Goal: Task Accomplishment & Management: Use online tool/utility

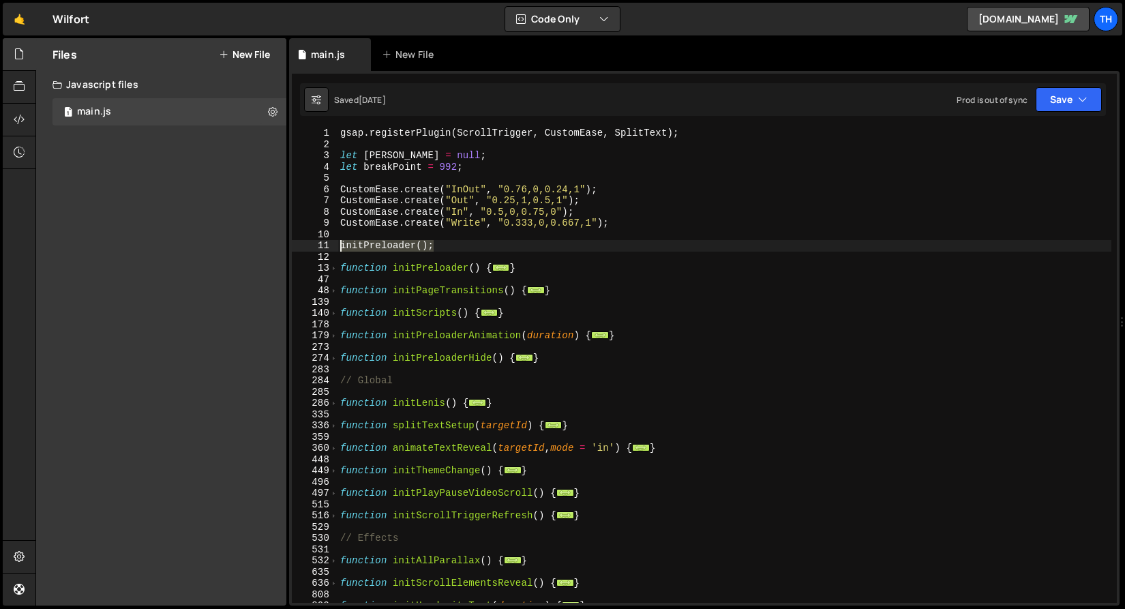
click at [411, 191] on div "gsap . registerPlugin ( ScrollTrigger , CustomEase , SplitText ) ; let lenis = …" at bounding box center [724, 375] width 774 height 497
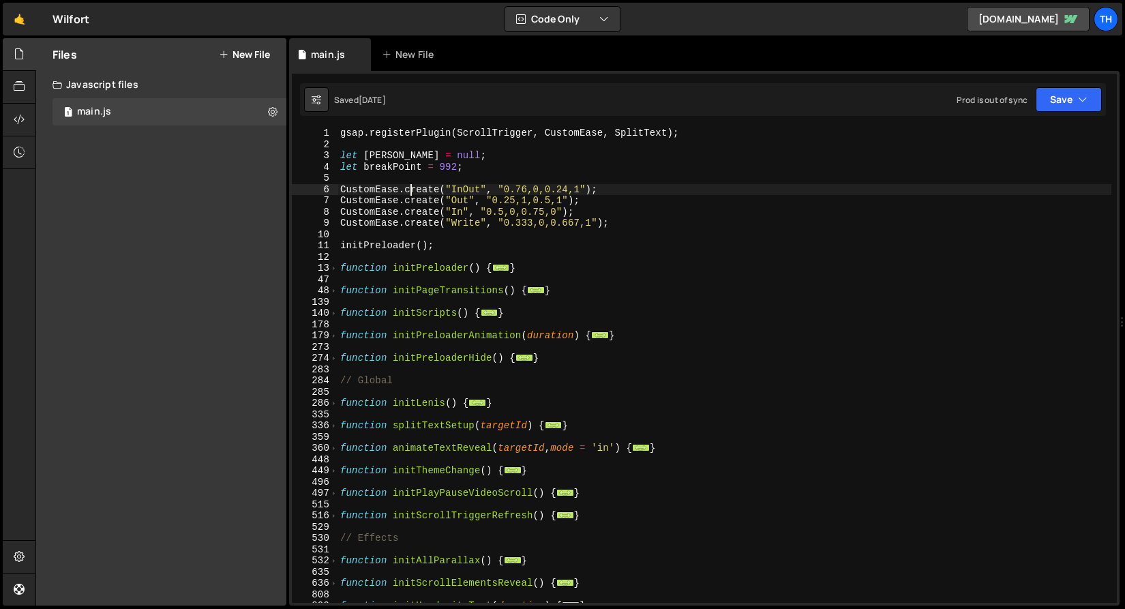
click at [324, 222] on div "9" at bounding box center [315, 223] width 46 height 12
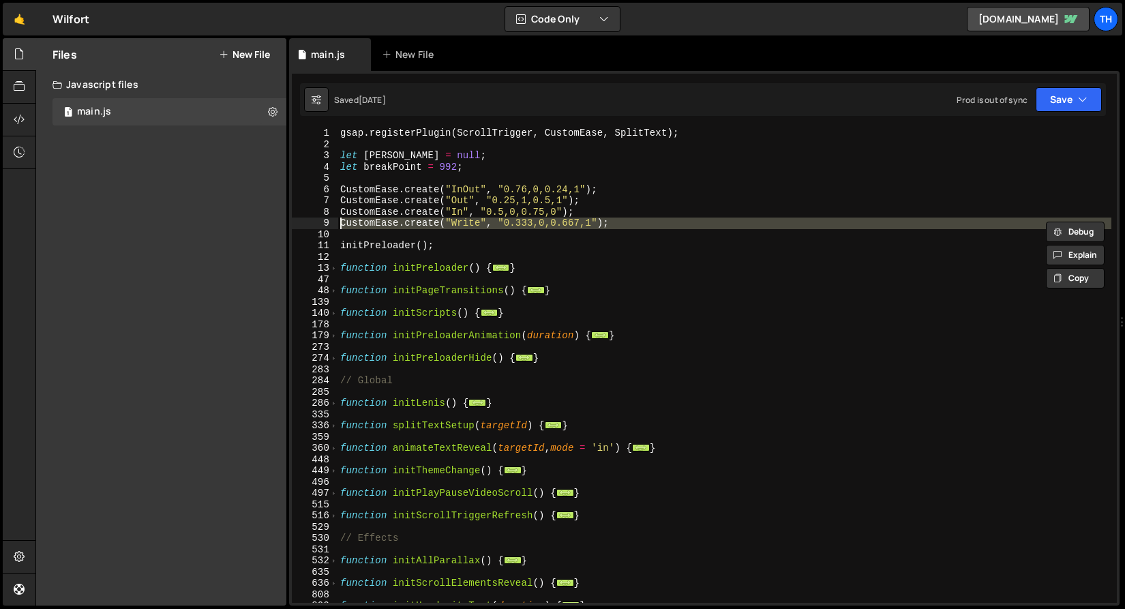
click at [412, 268] on div "gsap . registerPlugin ( ScrollTrigger , CustomEase , SplitText ) ; let lenis = …" at bounding box center [724, 375] width 774 height 497
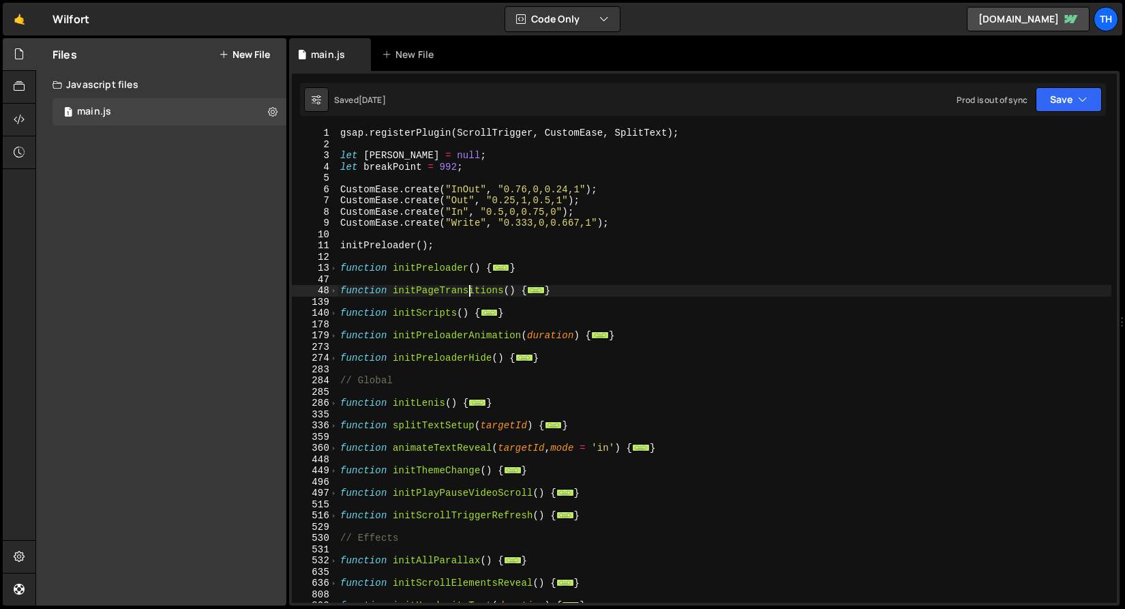
click at [467, 296] on div "gsap . registerPlugin ( ScrollTrigger , CustomEase , SplitText ) ; let lenis = …" at bounding box center [724, 375] width 774 height 497
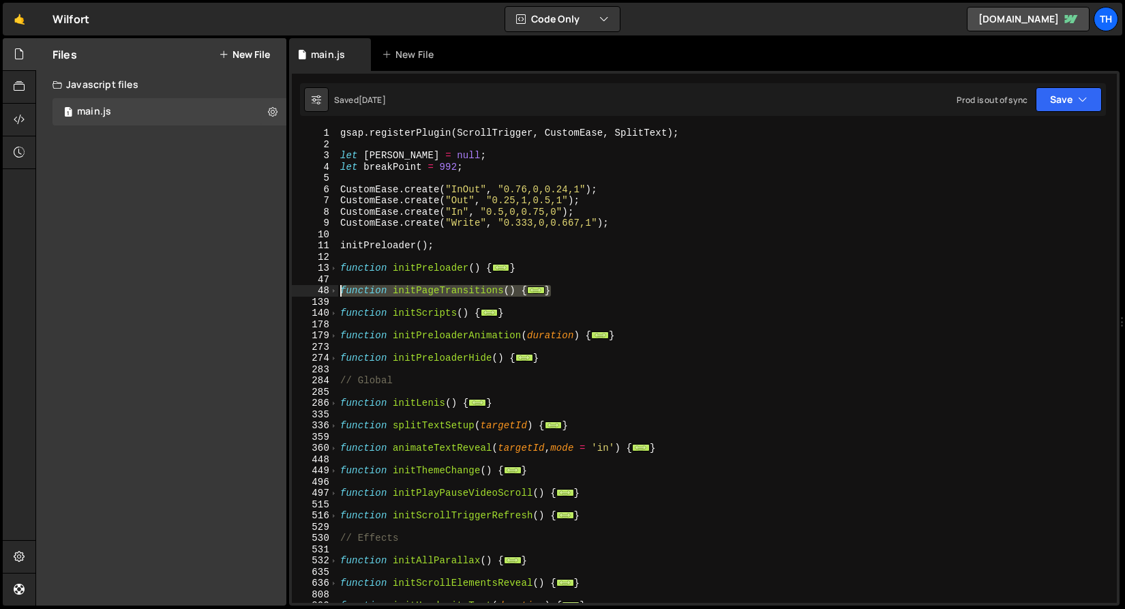
drag, startPoint x: 599, startPoint y: 289, endPoint x: 258, endPoint y: 288, distance: 341.5
click at [258, 288] on div "Files New File Javascript files 1 main.js 0 CSS files Copy share link Edit File…" at bounding box center [579, 322] width 1089 height 568
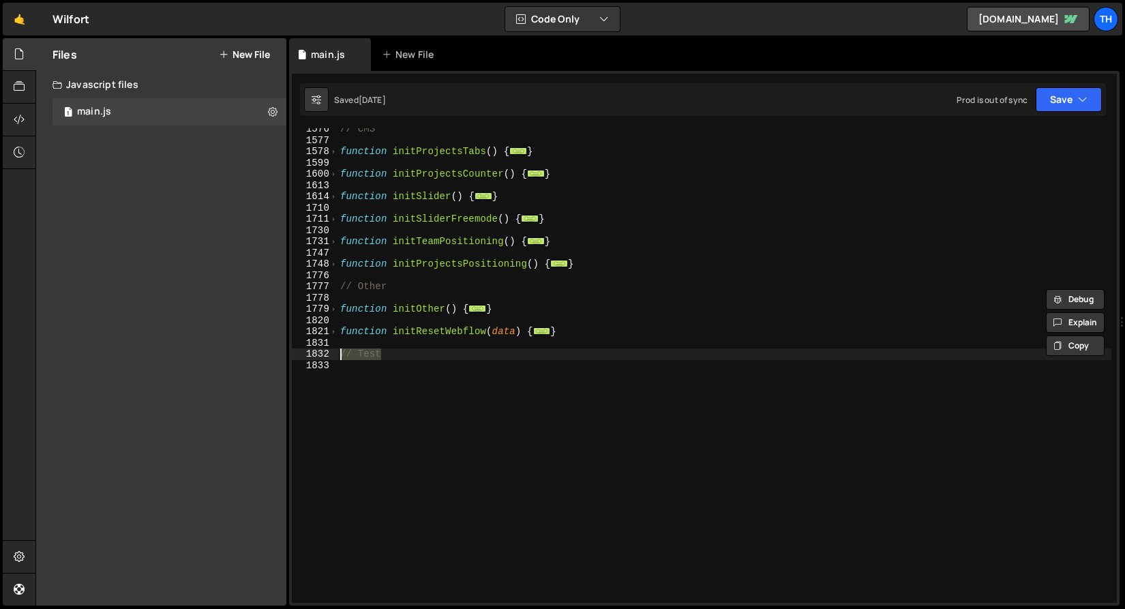
drag, startPoint x: 400, startPoint y: 356, endPoint x: 207, endPoint y: 310, distance: 198.2
click at [245, 352] on div "Files New File Javascript files 1 main.js 0 CSS files Copy share link Edit File…" at bounding box center [579, 322] width 1089 height 568
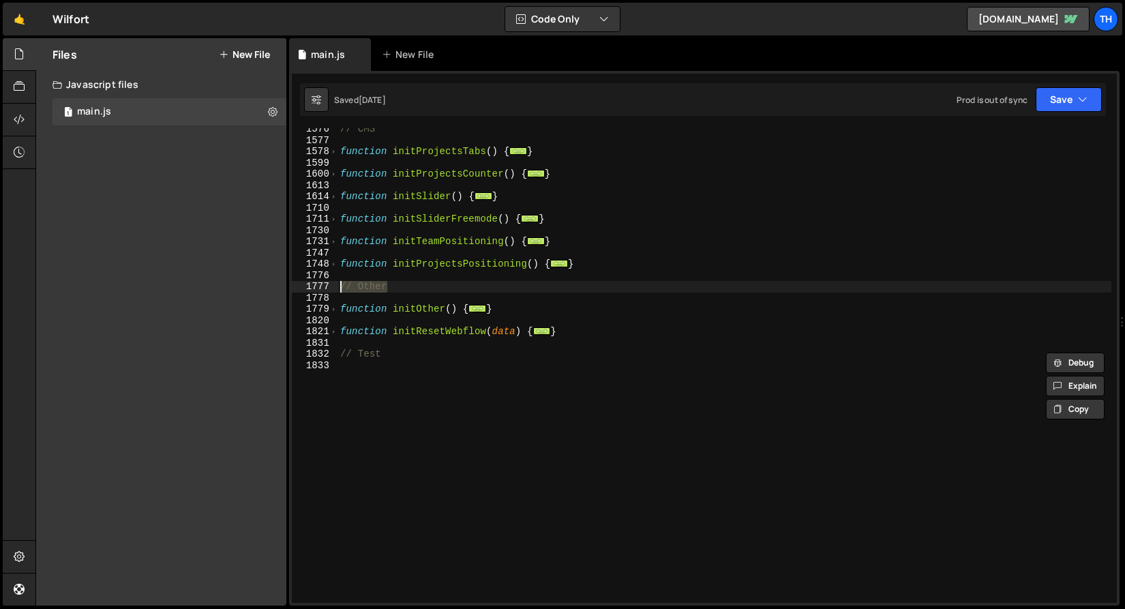
drag, startPoint x: 406, startPoint y: 286, endPoint x: 298, endPoint y: 284, distance: 107.7
click at [298, 284] on div "// Test 1576 1577 1578 1599 1600 1613 1614 1710 1711 1730 1731 1747 1748 1776 1…" at bounding box center [704, 365] width 825 height 474
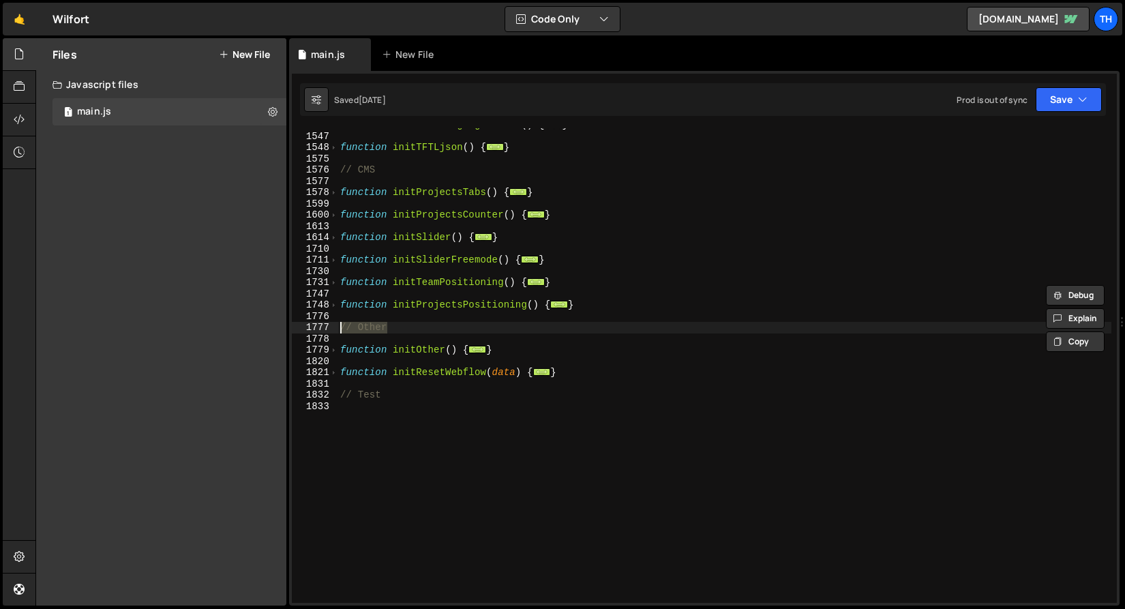
scroll to position [710, 0]
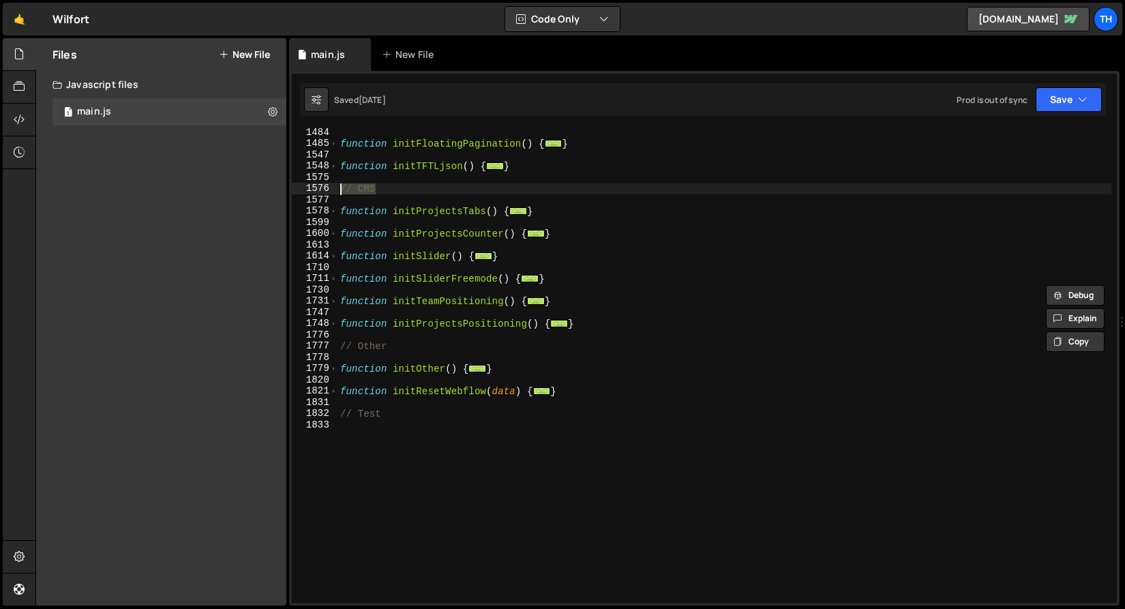
drag, startPoint x: 376, startPoint y: 189, endPoint x: 303, endPoint y: 187, distance: 72.3
click at [303, 187] on div "// Other 1484 1485 1547 1548 1575 1576 1577 1578 1599 1600 1613 1614 1710 1711 …" at bounding box center [704, 365] width 825 height 474
type textarea "// CMS"
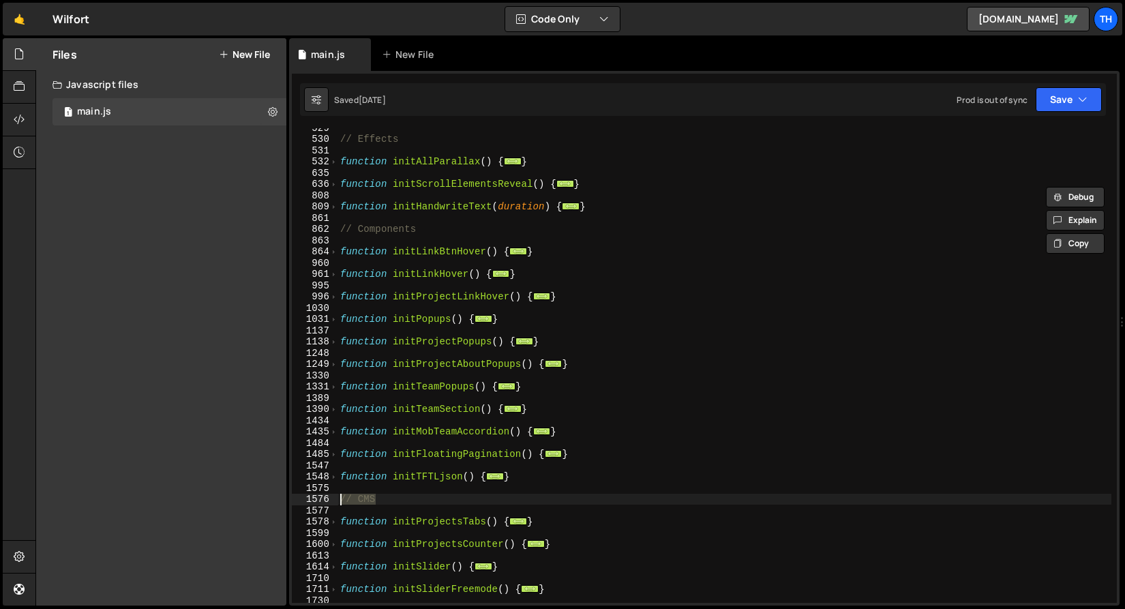
scroll to position [287, 0]
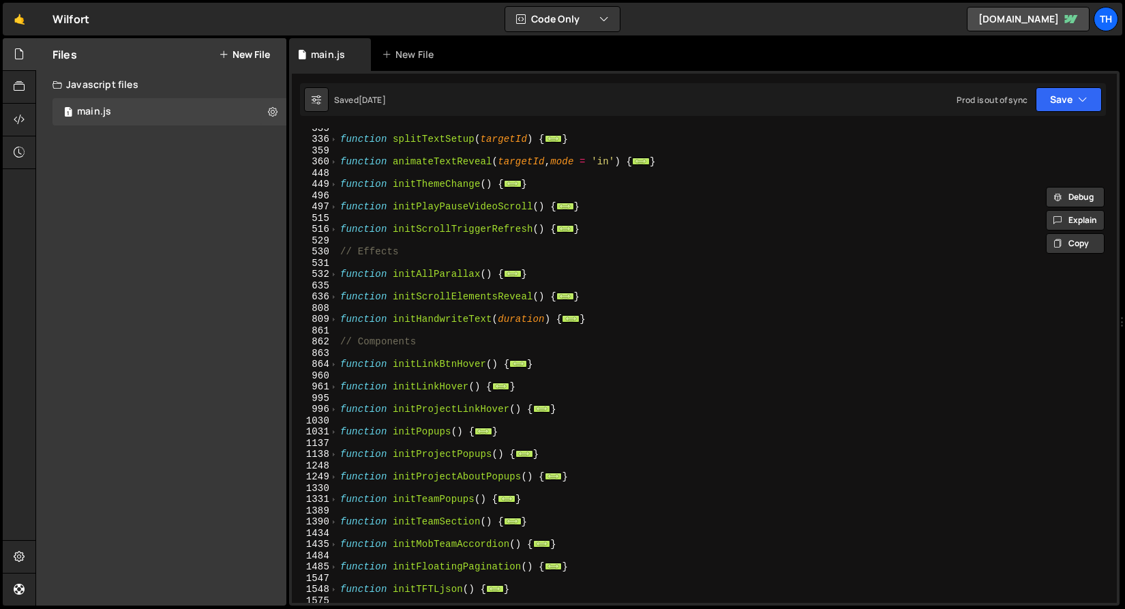
click at [442, 351] on div "function splitTextSetup ( targetId ) { ... } function animateTextReveal ( targe…" at bounding box center [724, 370] width 774 height 497
drag, startPoint x: 438, startPoint y: 344, endPoint x: 309, endPoint y: 340, distance: 128.9
click at [316, 346] on div "335 336 359 360 448 449 496 497 515 516 529 530 531 532 635 636 808 809 861 862…" at bounding box center [704, 365] width 825 height 474
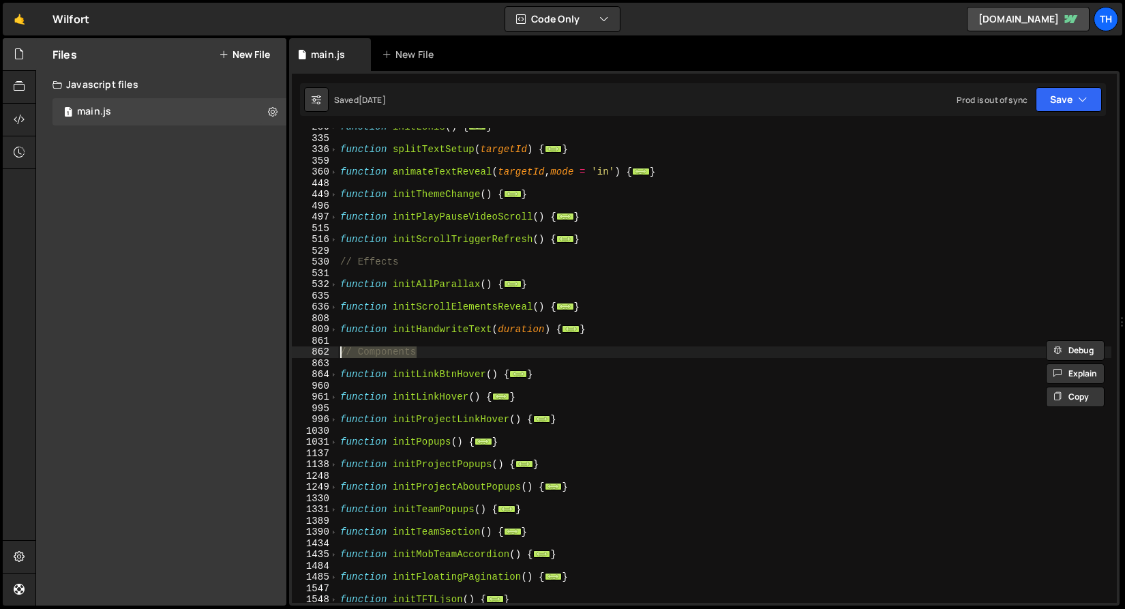
scroll to position [277, 0]
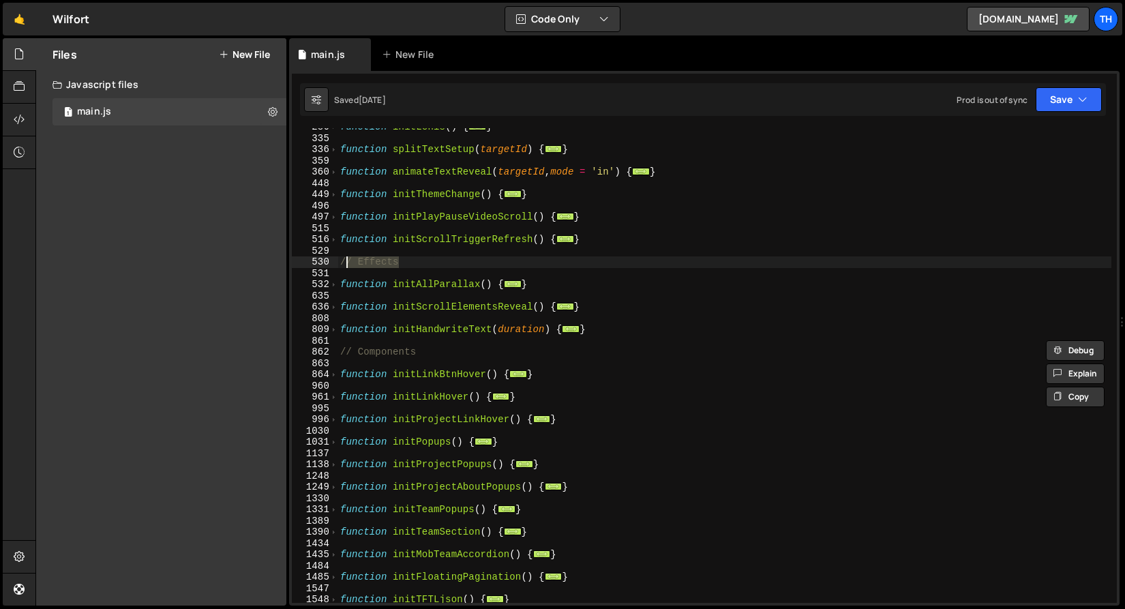
drag, startPoint x: 400, startPoint y: 264, endPoint x: 342, endPoint y: 264, distance: 57.9
click at [342, 264] on div "function initLenis ( ) { ... } function splitTextSetup ( targetId ) { ... } fun…" at bounding box center [724, 369] width 774 height 497
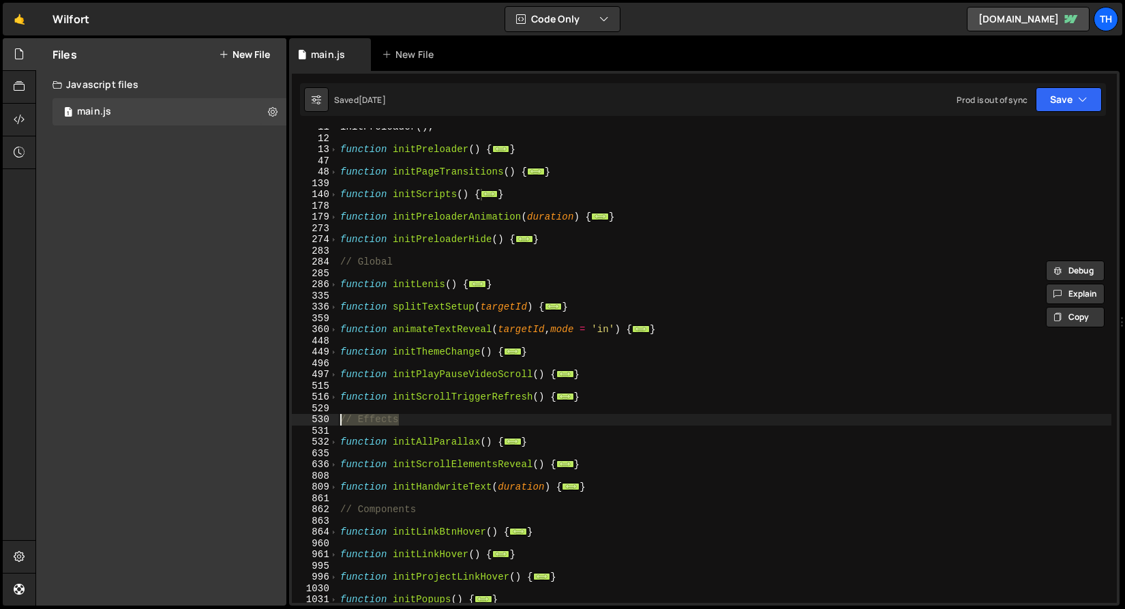
scroll to position [119, 0]
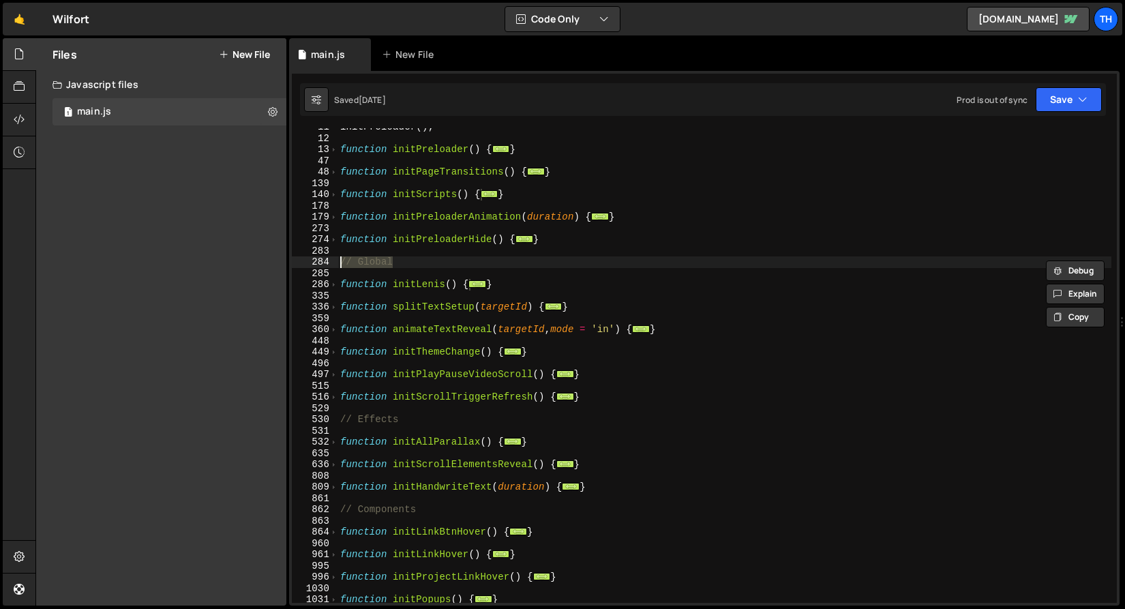
drag, startPoint x: 404, startPoint y: 265, endPoint x: 309, endPoint y: 264, distance: 95.4
click at [309, 264] on div "// Effects 11 12 13 47 48 139 140 178 179 273 274 283 284 285 286 335 336 359 3…" at bounding box center [704, 365] width 825 height 474
type textarea "// Global"
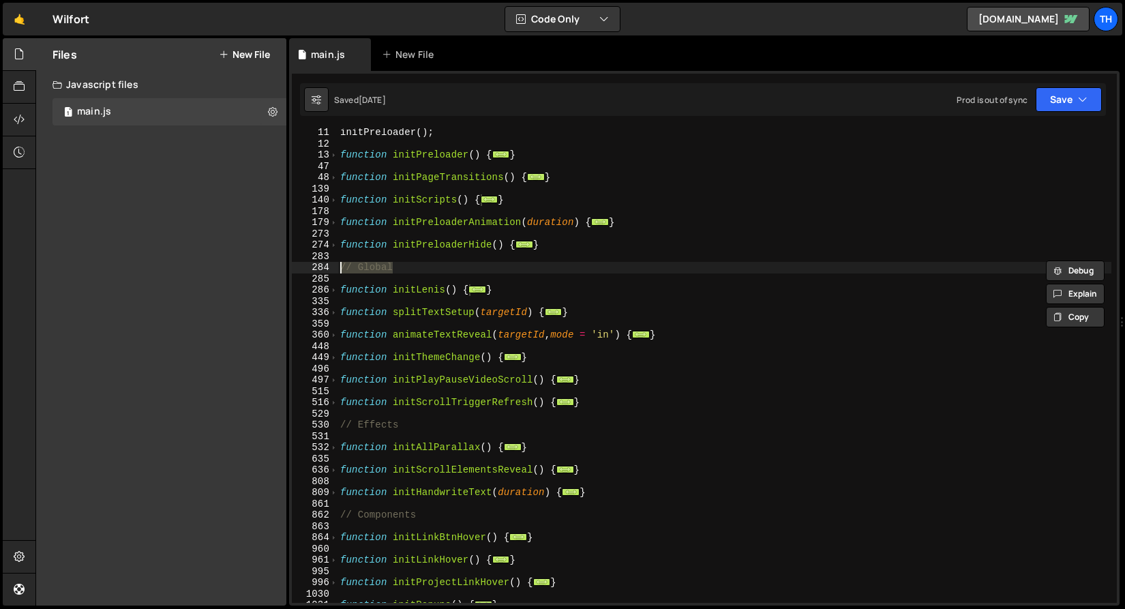
scroll to position [0, 0]
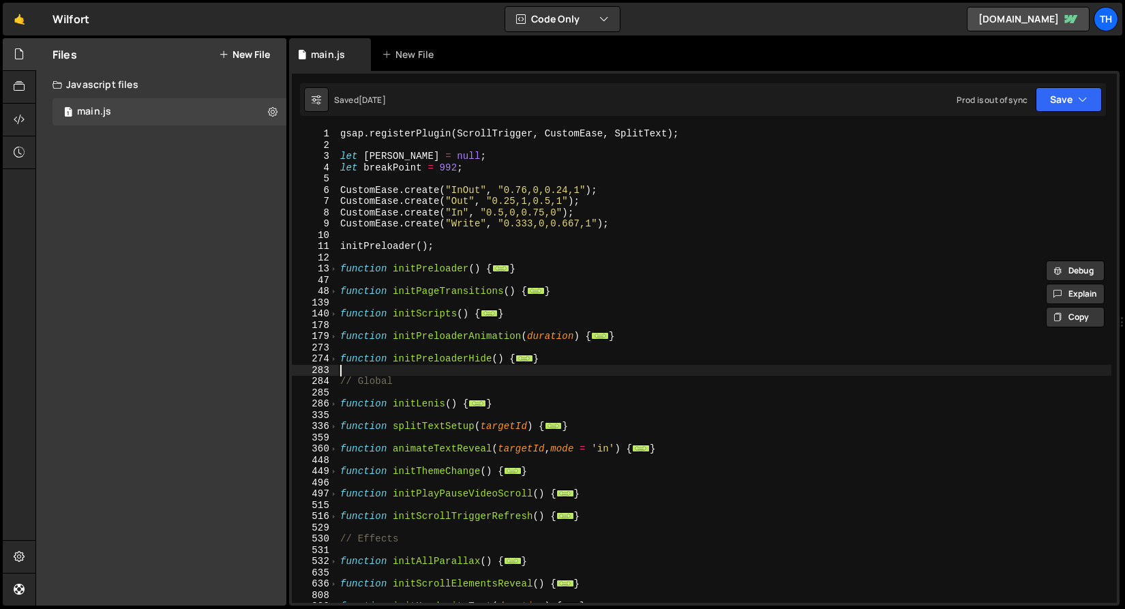
click at [402, 367] on div "gsap . registerPlugin ( ScrollTrigger , CustomEase , SplitText ) ; let lenis = …" at bounding box center [724, 376] width 774 height 497
click at [324, 269] on div "13" at bounding box center [315, 269] width 46 height 12
type textarea "function initPreloader() { const preloader = document.querySelector('[preloader…"
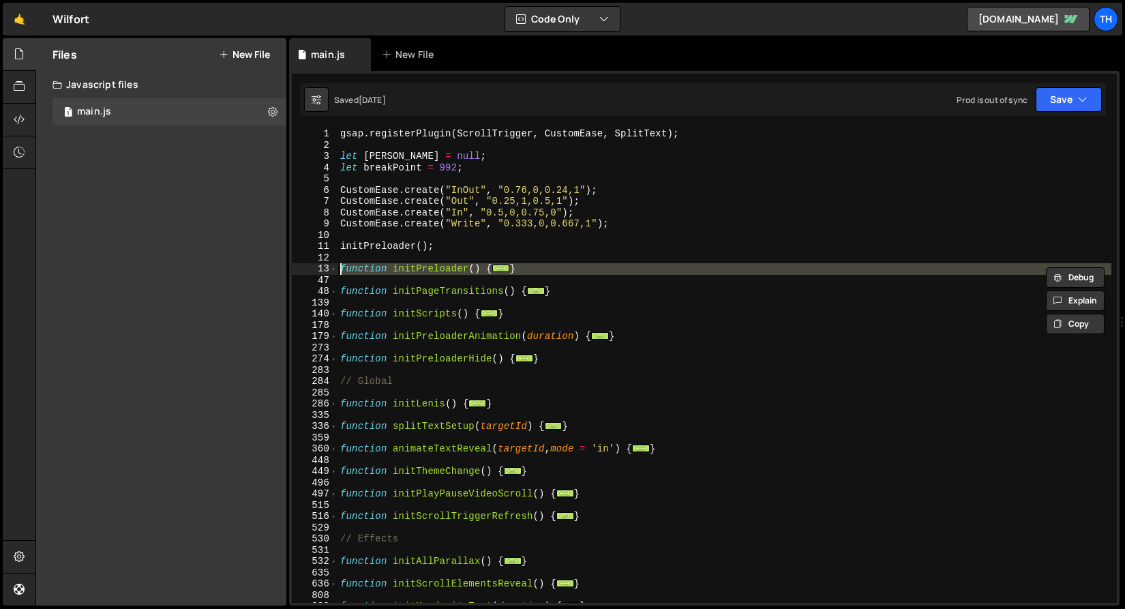
click at [371, 237] on div "gsap . registerPlugin ( ScrollTrigger , CustomEase , SplitText ) ; let lenis = …" at bounding box center [724, 376] width 774 height 497
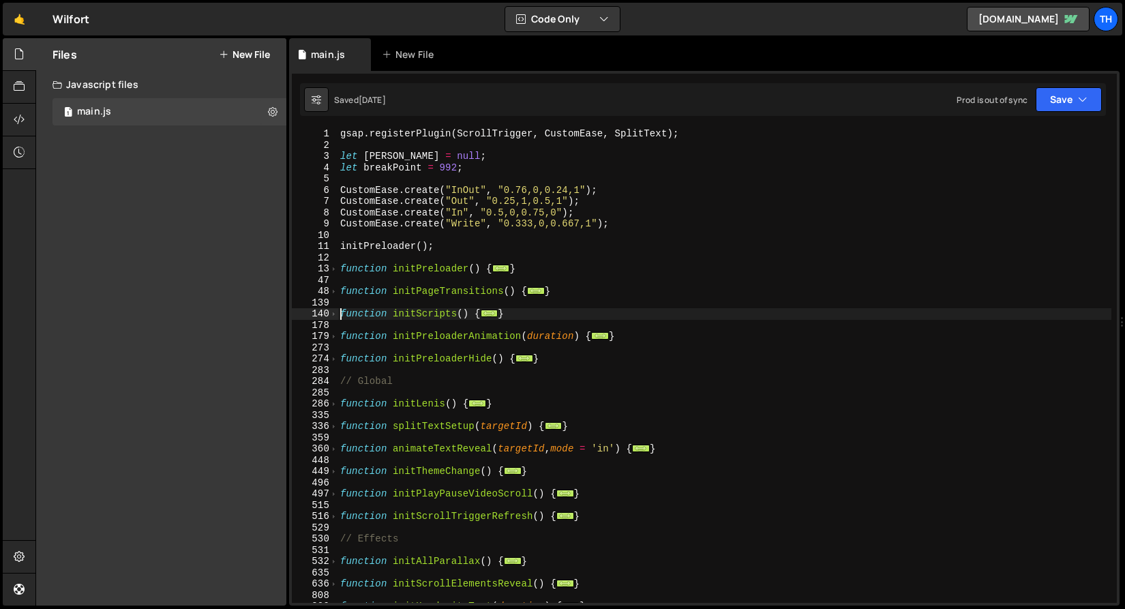
click at [340, 314] on div "gsap . registerPlugin ( ScrollTrigger , CustomEase , SplitText ) ; let lenis = …" at bounding box center [724, 376] width 774 height 497
click at [329, 320] on div "178" at bounding box center [315, 326] width 46 height 12
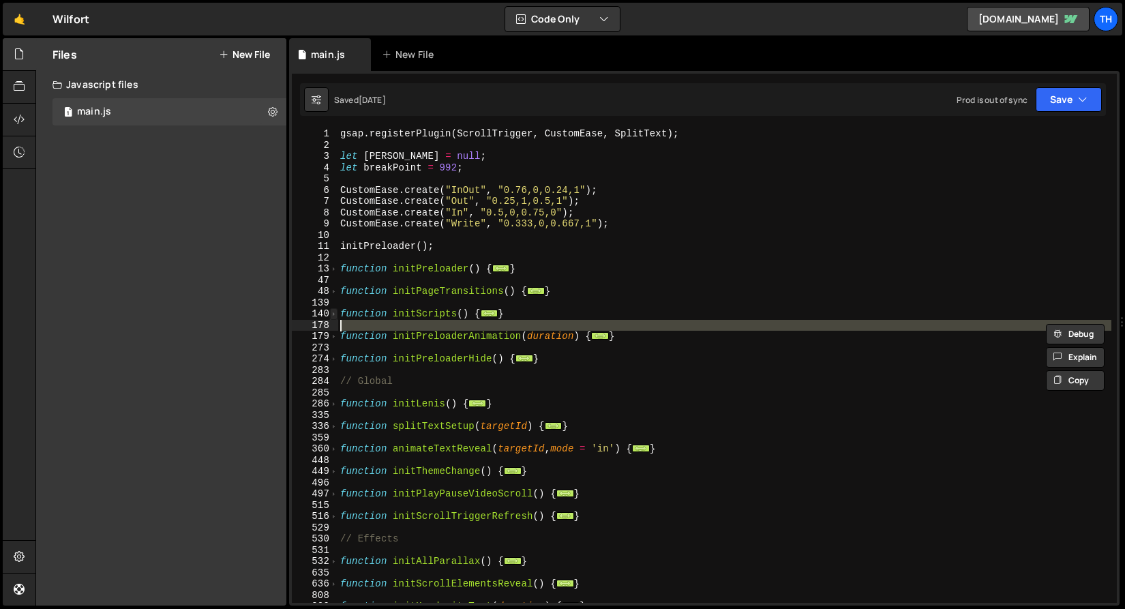
click at [331, 316] on span at bounding box center [333, 314] width 7 height 12
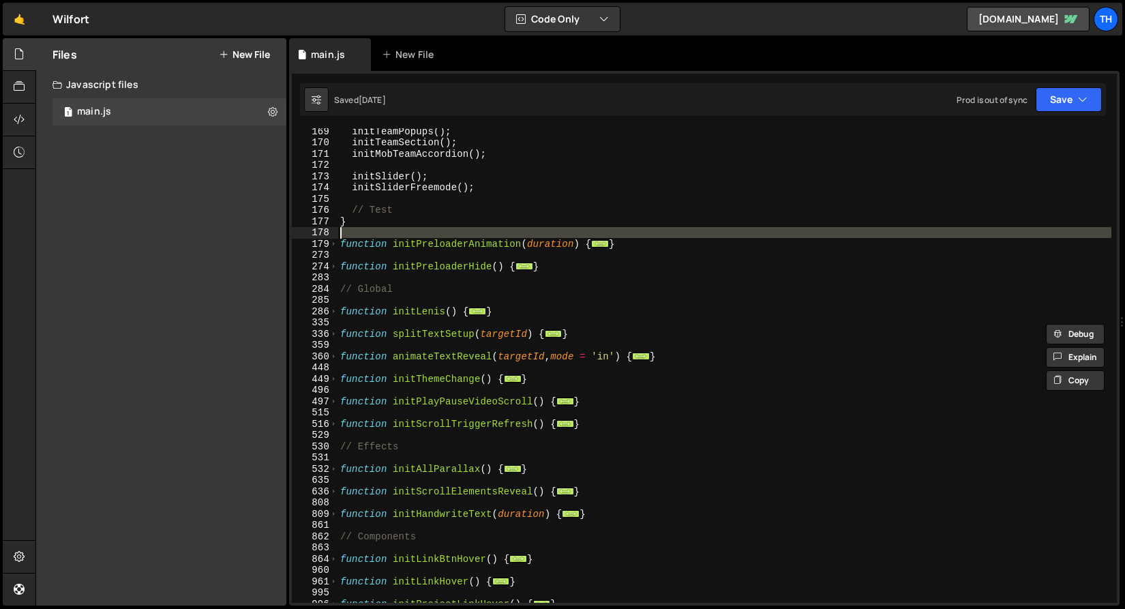
scroll to position [509, 0]
click at [418, 310] on div "initTeamPopups ( ) ; initTeamSection ( ) ; initMobTeamAccordion ( ) ; initSlide…" at bounding box center [724, 373] width 774 height 497
type textarea "function initLenis() {"
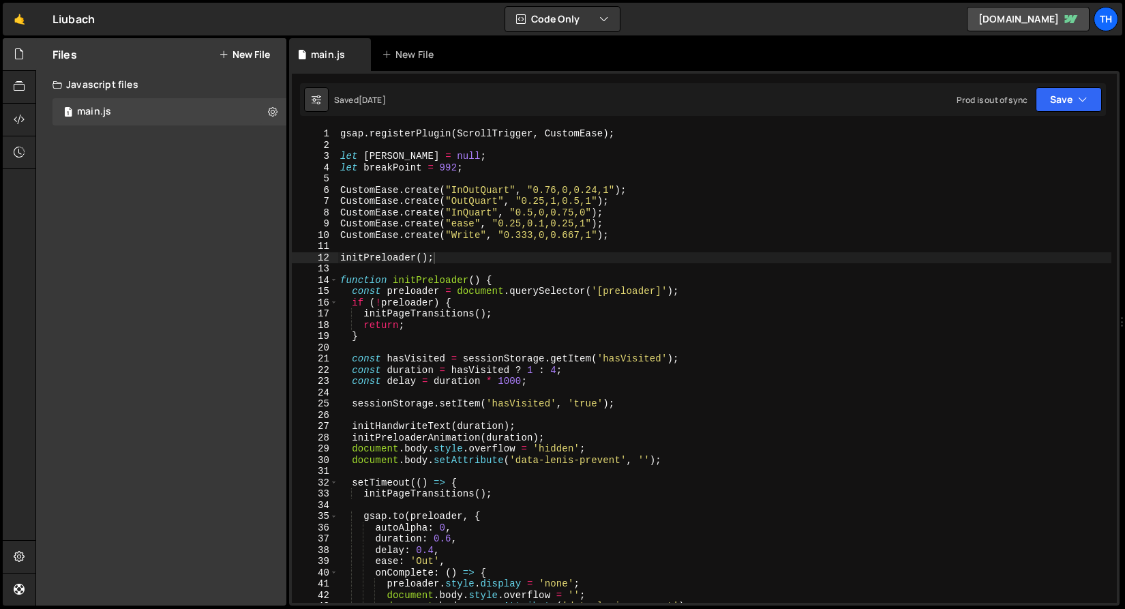
scroll to position [3603, 0]
click at [333, 277] on span at bounding box center [333, 281] width 7 height 12
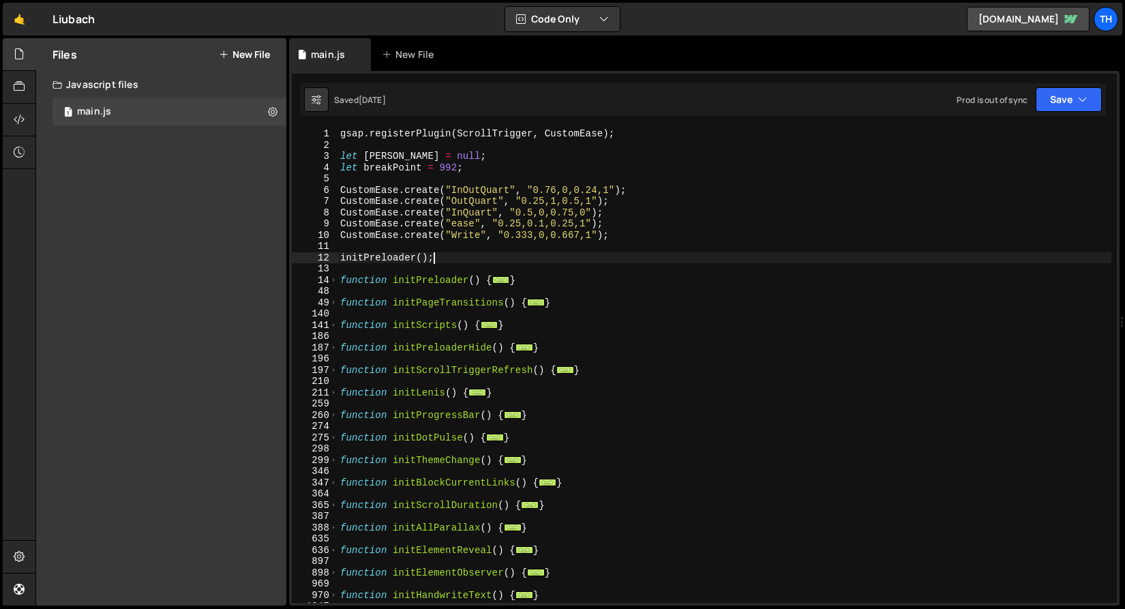
click at [429, 296] on div "gsap . registerPlugin ( ScrollTrigger , CustomEase ) ; let [PERSON_NAME] = null…" at bounding box center [724, 376] width 774 height 497
drag, startPoint x: 566, startPoint y: 300, endPoint x: 295, endPoint y: 298, distance: 270.6
click at [295, 298] on div "1 2 3 4 5 6 7 8 9 10 11 12 13 14 48 49 140 141 186 187 196 197 210 211 259 260 …" at bounding box center [704, 365] width 825 height 474
paste textarea "}"
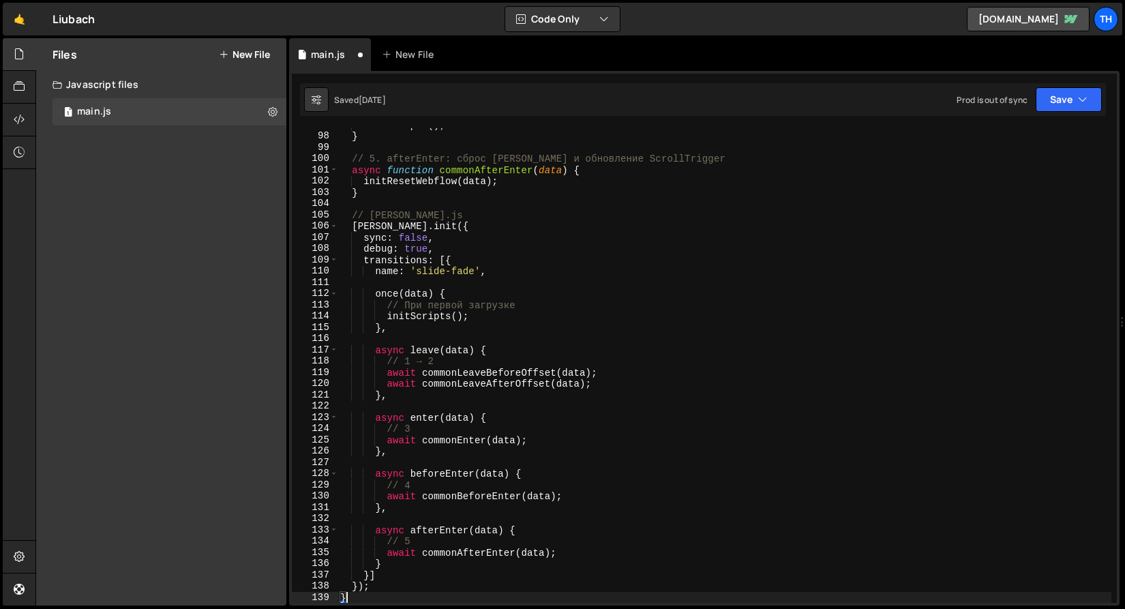
scroll to position [718, 0]
click at [1073, 88] on button "Save" at bounding box center [1068, 99] width 66 height 25
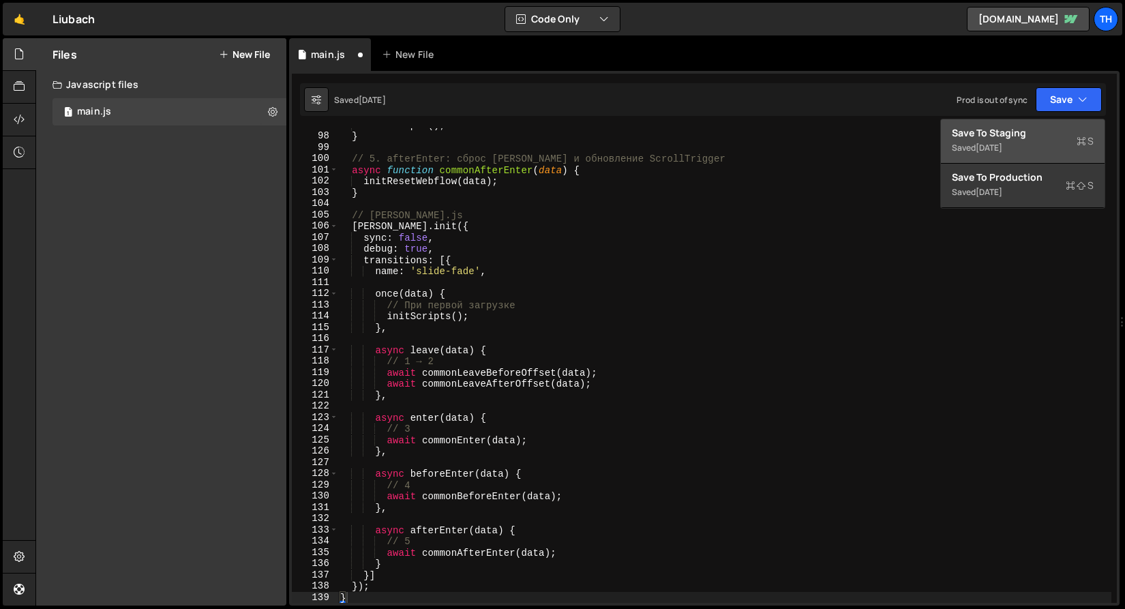
click at [1037, 144] on div "Saved [DATE]" at bounding box center [1023, 148] width 142 height 16
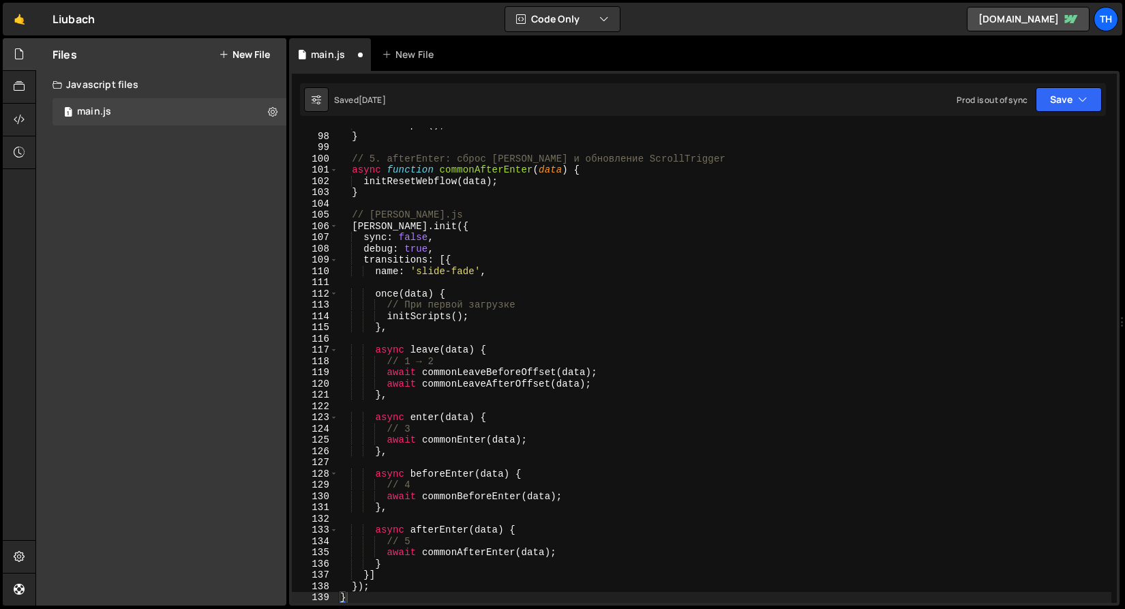
scroll to position [1058, 0]
type textarea "// При первой загрузке"
drag, startPoint x: 491, startPoint y: 306, endPoint x: 254, endPoint y: 303, distance: 237.9
click at [254, 303] on div "Files New File Javascript files 1 main.js 0 CSS files Copy share link Edit File…" at bounding box center [579, 322] width 1089 height 568
type textarea "once(data) {"
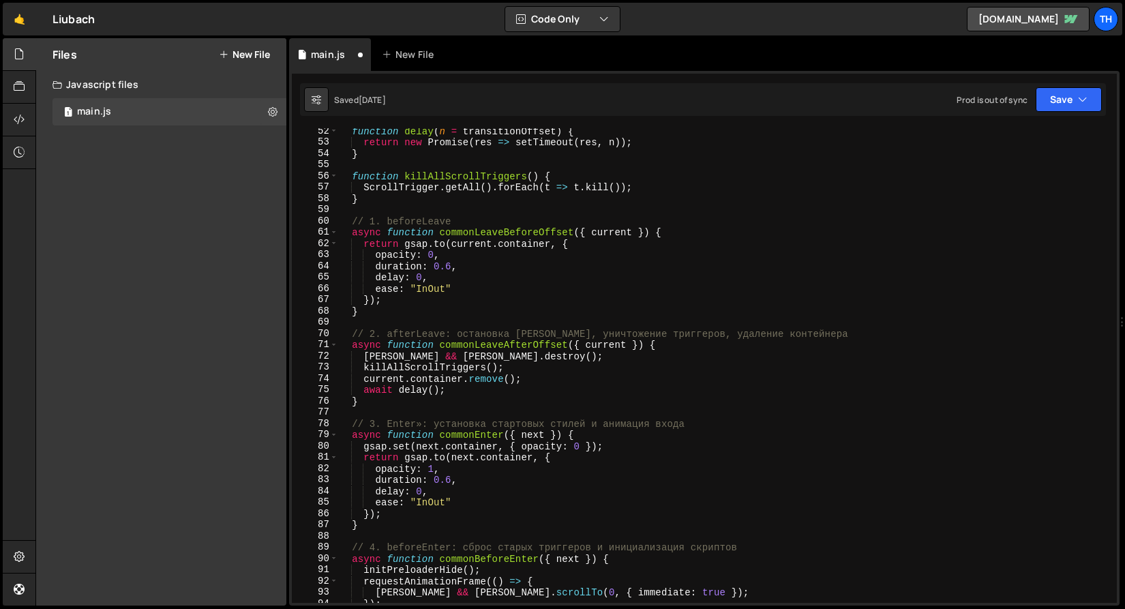
scroll to position [422, 0]
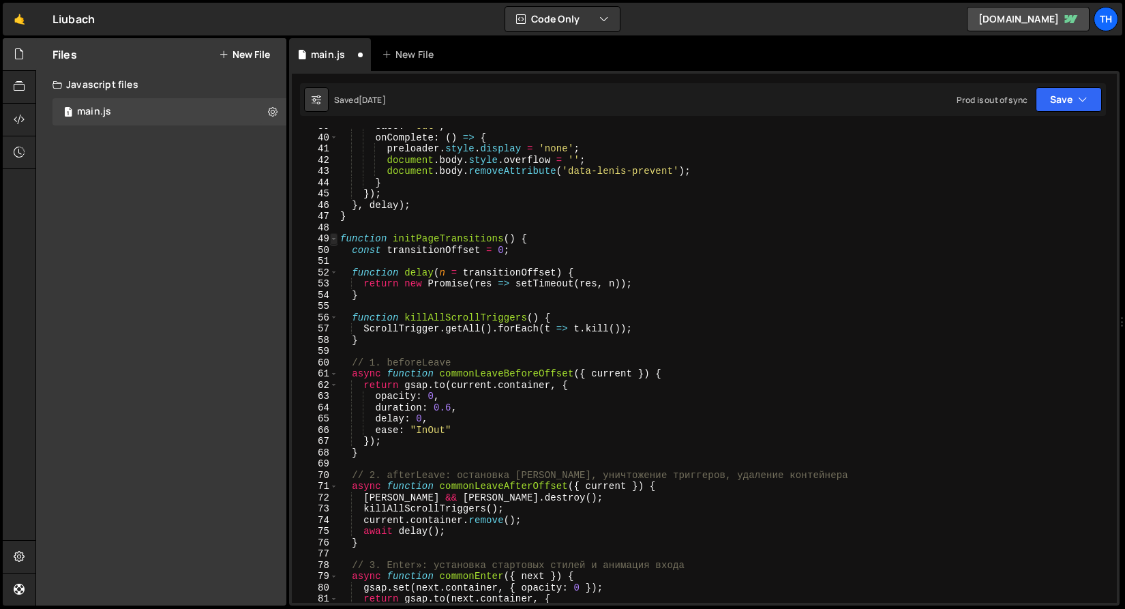
click at [331, 238] on span at bounding box center [333, 239] width 7 height 12
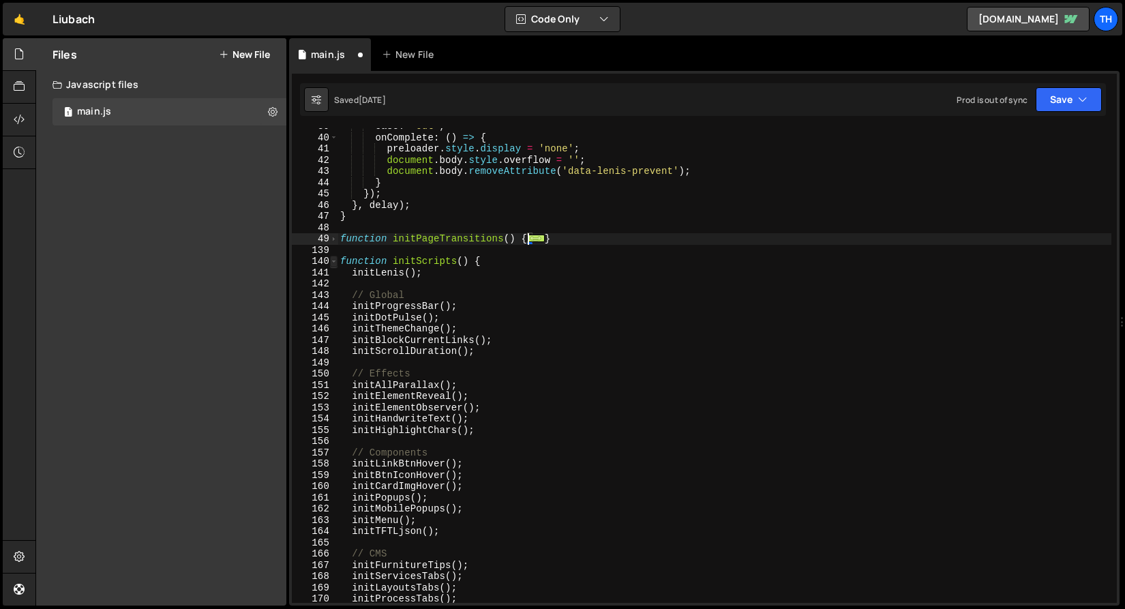
click at [333, 258] on span at bounding box center [333, 262] width 7 height 12
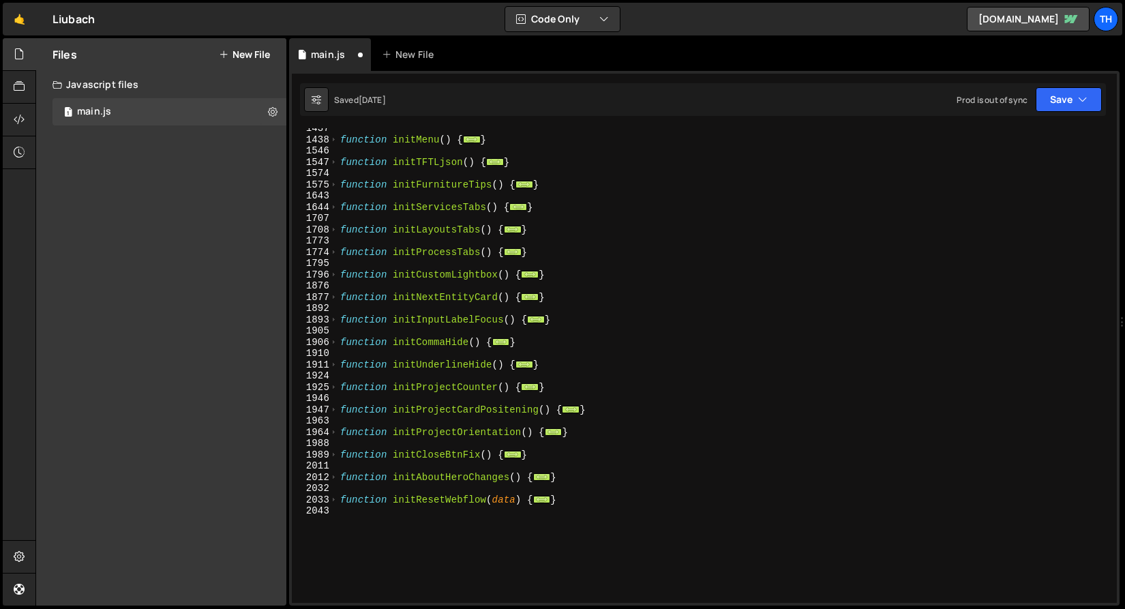
scroll to position [703, 0]
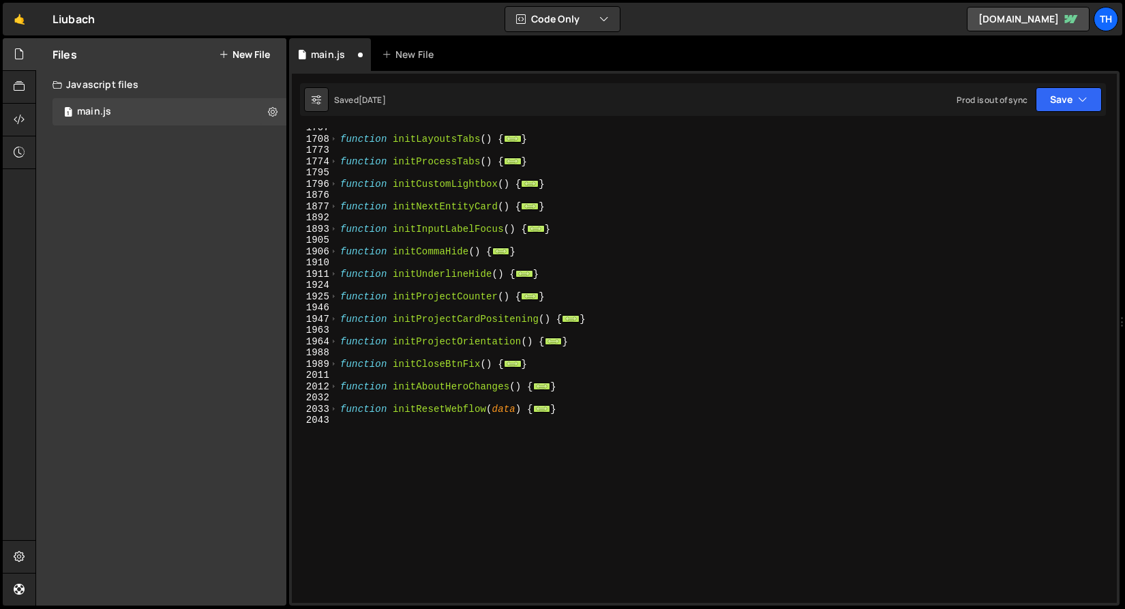
click at [371, 467] on div "function initLayoutsTabs ( ) { ... } function initProcessTabs ( ) { ... } funct…" at bounding box center [724, 370] width 774 height 497
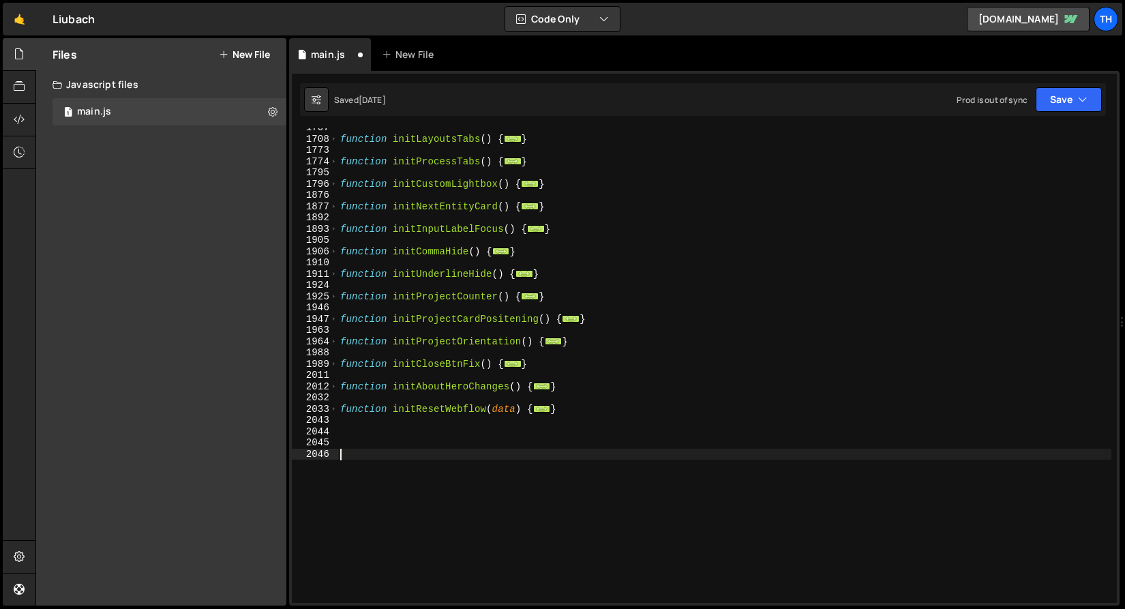
paste textarea "// Test"
type textarea "// Test"
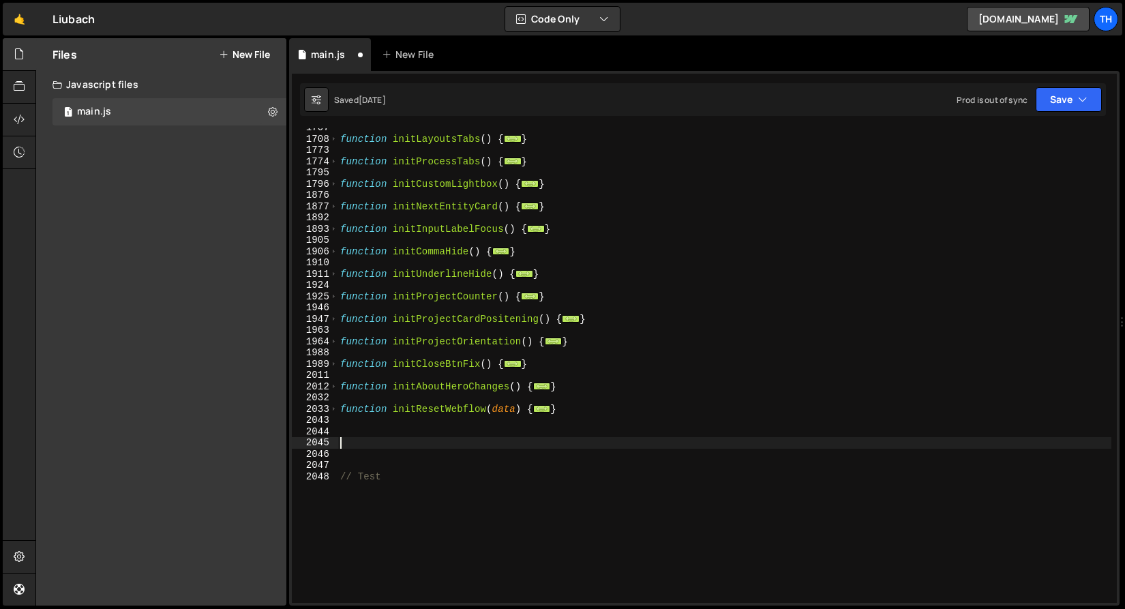
paste textarea "// Other"
type textarea "// Other"
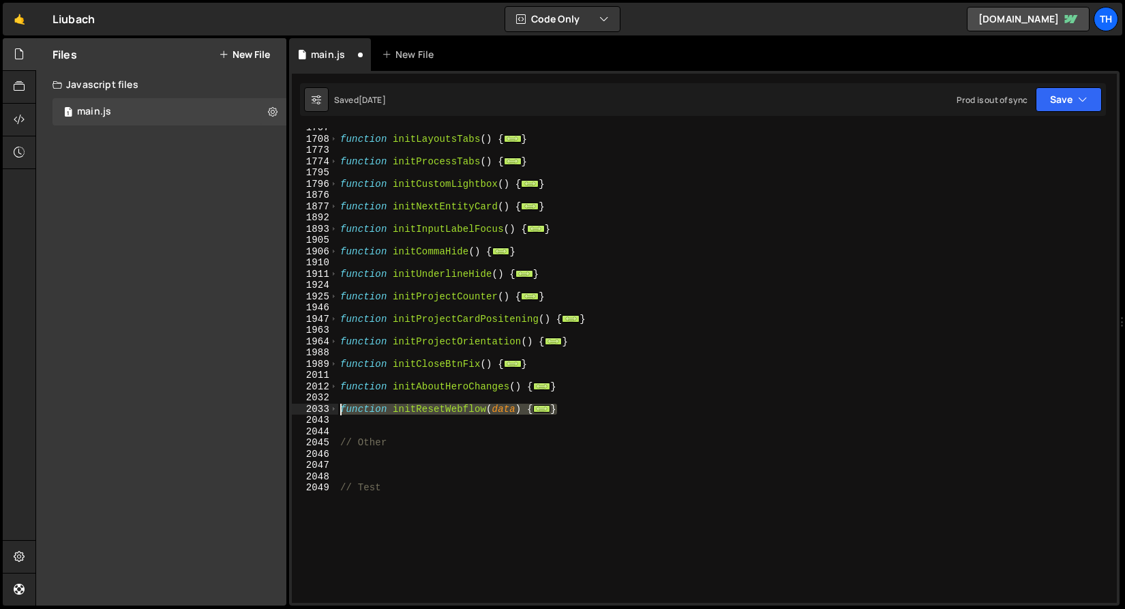
drag, startPoint x: 549, startPoint y: 409, endPoint x: 239, endPoint y: 413, distance: 310.2
click at [239, 413] on div "Files New File Javascript files 1 main.js 0 CSS files Copy share link Edit File…" at bounding box center [579, 322] width 1089 height 568
type textarea "function initResetWebflow(data) { // Reset Webflow"
click at [376, 465] on div "function initLayoutsTabs ( ) { ... } function initProcessTabs ( ) { ... } funct…" at bounding box center [724, 370] width 774 height 497
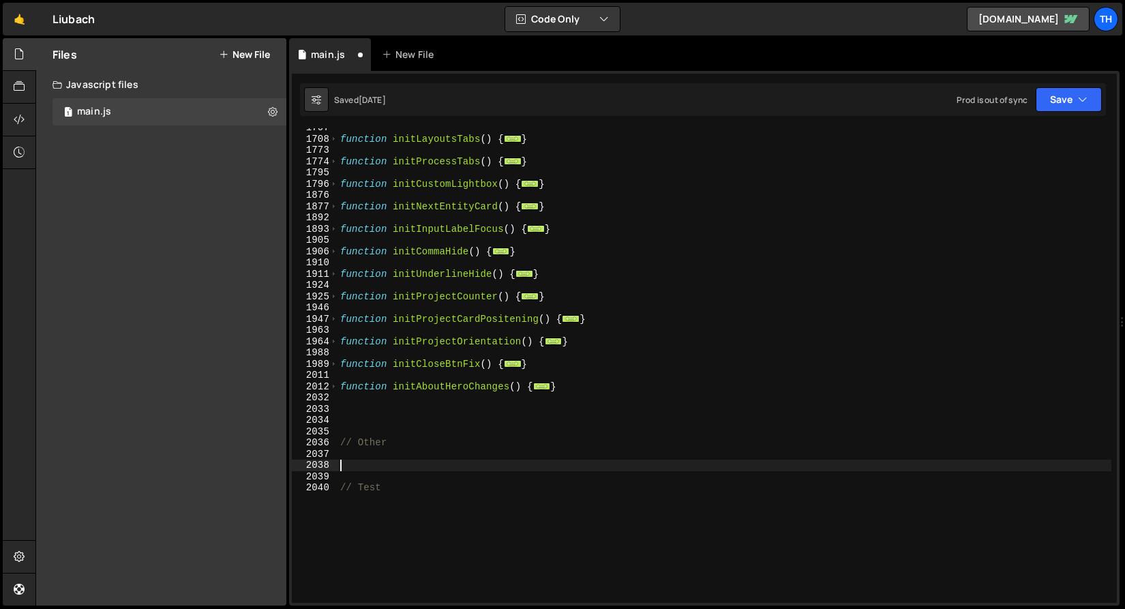
paste textarea "}"
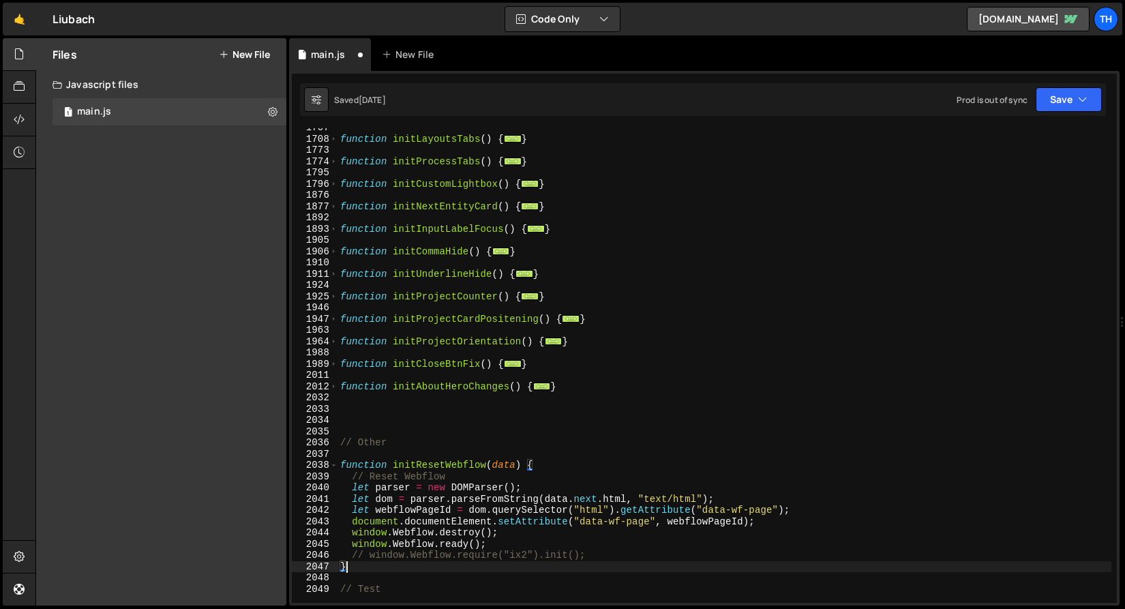
type textarea "}"
click at [363, 420] on div "function initLayoutsTabs ( ) { ... } function initProcessTabs ( ) { ... } funct…" at bounding box center [724, 370] width 774 height 497
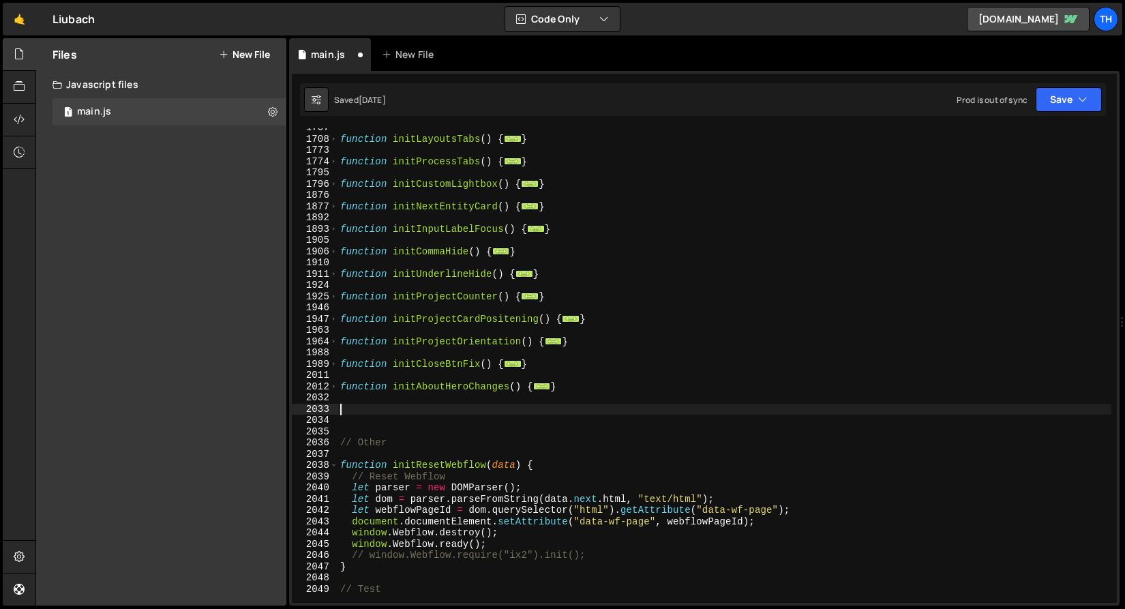
click at [365, 414] on div "function initLayoutsTabs ( ) { ... } function initProcessTabs ( ) { ... } funct…" at bounding box center [724, 370] width 774 height 497
paste textarea "// CMS"
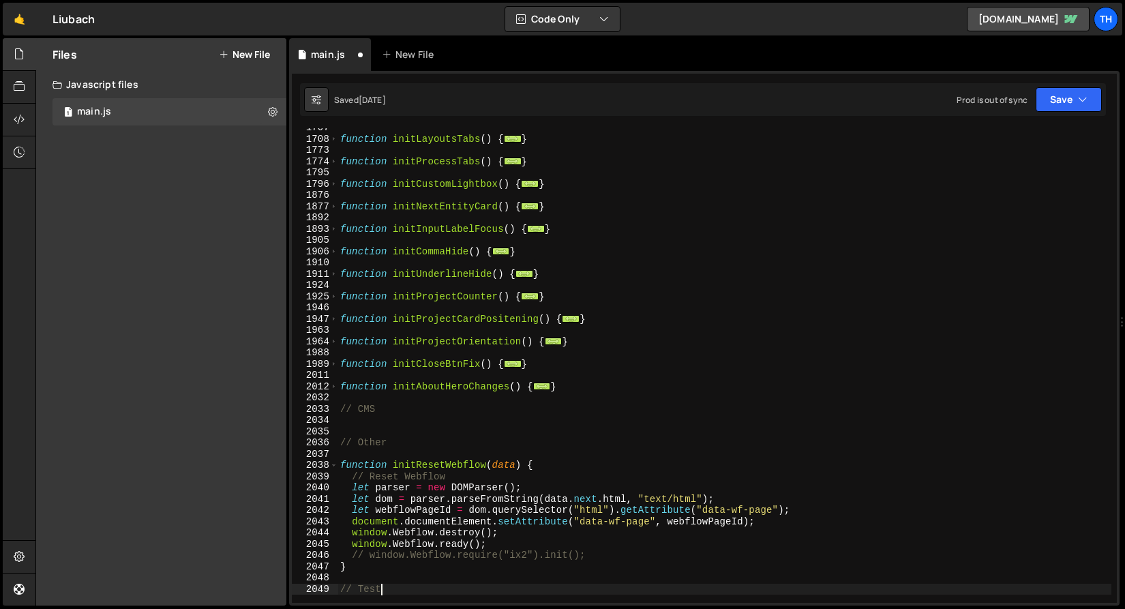
click at [346, 412] on div "function initLayoutsTabs ( ) { ... } function initProcessTabs ( ) { ... } funct…" at bounding box center [724, 370] width 774 height 497
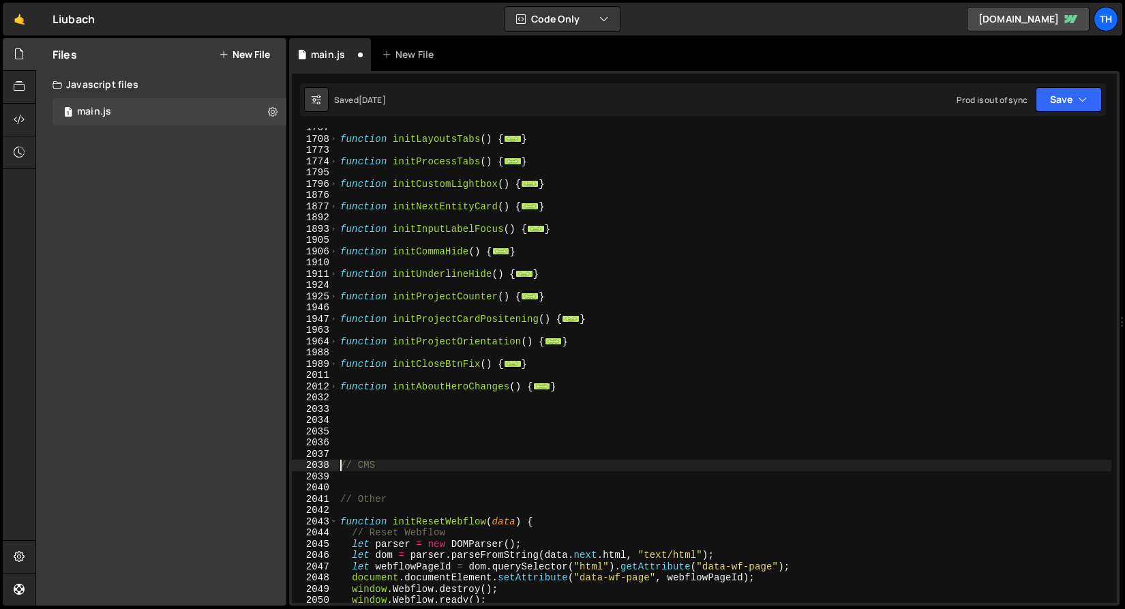
type textarea "// CMS"
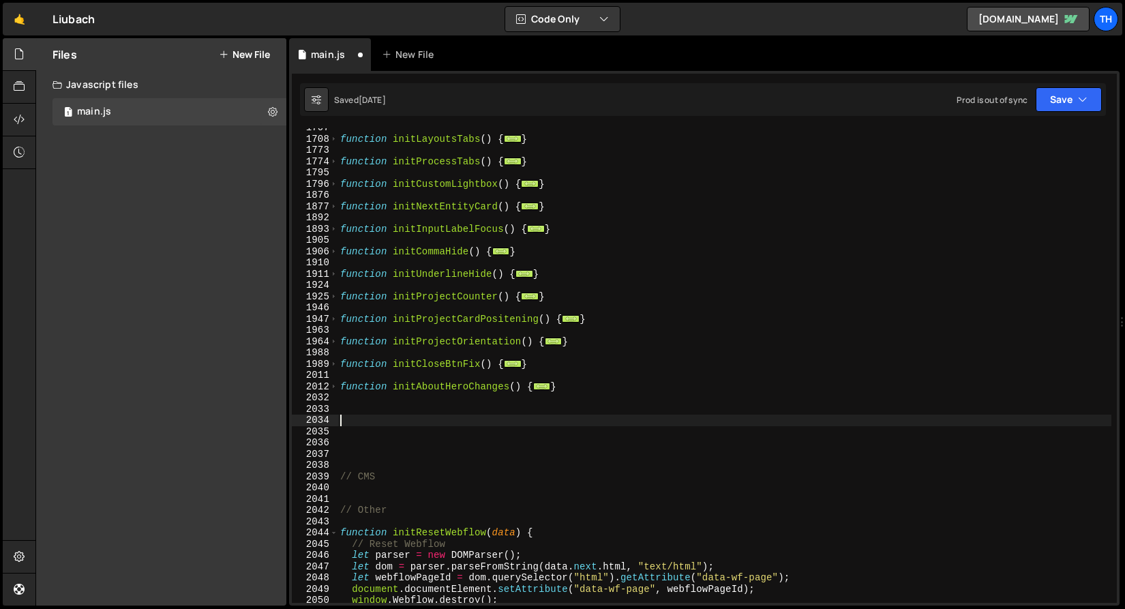
click at [348, 419] on div "function initLayoutsTabs ( ) { ... } function initProcessTabs ( ) { ... } funct…" at bounding box center [724, 370] width 774 height 497
paste textarea "// Components"
type textarea "// Components"
click at [378, 404] on div "function initLayoutsTabs ( ) { ... } function initProcessTabs ( ) { ... } funct…" at bounding box center [724, 370] width 774 height 497
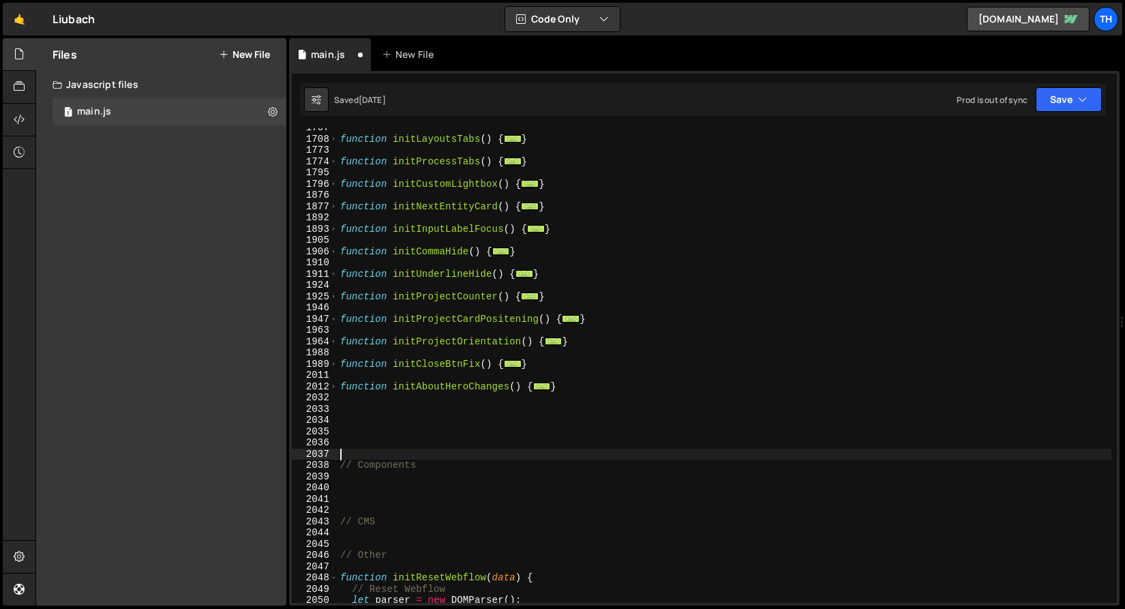
click at [377, 417] on div "function initLayoutsTabs ( ) { ... } function initProcessTabs ( ) { ... } funct…" at bounding box center [724, 370] width 774 height 497
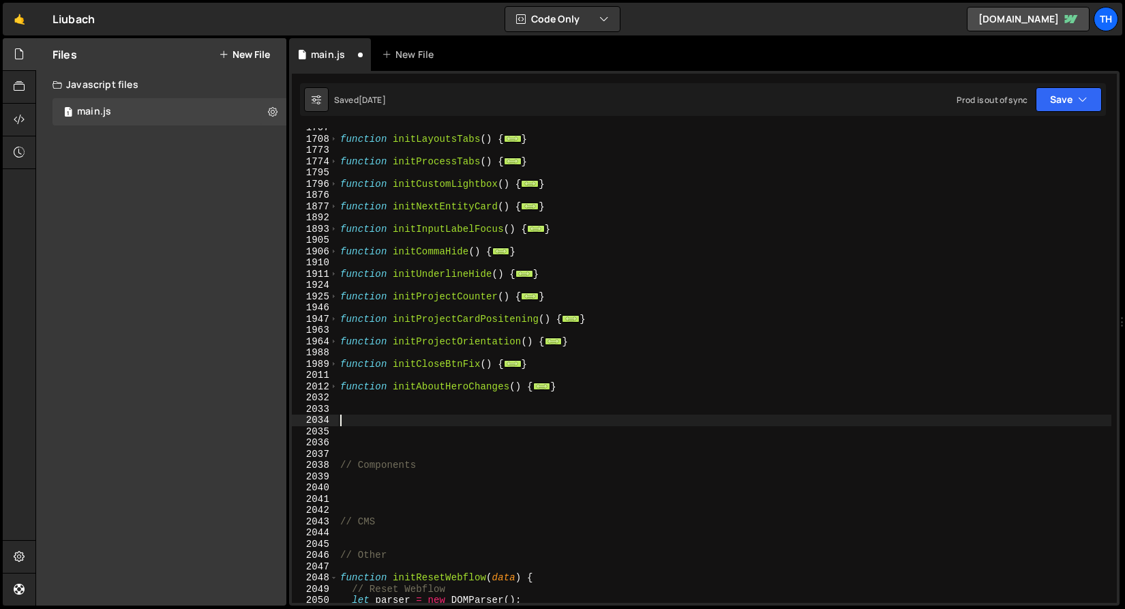
paste textarea "// Effects"
type textarea "// Effects"
click at [364, 407] on div "function initLayoutsTabs ( ) { ... } function initProcessTabs ( ) { ... } funct…" at bounding box center [724, 370] width 774 height 497
paste textarea "// Global"
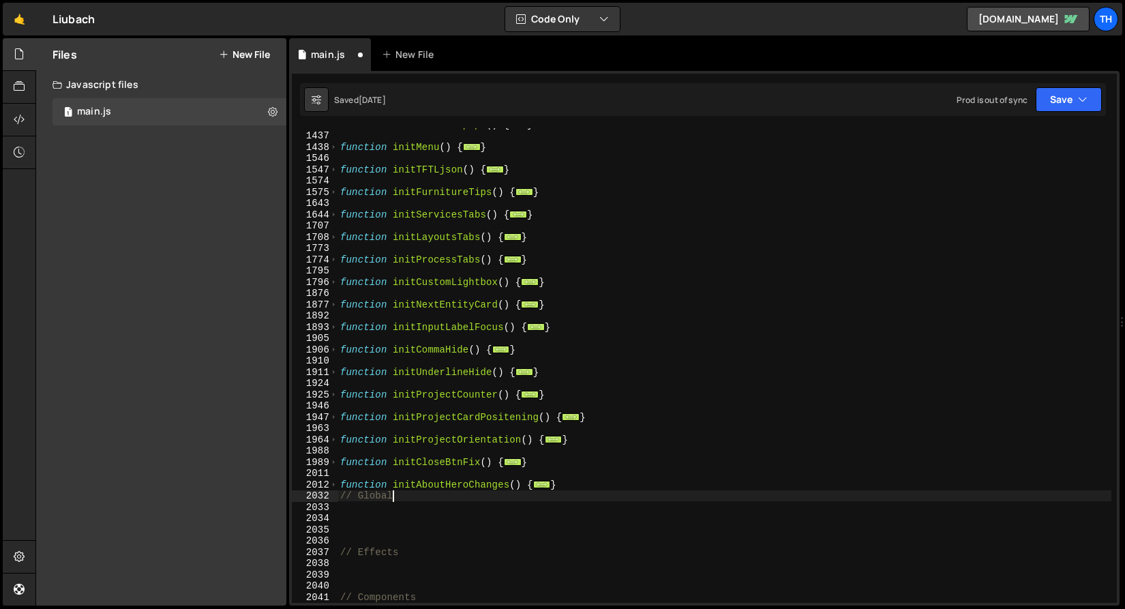
scroll to position [633, 0]
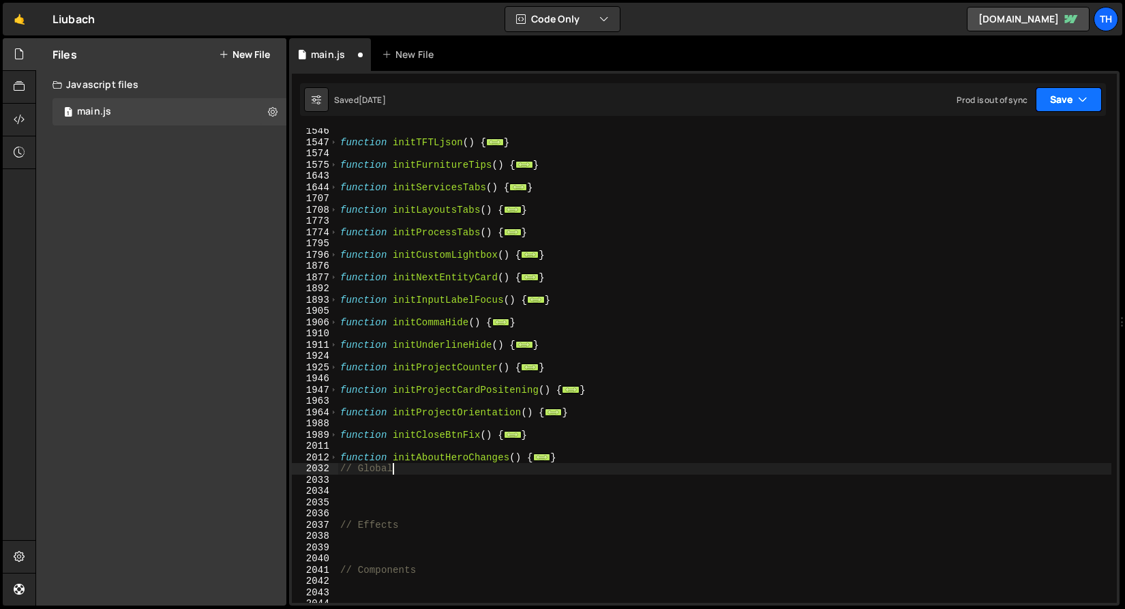
click at [1072, 101] on button "Save" at bounding box center [1068, 99] width 66 height 25
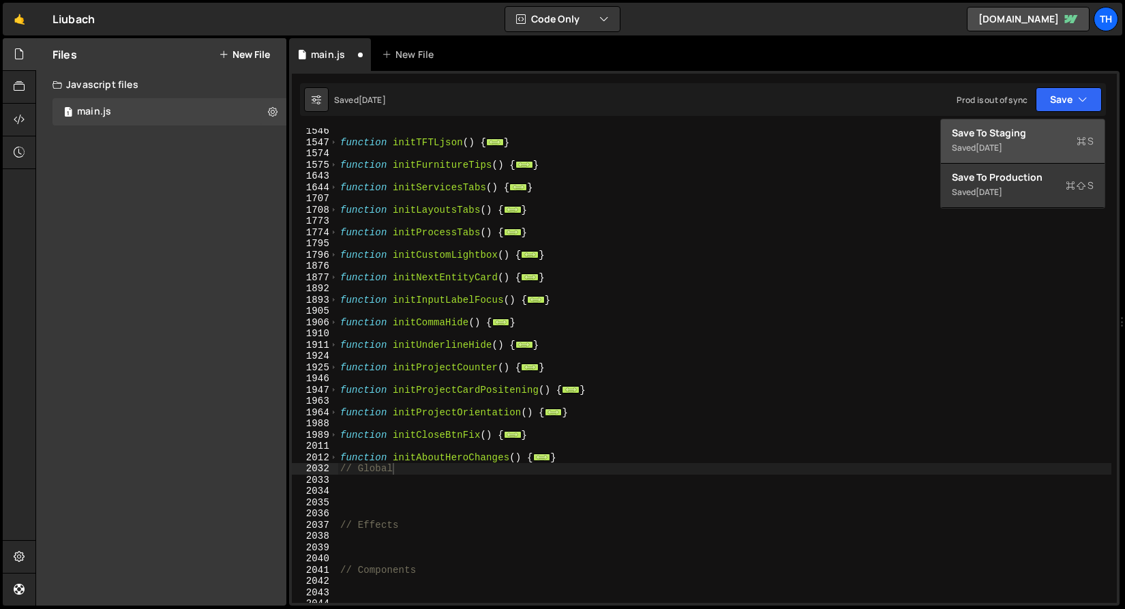
click at [1029, 147] on div "Saved [DATE]" at bounding box center [1023, 148] width 142 height 16
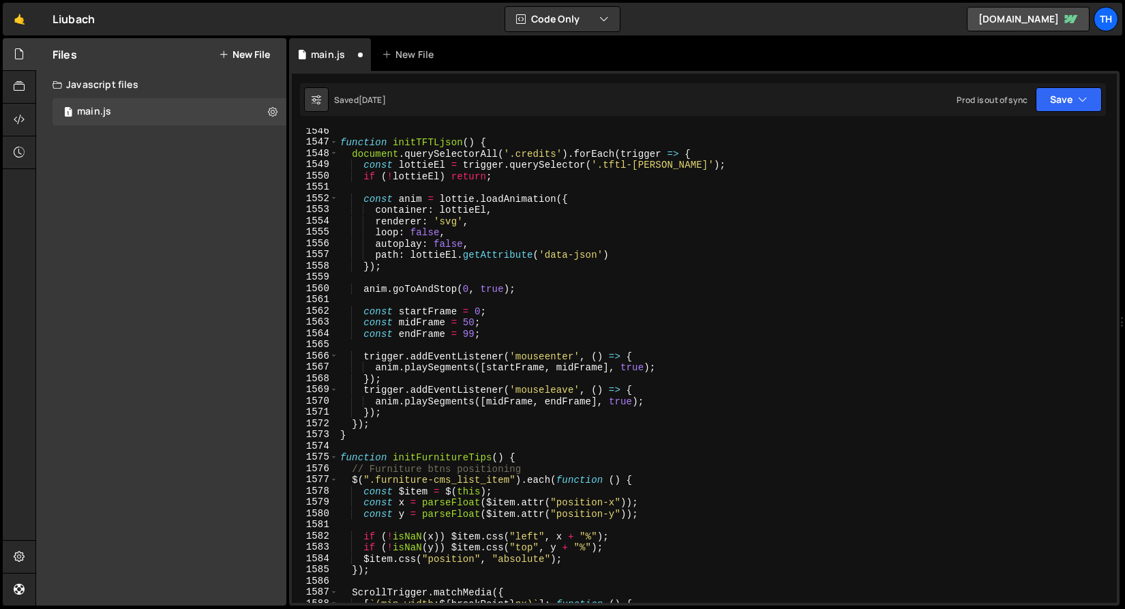
scroll to position [16804, 0]
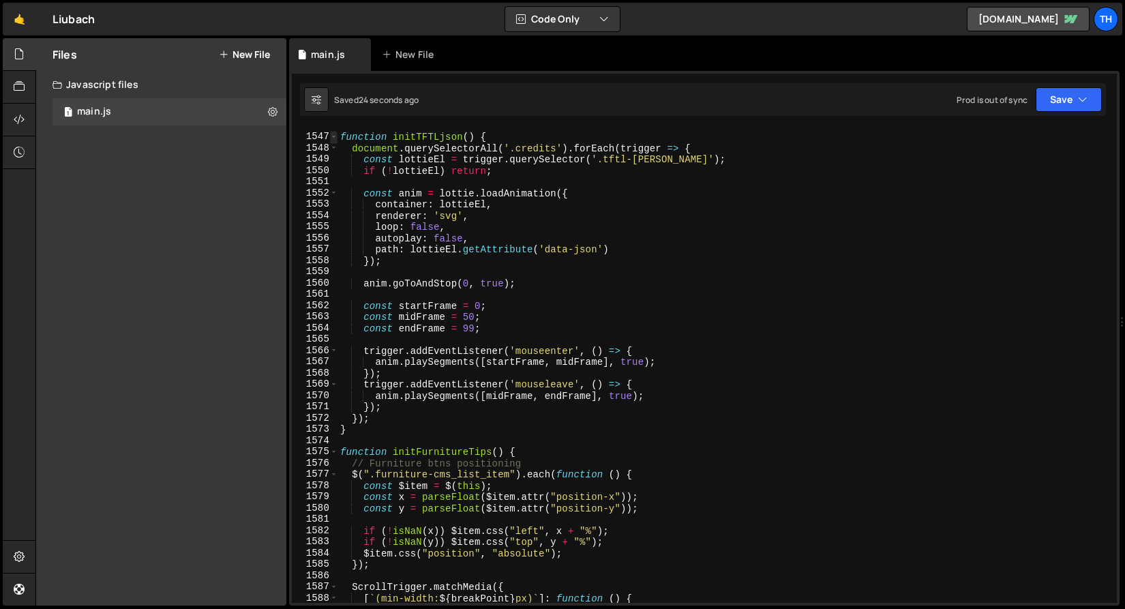
click at [333, 132] on span at bounding box center [333, 137] width 7 height 12
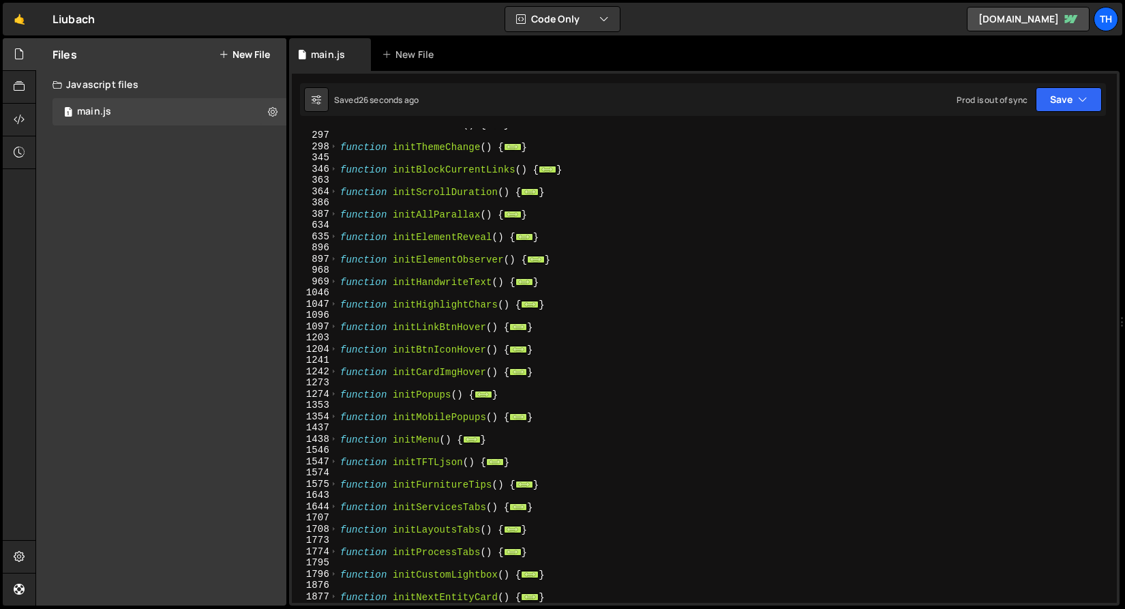
scroll to position [288, 0]
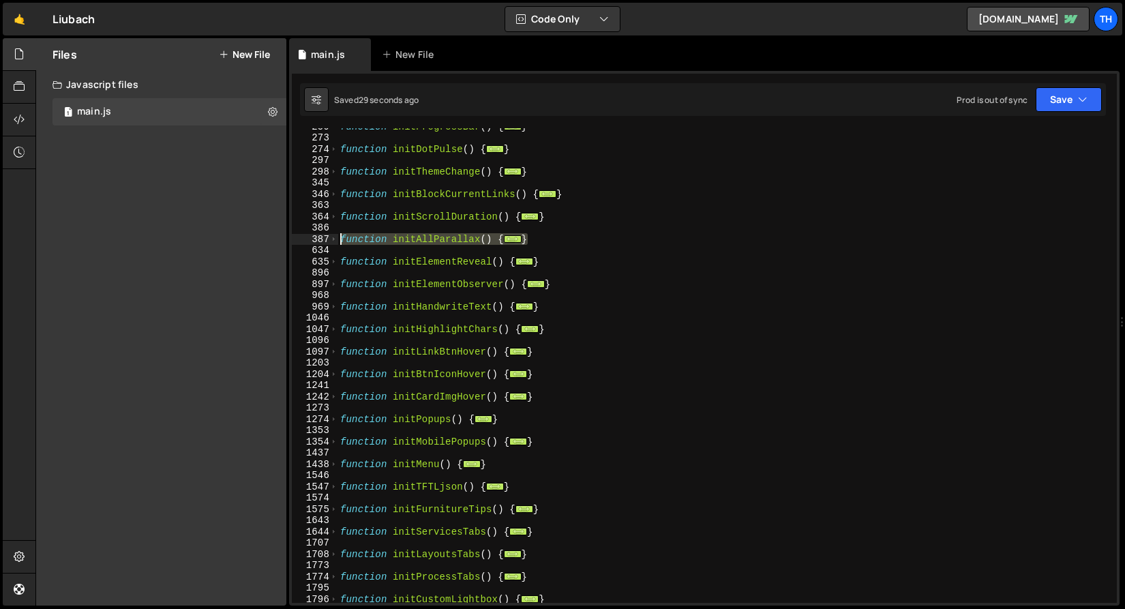
drag, startPoint x: 562, startPoint y: 241, endPoint x: 290, endPoint y: 243, distance: 272.0
click at [290, 243] on div "1 Type cmd + s to save your Javascript file. הההההההההההההההההההההההההההההההההה…" at bounding box center [704, 338] width 830 height 534
type textarea "function initAllParallax() { ScrollTrigger.matchMedia({"
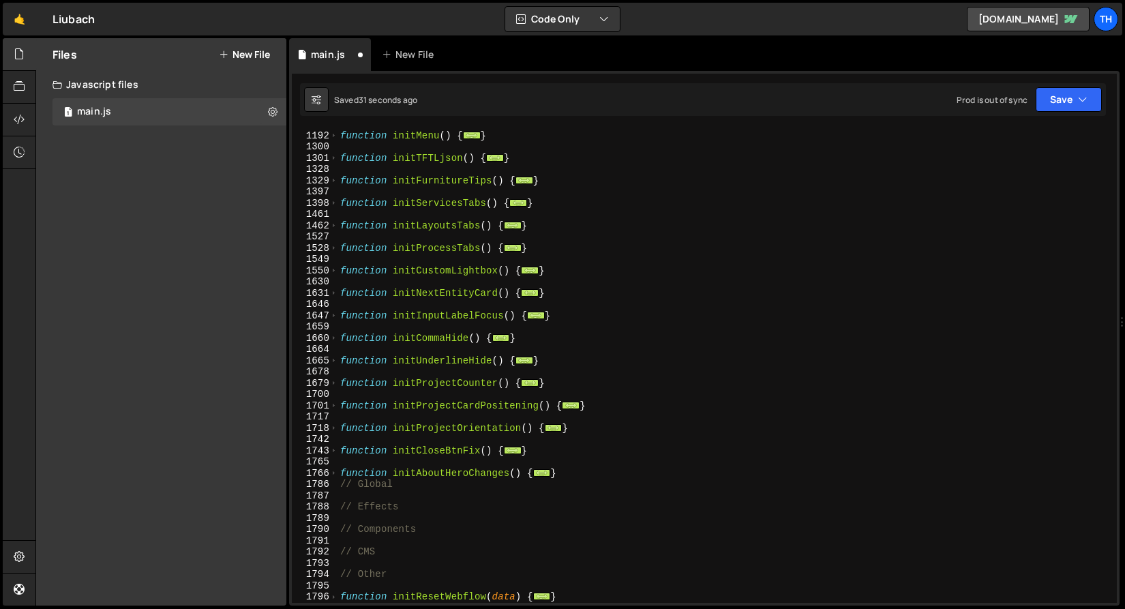
scroll to position [743, 0]
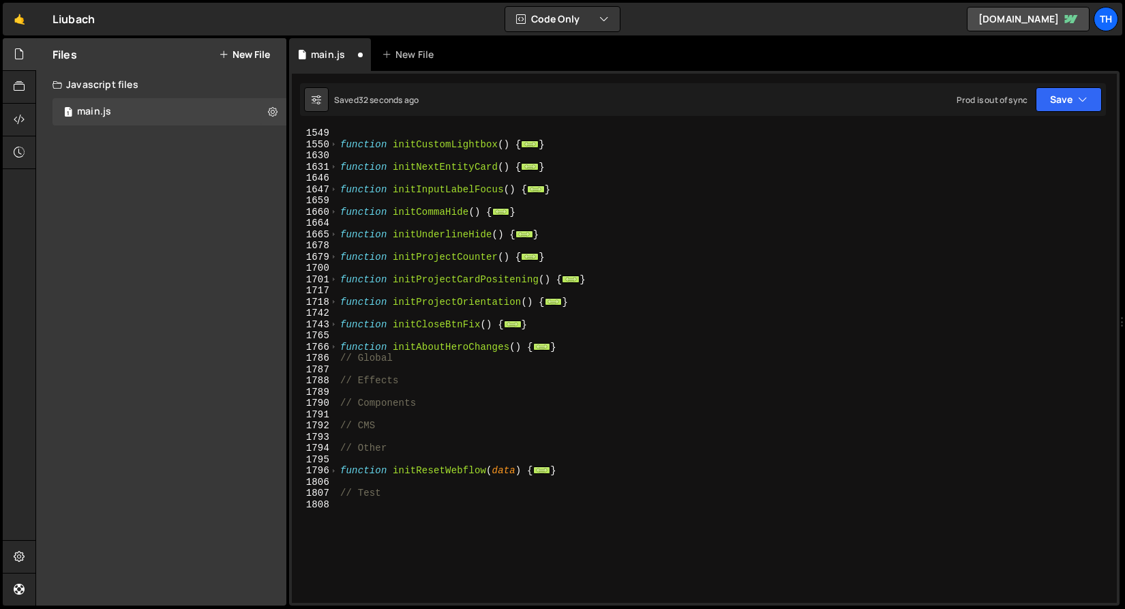
click at [342, 359] on div "function initCustomLightbox ( ) { ... } function initNextEntityCard ( ) { ... }…" at bounding box center [724, 375] width 774 height 497
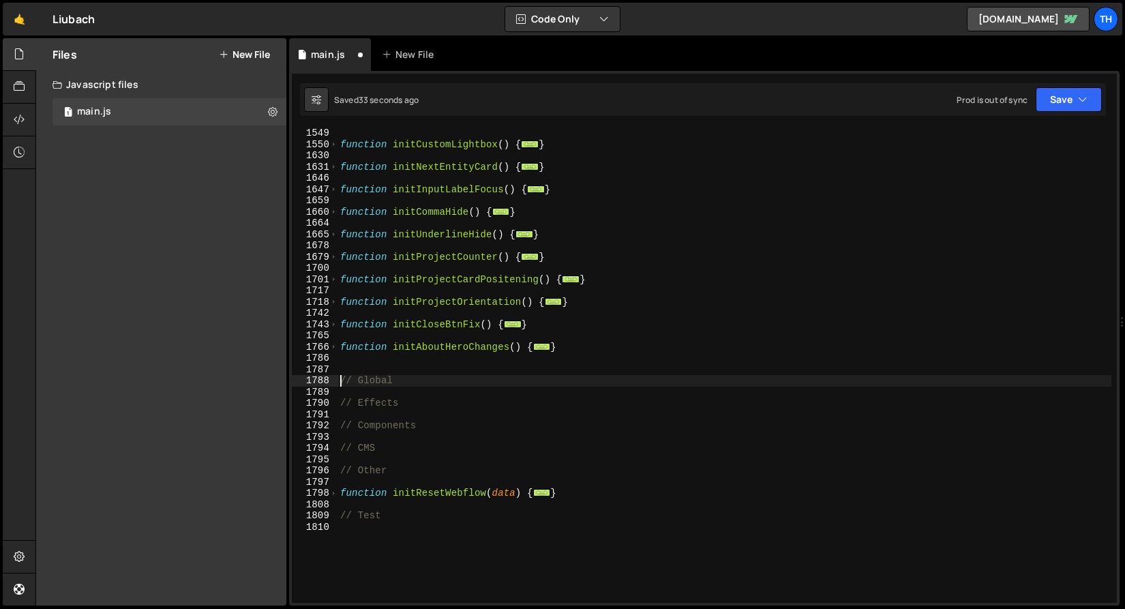
type textarea "// Global"
click at [402, 428] on div "function initCustomLightbox ( ) { ... } function initNextEntityCard ( ) { ... }…" at bounding box center [724, 375] width 774 height 497
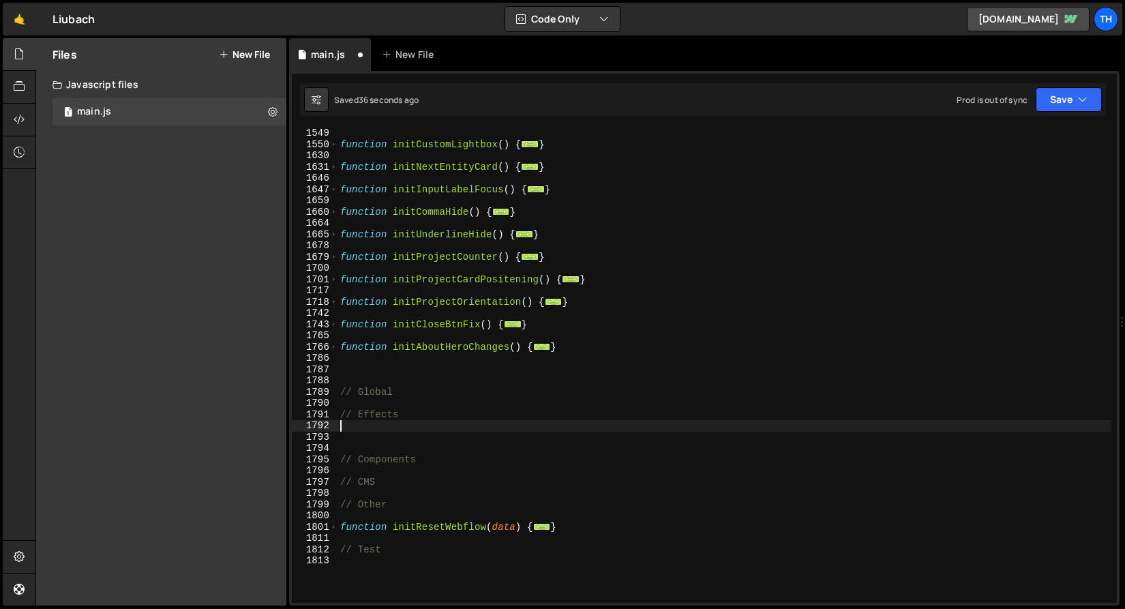
paste textarea "}"
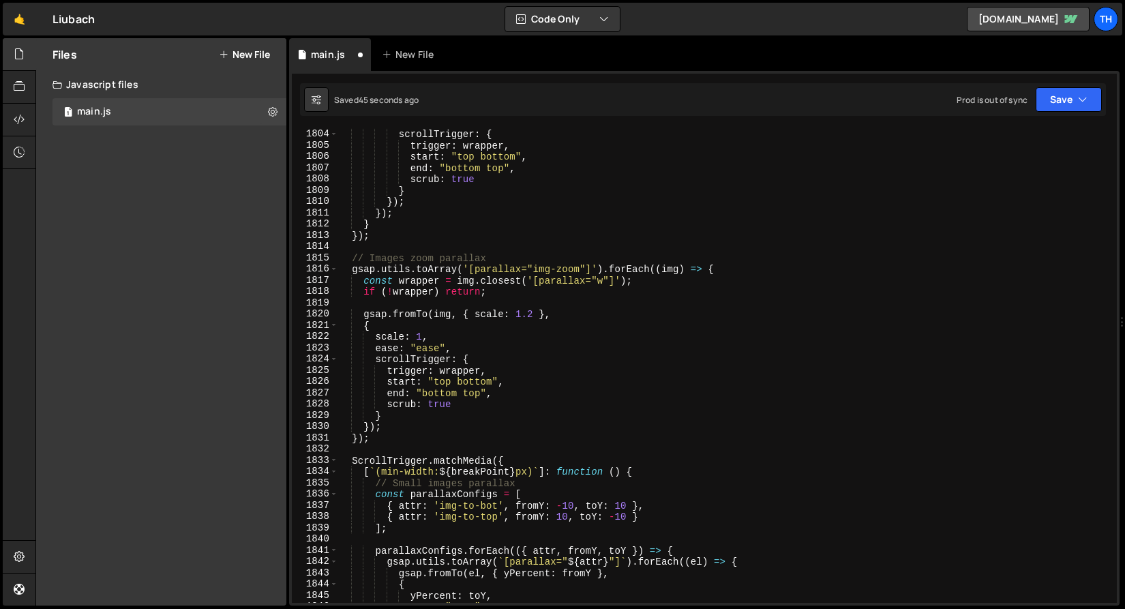
scroll to position [959, 0]
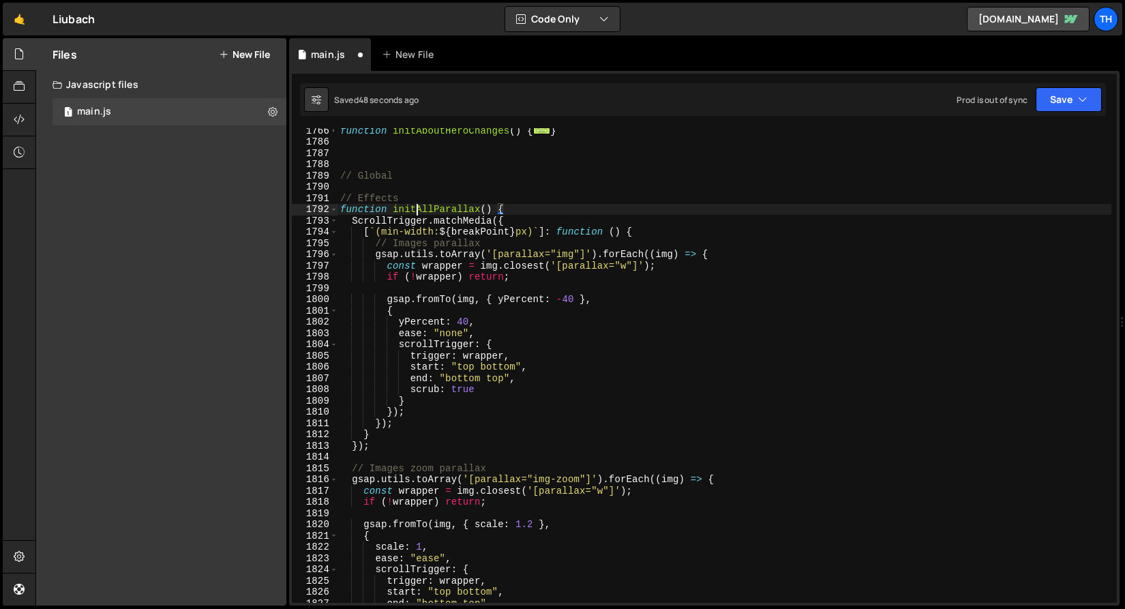
click at [414, 204] on div "function initAboutHeroChanges ( ) { ... } // Global // Effects function initAll…" at bounding box center [724, 373] width 774 height 497
type textarea "// Effects"
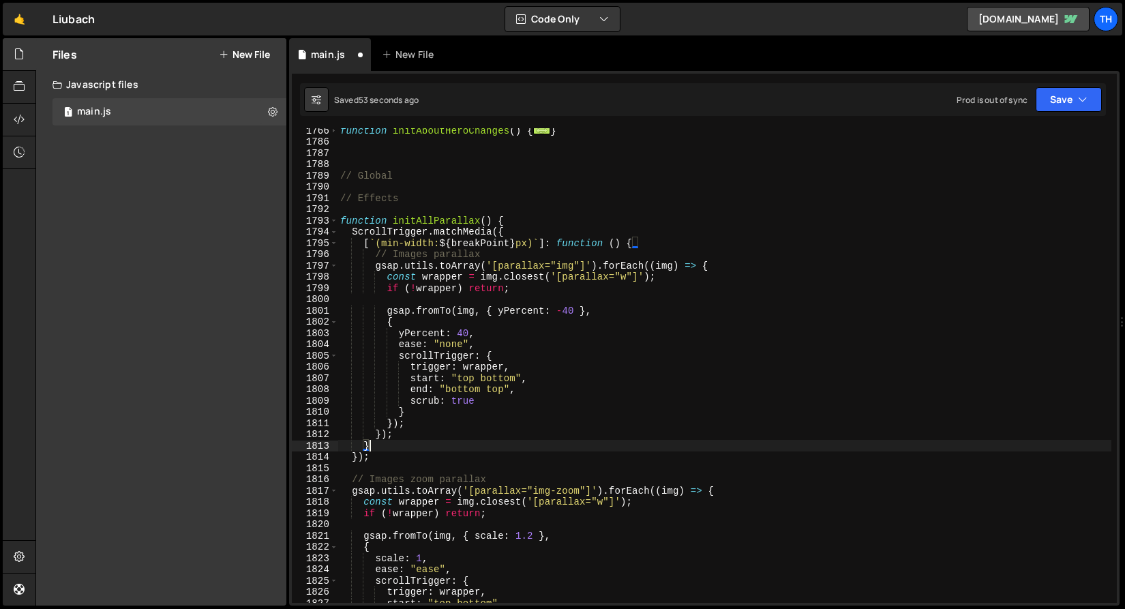
drag, startPoint x: 401, startPoint y: 446, endPoint x: 384, endPoint y: 449, distance: 16.7
click at [384, 449] on div "function initAboutHeroChanges ( ) { ... } // Global // Effects function initAll…" at bounding box center [724, 373] width 774 height 497
click at [385, 453] on div "function initAboutHeroChanges ( ) { ... } // Global // Effects function initAll…" at bounding box center [724, 373] width 774 height 497
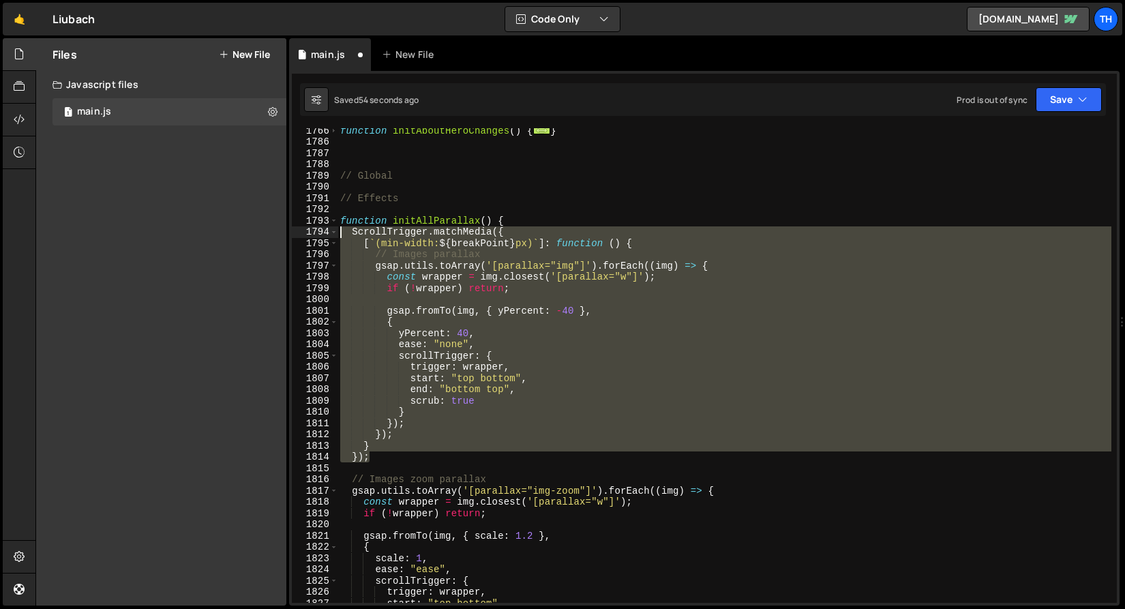
drag, startPoint x: 386, startPoint y: 455, endPoint x: 306, endPoint y: 234, distance: 234.2
click at [306, 234] on div "}); 1766 1786 1787 1788 1789 1790 1791 1792 1793 1794 1795 1796 1797 1798 1799 …" at bounding box center [704, 365] width 825 height 474
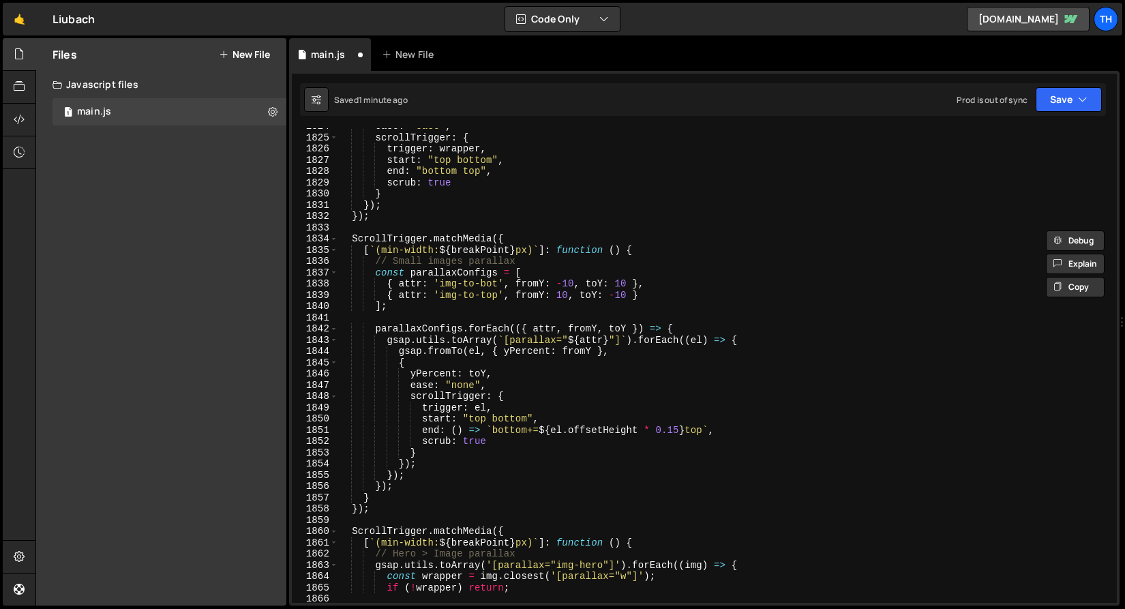
scroll to position [1504, 0]
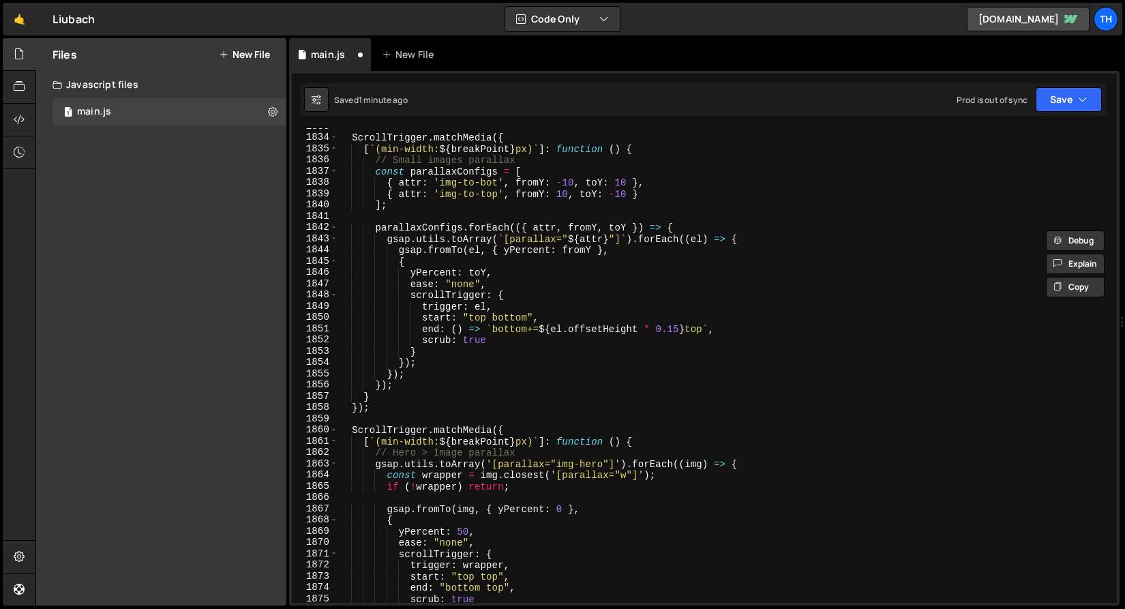
click at [427, 410] on div "ScrollTrigger . matchMedia ({ [ ` (min-width: ${ breakPoint } px) ` ] : functio…" at bounding box center [724, 369] width 774 height 497
type textarea "});"
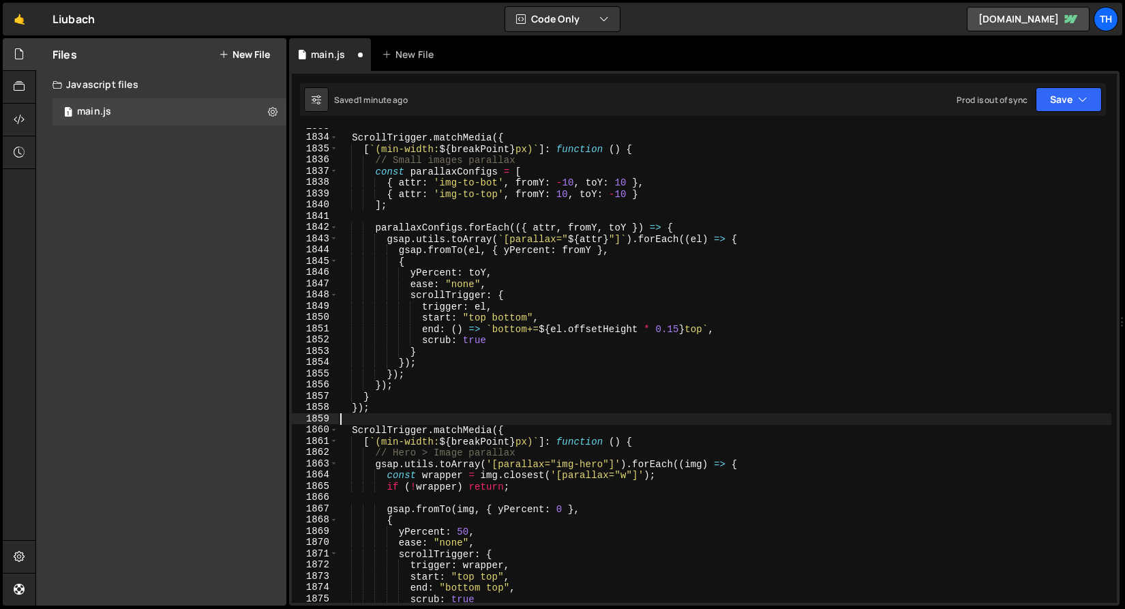
click at [427, 414] on div "ScrollTrigger . matchMedia ({ [ ` (min-width: ${ breakPoint } px) ` ] : functio…" at bounding box center [724, 369] width 774 height 497
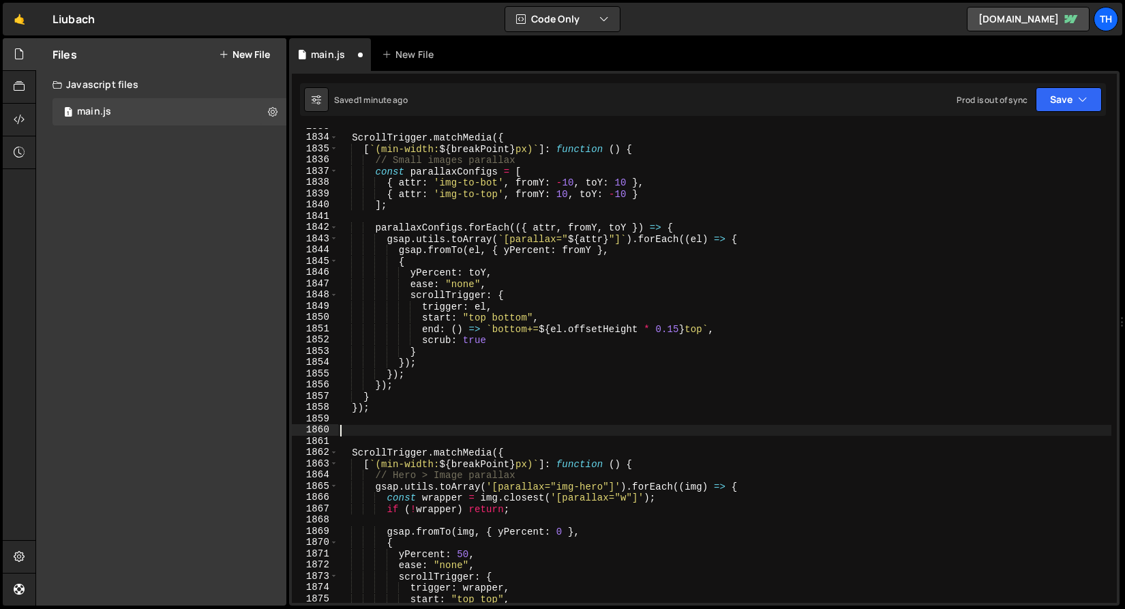
paste textarea "});"
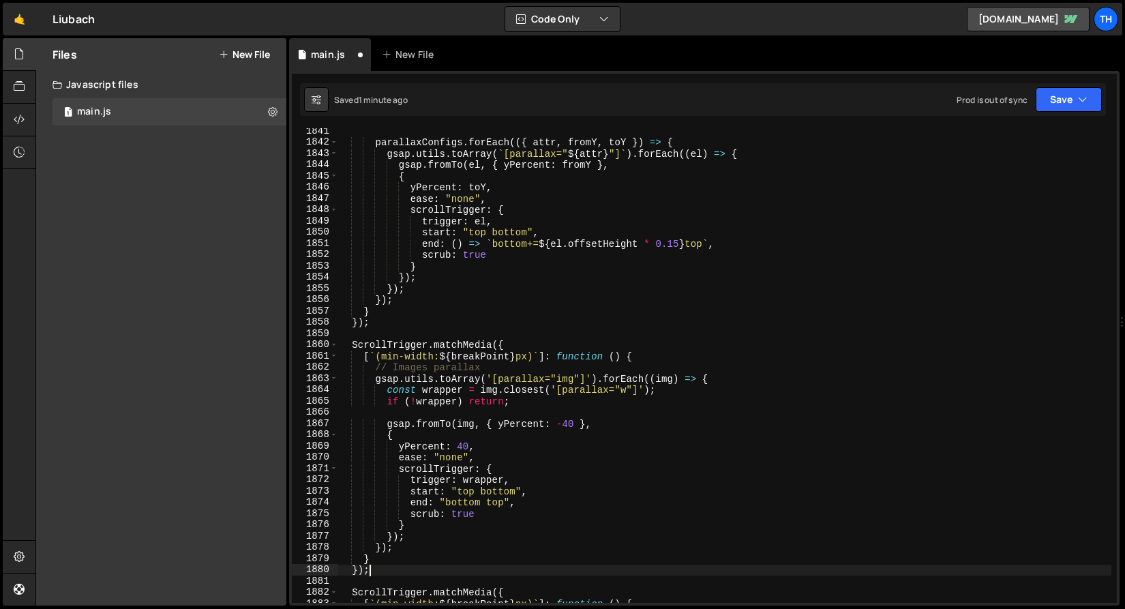
scroll to position [1588, 0]
click at [397, 368] on div "parallaxConfigs . forEach (({ attr , fromY , toY }) => { gsap . utils . toArray…" at bounding box center [724, 373] width 774 height 497
click at [397, 367] on div "parallaxConfigs . forEach (({ attr , fromY , toY }) => { gsap . utils . toArray…" at bounding box center [724, 373] width 774 height 497
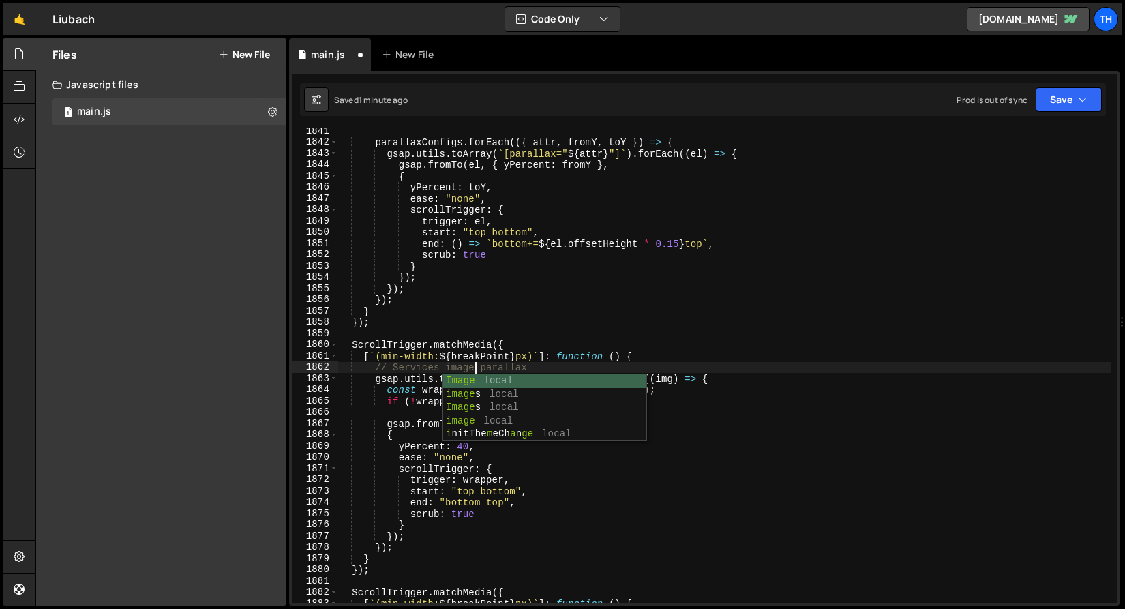
scroll to position [0, 9]
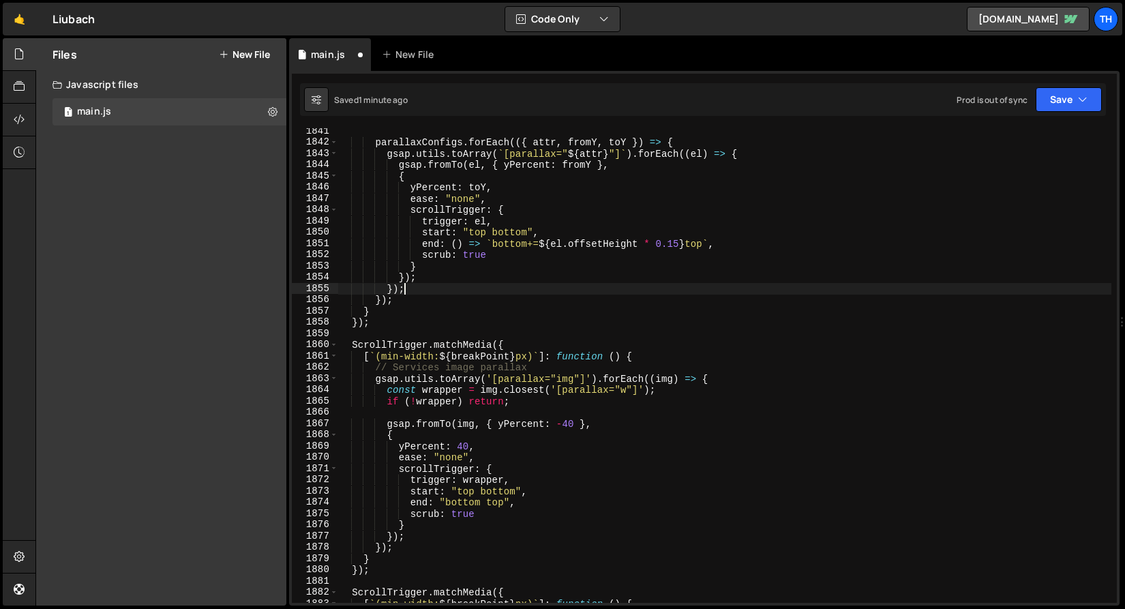
click at [417, 284] on div "parallaxConfigs . forEach (({ attr , fromY , toY }) => { gsap . utils . toArray…" at bounding box center [724, 373] width 774 height 497
click at [559, 380] on div "parallaxConfigs . forEach (({ attr , fromY , toY }) => { gsap . utils . toArray…" at bounding box center [724, 373] width 774 height 497
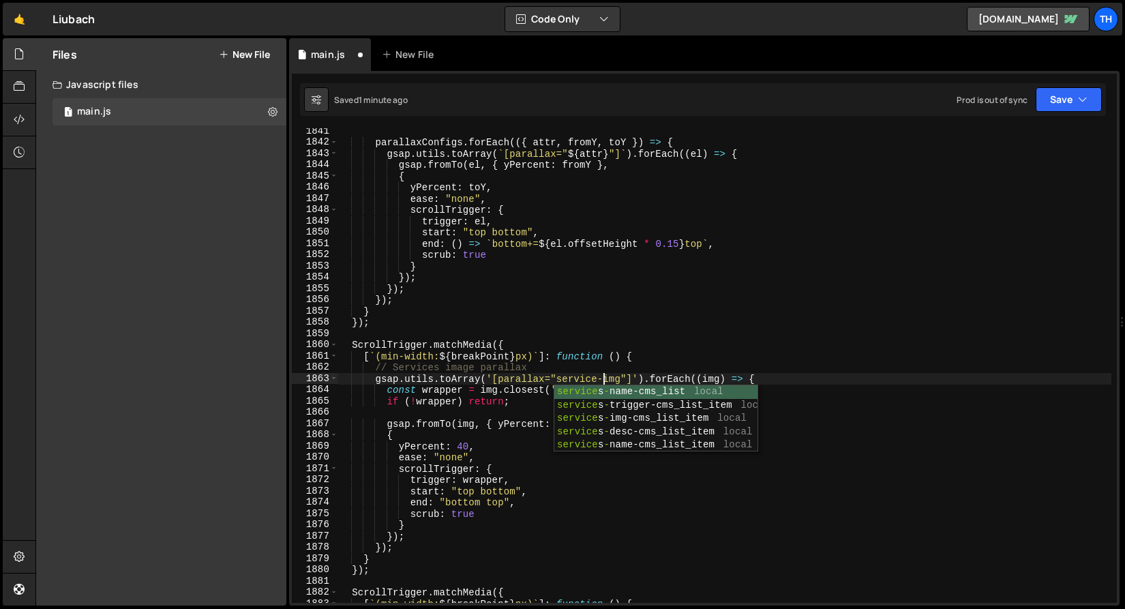
scroll to position [0, 18]
click at [599, 378] on div "parallaxConfigs . forEach (({ attr , fromY , toY }) => { gsap . utils . toArray…" at bounding box center [724, 373] width 774 height 497
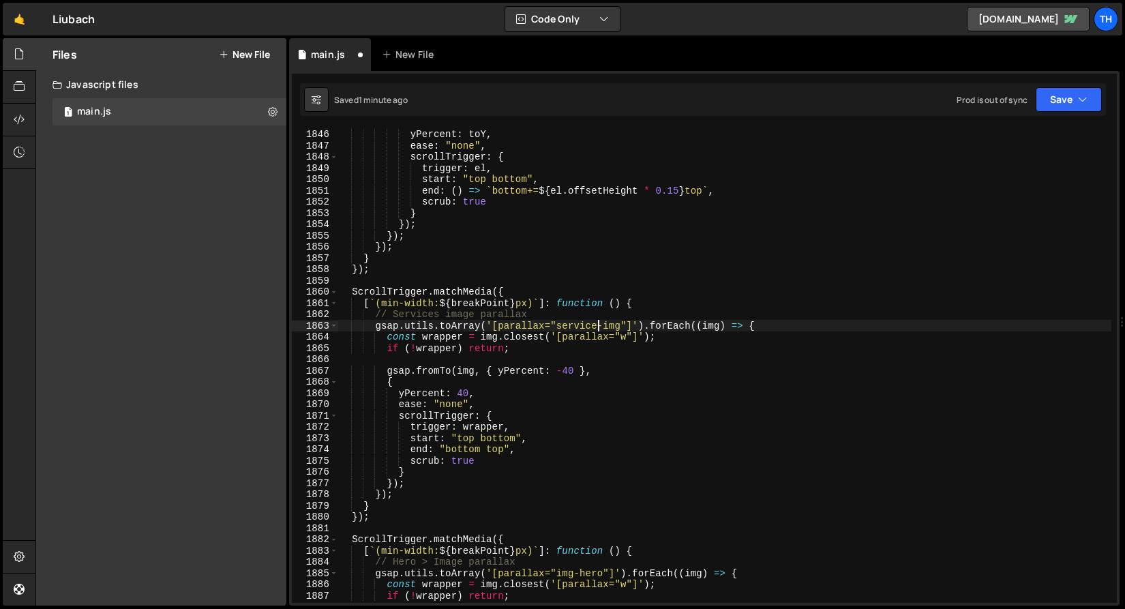
scroll to position [1646, 0]
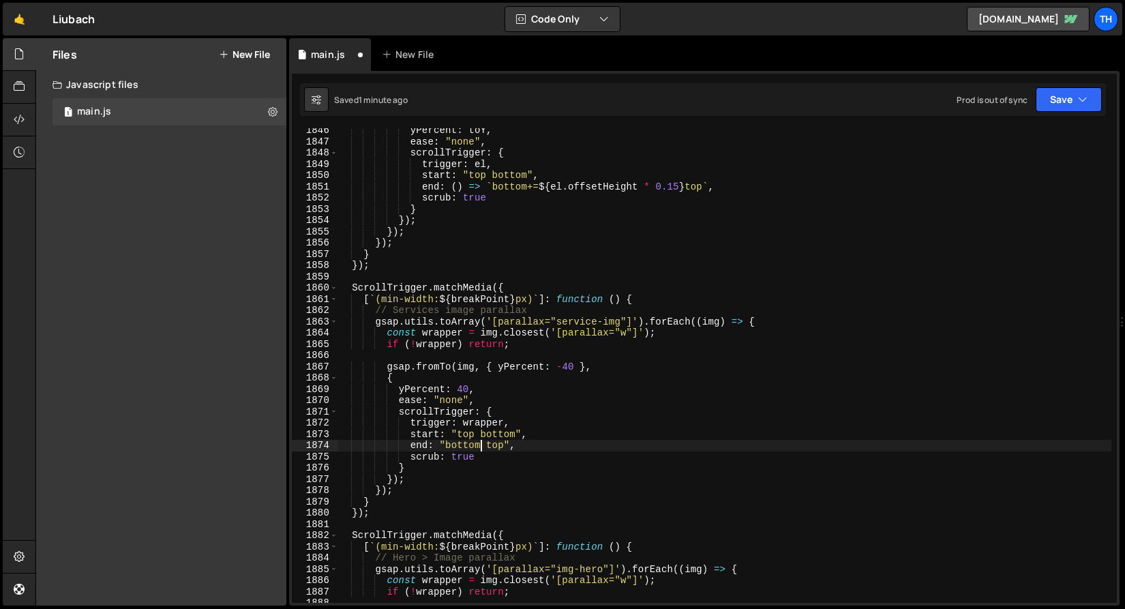
click at [479, 440] on div "yPercent : toY , ease : "none" , scrollTrigger : { trigger : el , start : "top …" at bounding box center [724, 373] width 774 height 497
click at [485, 437] on div "yPercent : toY , ease : "none" , scrollTrigger : { trigger : el , start : "top …" at bounding box center [724, 373] width 774 height 497
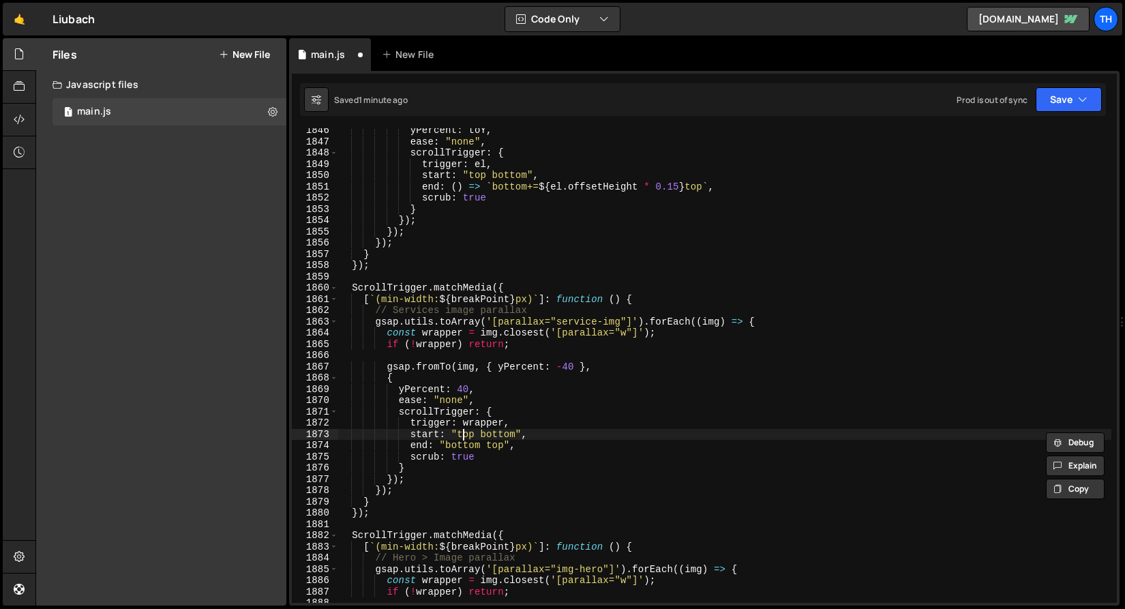
click at [464, 438] on div "yPercent : toY , ease : "none" , scrollTrigger : { trigger : el , start : "top …" at bounding box center [724, 373] width 774 height 497
click at [469, 446] on div "yPercent : toY , ease : "none" , scrollTrigger : { trigger : el , start : "top …" at bounding box center [724, 373] width 774 height 497
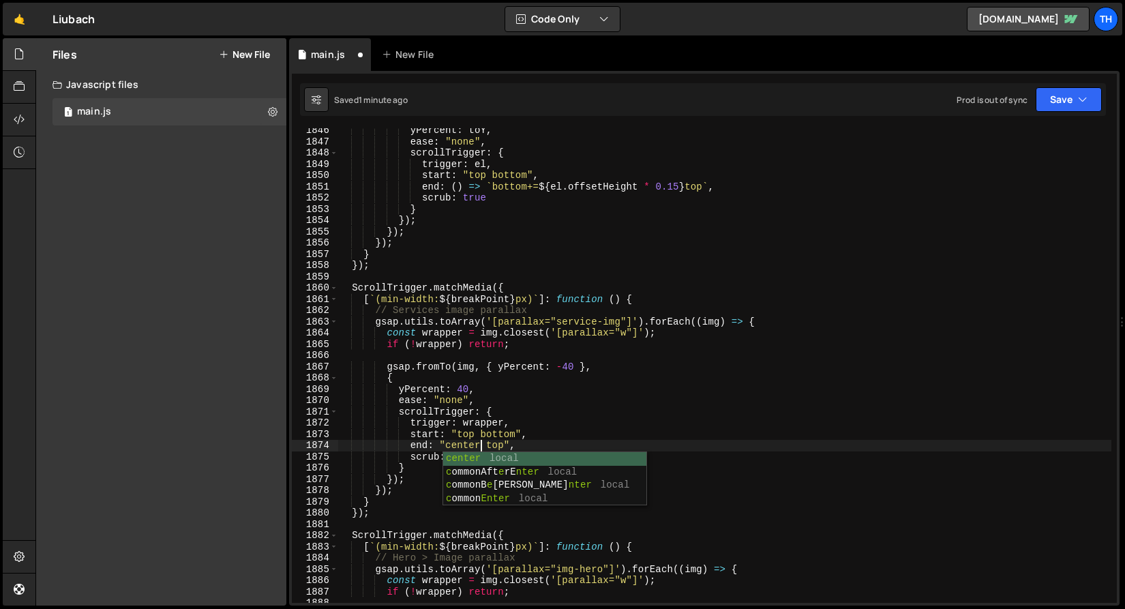
scroll to position [0, 10]
click at [503, 441] on div "yPercent : toY , ease : "none" , scrollTrigger : { trigger : el , start : "top …" at bounding box center [724, 373] width 774 height 497
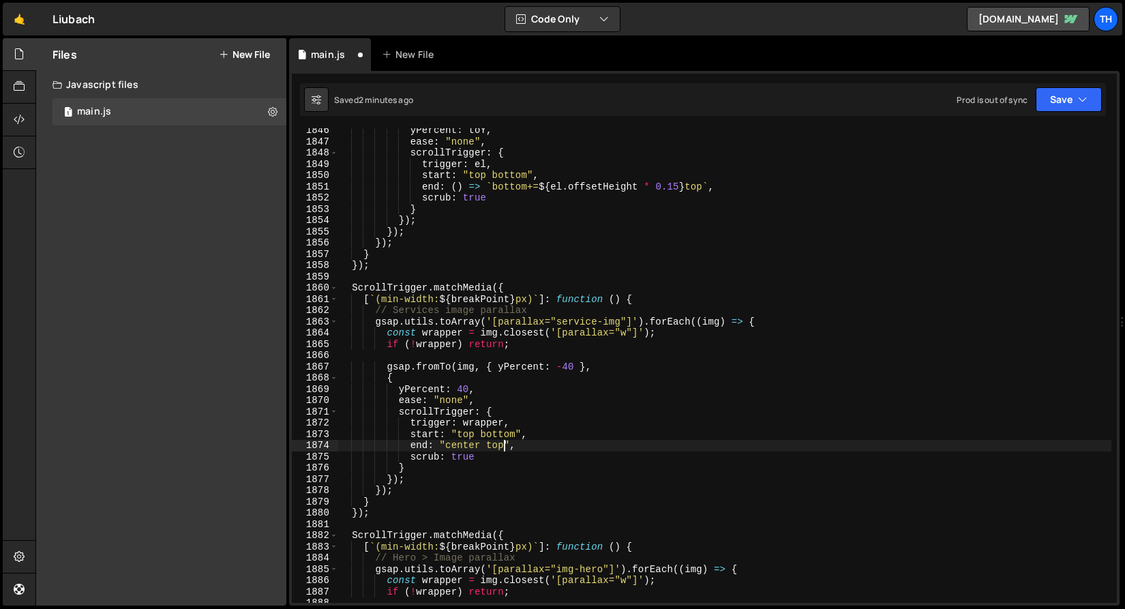
click at [503, 441] on div "yPercent : toY , ease : "none" , scrollTrigger : { trigger : el , start : "top …" at bounding box center [724, 373] width 774 height 497
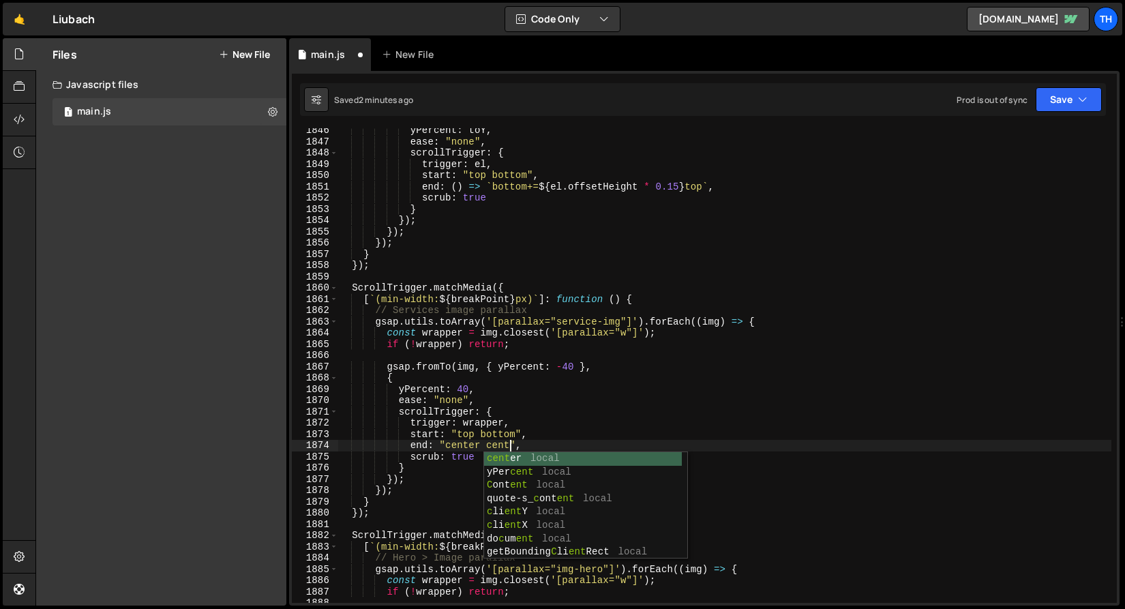
scroll to position [0, 12]
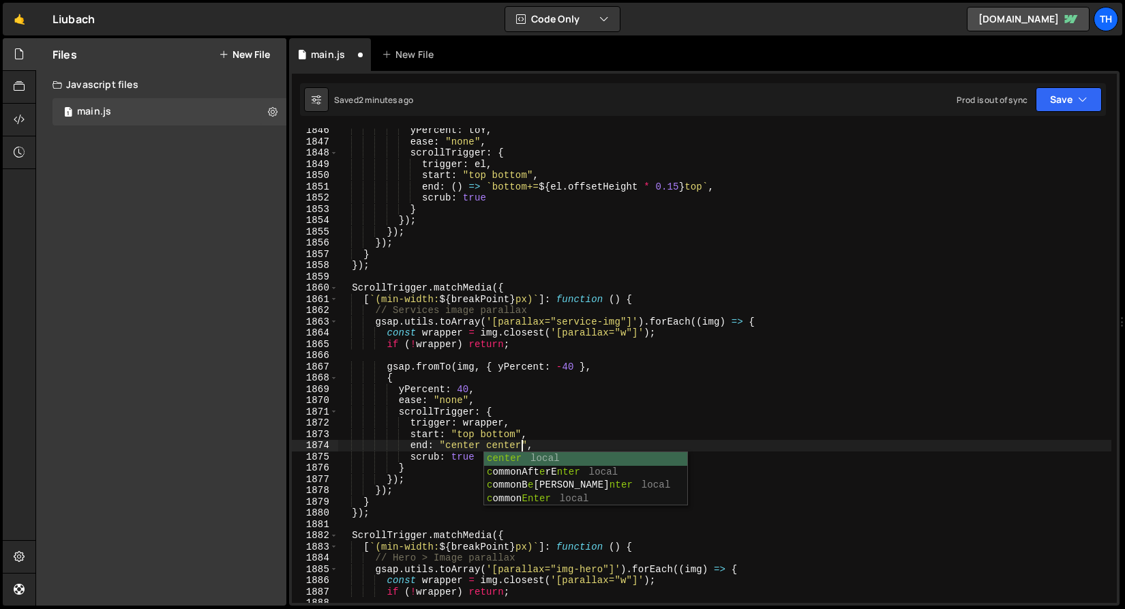
click at [417, 394] on div "yPercent : toY , ease : "none" , scrollTrigger : { trigger : el , start : "top …" at bounding box center [724, 373] width 774 height 497
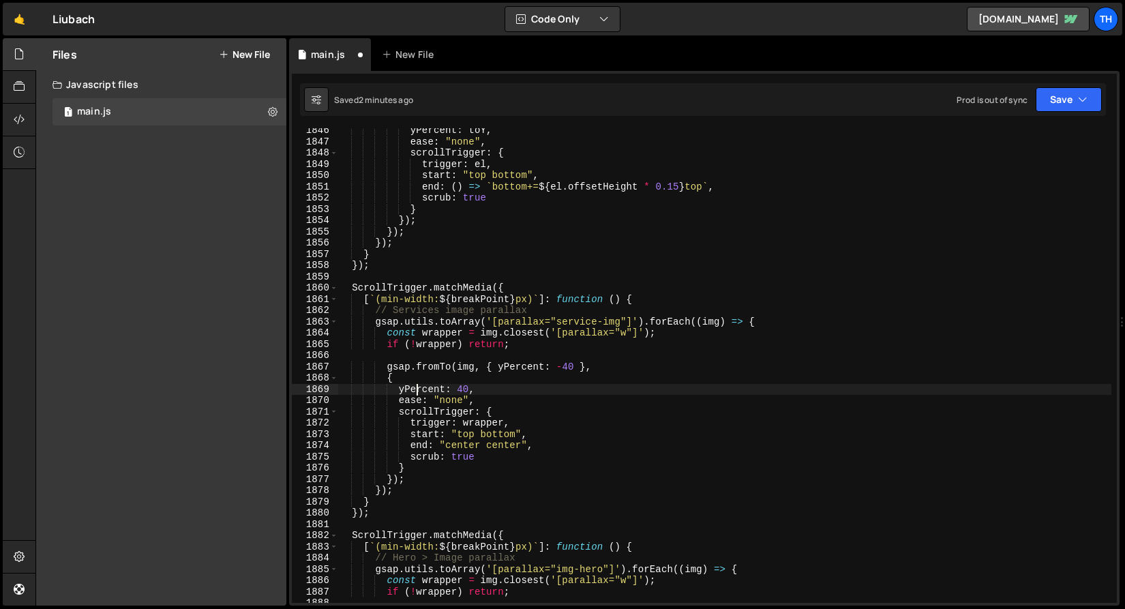
click at [417, 394] on div "yPercent : toY , ease : "none" , scrollTrigger : { trigger : el , start : "top …" at bounding box center [724, 373] width 774 height 497
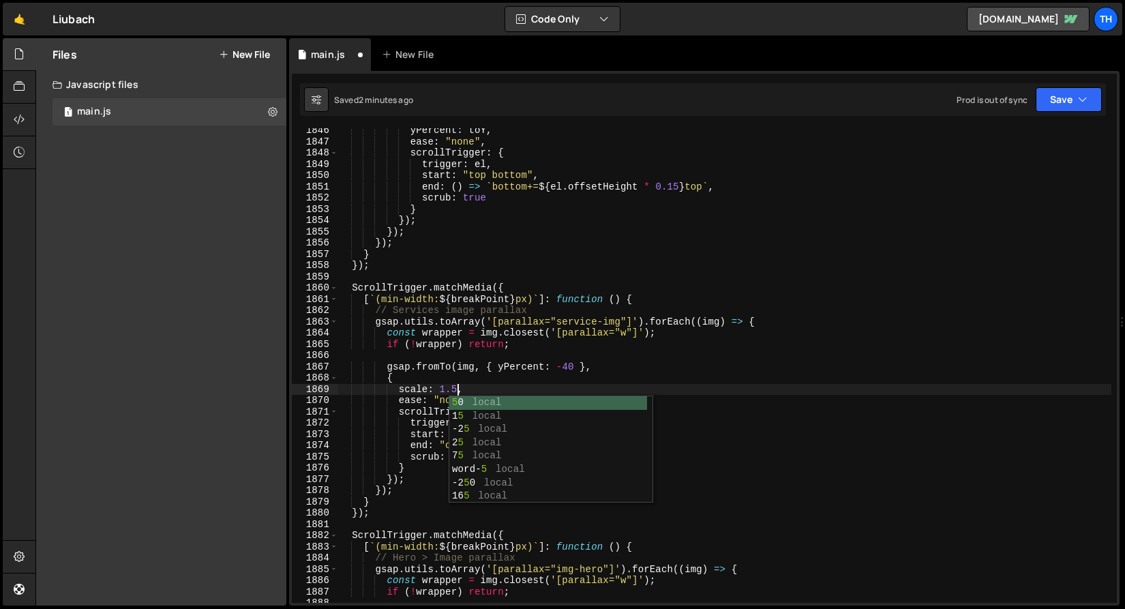
scroll to position [0, 7]
click at [510, 365] on div "yPercent : toY , ease : "none" , scrollTrigger : { trigger : el , start : "top …" at bounding box center [724, 373] width 774 height 497
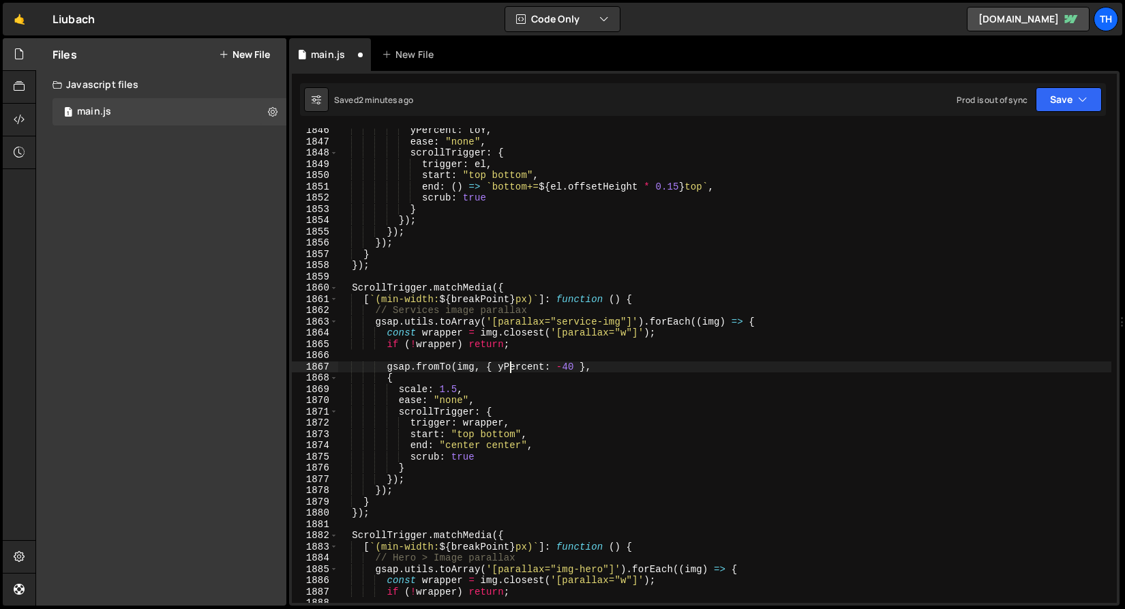
click at [510, 365] on div "yPercent : toY , ease : "none" , scrollTrigger : { trigger : el , start : "top …" at bounding box center [724, 373] width 774 height 497
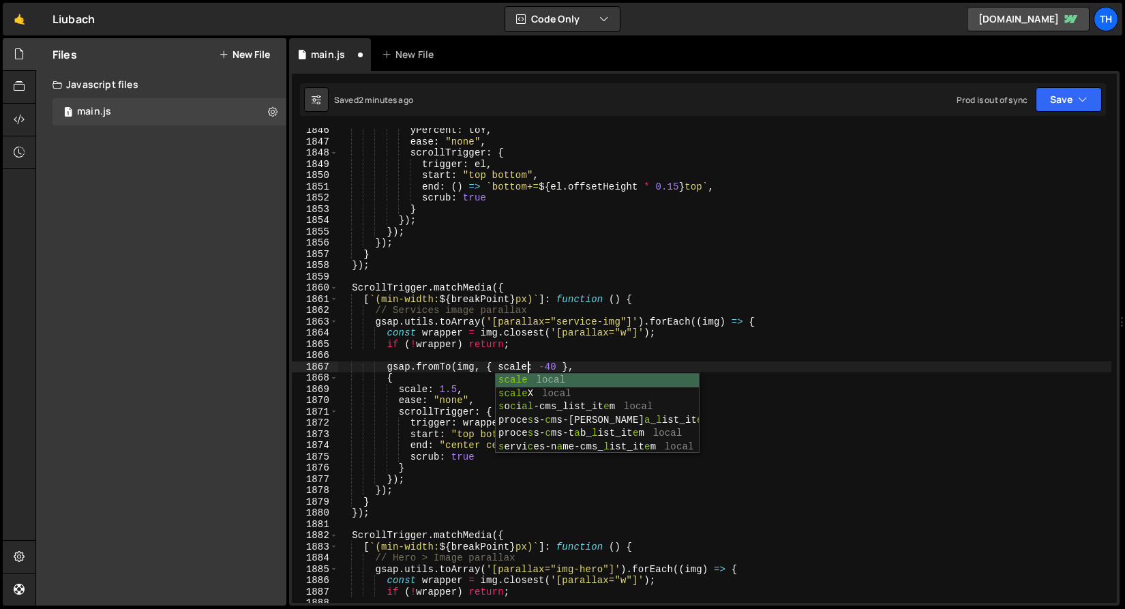
scroll to position [0, 13]
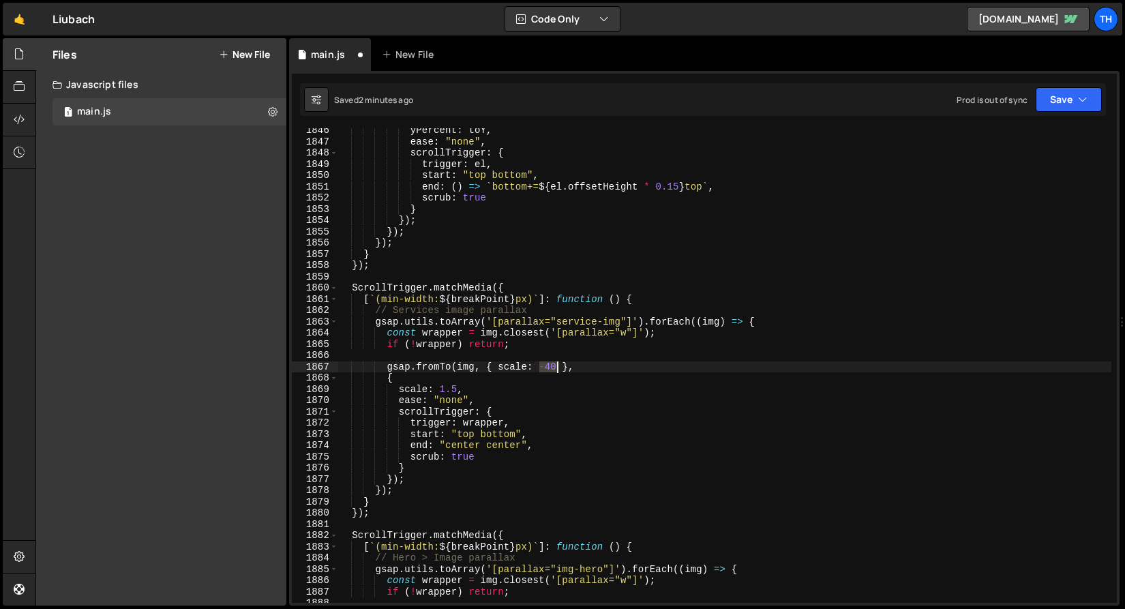
drag, startPoint x: 541, startPoint y: 363, endPoint x: 556, endPoint y: 365, distance: 15.1
click at [556, 365] on div "yPercent : toY , ease : "none" , scrollTrigger : { trigger : el , start : "top …" at bounding box center [724, 373] width 774 height 497
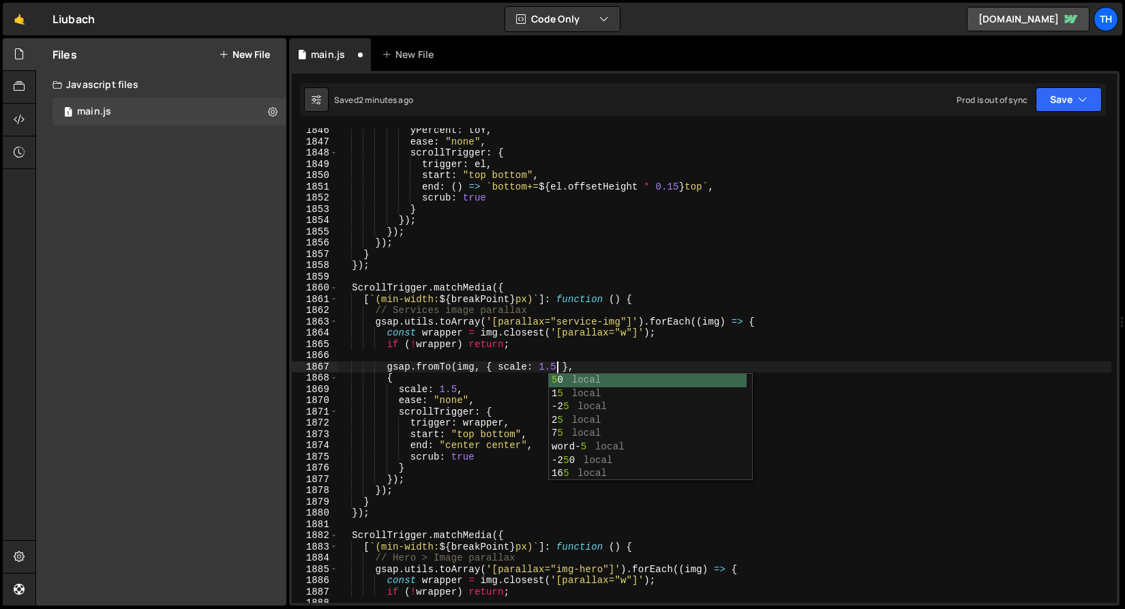
click at [459, 386] on div "yPercent : toY , ease : "none" , scrollTrigger : { trigger : el , start : "top …" at bounding box center [724, 373] width 774 height 497
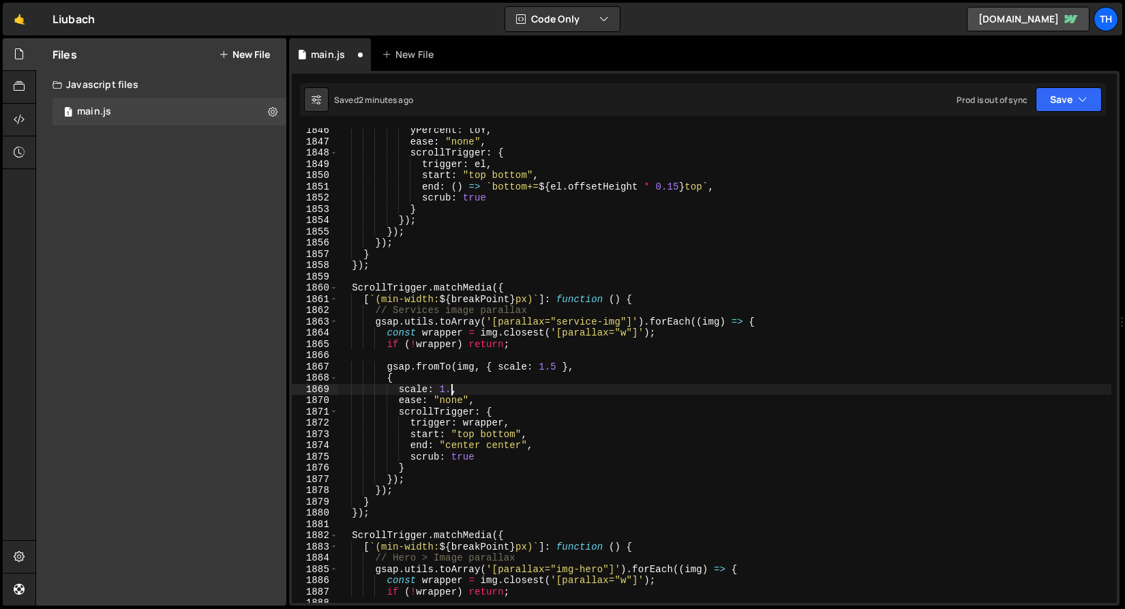
scroll to position [0, 7]
click at [1060, 102] on button "Save" at bounding box center [1068, 99] width 66 height 25
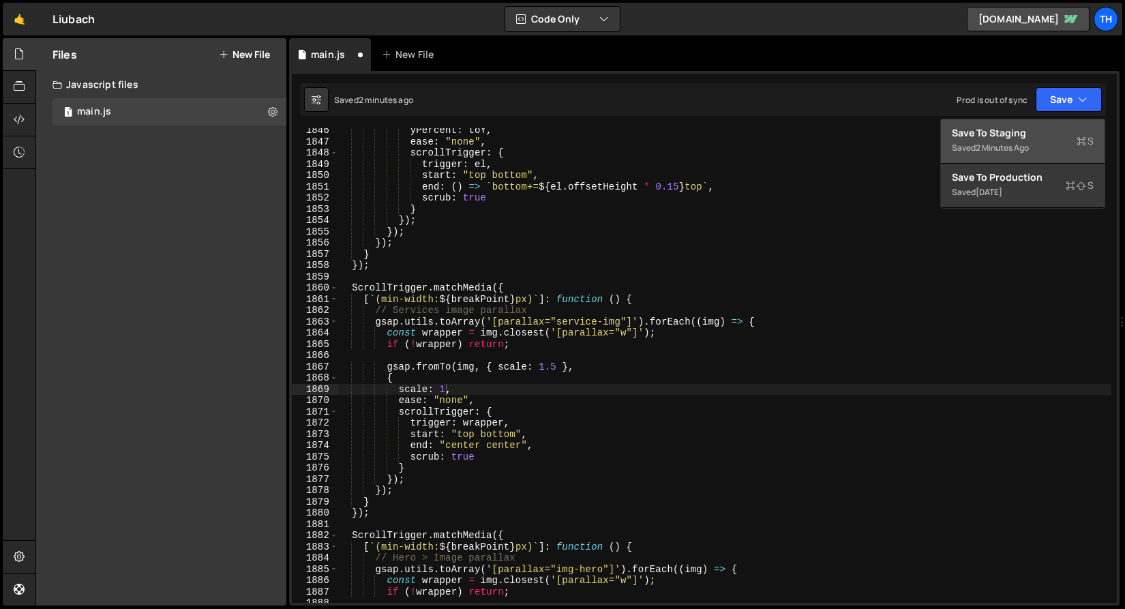
click at [1027, 127] on div "Save to Staging S" at bounding box center [1023, 133] width 142 height 14
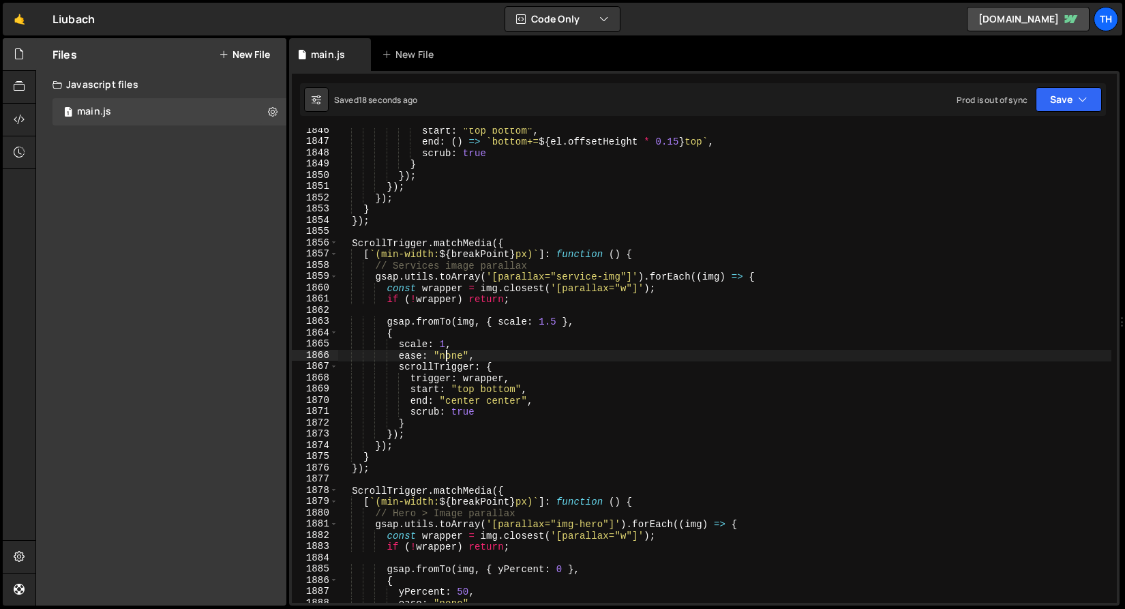
click at [445, 355] on div "start : "top bottom" , end : ( ) => ` bottom+= ${ el . offsetHeight * 0.15 } to…" at bounding box center [724, 373] width 774 height 497
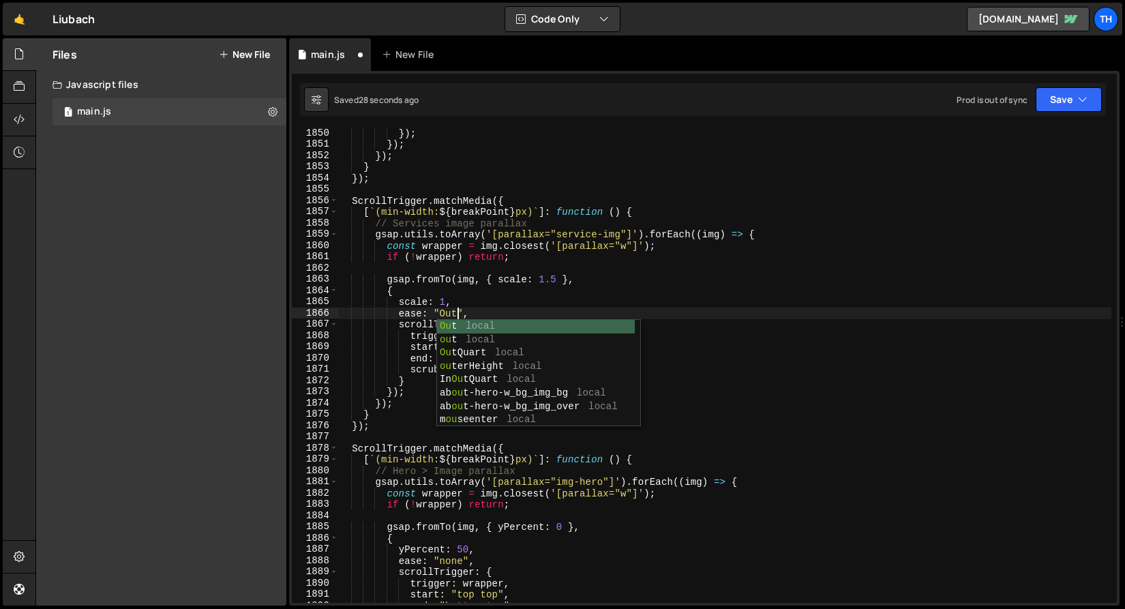
scroll to position [0, 7]
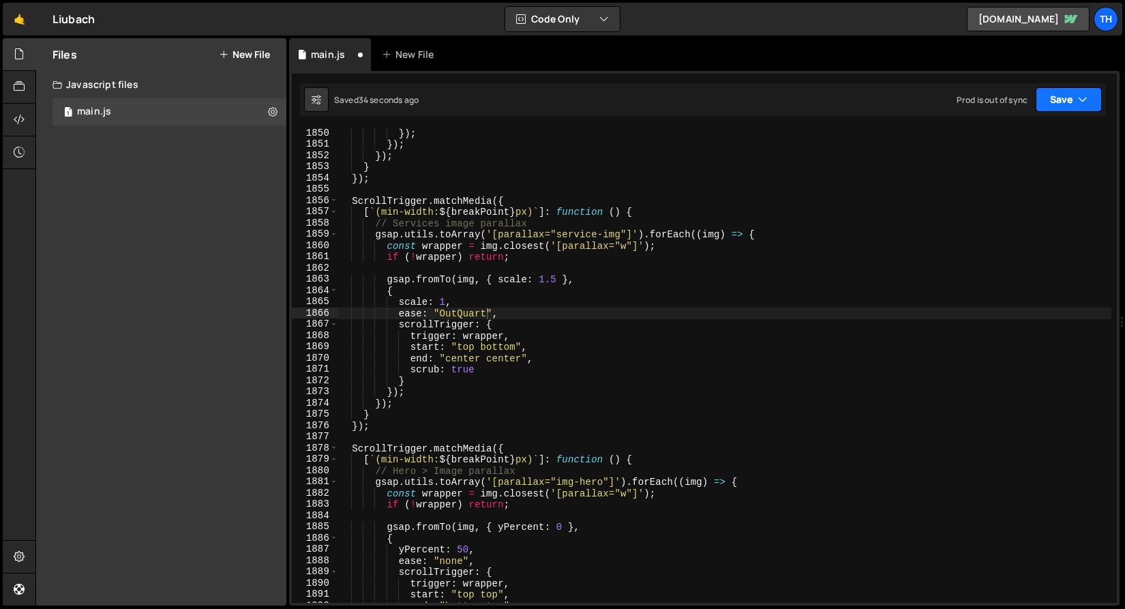
click at [1069, 111] on button "Save" at bounding box center [1068, 99] width 66 height 25
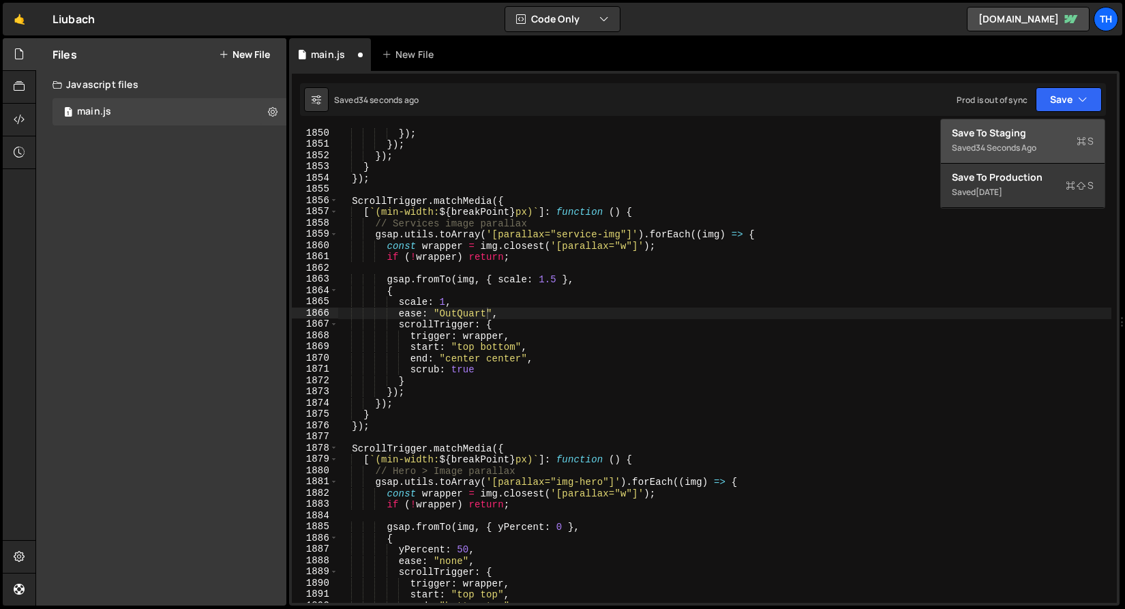
click at [1028, 136] on div "Save to Staging S" at bounding box center [1023, 133] width 142 height 14
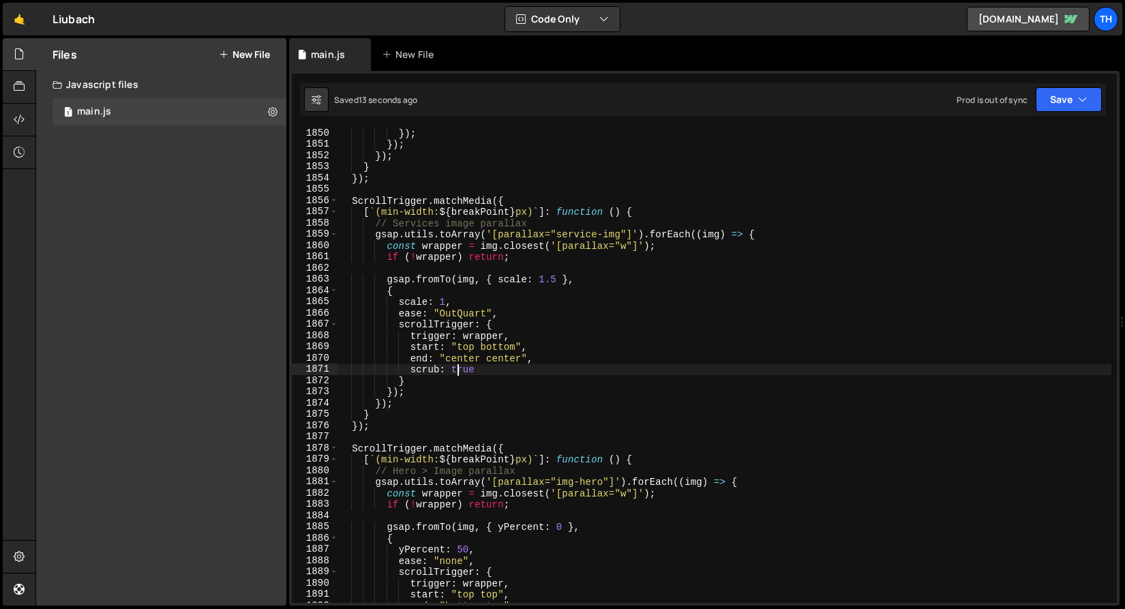
click at [460, 367] on div "}) ; }) ; }) ; } }) ; ScrollTrigger . matchMedia ({ [ ` (min-width: ${ breakPoi…" at bounding box center [724, 375] width 774 height 497
click at [459, 353] on div "}) ; }) ; }) ; } }) ; ScrollTrigger . matchMedia ({ [ ` (min-width: ${ breakPoi…" at bounding box center [724, 375] width 774 height 497
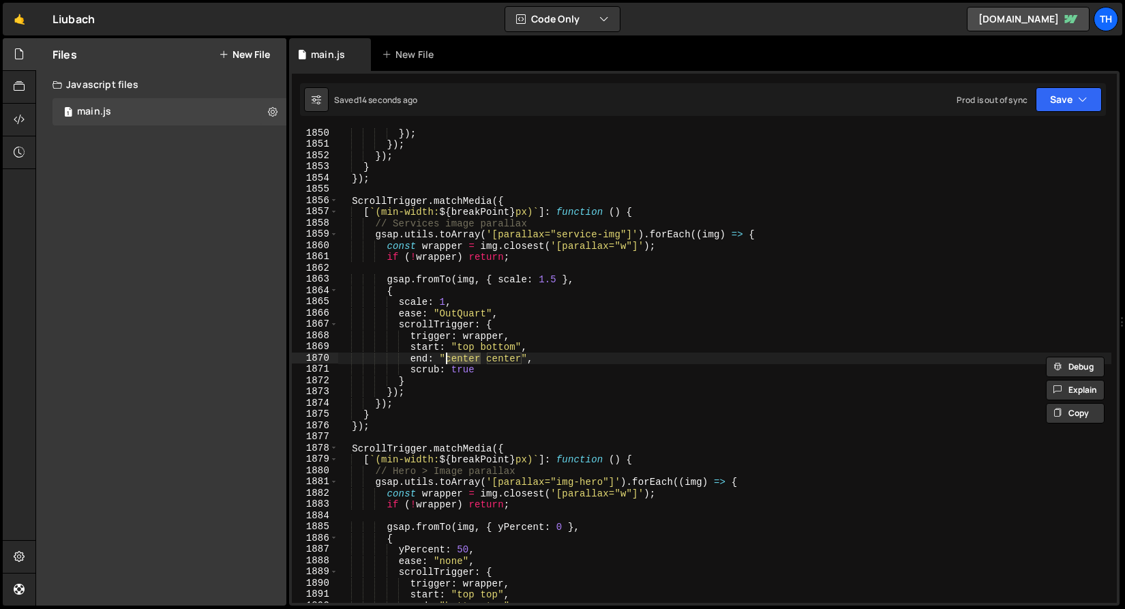
click at [463, 346] on div "}) ; }) ; }) ; } }) ; ScrollTrigger . matchMedia ({ [ ` (min-width: ${ breakPoi…" at bounding box center [724, 375] width 774 height 497
click at [466, 356] on div "}) ; }) ; }) ; } }) ; ScrollTrigger . matchMedia ({ [ ` (min-width: ${ breakPoi…" at bounding box center [724, 375] width 774 height 497
paste textarea "top"
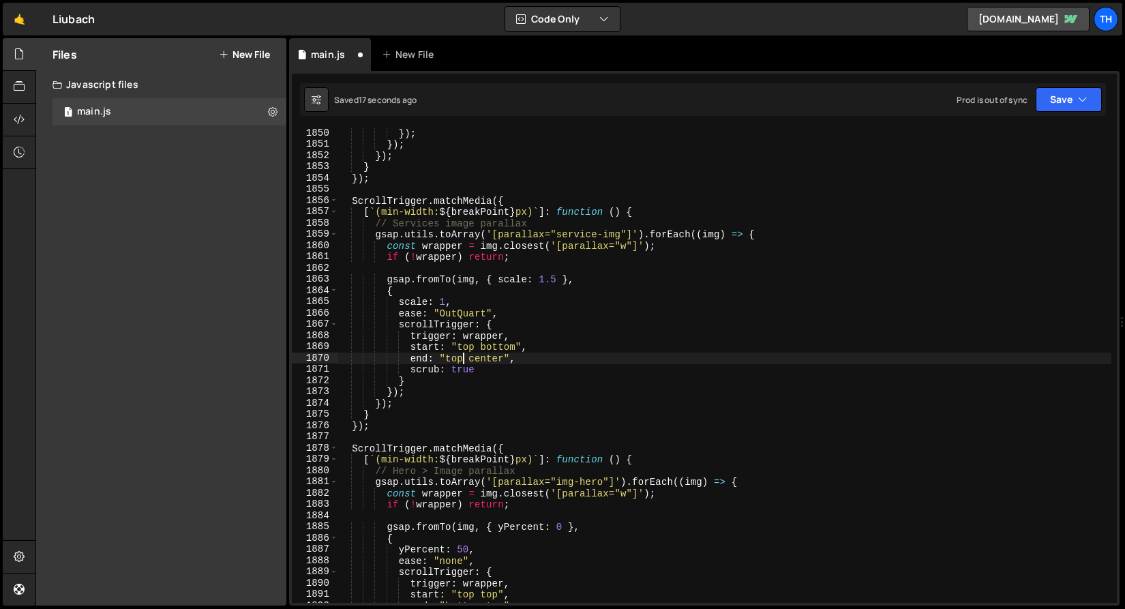
click at [478, 356] on div "}) ; }) ; }) ; } }) ; ScrollTrigger . matchMedia ({ [ ` (min-width: ${ breakPoi…" at bounding box center [724, 375] width 774 height 497
click at [451, 359] on div "}) ; }) ; }) ; } }) ; ScrollTrigger . matchMedia ({ [ ` (min-width: ${ breakPoi…" at bounding box center [724, 375] width 774 height 497
click at [540, 359] on div "}) ; }) ; }) ; } }) ; ScrollTrigger . matchMedia ({ [ ` (min-width: ${ breakPoi…" at bounding box center [724, 375] width 774 height 497
click at [498, 346] on div "}) ; }) ; }) ; } }) ; ScrollTrigger . matchMedia ({ [ ` (min-width: ${ breakPoi…" at bounding box center [724, 375] width 774 height 497
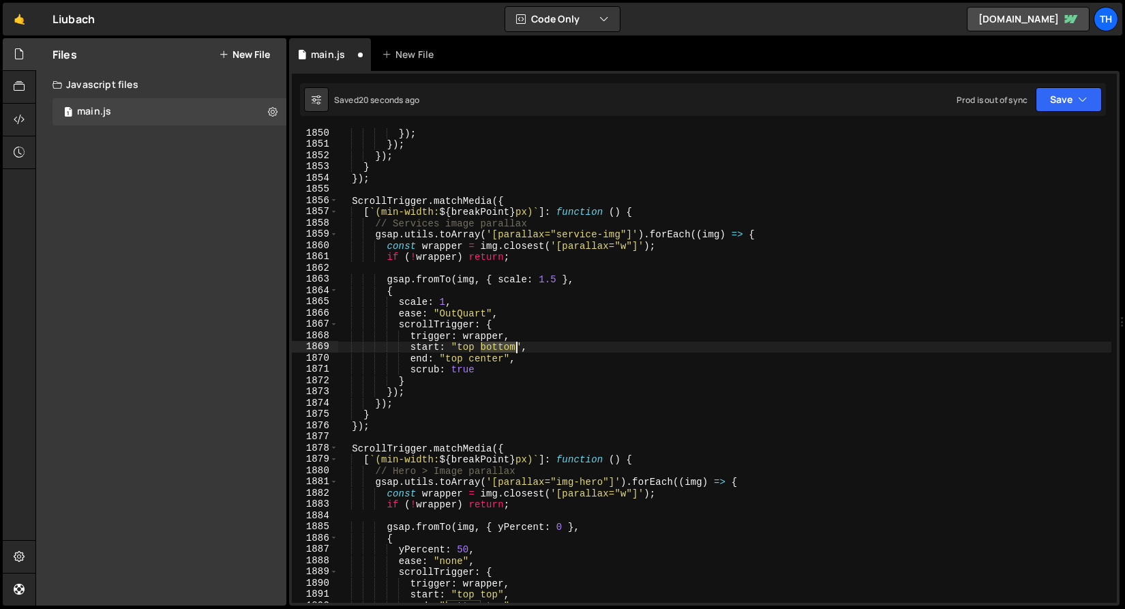
click at [498, 346] on div "}) ; }) ; }) ; } }) ; ScrollTrigger . matchMedia ({ [ ` (min-width: ${ breakPoi…" at bounding box center [724, 375] width 774 height 497
click at [460, 347] on div "}) ; }) ; }) ; } }) ; ScrollTrigger . matchMedia ({ [ ` (min-width: ${ breakPoi…" at bounding box center [724, 375] width 774 height 497
click at [453, 359] on div "}) ; }) ; }) ; } }) ; ScrollTrigger . matchMedia ({ [ ` (min-width: ${ breakPoi…" at bounding box center [724, 375] width 774 height 497
paste textarea "bottom"
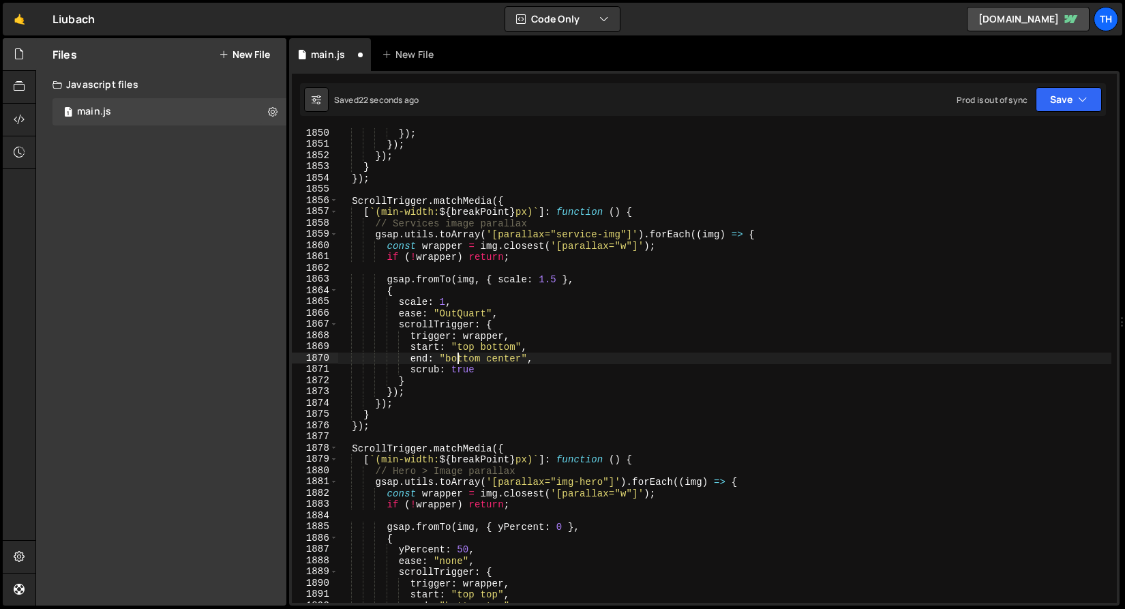
click at [459, 352] on div "}) ; }) ; }) ; } }) ; ScrollTrigger . matchMedia ({ [ ` (min-width: ${ breakPoi…" at bounding box center [724, 375] width 774 height 497
click at [461, 350] on div "}) ; }) ; }) ; } }) ; ScrollTrigger . matchMedia ({ [ ` (min-width: ${ breakPoi…" at bounding box center [724, 375] width 774 height 497
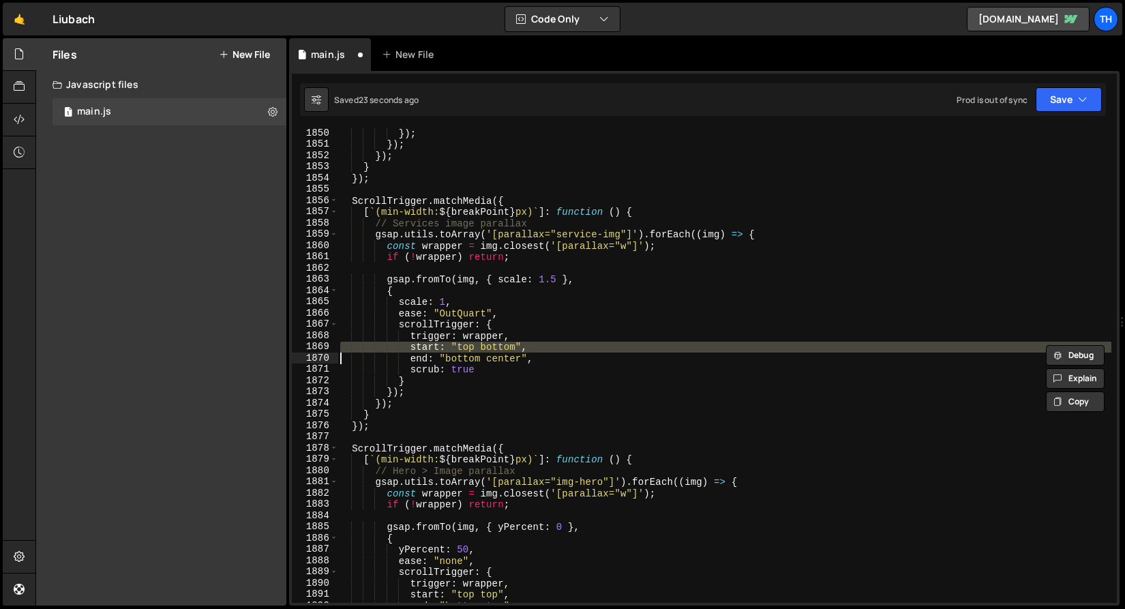
click at [468, 348] on div "}) ; }) ; }) ; } }) ; ScrollTrigger . matchMedia ({ [ ` (min-width: ${ breakPoi…" at bounding box center [724, 365] width 774 height 474
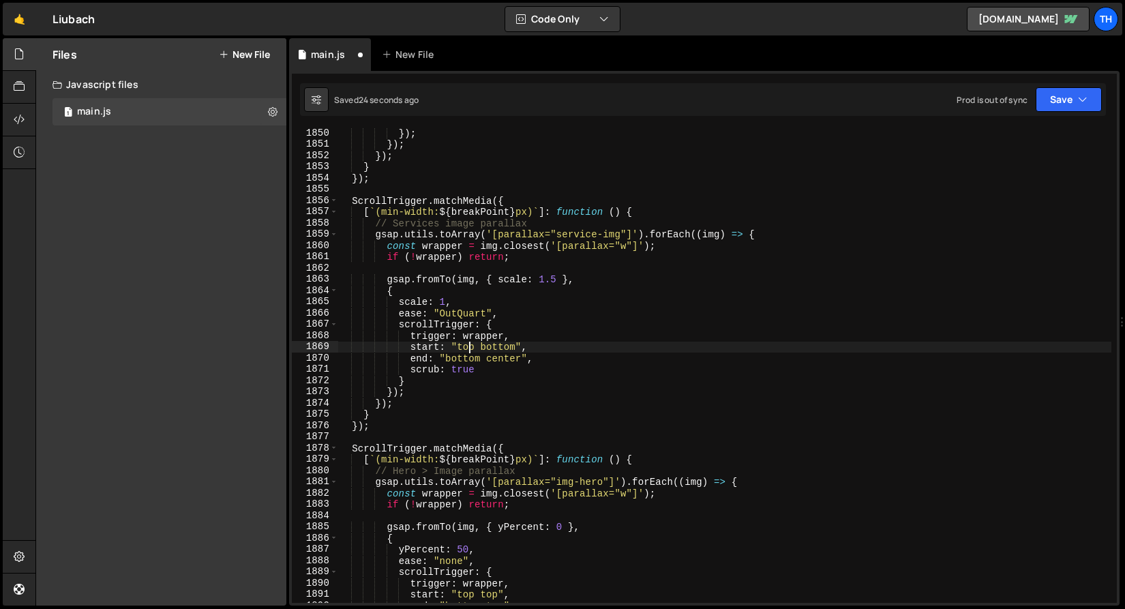
click at [468, 348] on div "}) ; }) ; }) ; } }) ; ScrollTrigger . matchMedia ({ [ ` (min-width: ${ breakPoi…" at bounding box center [724, 375] width 774 height 497
click at [512, 350] on div "}) ; }) ; }) ; } }) ; ScrollTrigger . matchMedia ({ [ ` (min-width: ${ breakPoi…" at bounding box center [724, 375] width 774 height 497
click at [501, 357] on div "}) ; }) ; }) ; } }) ; ScrollTrigger . matchMedia ({ [ ` (min-width: ${ breakPoi…" at bounding box center [724, 375] width 774 height 497
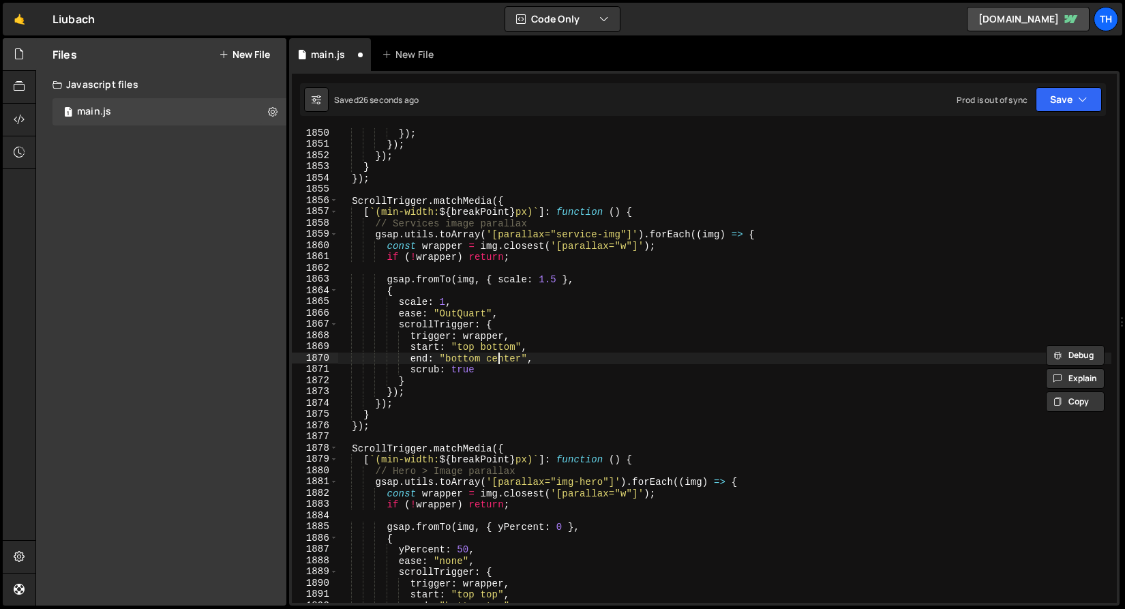
paste textarea "bottom"
click at [1042, 116] on div "1 Type cmd + s to save your Javascript file. הההההההההההההההההההההההההההההההההה…" at bounding box center [704, 338] width 830 height 534
click at [1059, 108] on button "Save" at bounding box center [1068, 99] width 66 height 25
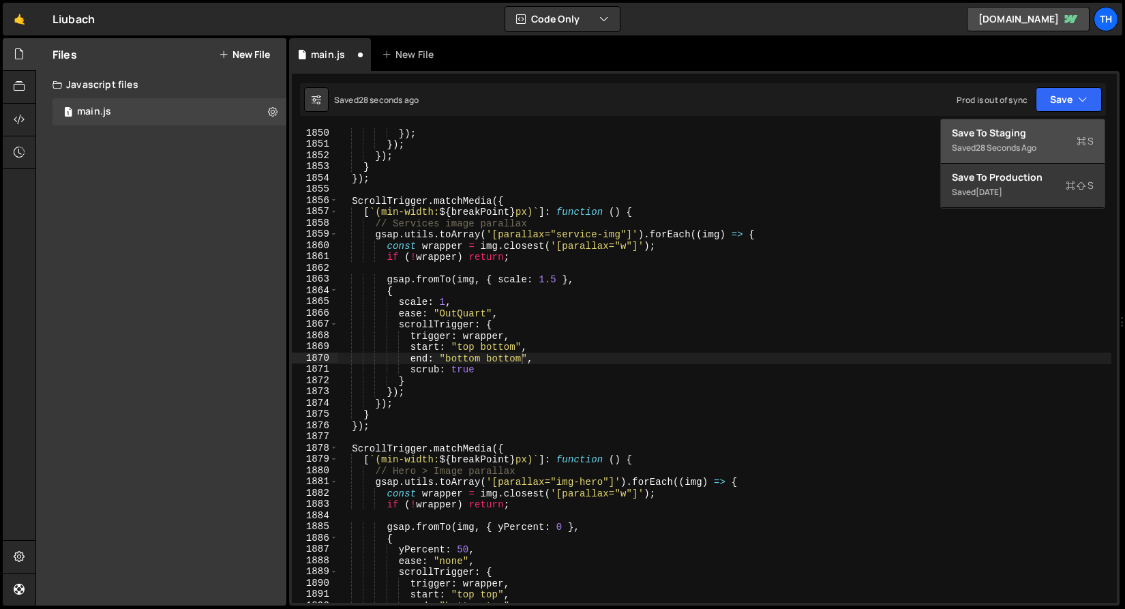
click at [1040, 132] on div "Save to Staging S" at bounding box center [1023, 133] width 142 height 14
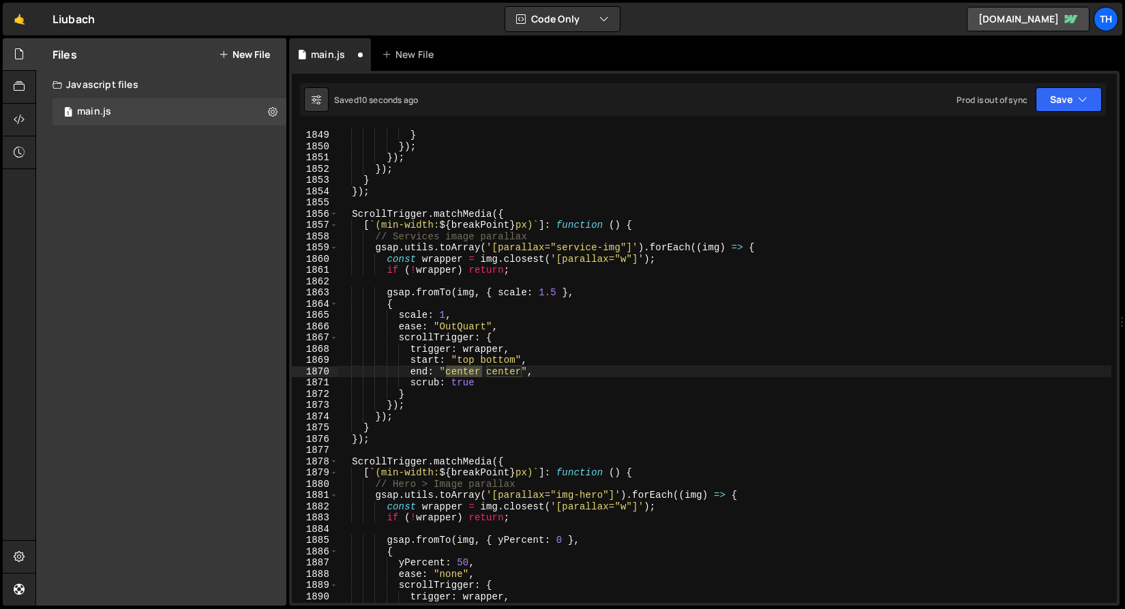
scroll to position [0, 7]
click at [457, 315] on div "scrub : true } }) ; }) ; }) ; } }) ; ScrollTrigger . matchMedia ({ [ ` (min-wid…" at bounding box center [724, 366] width 774 height 497
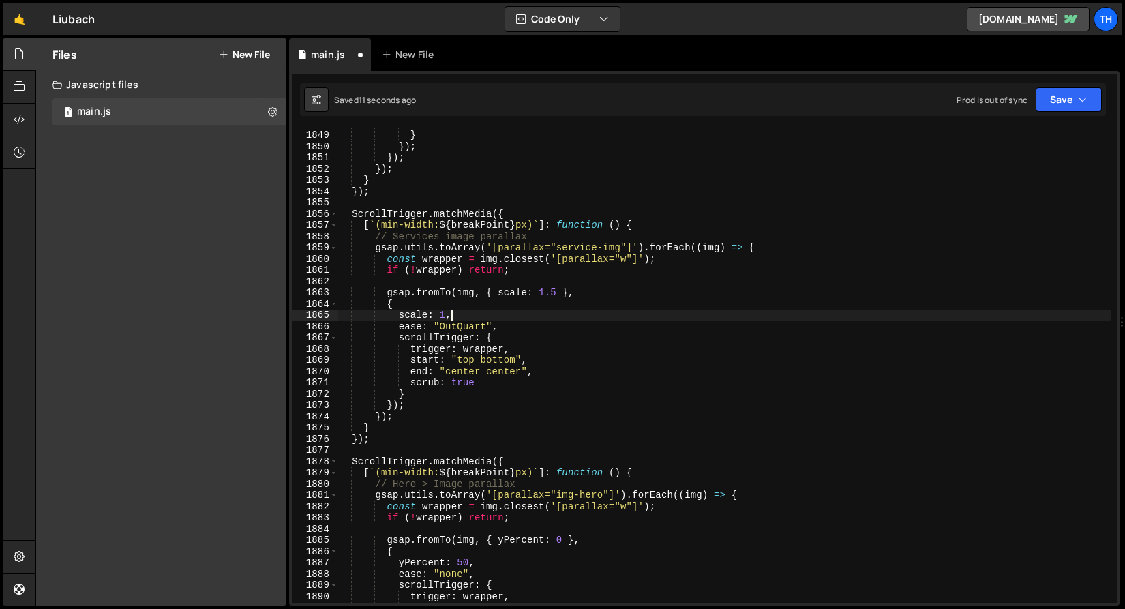
click at [456, 329] on div "scrub : true } }) ; }) ; }) ; } }) ; ScrollTrigger . matchMedia ({ [ ` (min-wid…" at bounding box center [724, 366] width 774 height 497
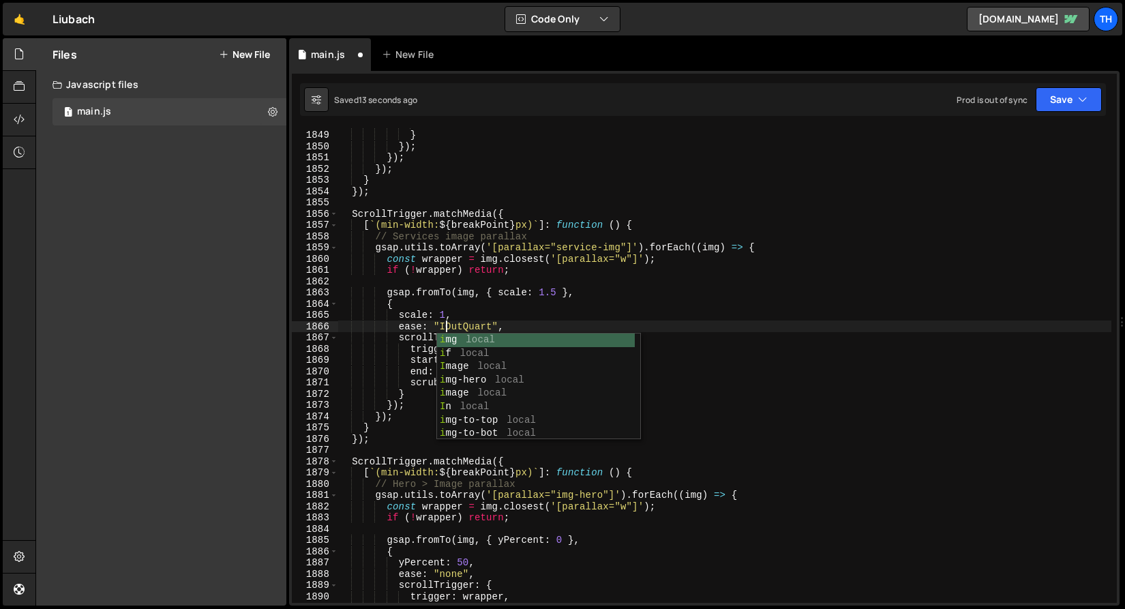
scroll to position [0, 7]
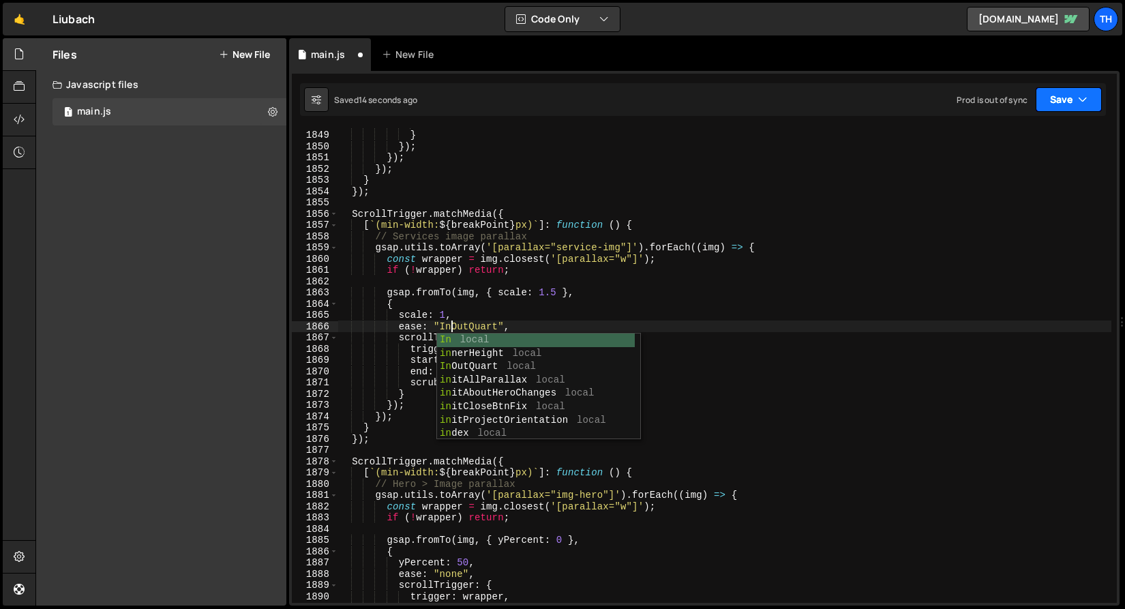
click at [1070, 96] on button "Save" at bounding box center [1068, 99] width 66 height 25
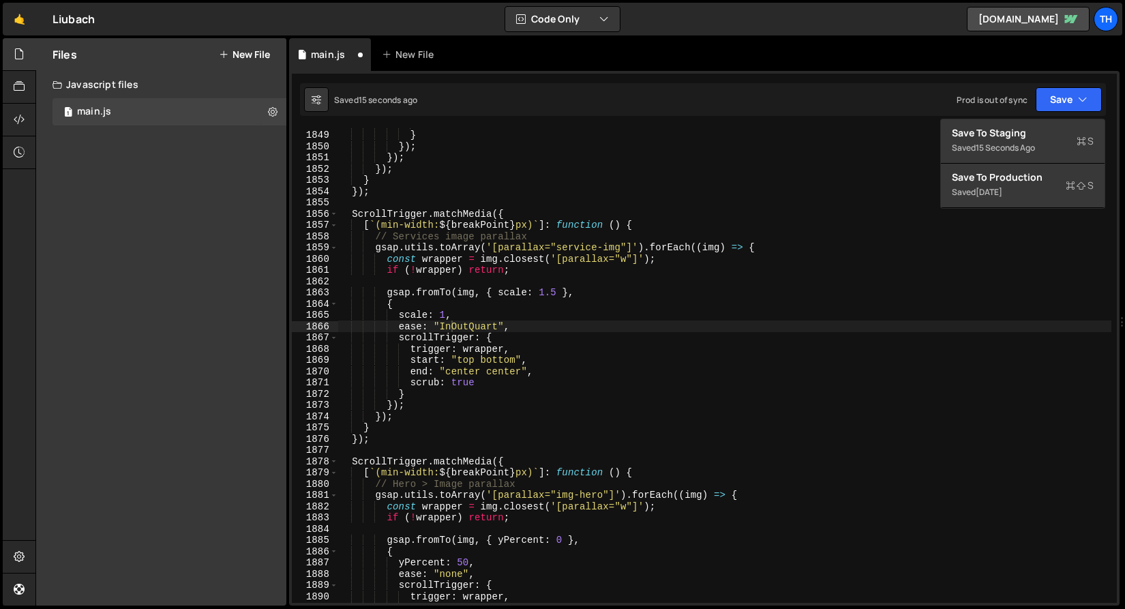
click at [1052, 119] on div "Save to Staging S Saved 15 seconds ago Save to Production S Saved [DATE] Save t…" at bounding box center [1022, 164] width 165 height 90
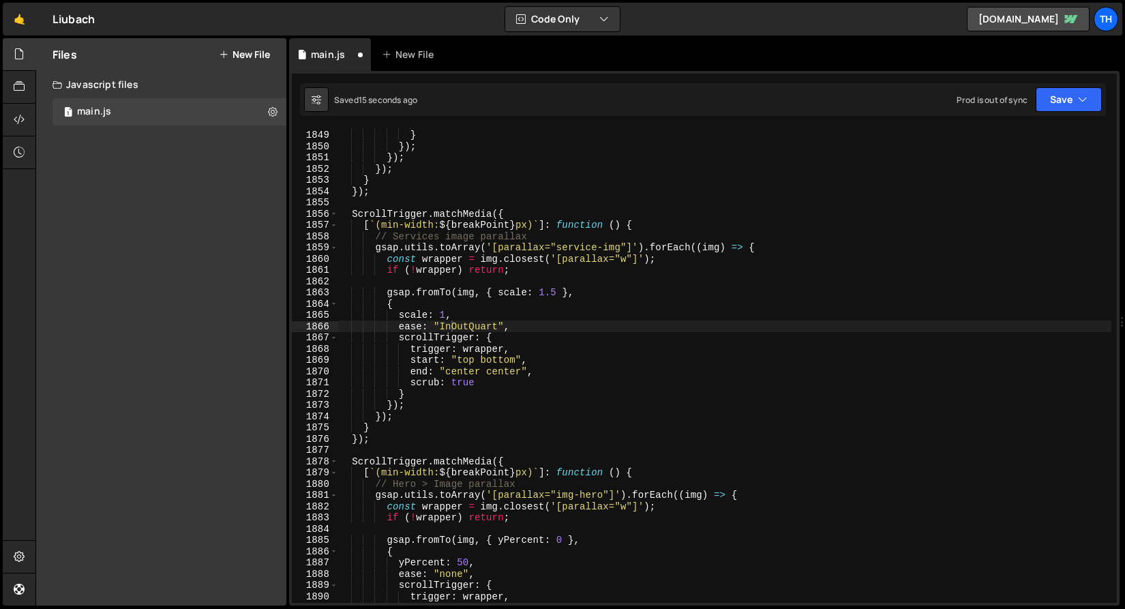
click at [1060, 112] on div "Saved 15 seconds ago Prod is out of sync Upgrade to Edit Save Save to Staging S…" at bounding box center [703, 99] width 806 height 33
click at [1058, 104] on button "Save" at bounding box center [1068, 99] width 66 height 25
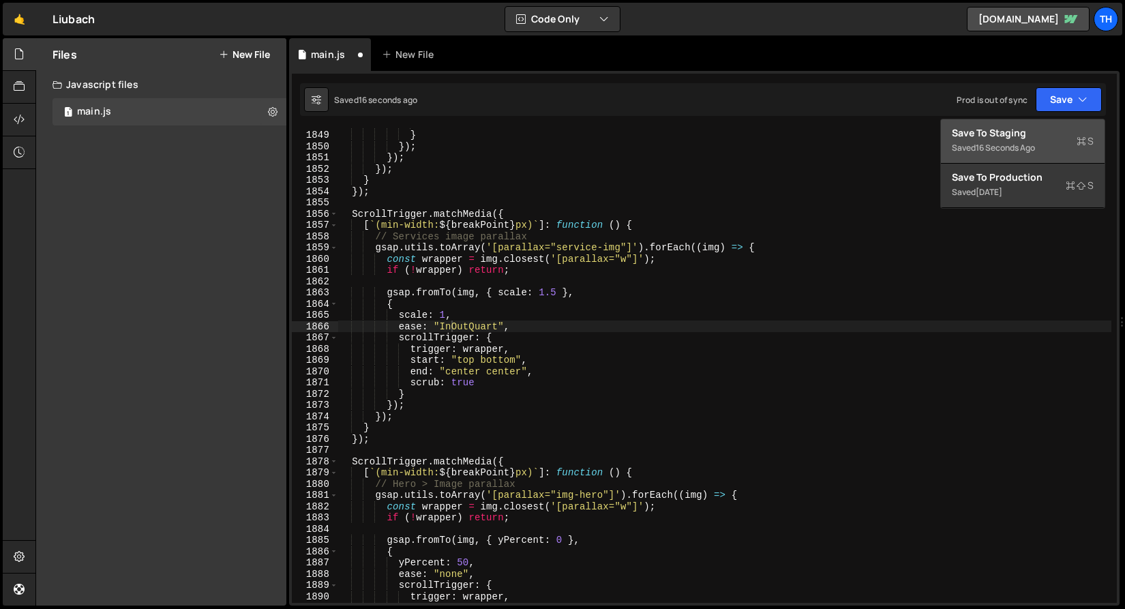
click at [1053, 128] on div "Save to Staging S" at bounding box center [1023, 133] width 142 height 14
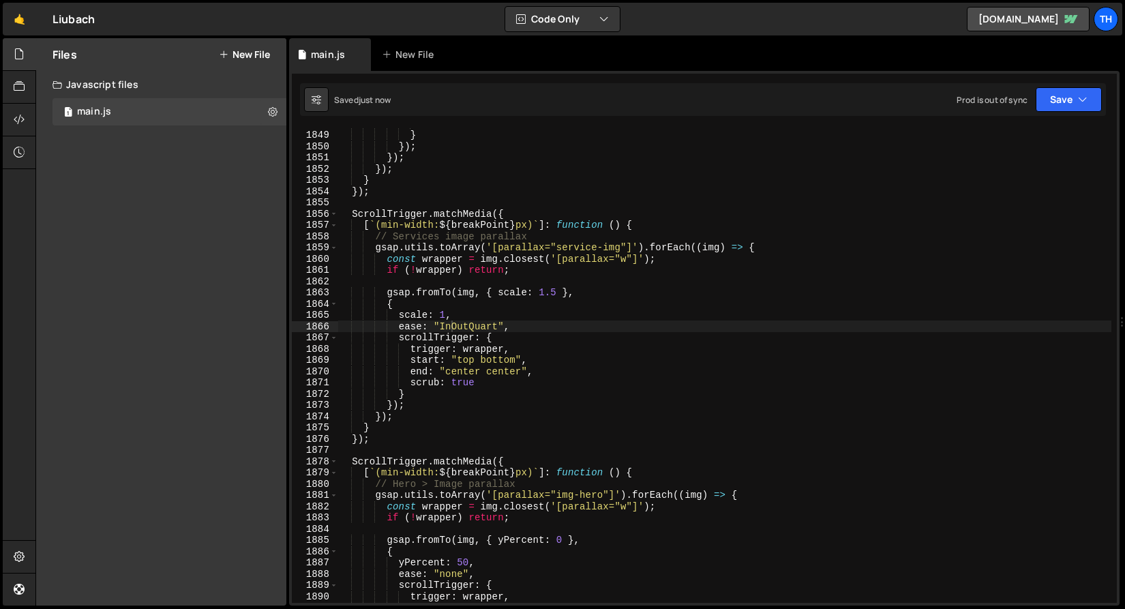
click at [467, 329] on div "scrub : true } }) ; }) ; }) ; } }) ; ScrollTrigger . matchMedia ({ [ ` (min-wid…" at bounding box center [724, 366] width 774 height 497
click at [1080, 102] on icon "button" at bounding box center [1083, 100] width 10 height 14
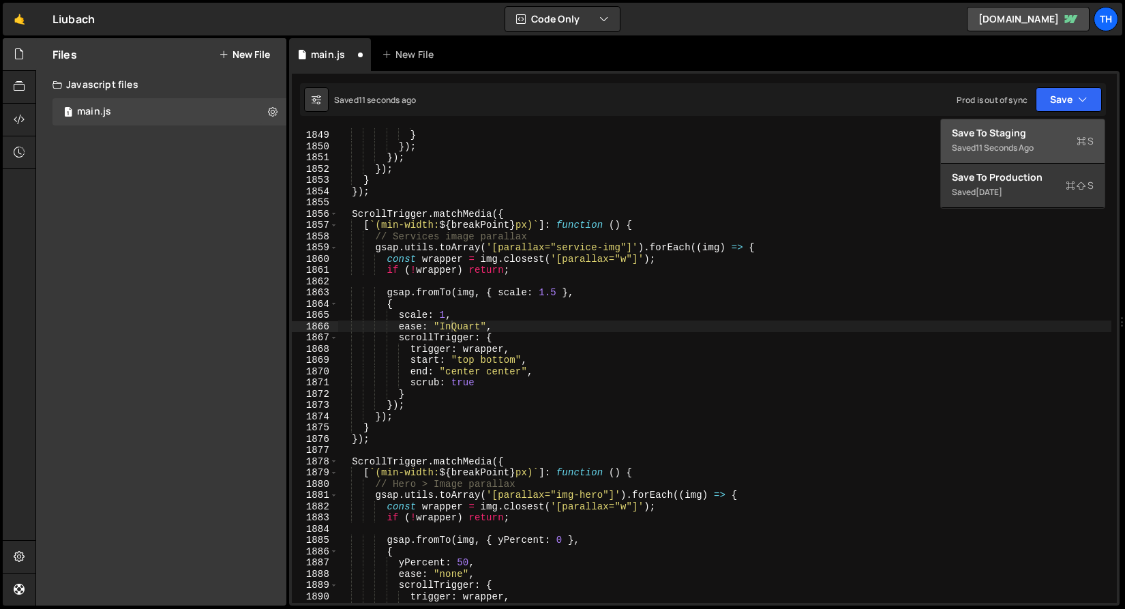
click at [1004, 149] on div "11 seconds ago" at bounding box center [1004, 148] width 58 height 12
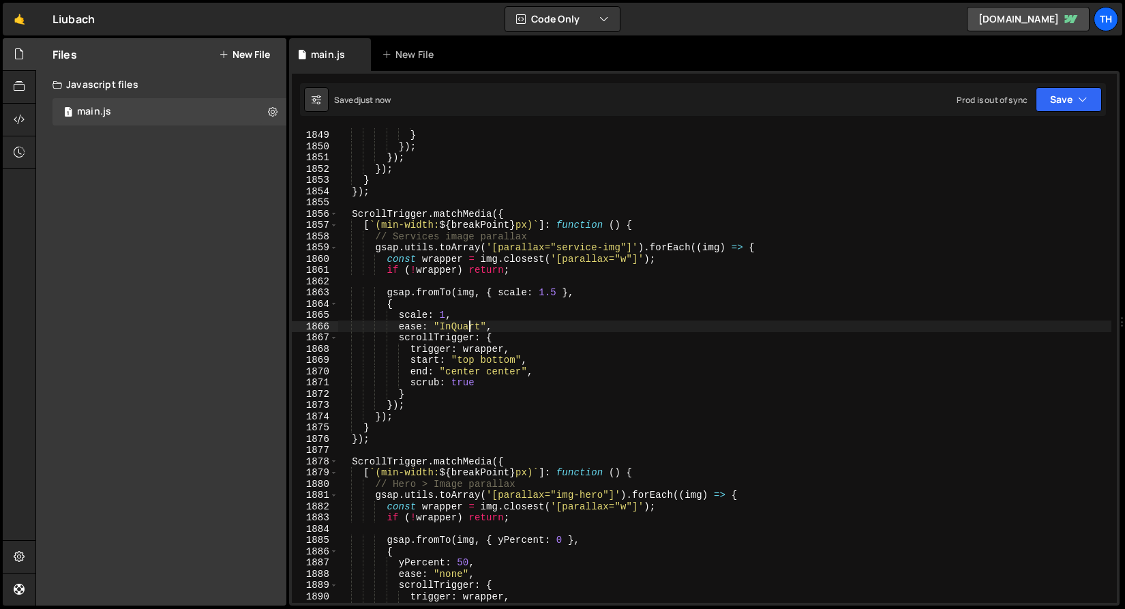
click at [470, 328] on div "scrub : true } }) ; }) ; }) ; } }) ; ScrollTrigger . matchMedia ({ [ ` (min-wid…" at bounding box center [724, 366] width 774 height 497
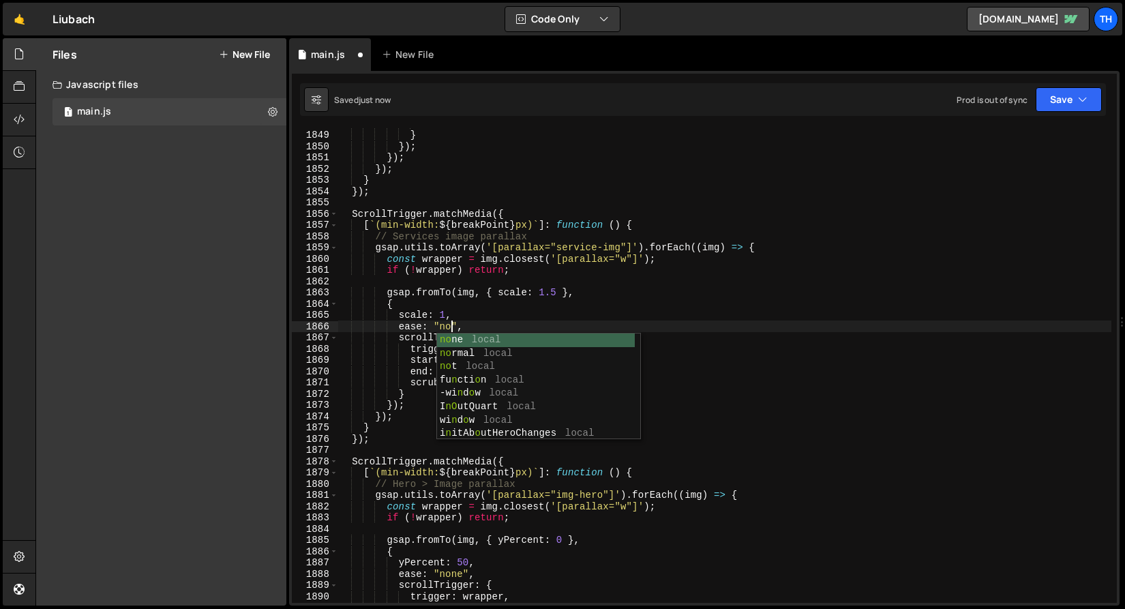
scroll to position [0, 8]
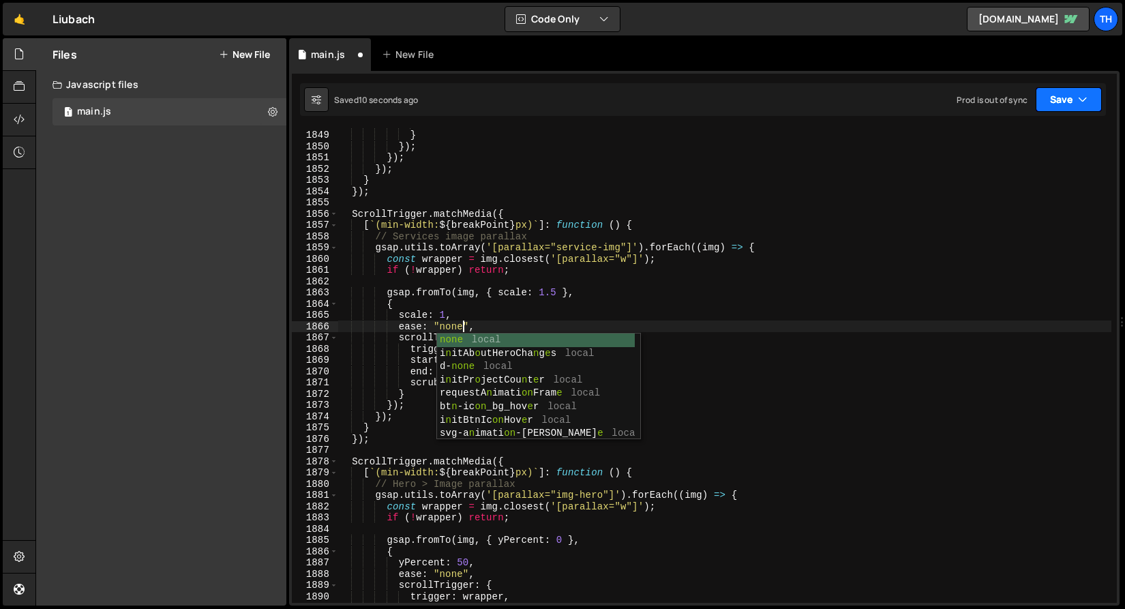
click at [1053, 97] on button "Save" at bounding box center [1068, 99] width 66 height 25
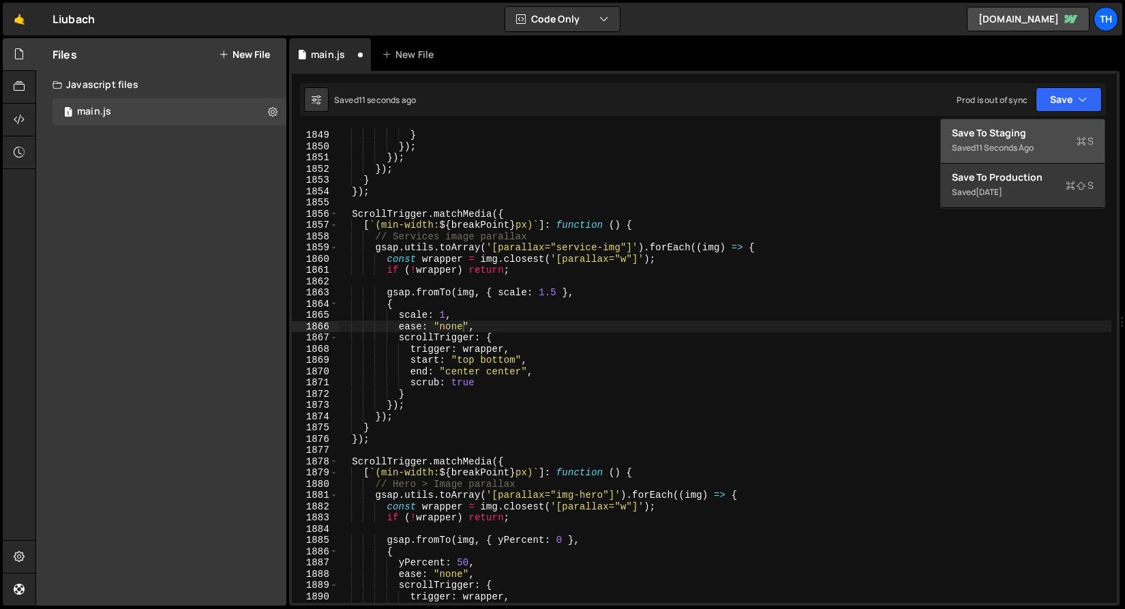
click at [1025, 132] on div "Save to Staging S" at bounding box center [1023, 133] width 142 height 14
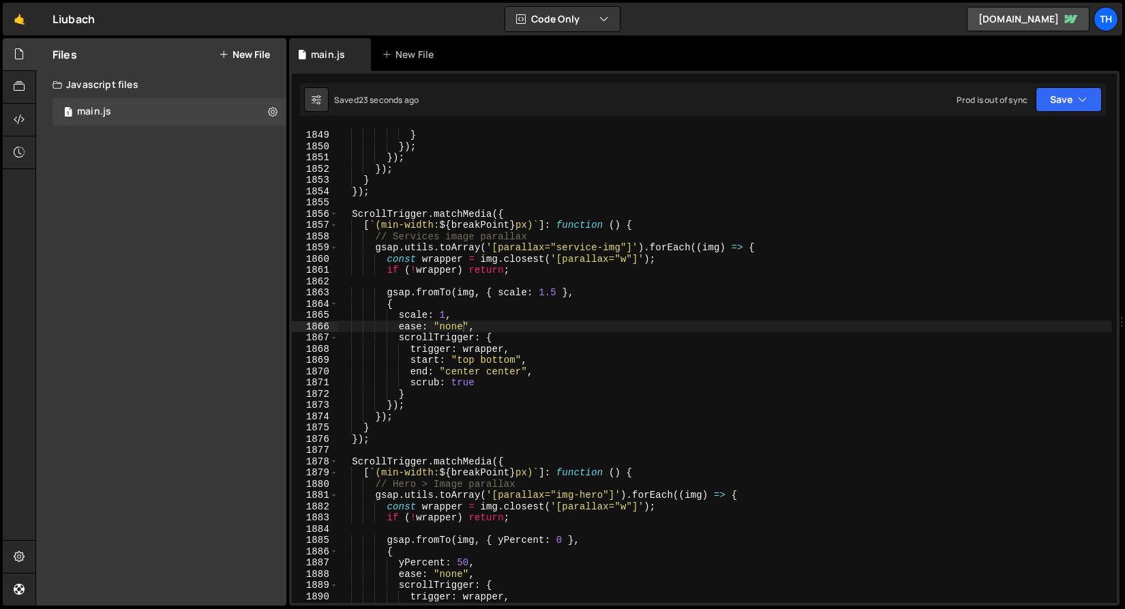
click at [466, 372] on div "scrub : true } }) ; }) ; }) ; } }) ; ScrollTrigger . matchMedia ({ [ ` (min-wid…" at bounding box center [724, 366] width 774 height 497
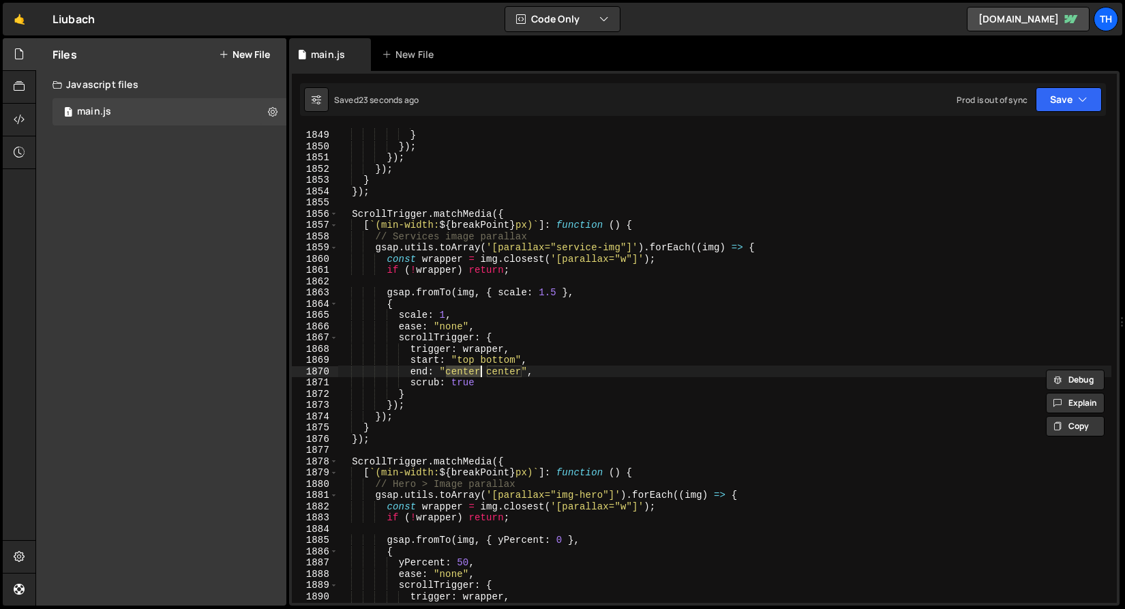
click at [510, 378] on div "scrub : true } }) ; }) ; }) ; } }) ; ScrollTrigger . matchMedia ({ [ ` (min-wid…" at bounding box center [724, 366] width 774 height 497
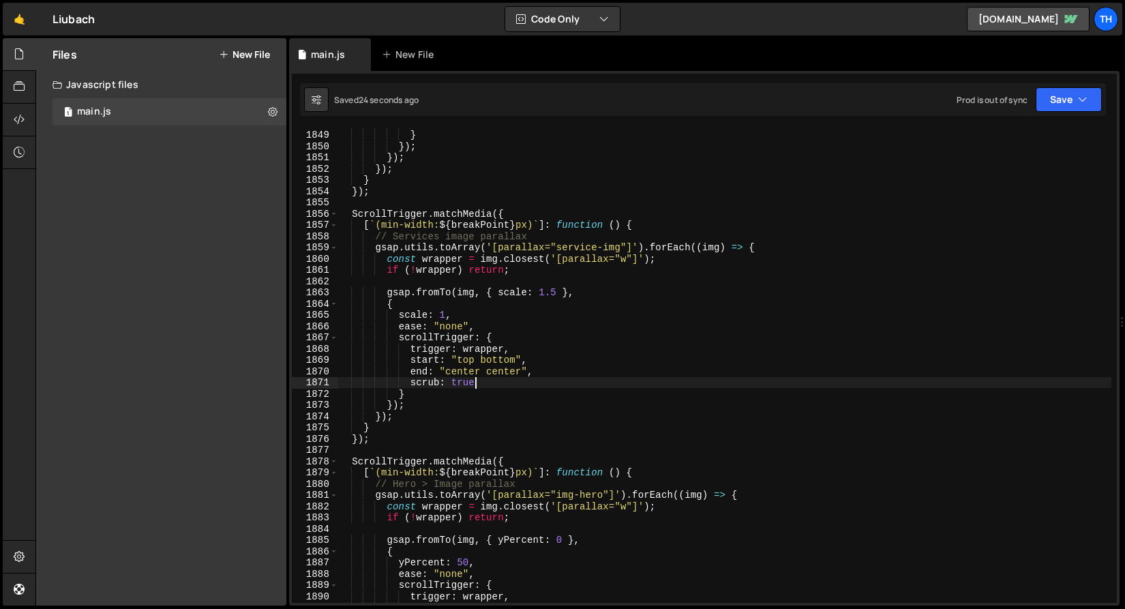
click at [510, 378] on div "scrub : true } }) ; }) ; }) ; } }) ; ScrollTrigger . matchMedia ({ [ ` (min-wid…" at bounding box center [724, 366] width 774 height 497
click at [515, 359] on div "scrub : true } }) ; }) ; }) ; } }) ; ScrollTrigger . matchMedia ({ [ ` (min-wid…" at bounding box center [724, 366] width 774 height 497
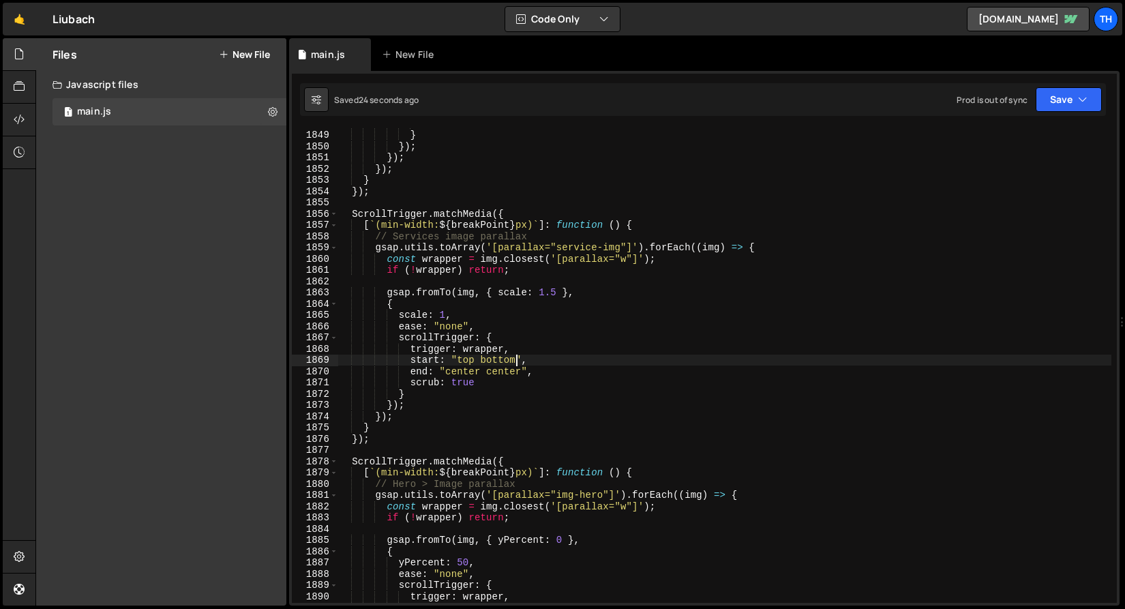
click at [506, 368] on div "scrub : true } }) ; }) ; }) ; } }) ; ScrollTrigger . matchMedia ({ [ ` (min-wid…" at bounding box center [724, 366] width 774 height 497
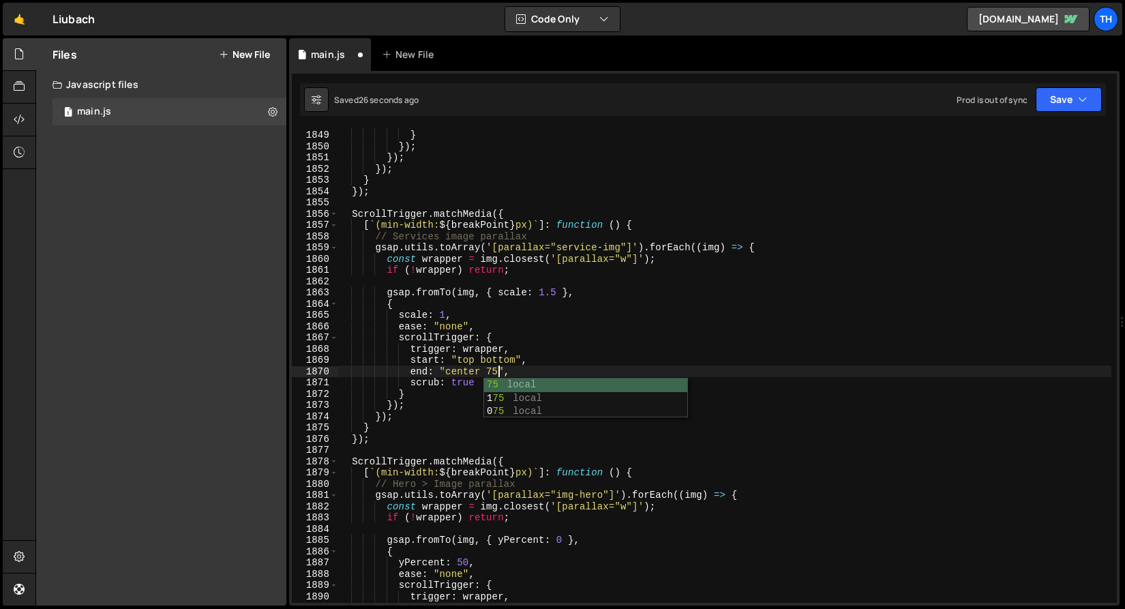
scroll to position [0, 11]
click at [1061, 103] on button "Save" at bounding box center [1068, 99] width 66 height 25
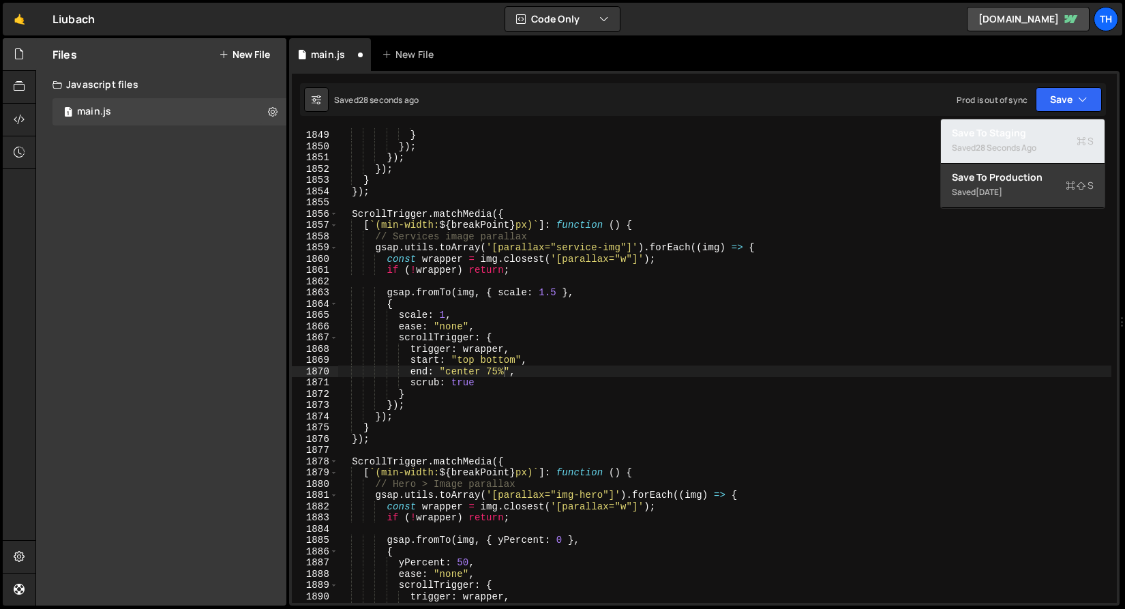
click at [1031, 145] on div "28 seconds ago" at bounding box center [1005, 148] width 61 height 12
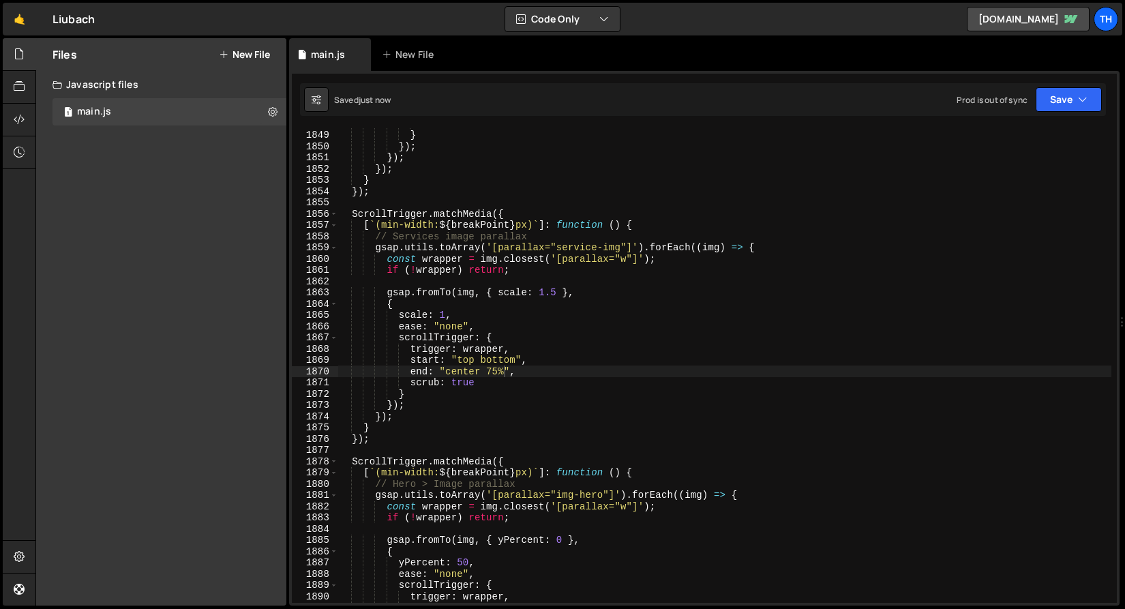
click at [496, 375] on div "scrub : true } }) ; }) ; }) ; } }) ; ScrollTrigger . matchMedia ({ [ ` (min-wid…" at bounding box center [724, 366] width 774 height 497
click at [1074, 99] on button "Save" at bounding box center [1068, 99] width 66 height 25
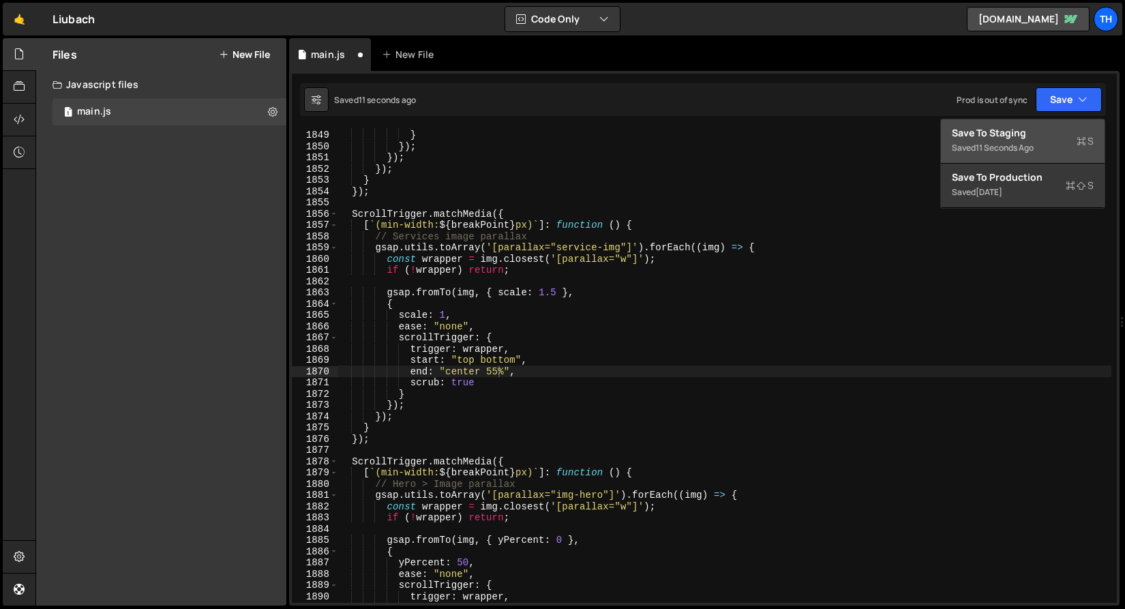
click at [1047, 130] on div "Save to Staging S" at bounding box center [1023, 133] width 142 height 14
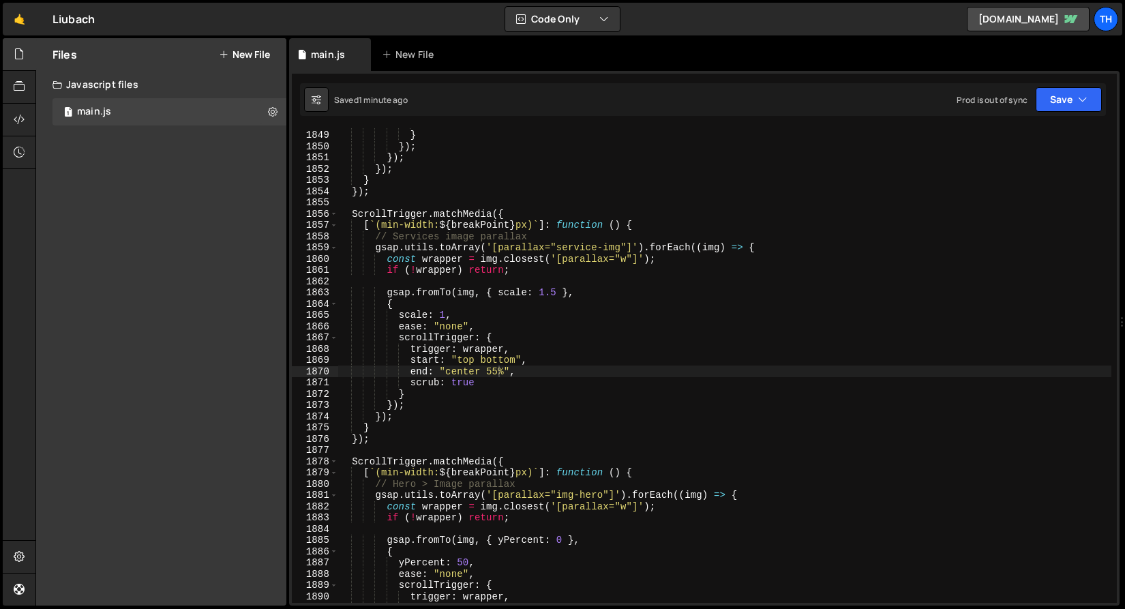
click at [554, 289] on div "scrub : true } }) ; }) ; }) ; } }) ; ScrollTrigger . matchMedia ({ [ ` (min-wid…" at bounding box center [724, 366] width 774 height 497
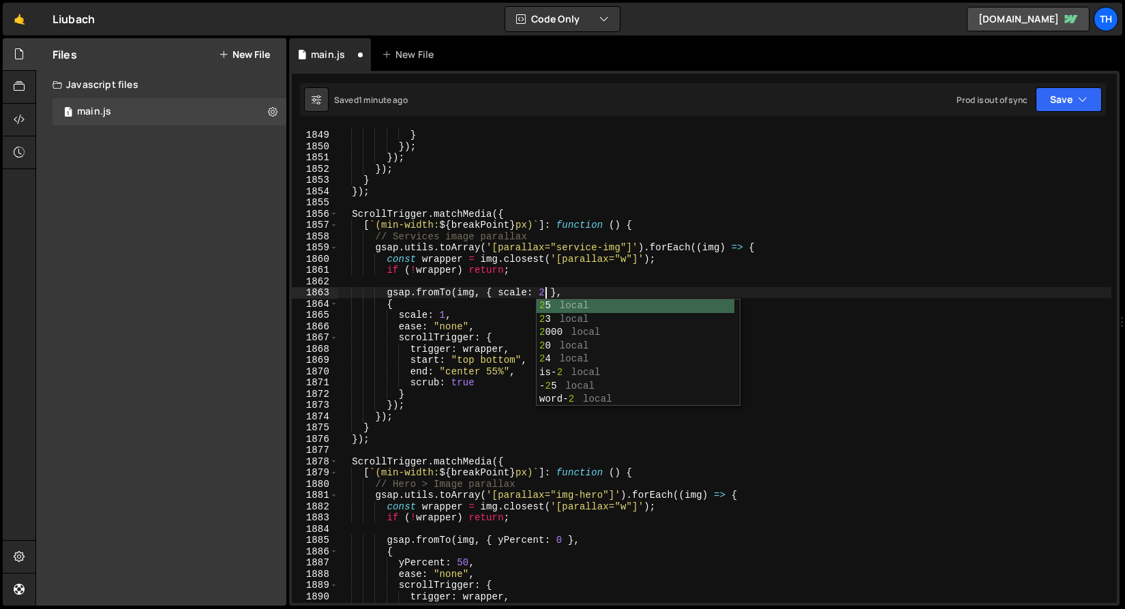
scroll to position [0, 14]
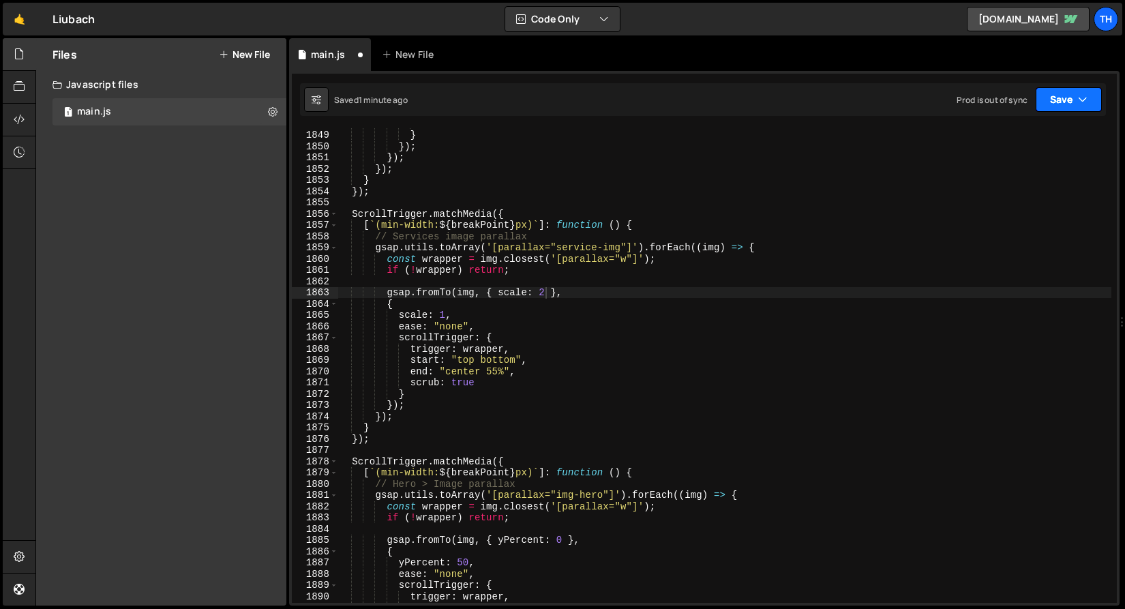
click at [1057, 93] on button "Save" at bounding box center [1068, 99] width 66 height 25
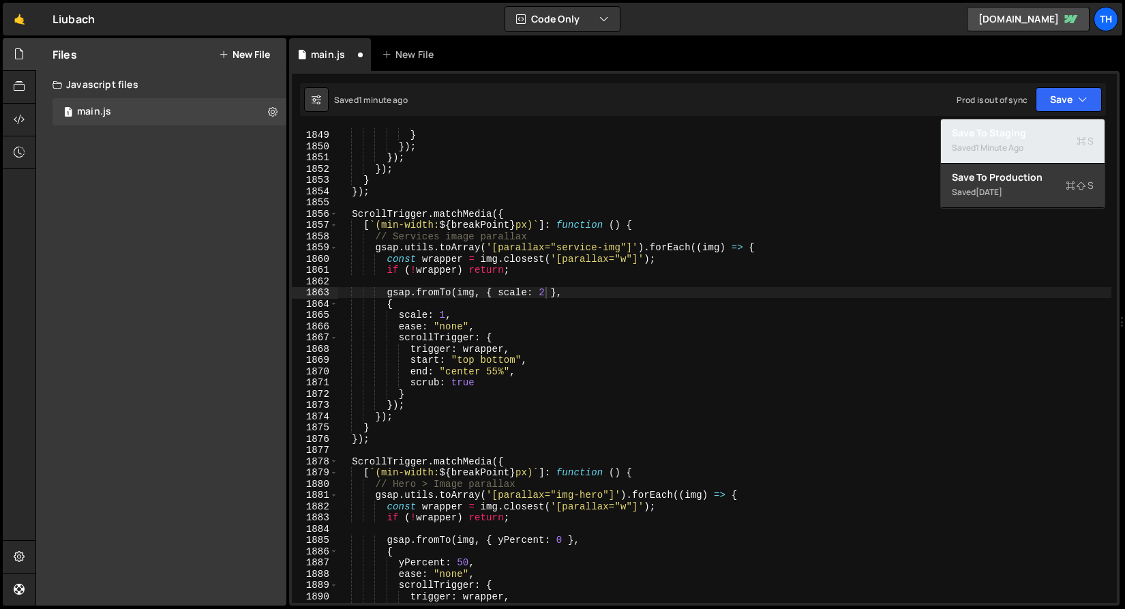
click at [1030, 147] on div "Saved 1 minute ago" at bounding box center [1023, 148] width 142 height 16
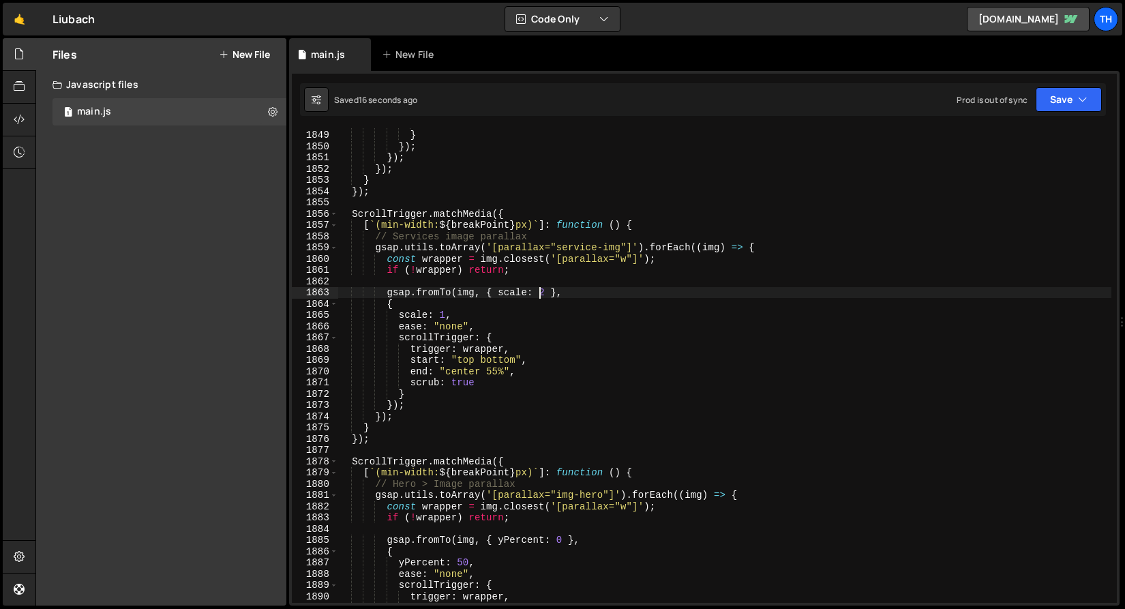
click at [540, 296] on div "scrub : true } }) ; }) ; }) ; } }) ; ScrollTrigger . matchMedia ({ [ ` (min-wid…" at bounding box center [724, 366] width 774 height 497
click at [544, 294] on div "scrub : true } }) ; }) ; }) ; } }) ; ScrollTrigger . matchMedia ({ [ ` (min-wid…" at bounding box center [724, 366] width 774 height 497
click at [463, 344] on div "scrub : true } }) ; }) ; }) ; } }) ; ScrollTrigger . matchMedia ({ [ ` (min-wid…" at bounding box center [724, 366] width 774 height 497
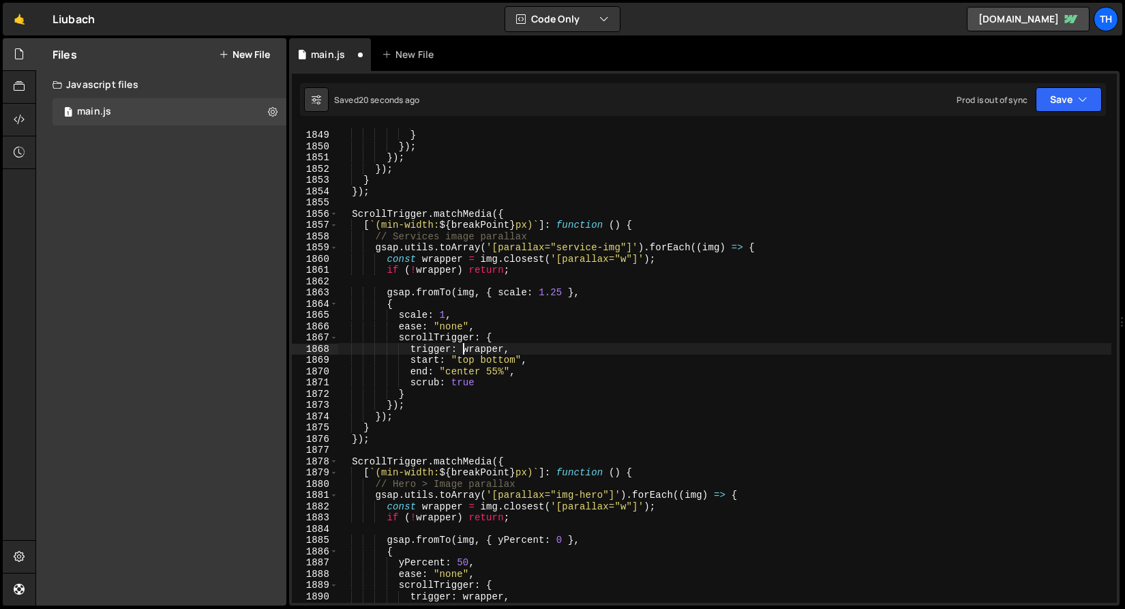
scroll to position [0, 11]
click at [1048, 104] on button "Save" at bounding box center [1068, 99] width 66 height 25
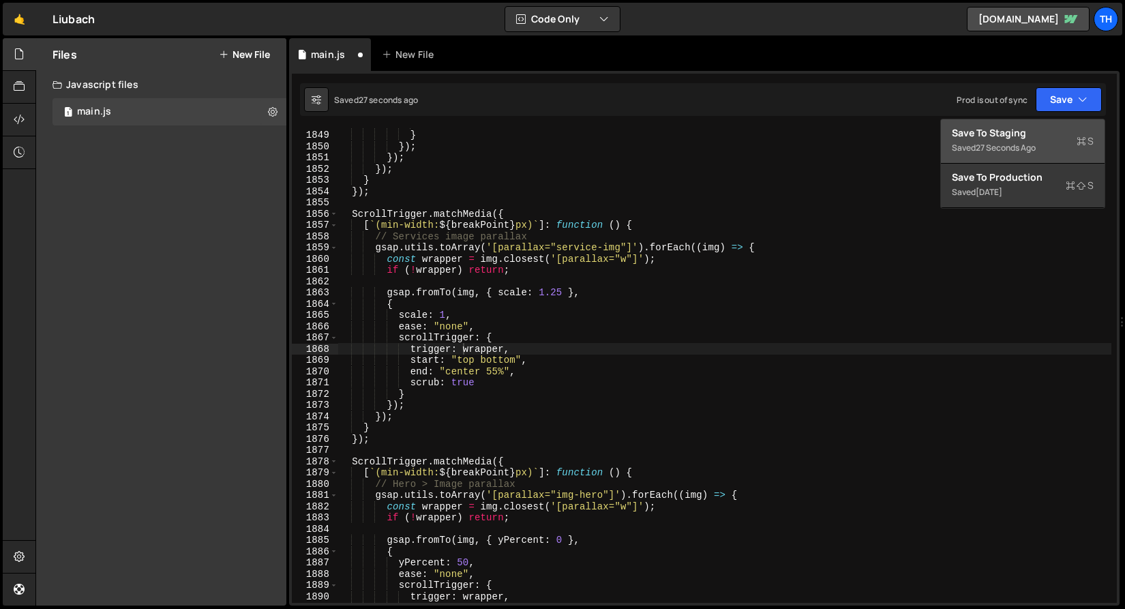
click at [1037, 138] on div "Save to Staging S" at bounding box center [1023, 133] width 142 height 14
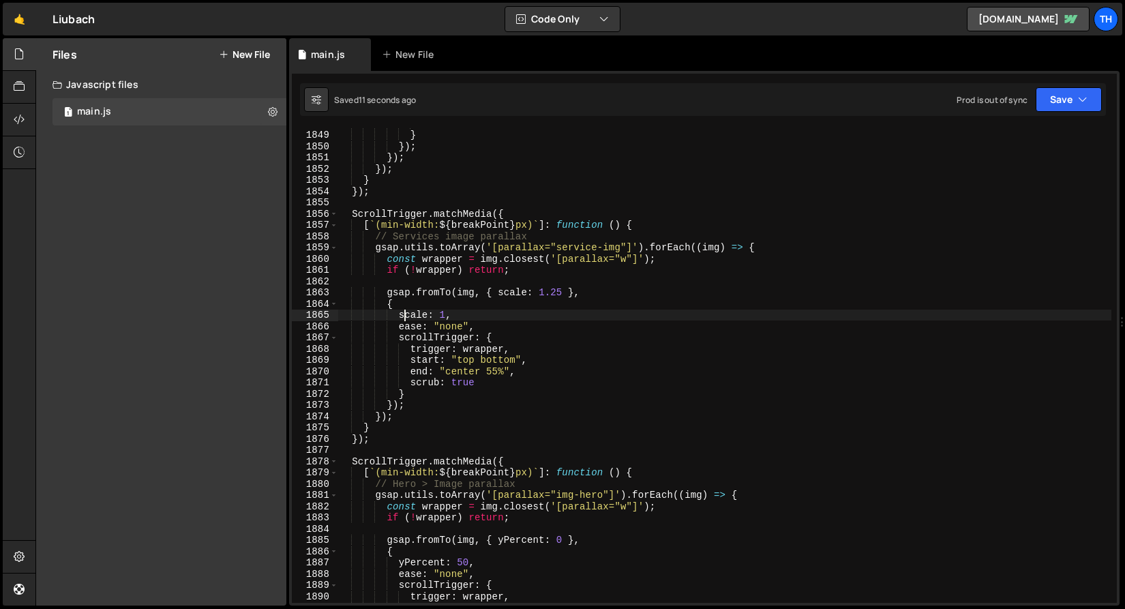
click at [403, 312] on div "scrub : true } }) ; }) ; }) ; } }) ; ScrollTrigger . matchMedia ({ [ ` (min-wid…" at bounding box center [724, 366] width 774 height 497
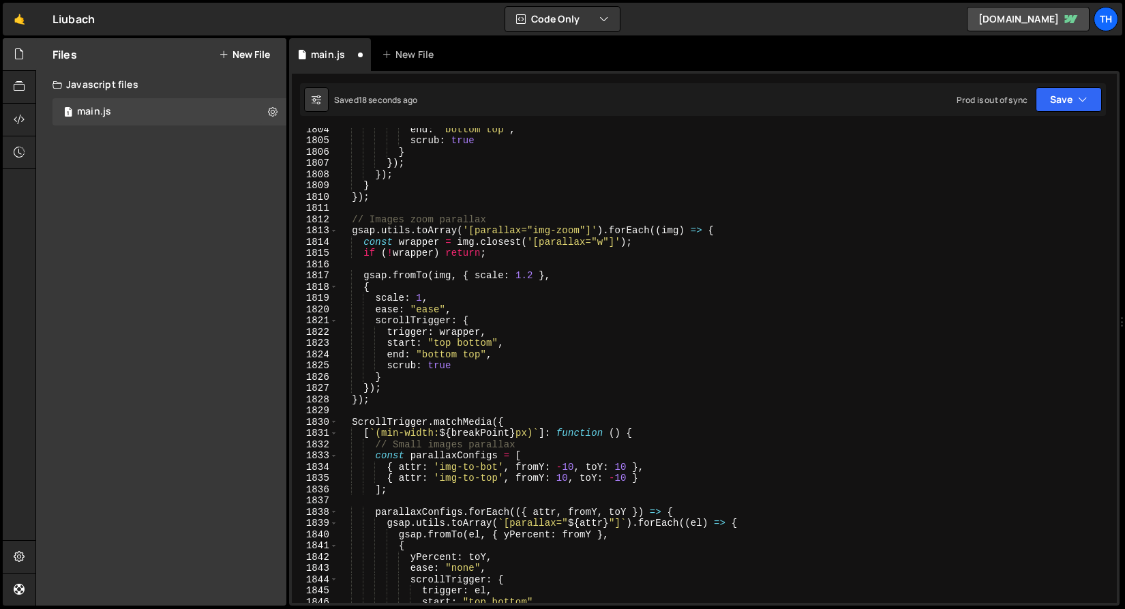
scroll to position [19264, 0]
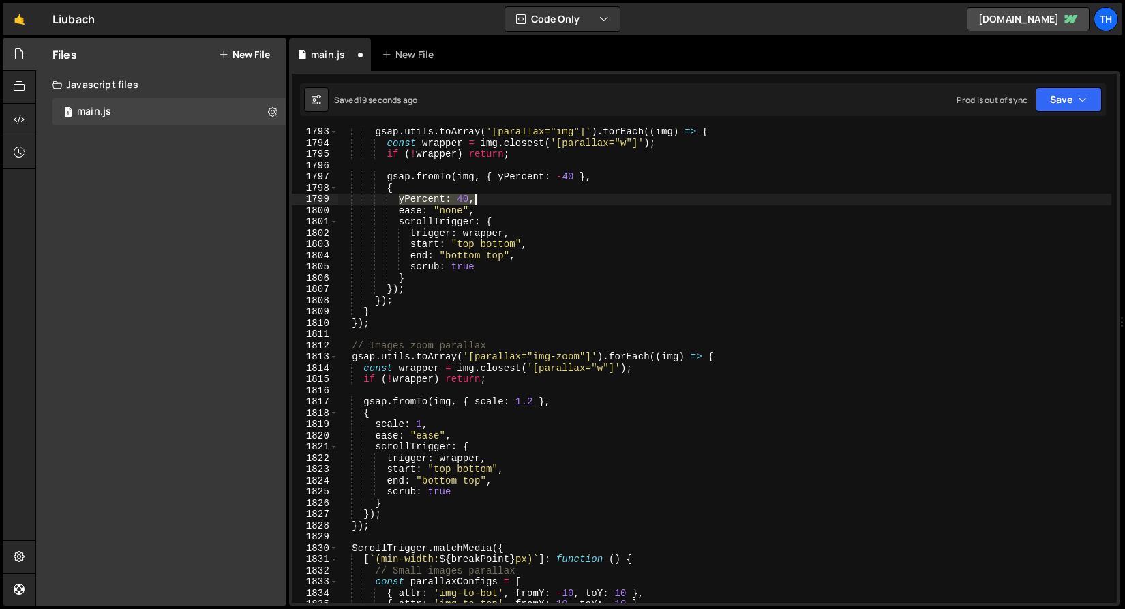
drag, startPoint x: 399, startPoint y: 195, endPoint x: 483, endPoint y: 202, distance: 83.4
click at [483, 202] on div "gsap . utils . toArray ( '[parallax="img"]' ) . forEach (( img ) => { const wra…" at bounding box center [724, 374] width 774 height 497
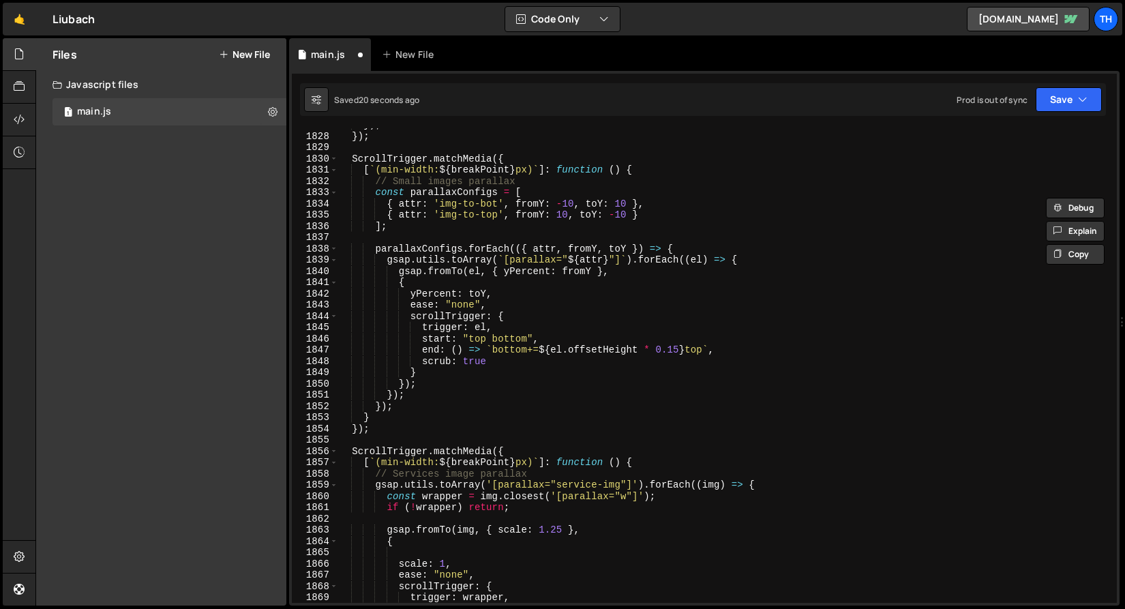
scroll to position [19791, 0]
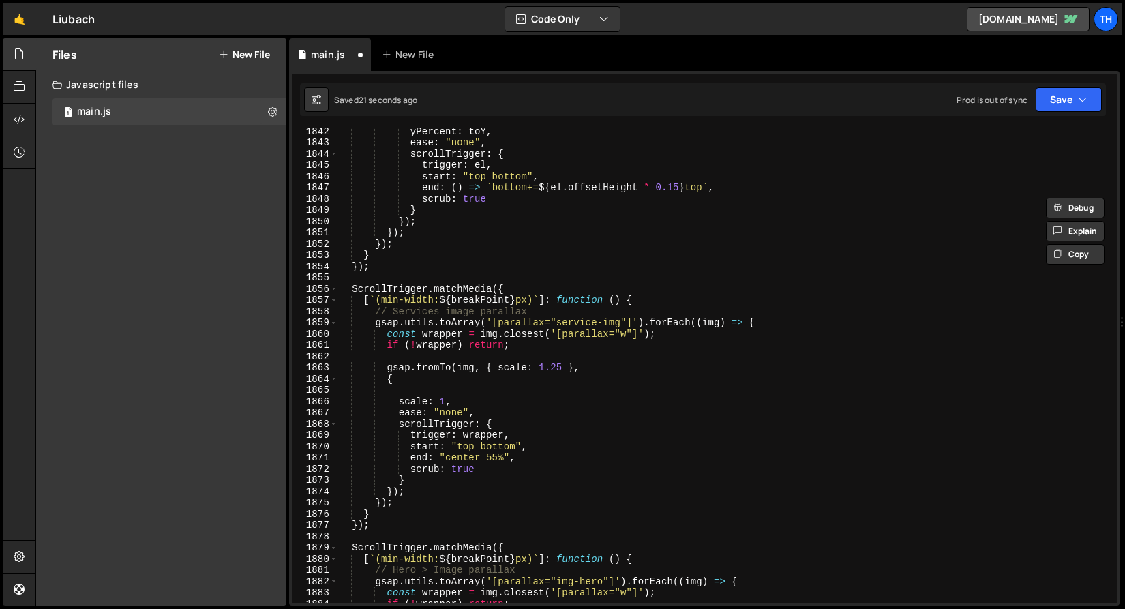
click at [419, 403] on div "yPercent : toY , ease : "none" , scrollTrigger : { trigger : el , start : "top …" at bounding box center [724, 373] width 774 height 497
type textarea "scale: 1,"
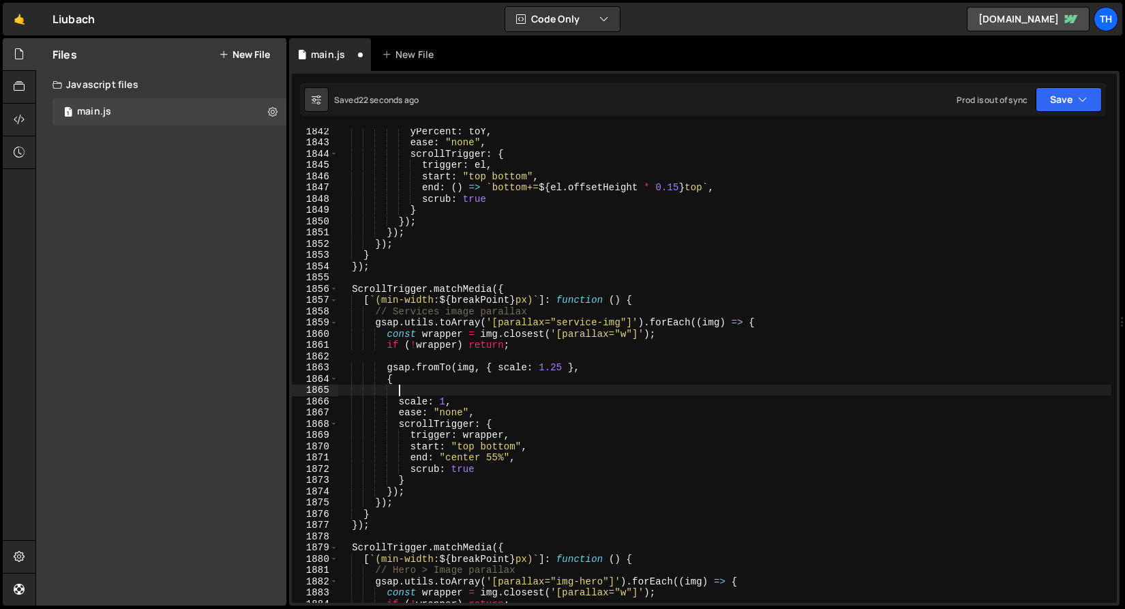
click at [427, 392] on div "yPercent : toY , ease : "none" , scrollTrigger : { trigger : el , start : "top …" at bounding box center [724, 373] width 774 height 497
paste textarea "yPercent: 40,"
click at [466, 384] on div "yPercent : toY , ease : "none" , scrollTrigger : { trigger : el , start : "top …" at bounding box center [724, 373] width 774 height 497
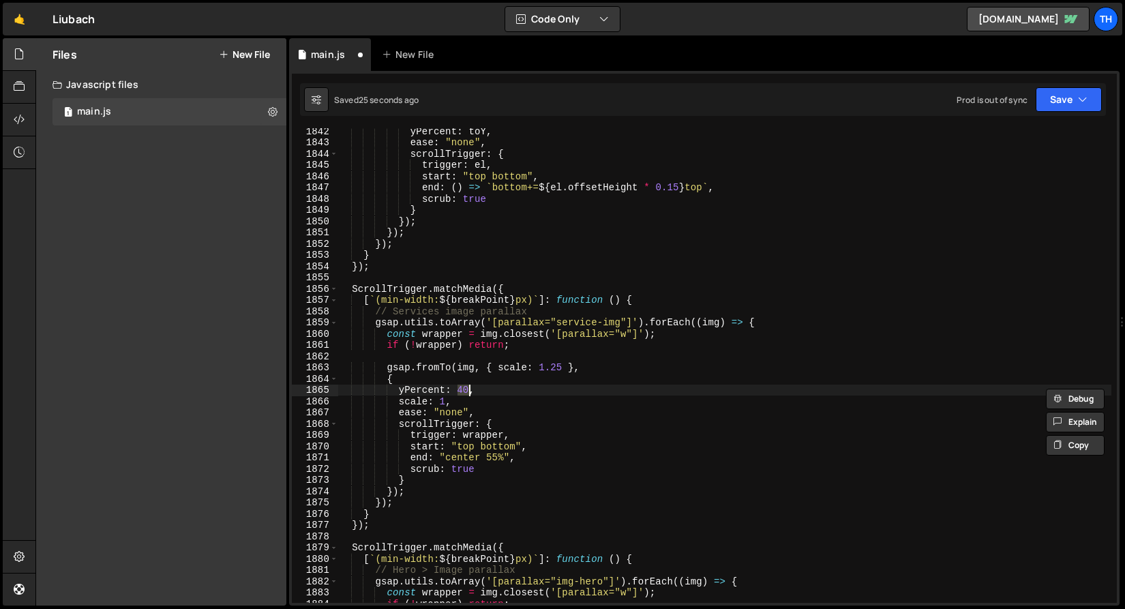
type textarea "yPercent: 0,"
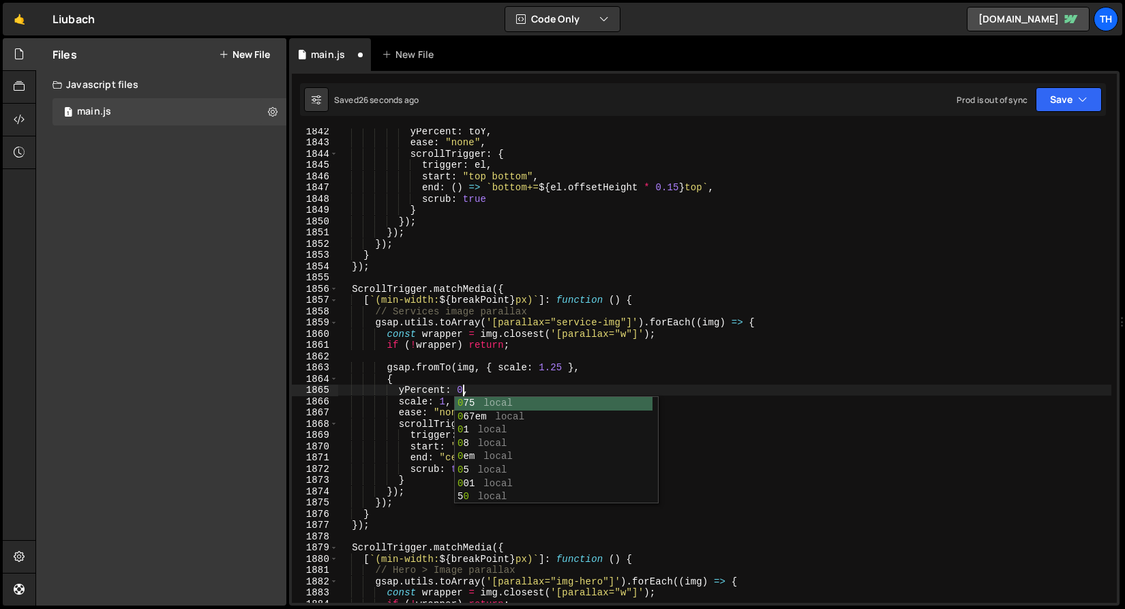
click at [515, 357] on div "yPercent : toY , ease : "none" , scrollTrigger : { trigger : el , start : "top …" at bounding box center [724, 373] width 774 height 497
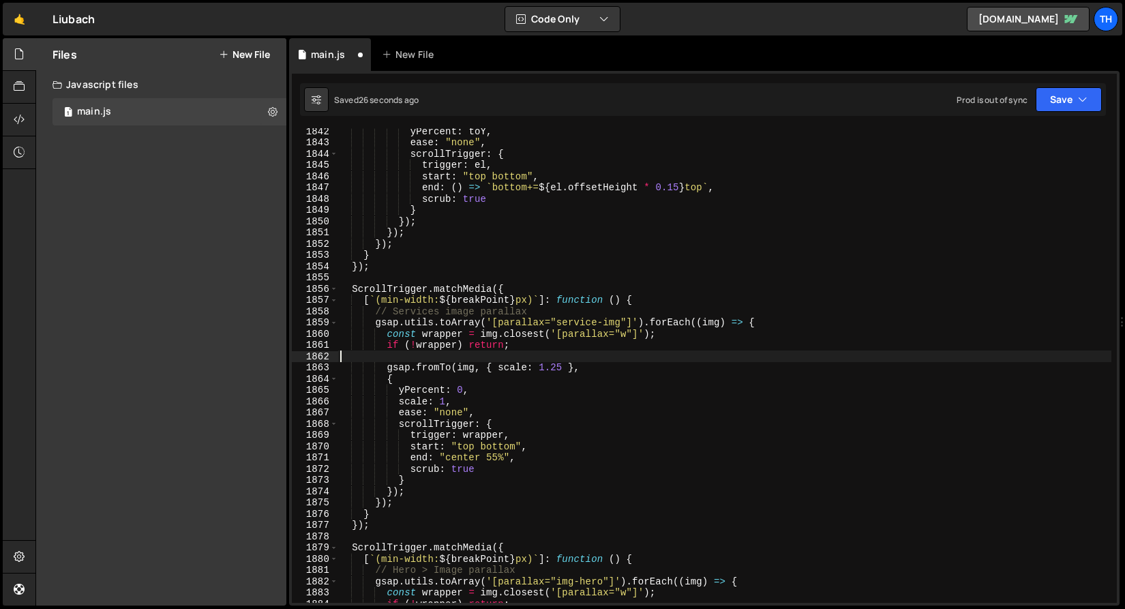
scroll to position [0, 0]
click at [500, 367] on div "yPercent : toY , ease : "none" , scrollTrigger : { trigger : el , start : "top …" at bounding box center [724, 373] width 774 height 497
paste textarea "yPercent: 40,"
click at [566, 367] on div "yPercent : toY , ease : "none" , scrollTrigger : { trigger : el , start : "top …" at bounding box center [724, 373] width 774 height 497
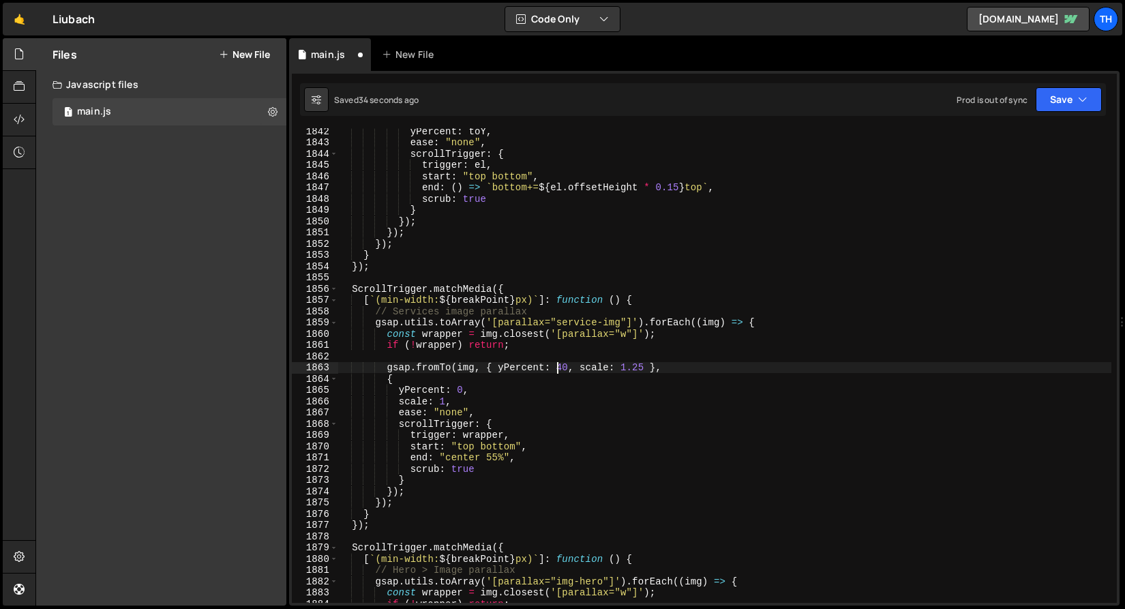
scroll to position [0, 16]
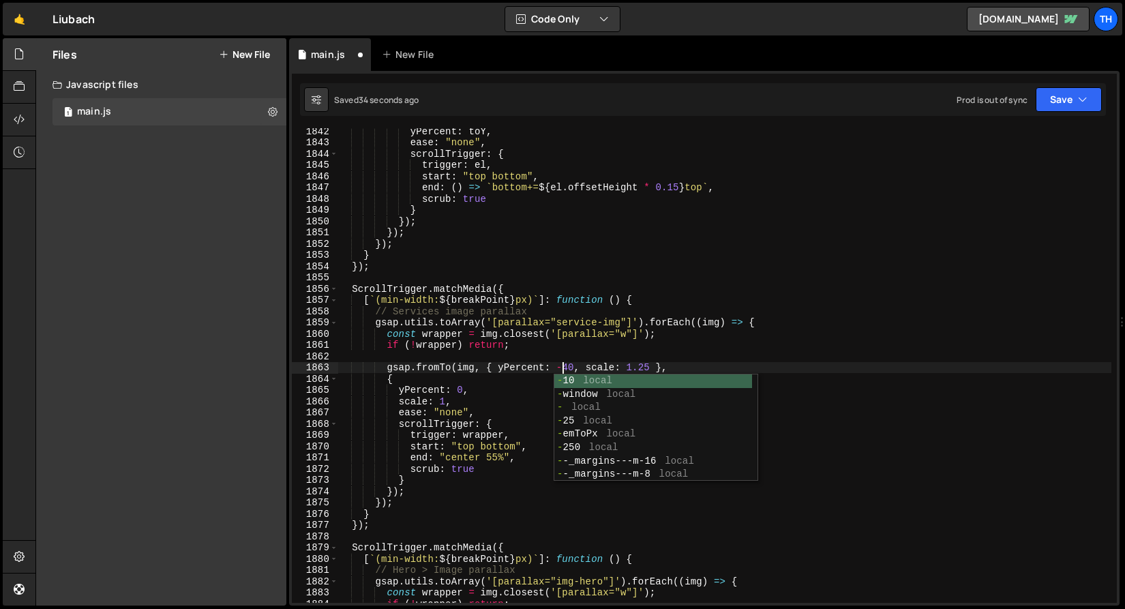
click at [606, 333] on div "yPercent : toY , ease : "none" , scrollTrigger : { trigger : el , start : "top …" at bounding box center [724, 373] width 774 height 497
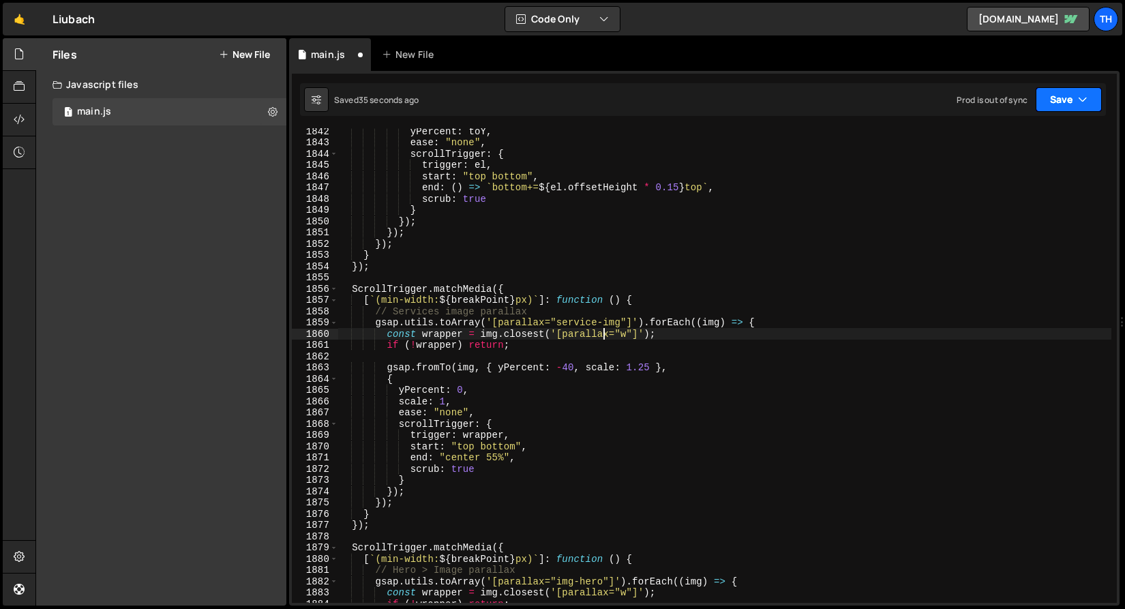
click at [1081, 89] on button "Save" at bounding box center [1068, 99] width 66 height 25
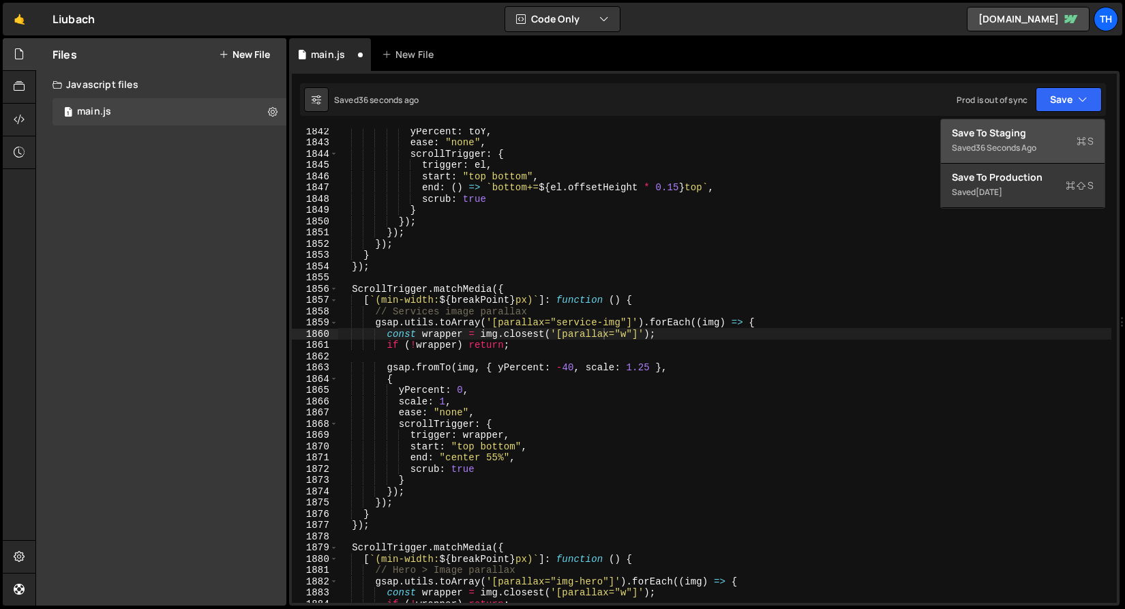
click at [1036, 140] on div "Saved 36 seconds ago" at bounding box center [1023, 148] width 142 height 16
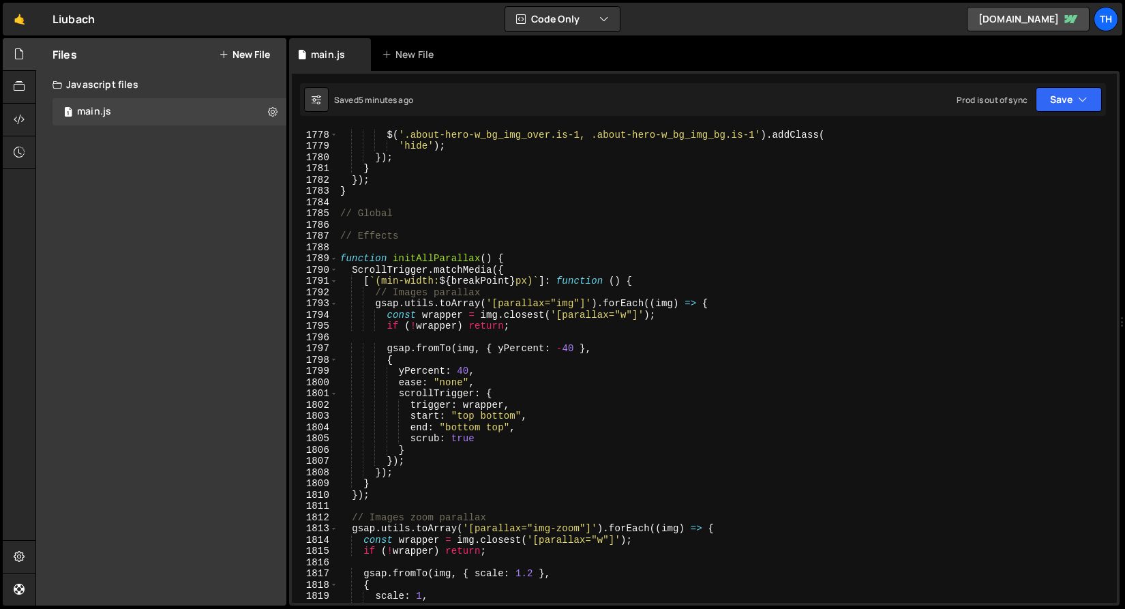
scroll to position [19100, 0]
click at [334, 256] on span at bounding box center [333, 259] width 7 height 12
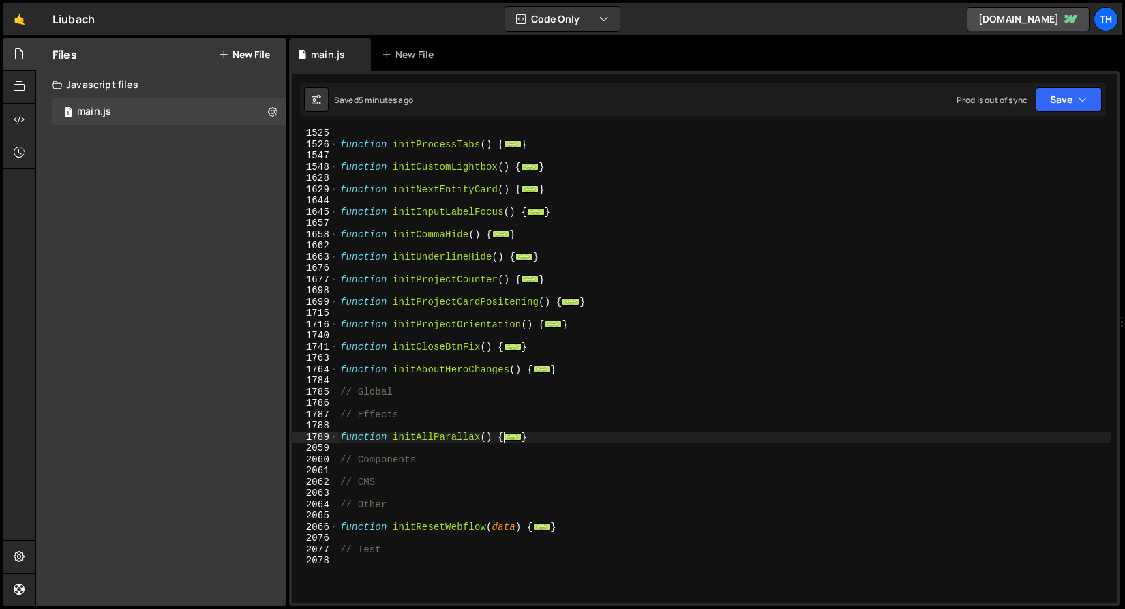
scroll to position [698, 0]
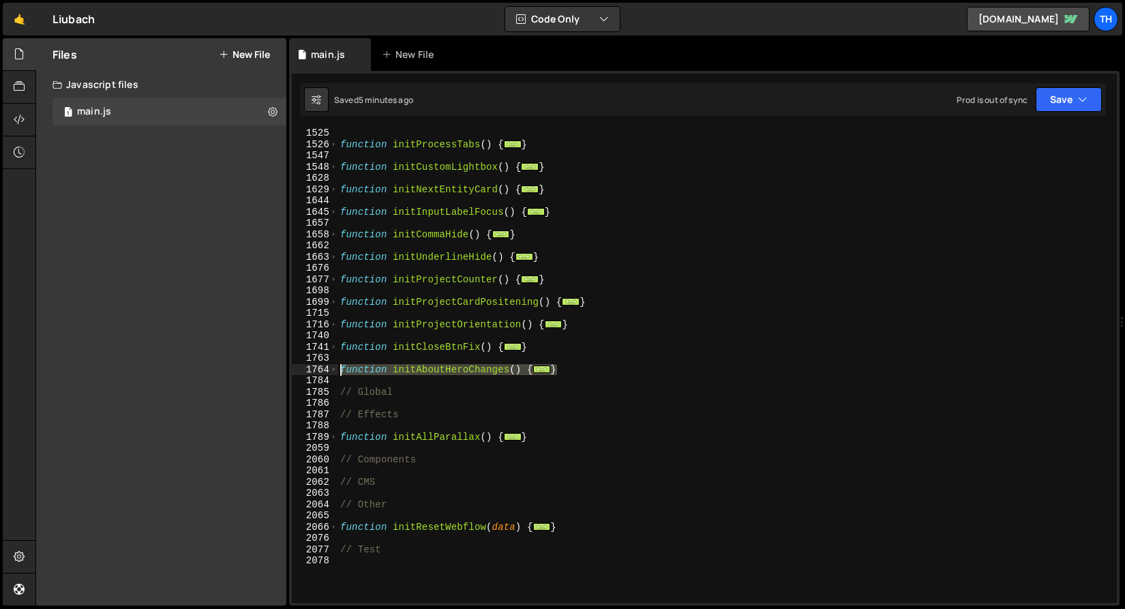
drag, startPoint x: 581, startPoint y: 364, endPoint x: 305, endPoint y: 366, distance: 275.4
click at [305, 366] on div "const wrapper = img.closest('[parallax="w"]'); 1525 1526 1547 1548 1628 1629 16…" at bounding box center [704, 365] width 825 height 474
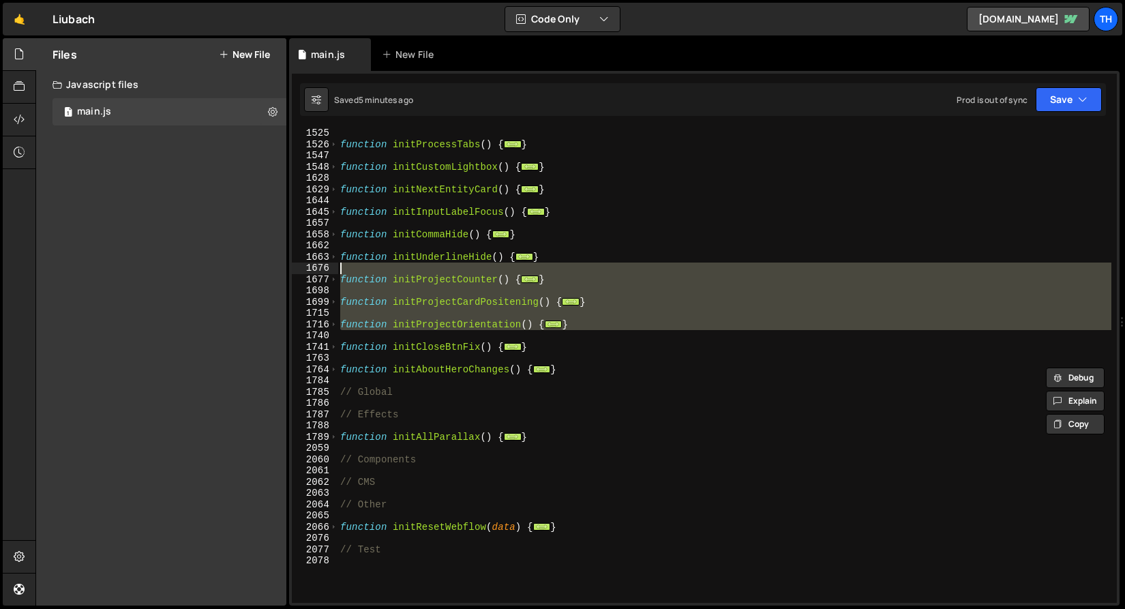
drag, startPoint x: 598, startPoint y: 331, endPoint x: 226, endPoint y: 273, distance: 376.0
click at [226, 273] on div "Files New File Javascript files 1 main.js 0 CSS files Copy share link Edit File…" at bounding box center [579, 322] width 1089 height 568
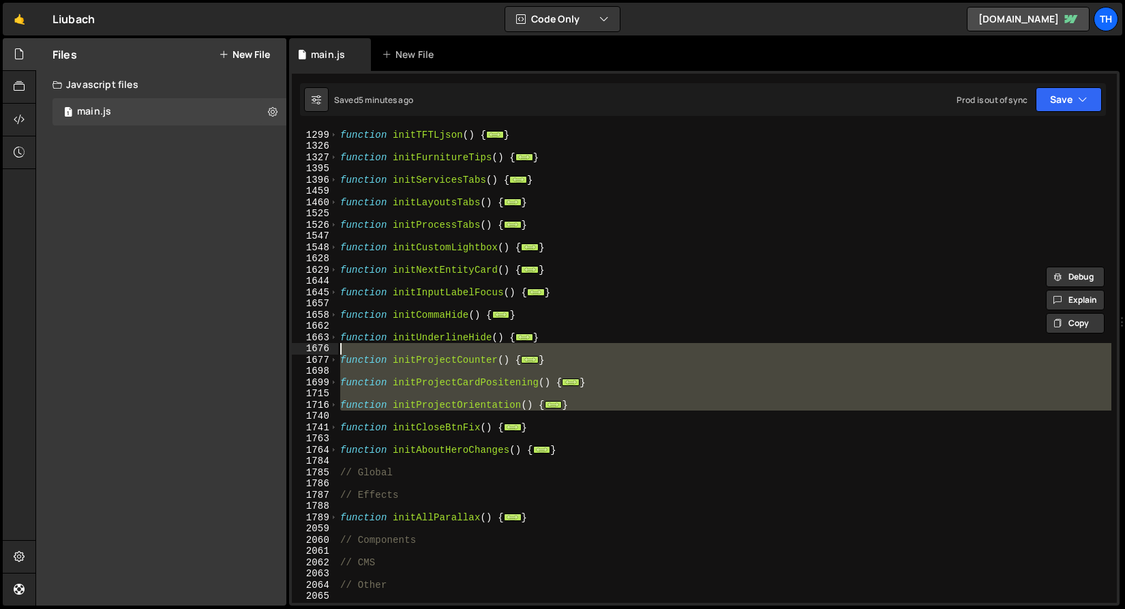
scroll to position [618, 0]
click at [599, 333] on div "function initTFTLjson ( ) { ... } function initFurnitureTips ( ) { ... } functi…" at bounding box center [724, 366] width 774 height 497
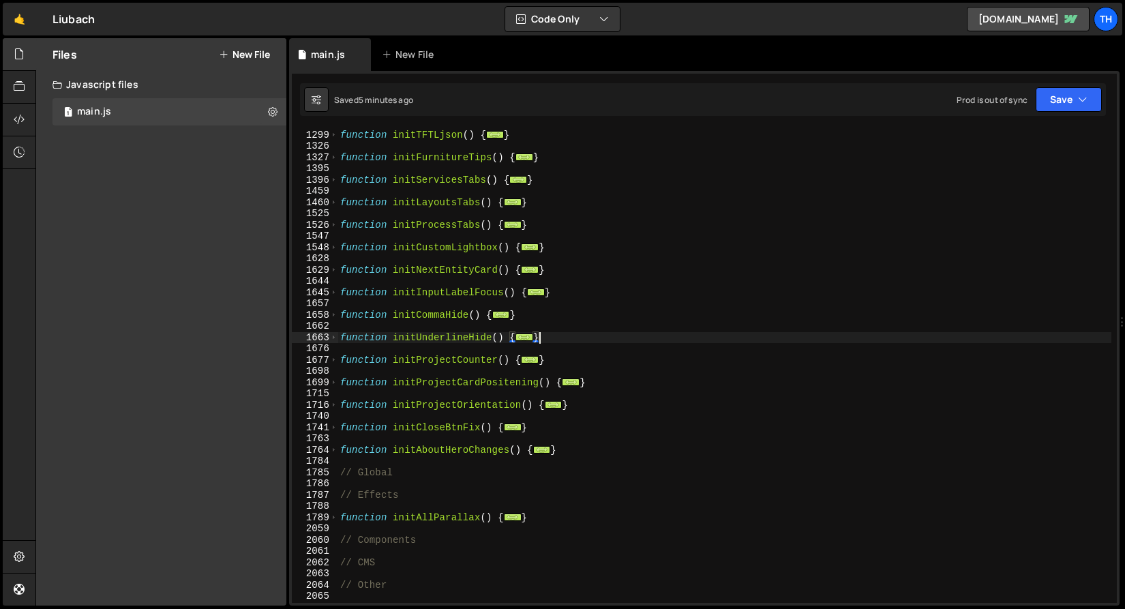
scroll to position [0, 0]
drag, startPoint x: 601, startPoint y: 336, endPoint x: 240, endPoint y: 333, distance: 360.6
click at [240, 333] on div "Files New File Javascript files 1 main.js 0 CSS files Copy share link Edit File…" at bounding box center [579, 322] width 1089 height 568
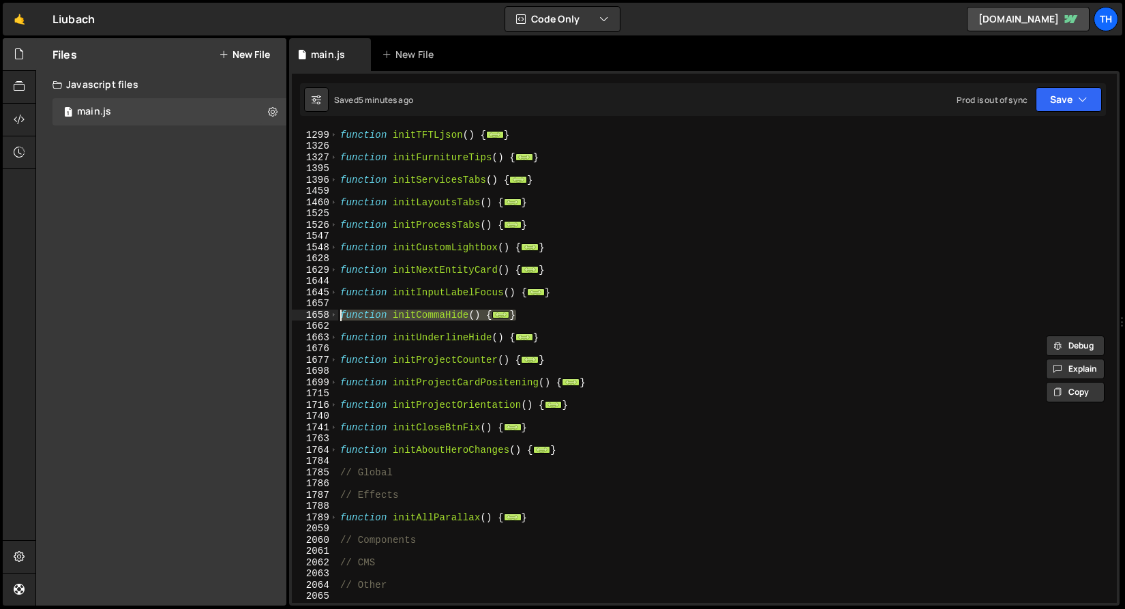
drag, startPoint x: 553, startPoint y: 316, endPoint x: 315, endPoint y: 316, distance: 237.9
click at [315, 316] on div "function initUnderlineHide() { // Footer > Nav > Underline hide 1298 1299 1326 …" at bounding box center [704, 365] width 825 height 474
type textarea "function initCommaHide() { // Social > Last item comma hide"
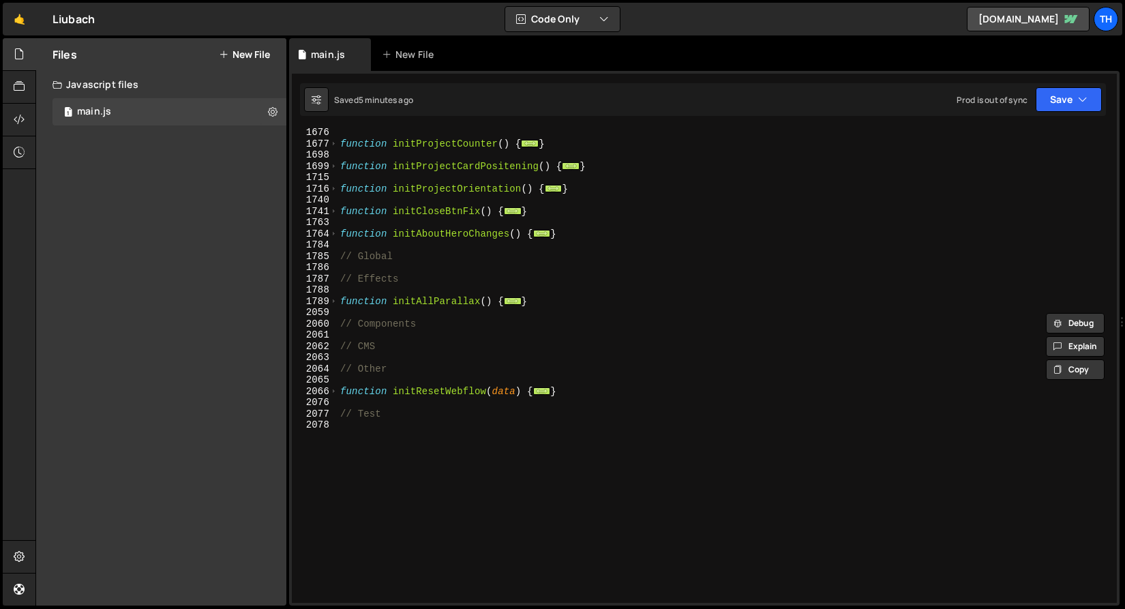
scroll to position [750, 0]
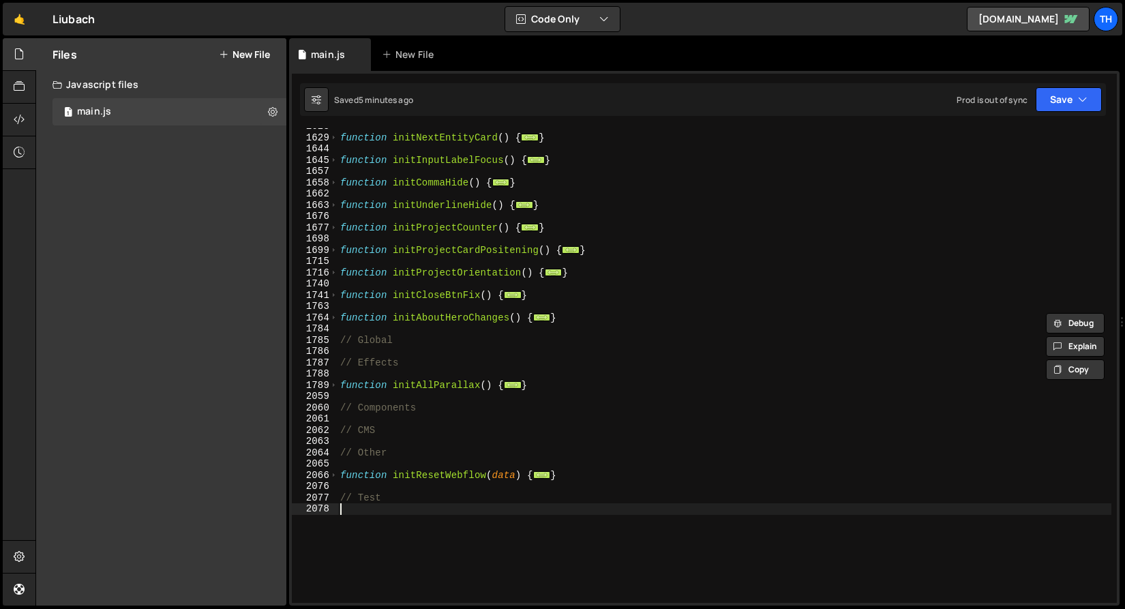
click at [423, 508] on div "function initNextEntityCard ( ) { ... } function initInputLabelFocus ( ) { ... …" at bounding box center [724, 369] width 774 height 497
click at [611, 478] on div "function initNextEntityCard ( ) { ... } function initInputLabelFocus ( ) { ... …" at bounding box center [724, 369] width 774 height 497
type textarea "}"
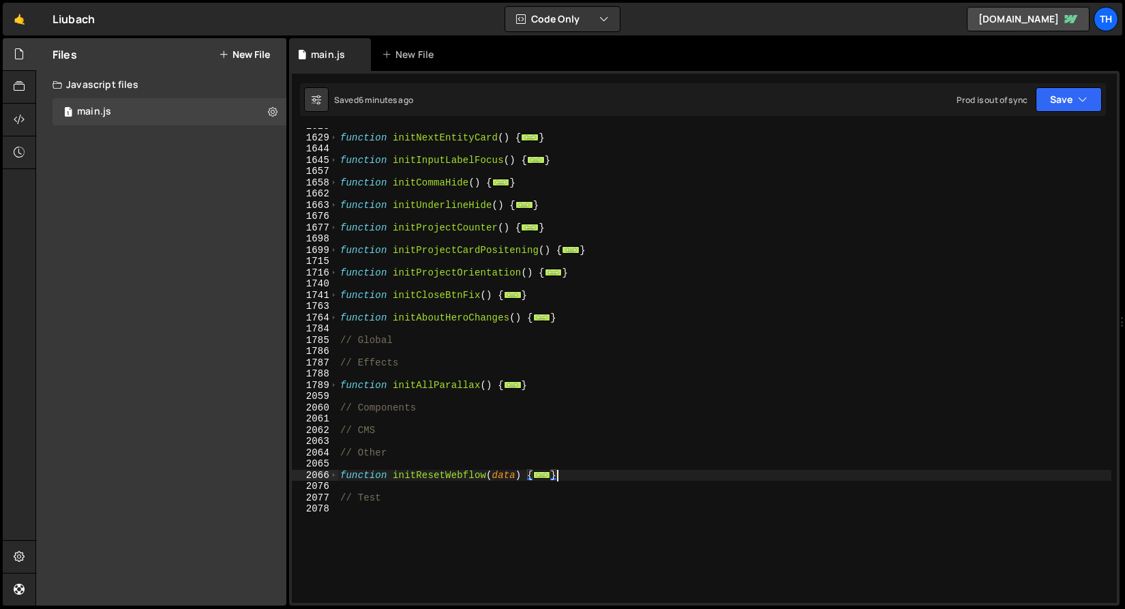
click at [401, 464] on div "function initNextEntityCard ( ) { ... } function initInputLabelFocus ( ) { ... …" at bounding box center [724, 369] width 774 height 497
paste textarea "}"
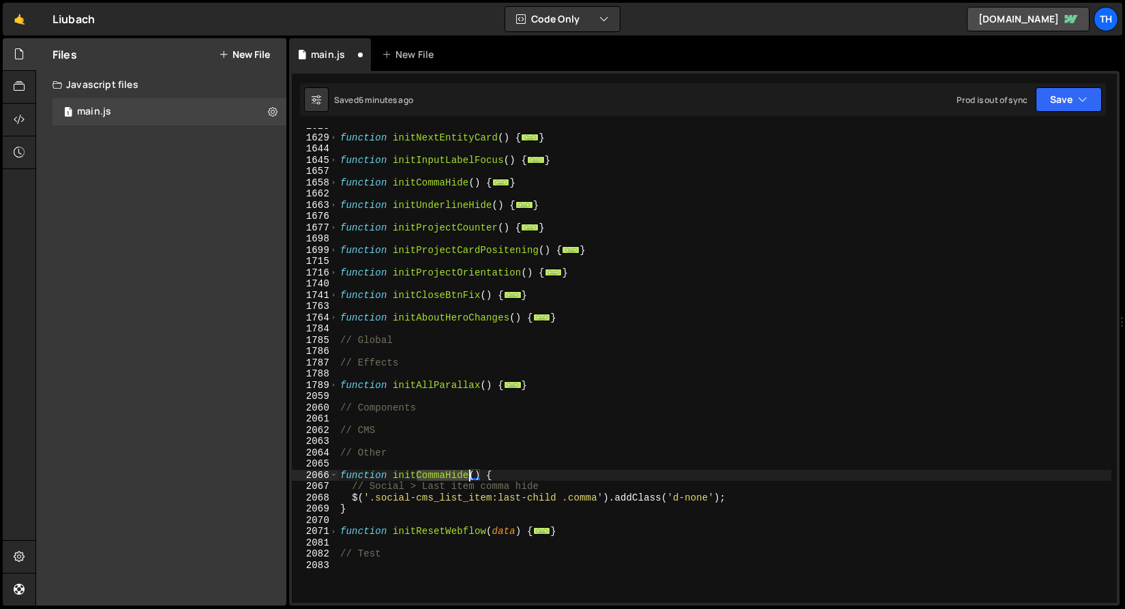
drag, startPoint x: 421, startPoint y: 475, endPoint x: 467, endPoint y: 474, distance: 46.4
click at [467, 474] on div "function initNextEntityCard ( ) { ... } function initInputLabelFocus ( ) { ... …" at bounding box center [724, 369] width 774 height 497
type textarea "function initOther() {"
click at [495, 438] on div "function initNextEntityCard ( ) { ... } function initInputLabelFocus ( ) { ... …" at bounding box center [724, 369] width 774 height 497
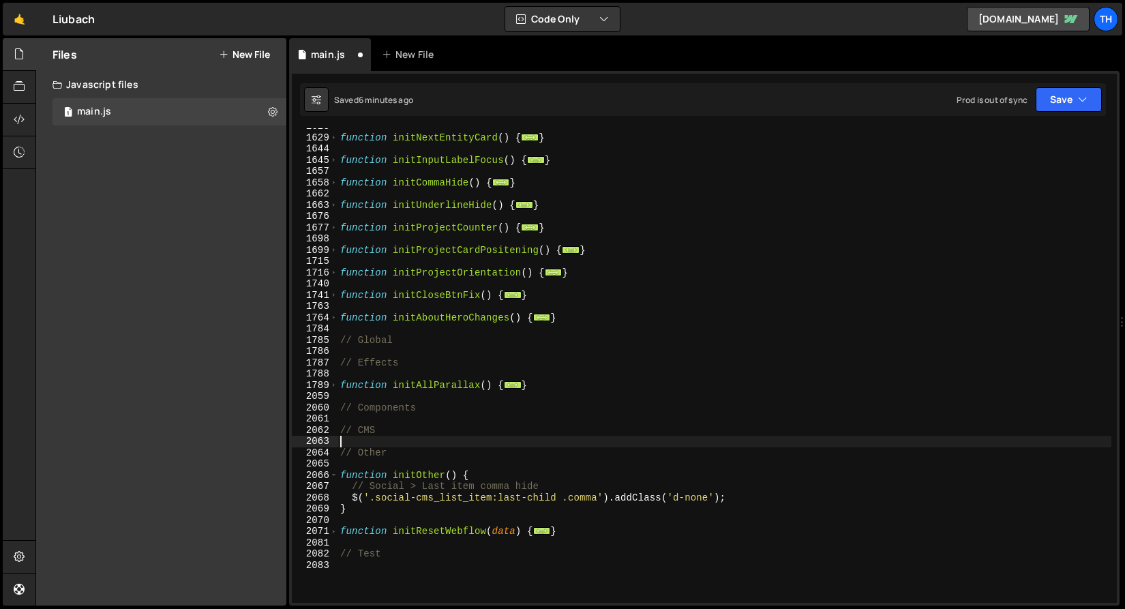
scroll to position [0, 0]
click at [406, 480] on div "function initNextEntityCard ( ) { ... } function initInputLabelFocus ( ) { ... …" at bounding box center [724, 369] width 774 height 497
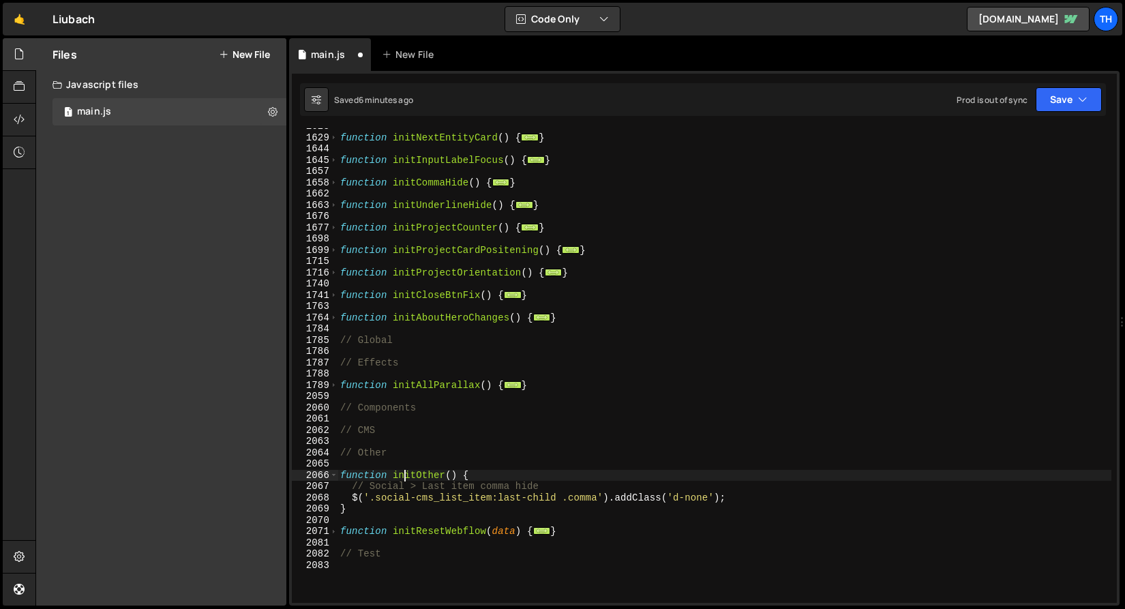
click at [406, 480] on div "function initNextEntityCard ( ) { ... } function initInputLabelFocus ( ) { ... …" at bounding box center [724, 369] width 774 height 497
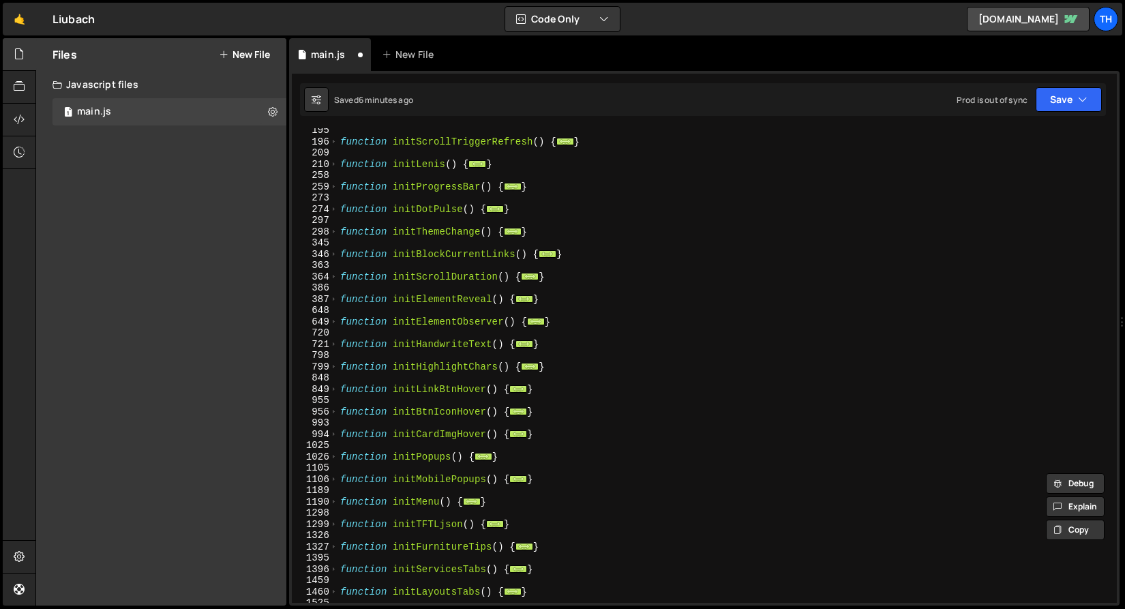
scroll to position [26, 0]
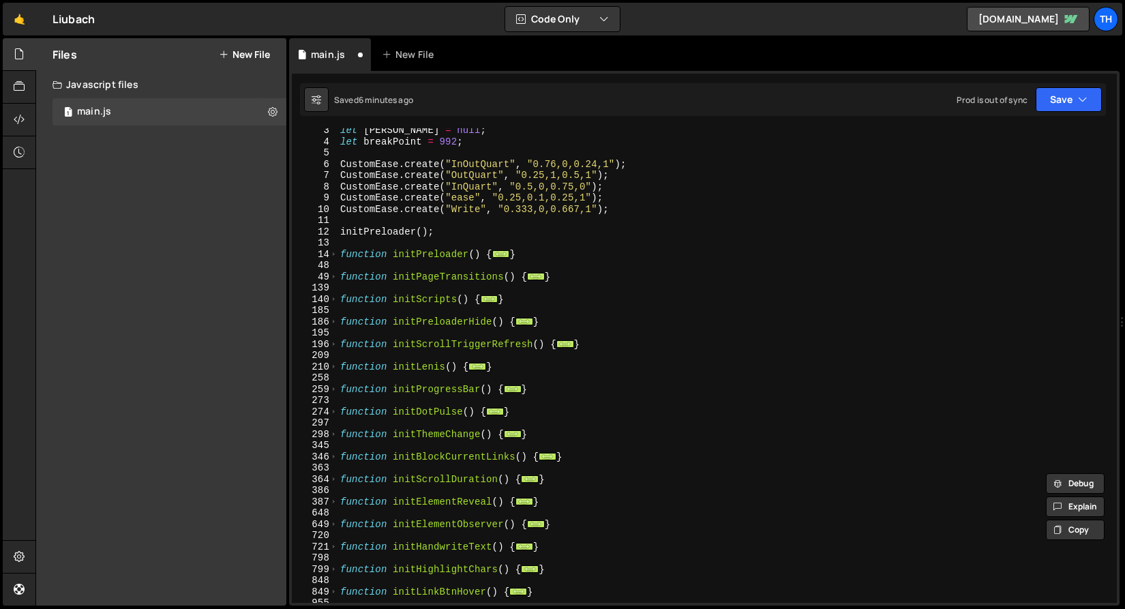
click at [334, 284] on div "139" at bounding box center [315, 288] width 46 height 12
click at [333, 299] on span at bounding box center [333, 300] width 7 height 12
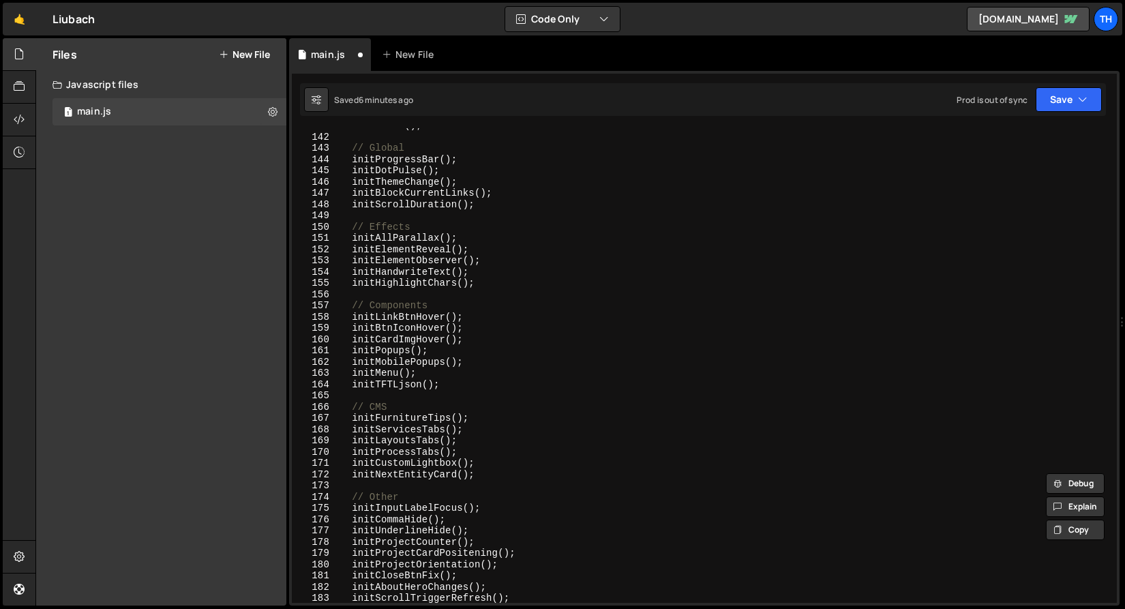
scroll to position [354, 0]
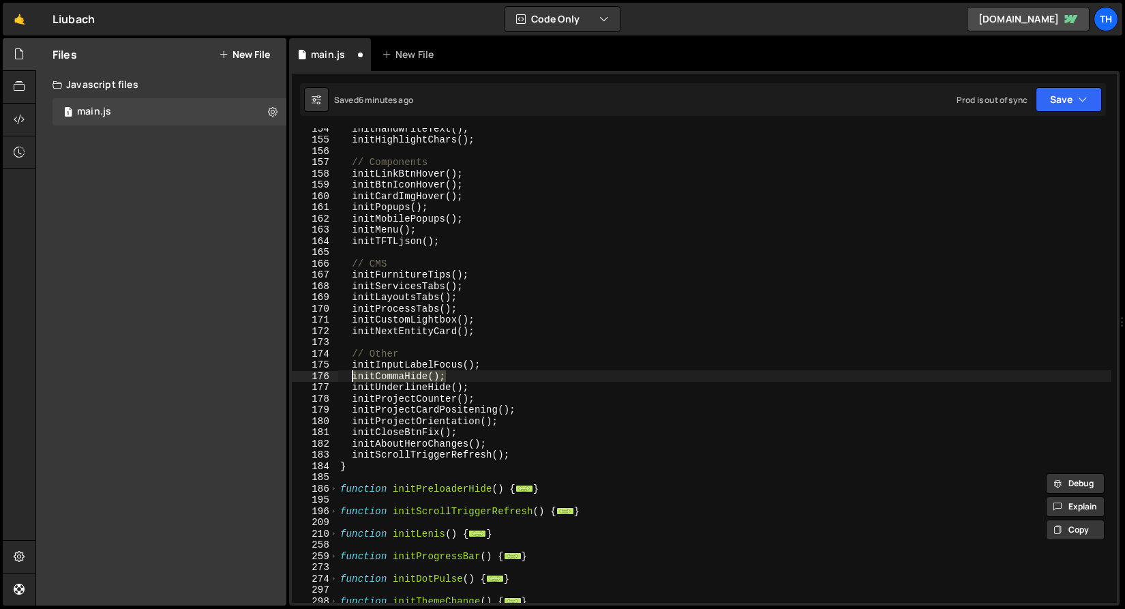
drag, startPoint x: 464, startPoint y: 374, endPoint x: 351, endPoint y: 376, distance: 113.2
click at [351, 376] on div "initHandwriteText ( ) ; initHighlightChars ( ) ; // Components initLinkBtnHover…" at bounding box center [724, 371] width 774 height 497
paste textarea "Other"
drag, startPoint x: 465, startPoint y: 368, endPoint x: 480, endPoint y: 370, distance: 15.1
click at [480, 370] on div "initHandwriteText ( ) ; initHighlightChars ( ) ; // Components initLinkBtnHover…" at bounding box center [724, 371] width 774 height 497
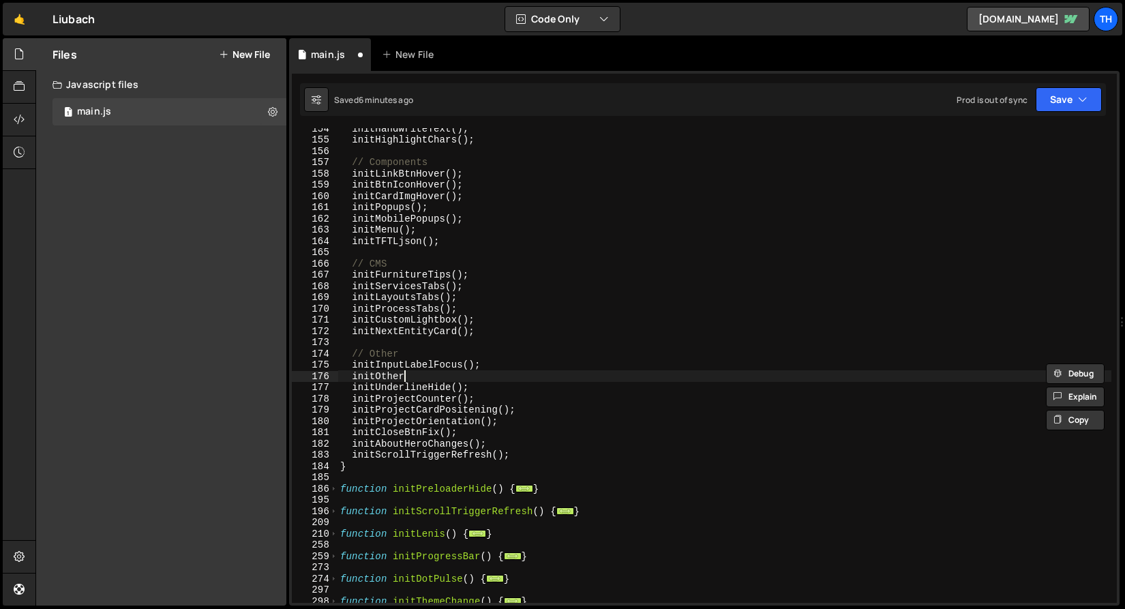
click at [422, 374] on div "initHandwriteText ( ) ; initHighlightChars ( ) ; // Components initLinkBtnHover…" at bounding box center [724, 371] width 774 height 497
paste textarea "();"
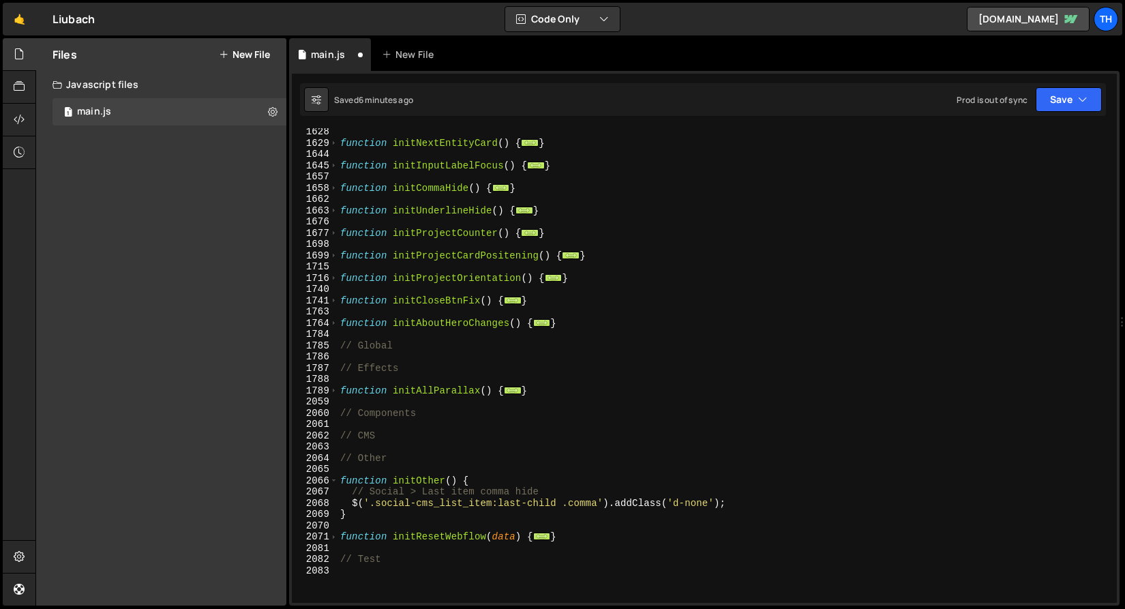
scroll to position [1229, 0]
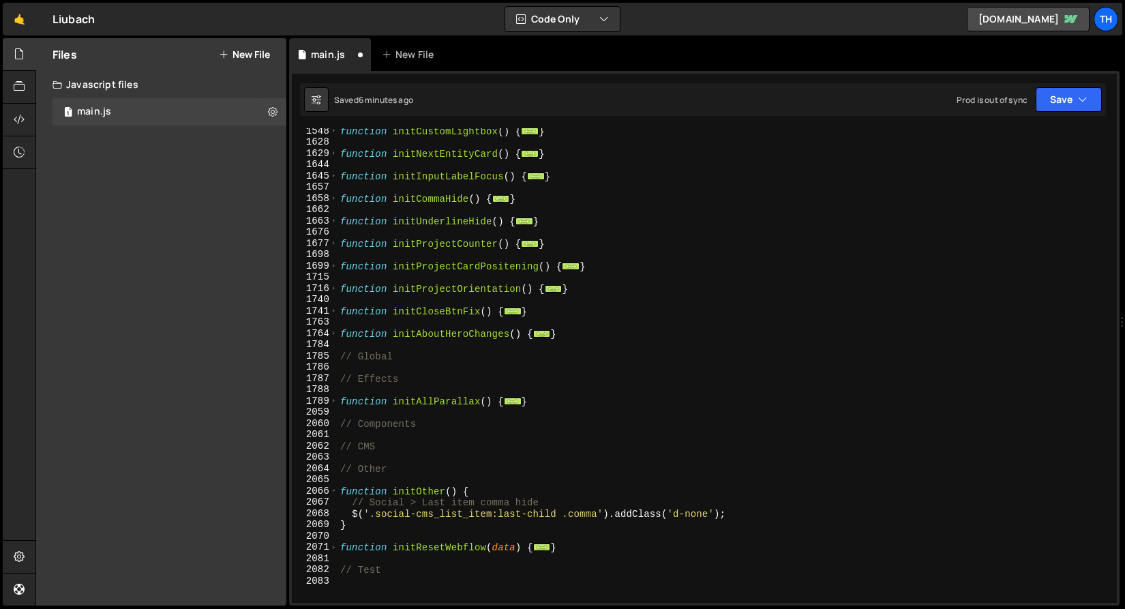
click at [335, 204] on div "1662" at bounding box center [315, 210] width 46 height 12
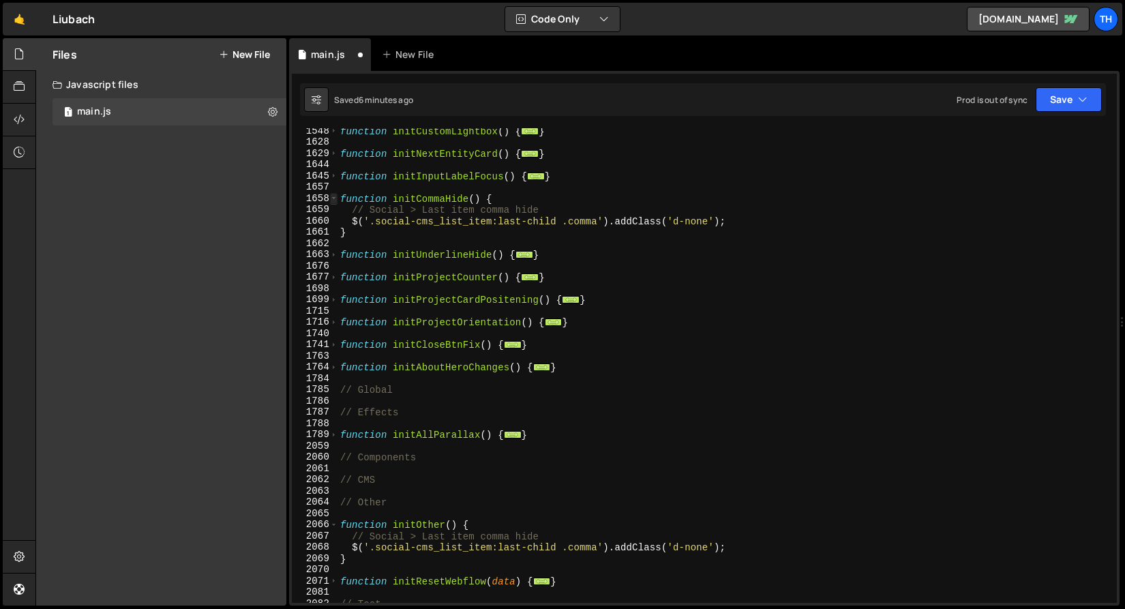
click at [331, 201] on span at bounding box center [333, 199] width 7 height 12
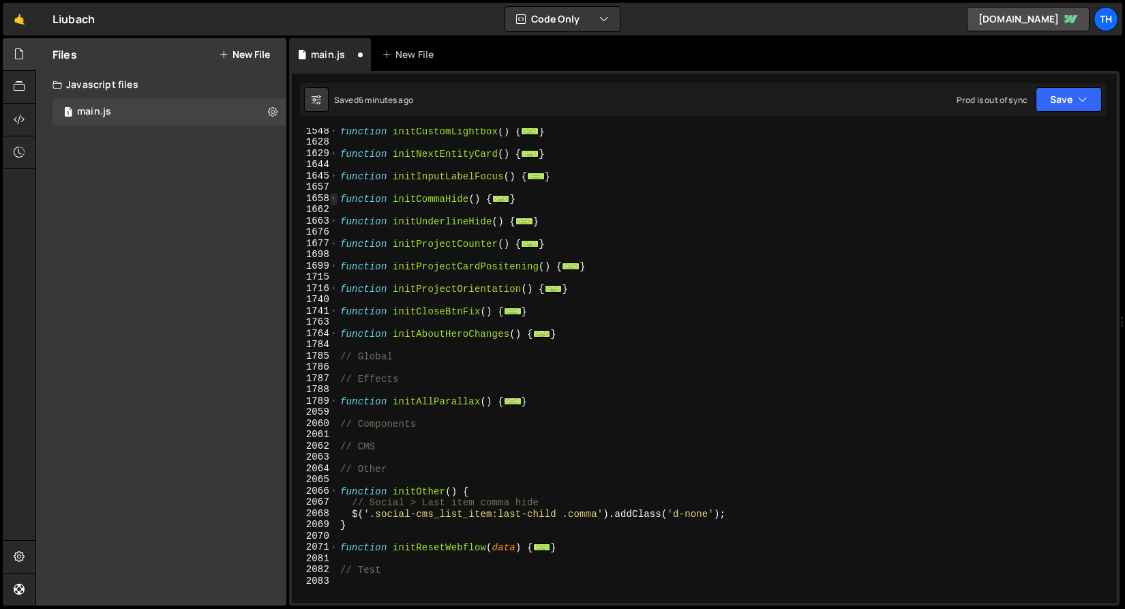
click at [331, 201] on span at bounding box center [333, 199] width 7 height 12
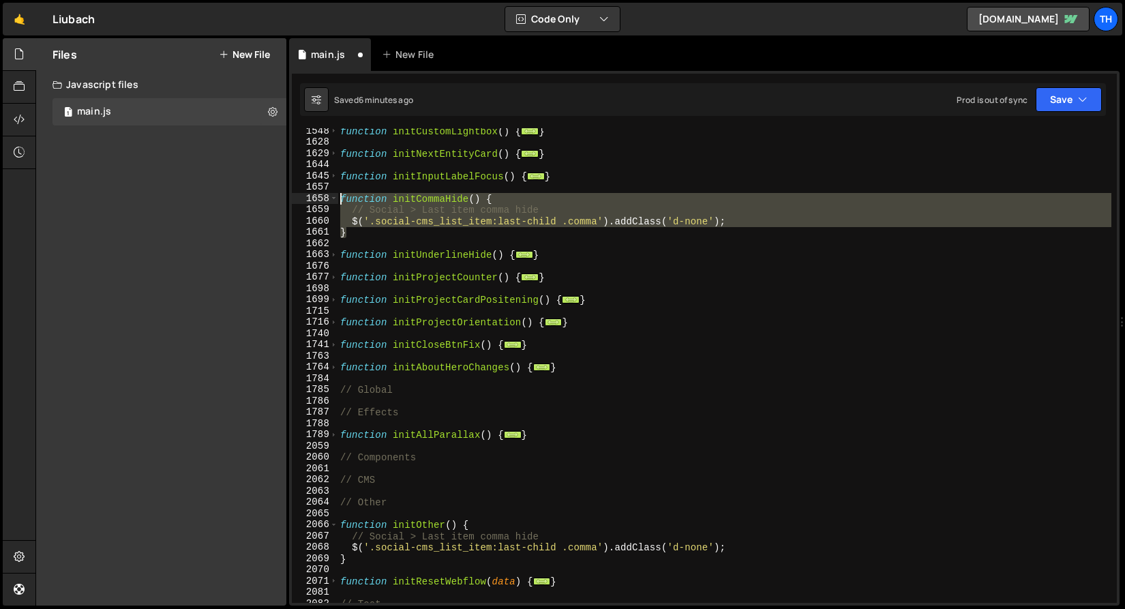
drag, startPoint x: 381, startPoint y: 232, endPoint x: 297, endPoint y: 197, distance: 91.0
click at [297, 197] on div "initOther(); 1548 1628 1629 1644 1645 1657 1658 1659 1660 1661 1662 1663 1676 1…" at bounding box center [704, 365] width 825 height 474
type textarea "function initCommaHide() { // Social > Last item comma hide"
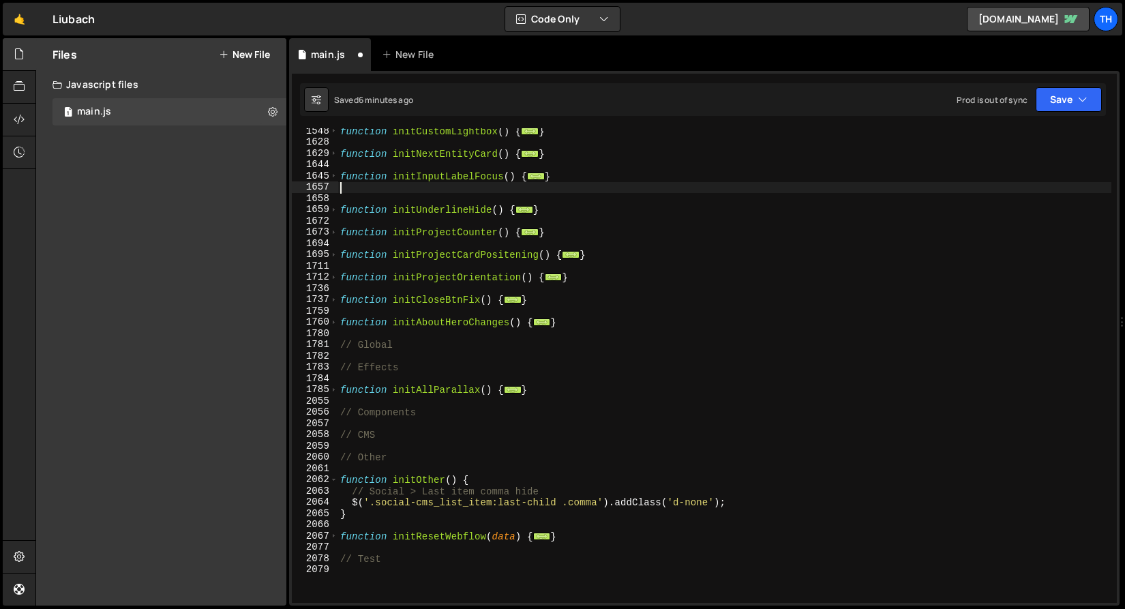
type textarea "}"
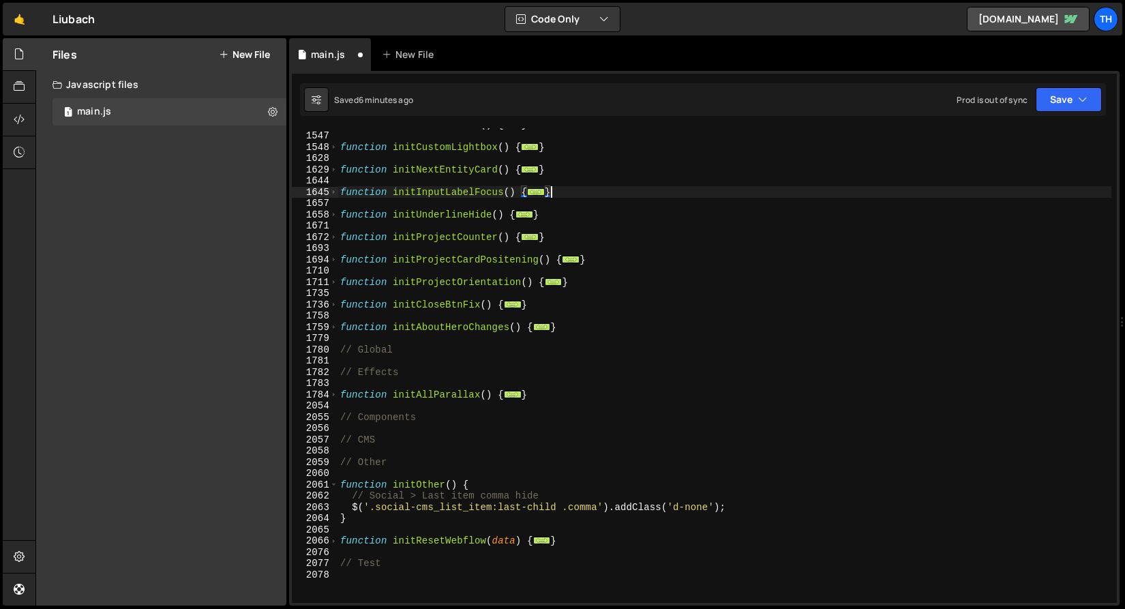
scroll to position [1207, 0]
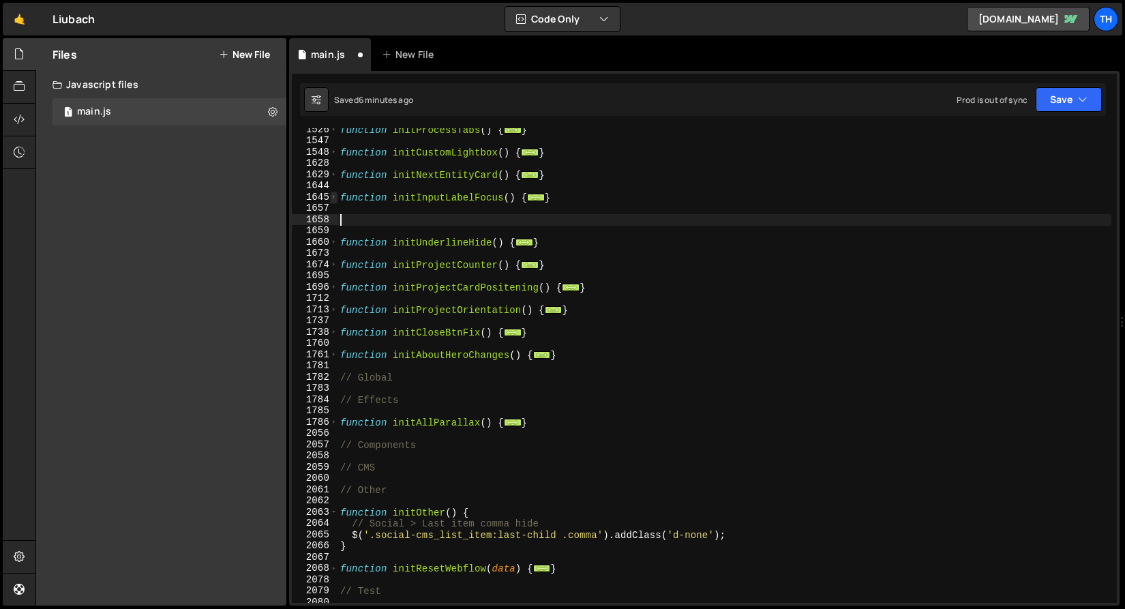
click at [336, 200] on span at bounding box center [333, 198] width 7 height 12
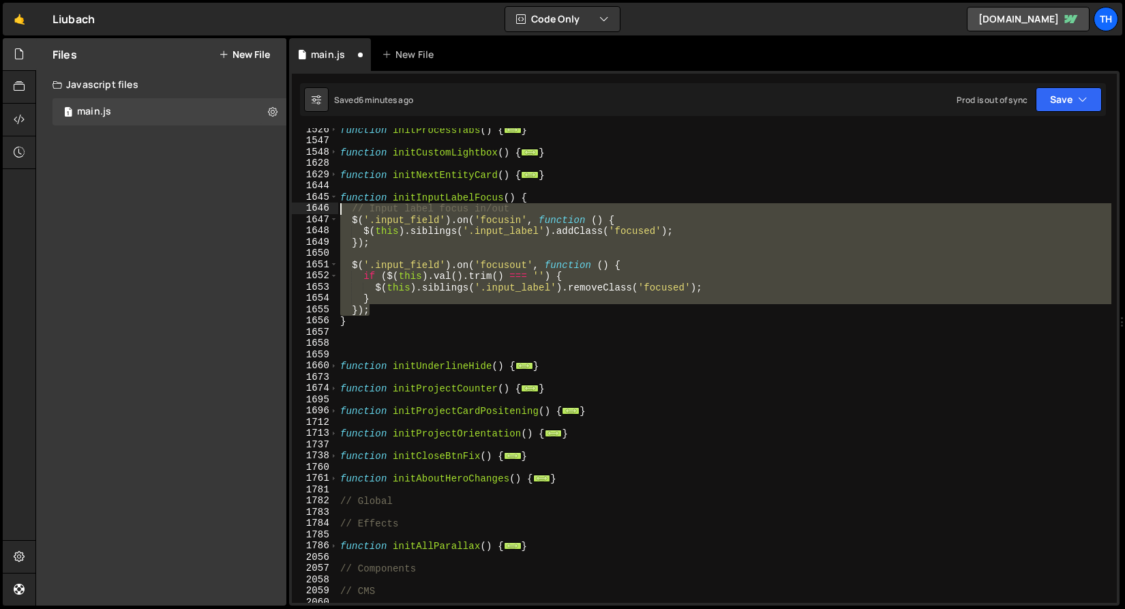
drag, startPoint x: 401, startPoint y: 307, endPoint x: 221, endPoint y: 207, distance: 206.0
click at [221, 207] on div "Files New File Javascript files 1 main.js 0 CSS files Copy share link Edit File…" at bounding box center [579, 322] width 1089 height 568
type textarea "// Input label focus in/out $('.input_field').on('focusin', function () {"
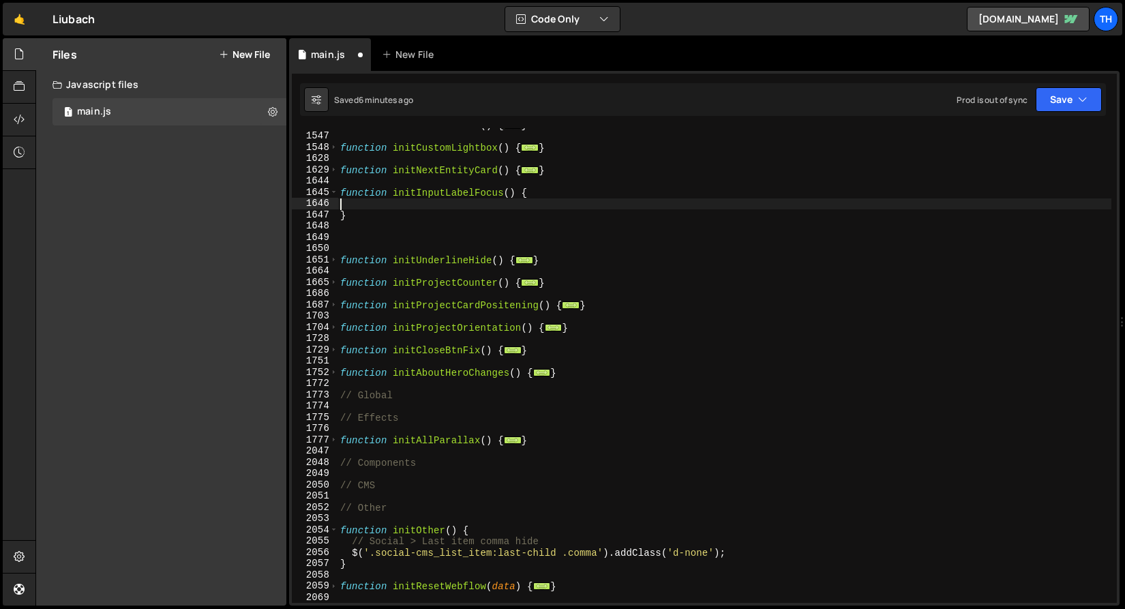
scroll to position [1317, 0]
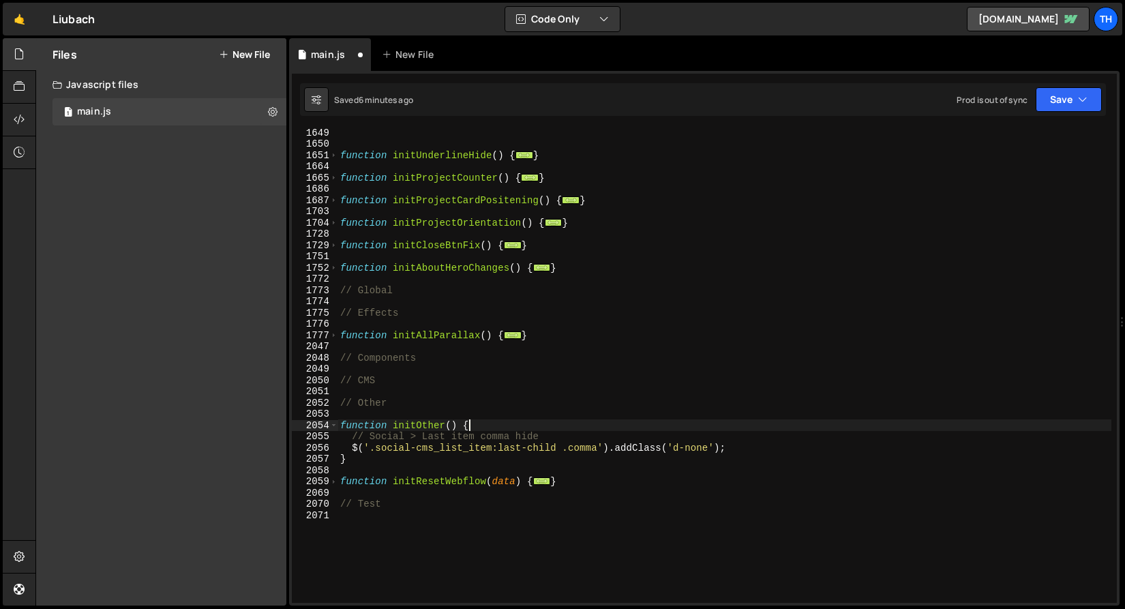
click at [540, 428] on div "function initUnderlineHide ( ) { ... } function initProjectCounter ( ) { ... } …" at bounding box center [724, 375] width 774 height 497
type textarea "function initOther() {"
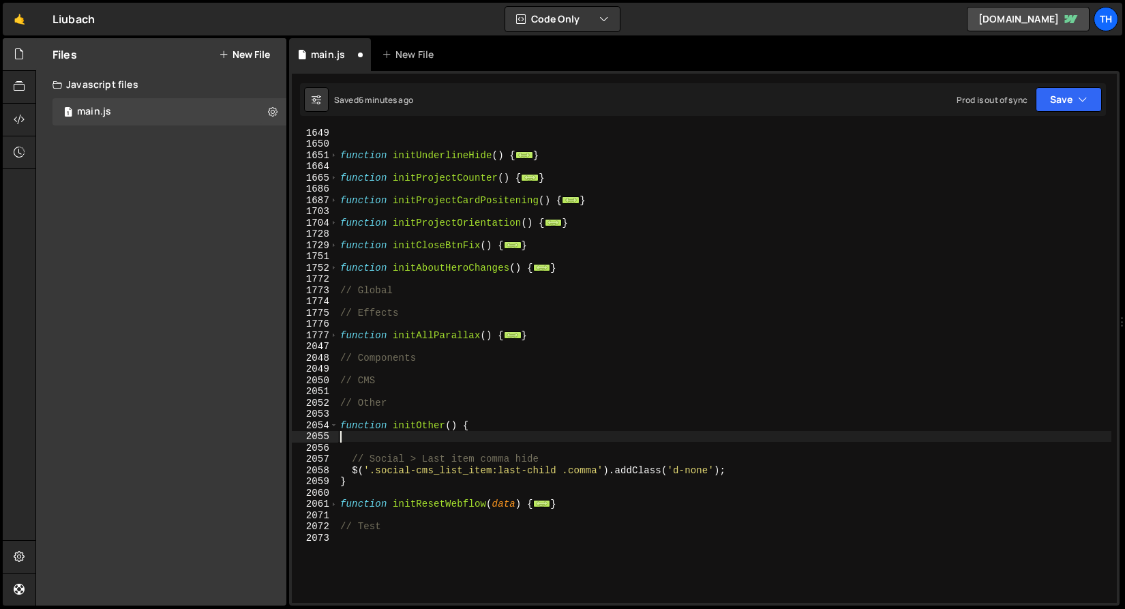
paste textarea "});"
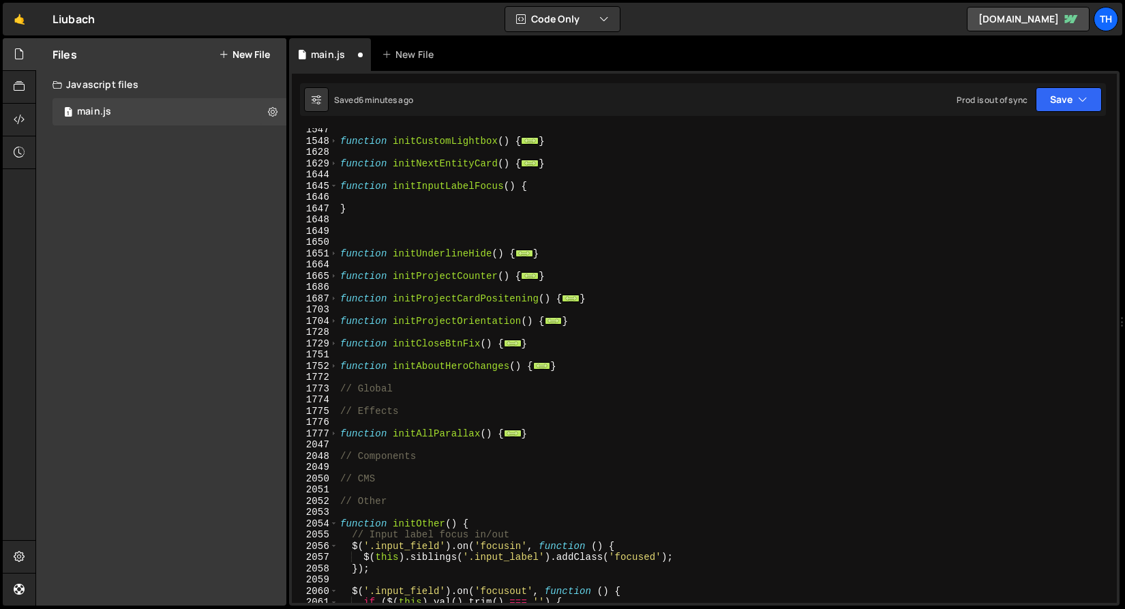
scroll to position [1219, 0]
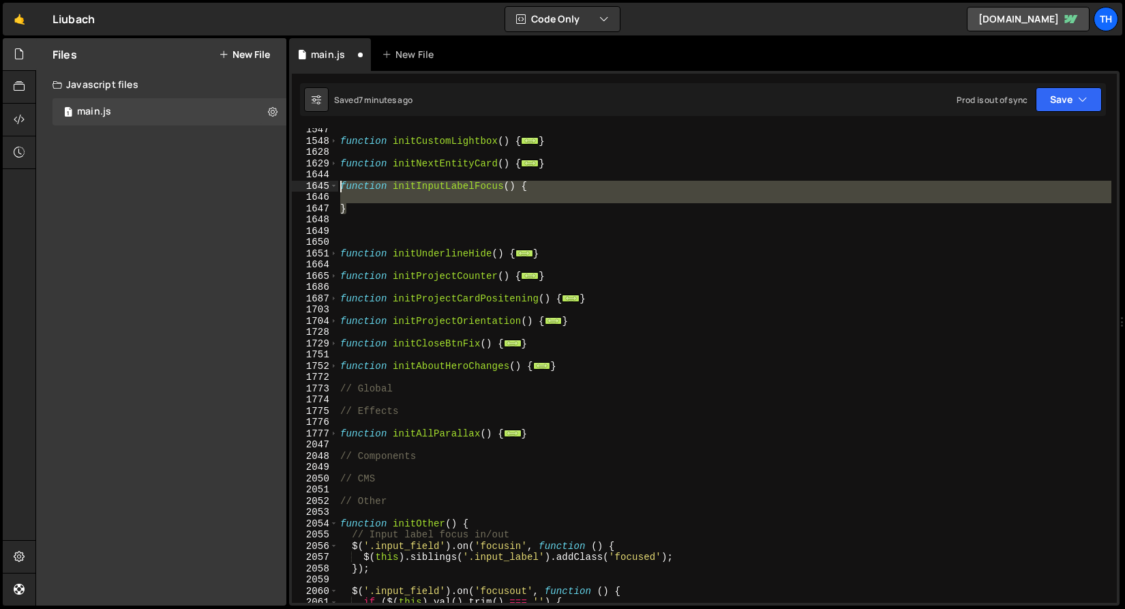
drag, startPoint x: 380, startPoint y: 214, endPoint x: 286, endPoint y: 188, distance: 97.6
click at [286, 188] on div "Files New File Javascript files 1 main.js 0 CSS files Copy share link Edit File…" at bounding box center [579, 322] width 1089 height 568
type textarea "function initInputLabelFocus() {"
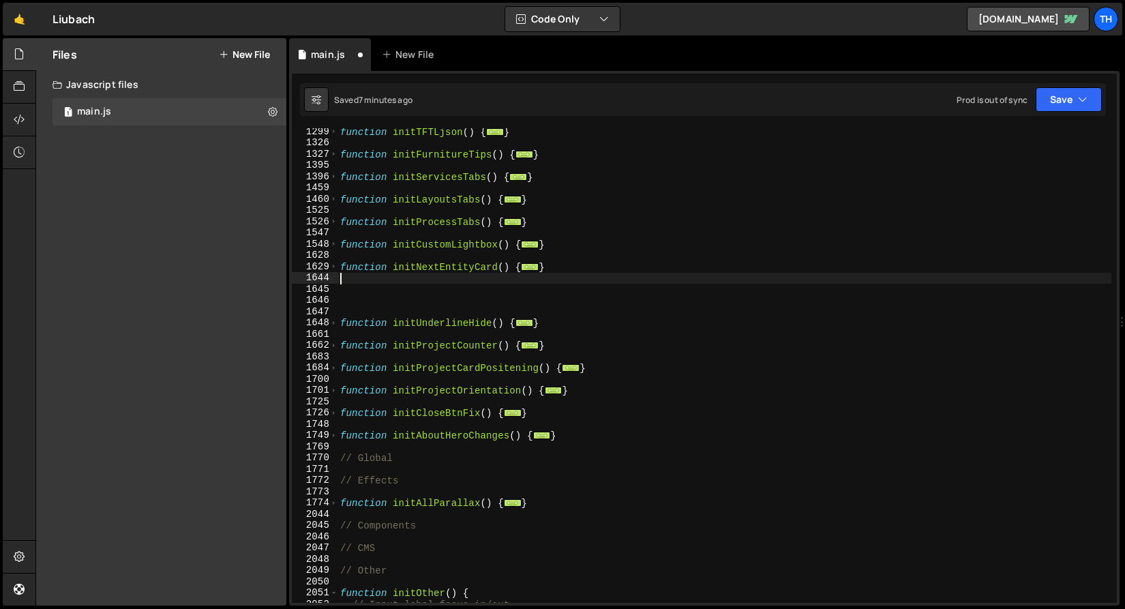
scroll to position [1115, 0]
drag, startPoint x: 586, startPoint y: 268, endPoint x: 287, endPoint y: 270, distance: 298.6
click at [287, 270] on div "Files New File Javascript files 1 main.js 0 CSS files Copy share link Edit File…" at bounding box center [579, 322] width 1089 height 568
type textarea "function initNextEntityCard() { // Next navigation entity"
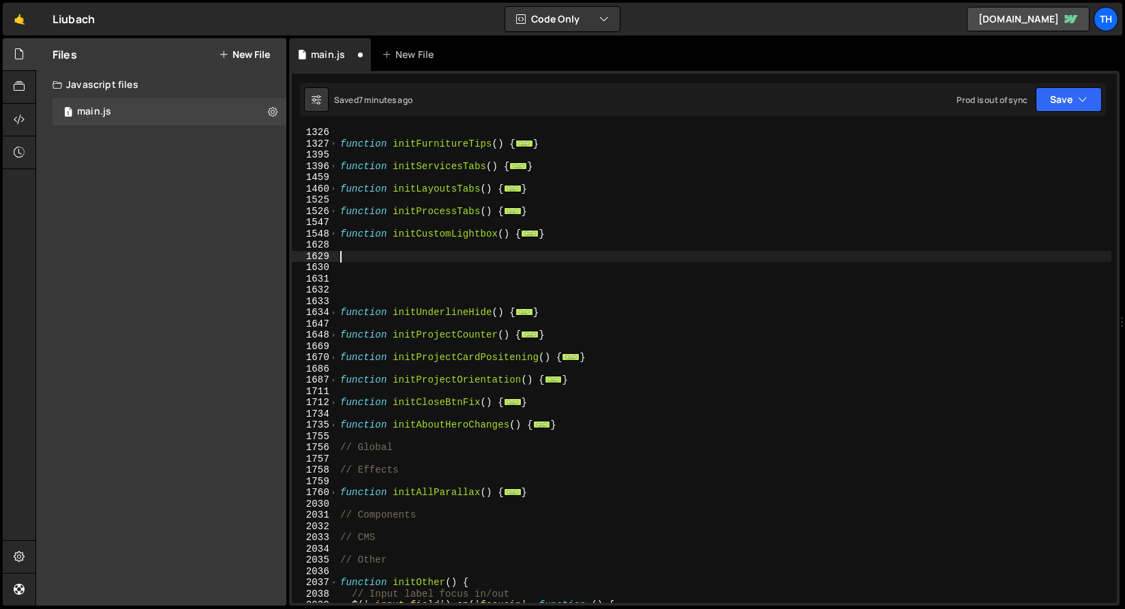
scroll to position [1224, 0]
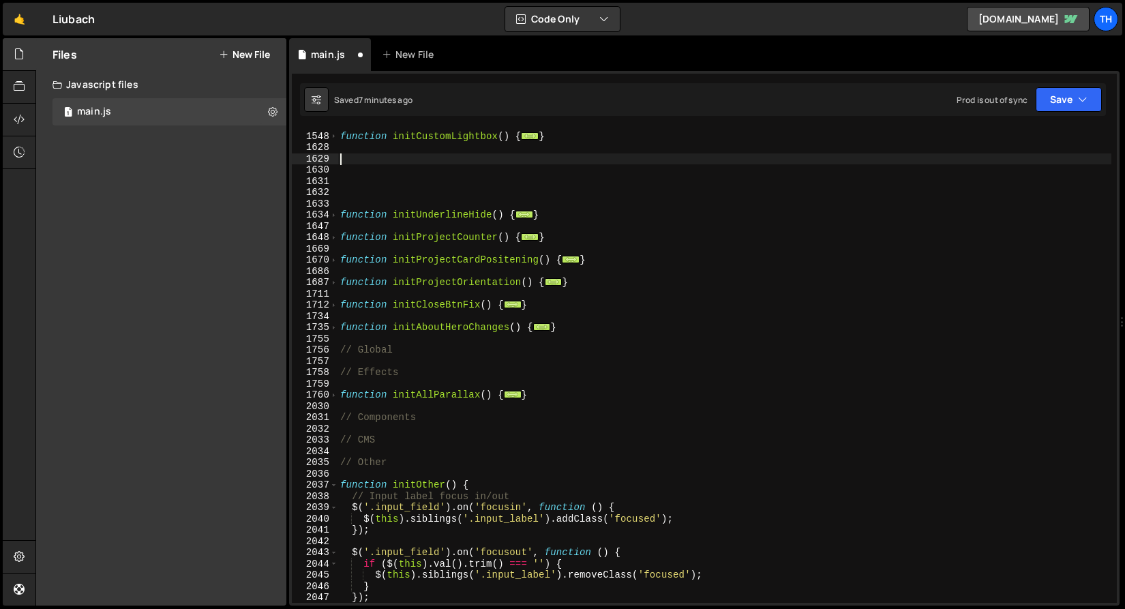
click at [401, 438] on div "function initCustomLightbox ( ) { ... } function initUnderlineHide ( ) { ... } …" at bounding box center [724, 367] width 774 height 497
type textarea "// CMS"
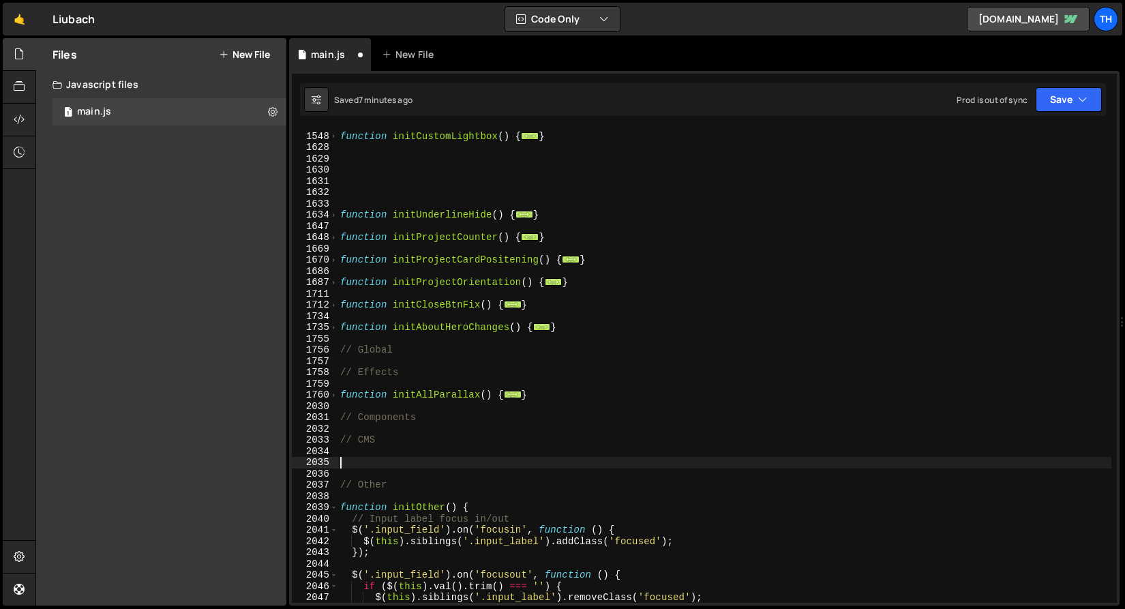
paste textarea "}"
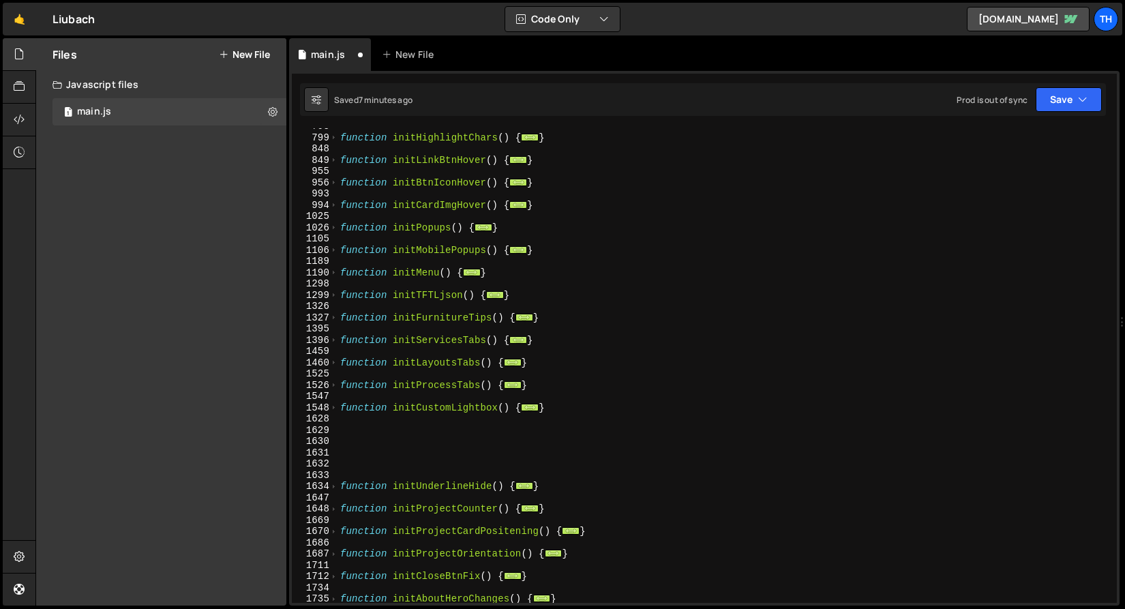
scroll to position [910, 0]
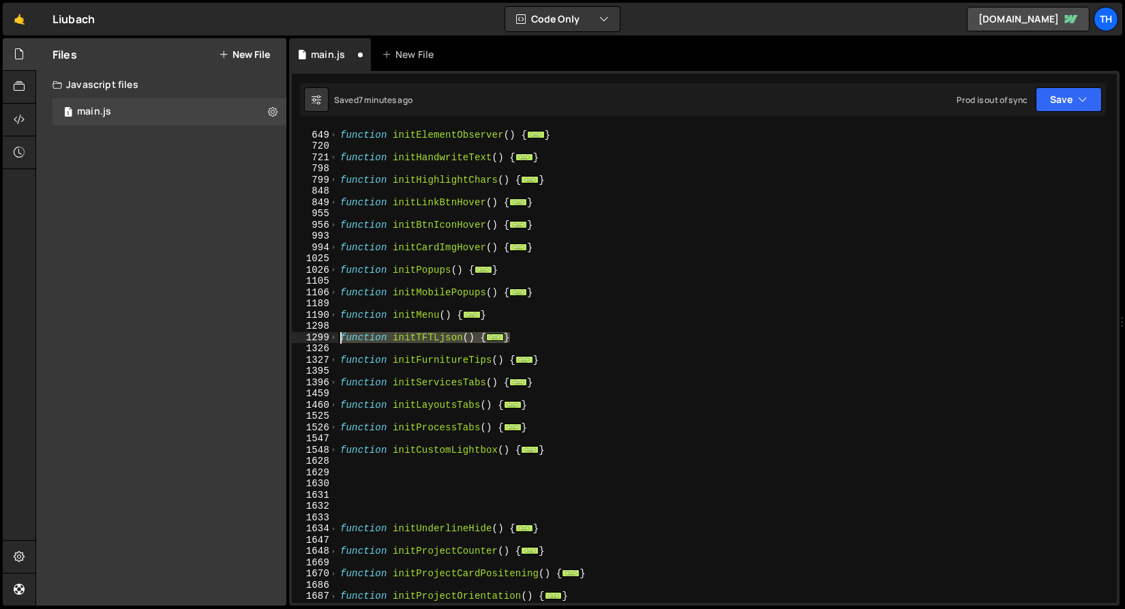
drag, startPoint x: 498, startPoint y: 340, endPoint x: 213, endPoint y: 339, distance: 284.9
click at [213, 339] on div "Files New File Javascript files 1 main.js 0 CSS files Copy share link Edit File…" at bounding box center [579, 322] width 1089 height 568
type textarea "function initTFTLjson() { document.querySelectorAll('.credits').forEach(trigger…"
click at [534, 329] on div "function initElementObserver ( ) { ... } function initHandwriteText ( ) { ... }…" at bounding box center [724, 366] width 774 height 497
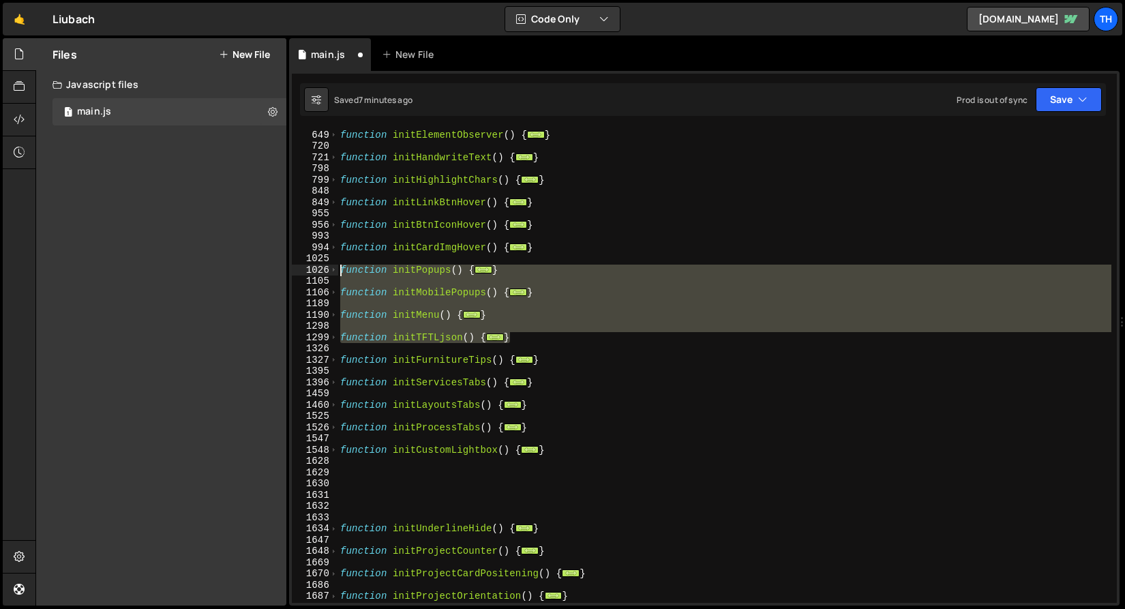
drag, startPoint x: 533, startPoint y: 340, endPoint x: 269, endPoint y: 273, distance: 272.1
click at [269, 273] on div "Files New File Javascript files 1 main.js 0 CSS files Copy share link Edit File…" at bounding box center [579, 322] width 1089 height 568
type textarea "function initPopups() { // Open pop-ups"
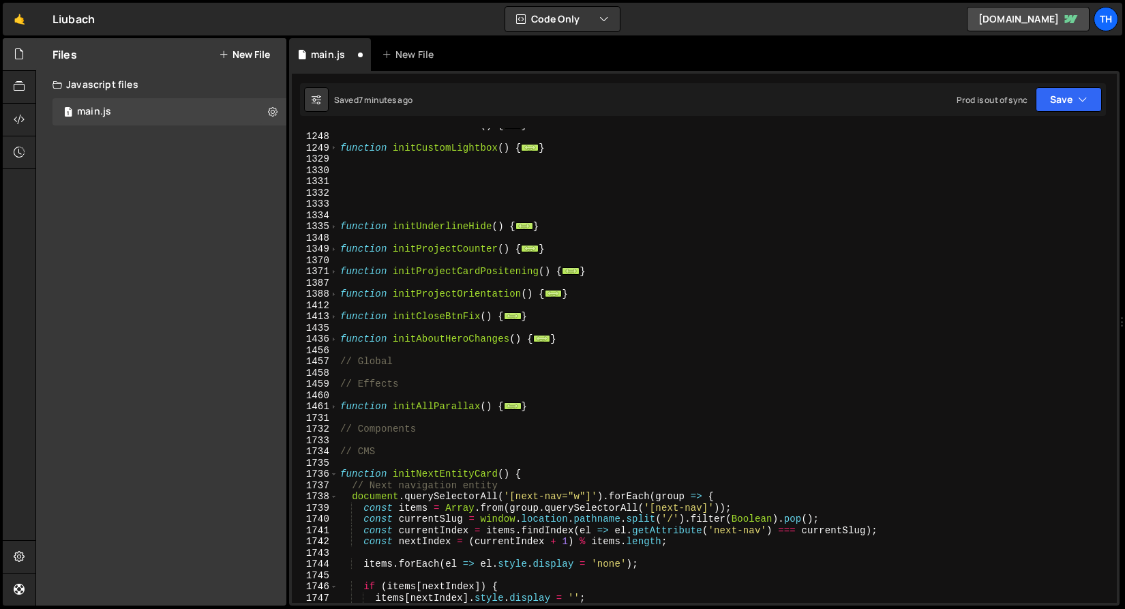
scroll to position [1144, 0]
click at [442, 431] on div "function initProcessTabs ( ) { ... } function initCustomLightbox ( ) { ... } fu…" at bounding box center [724, 367] width 774 height 497
type textarea "// Components"
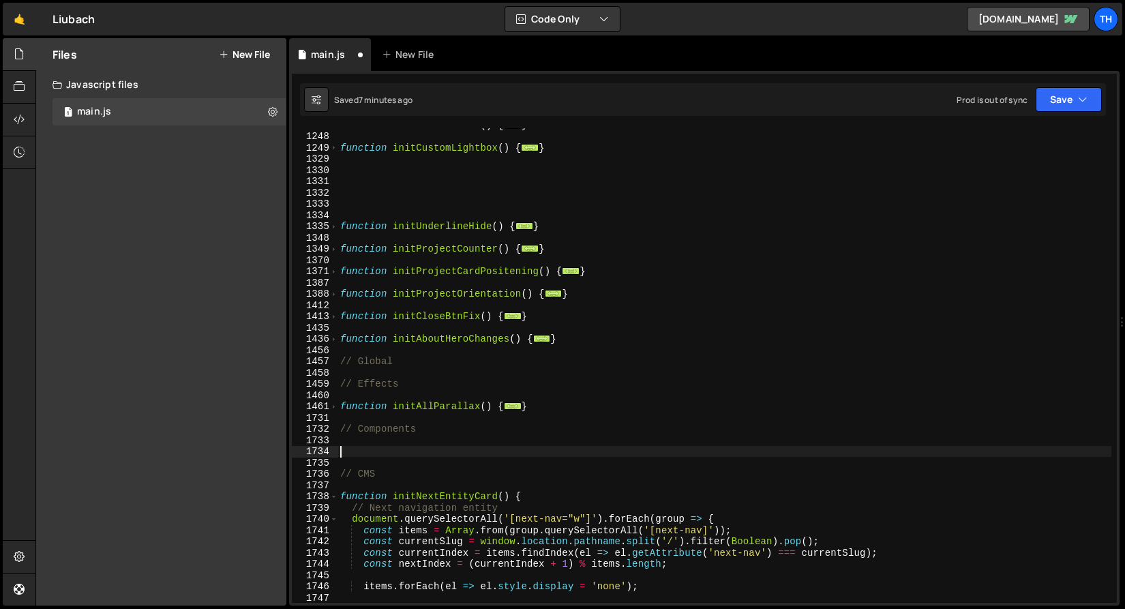
paste textarea "}"
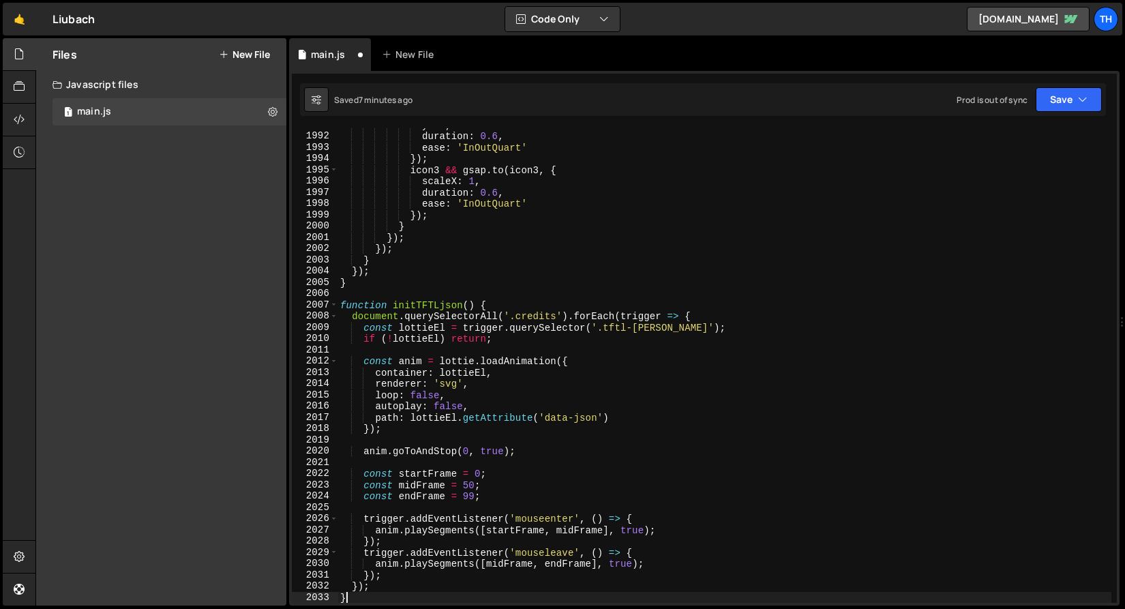
scroll to position [4362, 0]
click at [330, 301] on span at bounding box center [333, 305] width 7 height 12
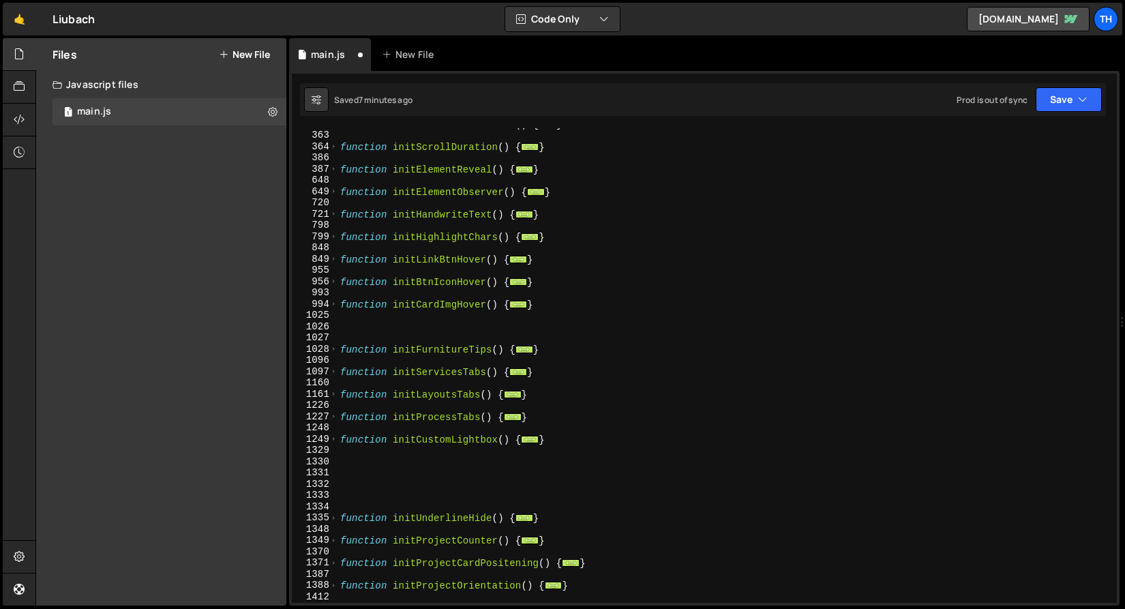
scroll to position [537, 0]
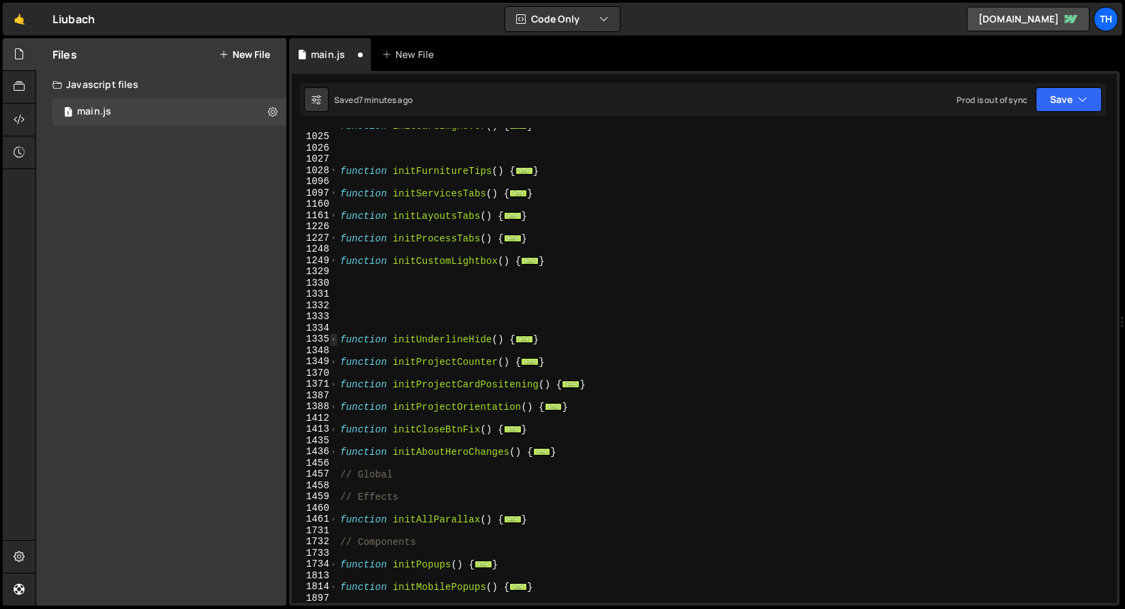
click at [333, 340] on span at bounding box center [333, 339] width 7 height 12
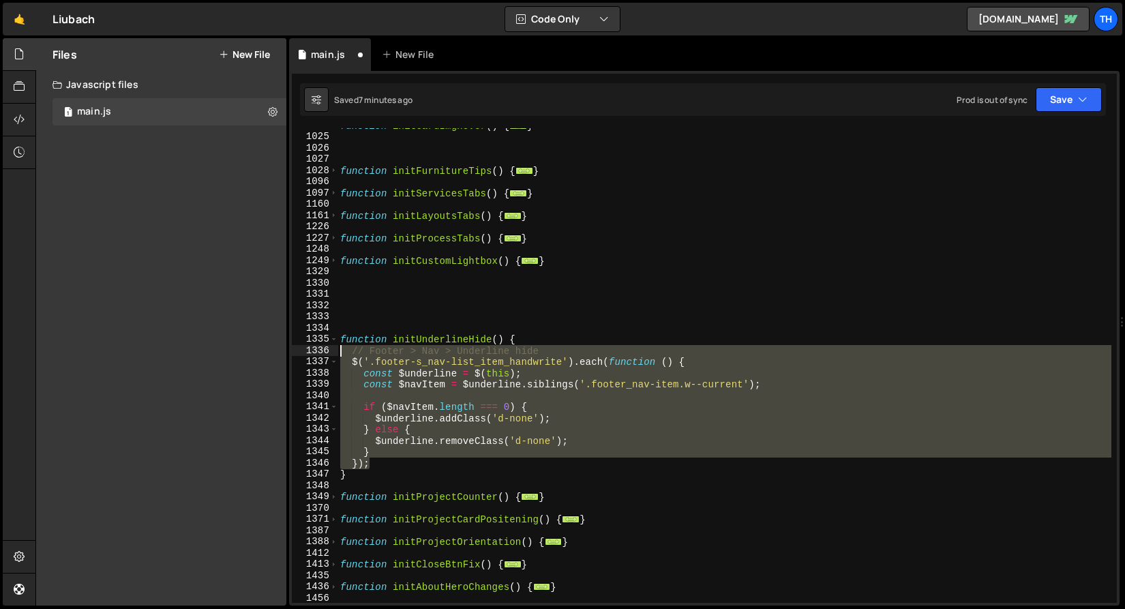
drag, startPoint x: 373, startPoint y: 461, endPoint x: 222, endPoint y: 355, distance: 185.0
click at [222, 355] on div "Files New File Javascript files 1 main.js 0 CSS files Copy share link Edit File…" at bounding box center [579, 322] width 1089 height 568
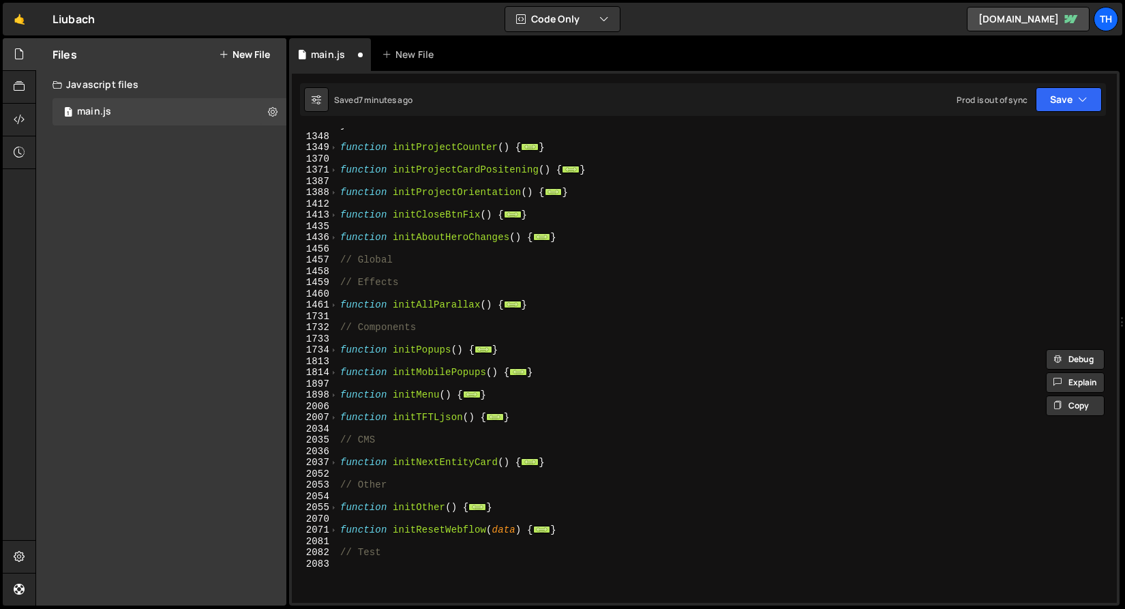
scroll to position [886, 0]
click at [333, 530] on span at bounding box center [333, 530] width 7 height 12
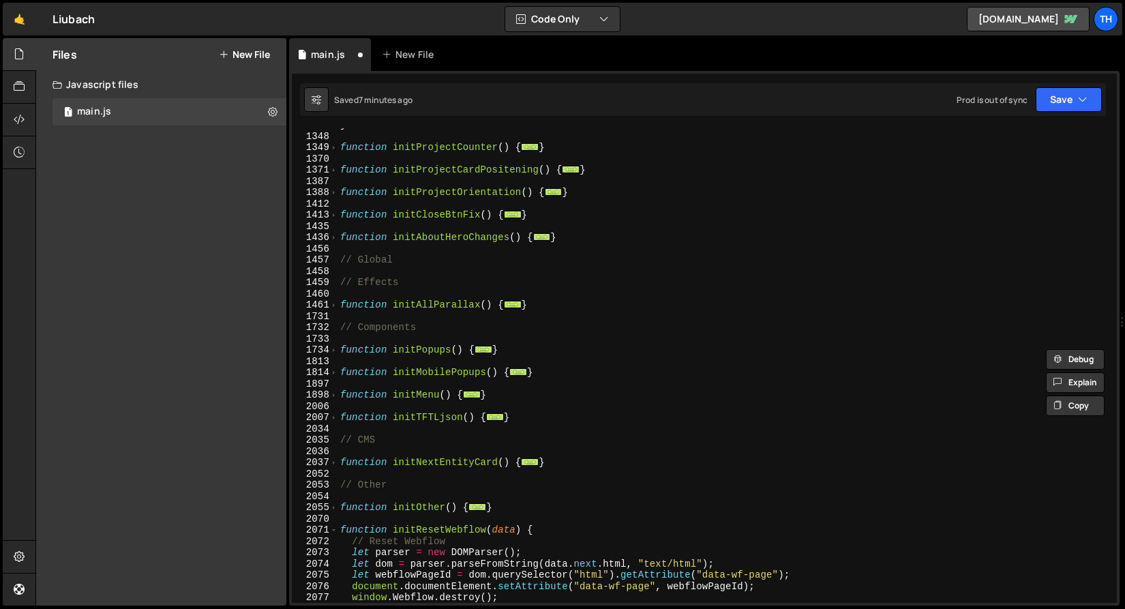
scroll to position [986, 0]
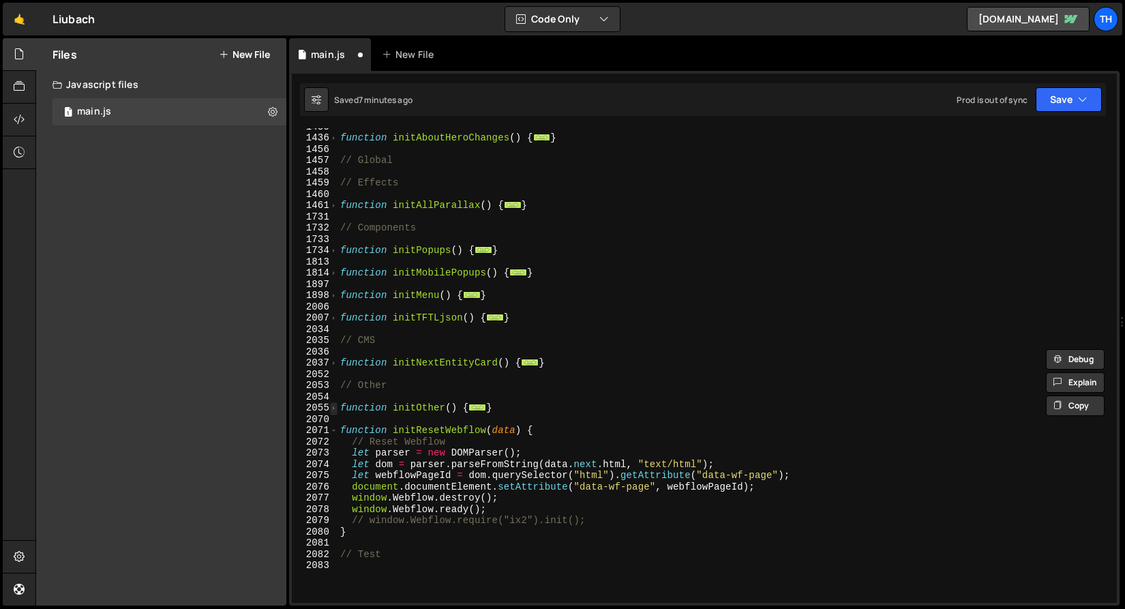
click at [331, 408] on span at bounding box center [333, 408] width 7 height 12
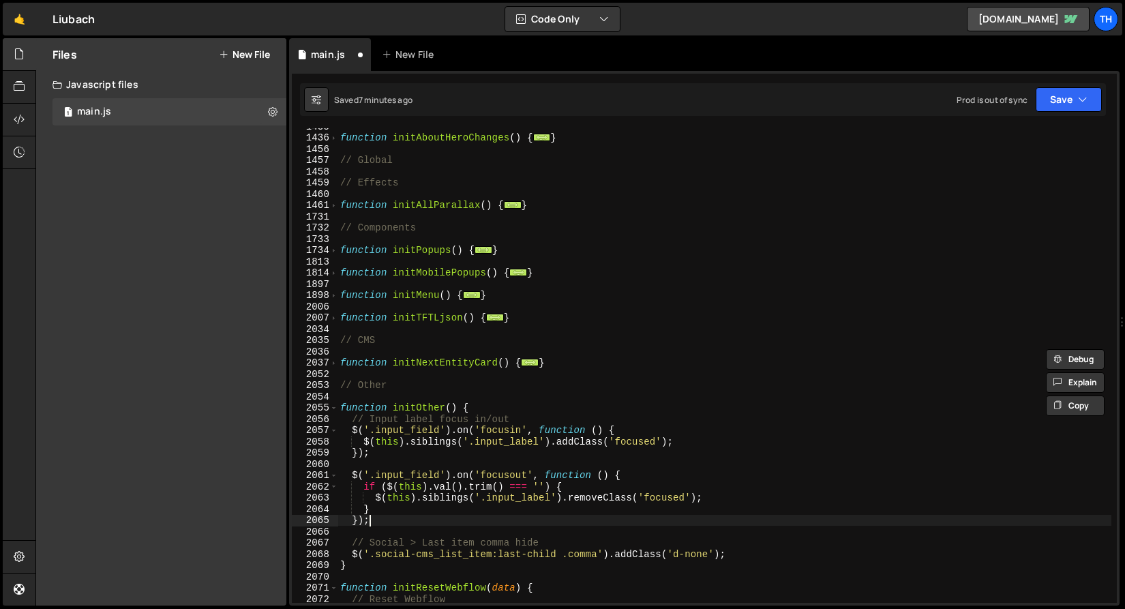
click at [437, 520] on div "function initAboutHeroChanges ( ) { ... } // Global // Effects function initAll…" at bounding box center [724, 369] width 774 height 497
type textarea "});"
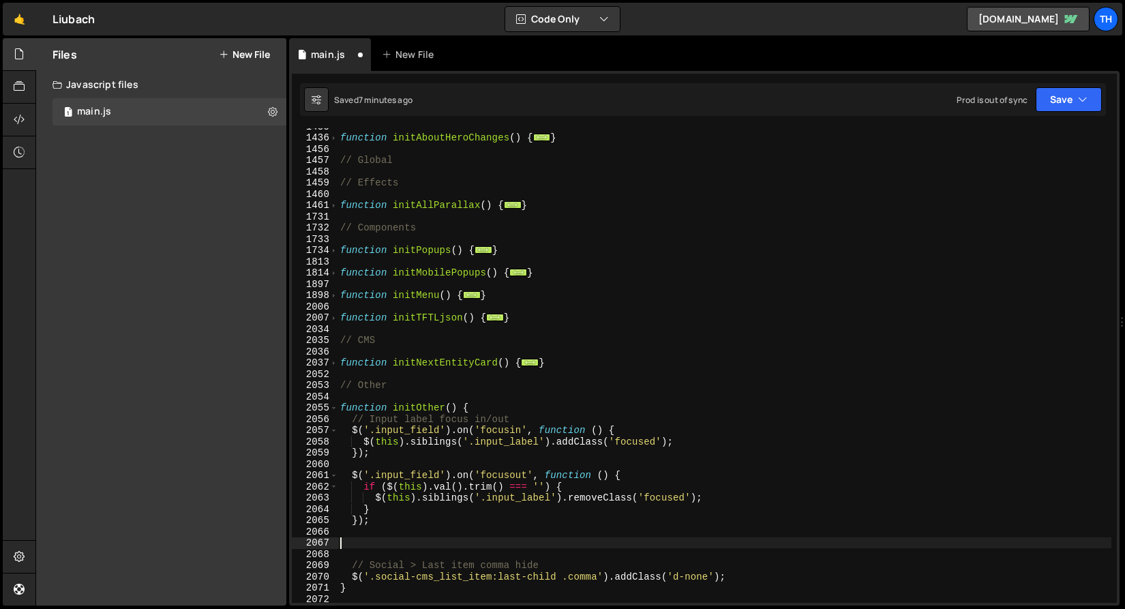
paste textarea "});"
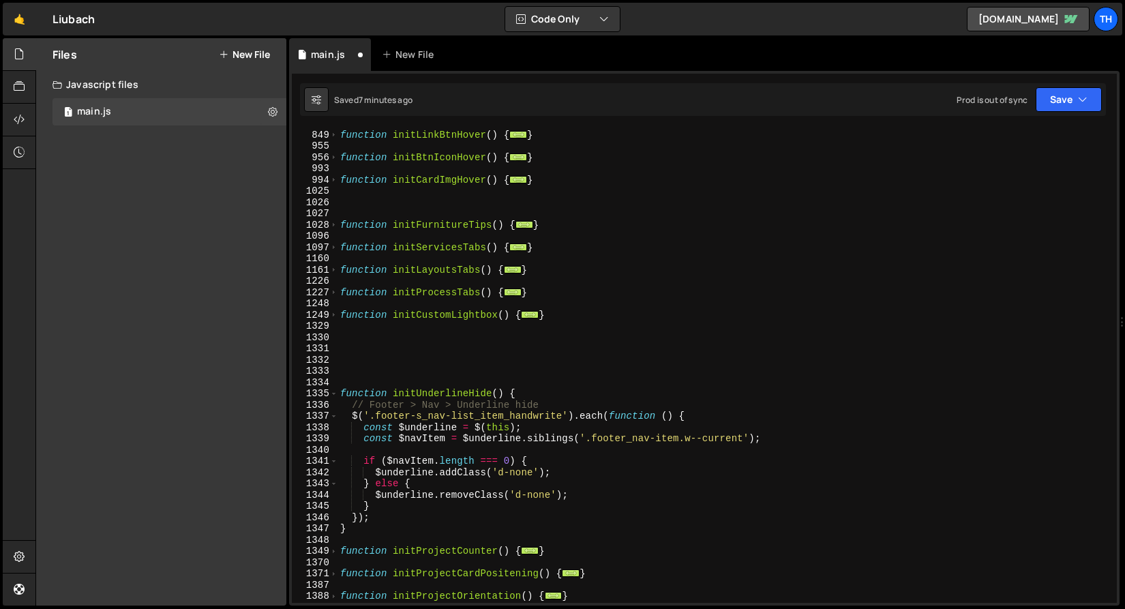
scroll to position [607, 0]
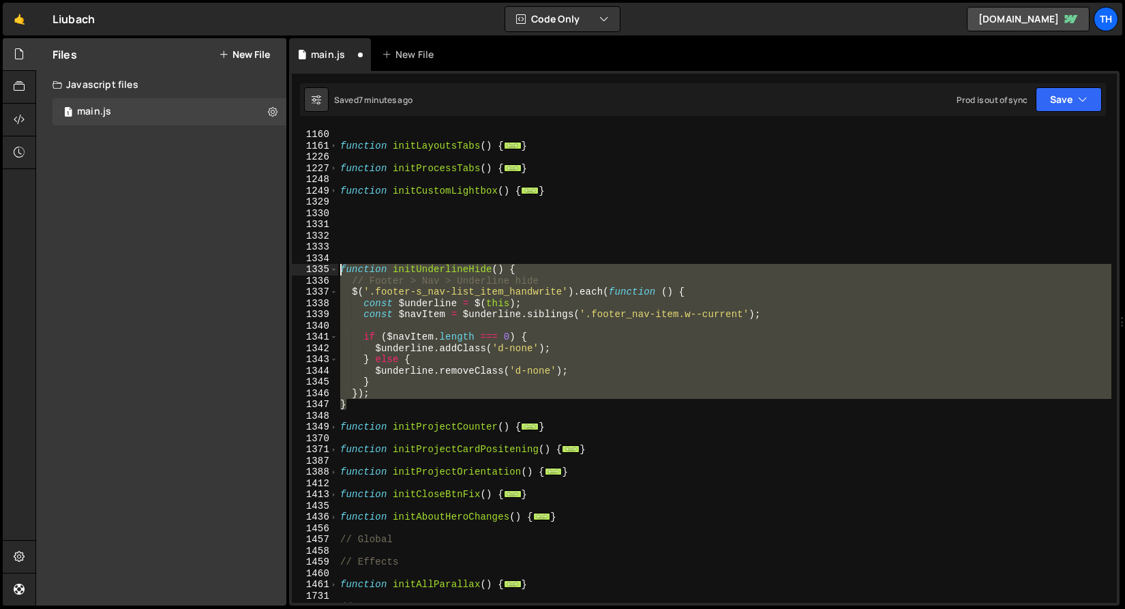
drag, startPoint x: 363, startPoint y: 404, endPoint x: 294, endPoint y: 265, distance: 154.9
click at [294, 265] on div "}); 1097 1160 1161 1226 1227 1248 1249 1329 1330 1331 1332 1333 1334 1335 1336 …" at bounding box center [704, 365] width 825 height 474
type textarea "function initUnderlineHide() { // Footer > Nav > Underline hide"
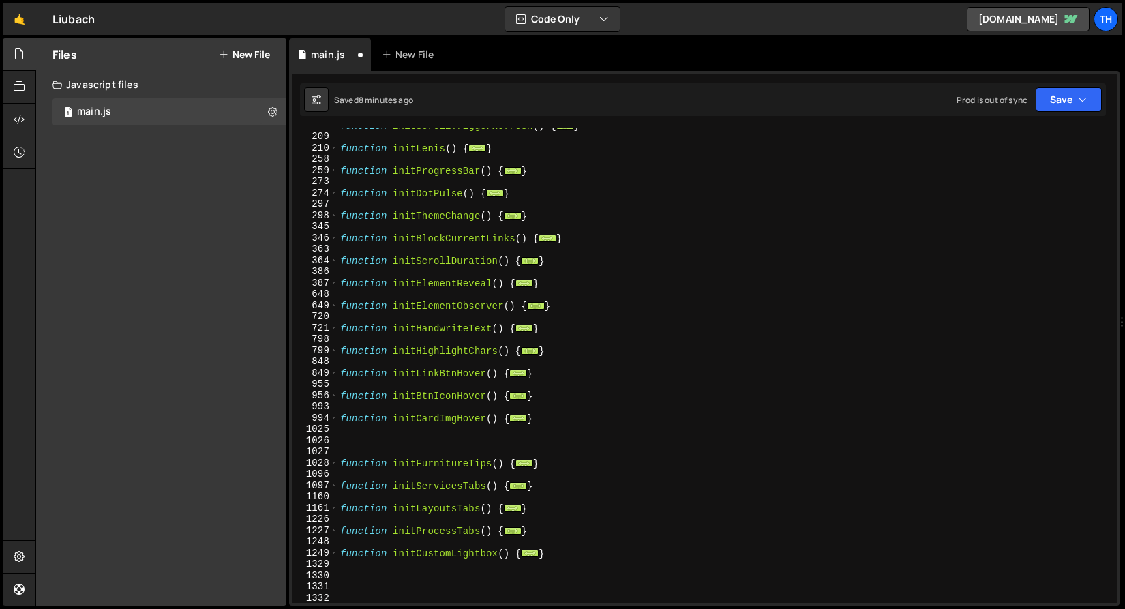
scroll to position [0, 0]
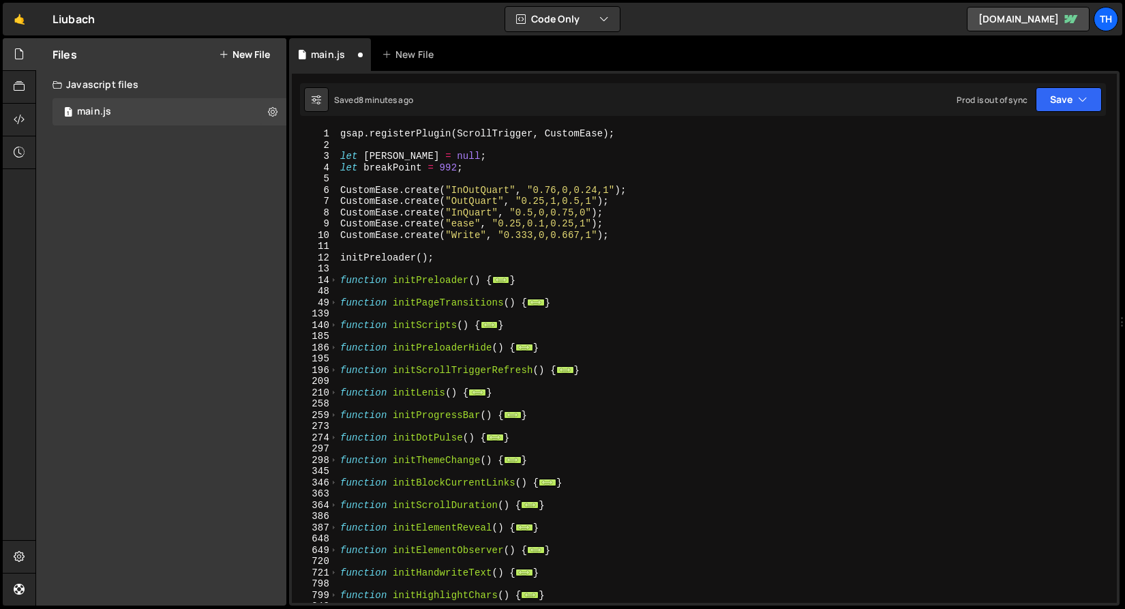
drag, startPoint x: 334, startPoint y: 324, endPoint x: 342, endPoint y: 329, distance: 8.9
click at [334, 325] on span at bounding box center [333, 326] width 7 height 12
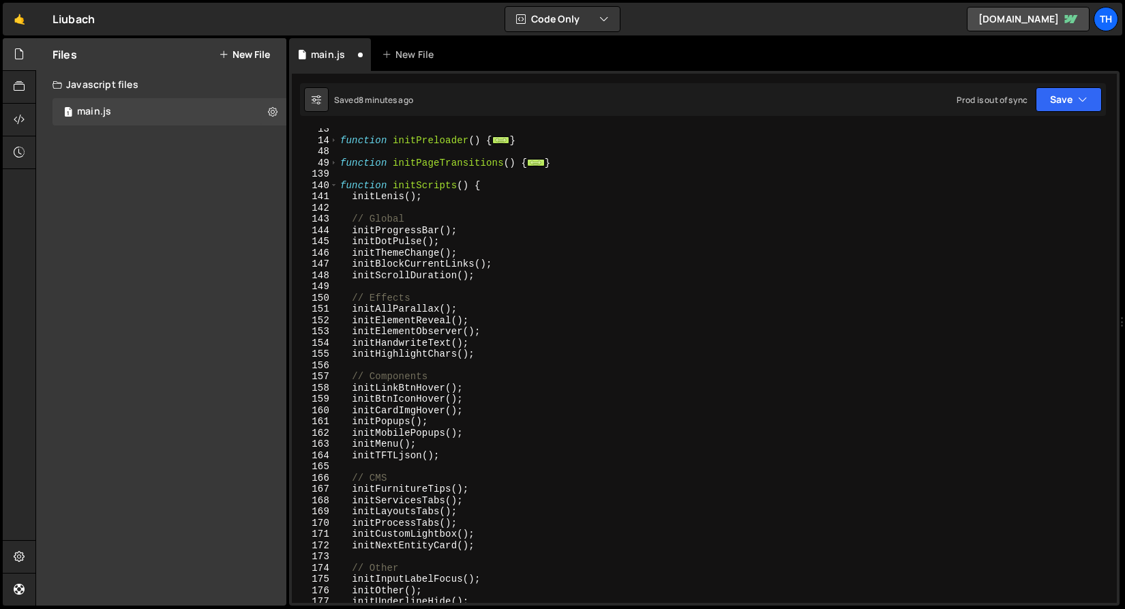
scroll to position [280, 0]
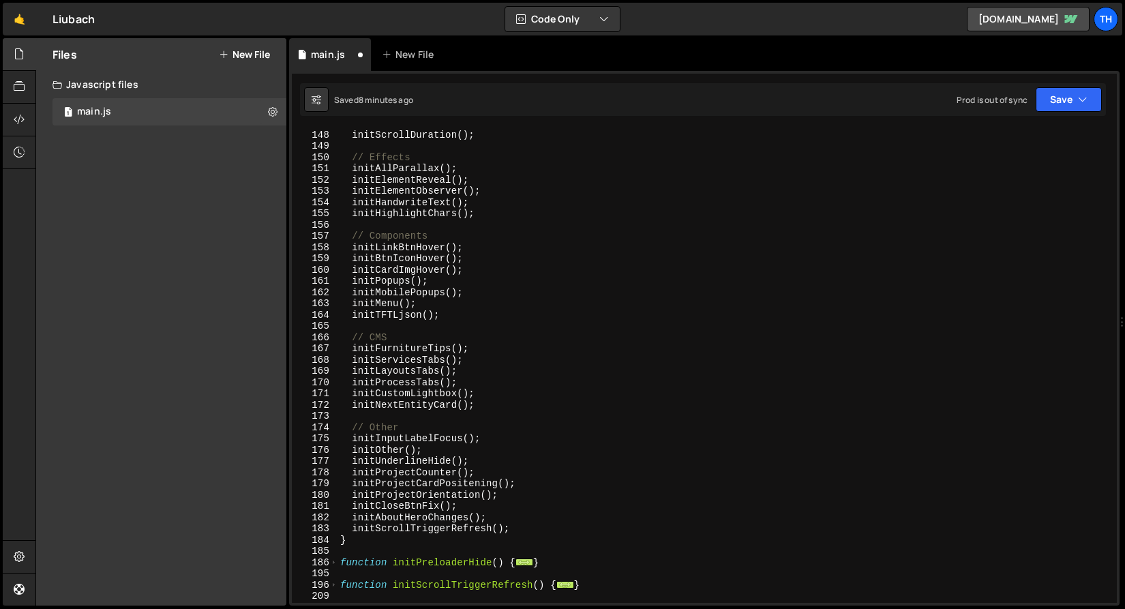
click at [394, 445] on div "initBlockCurrentLinks ( ) ; initScrollDuration ( ) ; // Effects initAllParallax…" at bounding box center [724, 366] width 774 height 497
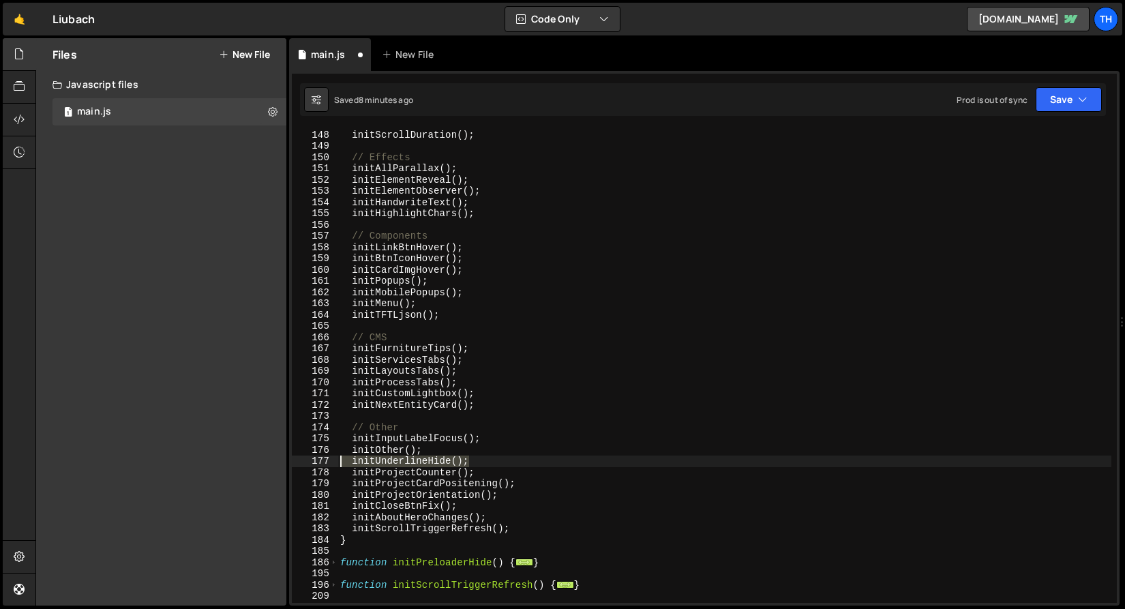
drag, startPoint x: 481, startPoint y: 464, endPoint x: 318, endPoint y: 464, distance: 163.6
click at [318, 464] on div "initOther(); 147 148 149 150 151 152 153 154 155 156 157 158 159 160 161 162 16…" at bounding box center [704, 365] width 825 height 474
type textarea "initUnderlineHide();"
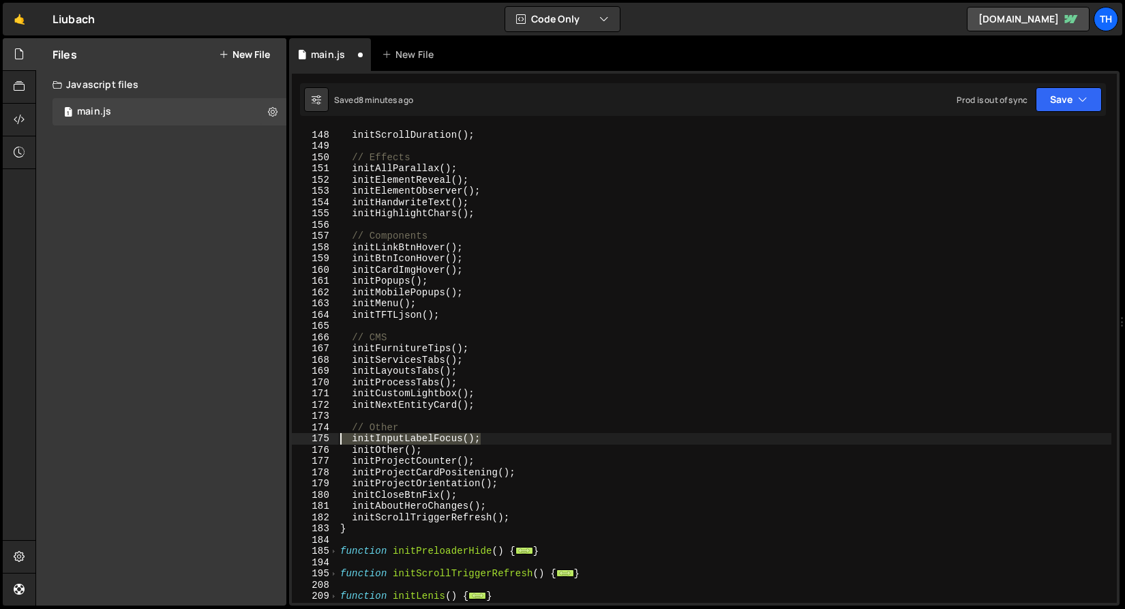
drag, startPoint x: 504, startPoint y: 439, endPoint x: 274, endPoint y: 442, distance: 230.4
click at [274, 442] on div "Files New File Javascript files 1 main.js 0 CSS files Copy share link Edit File…" at bounding box center [579, 322] width 1089 height 568
type textarea "initInputLabelFocus();"
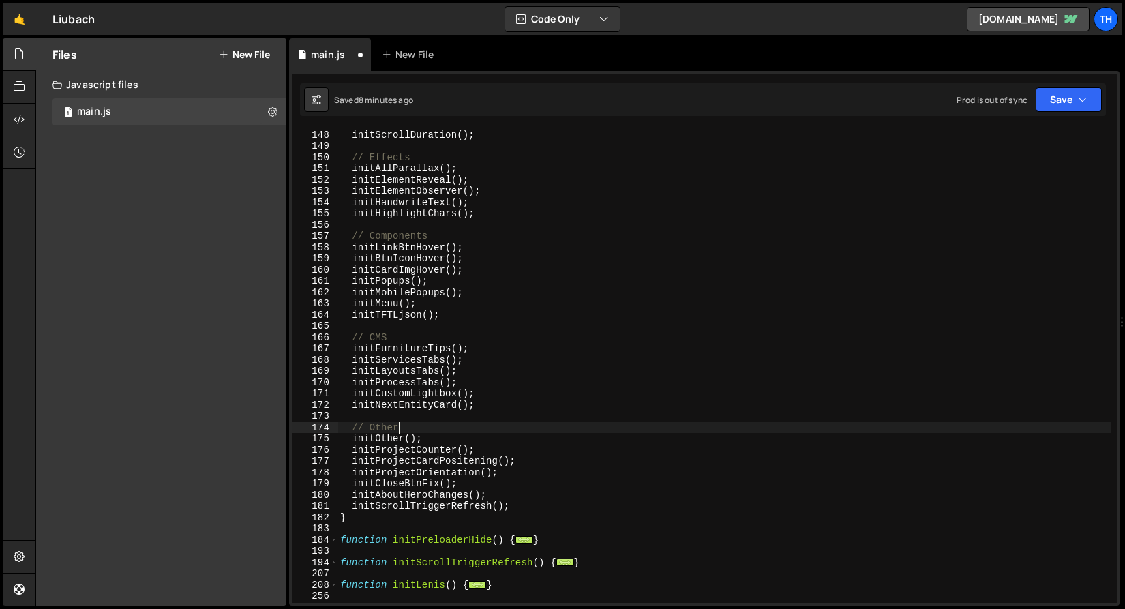
click at [436, 438] on div "initBlockCurrentLinks ( ) ; initScrollDuration ( ) ; // Effects initAllParallax…" at bounding box center [724, 366] width 774 height 497
type textarea "initOther();"
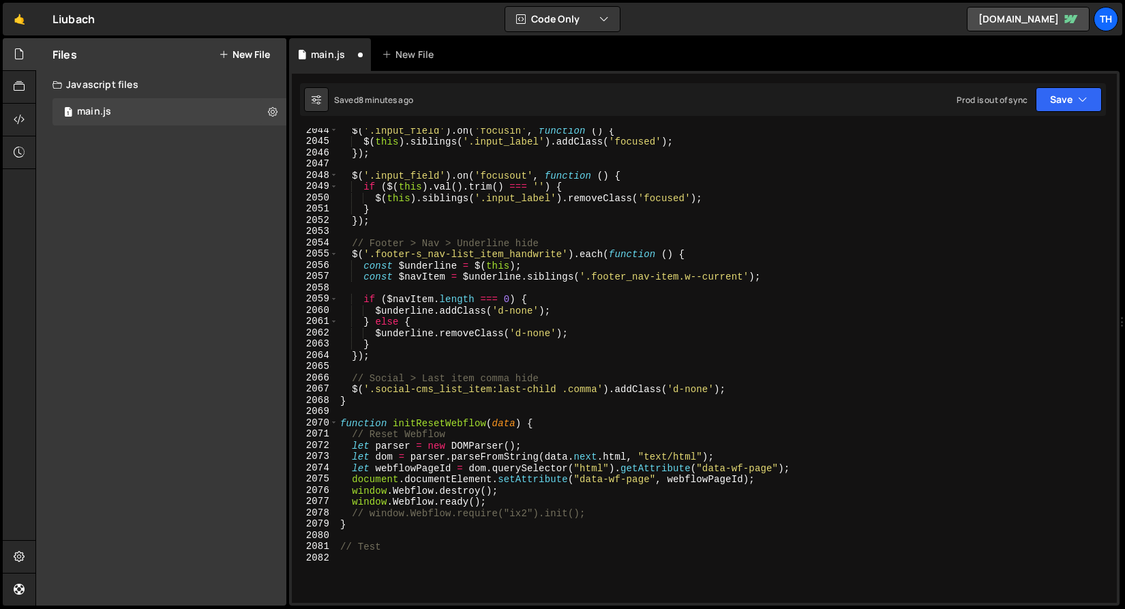
scroll to position [1464, 0]
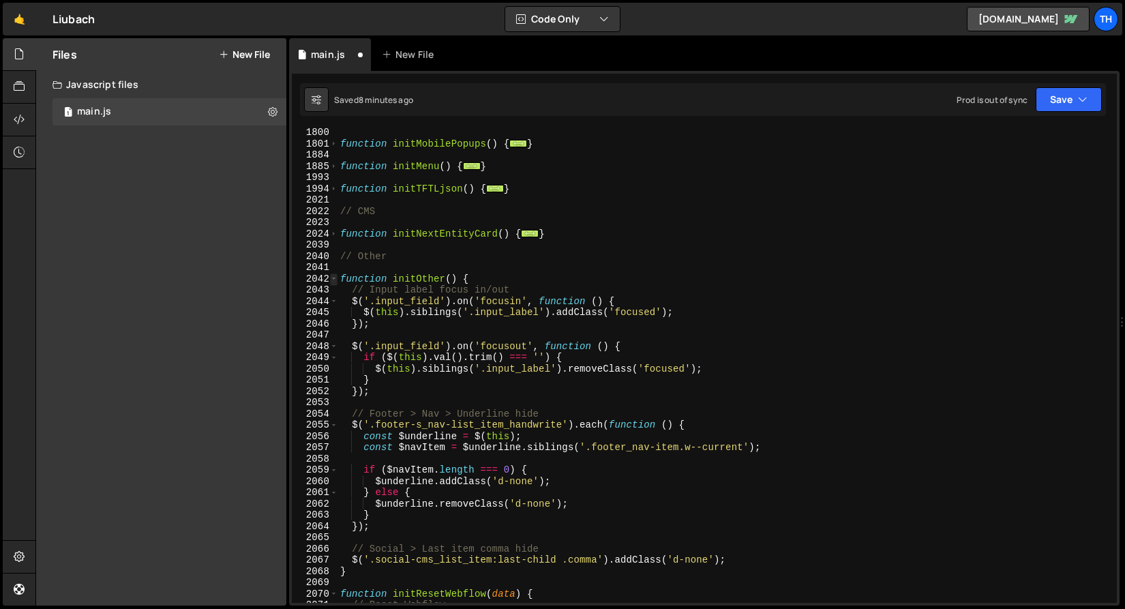
click at [335, 273] on span at bounding box center [333, 279] width 7 height 12
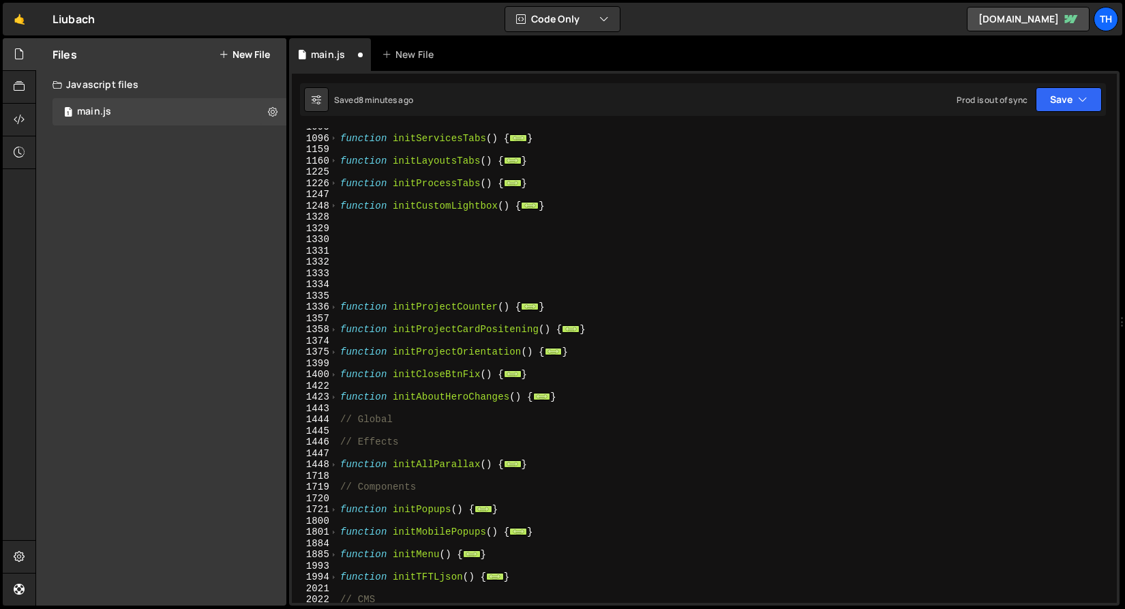
scroll to position [592, 0]
click at [397, 408] on div "function initServicesTabs ( ) { ... } function initLayoutsTabs ( ) { ... } func…" at bounding box center [724, 369] width 774 height 497
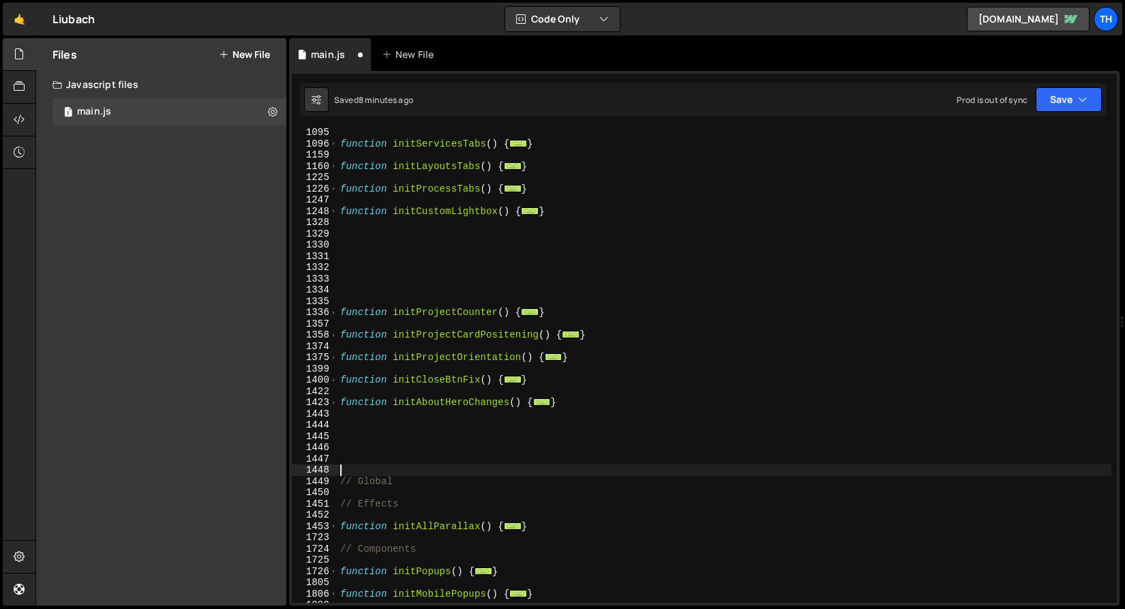
scroll to position [506, 0]
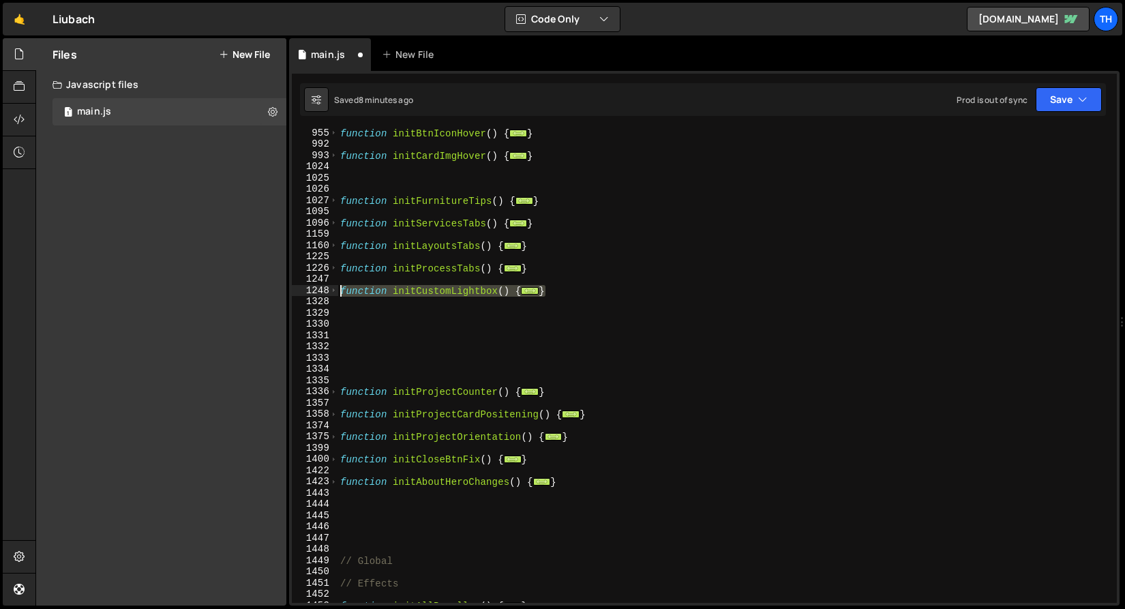
drag, startPoint x: 572, startPoint y: 290, endPoint x: 267, endPoint y: 287, distance: 304.7
click at [267, 287] on div "Files New File Javascript files 1 main.js 0 CSS files Copy share link Edit File…" at bounding box center [579, 322] width 1089 height 568
type textarea "function initCustomLightbox() { // Custom Lightbox"
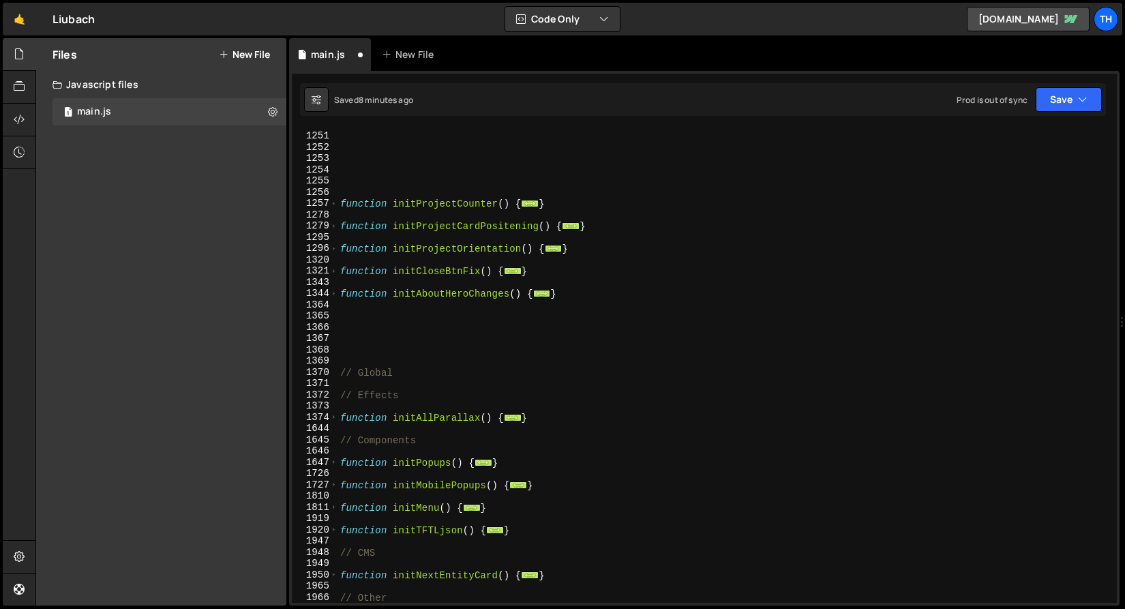
scroll to position [737, 0]
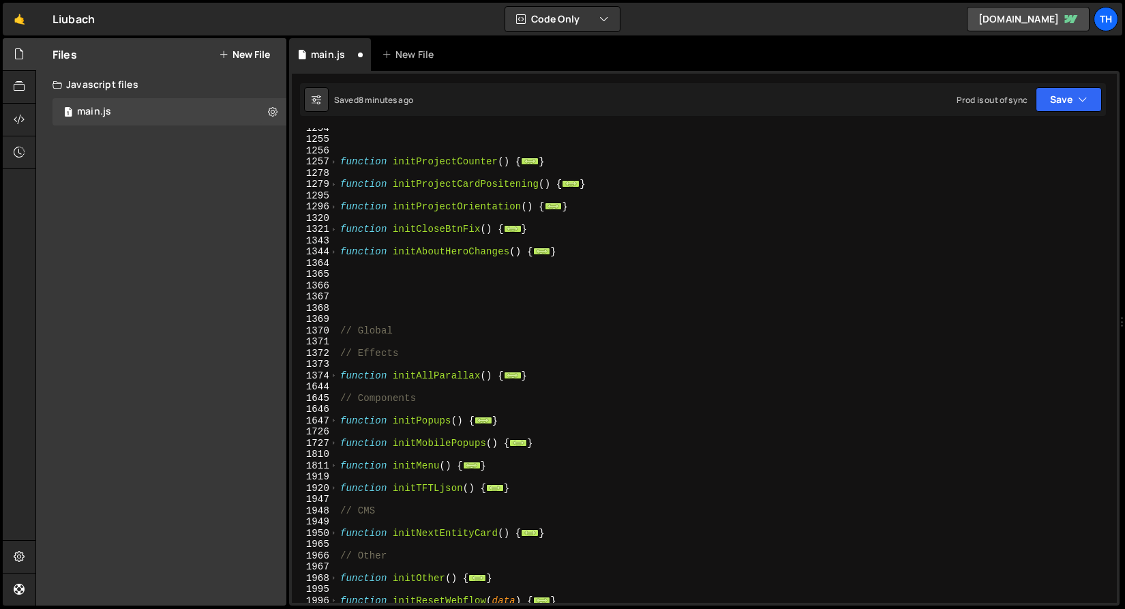
click at [429, 403] on div "function initProjectCounter ( ) { ... } function initProjectCardPositening ( ) …" at bounding box center [724, 370] width 774 height 497
type textarea "// Components"
click at [509, 473] on div "function initProjectCounter ( ) { ... } function initProjectCardPositening ( ) …" at bounding box center [724, 370] width 774 height 497
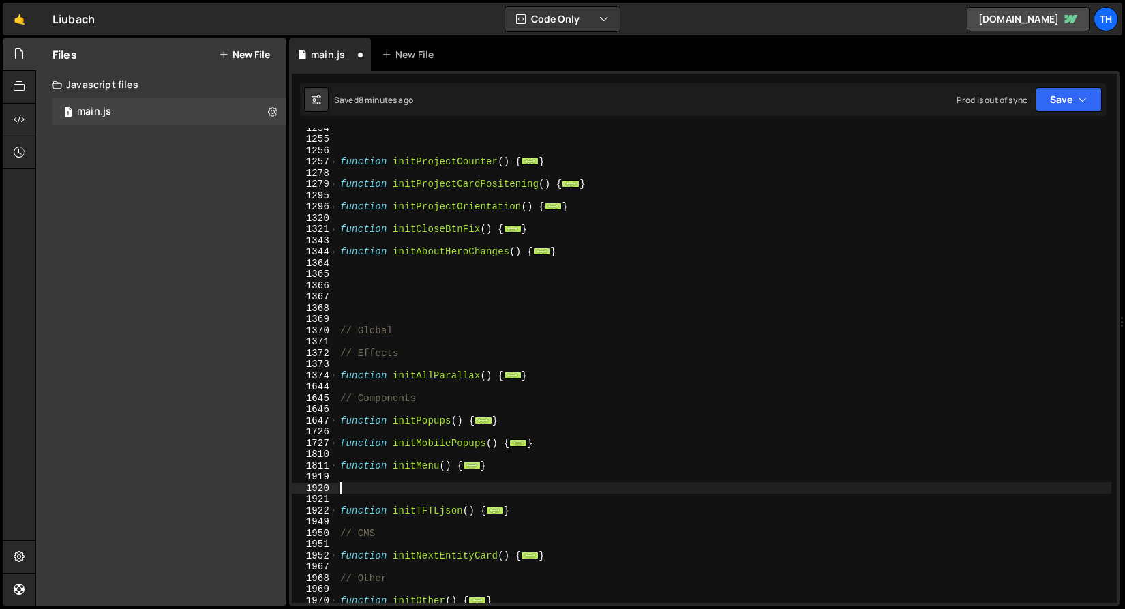
paste textarea "}"
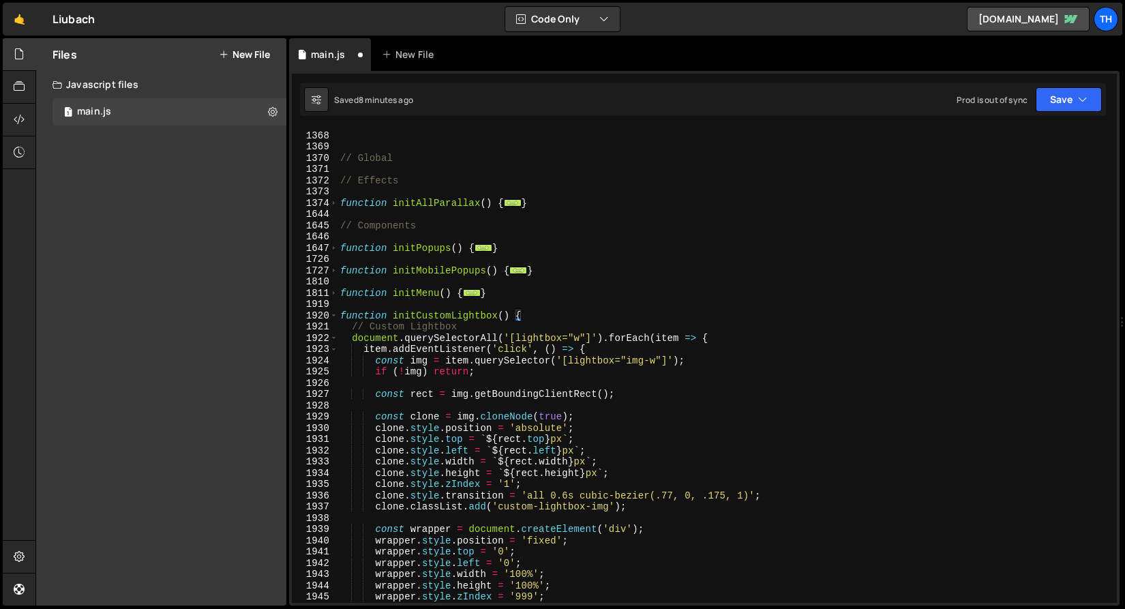
scroll to position [909, 0]
type textarea "}"
click at [331, 314] on span at bounding box center [333, 316] width 7 height 12
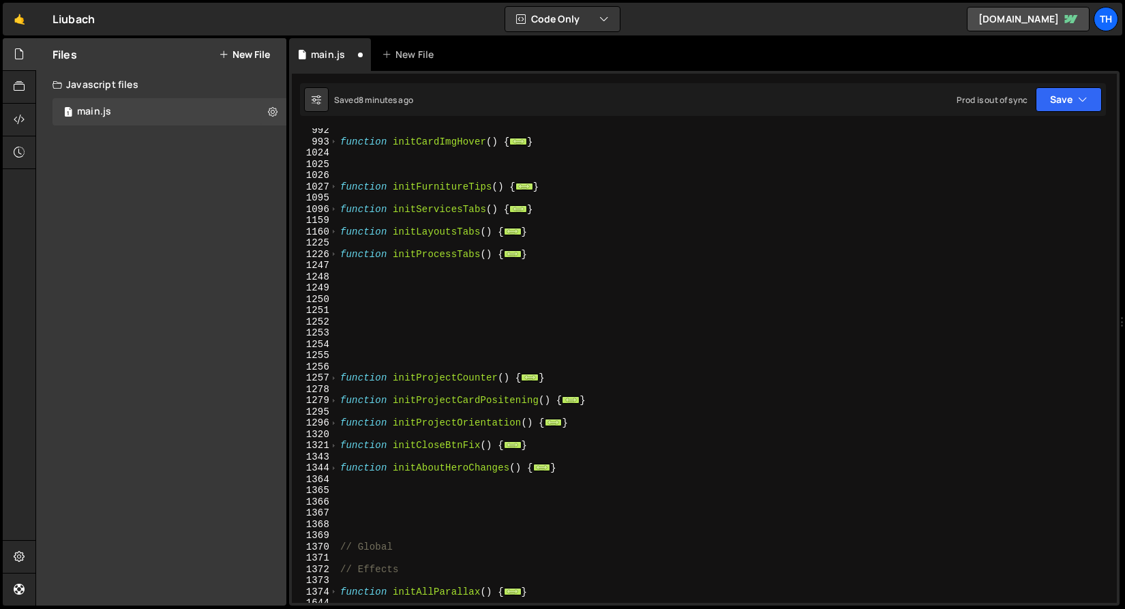
scroll to position [520, 0]
click at [1048, 118] on div "1 Type cmd + s to save your Javascript file. הההההההההההההההההההההההההההההההההה…" at bounding box center [704, 338] width 830 height 534
click at [1055, 105] on button "Save" at bounding box center [1068, 99] width 66 height 25
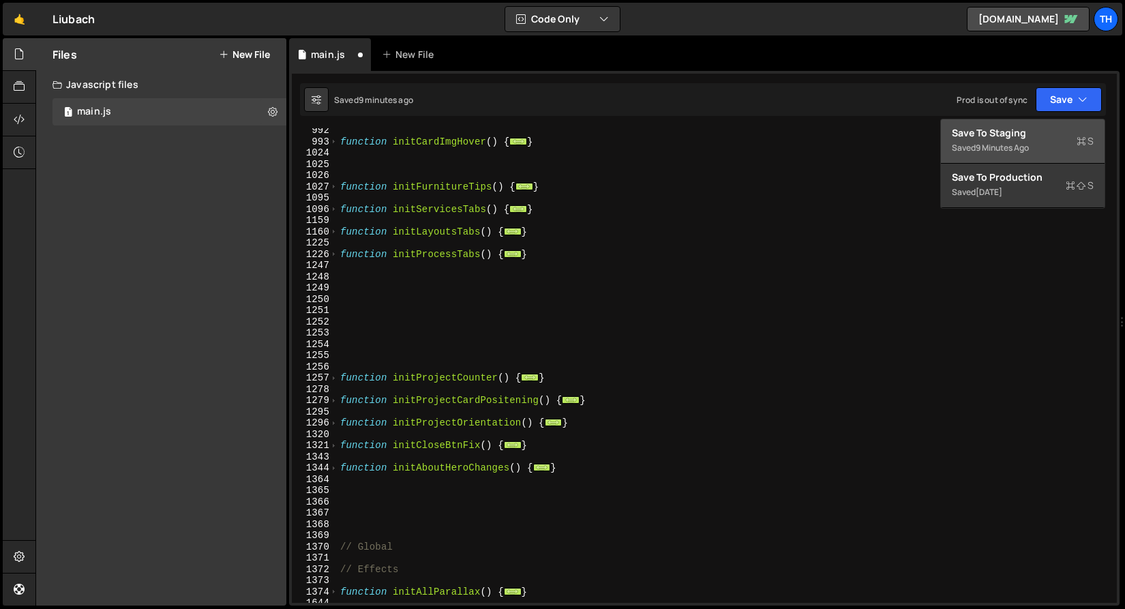
click at [1039, 133] on div "Save to Staging S" at bounding box center [1023, 133] width 142 height 14
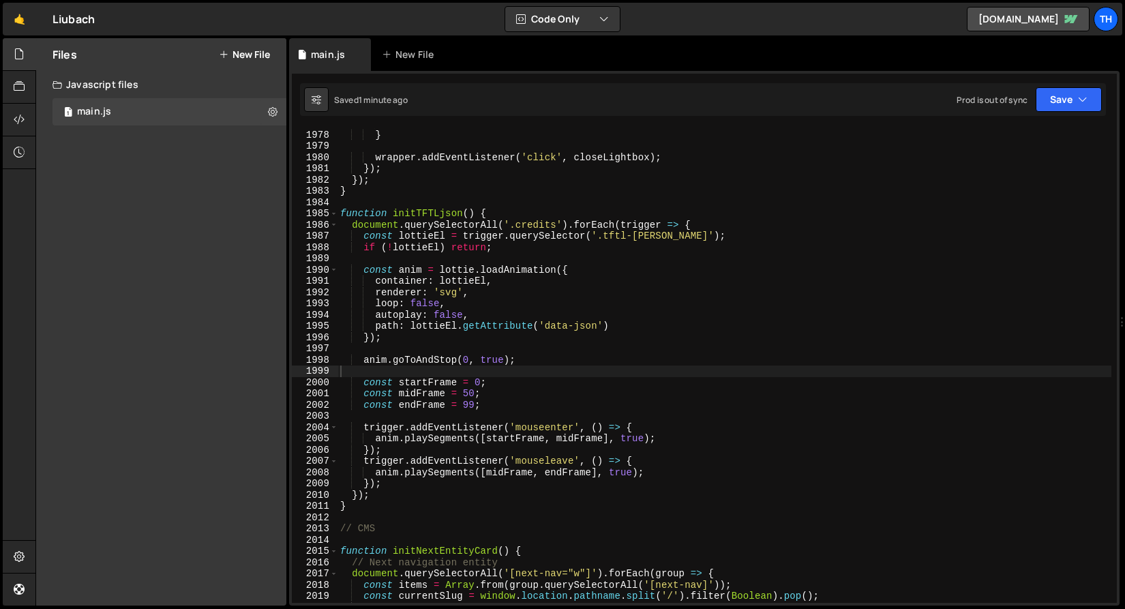
scroll to position [21306, 0]
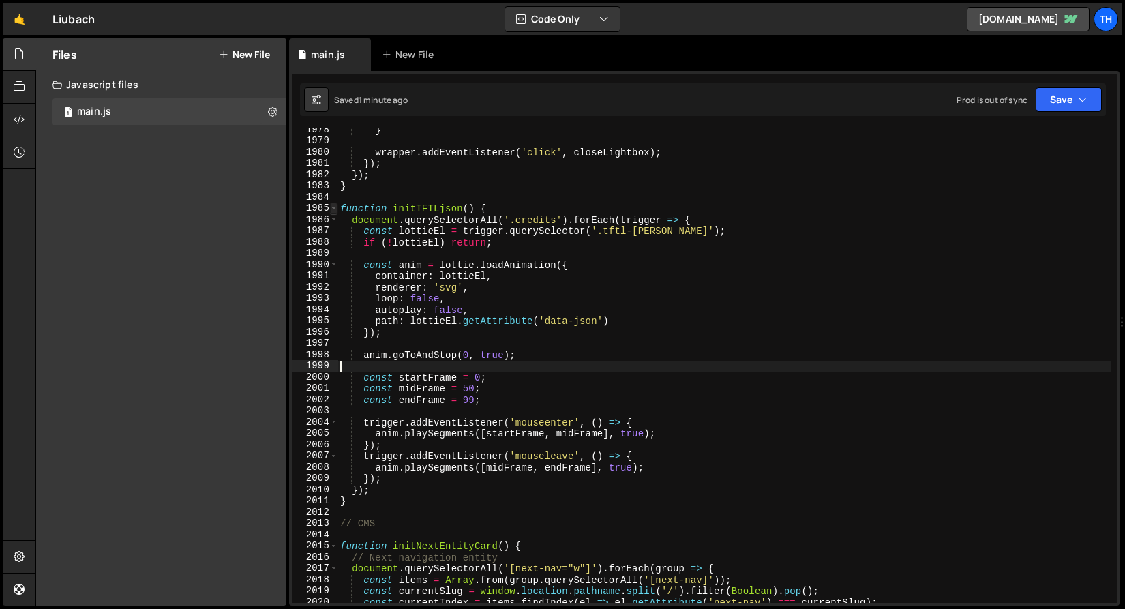
click at [334, 204] on span at bounding box center [333, 208] width 7 height 12
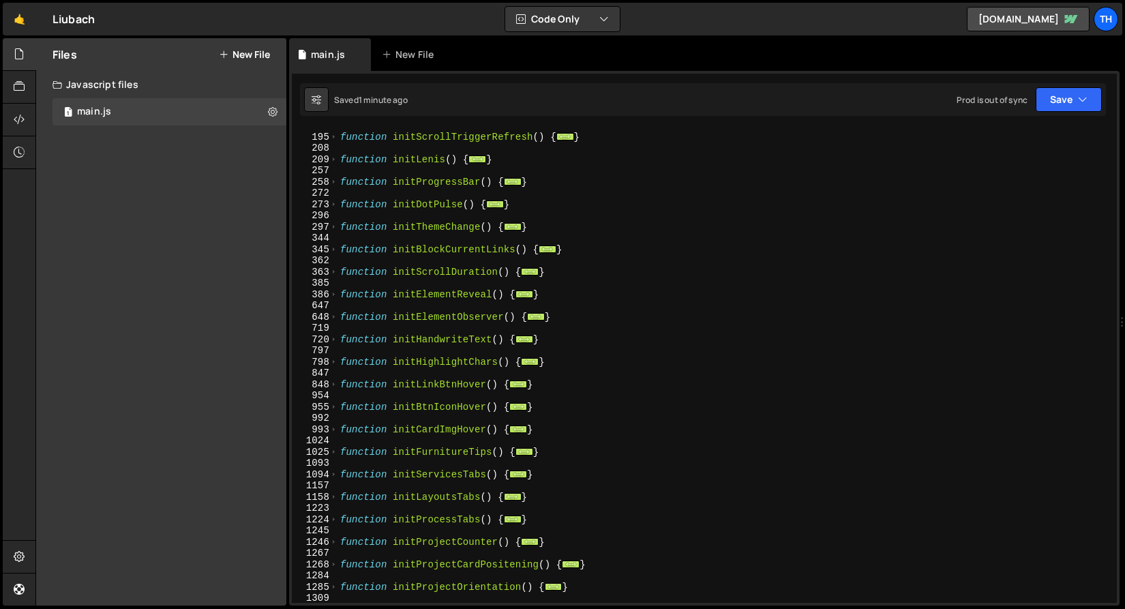
scroll to position [22, 0]
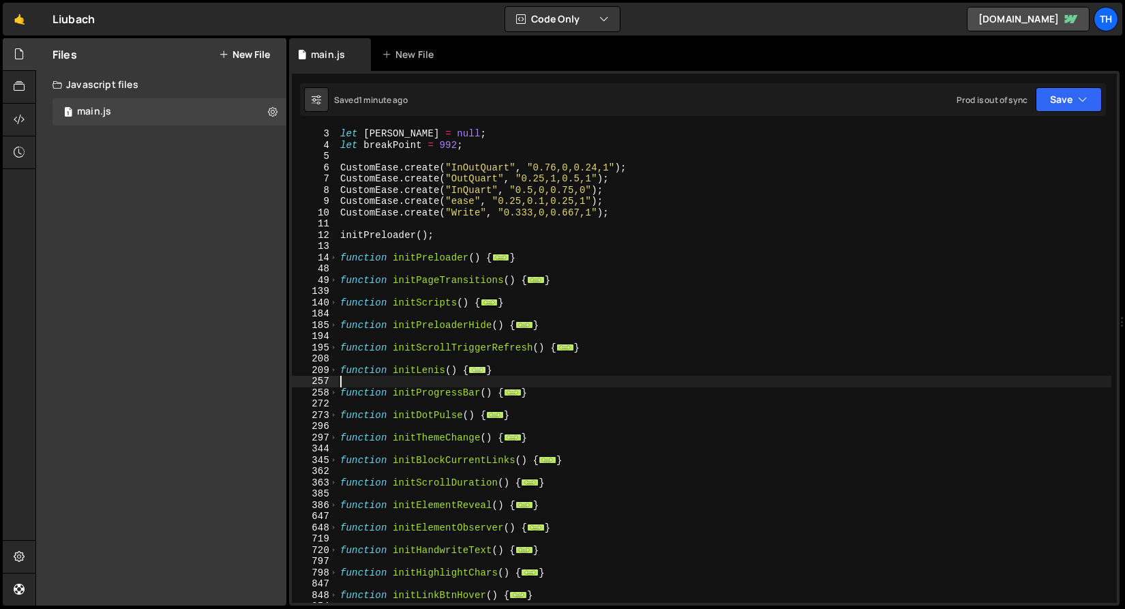
drag, startPoint x: 511, startPoint y: 376, endPoint x: 487, endPoint y: 374, distance: 23.9
click at [487, 374] on div "let [PERSON_NAME] = null ; let breakPoint = 992 ; CustomEase . create ( "InOutQ…" at bounding box center [724, 376] width 774 height 497
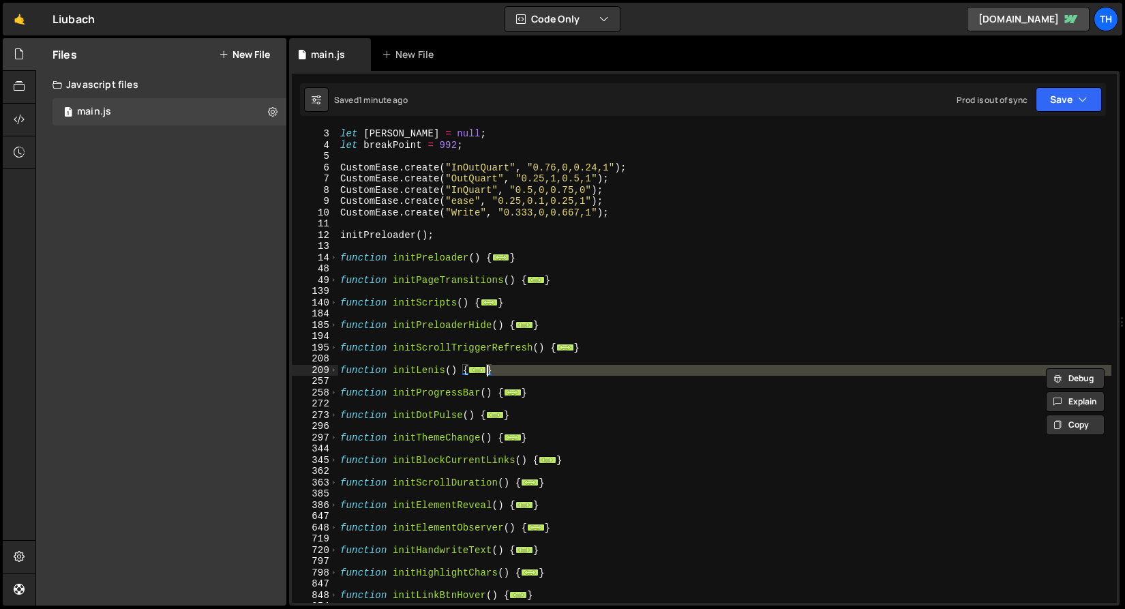
click at [513, 371] on div "let [PERSON_NAME] = null ; let breakPoint = 992 ; CustomEase . create ( "InOutQ…" at bounding box center [724, 365] width 774 height 474
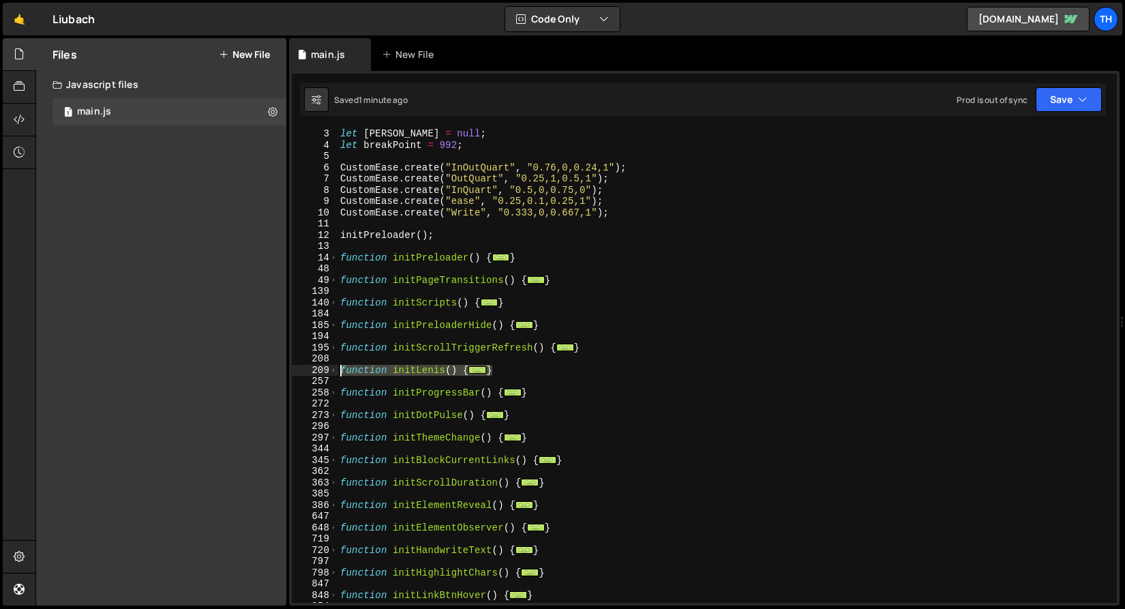
drag, startPoint x: 521, startPoint y: 368, endPoint x: 224, endPoint y: 370, distance: 296.5
click at [224, 370] on div "Files New File Javascript files 1 main.js 0 CSS files Copy share link Edit File…" at bounding box center [579, 322] width 1089 height 568
type textarea "function initLenis() { if ([PERSON_NAME]) {"
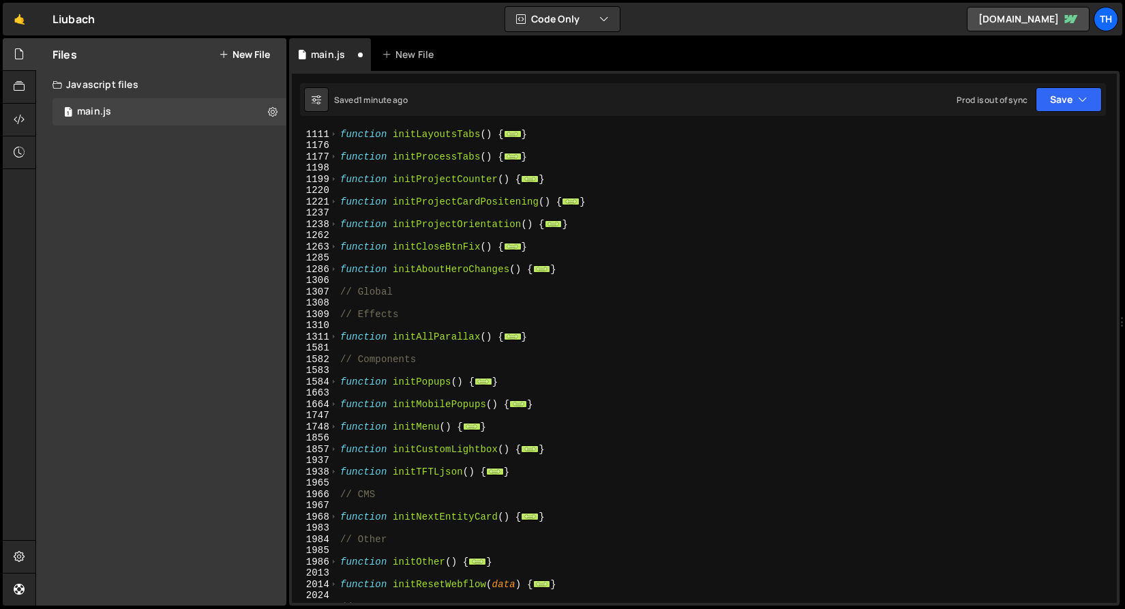
scroll to position [596, 0]
click at [444, 296] on div "function initLayoutsTabs ( ) { ... } function initProcessTabs ( ) { ... } funct…" at bounding box center [724, 365] width 774 height 497
type textarea "// Global"
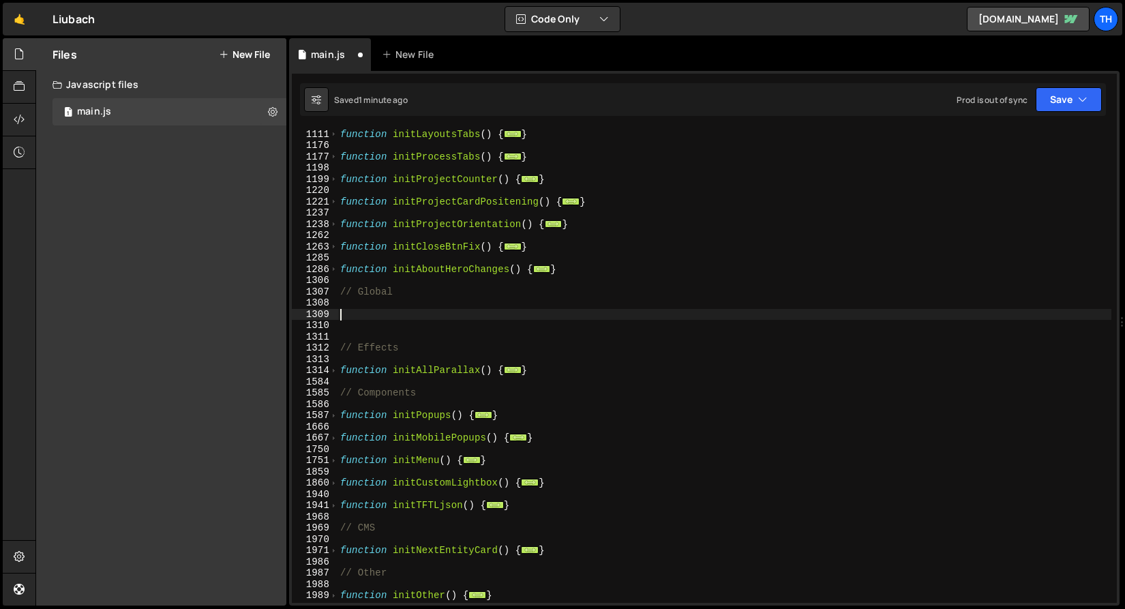
paste textarea "}"
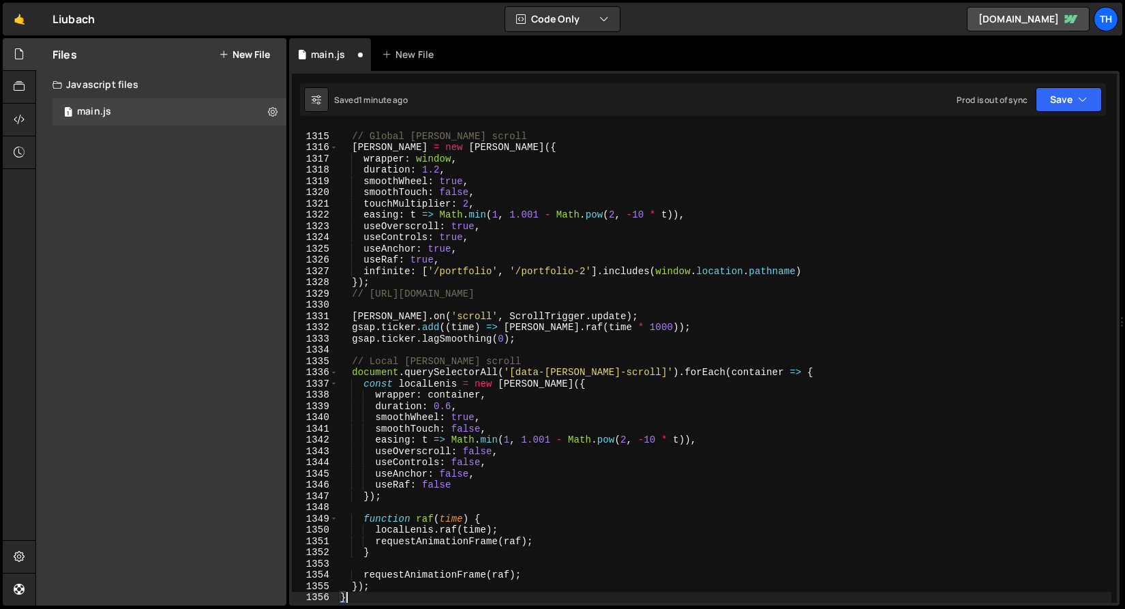
scroll to position [660, 0]
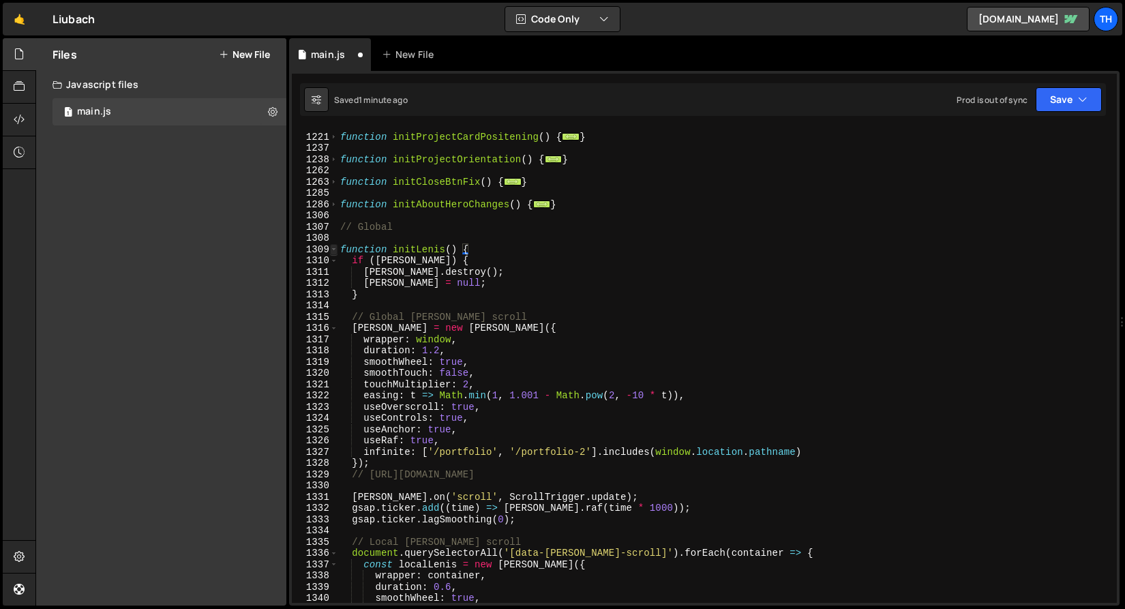
click at [333, 249] on span at bounding box center [333, 250] width 7 height 12
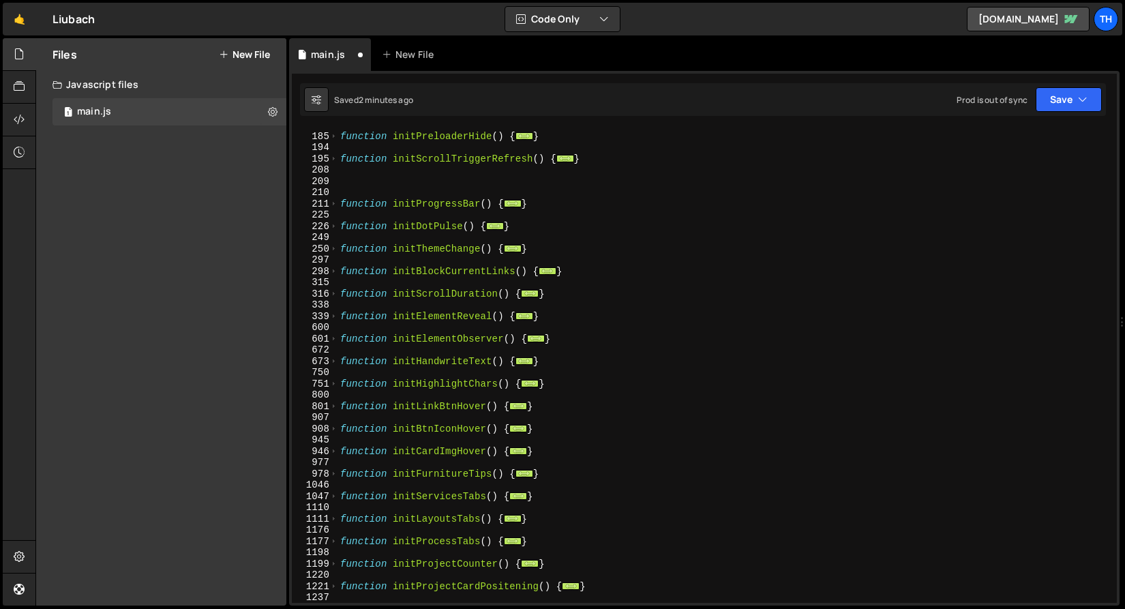
scroll to position [127, 0]
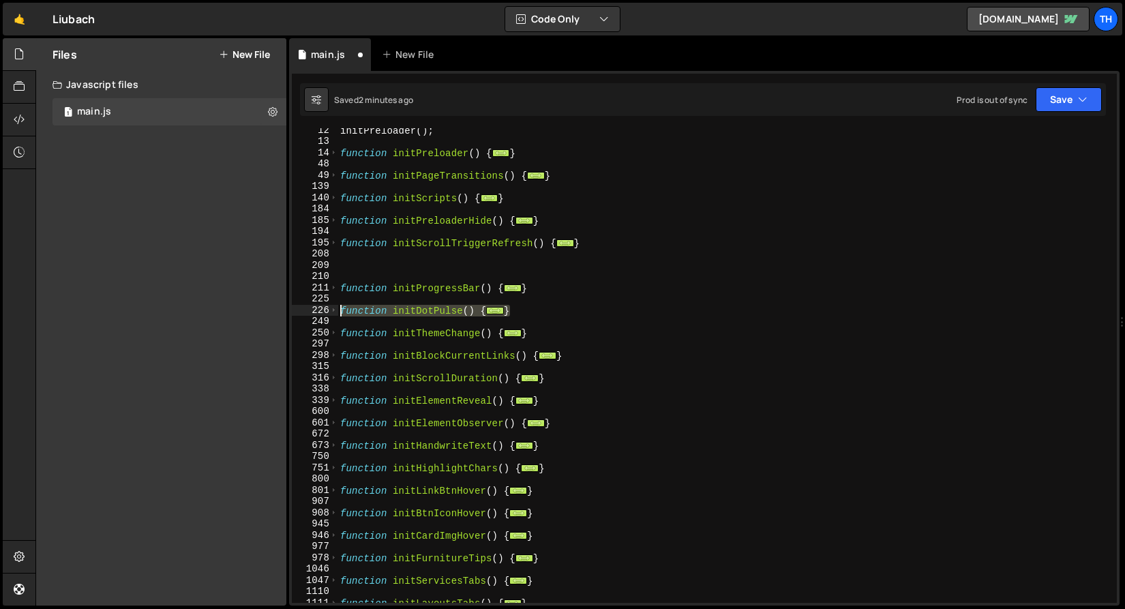
drag, startPoint x: 541, startPoint y: 311, endPoint x: 241, endPoint y: 314, distance: 299.9
click at [241, 314] on div "Files New File Javascript files 1 main.js 0 CSS files Copy share link Edit File…" at bounding box center [579, 322] width 1089 height 568
type textarea "function initDotPulse() { gsap.utils.toArray(".btn-icon_puls-1").forEach(el => {"
click at [334, 315] on span at bounding box center [333, 311] width 7 height 12
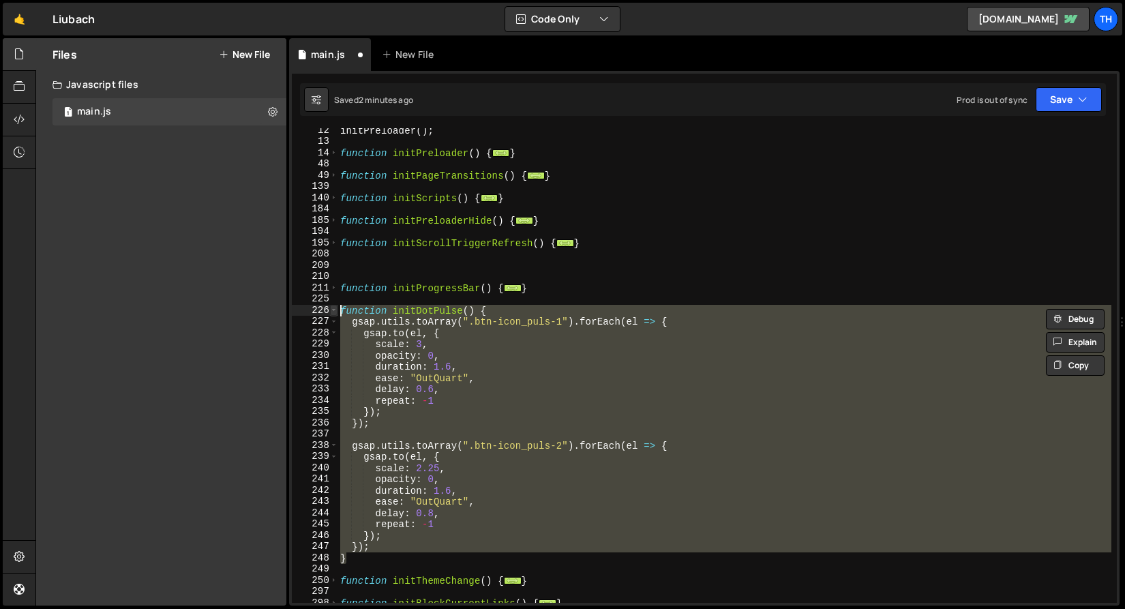
click at [334, 313] on span at bounding box center [333, 311] width 7 height 12
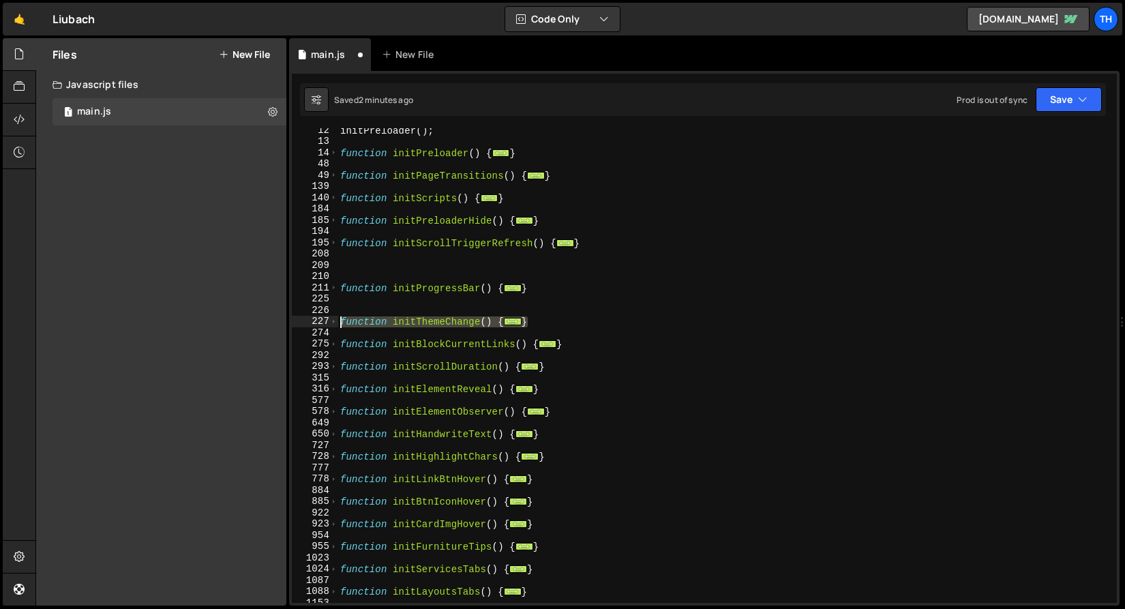
drag, startPoint x: 554, startPoint y: 324, endPoint x: 269, endPoint y: 324, distance: 284.2
click at [269, 324] on div "Files New File Javascript files 1 main.js 0 CSS files Copy share link Edit File…" at bounding box center [579, 322] width 1089 height 568
type textarea "function initThemeChange() { const themedElements = document.querySelectorAll("…"
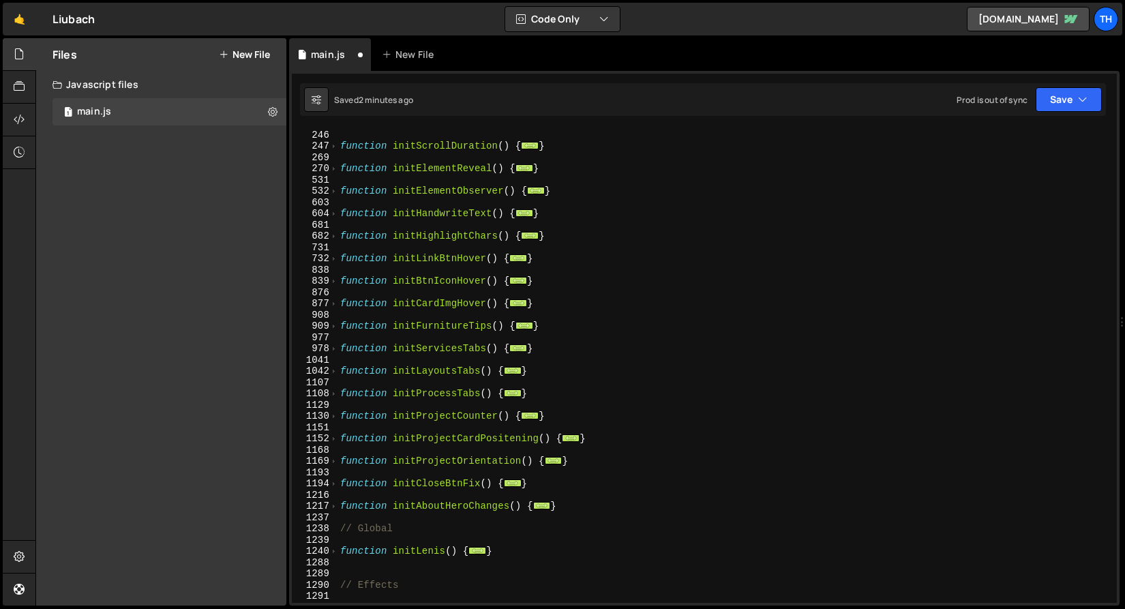
scroll to position [550, 0]
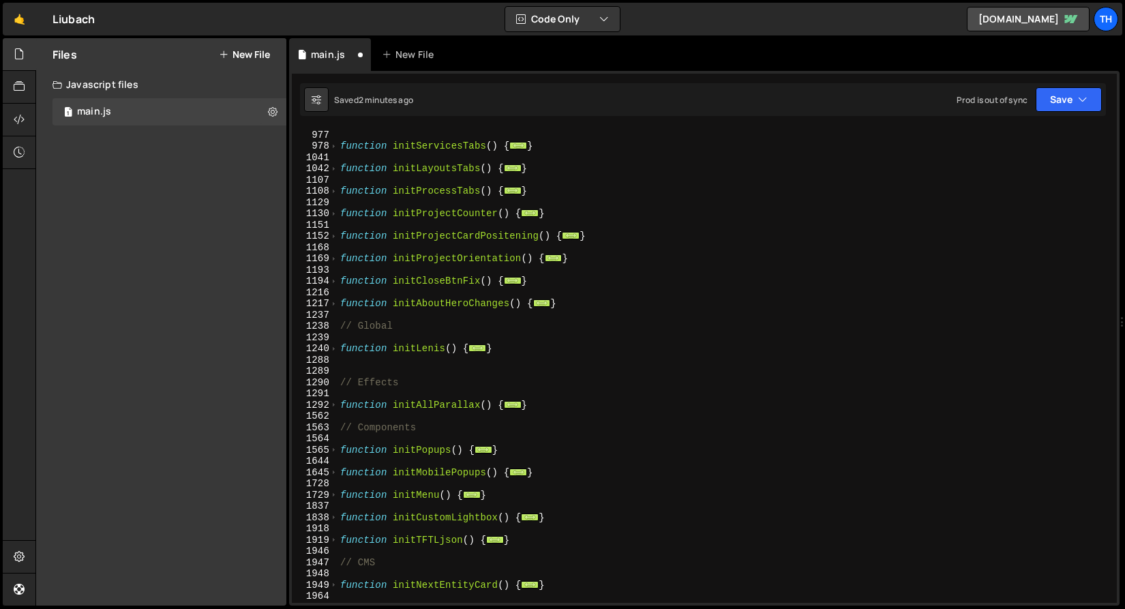
click at [431, 363] on div "function initFurnitureTips ( ) { ... } function initServicesTabs ( ) { ... } fu…" at bounding box center [724, 366] width 774 height 497
paste textarea "}"
type textarea "}"
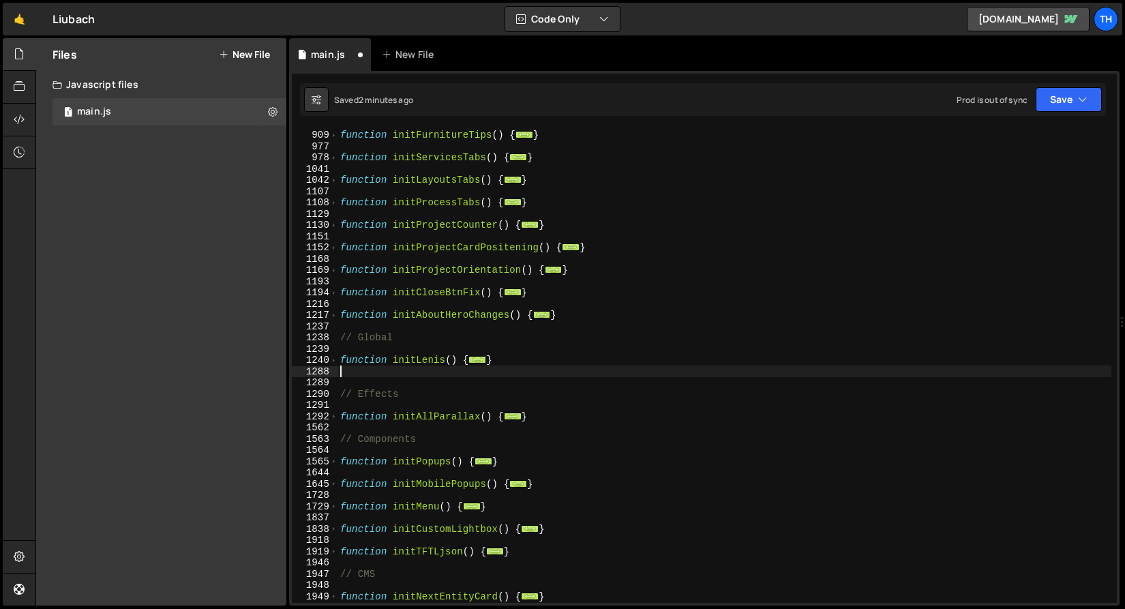
paste textarea "}"
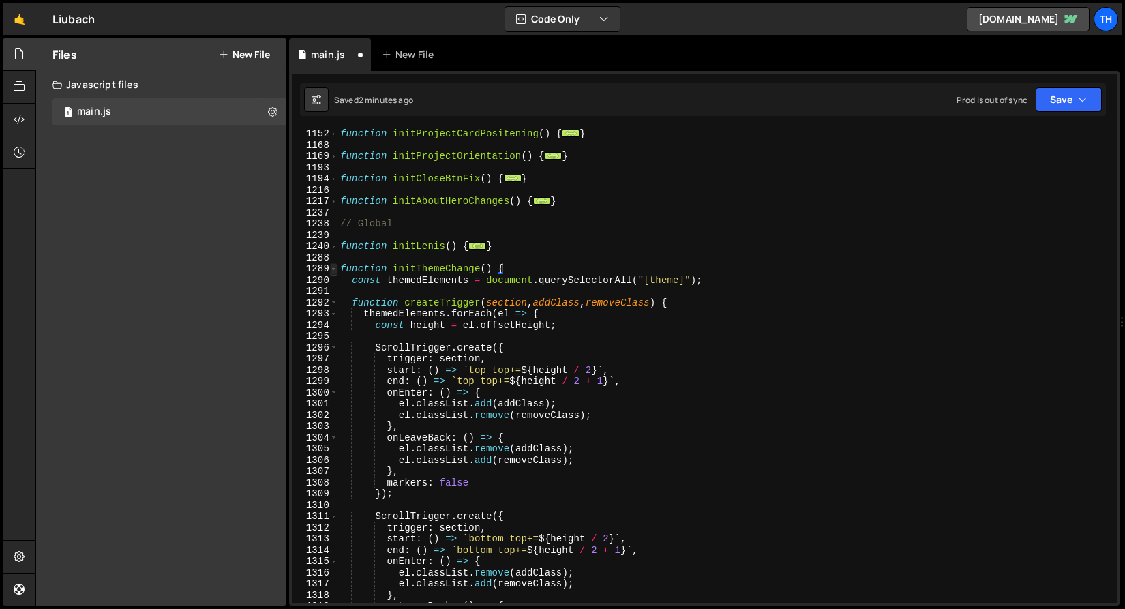
click at [333, 270] on span at bounding box center [333, 269] width 7 height 12
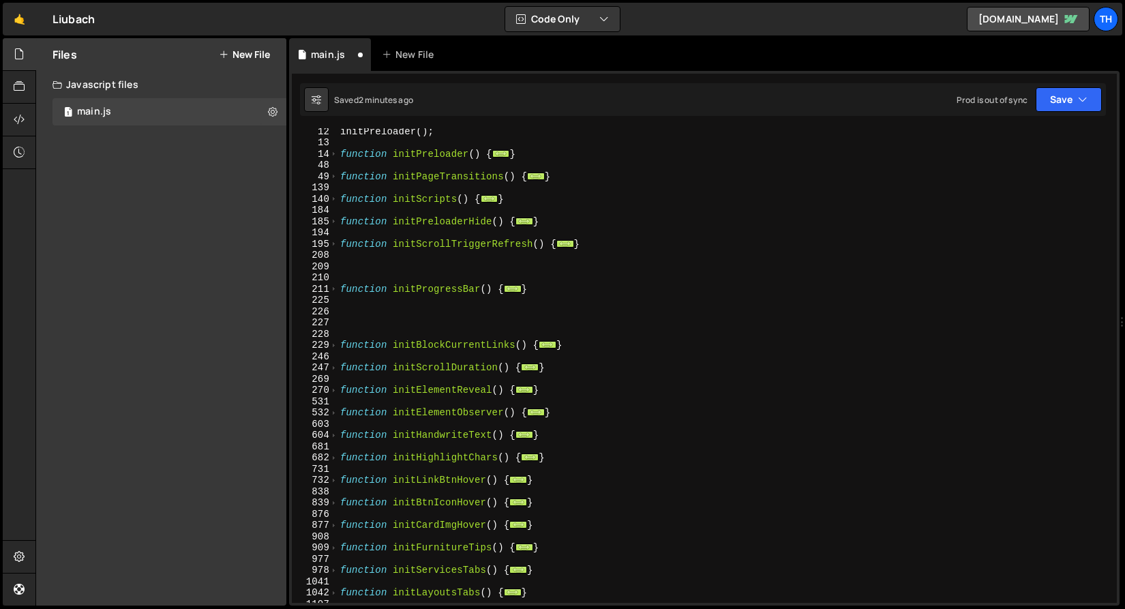
scroll to position [31, 0]
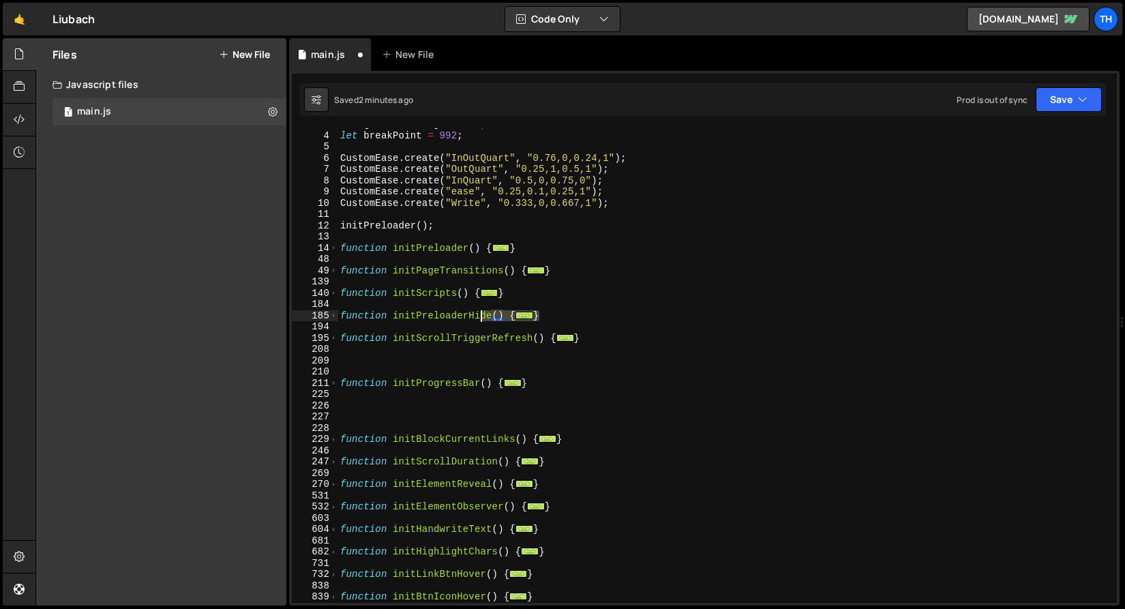
drag, startPoint x: 589, startPoint y: 315, endPoint x: 435, endPoint y: 322, distance: 154.2
click at [435, 322] on div "let [PERSON_NAME] = null ; let breakPoint = 992 ; CustomEase . create ( "InOutQ…" at bounding box center [724, 367] width 774 height 497
type textarea "}"
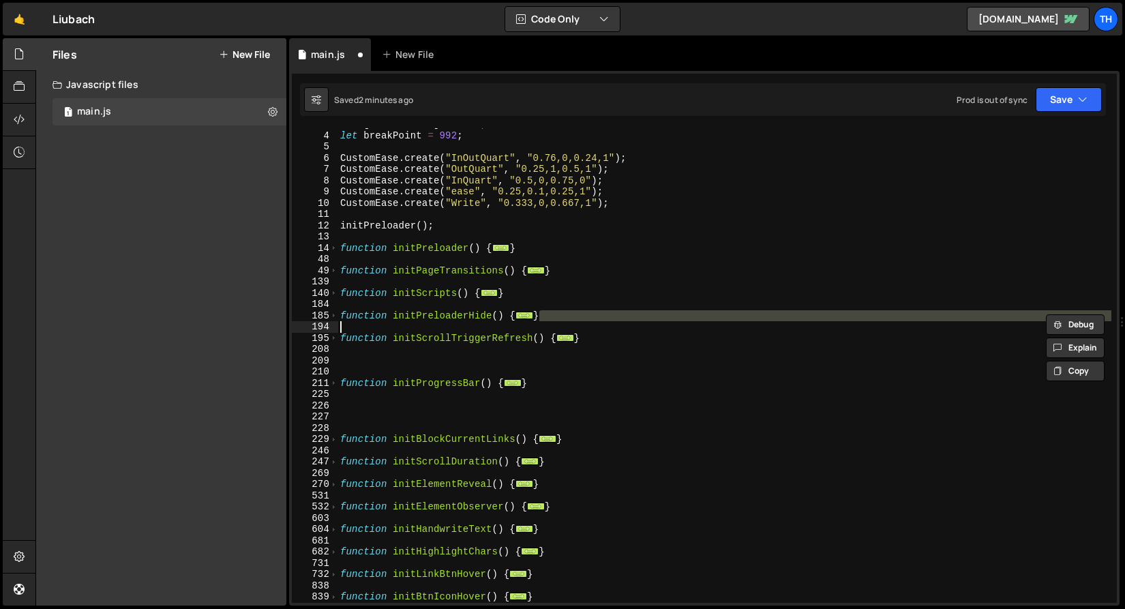
click at [488, 374] on div "let [PERSON_NAME] = null ; let breakPoint = 992 ; CustomEase . create ( "InOutQ…" at bounding box center [724, 367] width 774 height 497
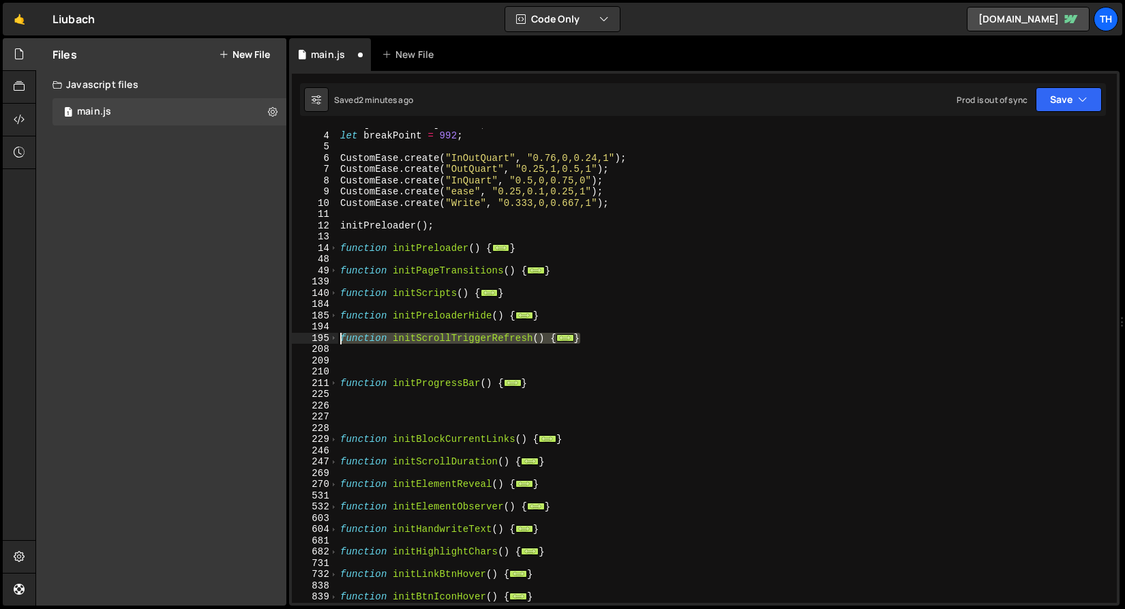
drag, startPoint x: 599, startPoint y: 337, endPoint x: 271, endPoint y: 340, distance: 328.6
click at [271, 340] on div "Files New File Javascript files 1 main.js 0 CSS files Copy share link Edit File…" at bounding box center [579, 322] width 1089 height 568
type textarea "function initScrollTriggerRefresh() { const targets = document.querySelectorAll…"
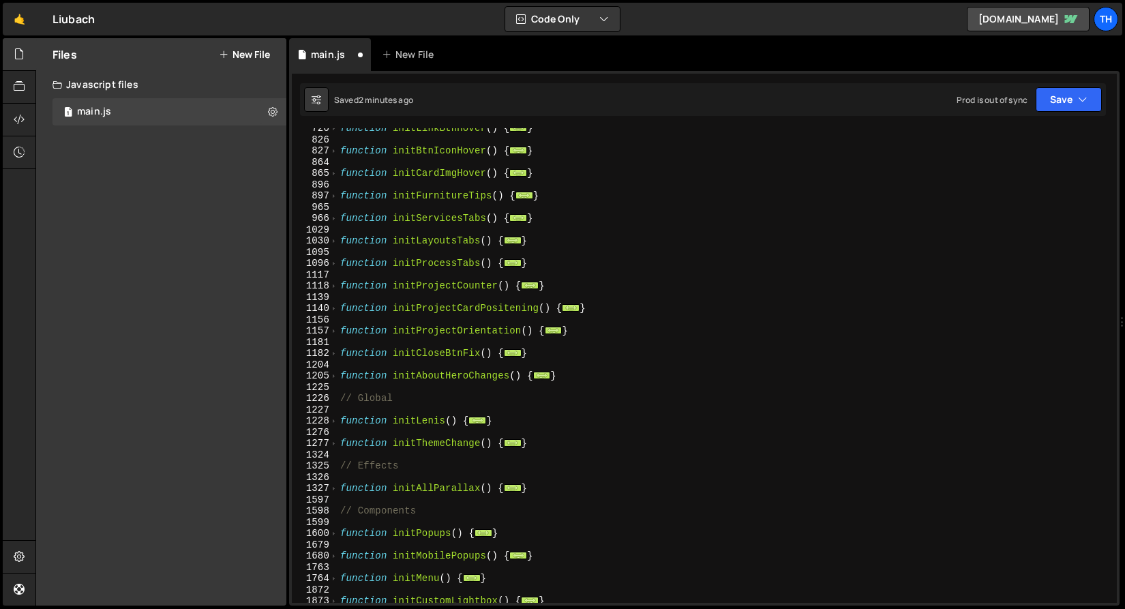
scroll to position [562, 0]
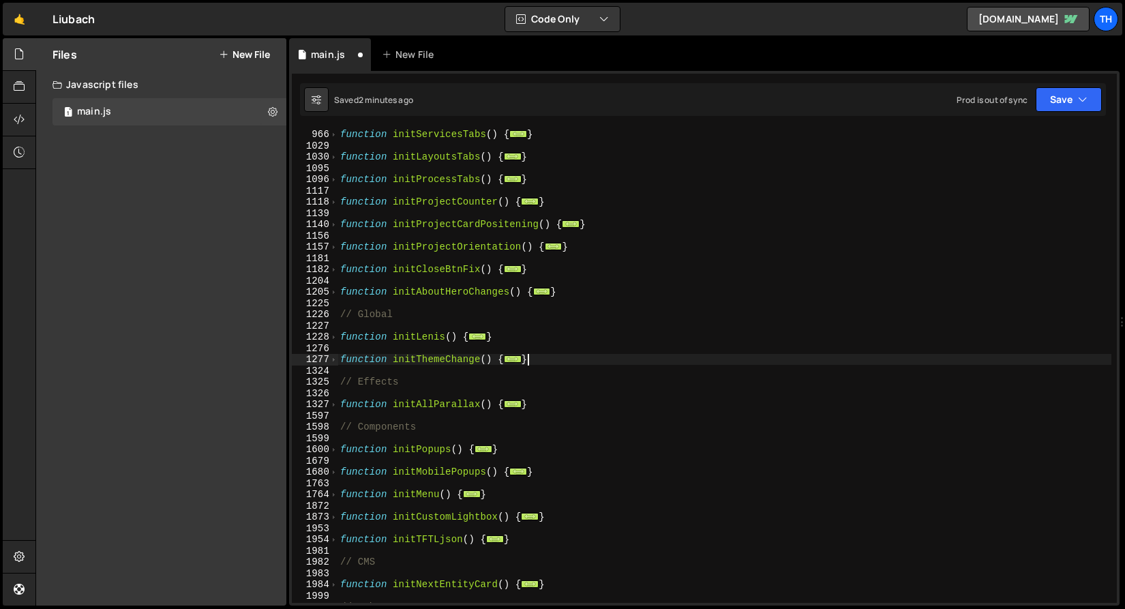
click at [605, 363] on div "function initServicesTabs ( ) { ... } function initLayoutsTabs ( ) { ... } func…" at bounding box center [724, 365] width 774 height 497
type textarea "}"
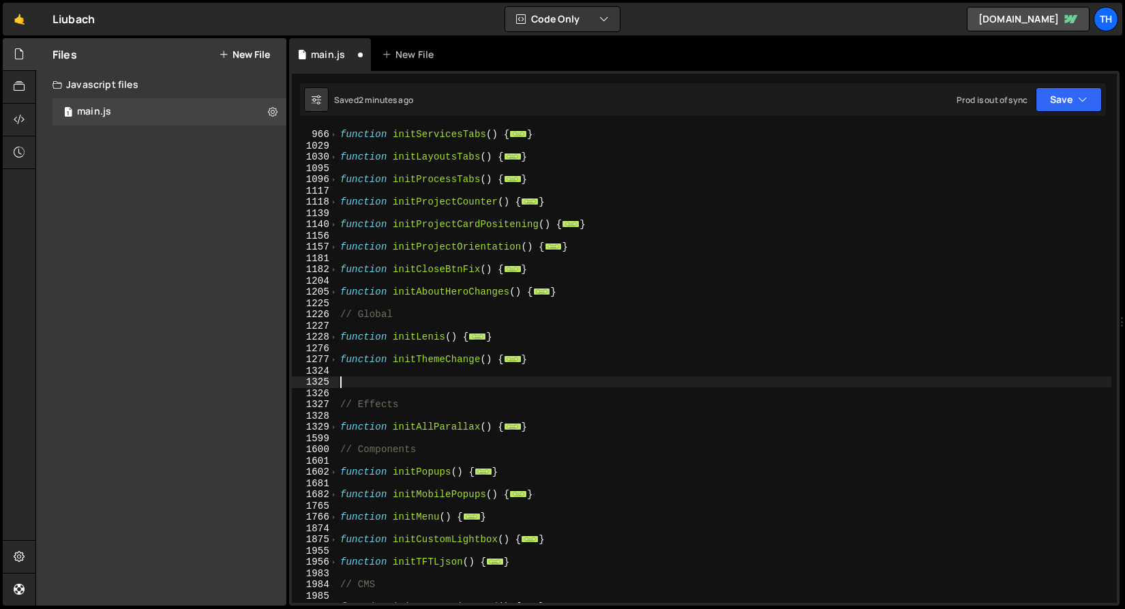
paste textarea "}"
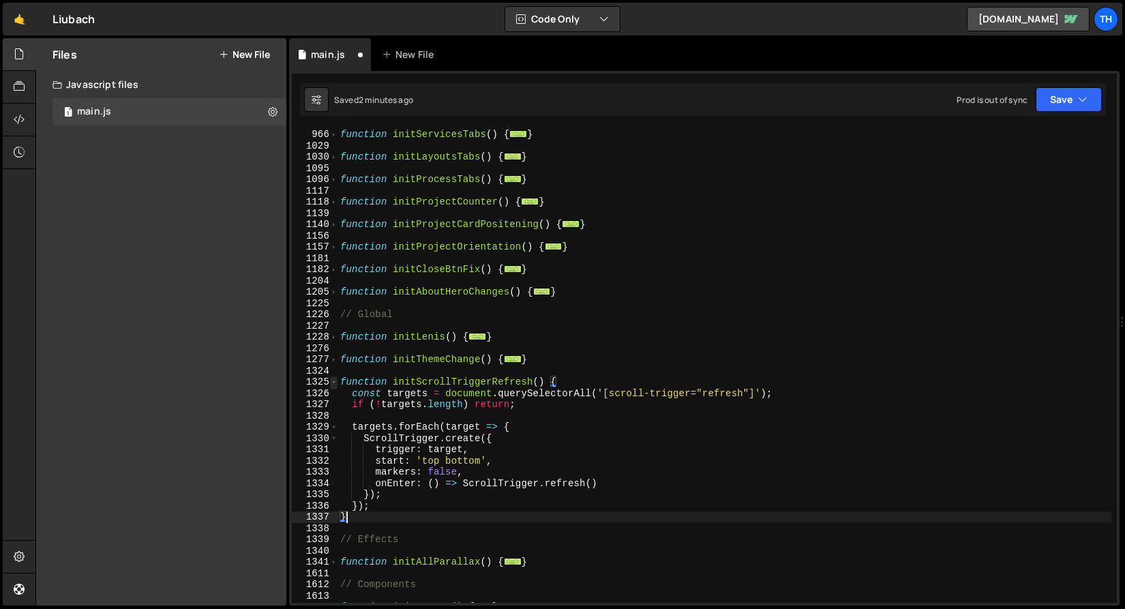
click at [335, 380] on span at bounding box center [333, 382] width 7 height 12
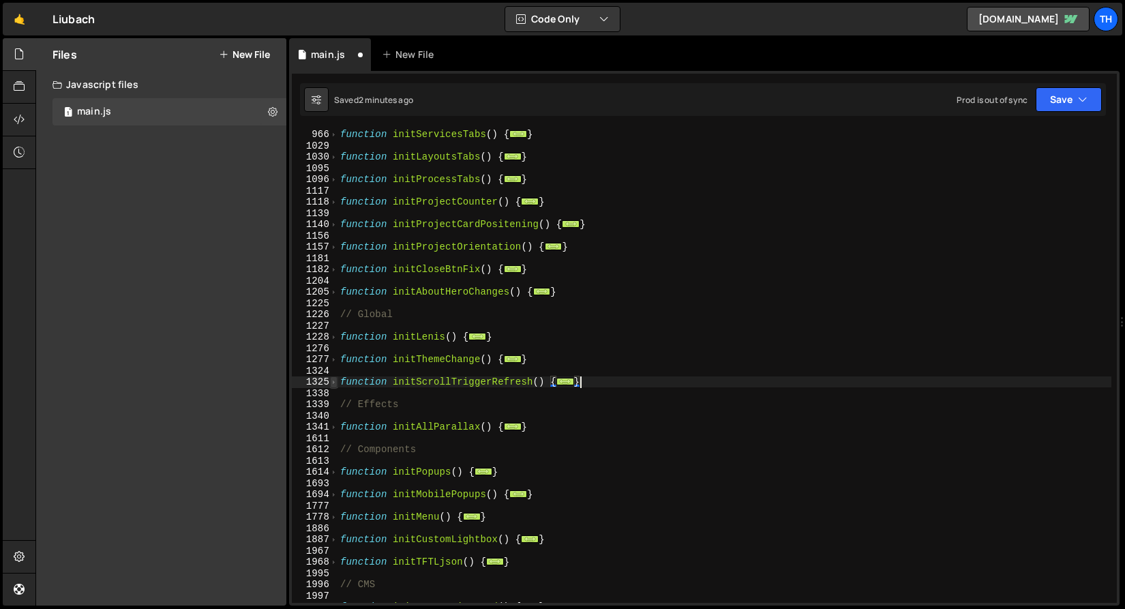
click at [337, 386] on span at bounding box center [333, 382] width 7 height 12
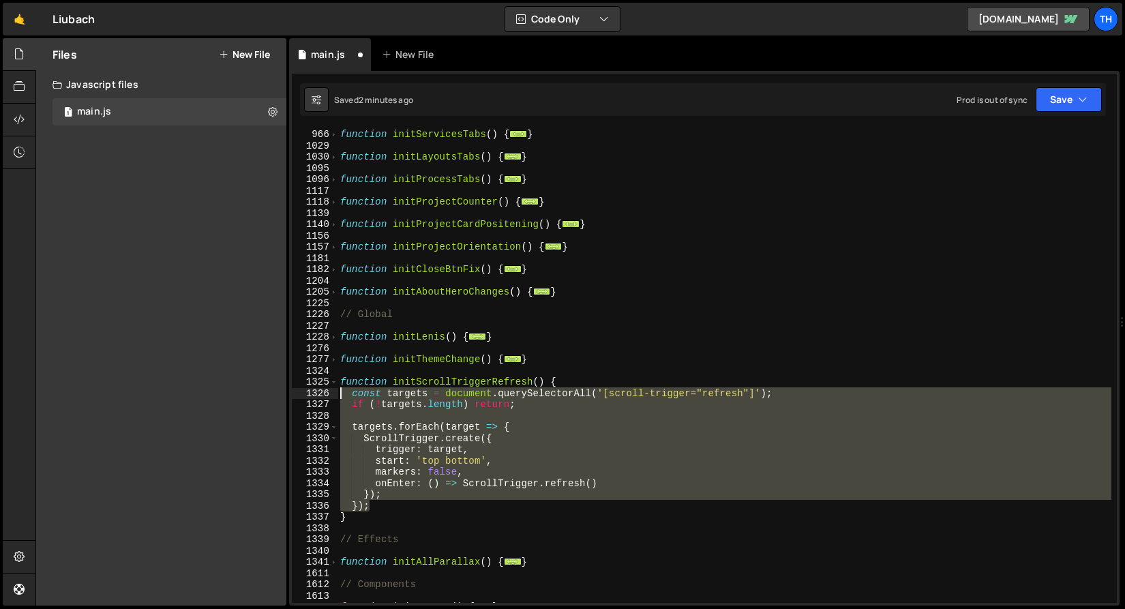
drag, startPoint x: 419, startPoint y: 509, endPoint x: 252, endPoint y: 393, distance: 202.7
click at [252, 393] on div "Files New File Javascript files 1 main.js 0 CSS files Copy share link Edit File…" at bounding box center [579, 322] width 1089 height 568
click at [336, 380] on span at bounding box center [333, 382] width 7 height 12
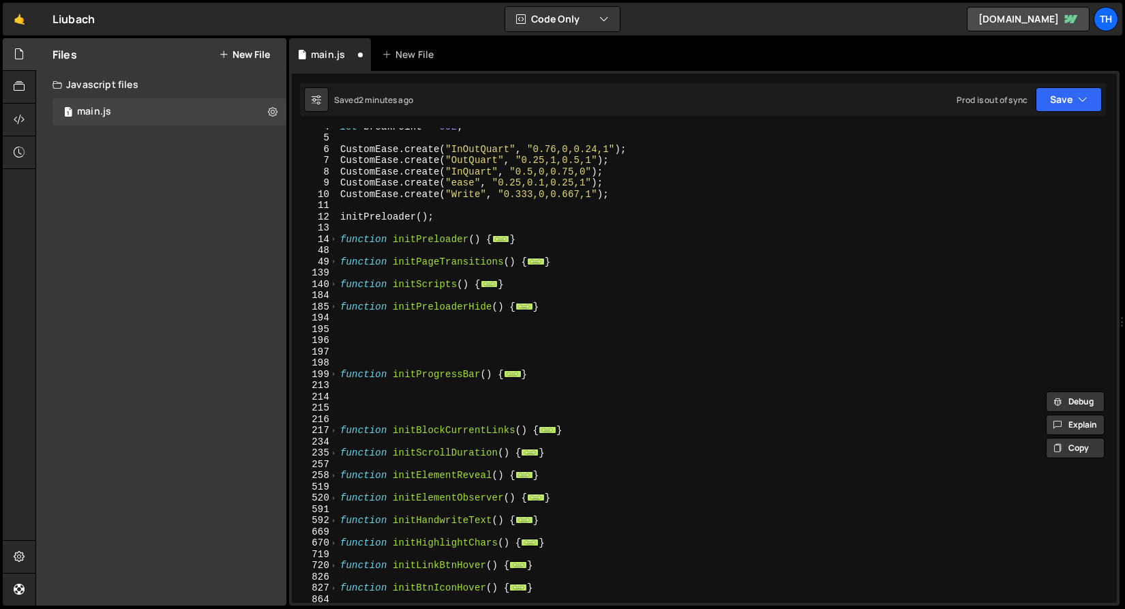
scroll to position [132, 0]
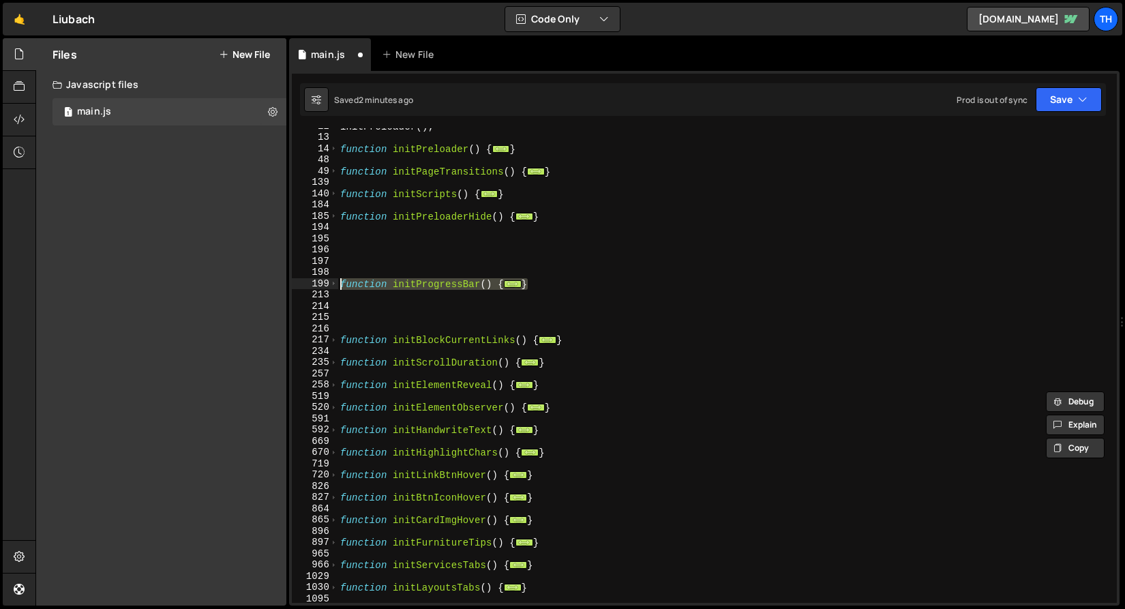
drag, startPoint x: 527, startPoint y: 283, endPoint x: 277, endPoint y: 285, distance: 250.2
click at [277, 285] on div "Files New File Javascript files 1 main.js 0 CSS files Copy share link Edit File…" at bounding box center [579, 322] width 1089 height 568
type textarea "function initProgressBar() { // Progress bar filling"
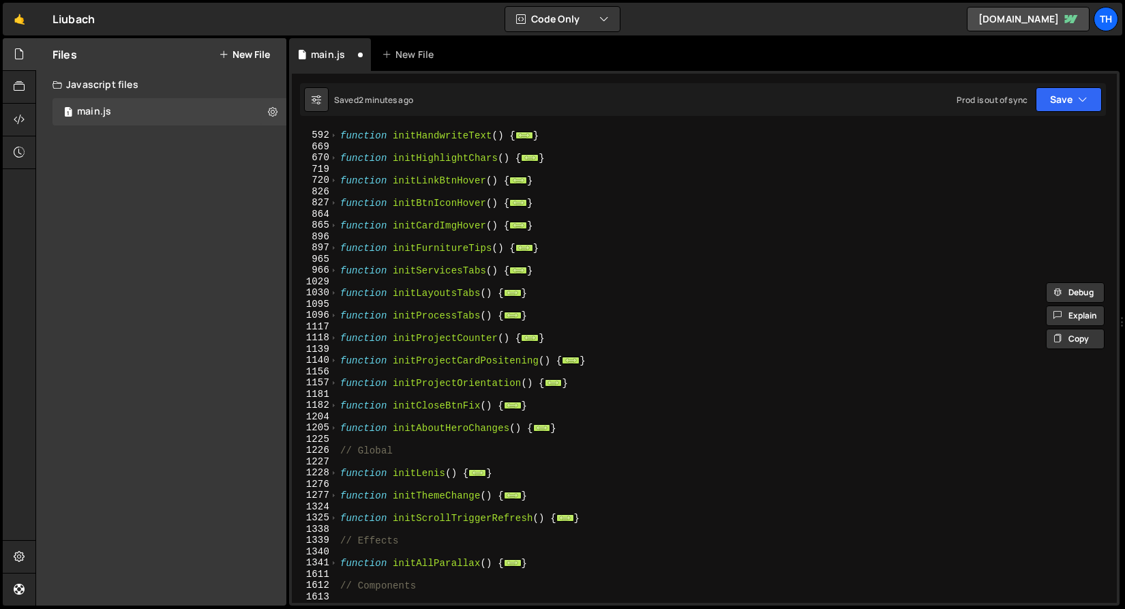
scroll to position [610, 0]
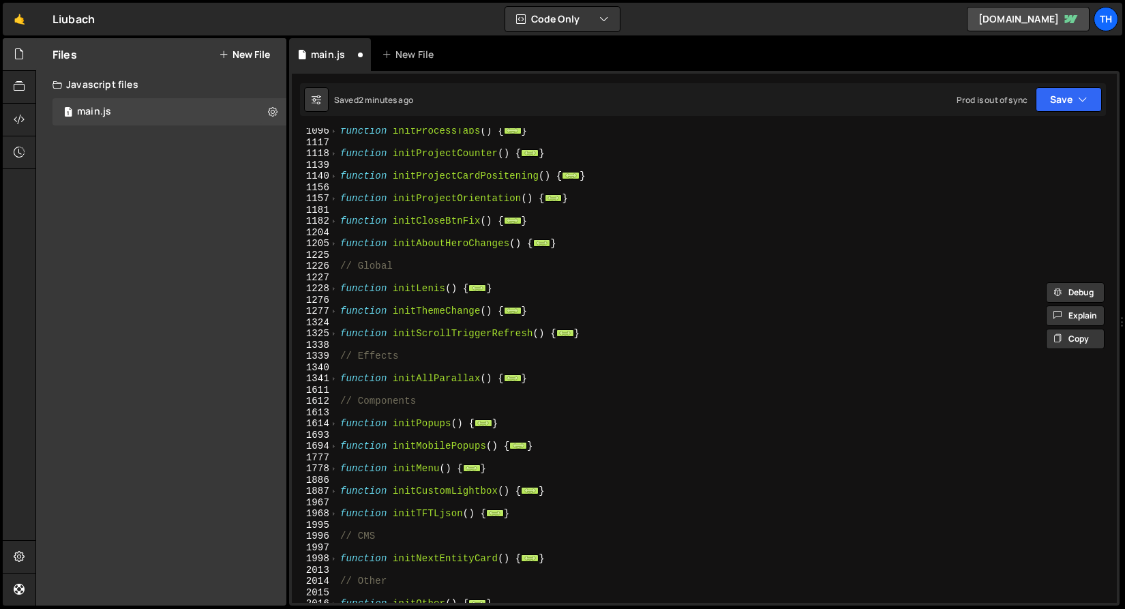
click at [590, 319] on div "function initProcessTabs ( ) { ... } function initProjectCounter ( ) { ... } fu…" at bounding box center [724, 373] width 774 height 497
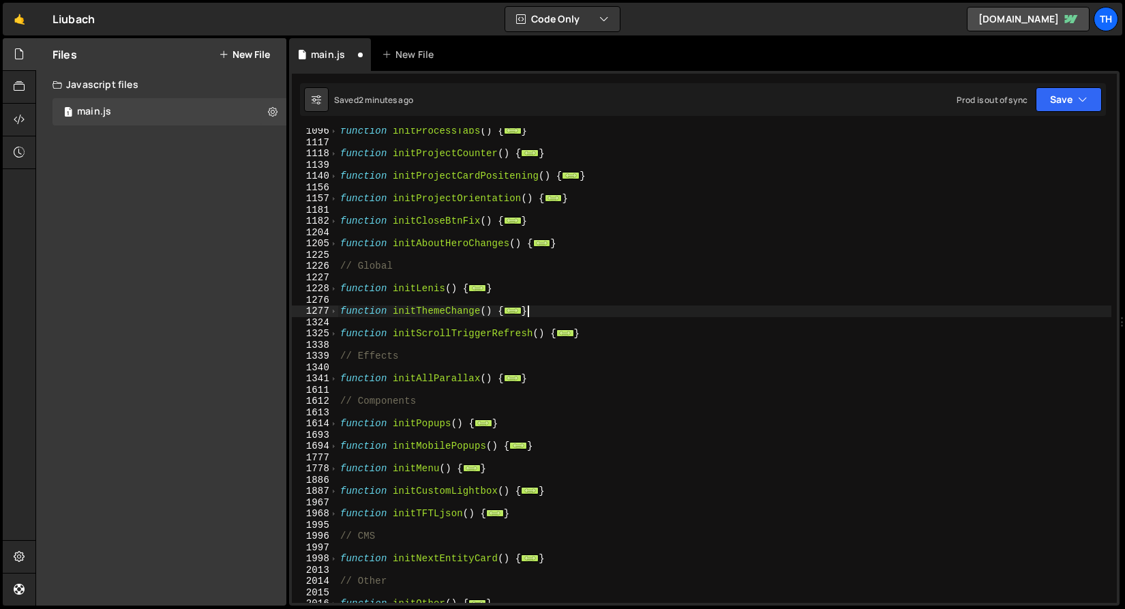
click at [590, 314] on div "function initProcessTabs ( ) { ... } function initProjectCounter ( ) { ... } fu…" at bounding box center [724, 373] width 774 height 497
type textarea "}"
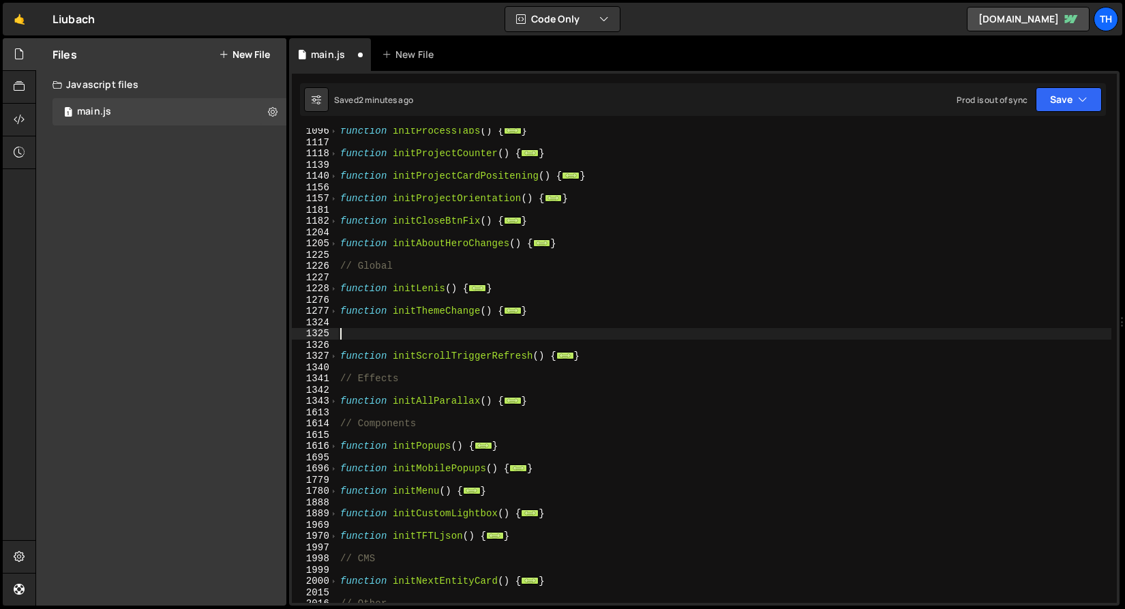
paste textarea "}"
type textarea "}"
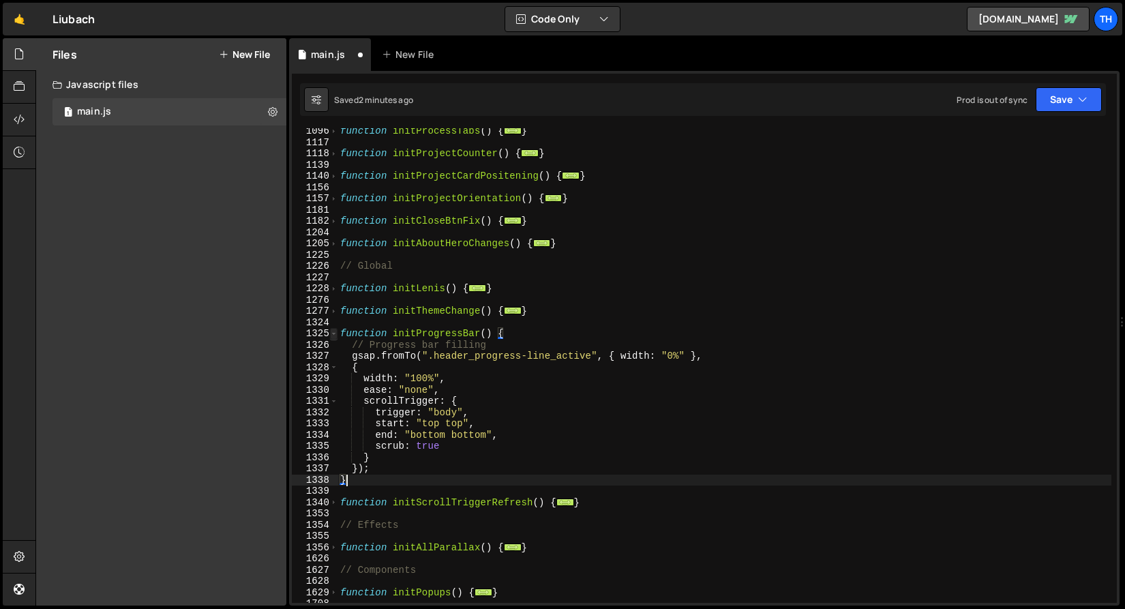
click at [331, 332] on span at bounding box center [333, 334] width 7 height 12
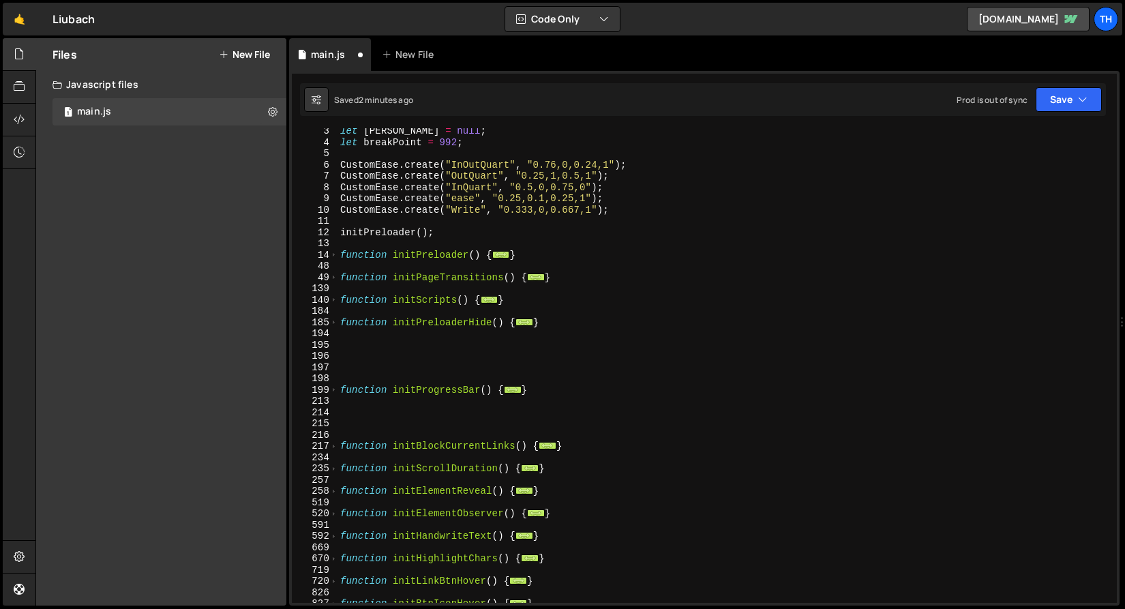
scroll to position [0, 0]
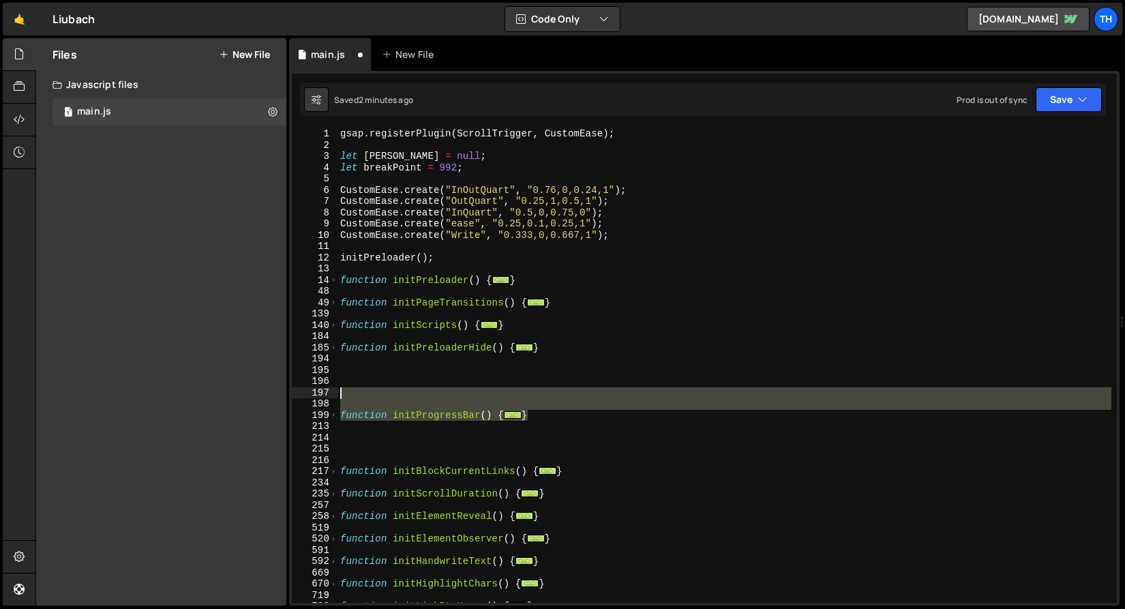
drag, startPoint x: 566, startPoint y: 415, endPoint x: 318, endPoint y: 371, distance: 251.4
click at [318, 371] on div "} 1 2 3 4 5 6 7 8 9 10 11 12 13 14 48 49 139 140 184 185 194 195 196 197 198 19…" at bounding box center [704, 365] width 825 height 474
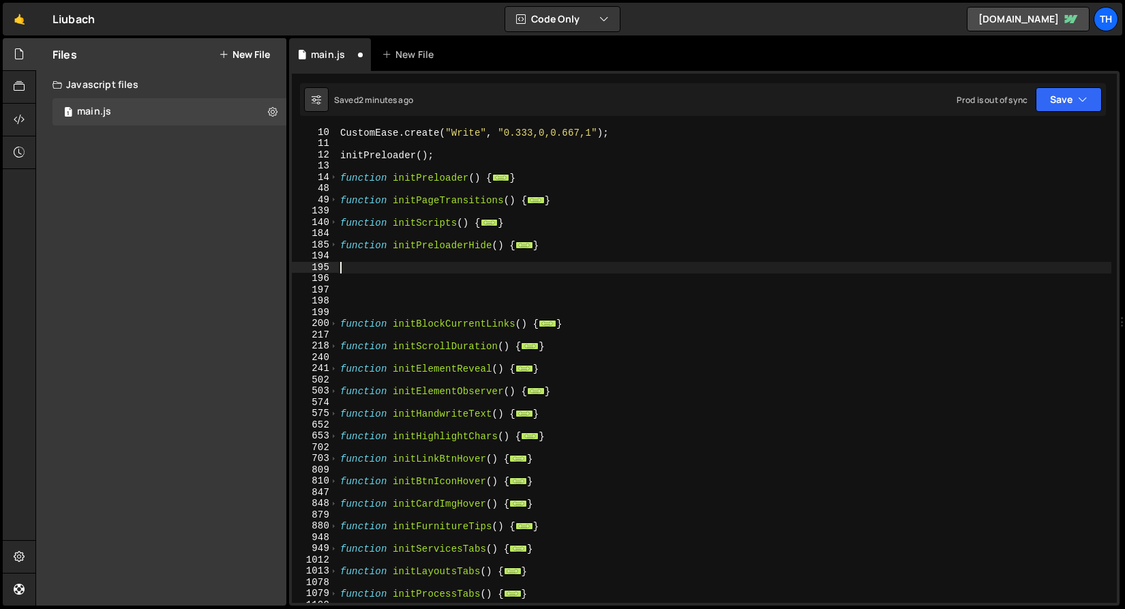
scroll to position [239, 0]
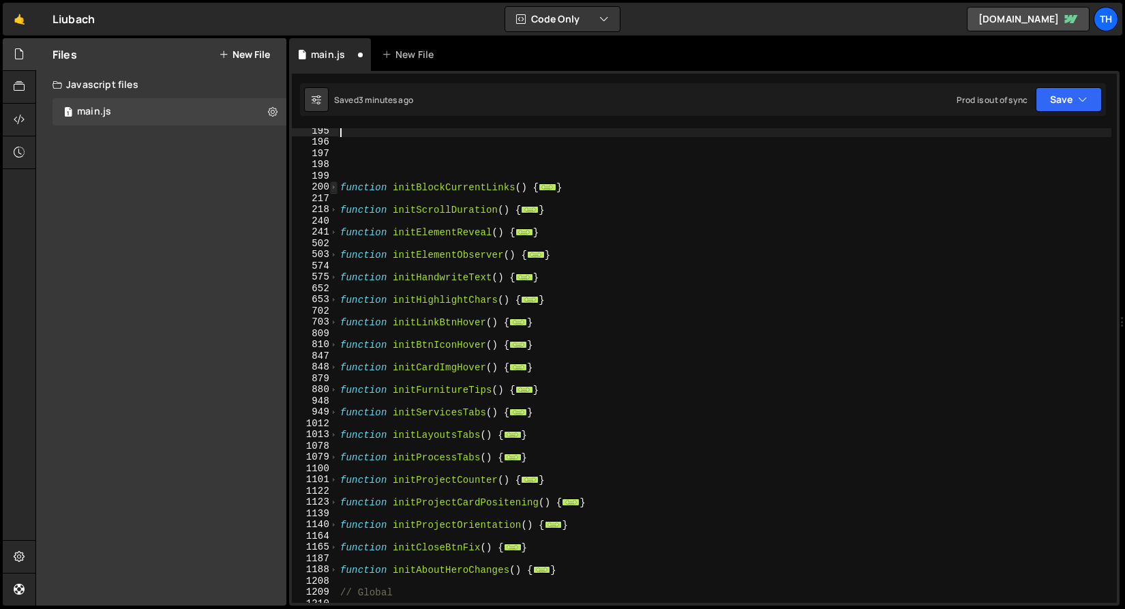
click at [333, 185] on span at bounding box center [333, 187] width 7 height 12
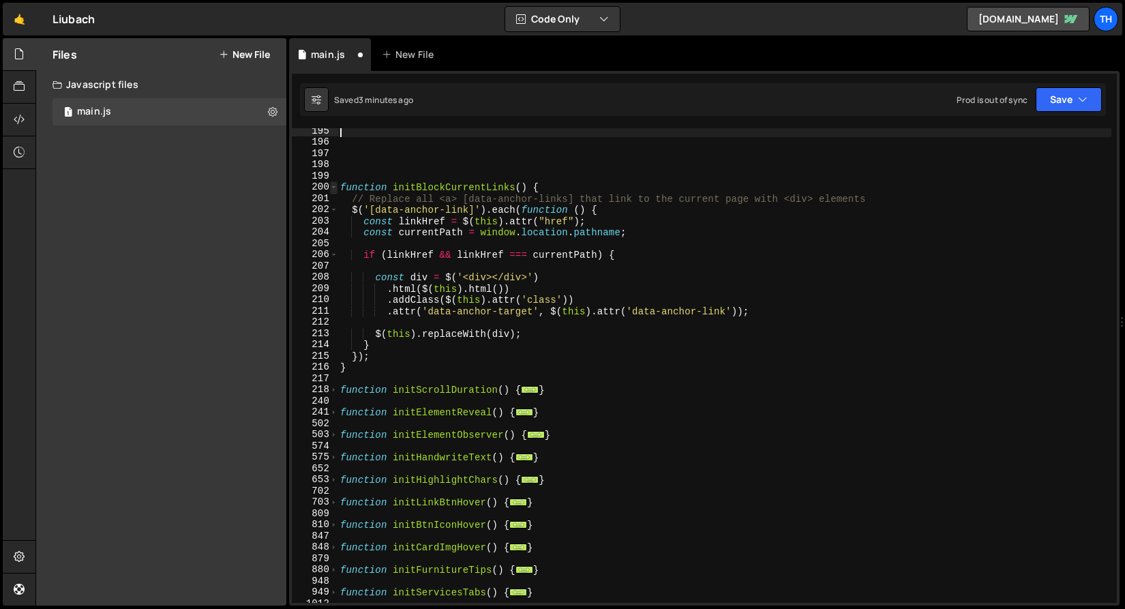
click at [333, 185] on span at bounding box center [333, 187] width 7 height 12
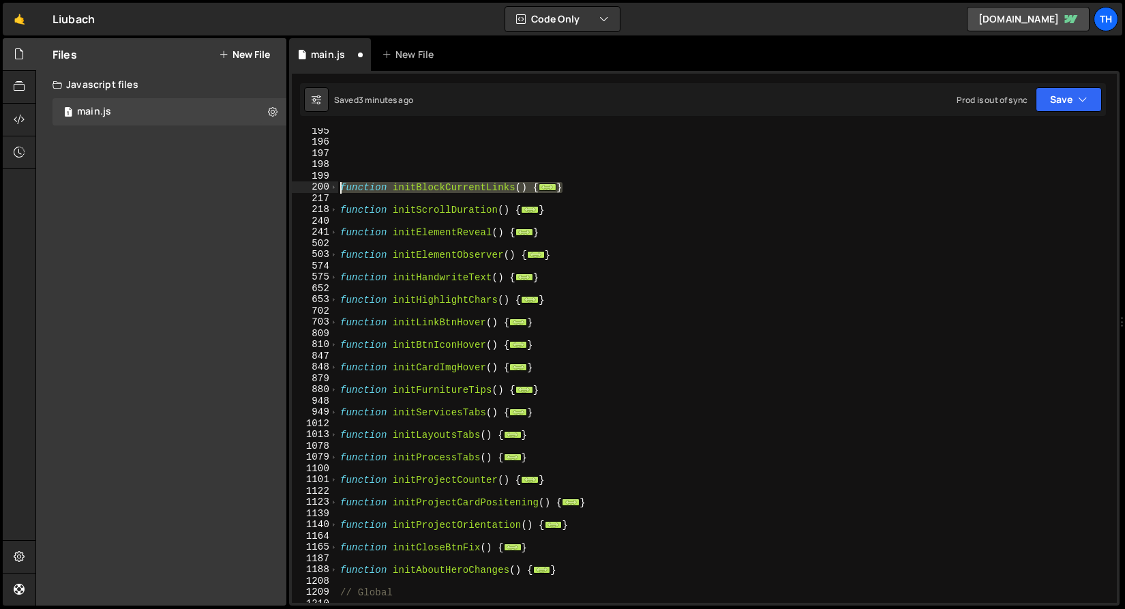
drag, startPoint x: 568, startPoint y: 185, endPoint x: 264, endPoint y: 189, distance: 303.4
click at [264, 189] on div "Files New File Javascript files 1 main.js 0 CSS files Copy share link Edit File…" at bounding box center [579, 322] width 1089 height 568
type textarea "function initBlockCurrentLinks() { // Replace all <a> [data-anchor-links] that …"
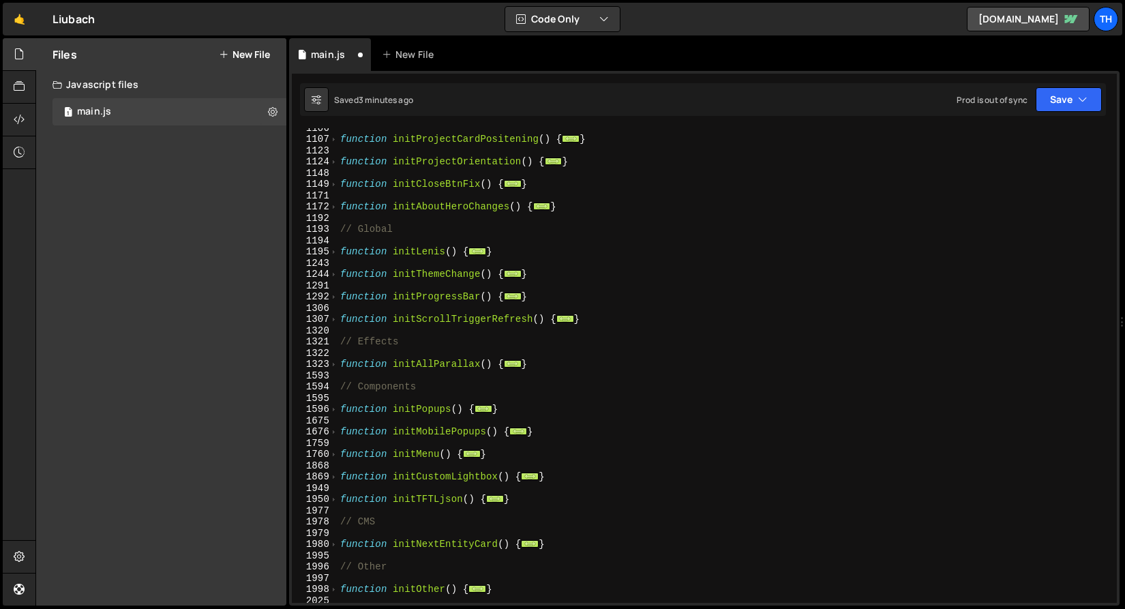
scroll to position [824, 0]
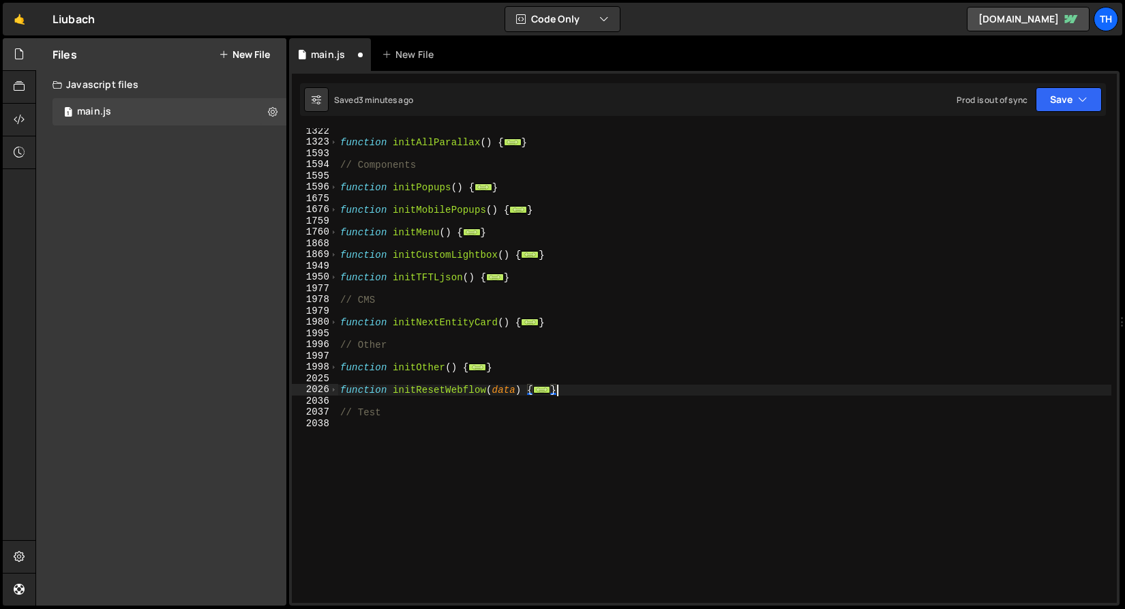
click at [595, 388] on div "function initAllParallax ( ) { ... } // Components function initPopups ( ) { ..…" at bounding box center [724, 373] width 774 height 497
type textarea "}"
click at [536, 374] on div "function initAllParallax ( ) { ... } // Components function initPopups ( ) { ..…" at bounding box center [724, 373] width 774 height 497
paste textarea "}"
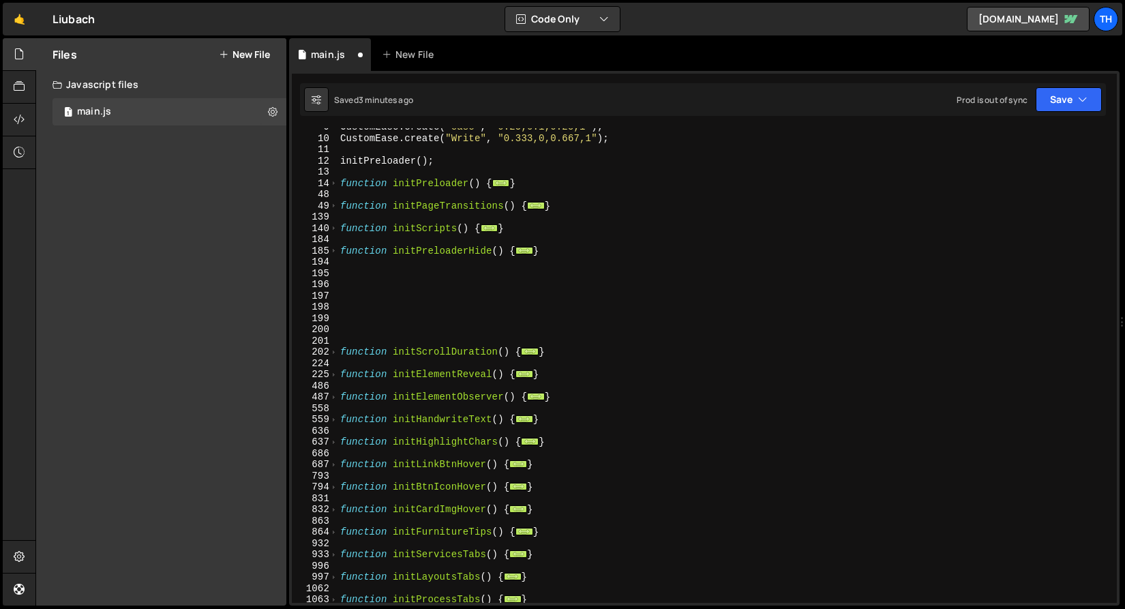
scroll to position [96, 0]
drag, startPoint x: 585, startPoint y: 356, endPoint x: 314, endPoint y: 351, distance: 271.3
click at [314, 351] on div "} 9 10 11 12 13 14 48 49 139 140 184 185 194 195 196 197 198 199 200 201 202 22…" at bounding box center [704, 365] width 825 height 474
type textarea "function initScrollDuration() { // Scroll duration"
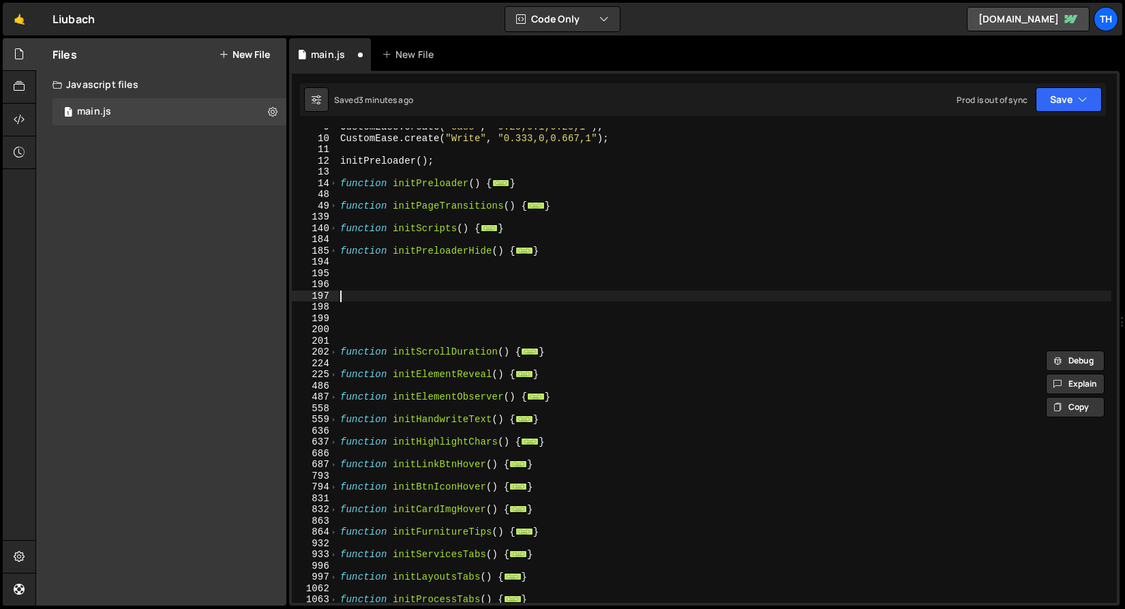
click at [436, 297] on div "CustomEase . create ( "ease" , "0.25,0.1,0.25,1" ) ; CustomEase . create ( "Wri…" at bounding box center [724, 369] width 774 height 497
click at [335, 354] on span at bounding box center [333, 352] width 7 height 12
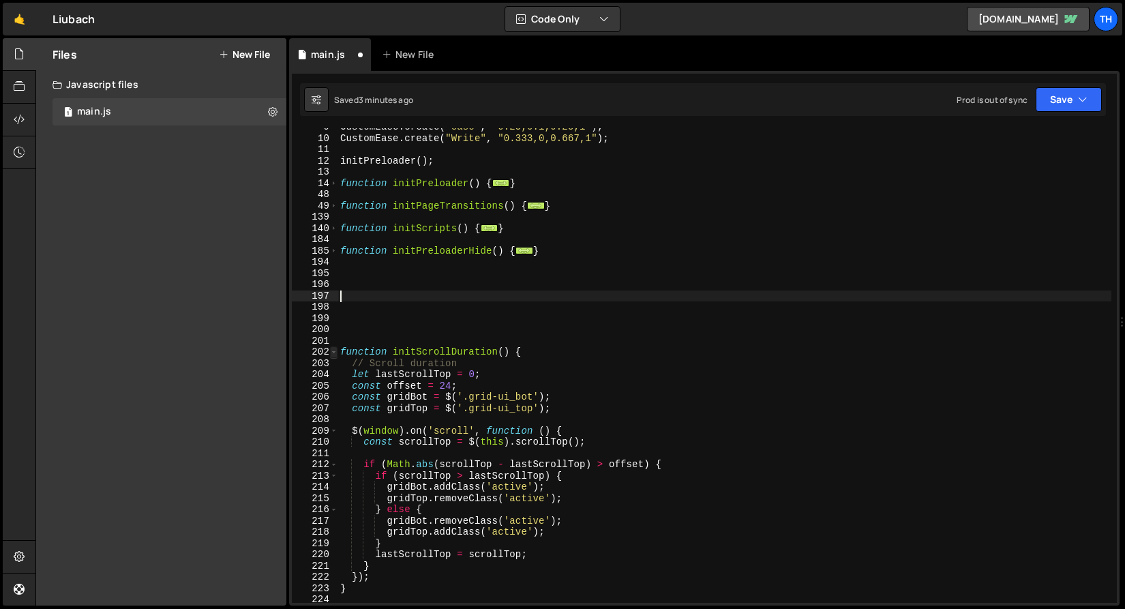
click at [335, 354] on span at bounding box center [333, 352] width 7 height 12
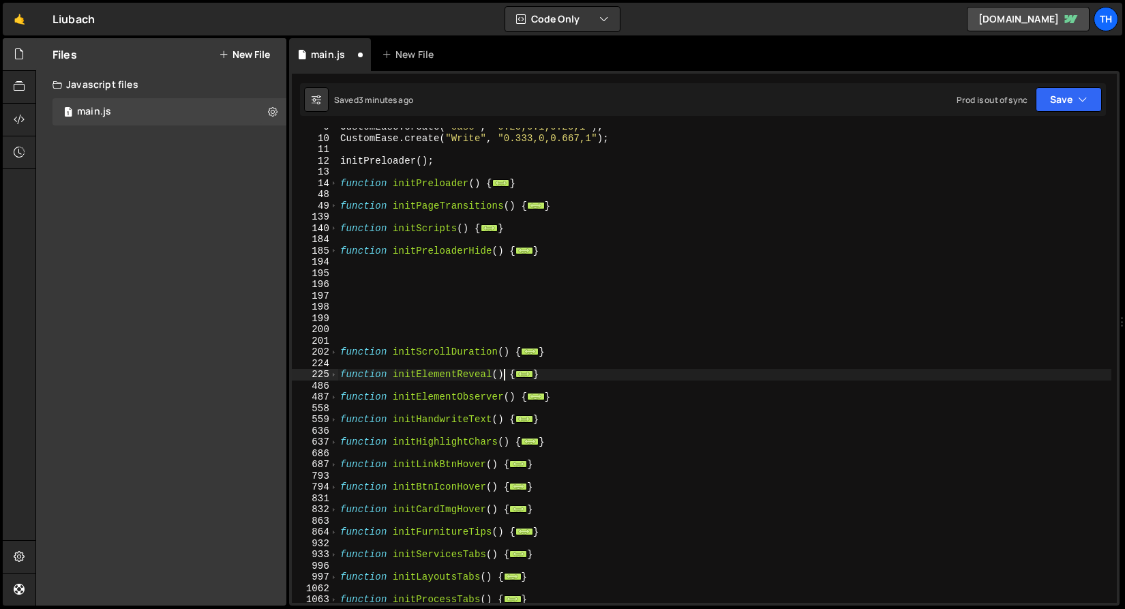
click at [507, 369] on div "CustomEase . create ( "ease" , "0.25,0.1,0.25,1" ) ; CustomEase . create ( "Wri…" at bounding box center [724, 369] width 774 height 497
type textarea "function initElementReveal() {"
click at [504, 365] on div "CustomEase . create ( "ease" , "0.25,0.1,0.25,1" ) ; CustomEase . create ( "Wri…" at bounding box center [724, 369] width 774 height 497
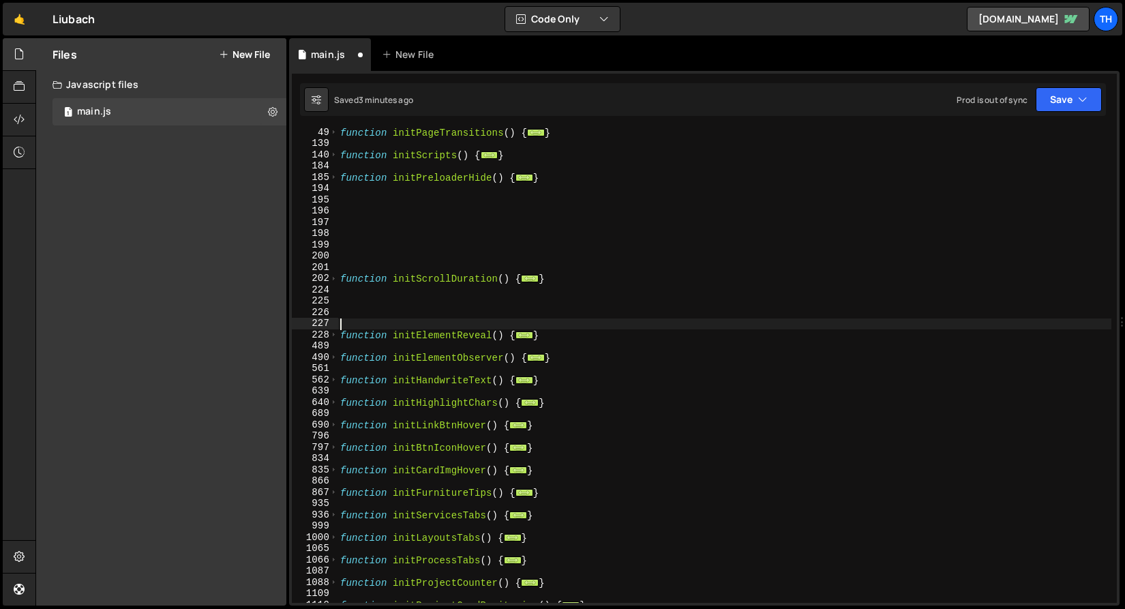
scroll to position [199, 0]
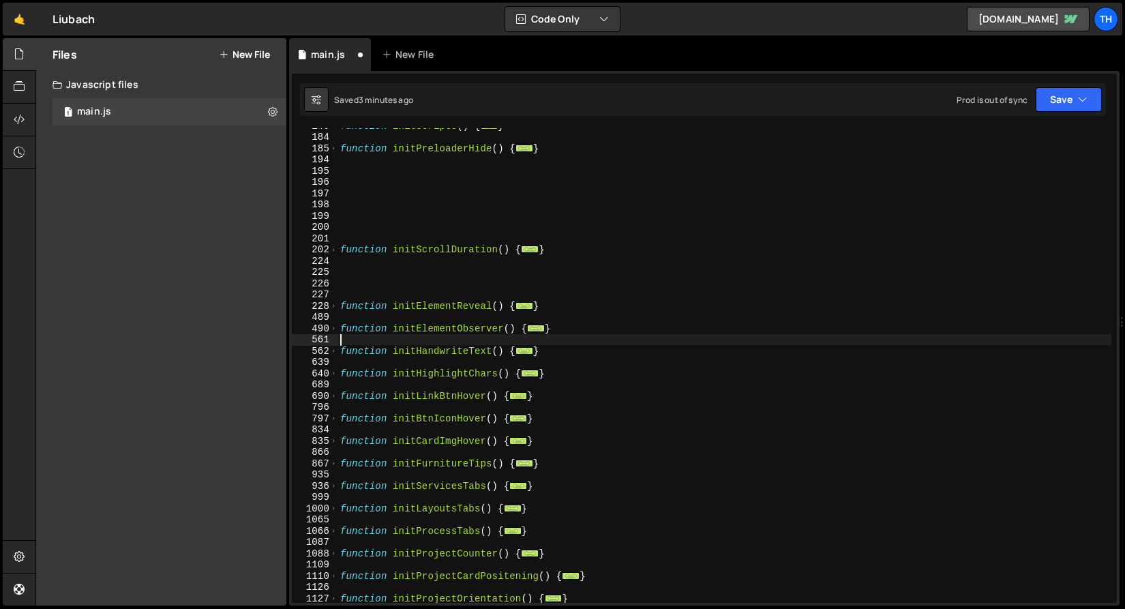
click at [453, 341] on div "function initScripts ( ) { ... } function initPreloaderHide ( ) { ... } functio…" at bounding box center [724, 368] width 774 height 497
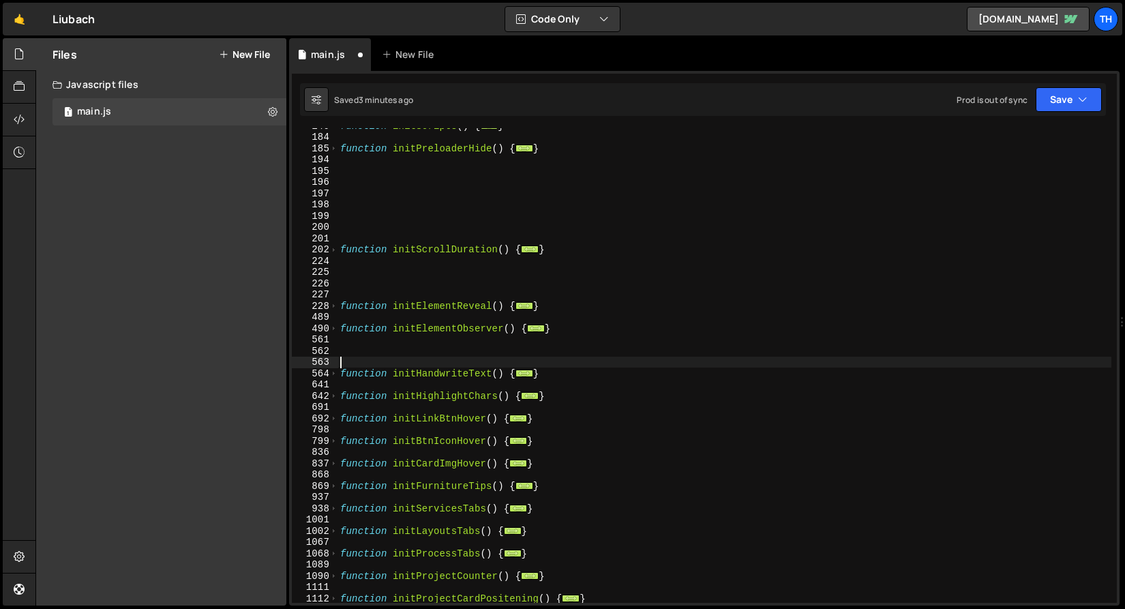
scroll to position [222, 0]
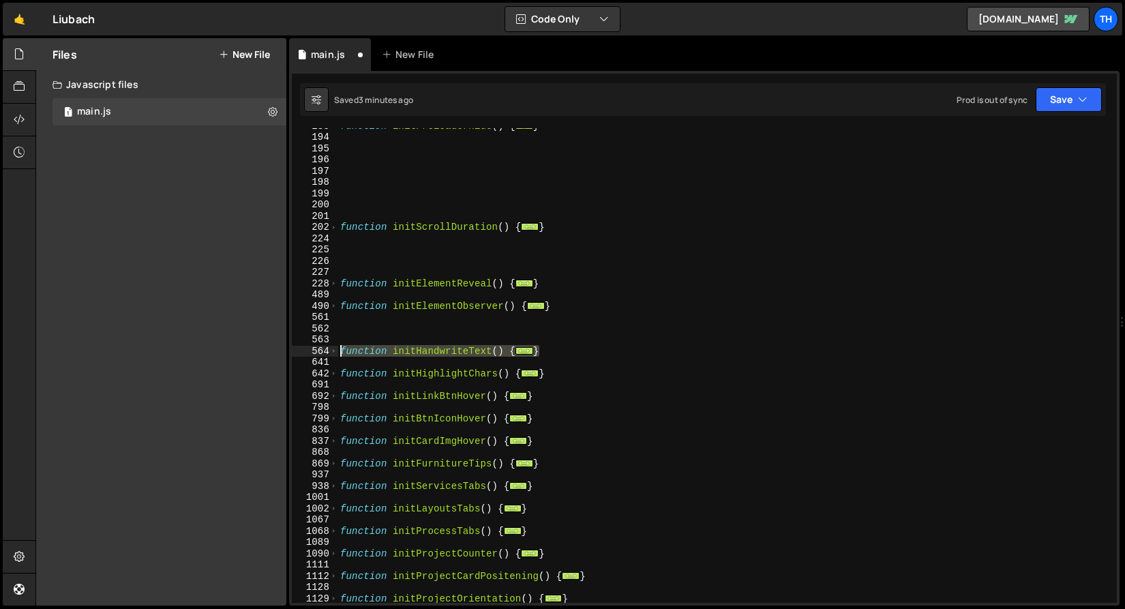
drag, startPoint x: 558, startPoint y: 347, endPoint x: 169, endPoint y: 350, distance: 388.6
click at [169, 350] on div "Files New File Javascript files 1 main.js 0 CSS files Copy share link Edit File…" at bounding box center [579, 322] width 1089 height 568
type textarea "function initHandwriteText() { const animatedSVGs = document.querySelectorAll('…"
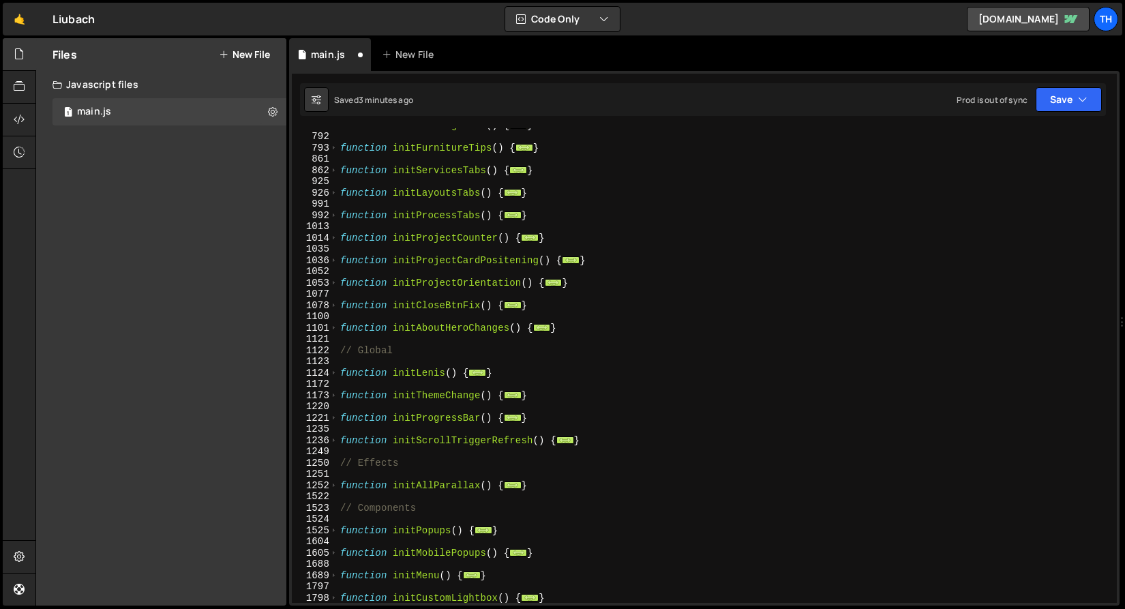
scroll to position [711, 0]
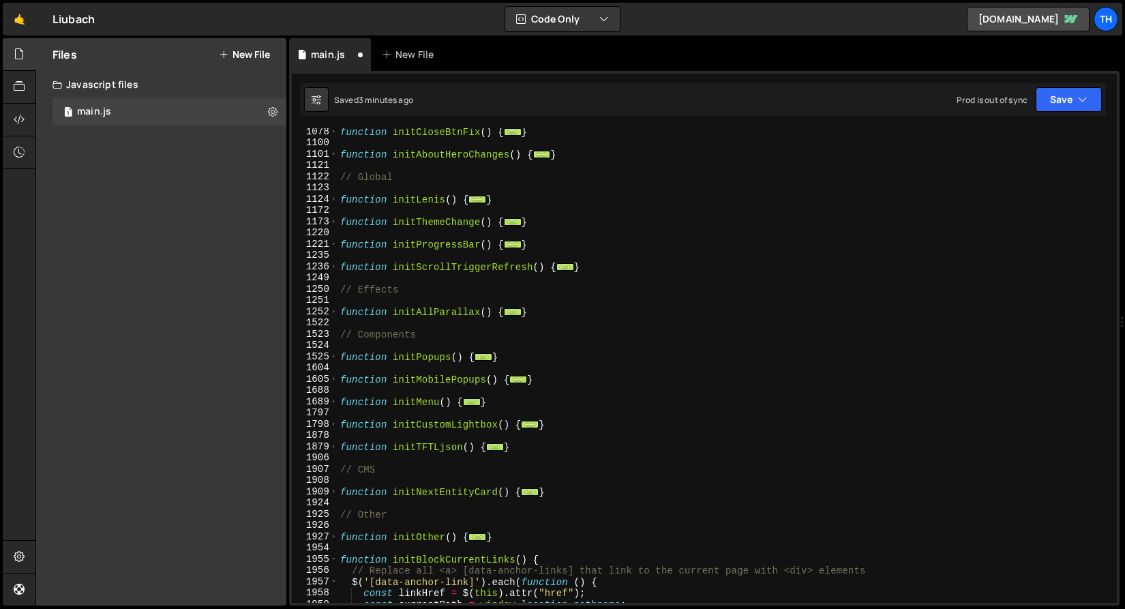
click at [556, 310] on div "function initCloseBtnFix ( ) { ... } function initAboutHeroChanges ( ) { ... } …" at bounding box center [724, 374] width 774 height 497
type textarea "}"
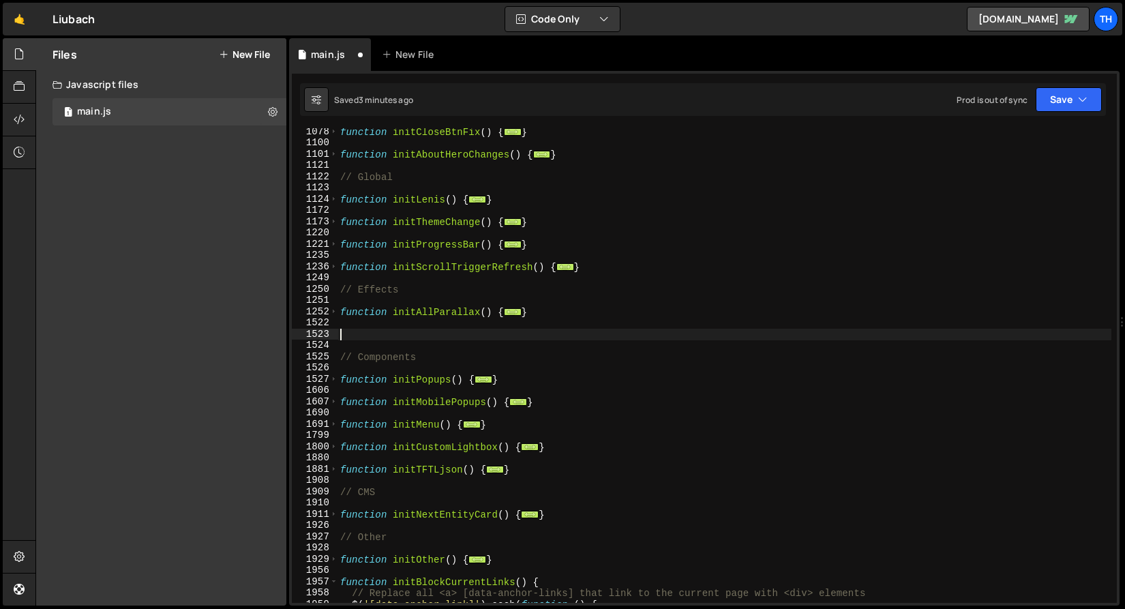
paste textarea "}"
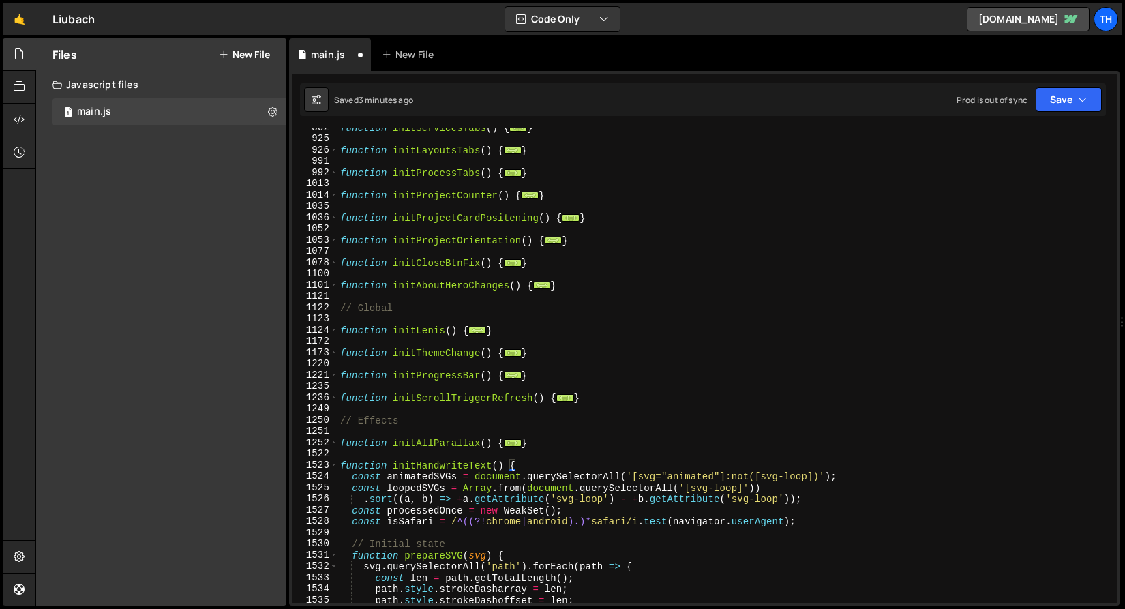
scroll to position [580, 0]
type textarea "}"
click at [333, 465] on span at bounding box center [333, 465] width 7 height 12
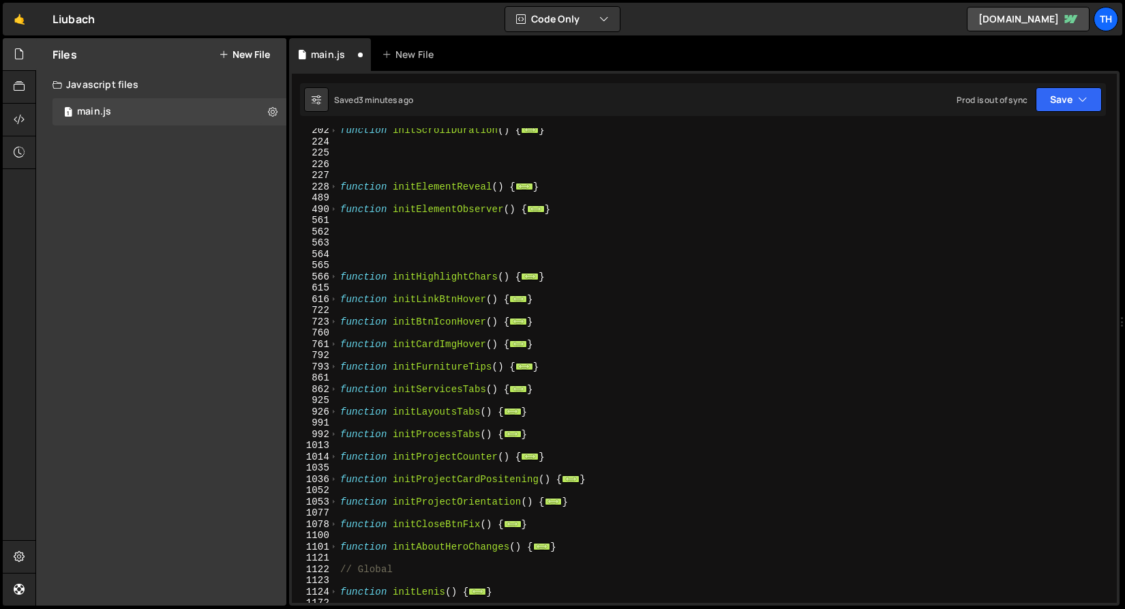
scroll to position [318, 0]
click at [380, 556] on div "function initScrollDuration ( ) { ... } function initElementReveal ( ) { ... } …" at bounding box center [724, 373] width 774 height 497
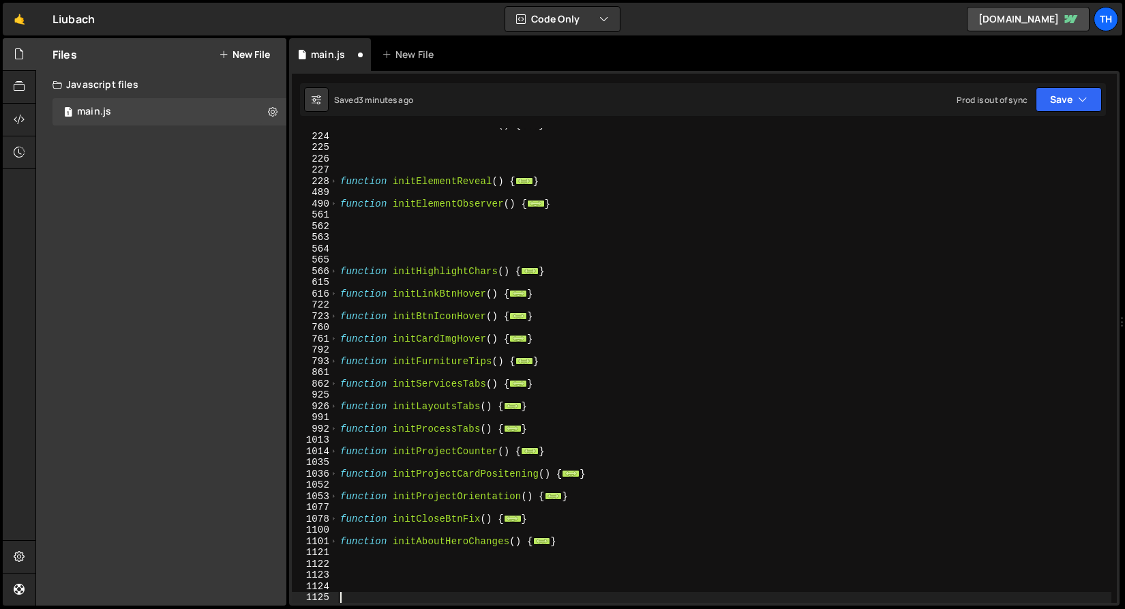
scroll to position [324, 0]
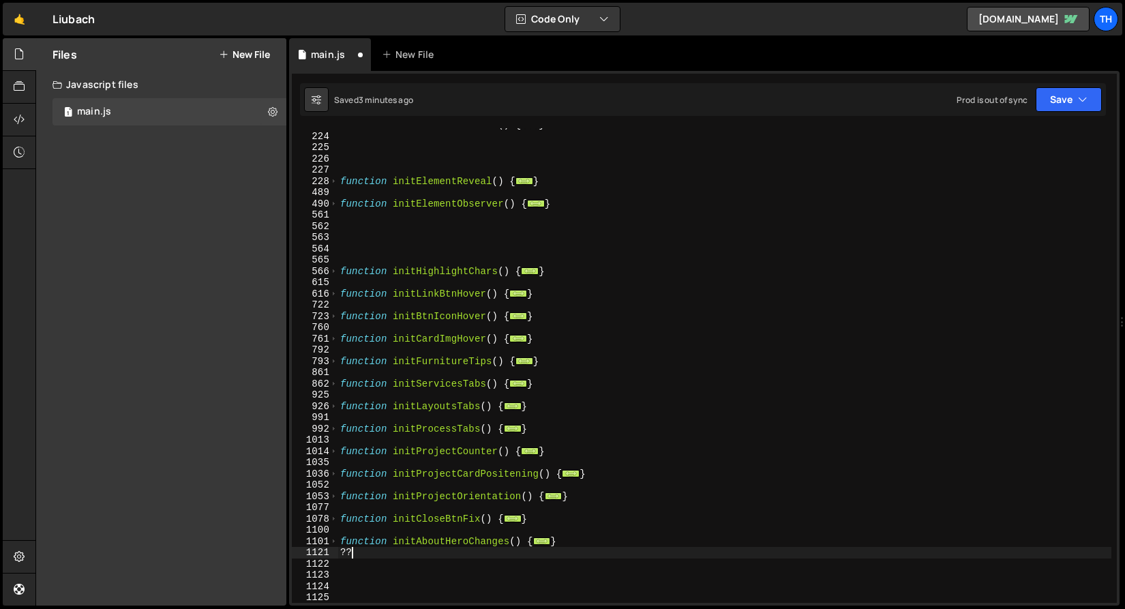
type textarea "?"
type textarea "|"
type textarea "\"
type textarea "?"
type textarea "//"
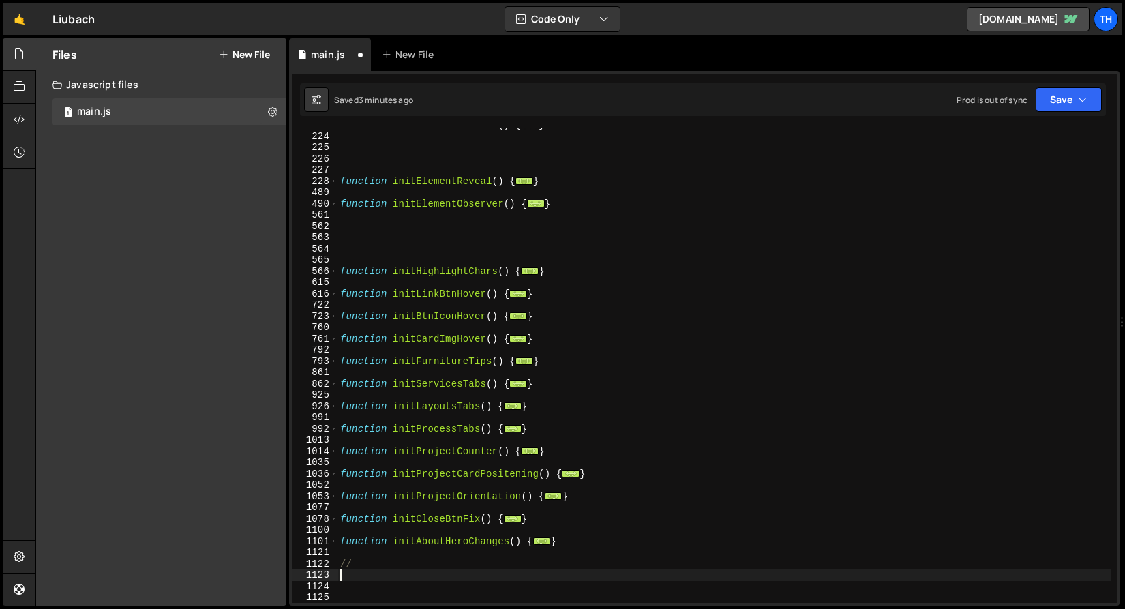
paste textarea "//"
type textarea "//"
paste textarea "//"
type textarea "//"
paste textarea "//"
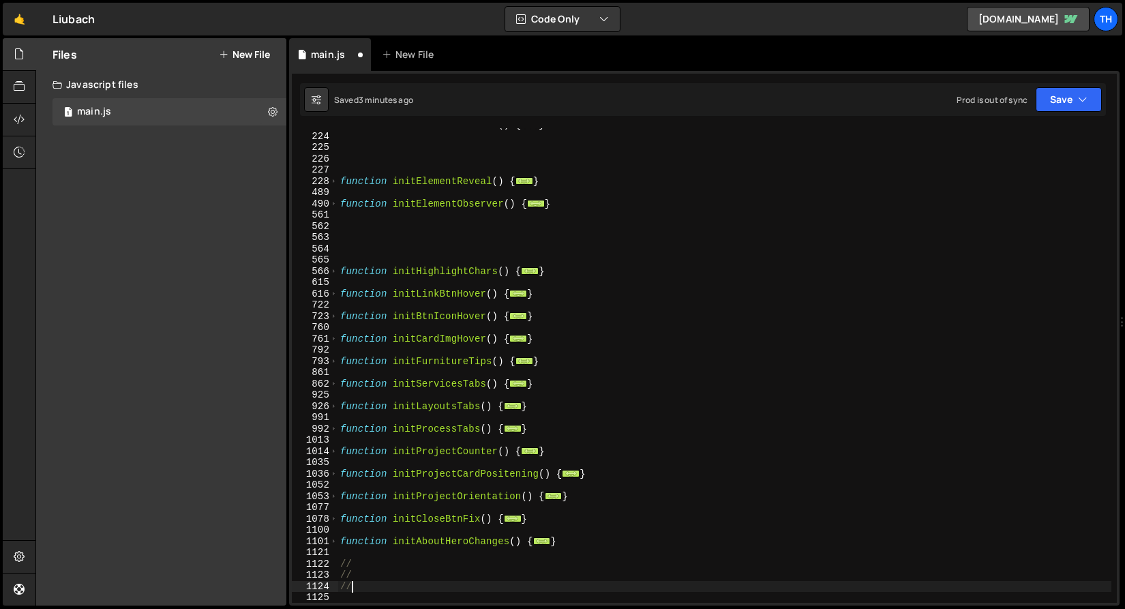
type textarea "//"
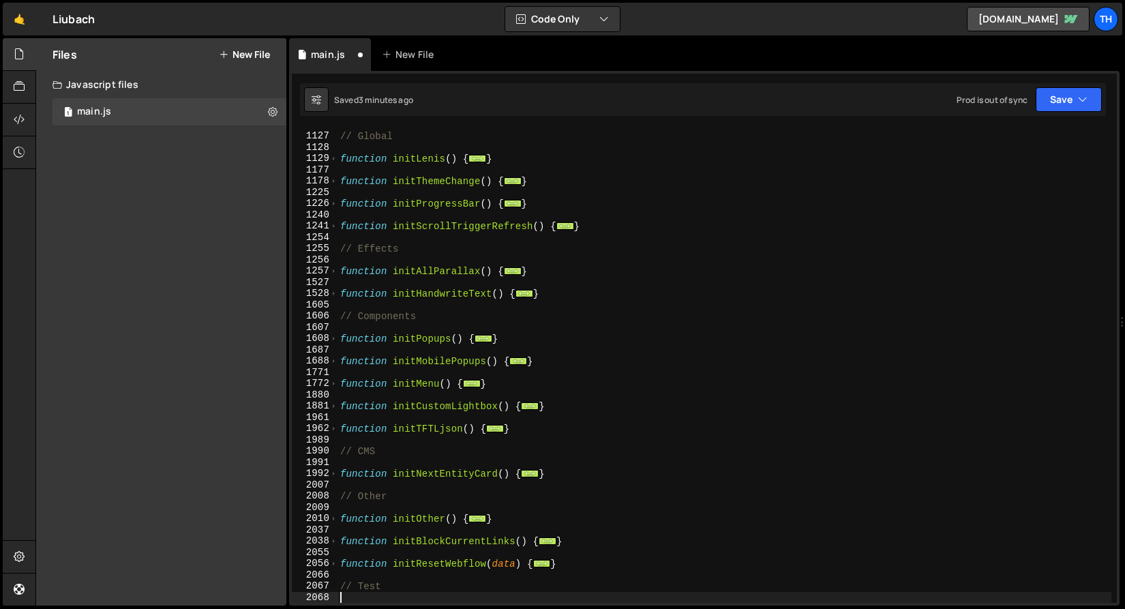
paste textarea "//"
type textarea "//"
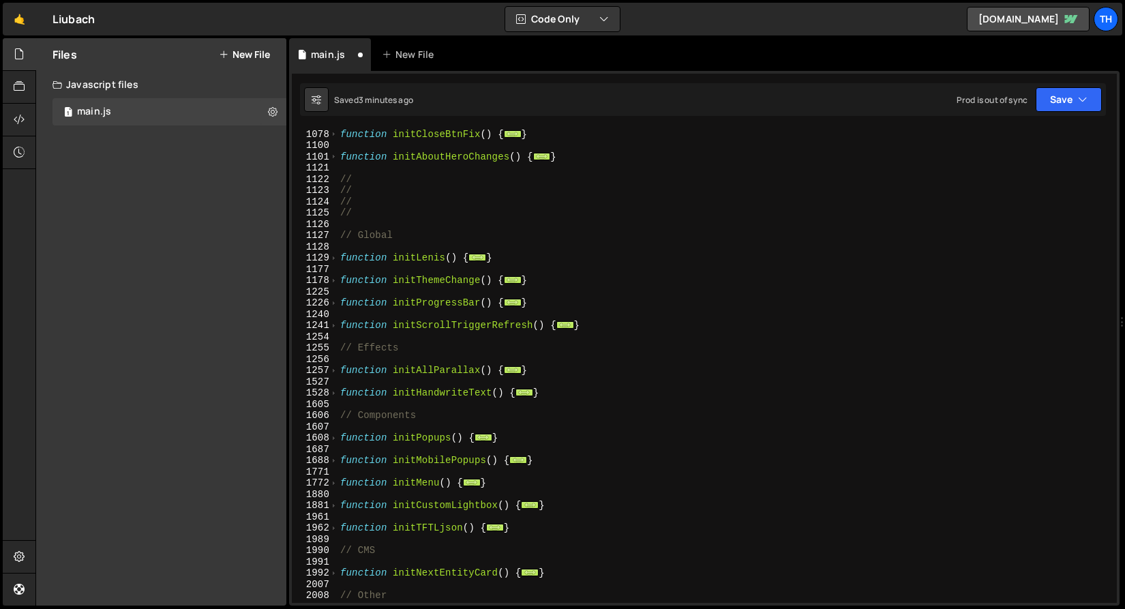
scroll to position [666, 0]
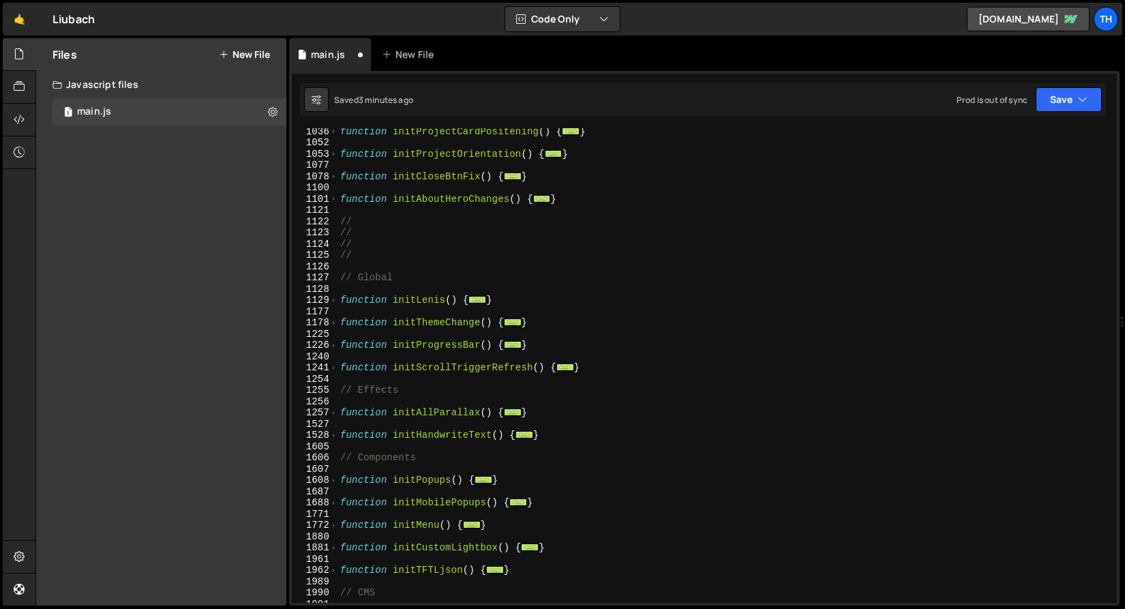
click at [388, 269] on div "function initProjectCardPositening ( ) { ... } function initProjectOrientation …" at bounding box center [724, 373] width 774 height 497
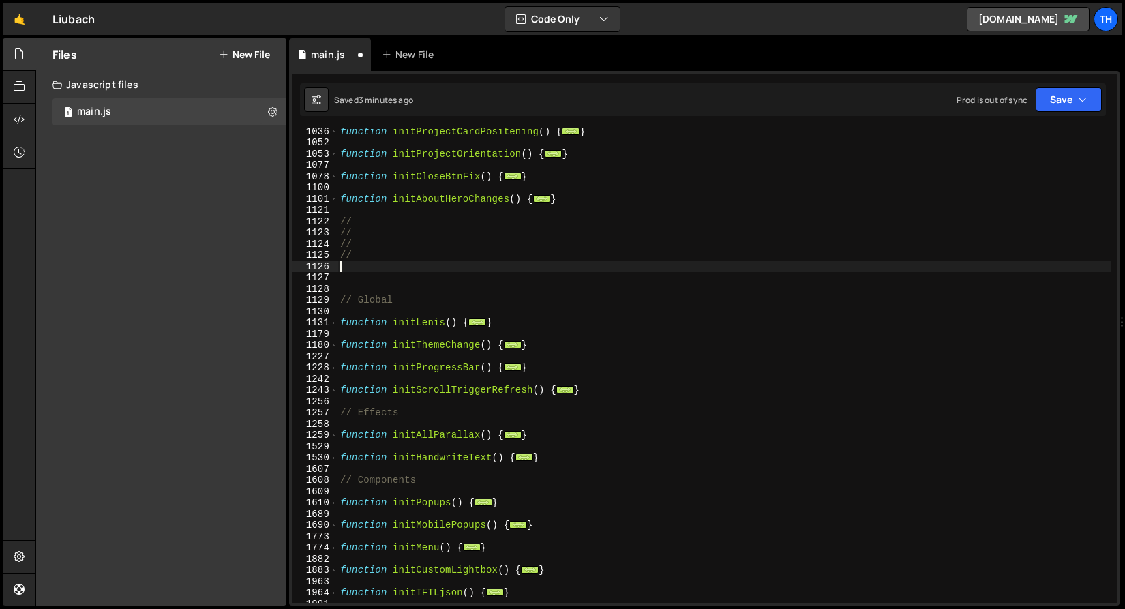
paste textarea "//"
type textarea "//"
paste textarea "//"
type textarea "//"
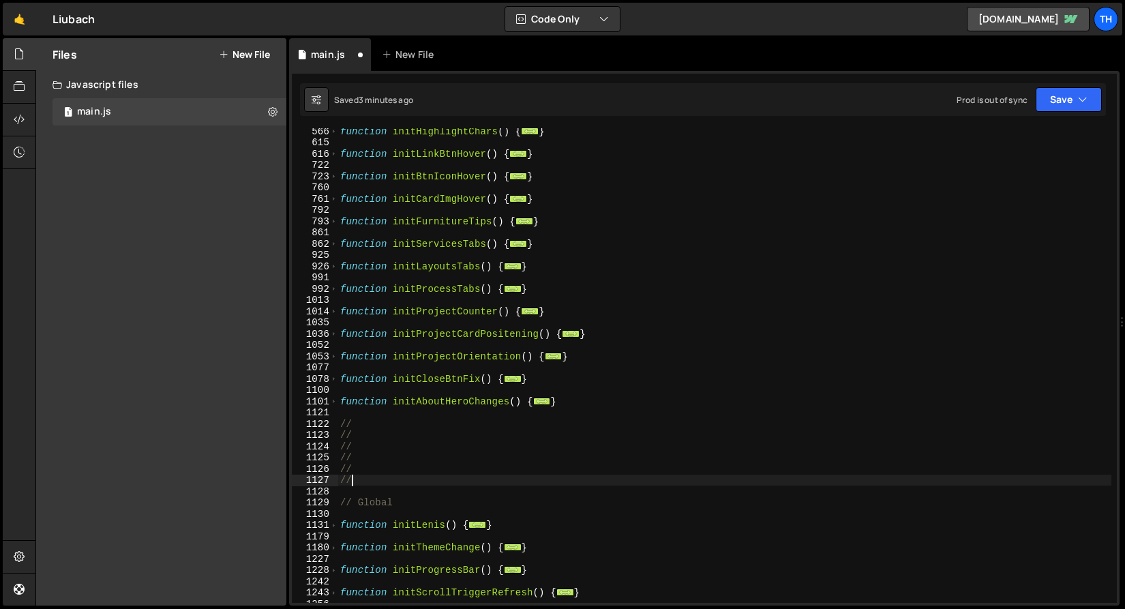
scroll to position [364, 0]
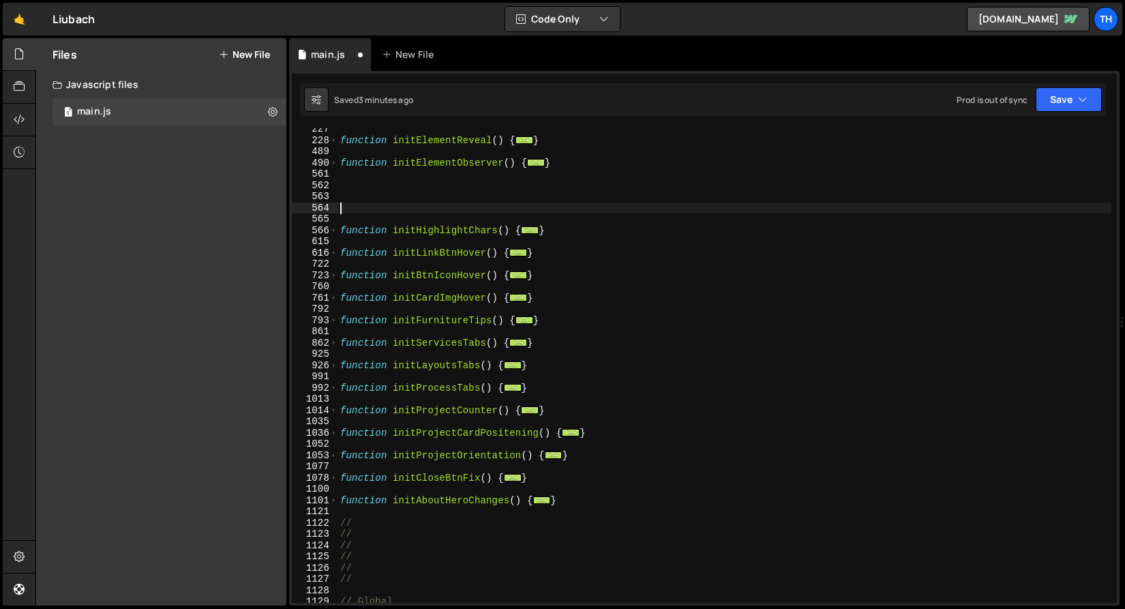
click at [391, 209] on div "function initElementReveal ( ) { ... } function initElementObserver ( ) { ... }…" at bounding box center [724, 371] width 774 height 497
click at [389, 195] on div "function initElementReveal ( ) { ... } function initElementObserver ( ) { ... }…" at bounding box center [724, 371] width 774 height 497
paste textarea "//"
type textarea "//"
click at [393, 189] on div "function initElementReveal ( ) { ... } function initElementObserver ( ) { ... }…" at bounding box center [724, 371] width 774 height 497
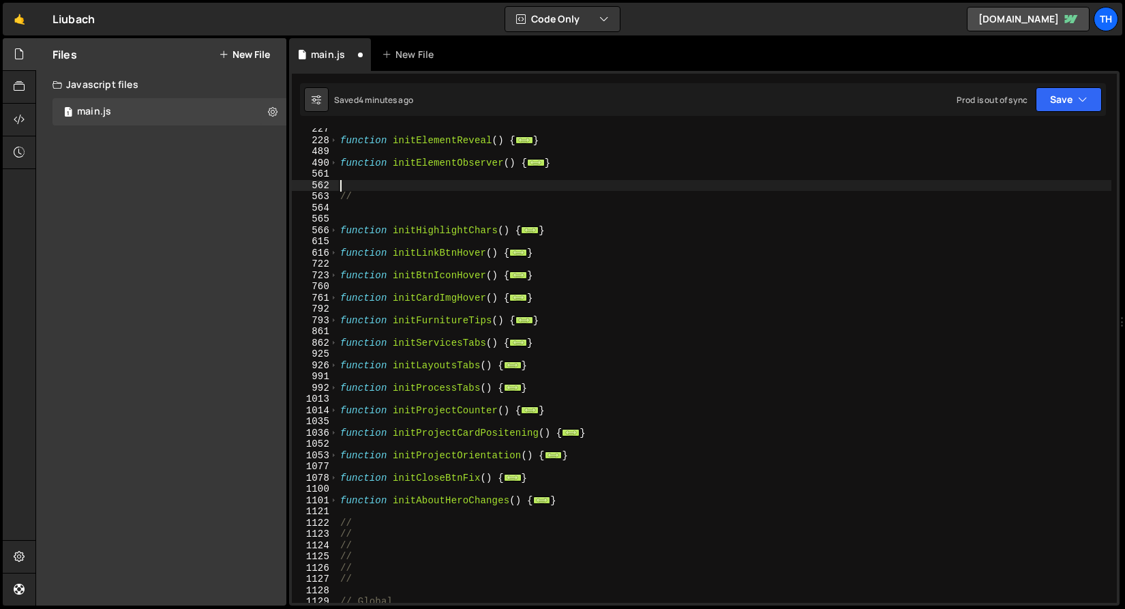
paste textarea "//"
type textarea "//"
click at [373, 211] on div "function initElementReveal ( ) { ... } function initElementObserver ( ) { ... }…" at bounding box center [724, 371] width 774 height 497
paste textarea "//"
type textarea "//"
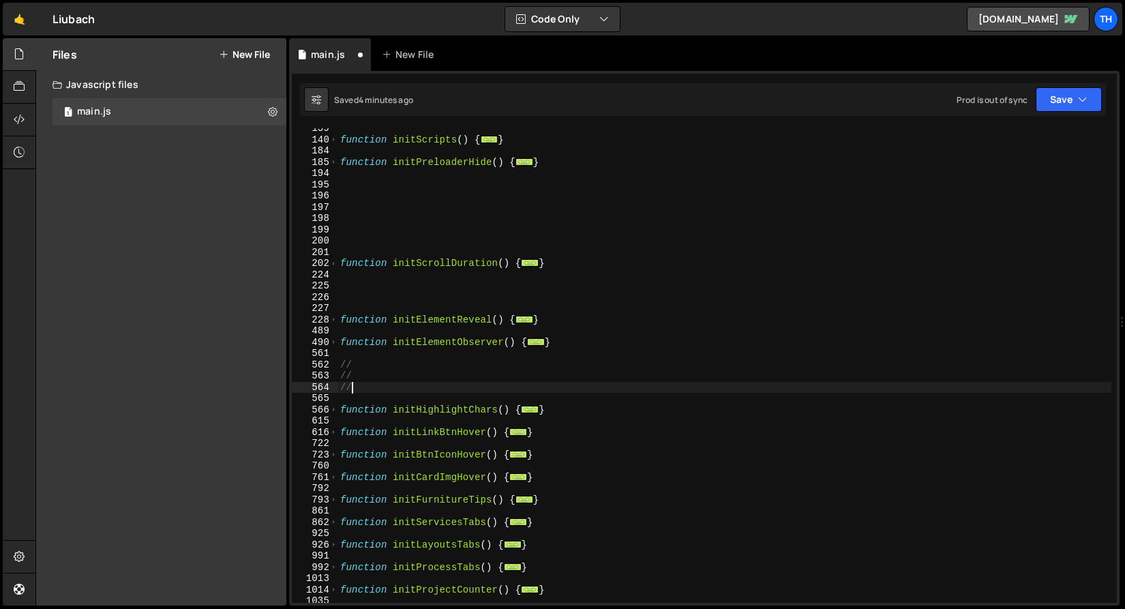
scroll to position [185, 0]
click at [394, 284] on div "function initScripts ( ) { ... } function initPreloaderHide ( ) { ... } functio…" at bounding box center [724, 371] width 774 height 497
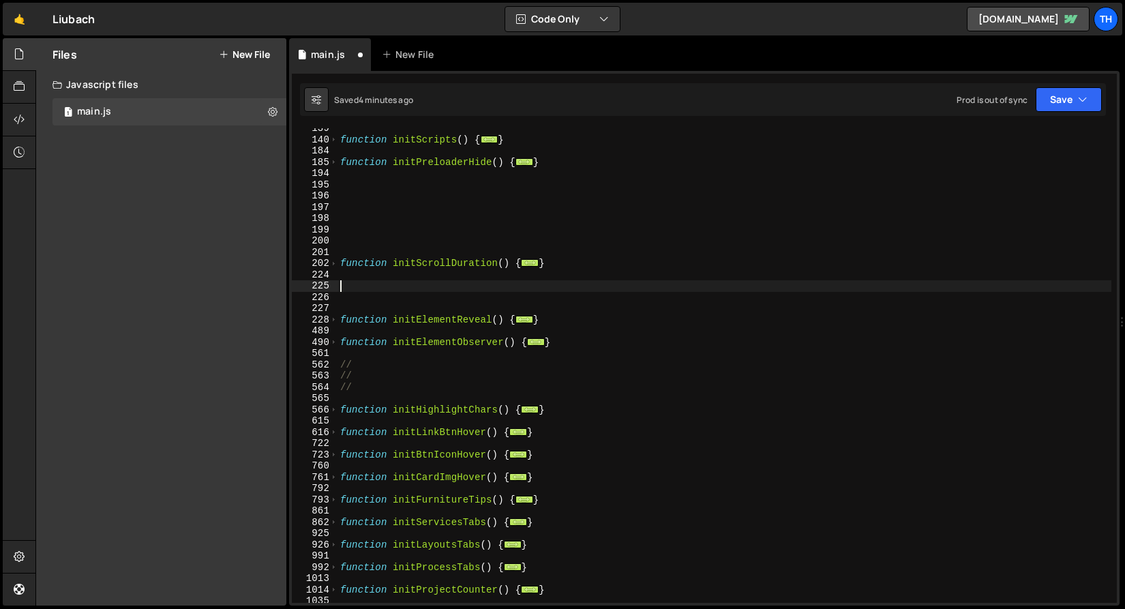
paste textarea "//"
type textarea "//"
click at [368, 301] on div "function initScripts ( ) { ... } function initPreloaderHide ( ) { ... } functio…" at bounding box center [724, 371] width 774 height 497
paste textarea "//"
type textarea "//"
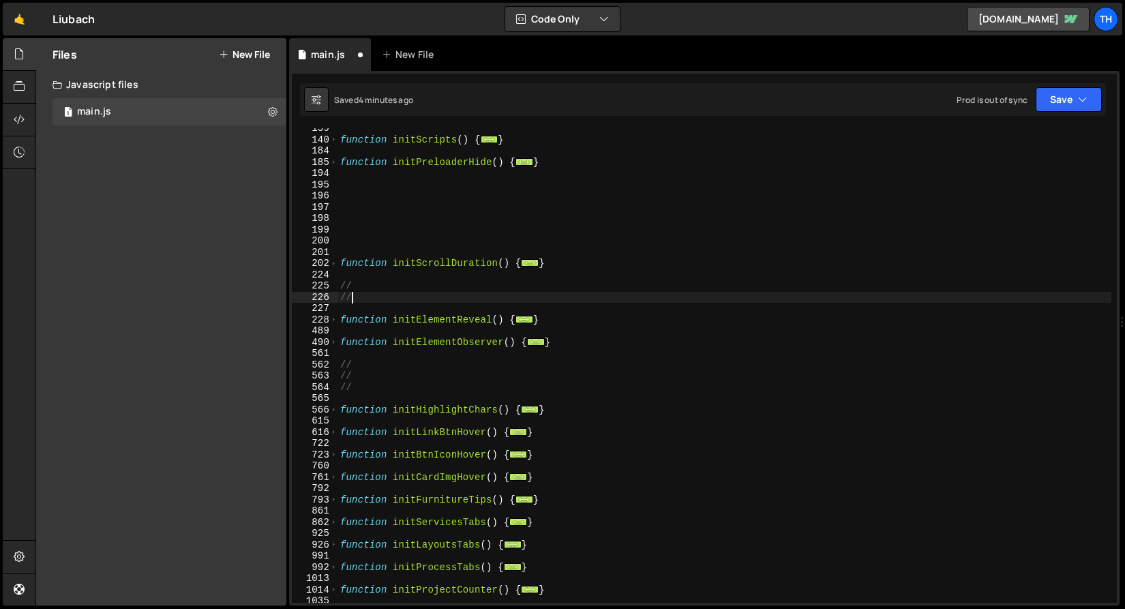
click at [421, 196] on div "function initScripts ( ) { ... } function initPreloaderHide ( ) { ... } functio…" at bounding box center [724, 371] width 774 height 497
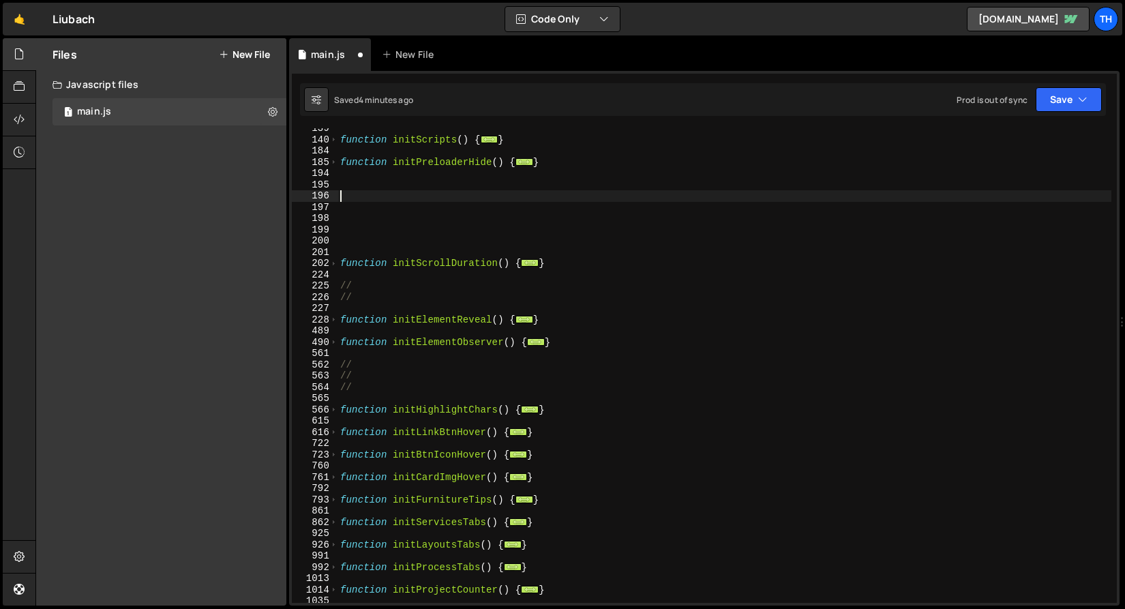
paste textarea "//"
type textarea "//"
click at [416, 209] on div "function initScripts ( ) { ... } function initPreloaderHide ( ) { ... } // func…" at bounding box center [724, 371] width 774 height 497
paste textarea "//"
type textarea "//"
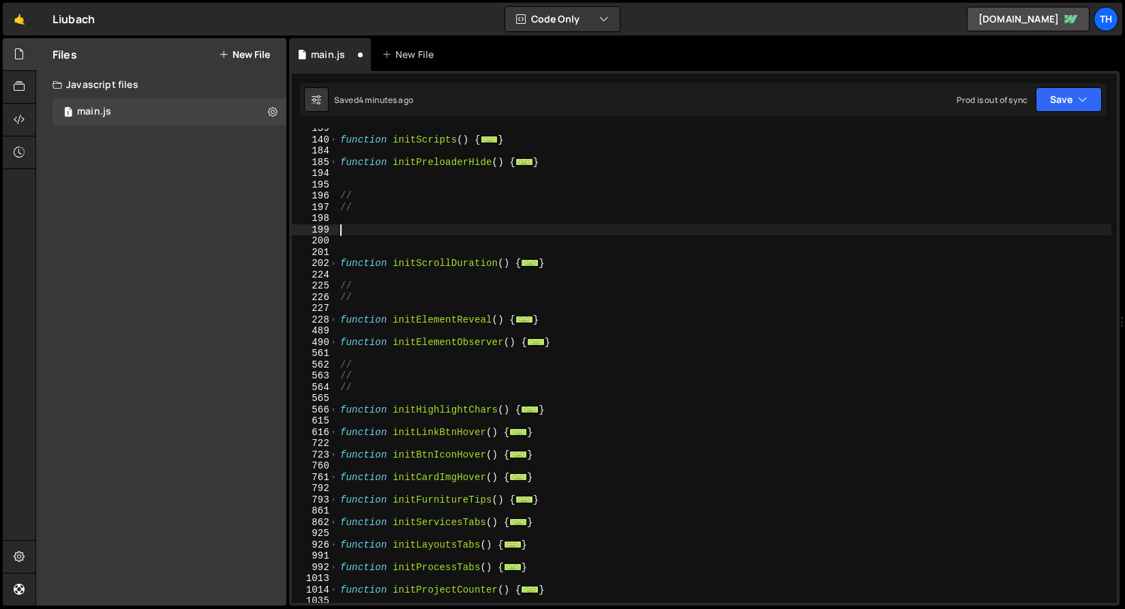
click at [416, 226] on div "function initScripts ( ) { ... } function initPreloaderHide ( ) { ... } // // f…" at bounding box center [724, 371] width 774 height 497
paste textarea "//"
type textarea "//"
click at [416, 237] on div "function initScripts ( ) { ... } function initPreloaderHide ( ) { ... } // // /…" at bounding box center [724, 371] width 774 height 497
paste textarea "//"
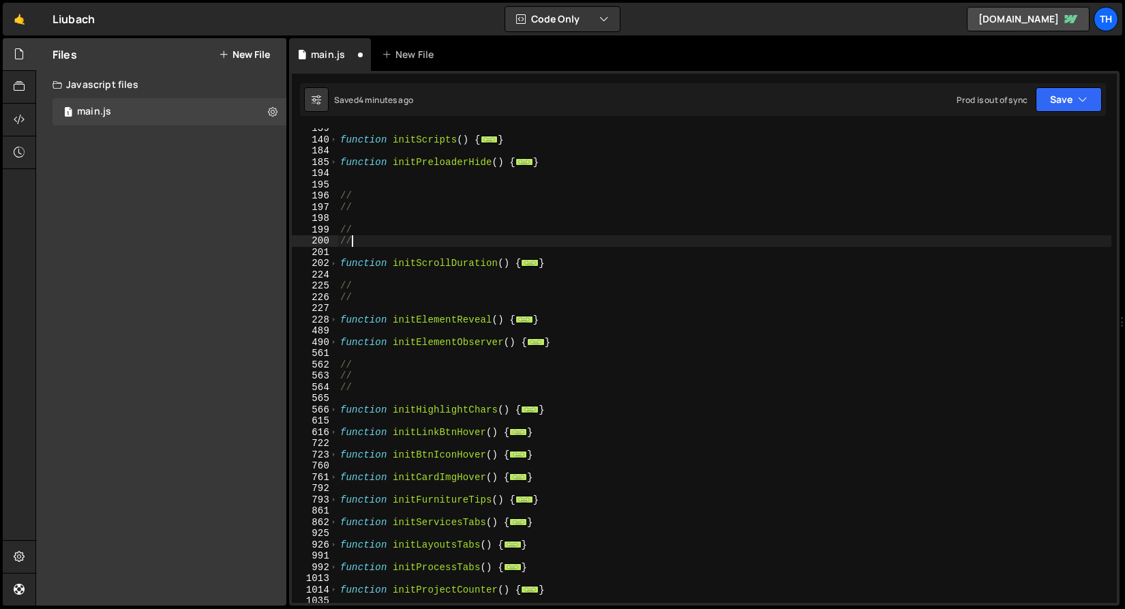
click at [427, 212] on div "function initScripts ( ) { ... } function initPreloaderHide ( ) { ... } // // /…" at bounding box center [724, 371] width 774 height 497
paste textarea "//"
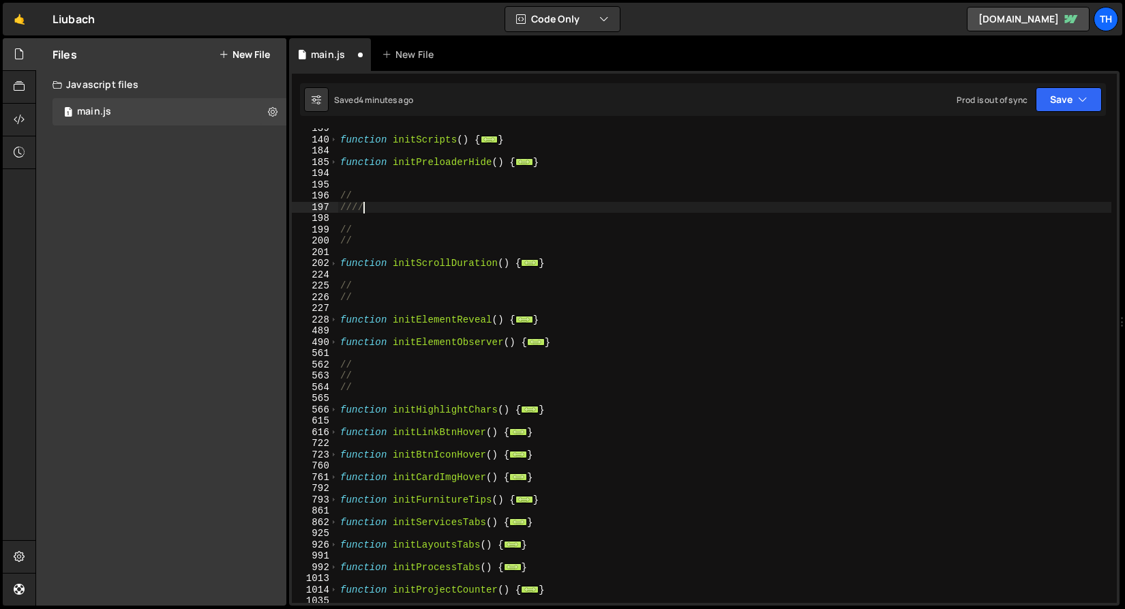
paste textarea "//"
type textarea "//////"
click at [408, 220] on div "function initScripts ( ) { ... } function initPreloaderHide ( ) { ... } // ////…" at bounding box center [724, 371] width 774 height 497
paste textarea "//"
type textarea "//"
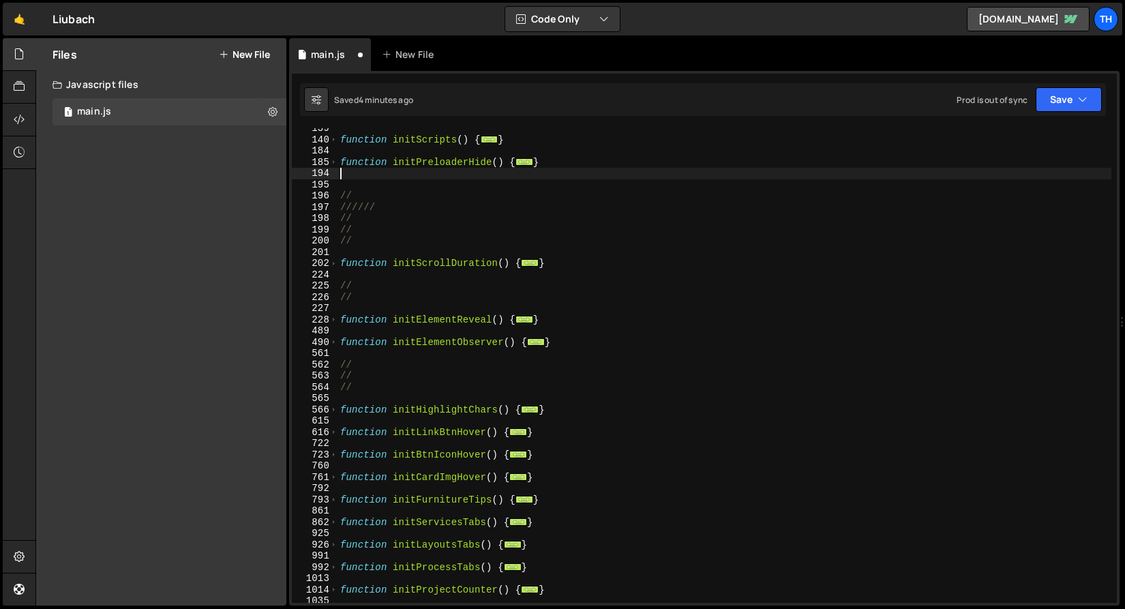
click at [421, 176] on div "function initScripts ( ) { ... } function initPreloaderHide ( ) { ... } // ////…" at bounding box center [724, 371] width 774 height 497
paste textarea "//"
type textarea "//"
click at [414, 185] on div "function initScripts ( ) { ... } function initPreloaderHide ( ) { ... } // ////…" at bounding box center [724, 371] width 774 height 497
paste textarea "//"
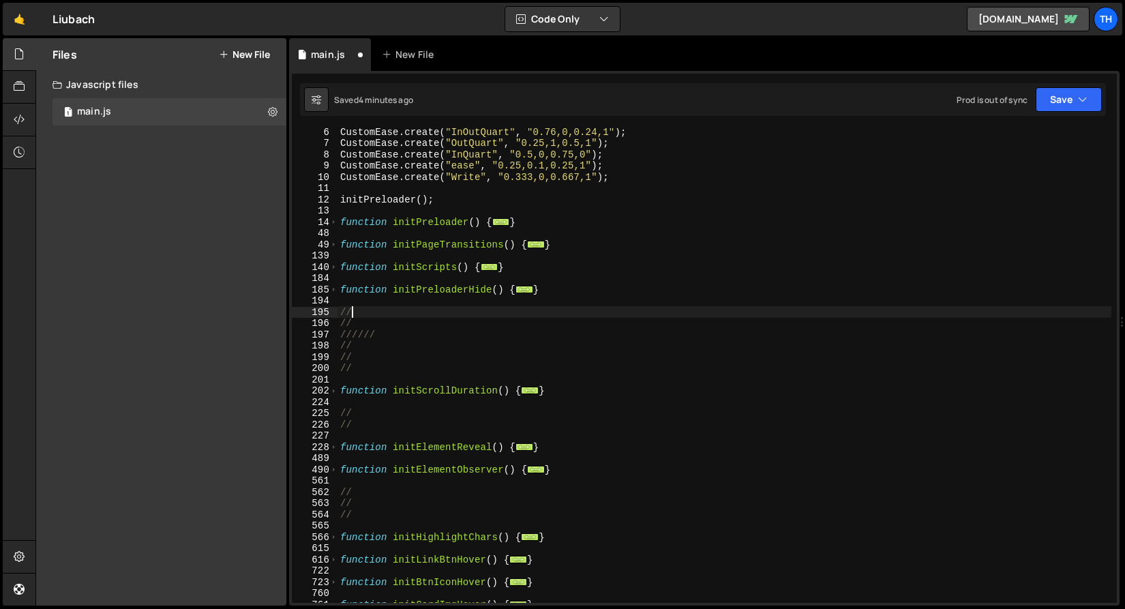
scroll to position [142, 0]
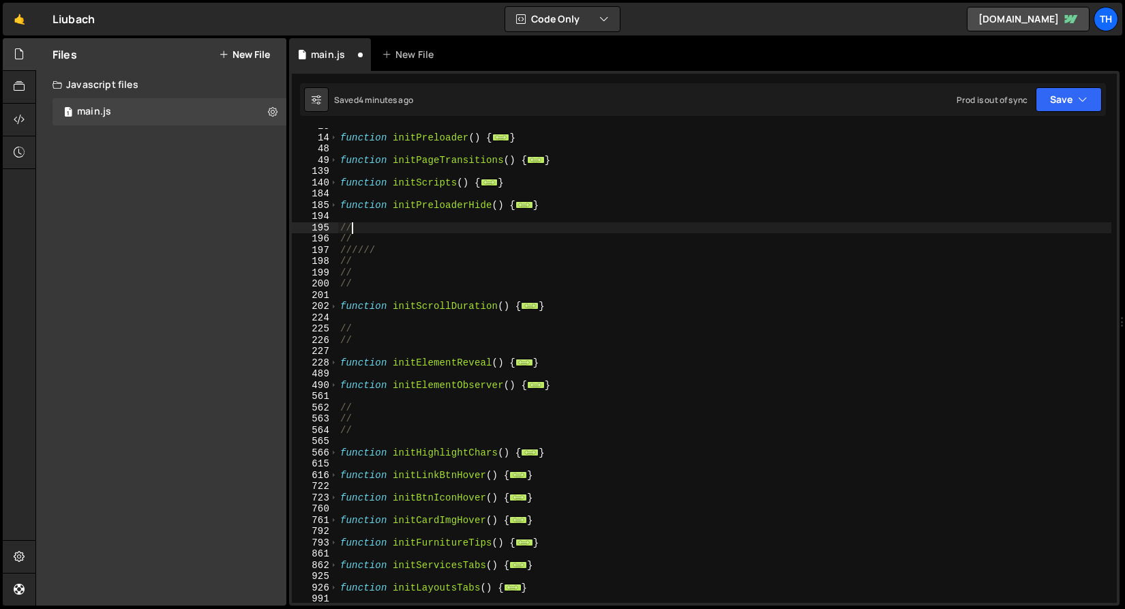
click at [562, 303] on div "function initPreloader ( ) { ... } function initPageTransitions ( ) { ... } fun…" at bounding box center [724, 369] width 774 height 497
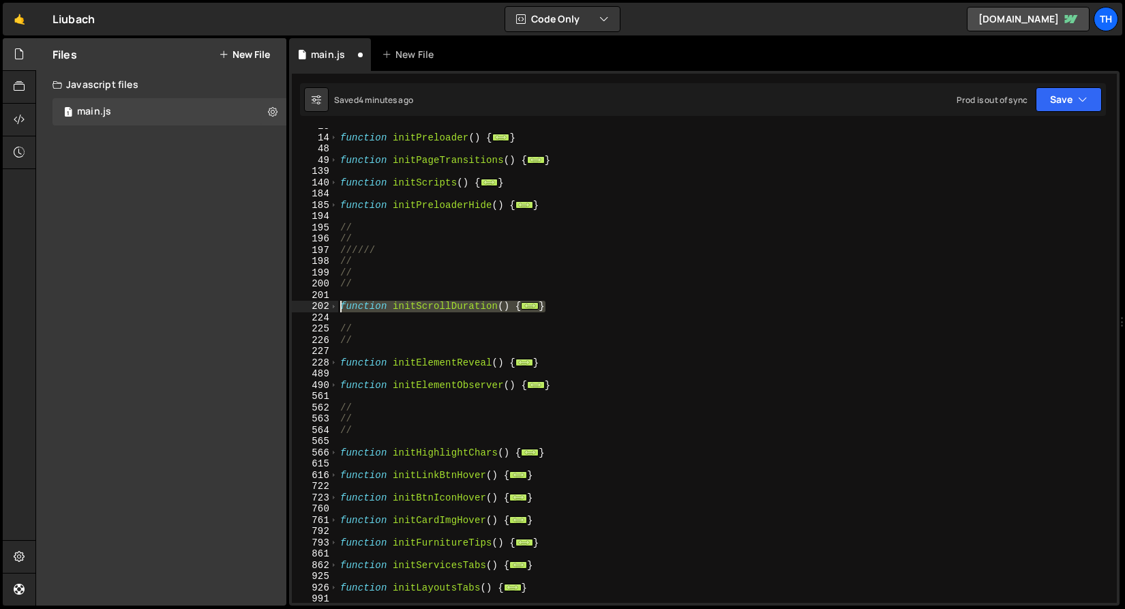
drag, startPoint x: 561, startPoint y: 309, endPoint x: 268, endPoint y: 305, distance: 293.1
click at [268, 305] on div "Files New File Javascript files 1 main.js 0 CSS files Copy share link Edit File…" at bounding box center [579, 322] width 1089 height 568
type textarea "function initScrollDuration() { // Scroll duration"
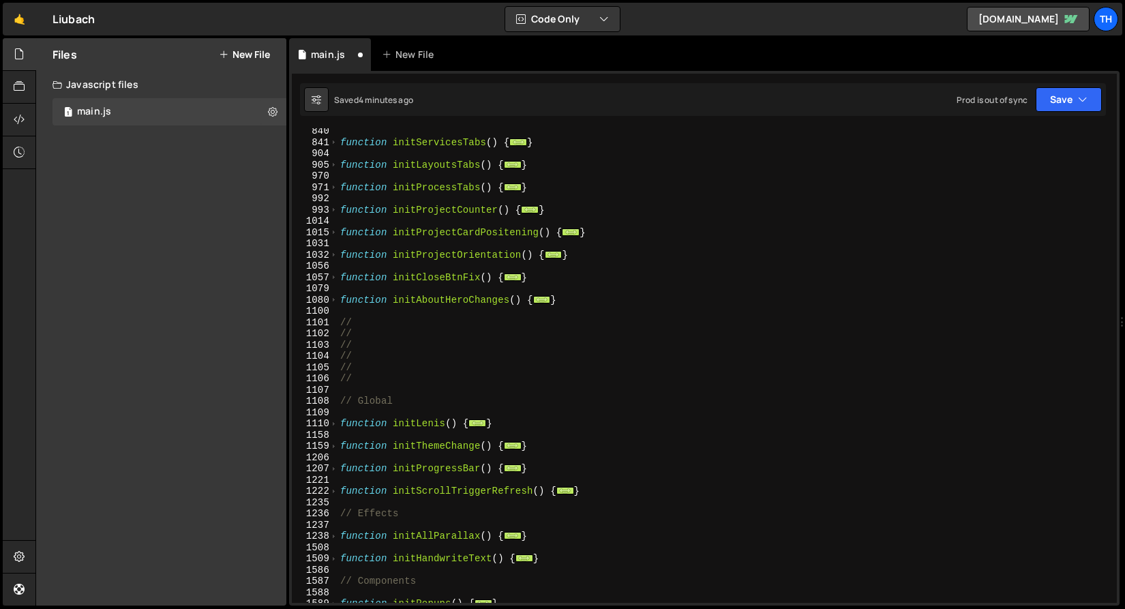
scroll to position [649, 0]
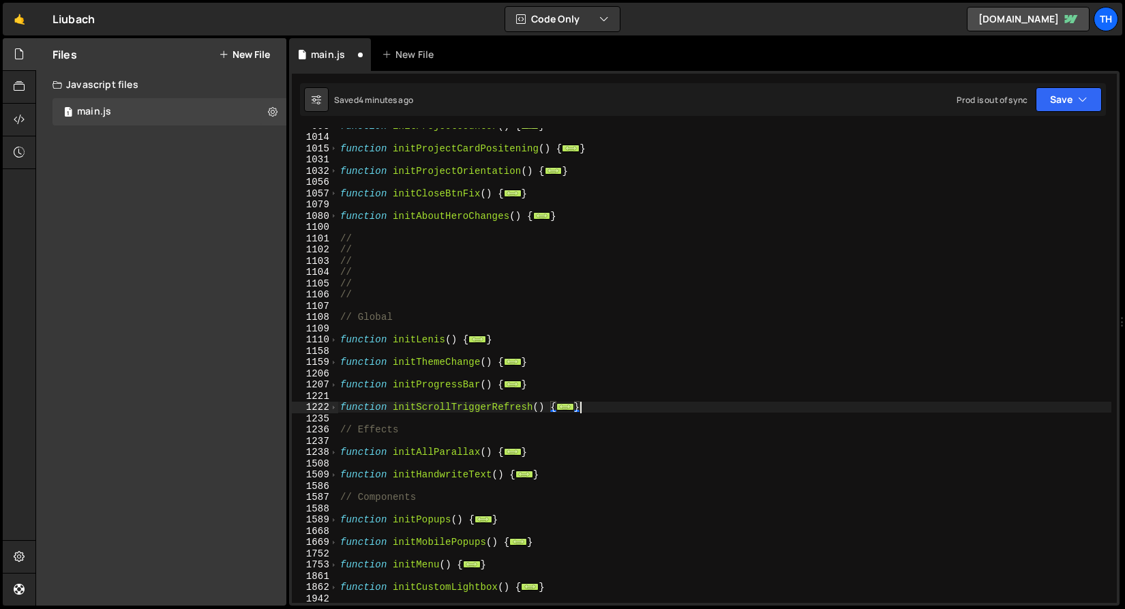
click at [619, 412] on div "function initProjectCounter ( ) { ... } function initProjectCardPositening ( ) …" at bounding box center [724, 368] width 774 height 497
type textarea "}"
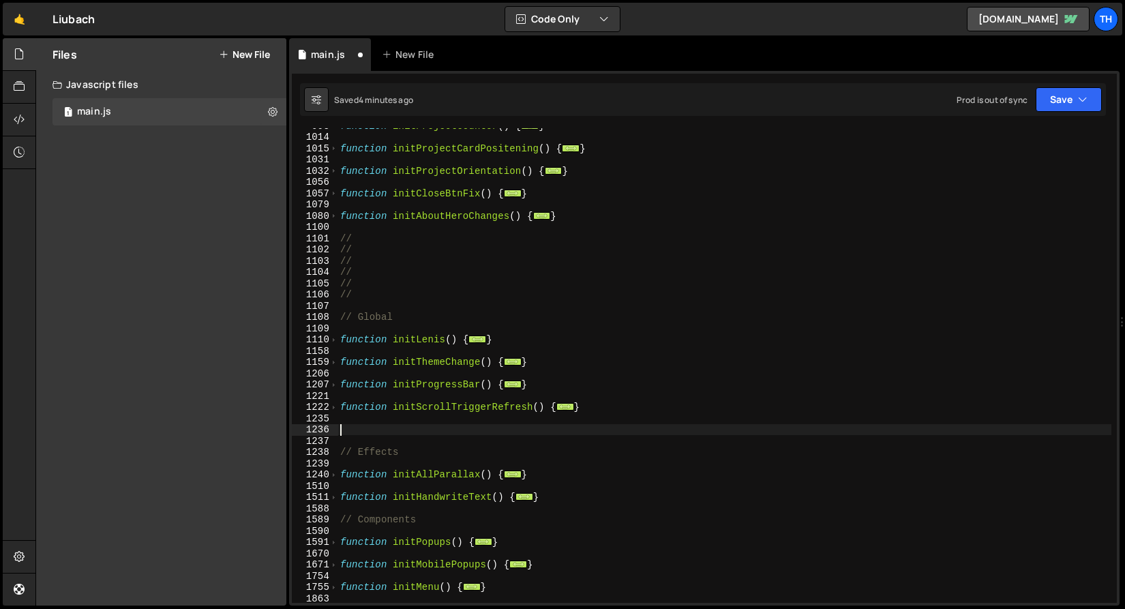
paste textarea "}"
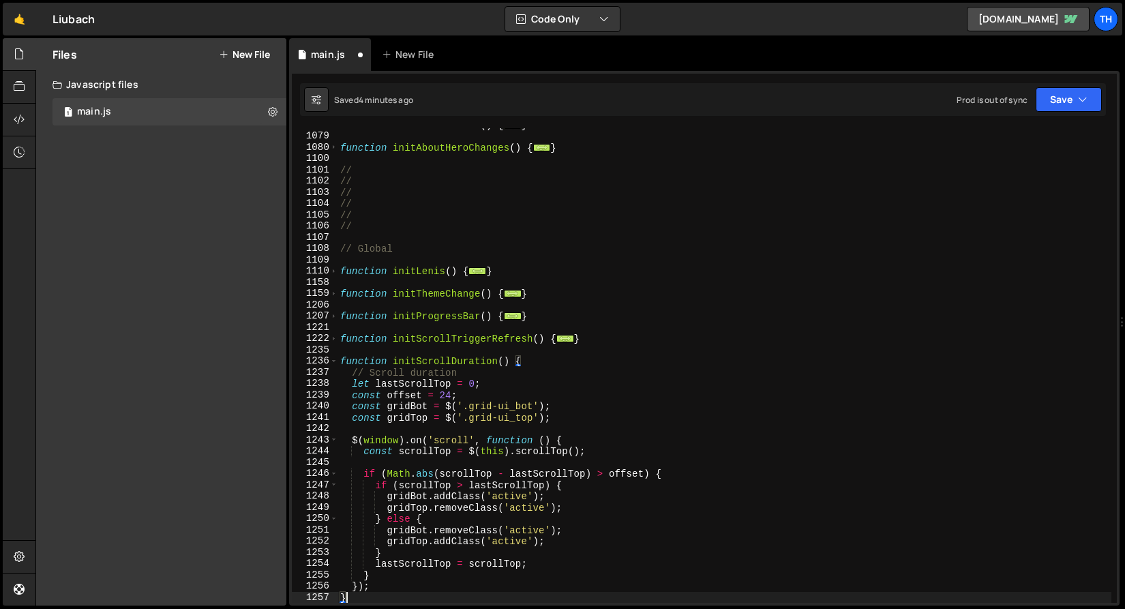
scroll to position [718, 0]
click at [329, 361] on div "1236" at bounding box center [315, 361] width 46 height 12
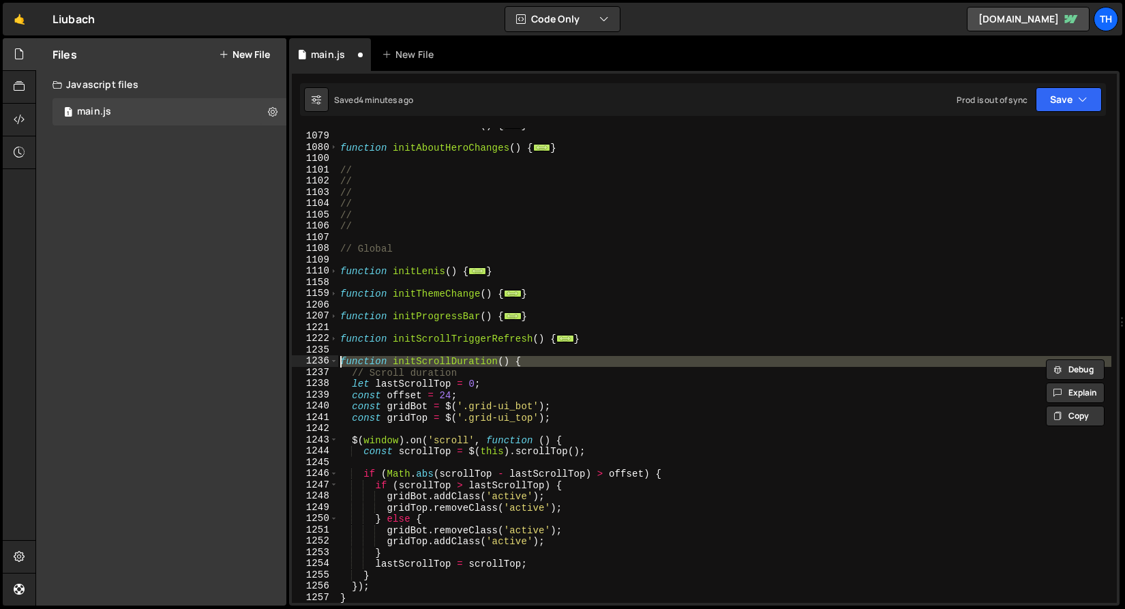
click at [329, 346] on div at bounding box center [329, 346] width 0 height 0
drag, startPoint x: 398, startPoint y: 333, endPoint x: 375, endPoint y: 353, distance: 30.9
click at [399, 333] on div "function initCloseBtnFix ( ) { ... } function initAboutHeroChanges ( ) { ... } …" at bounding box center [724, 367] width 774 height 497
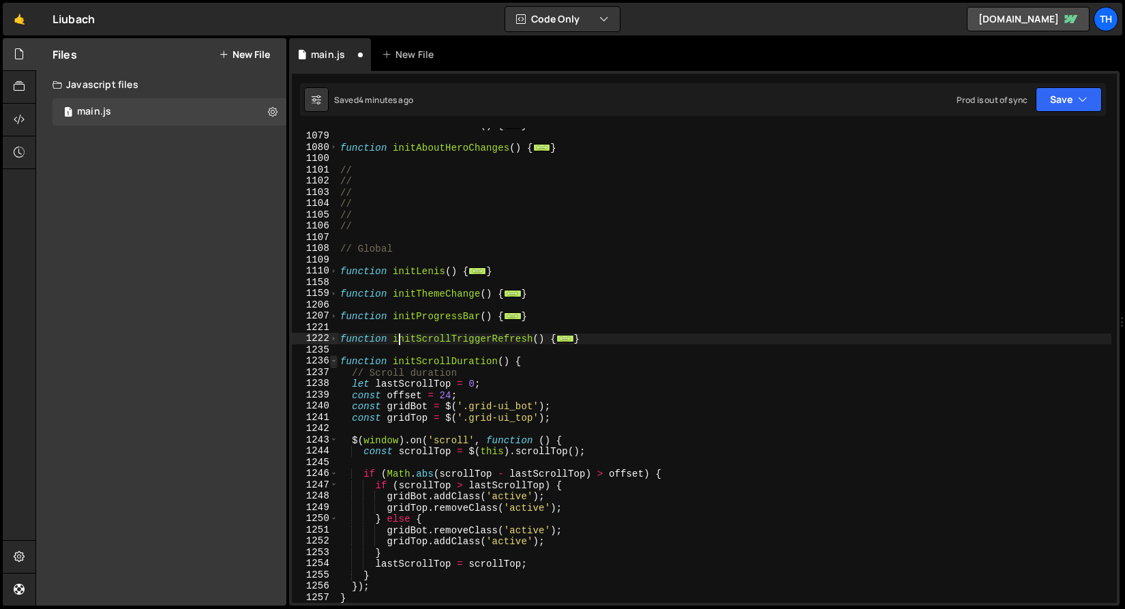
click at [333, 364] on span at bounding box center [333, 361] width 7 height 12
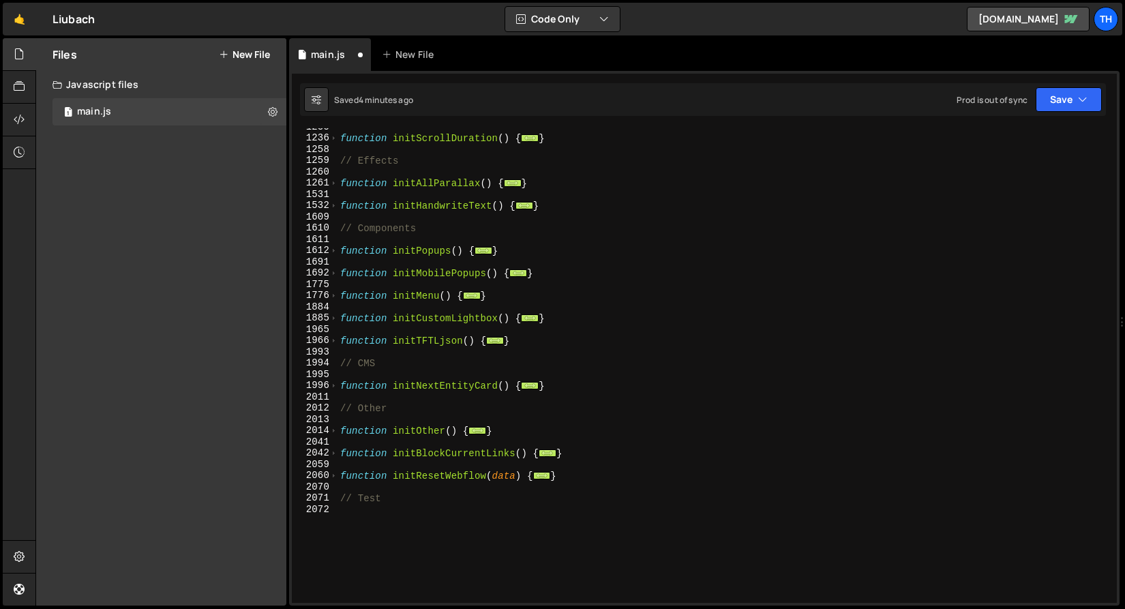
scroll to position [935, 0]
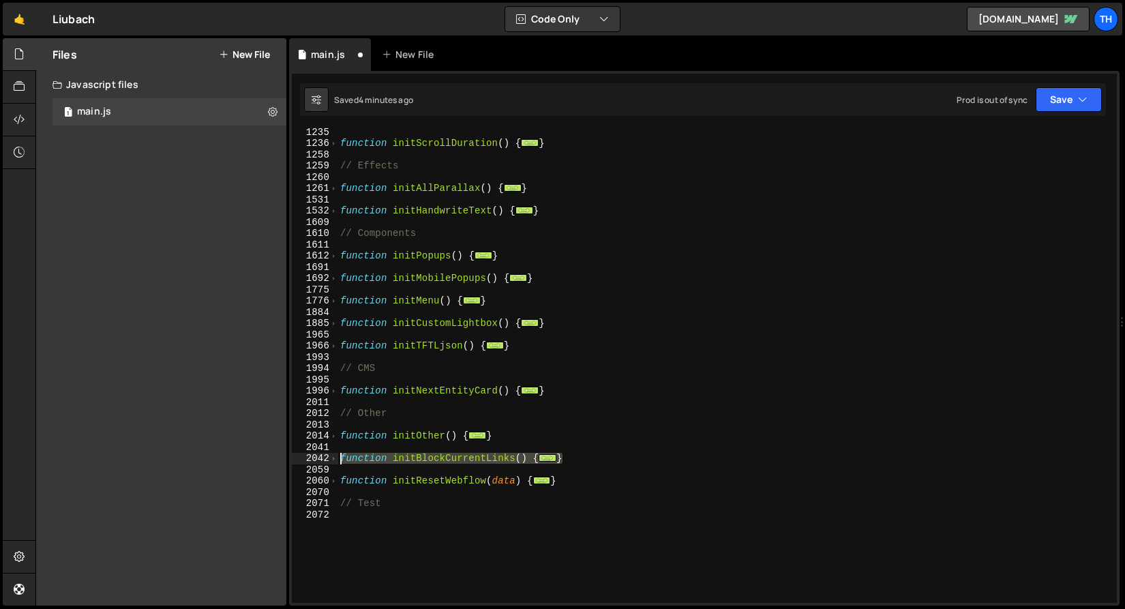
drag, startPoint x: 576, startPoint y: 458, endPoint x: 243, endPoint y: 457, distance: 332.6
click at [243, 457] on div "Files New File Javascript files 1 main.js 0 CSS files Copy share link Edit File…" at bounding box center [579, 322] width 1089 height 568
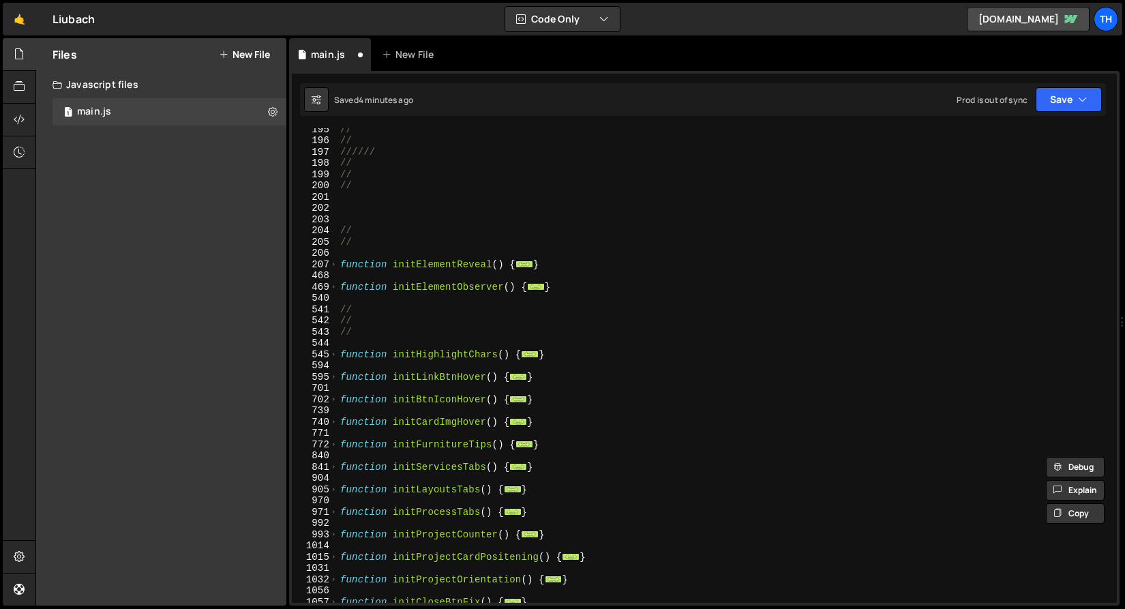
scroll to position [401, 0]
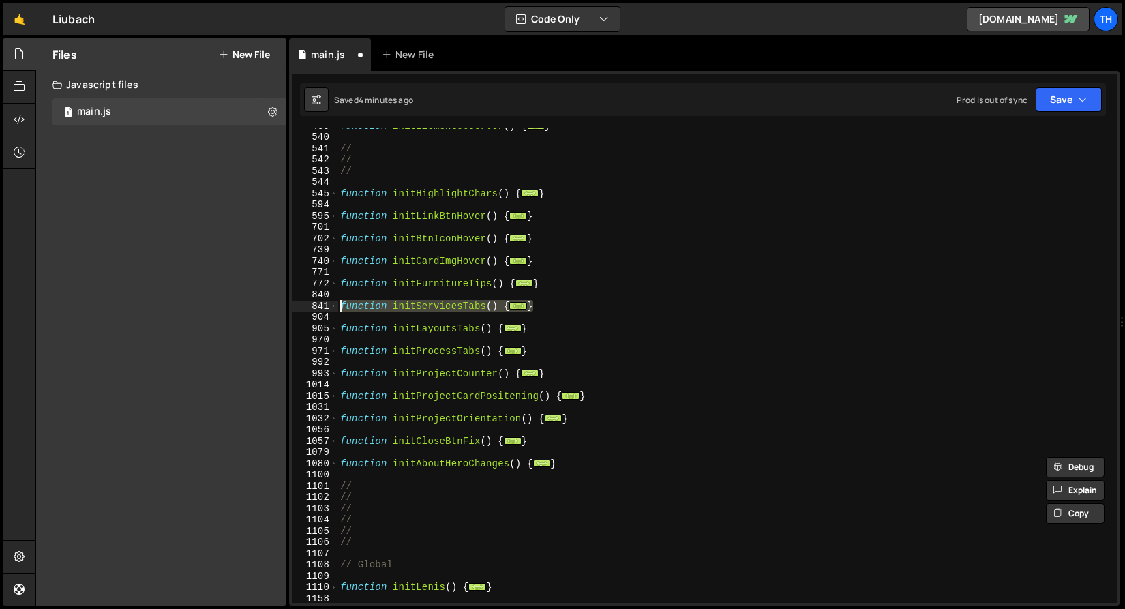
drag, startPoint x: 552, startPoint y: 303, endPoint x: 291, endPoint y: 307, distance: 261.1
click at [291, 307] on div "1 Type cmd + s to save your Javascript file. הההההההההההההההההההההההההההההההההה…" at bounding box center [704, 338] width 830 height 534
type textarea "function initServicesTabs() { ScrollTrigger.matchMedia({"
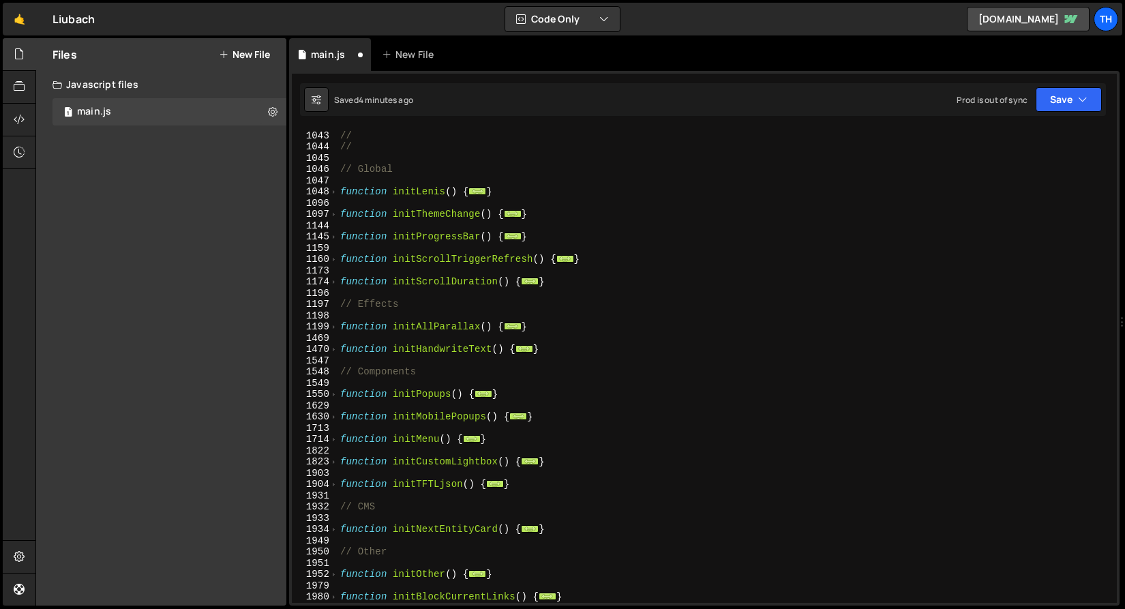
scroll to position [890, 0]
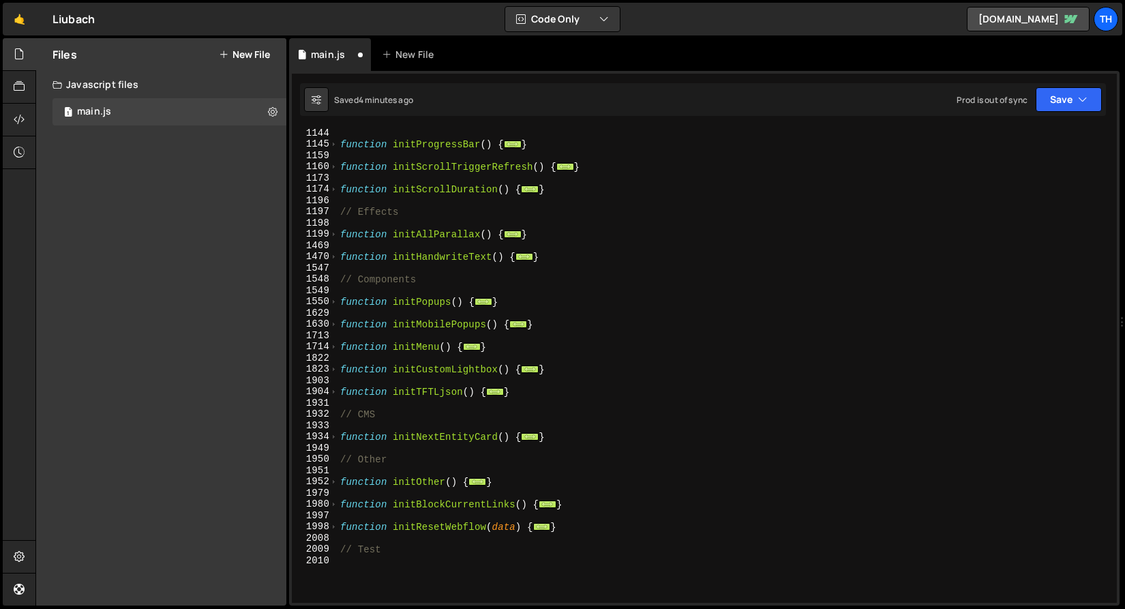
click at [573, 432] on div "function initProgressBar ( ) { ... } function initScrollTriggerRefresh ( ) { ..…" at bounding box center [724, 375] width 774 height 497
click at [502, 414] on div "function initProgressBar ( ) { ... } function initScrollTriggerRefresh ( ) { ..…" at bounding box center [724, 375] width 774 height 497
type textarea "// CMS"
click at [507, 421] on div "function initProgressBar ( ) { ... } function initScrollTriggerRefresh ( ) { ..…" at bounding box center [724, 375] width 774 height 497
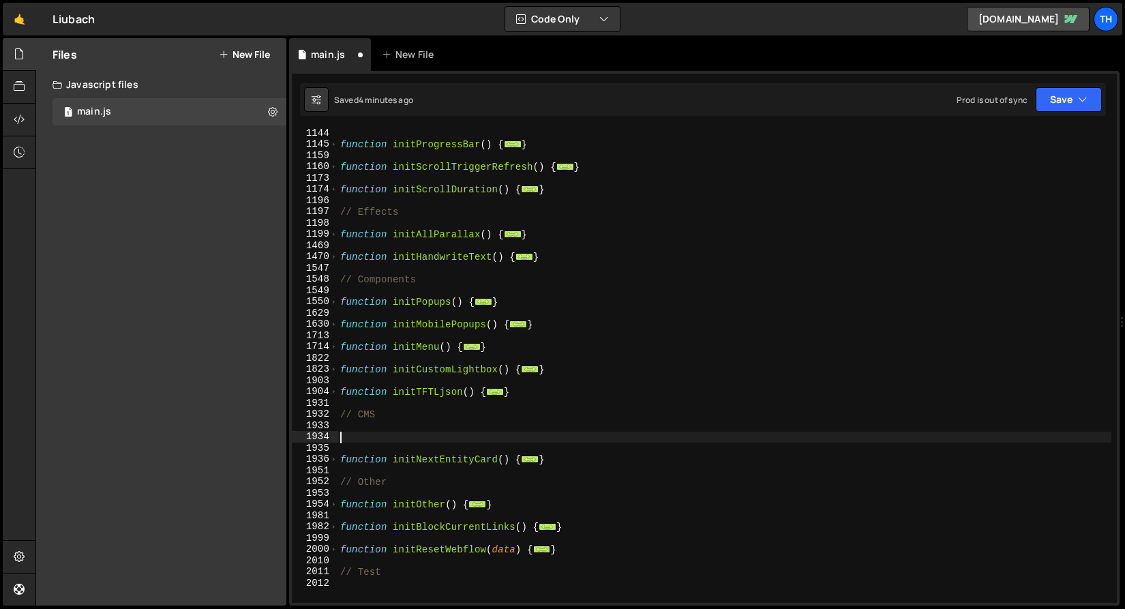
paste textarea "}"
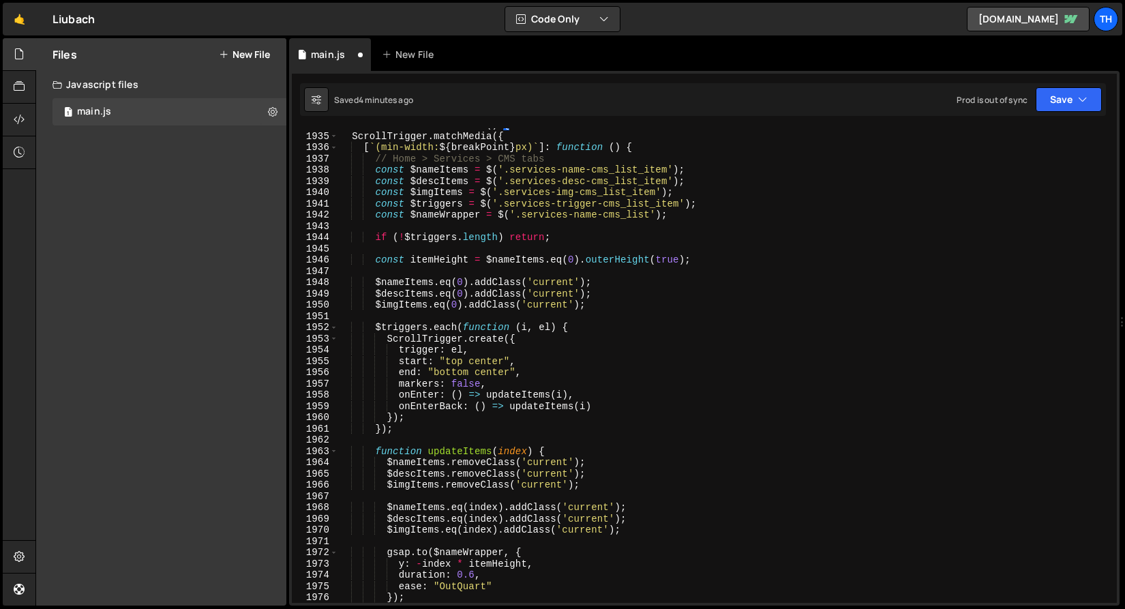
scroll to position [1040, 0]
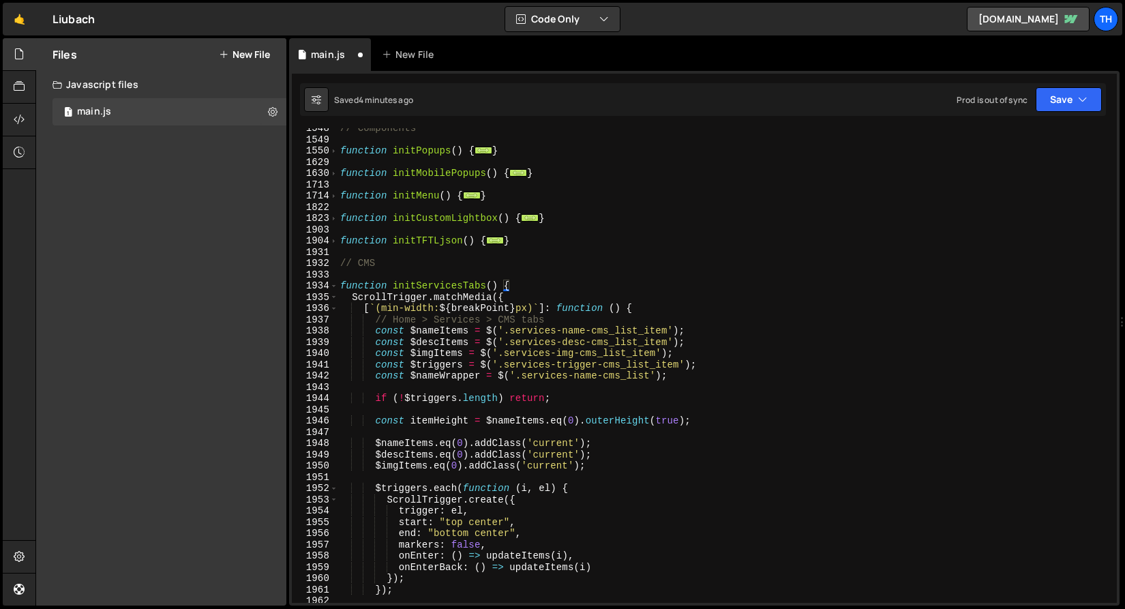
click at [326, 293] on div "1935" at bounding box center [315, 298] width 46 height 12
type textarea "ScrollTrigger.matchMedia({ [`(min-width: ${breakPoint}px)`]: function () {"
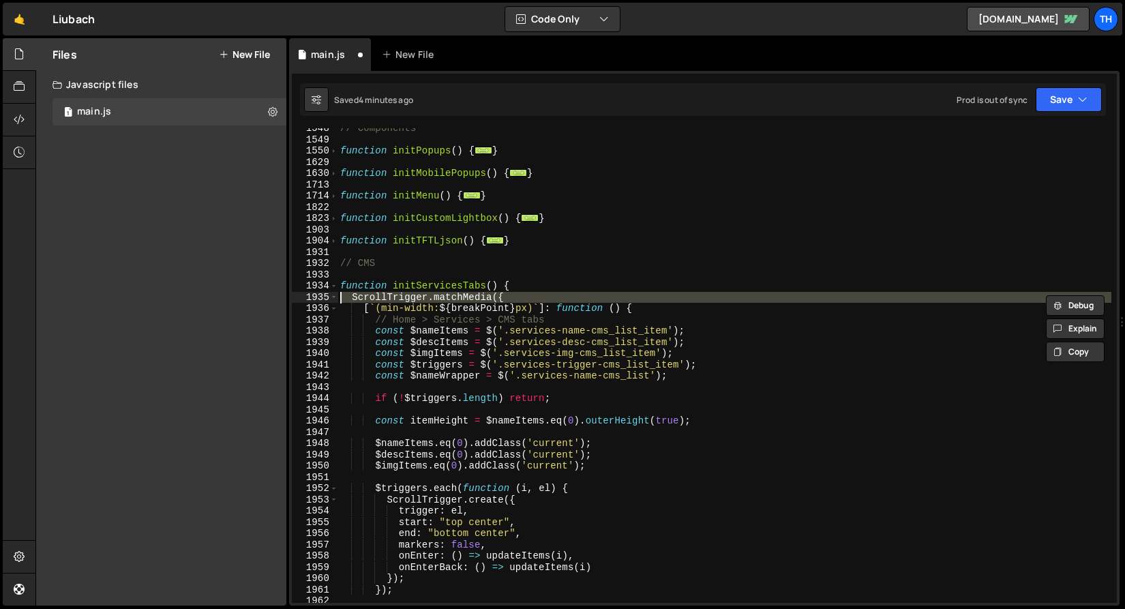
click at [344, 270] on div "// Components function initPopups ( ) { ... } function initMobilePopups ( ) { .…" at bounding box center [724, 371] width 774 height 497
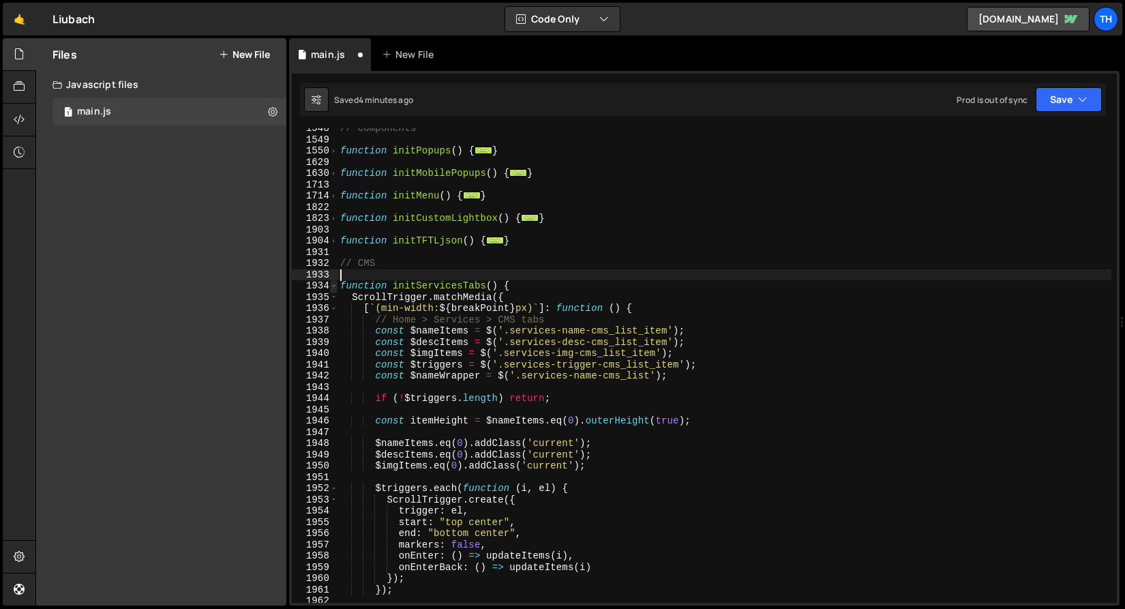
click at [332, 284] on span at bounding box center [333, 286] width 7 height 12
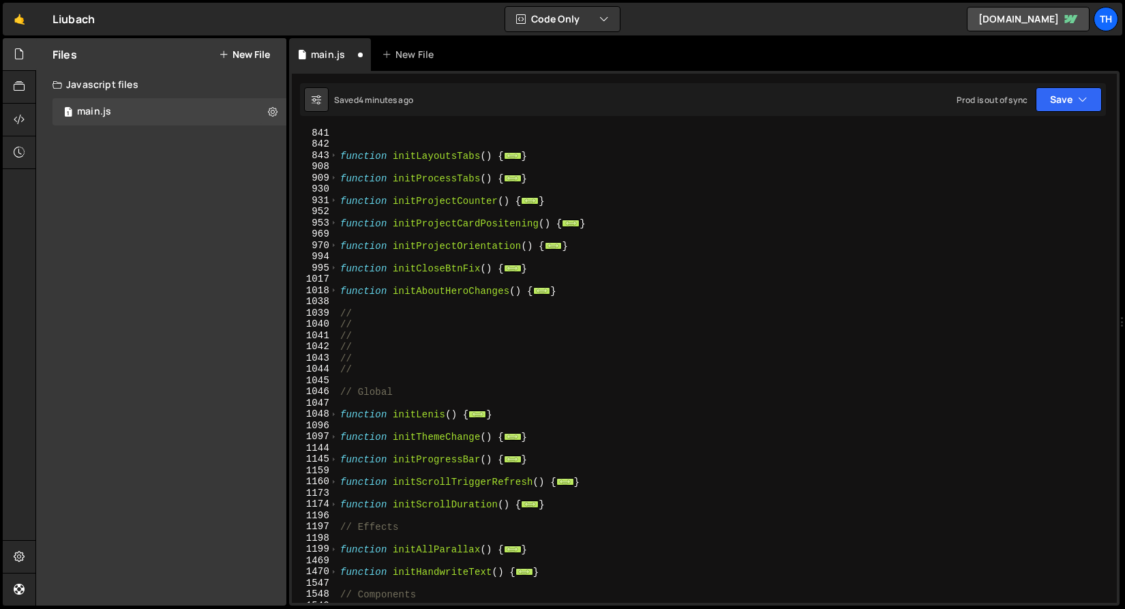
scroll to position [532, 0]
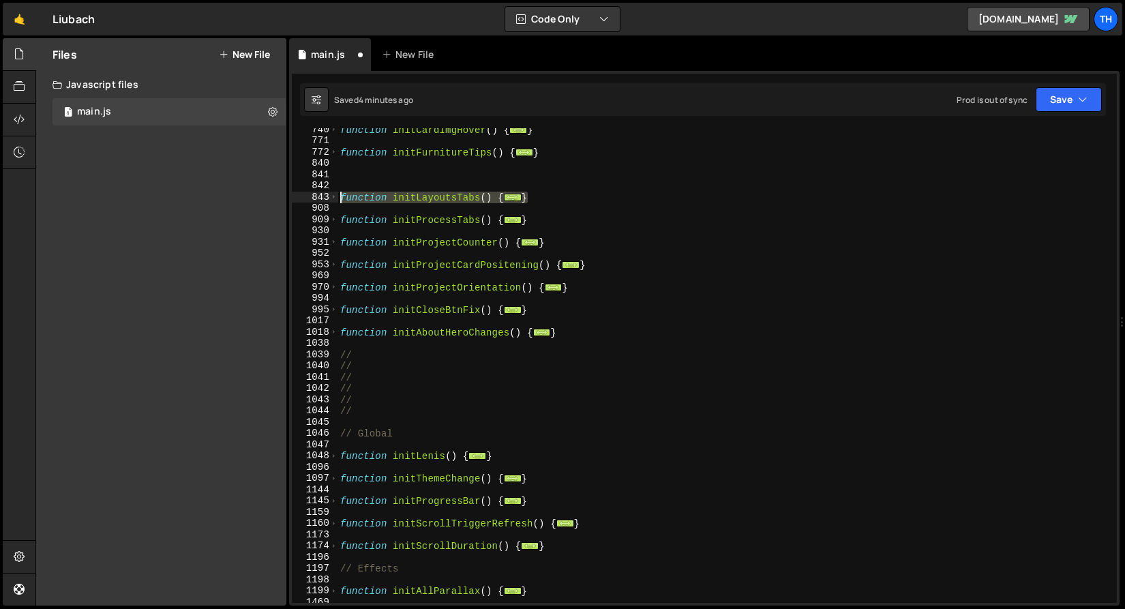
drag, startPoint x: 547, startPoint y: 198, endPoint x: 245, endPoint y: 200, distance: 302.7
click at [245, 200] on div "Files New File Javascript files 1 main.js 0 CSS files Copy share link Edit File…" at bounding box center [579, 322] width 1089 height 568
type textarea "function initLayoutsTabs() { // Trigger generation"
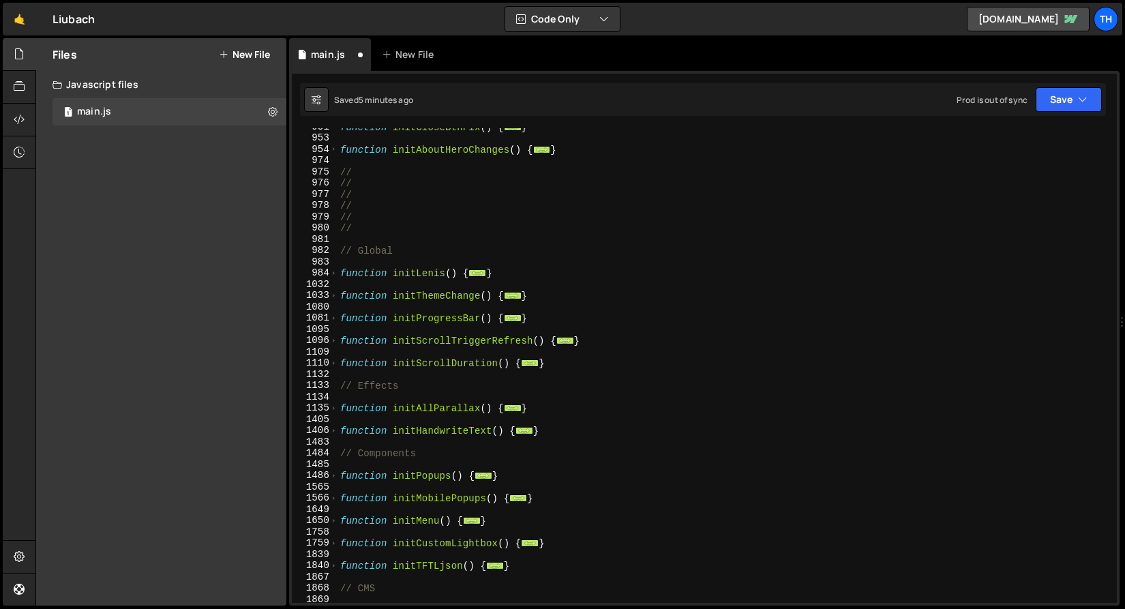
scroll to position [860, 0]
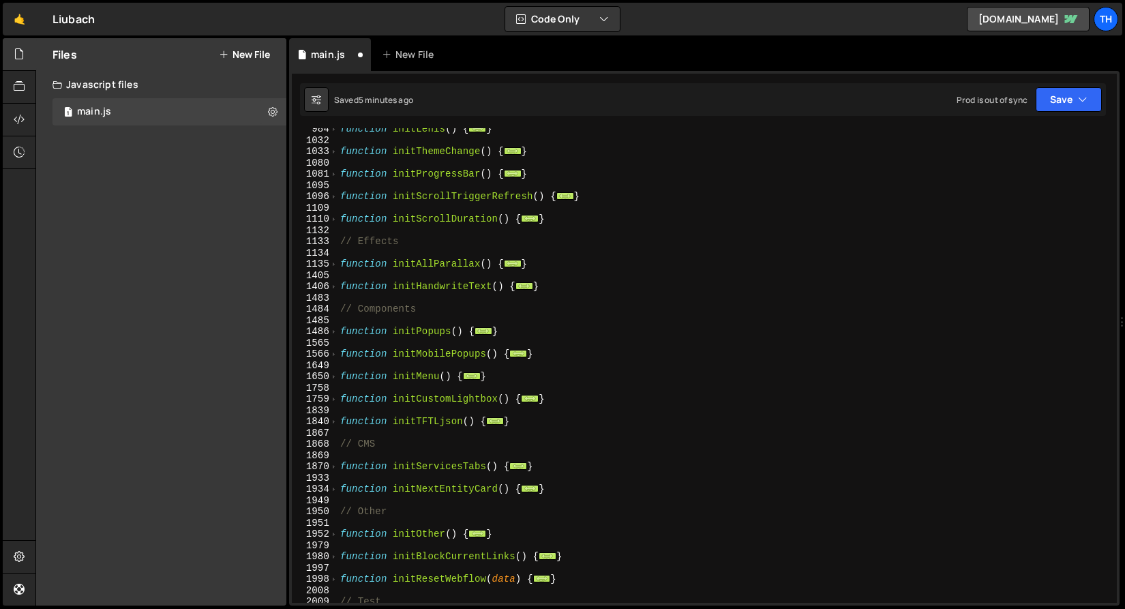
click at [585, 467] on div "function initLenis ( ) { ... } function initThemeChange ( ) { ... } function in…" at bounding box center [724, 371] width 774 height 497
type textarea "}"
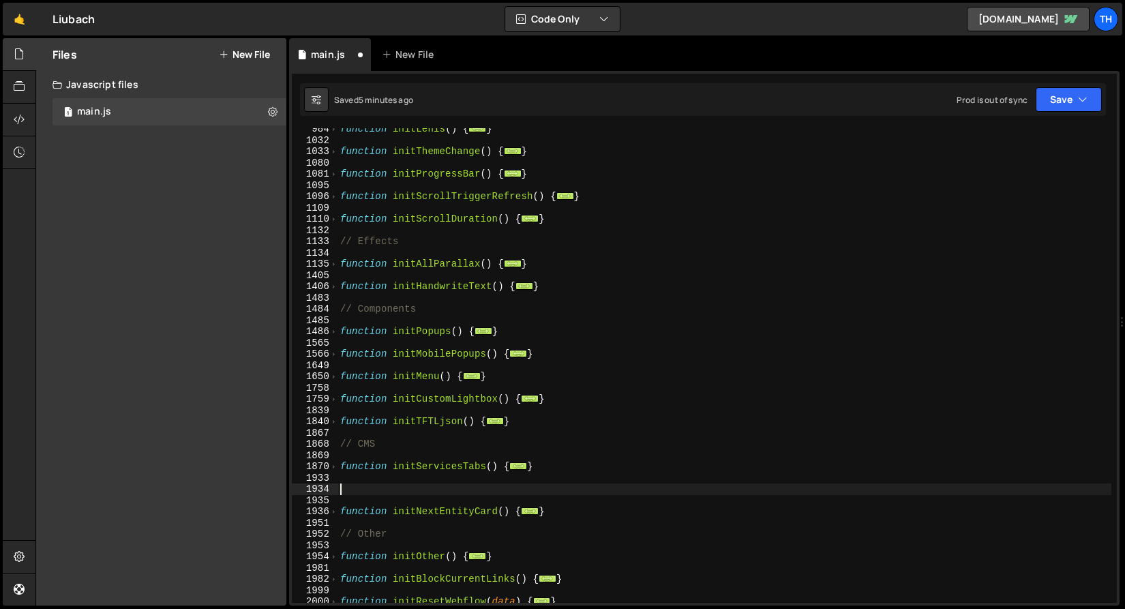
paste textarea "}"
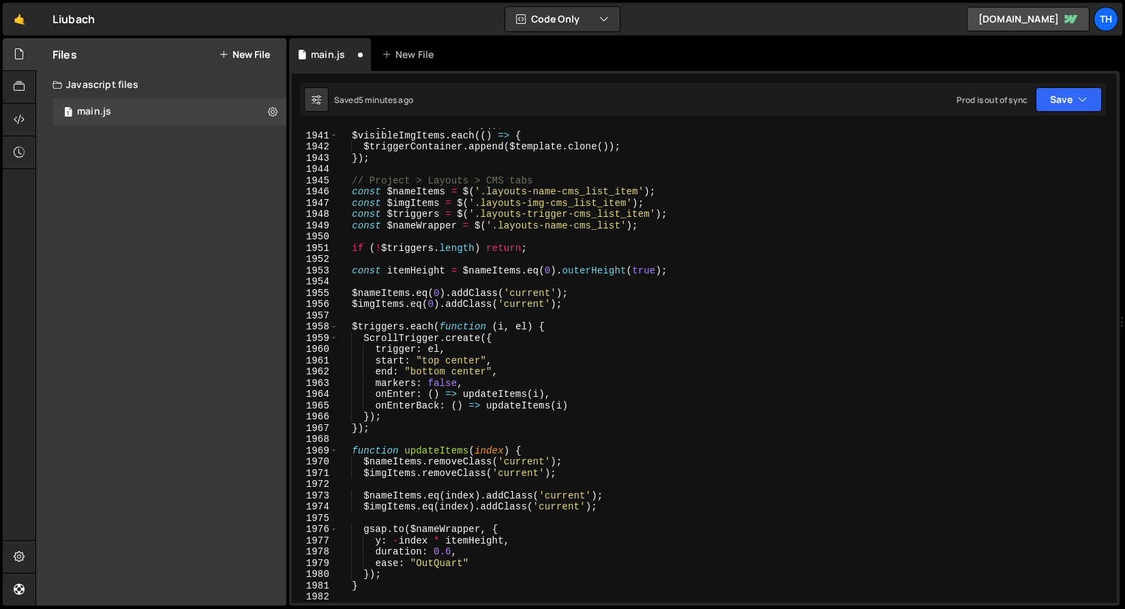
scroll to position [1095, 0]
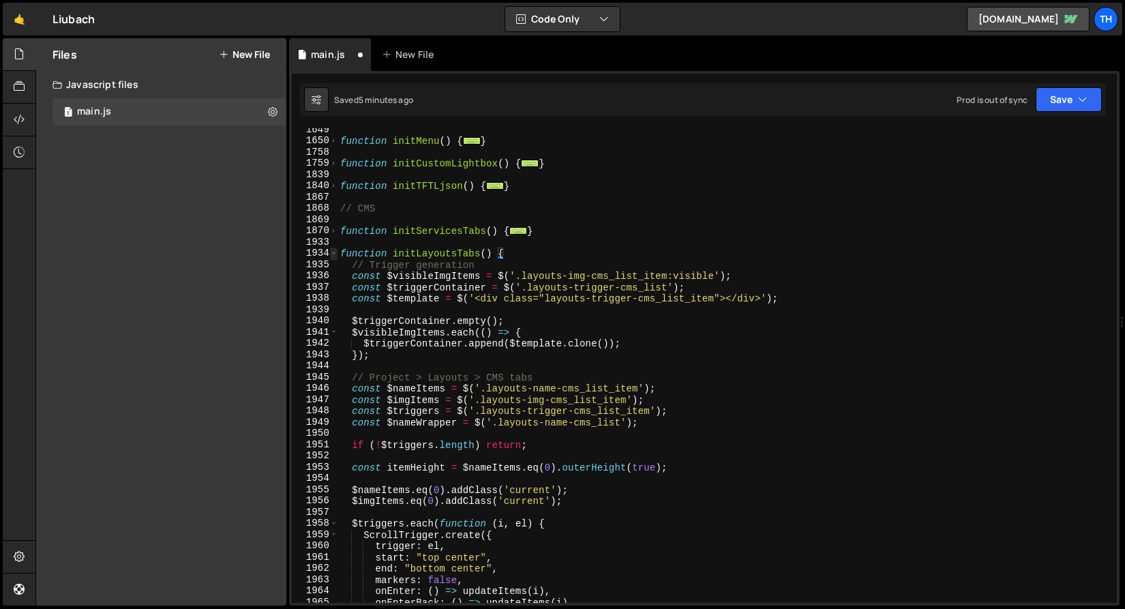
click at [337, 252] on span at bounding box center [333, 253] width 7 height 12
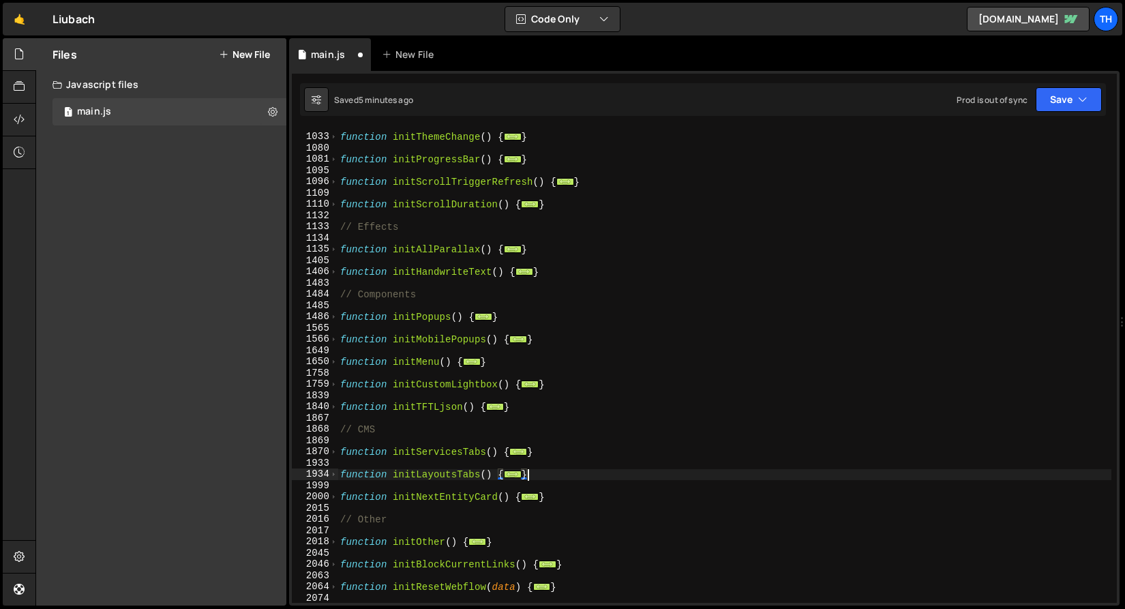
scroll to position [868, 0]
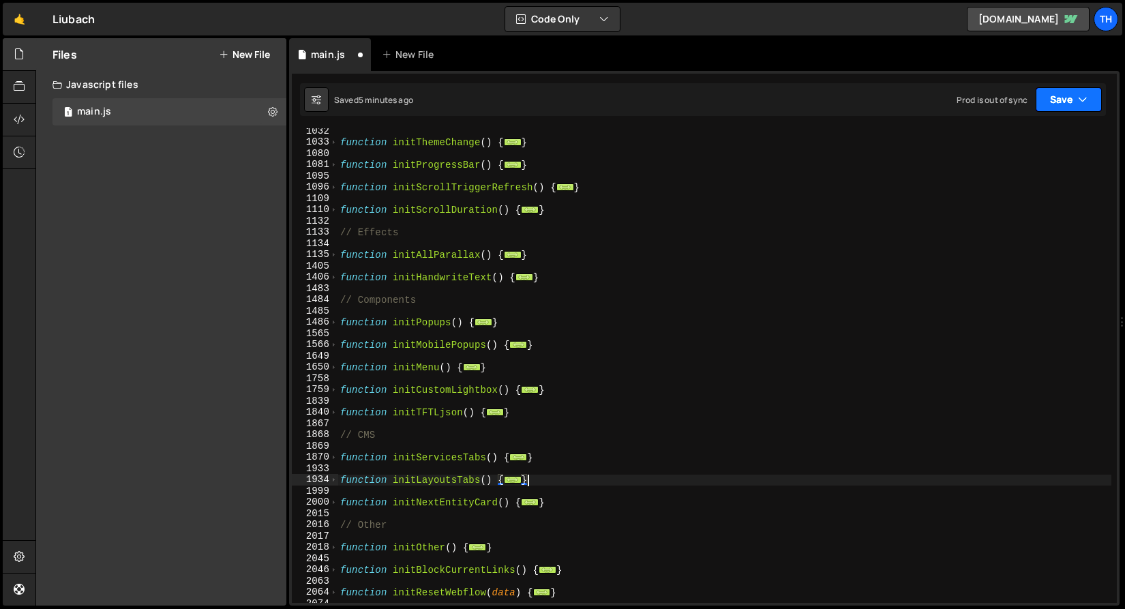
click at [1074, 109] on button "Save" at bounding box center [1068, 99] width 66 height 25
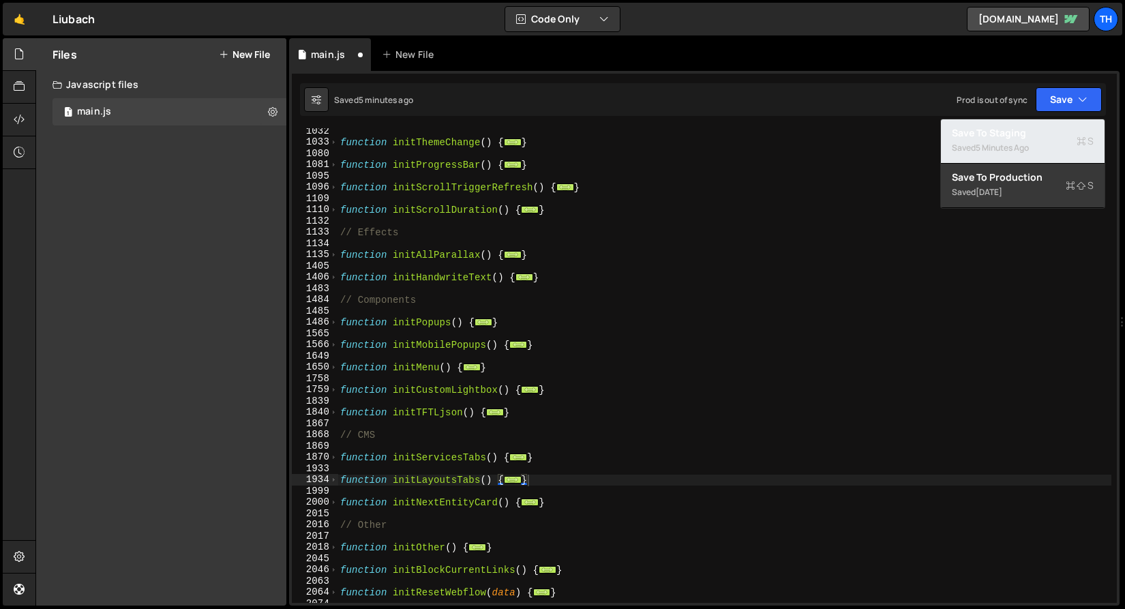
click at [1037, 143] on div "Saved 5 minutes ago" at bounding box center [1023, 148] width 142 height 16
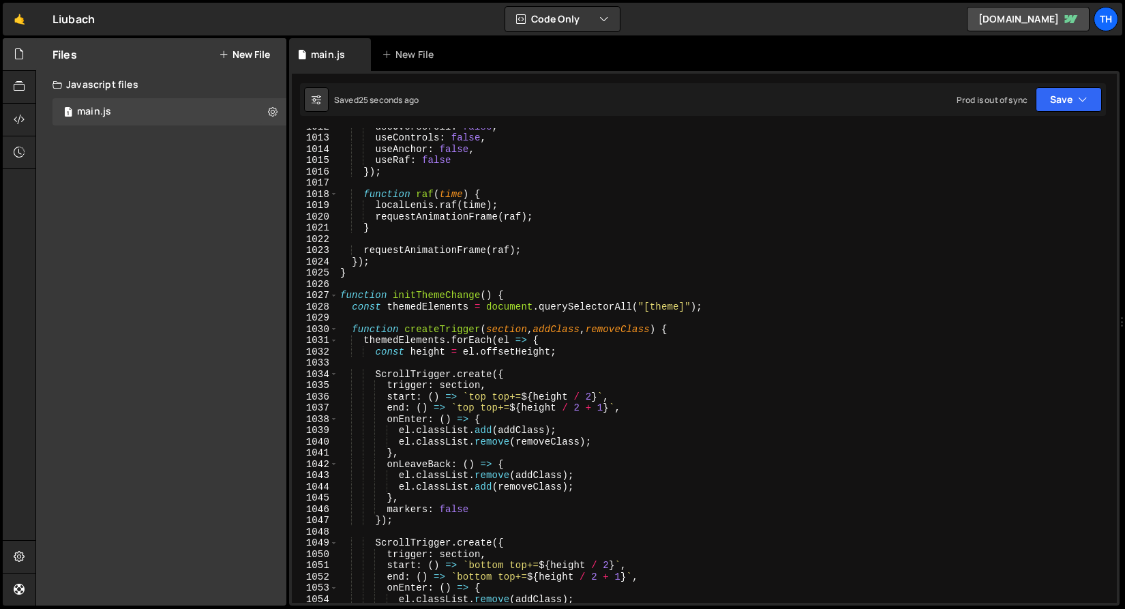
scroll to position [10876, 0]
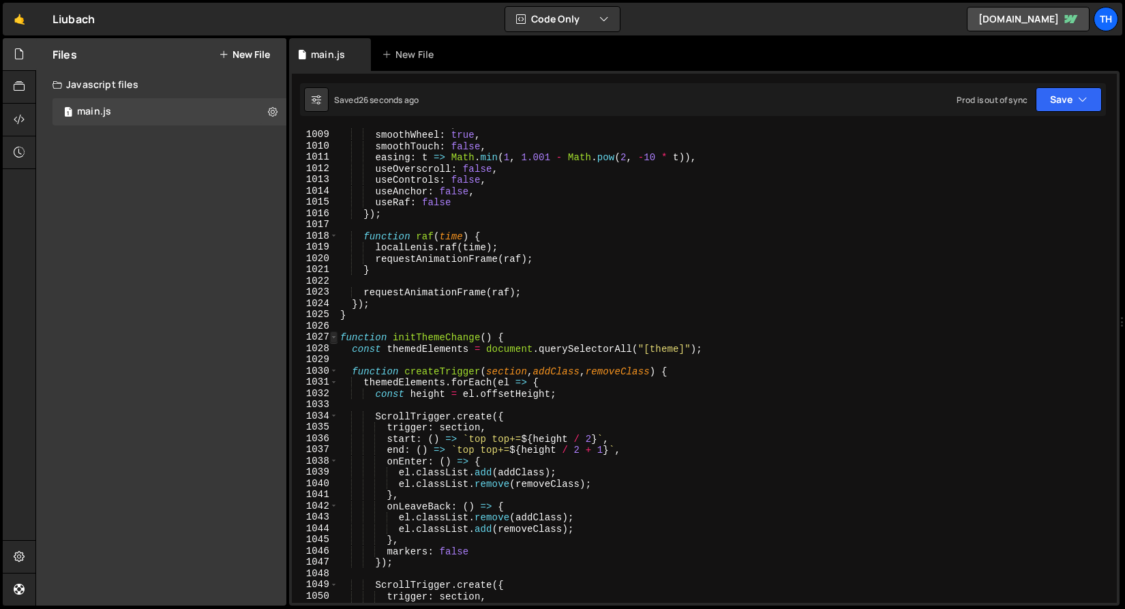
click at [335, 337] on span at bounding box center [333, 337] width 7 height 12
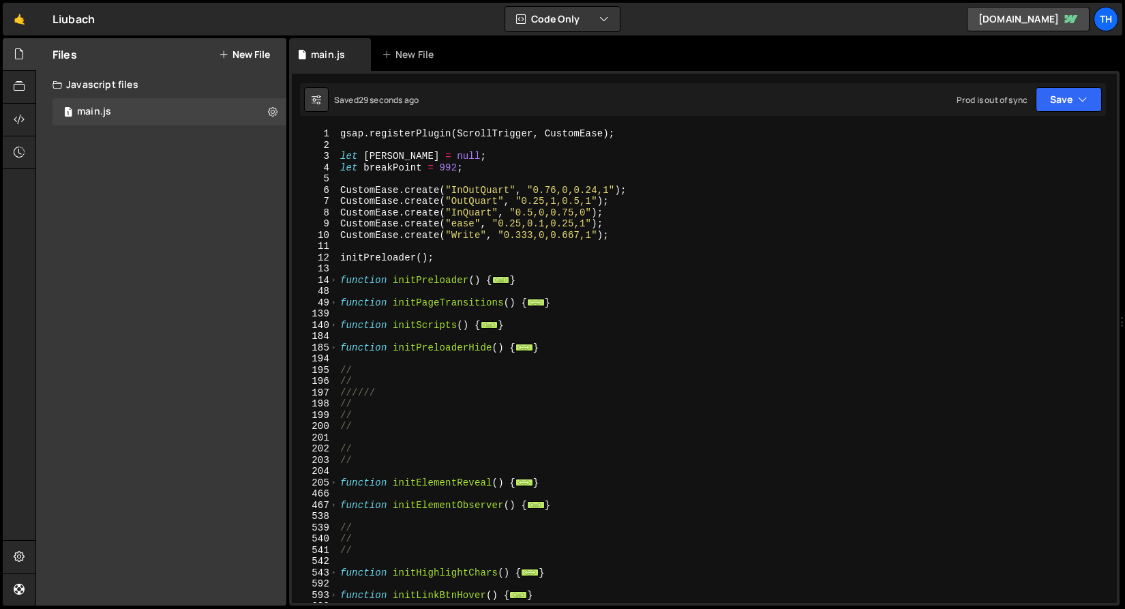
scroll to position [0, 0]
type textarea "// Test"
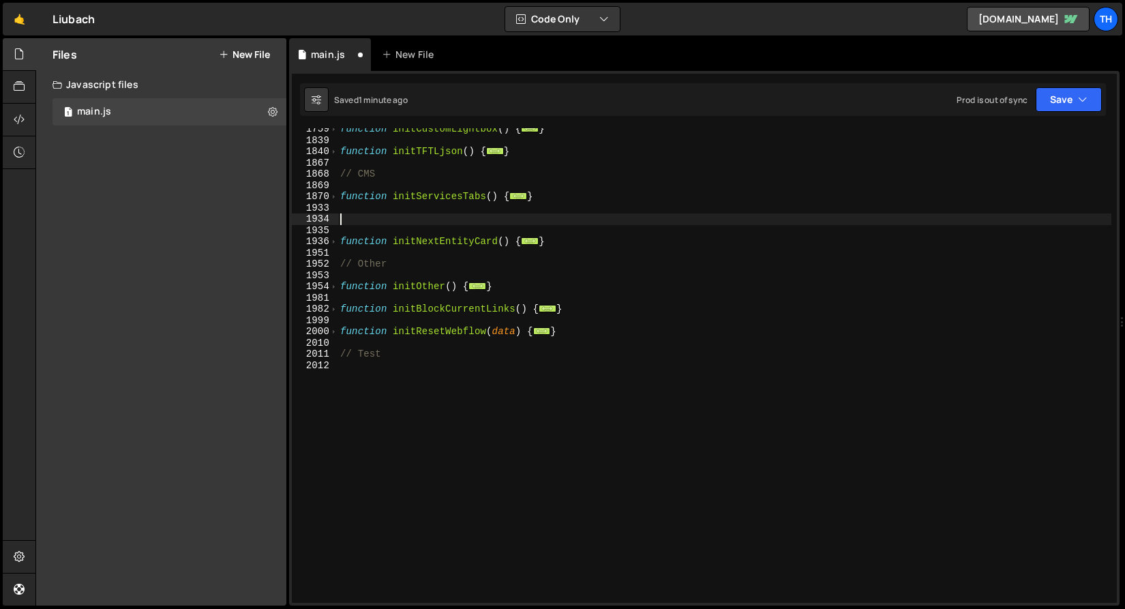
type textarea "}); }"
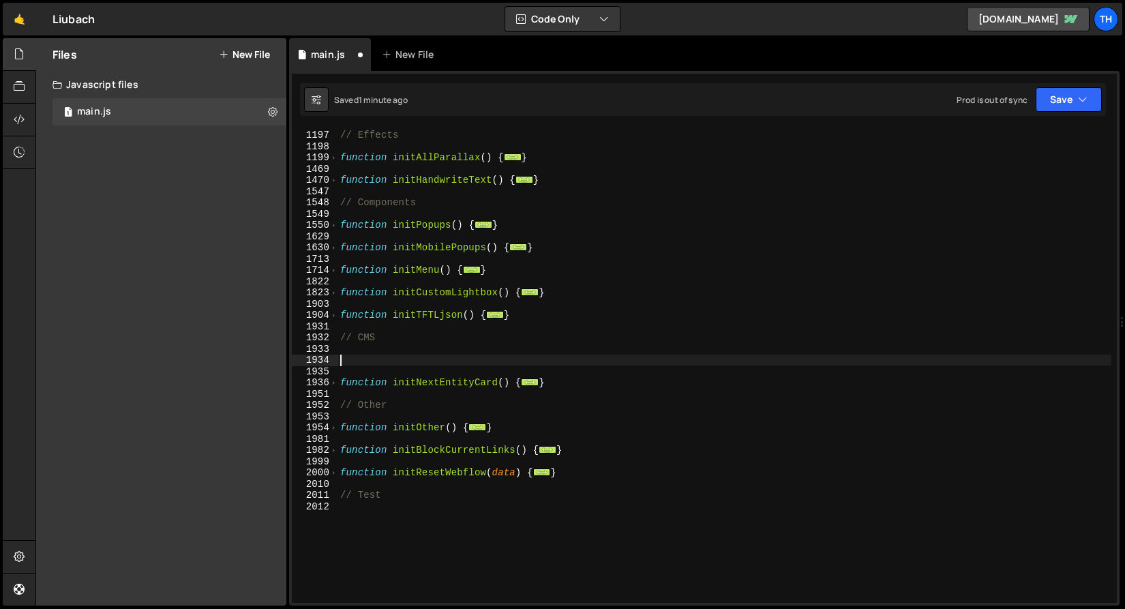
type textarea "}); }"
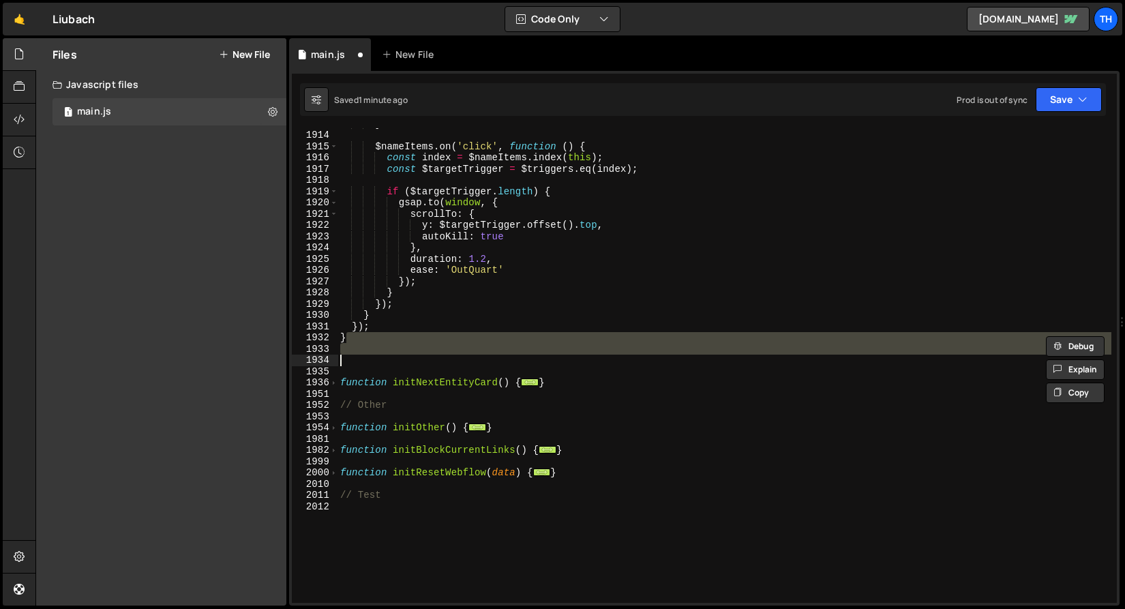
type textarea "}); }"
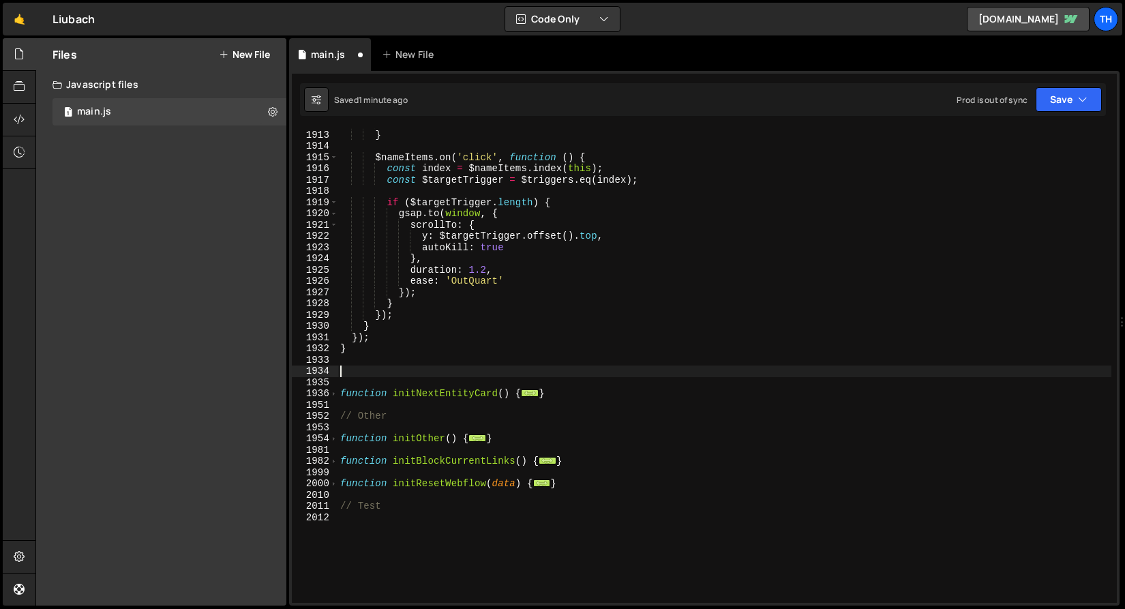
type textarea "}); }"
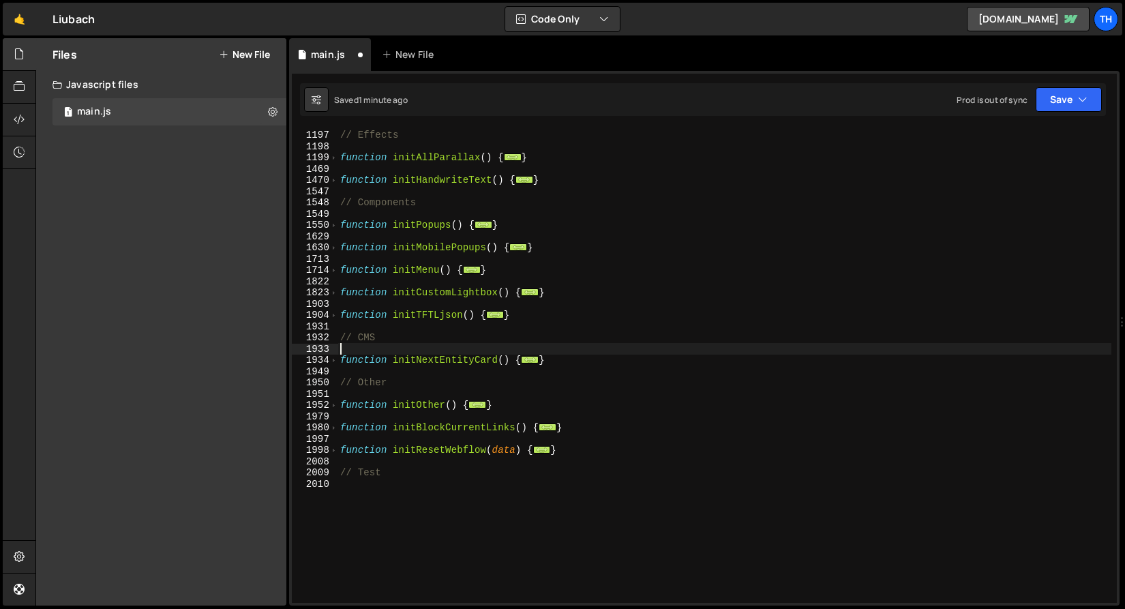
type textarea "}); }"
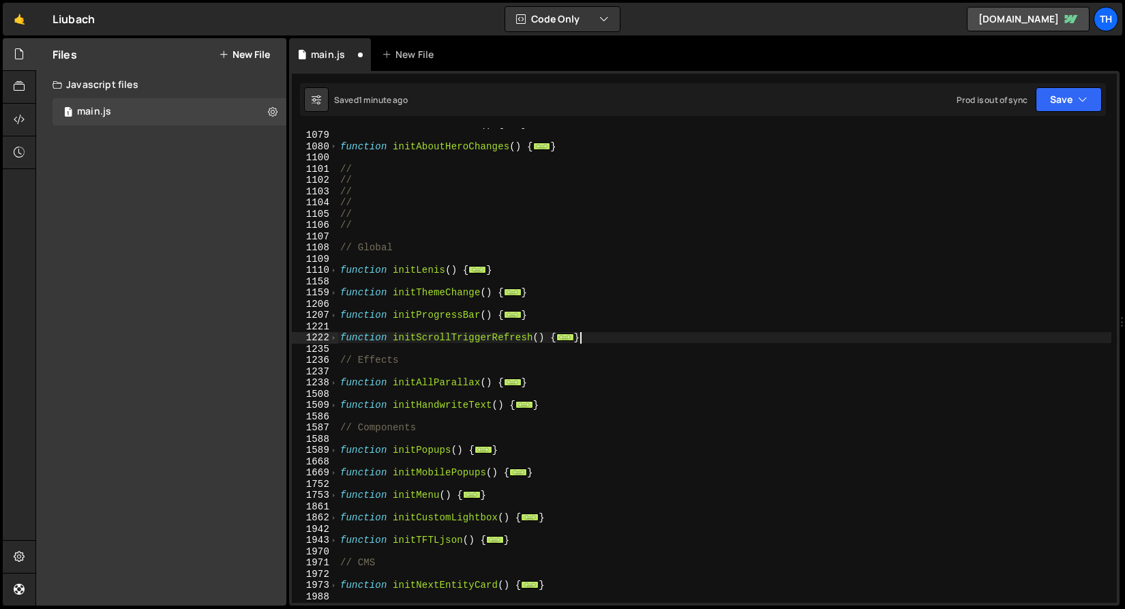
type textarea "}); }"
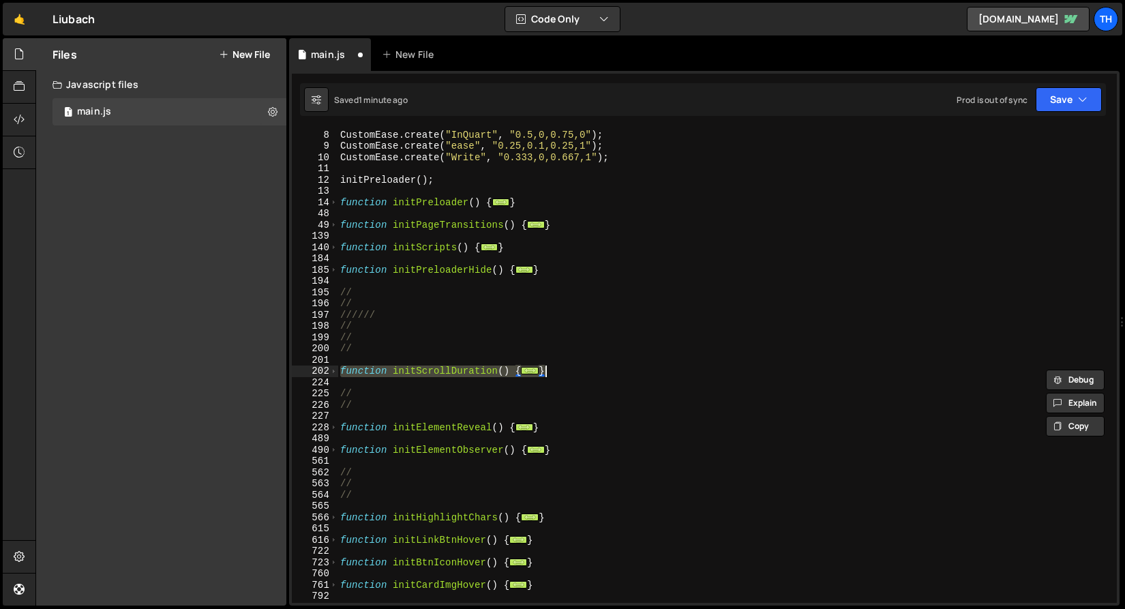
scroll to position [78, 0]
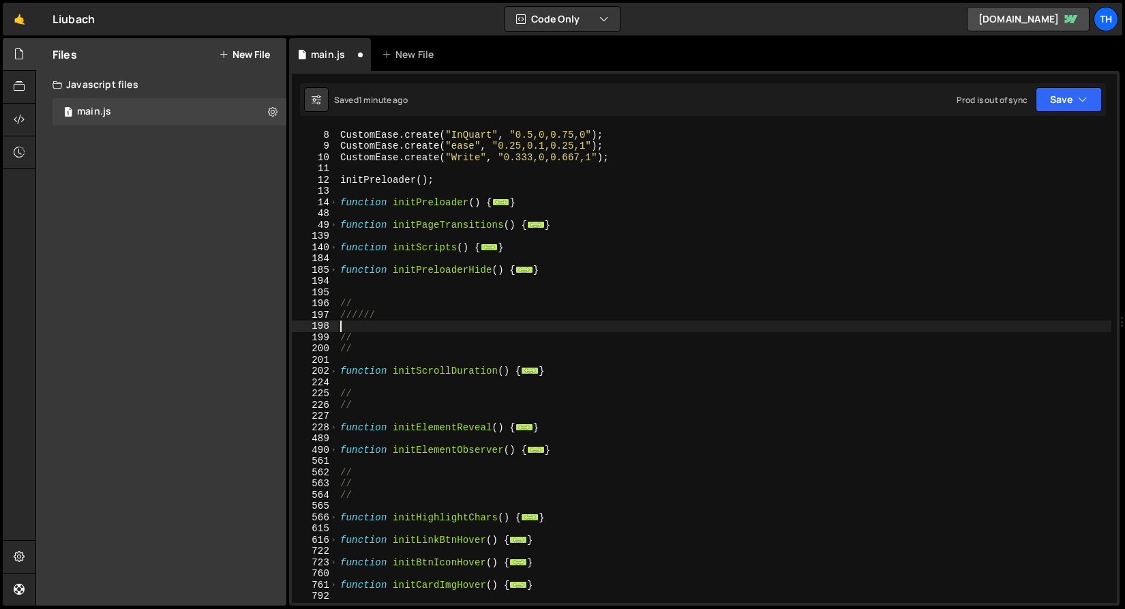
type textarea "//"
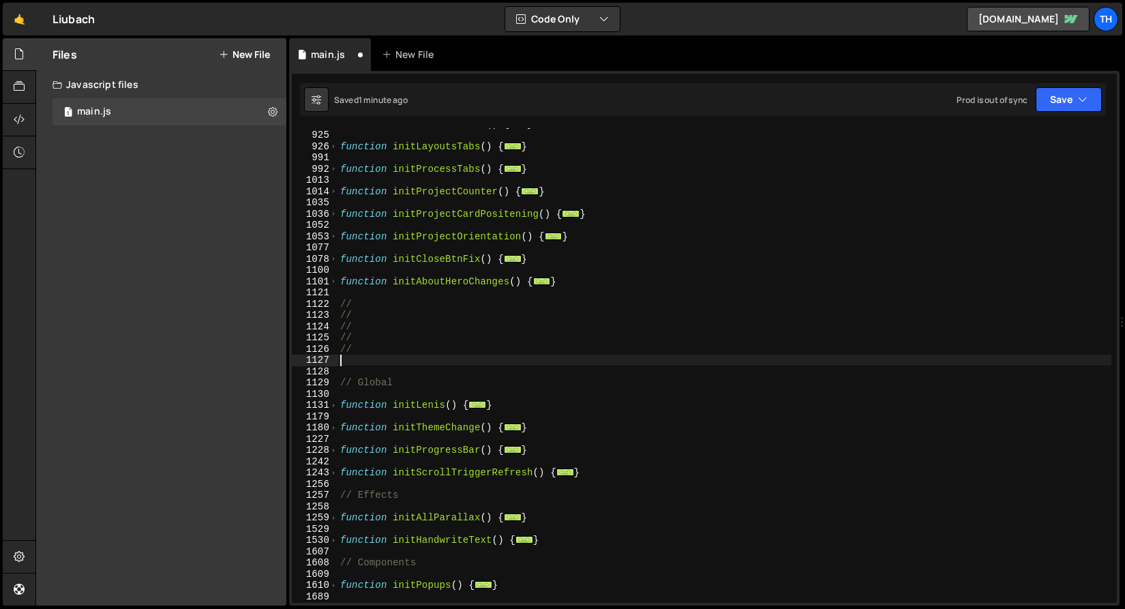
scroll to position [583, 0]
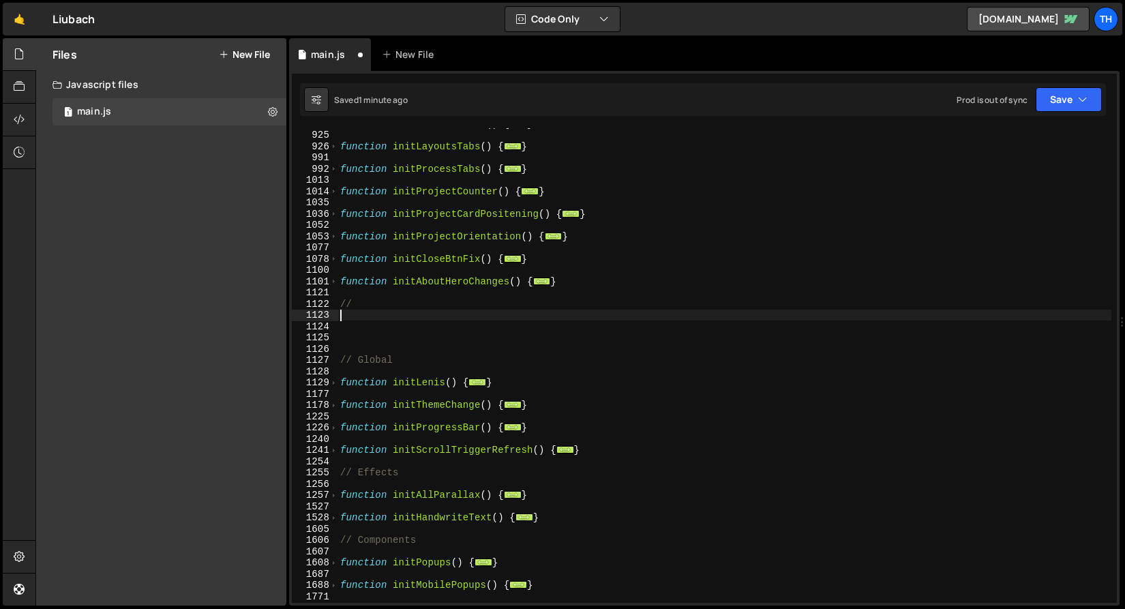
type textarea "//"
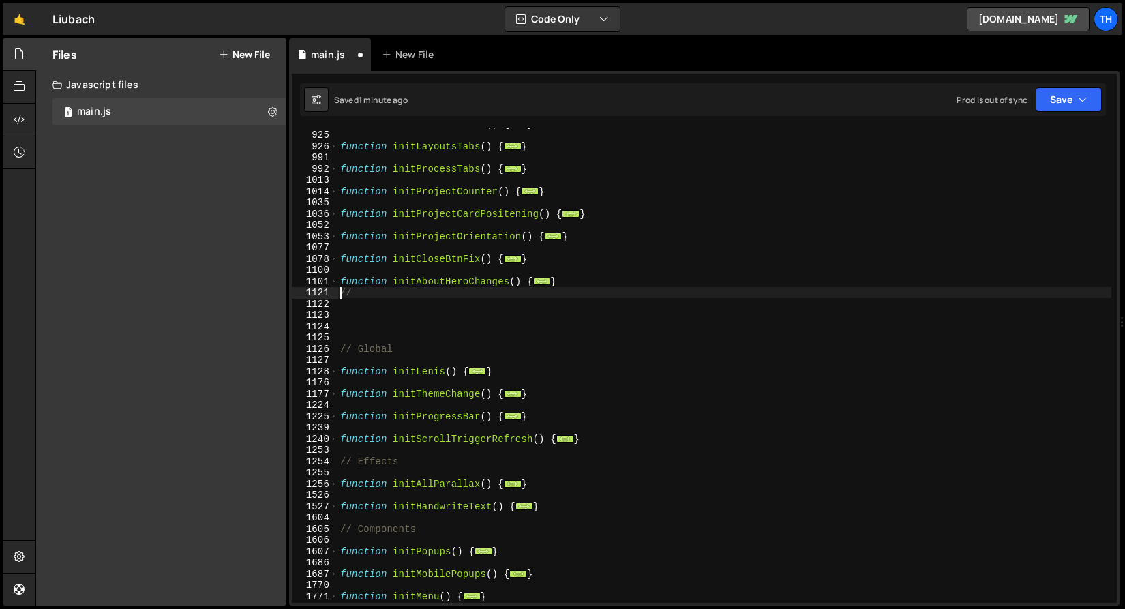
type textarea "??"
type textarea "\\"
type textarea "||"
type textarea "??"
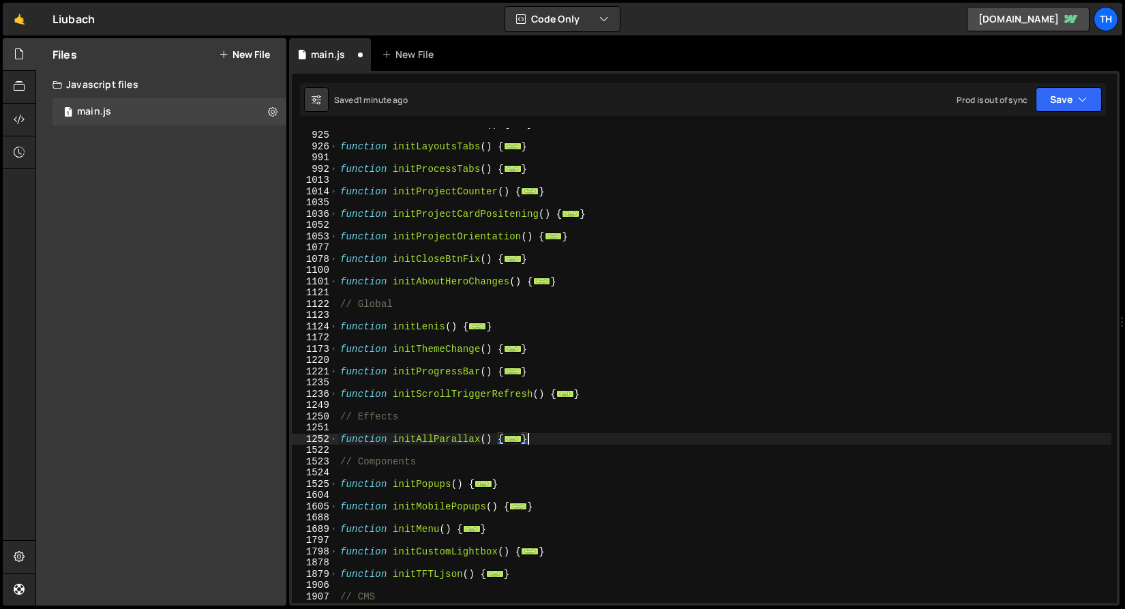
type textarea "startLoopedSvgAnimation(); }"
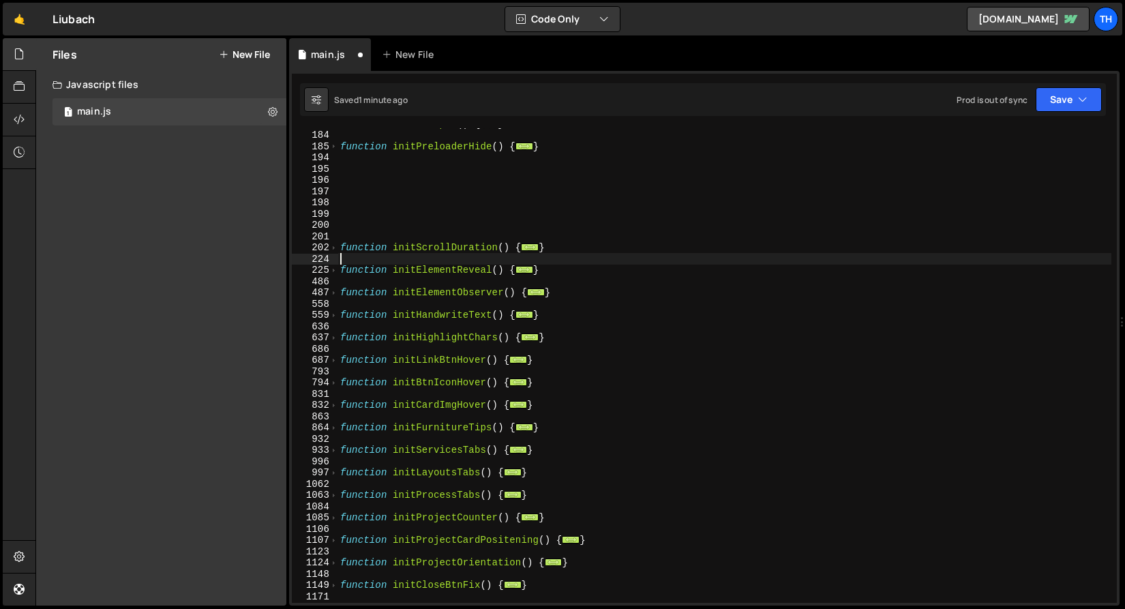
scroll to position [853, 0]
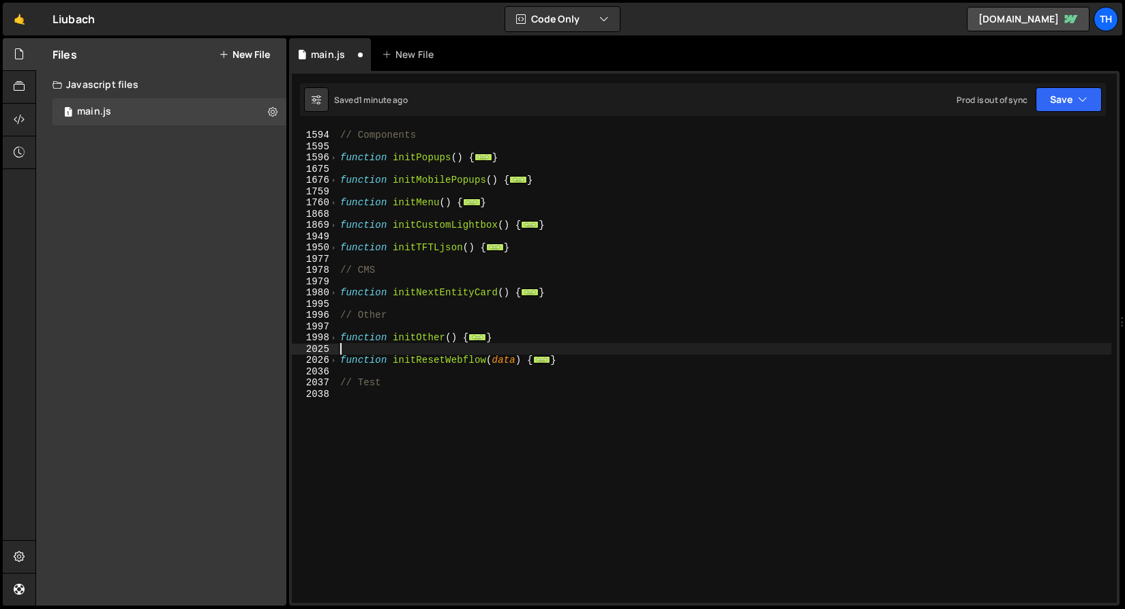
type textarea "}); }"
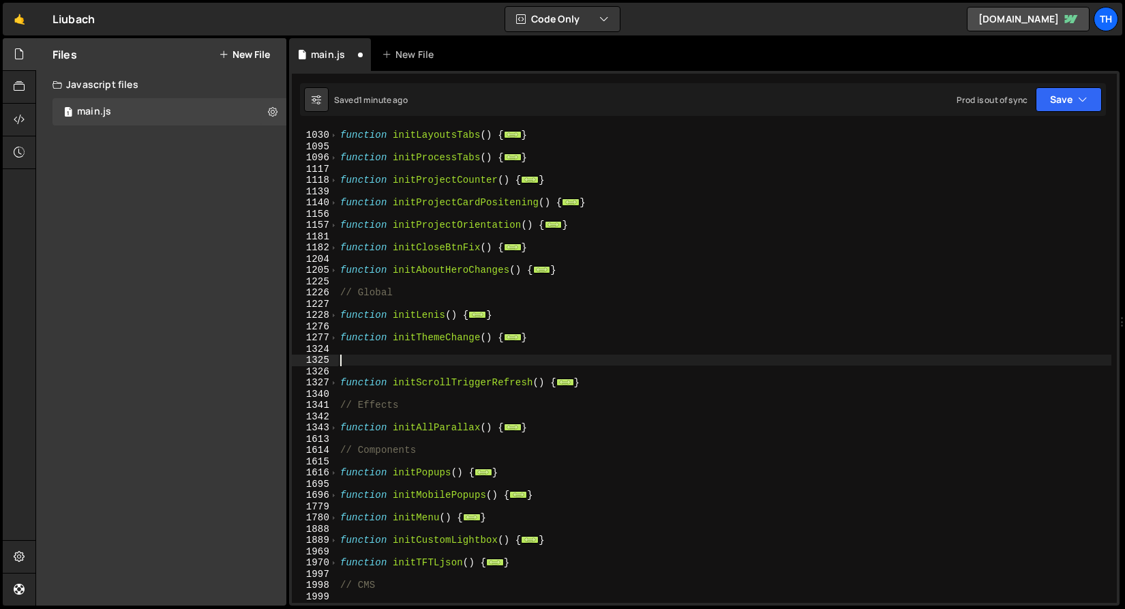
scroll to position [583, 0]
type textarea "}"
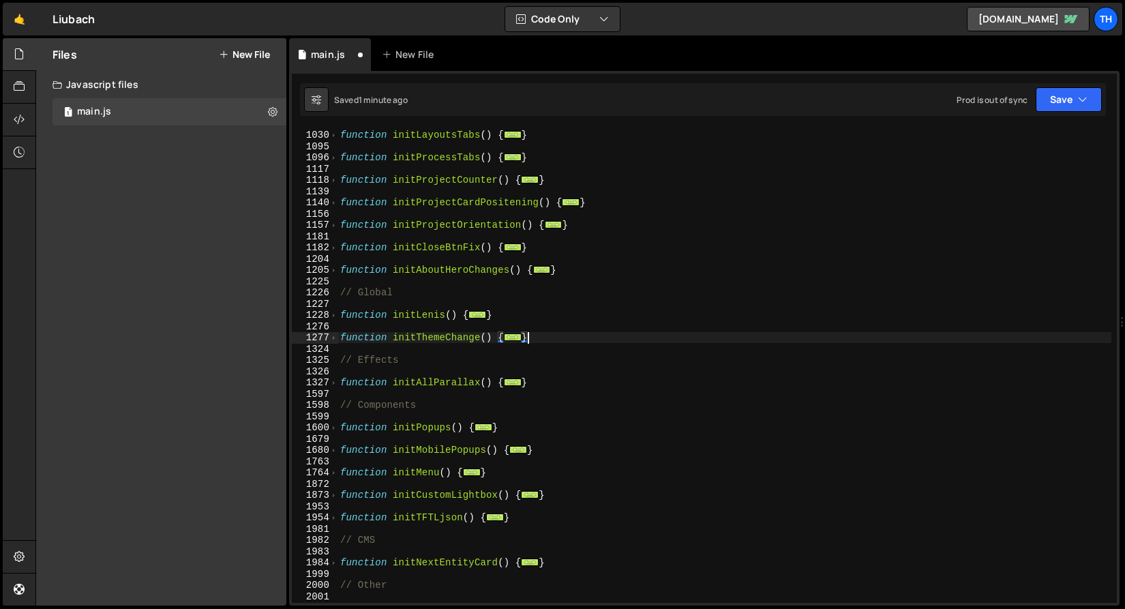
type textarea "}); }"
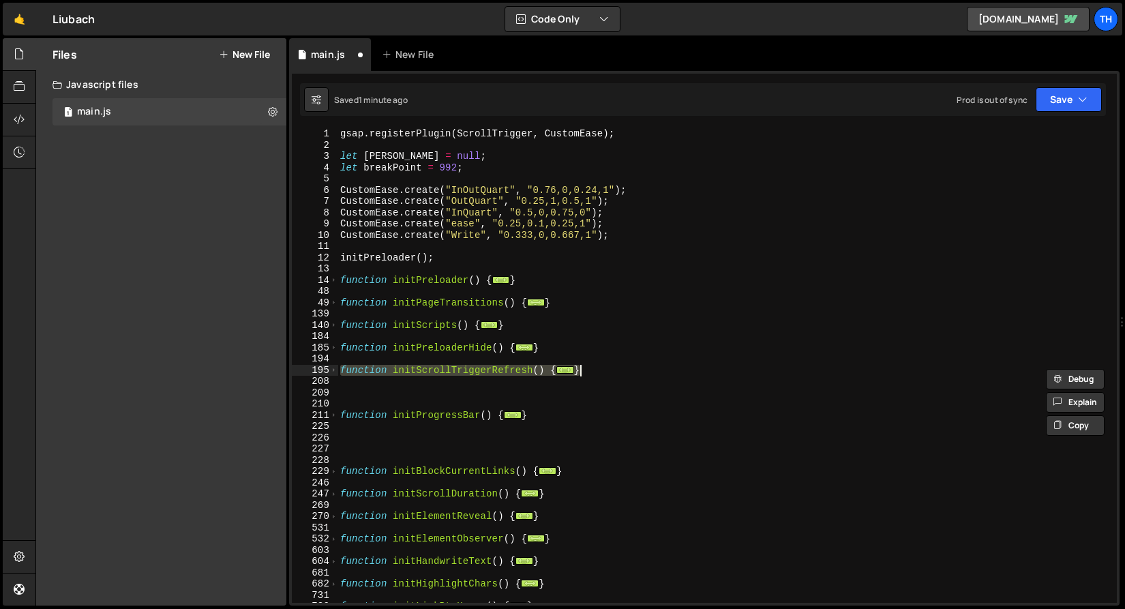
scroll to position [0, 0]
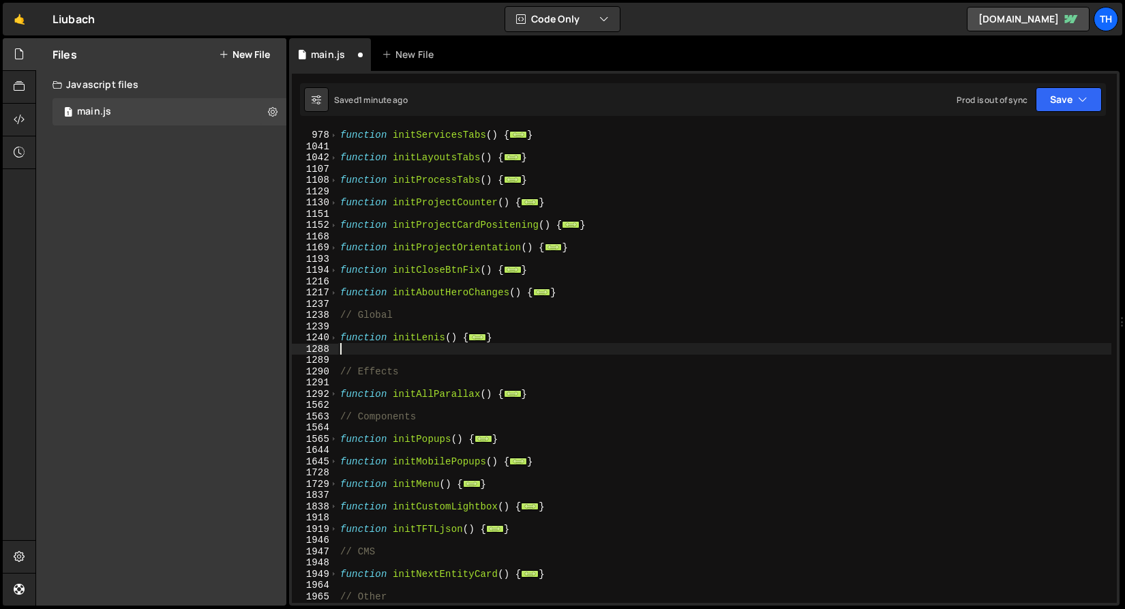
type textarea "}); }"
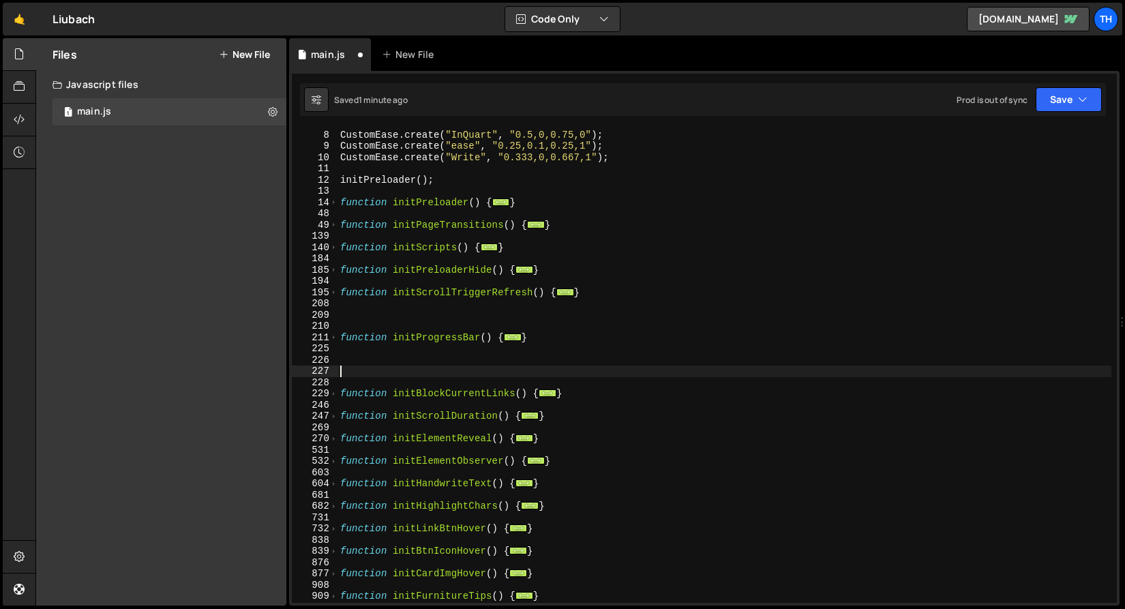
scroll to position [561, 0]
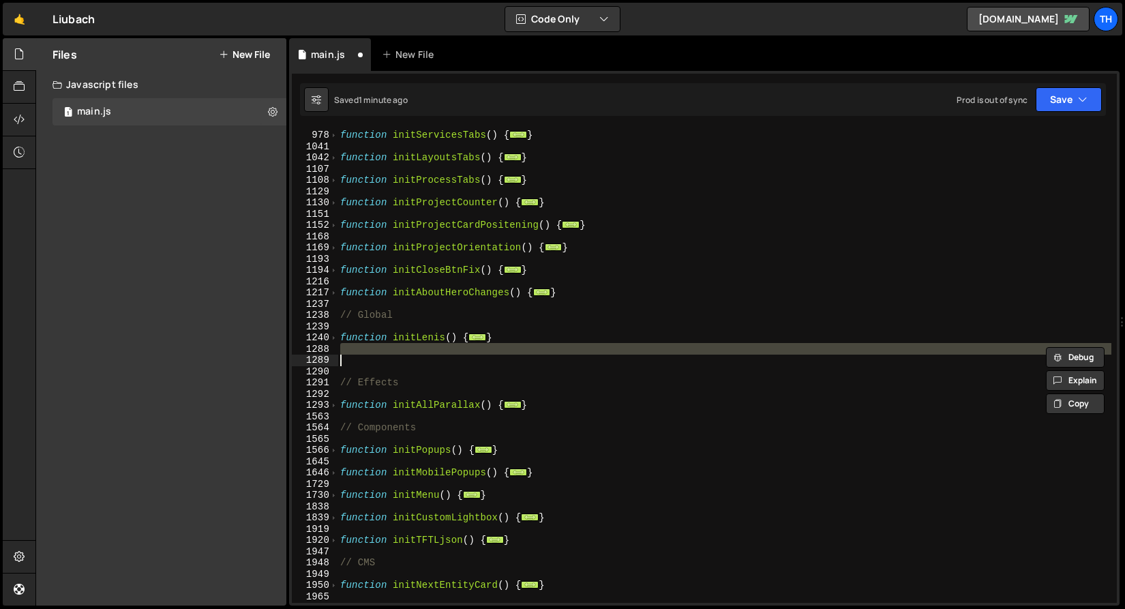
type textarea "}); }"
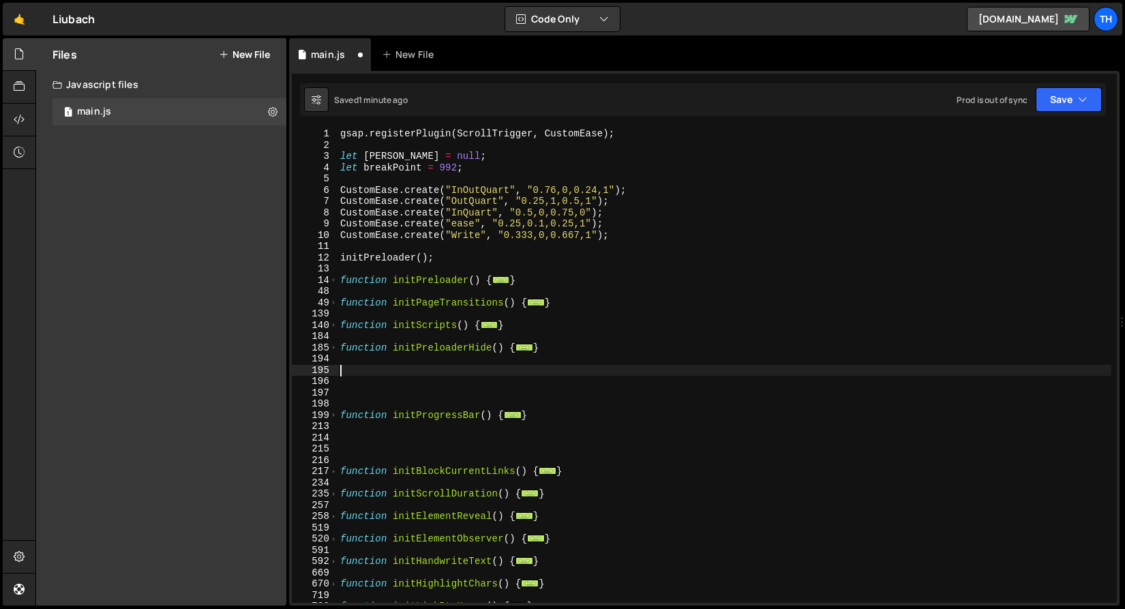
type textarea "}); }"
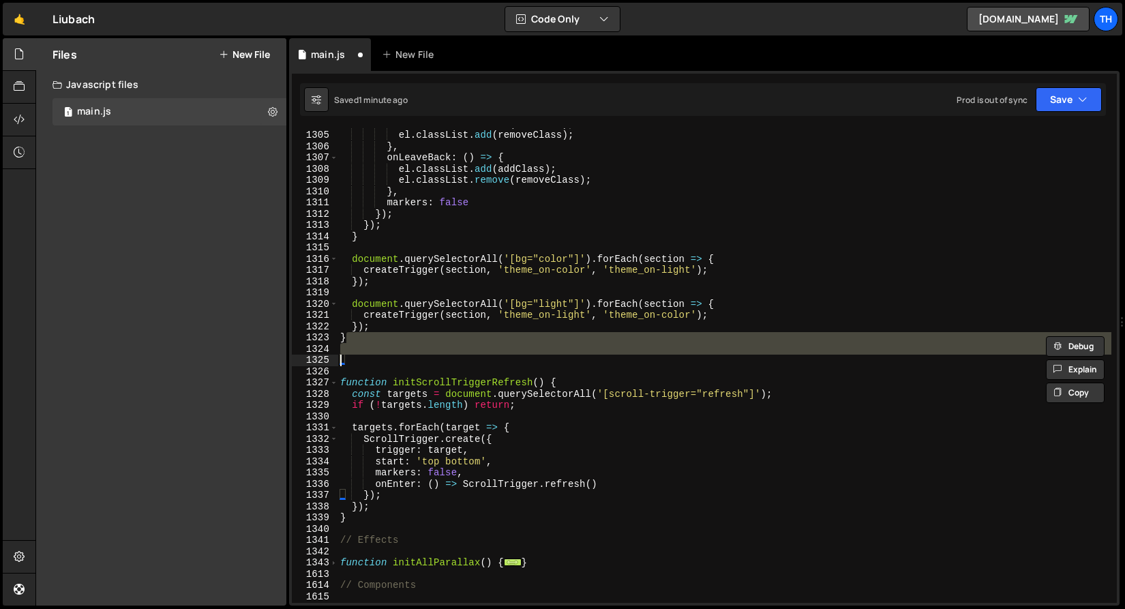
type textarea "}); }"
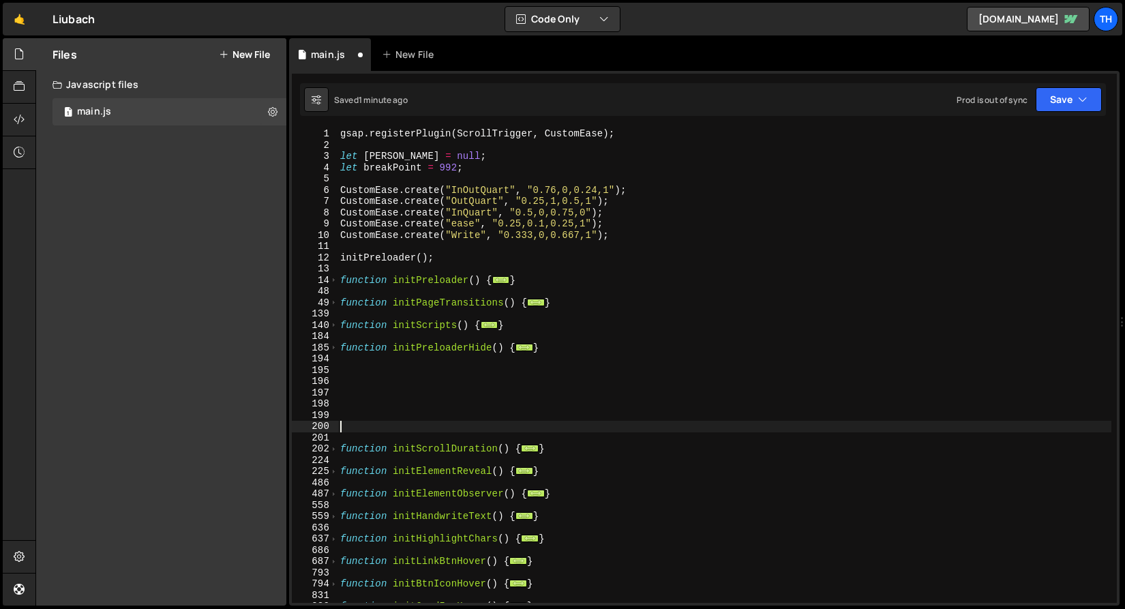
type textarea "}); }"
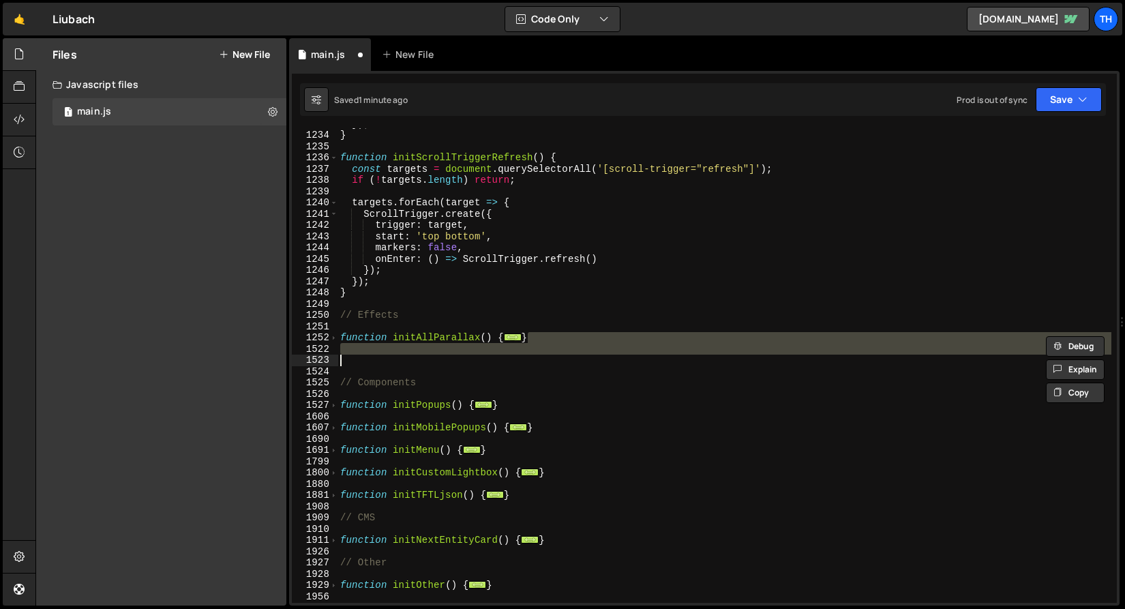
type textarea "startLoopedSvgAnimation(); }"
type textarea "??"
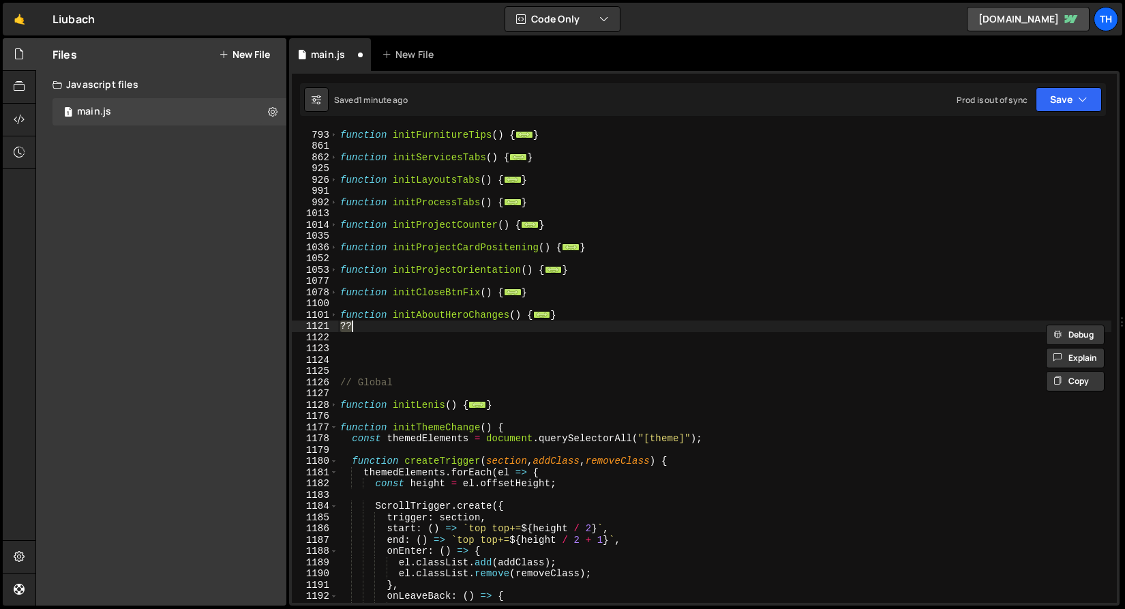
scroll to position [550, 0]
type textarea "||"
type textarea "\\"
type textarea "??"
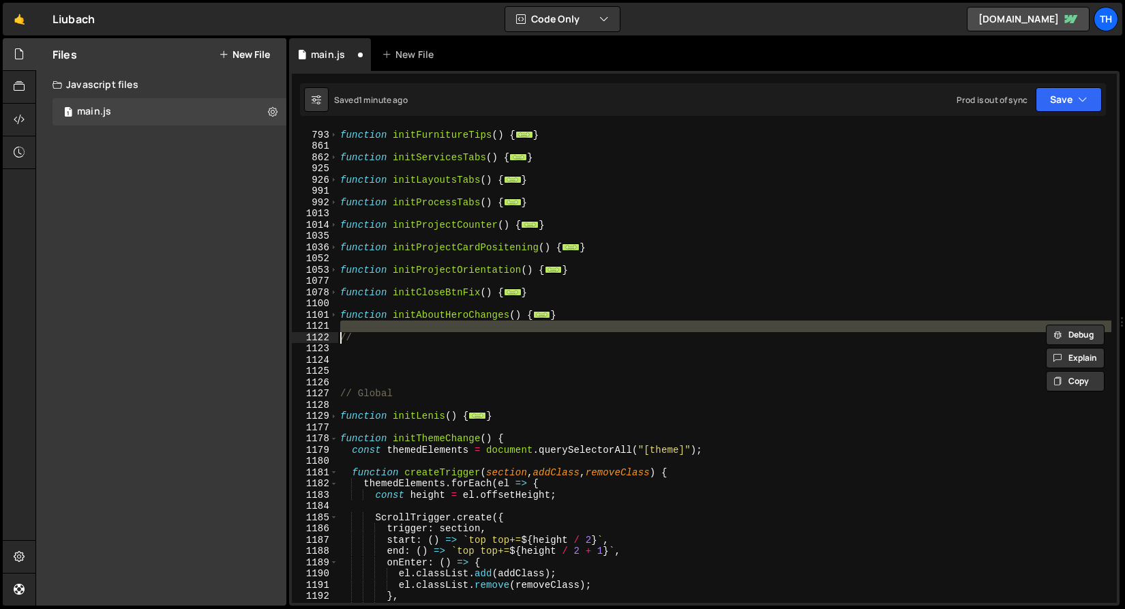
type textarea "//"
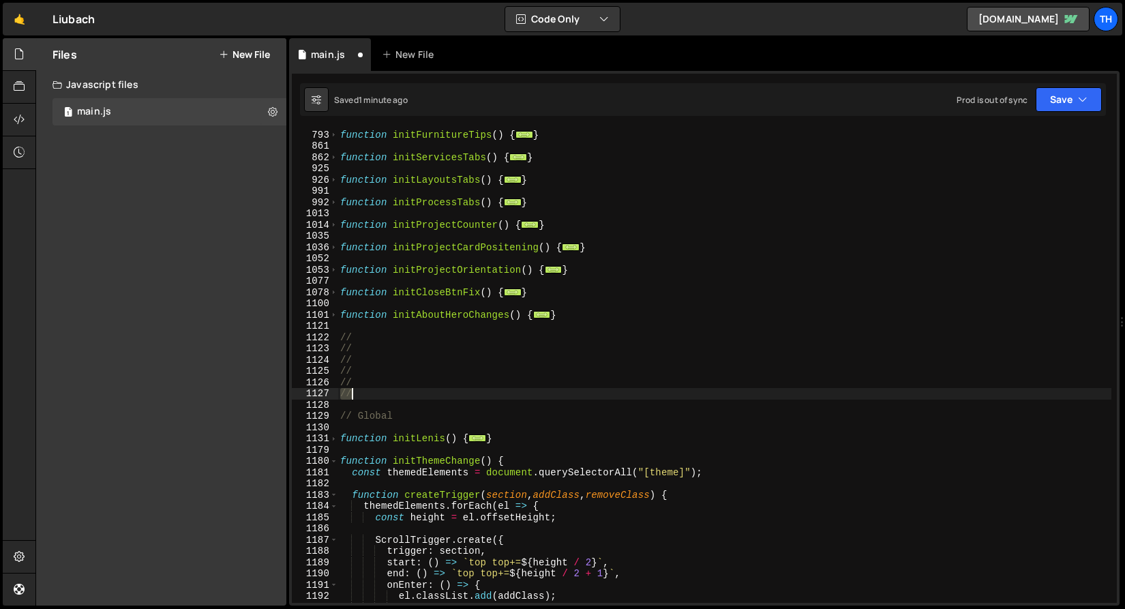
scroll to position [190, 0]
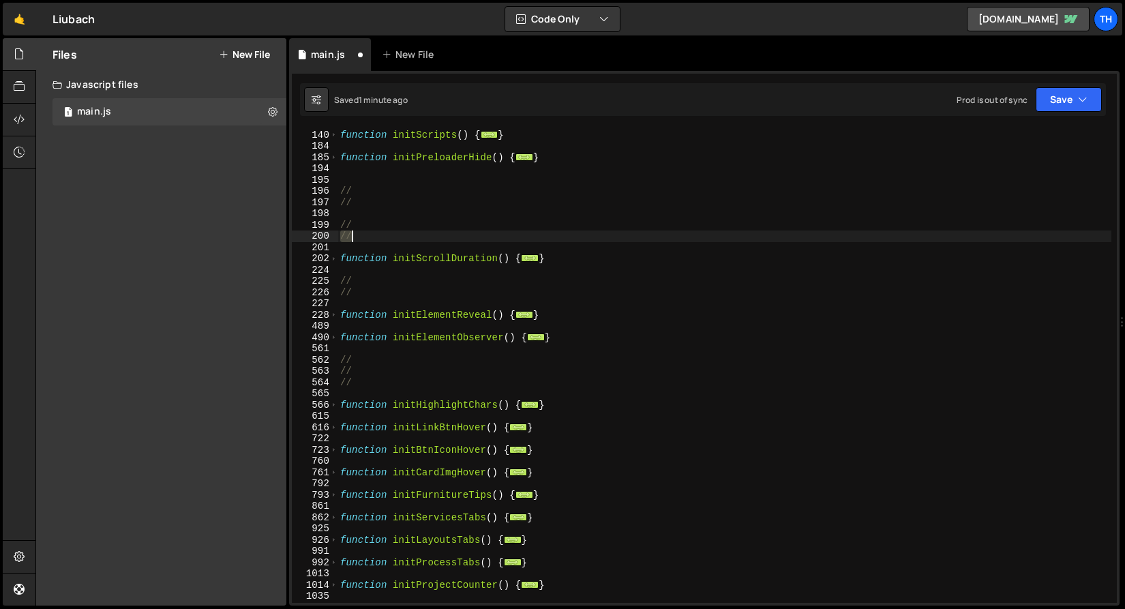
type textarea "//"
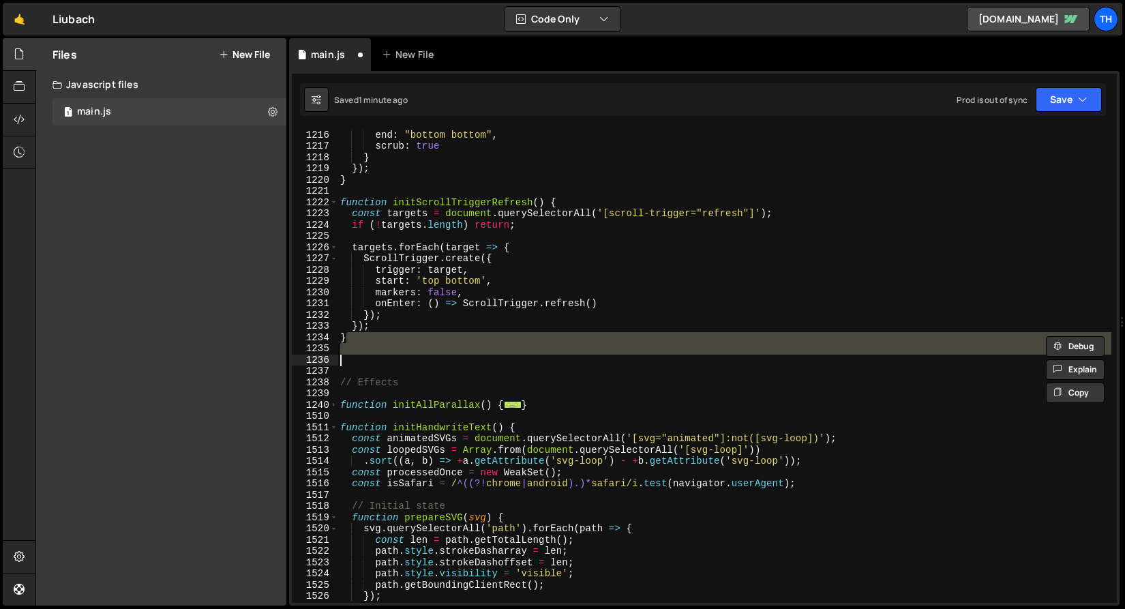
type textarea "}); }"
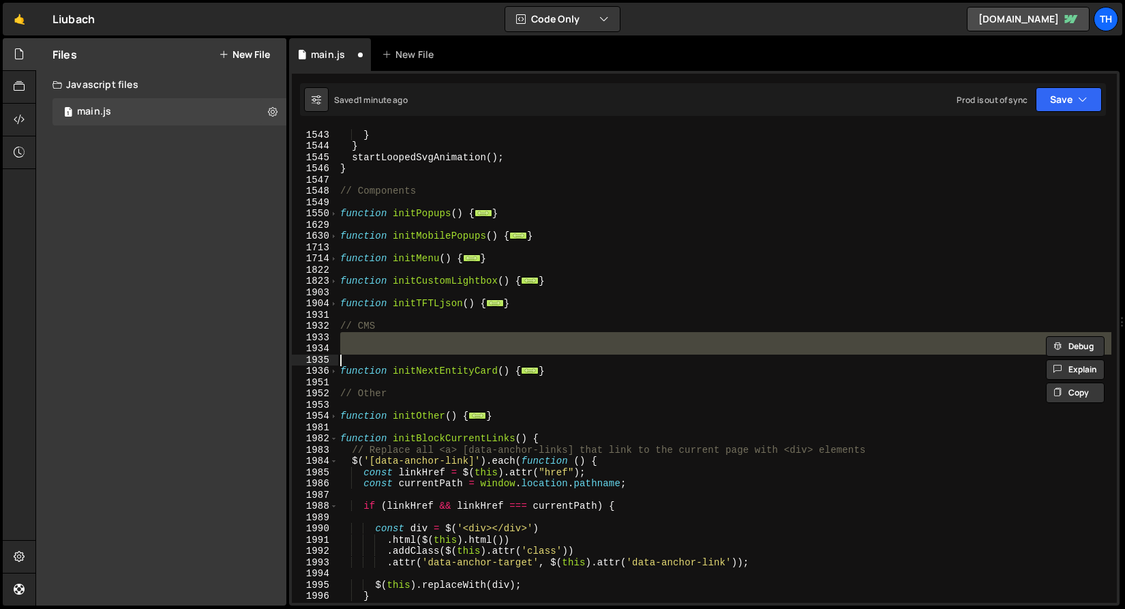
type textarea "}); }"
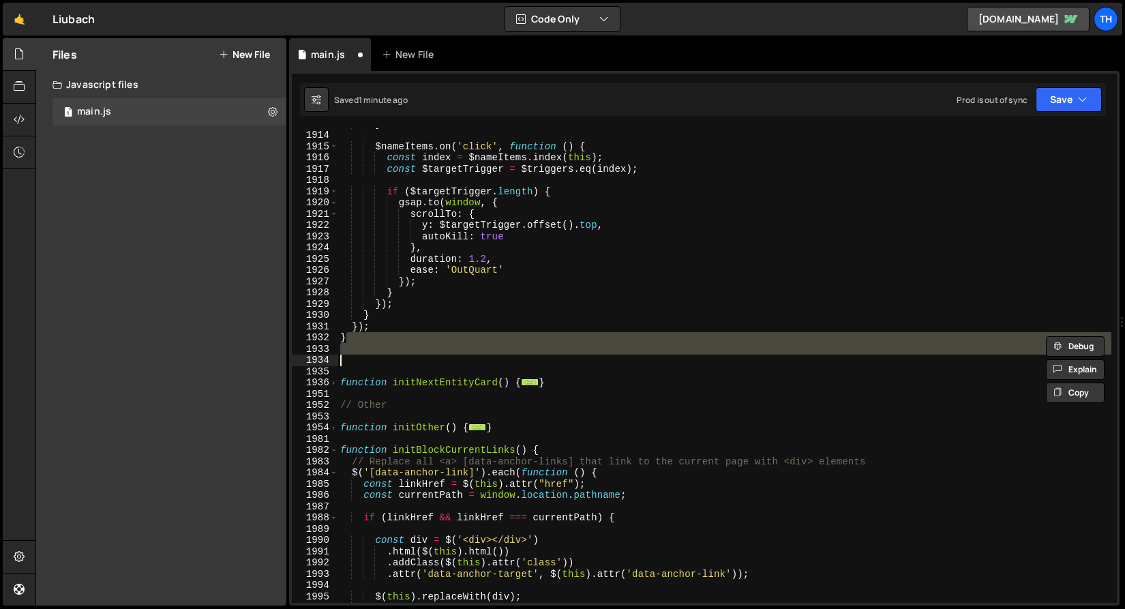
type textarea "// Test"
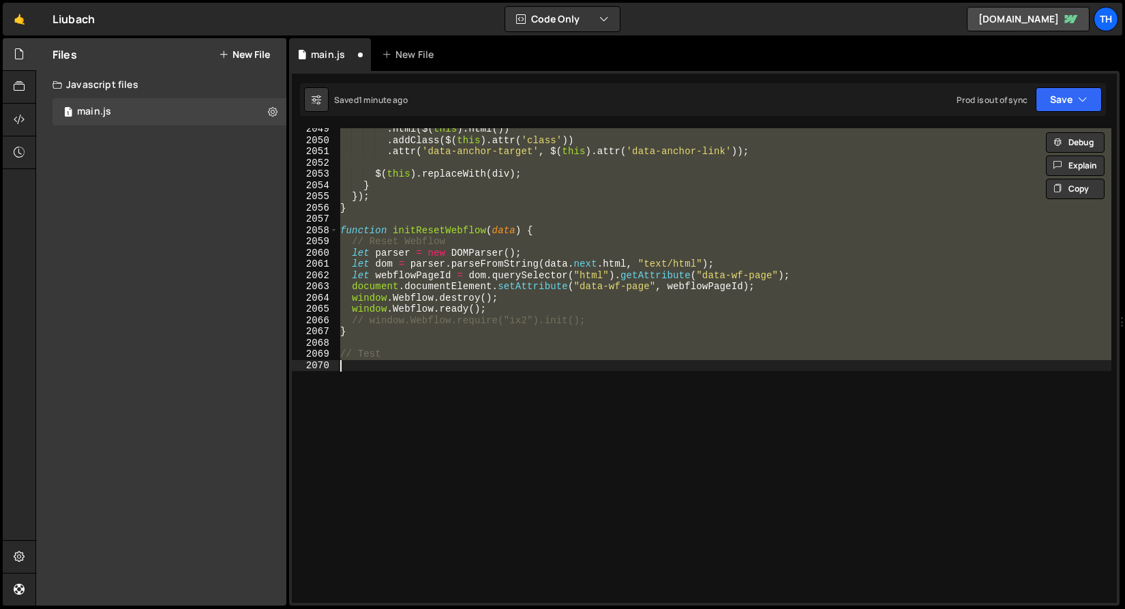
scroll to position [21862, 0]
click at [472, 362] on div ". html ( $ ( this ) . html ( )) . addClass ( $ ( this ) . attr ( 'class' )) . a…" at bounding box center [724, 365] width 774 height 474
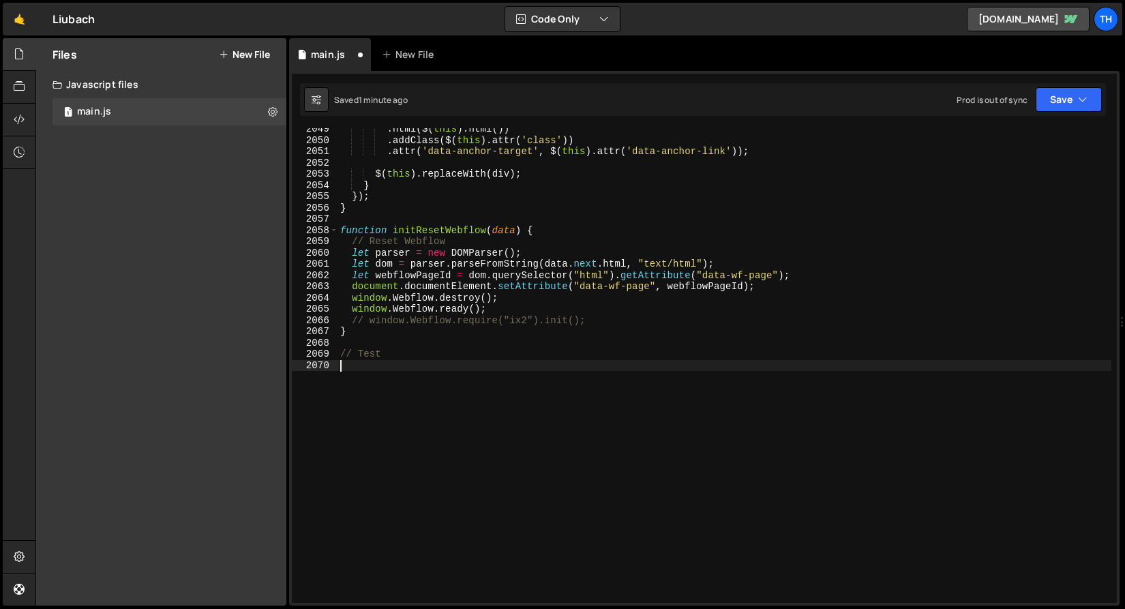
click at [455, 379] on div ". html ( $ ( this ) . html ( )) . addClass ( $ ( this ) . attr ( 'class' )) . a…" at bounding box center [724, 371] width 774 height 497
paste textarea "}"
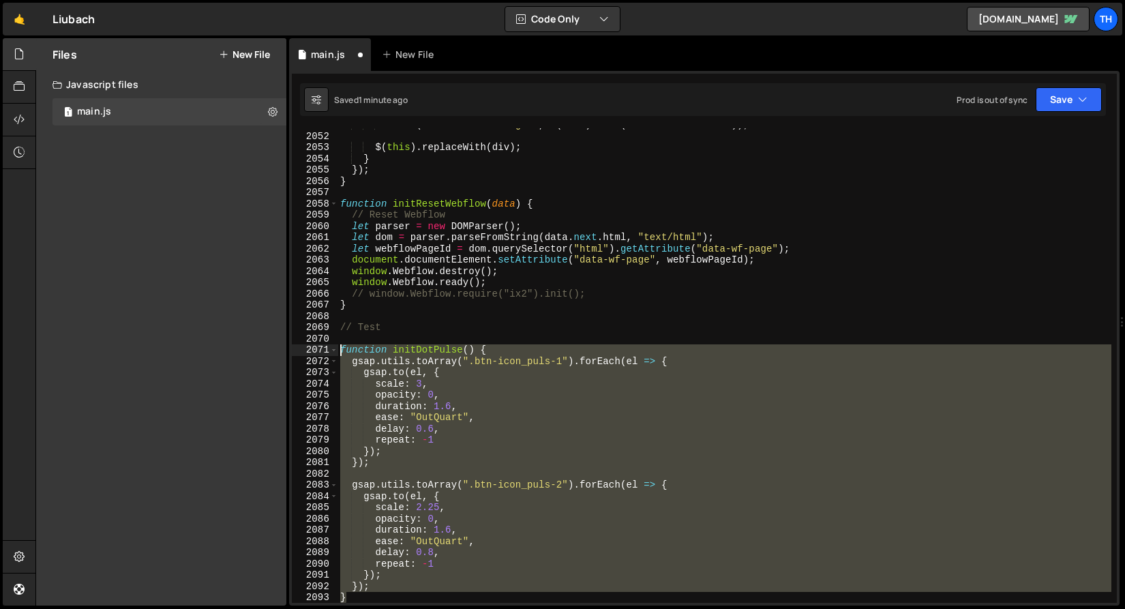
drag, startPoint x: 363, startPoint y: 595, endPoint x: 276, endPoint y: 348, distance: 261.7
click at [276, 348] on div "Files New File Javascript files 1 main.js 0 CSS files Copy share link Edit File…" at bounding box center [579, 322] width 1089 height 568
type textarea "function initDotPulse() { gsap.utils.toArray(".btn-icon_puls-1").forEach(el => {"
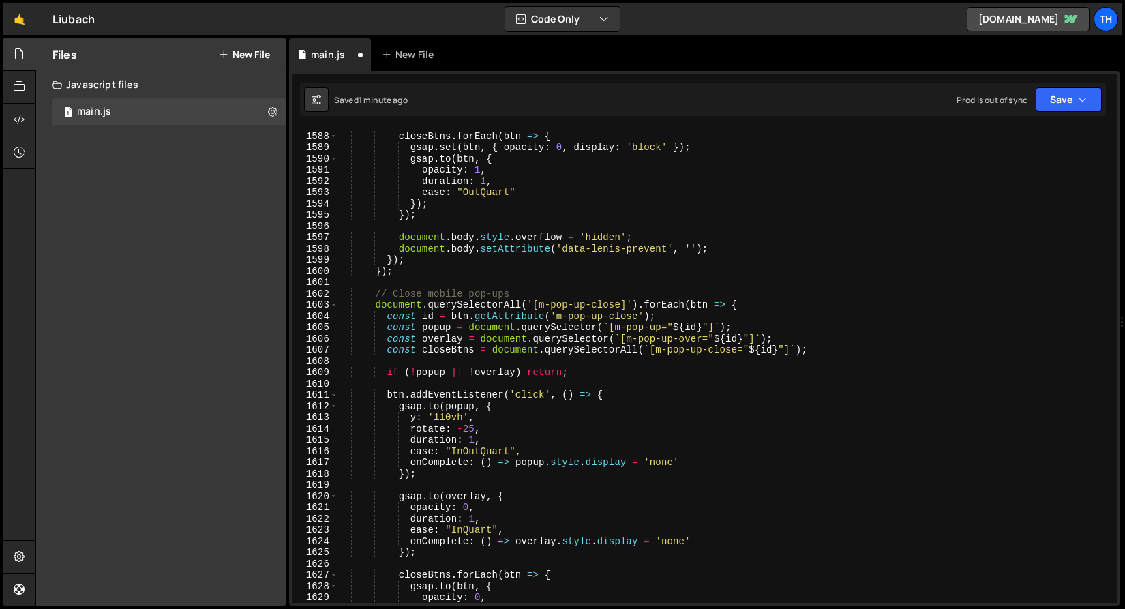
scroll to position [15859, 0]
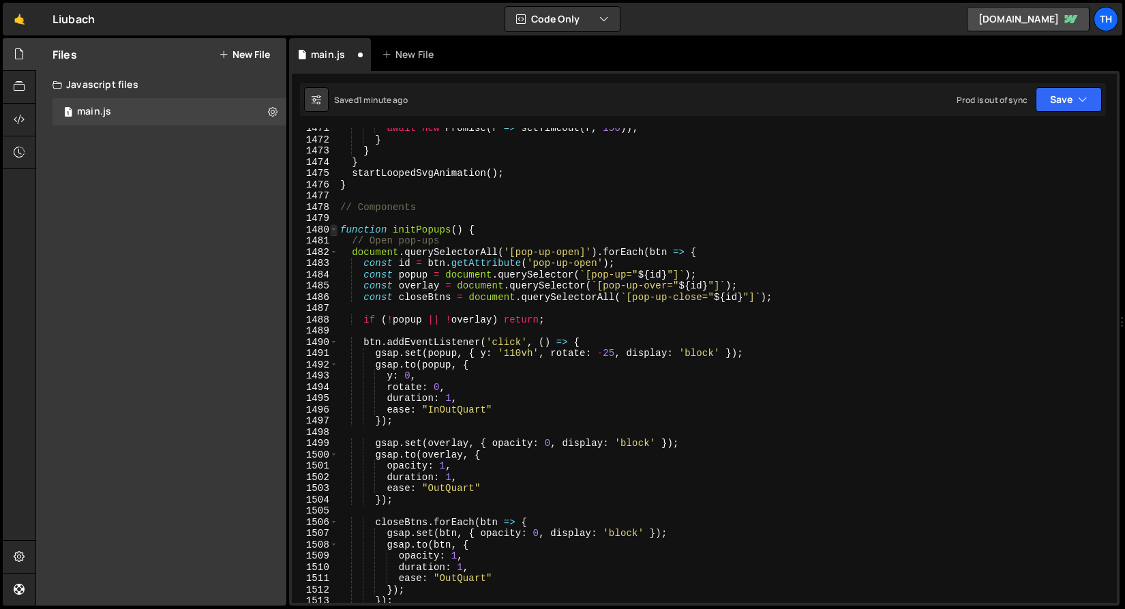
click at [330, 230] on span at bounding box center [333, 230] width 7 height 12
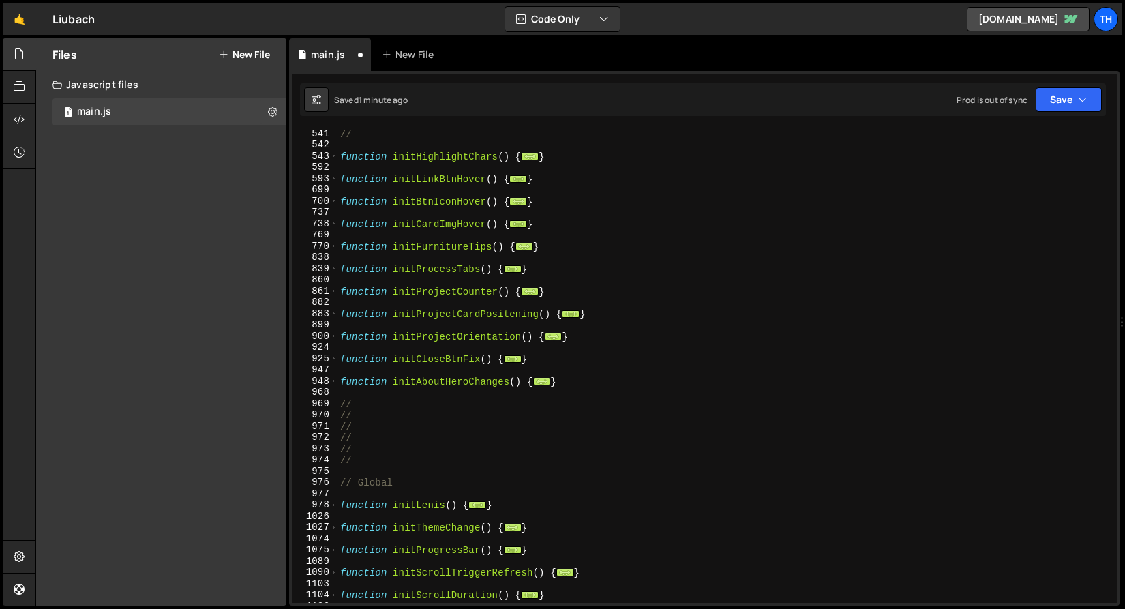
scroll to position [500, 0]
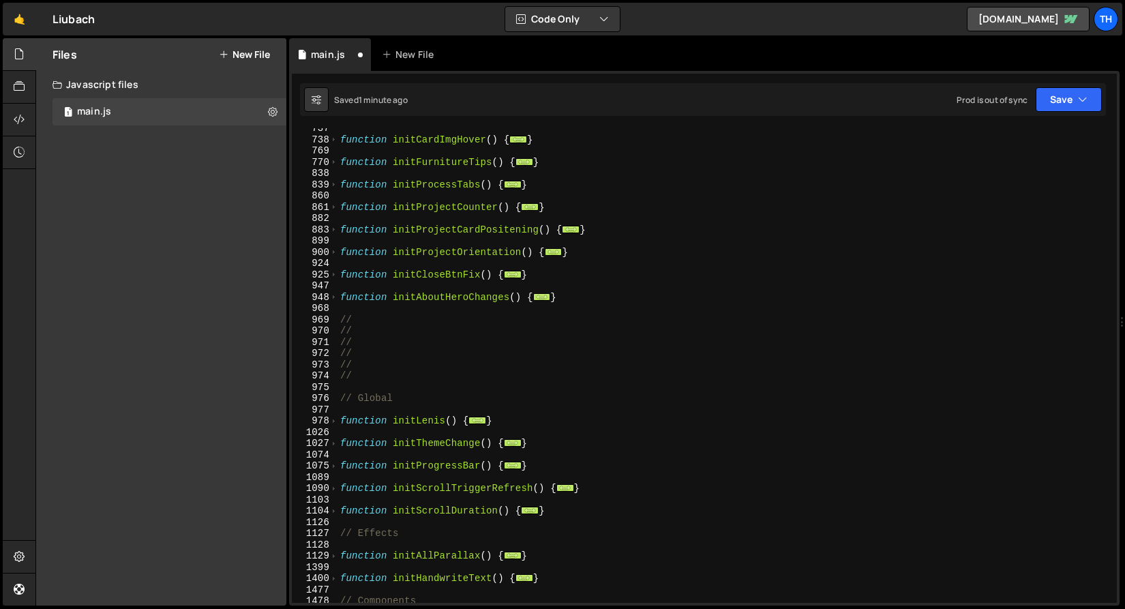
click at [567, 504] on div "function initCardImgHover ( ) { ... } function initFurnitureTips ( ) { ... } fu…" at bounding box center [724, 371] width 774 height 497
click at [565, 509] on div "function initCardImgHover ( ) { ... } function initFurnitureTips ( ) { ... } fu…" at bounding box center [724, 371] width 774 height 497
type textarea "}"
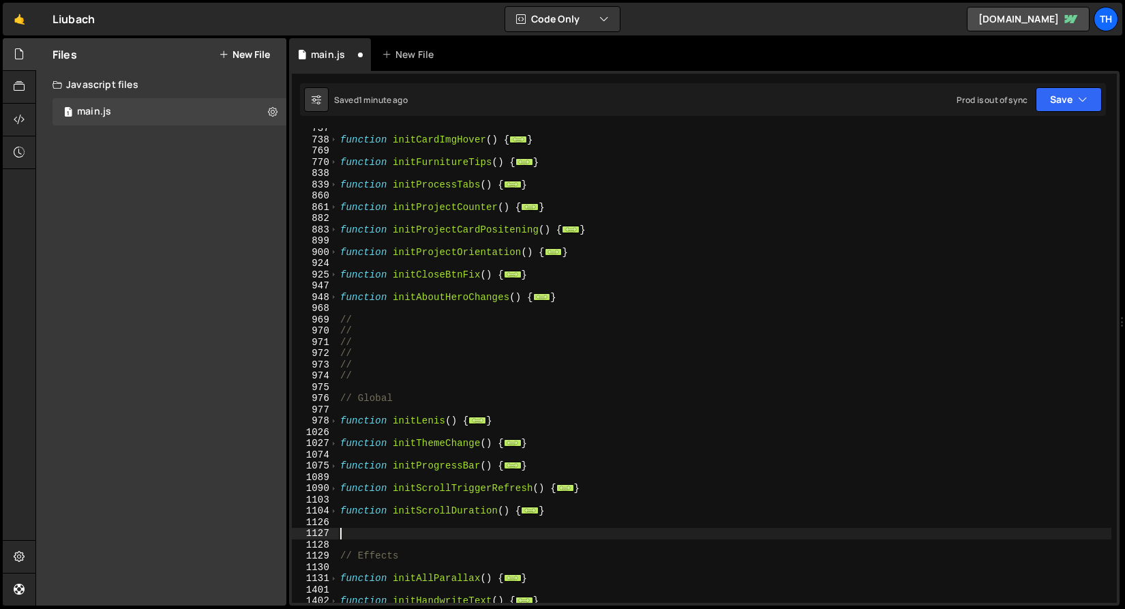
paste textarea "}"
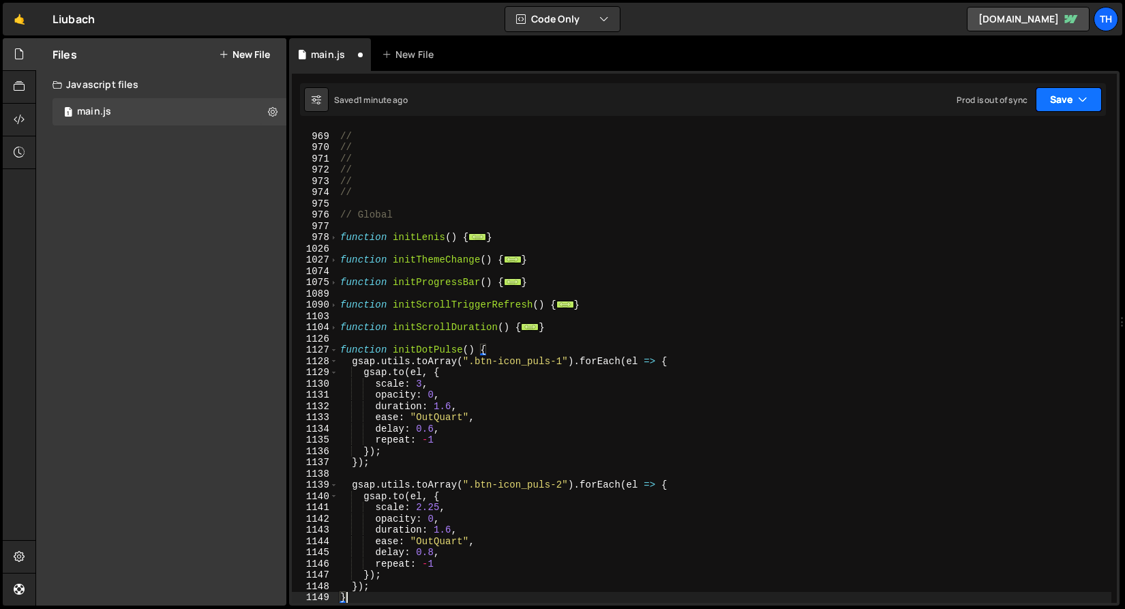
click at [1046, 110] on button "Save" at bounding box center [1068, 99] width 66 height 25
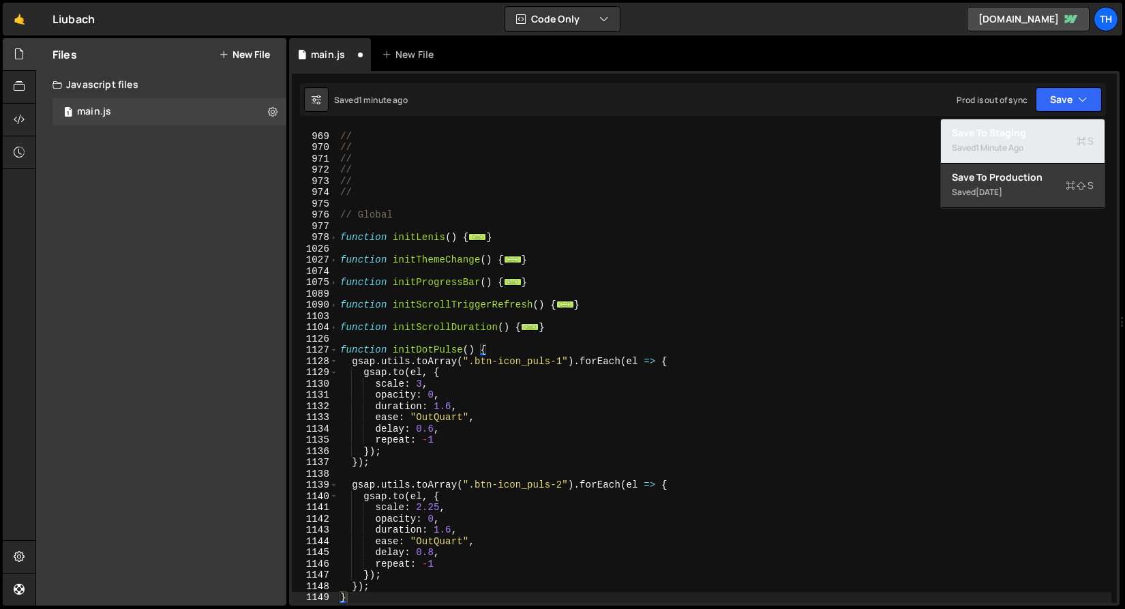
click at [1035, 128] on div "Save to Staging S" at bounding box center [1023, 133] width 142 height 14
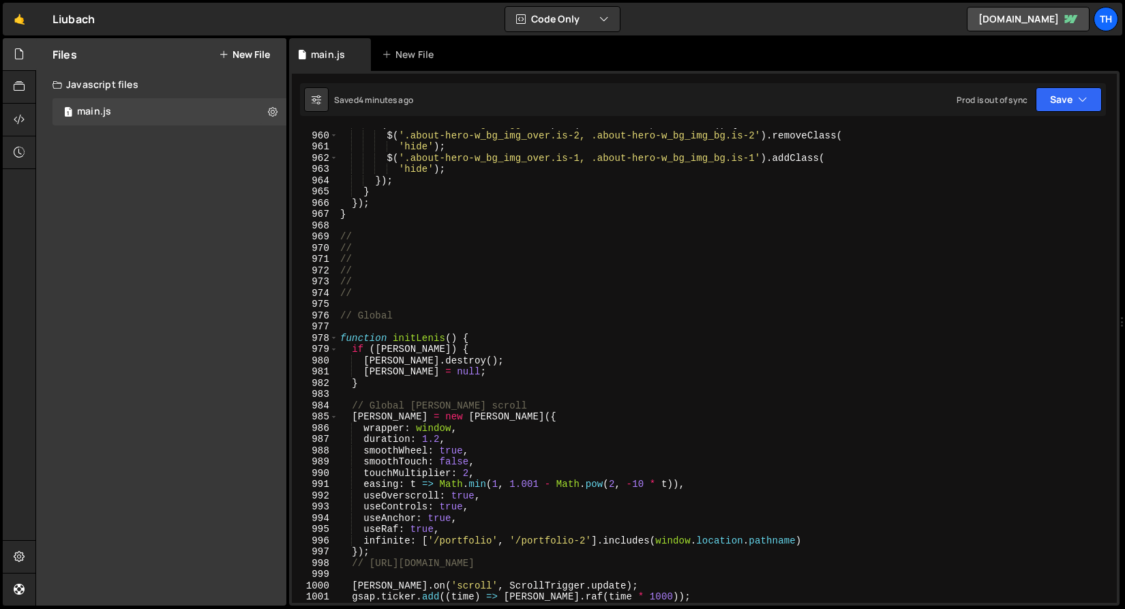
scroll to position [10148, 0]
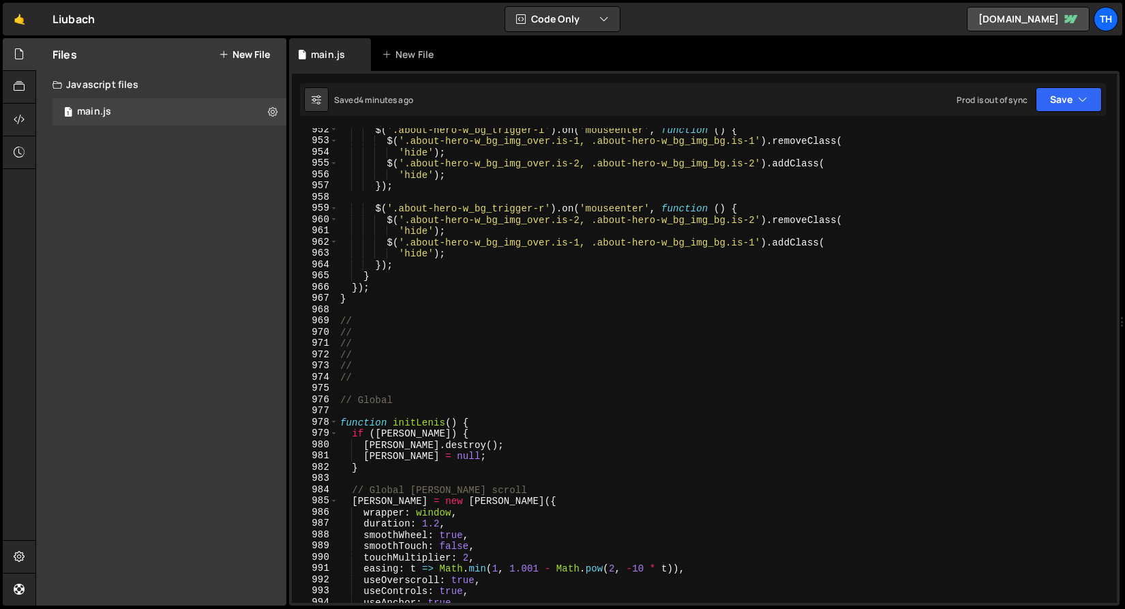
drag, startPoint x: 334, startPoint y: 419, endPoint x: 361, endPoint y: 420, distance: 26.6
click at [334, 419] on span at bounding box center [333, 422] width 7 height 12
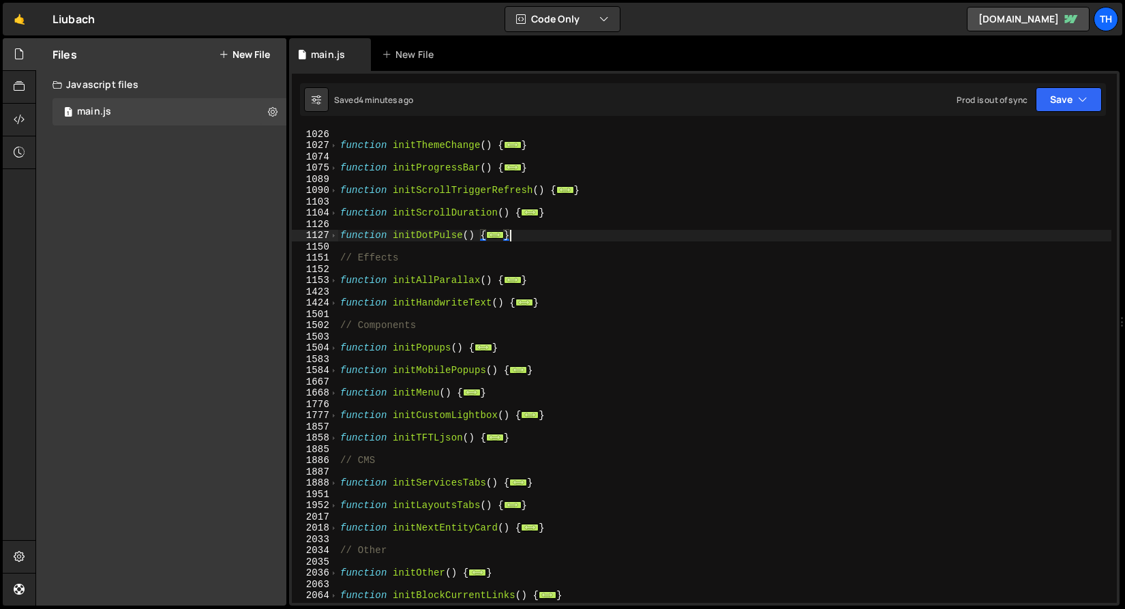
scroll to position [887, 0]
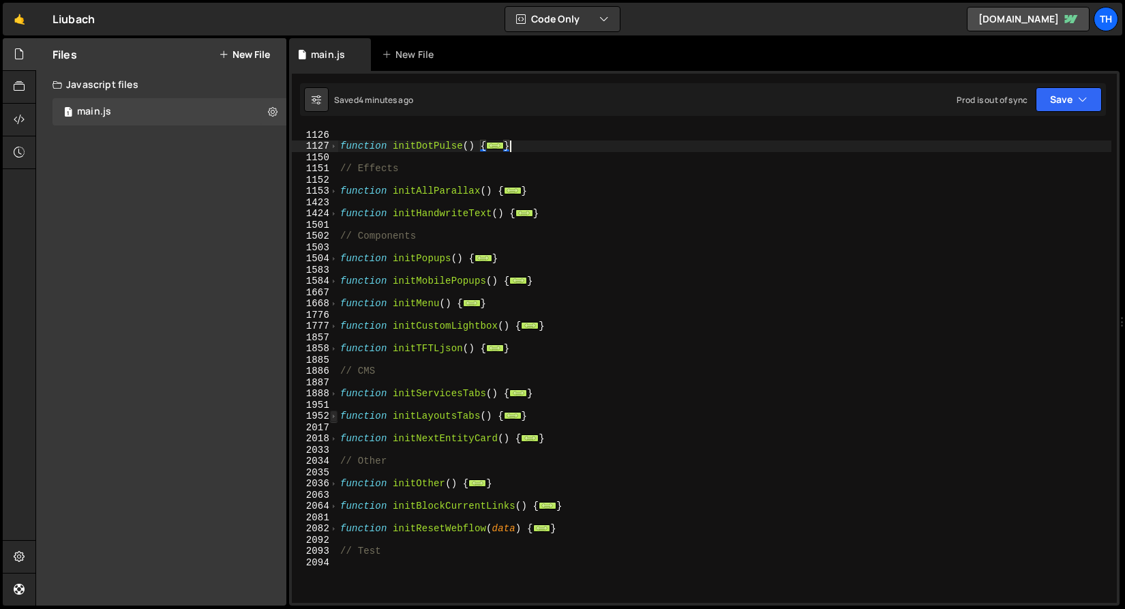
click at [330, 414] on span at bounding box center [333, 416] width 7 height 12
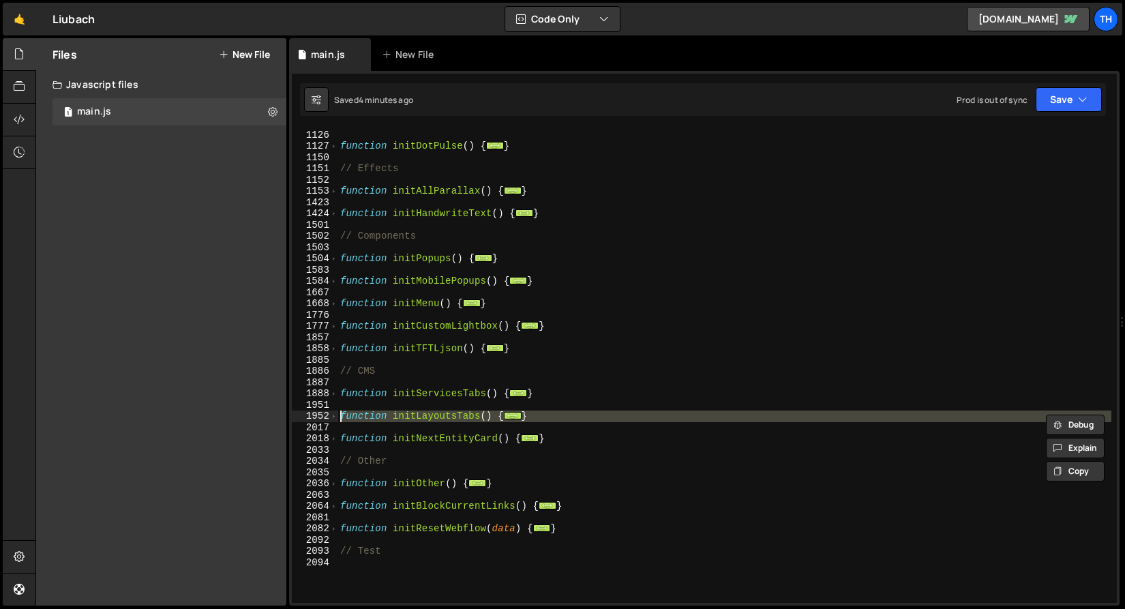
scroll to position [933, 0]
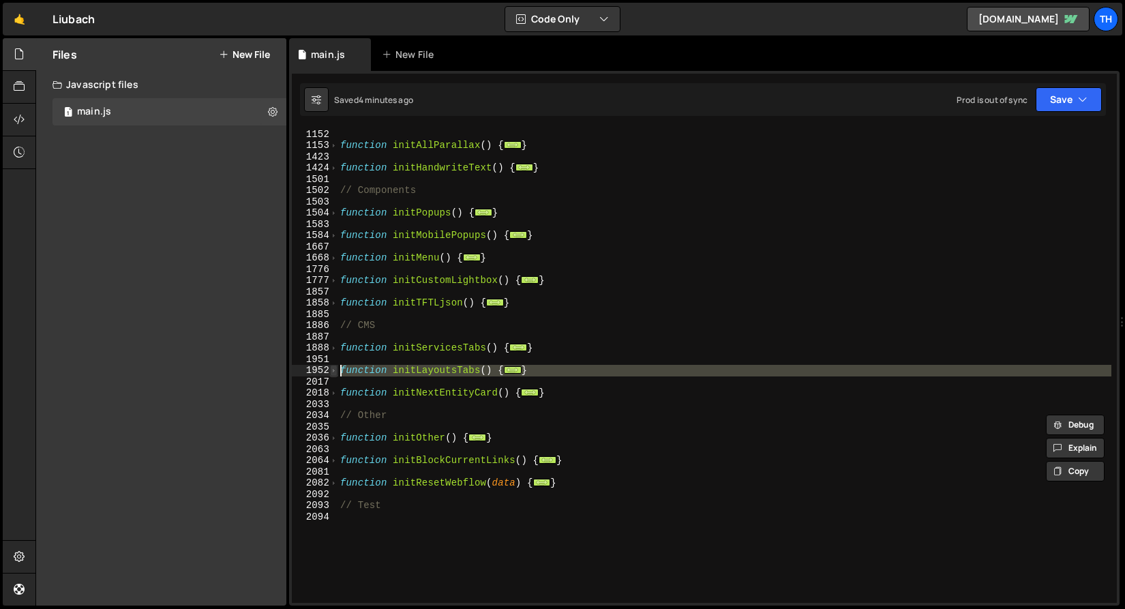
click at [331, 374] on span at bounding box center [333, 371] width 7 height 12
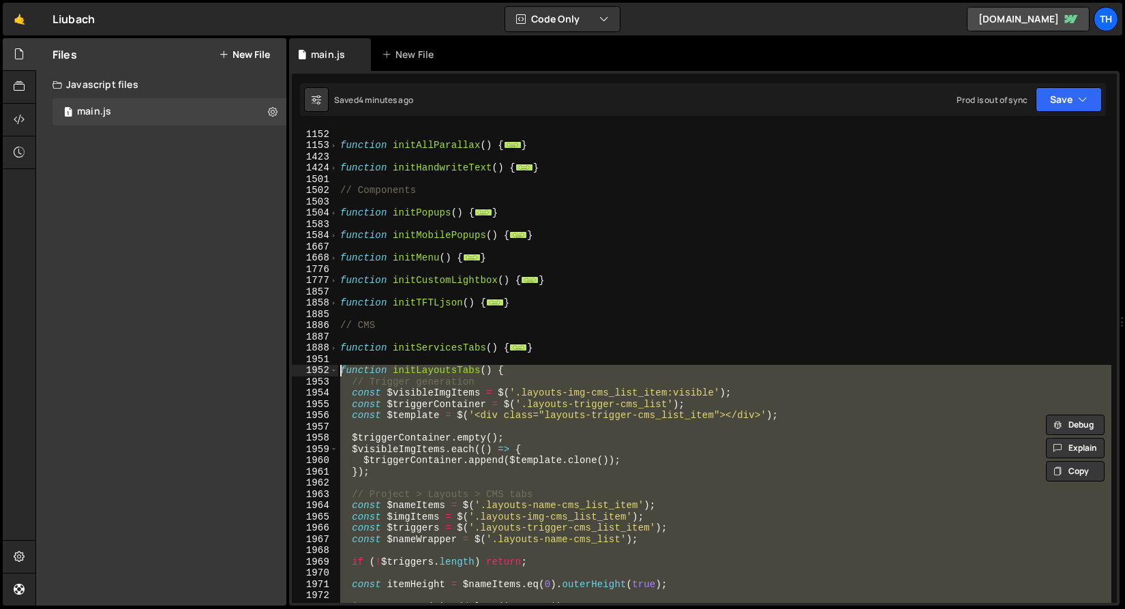
click at [457, 366] on div "// Effects function initAllParallax ( ) { ... } function initHandwriteText ( ) …" at bounding box center [724, 365] width 774 height 497
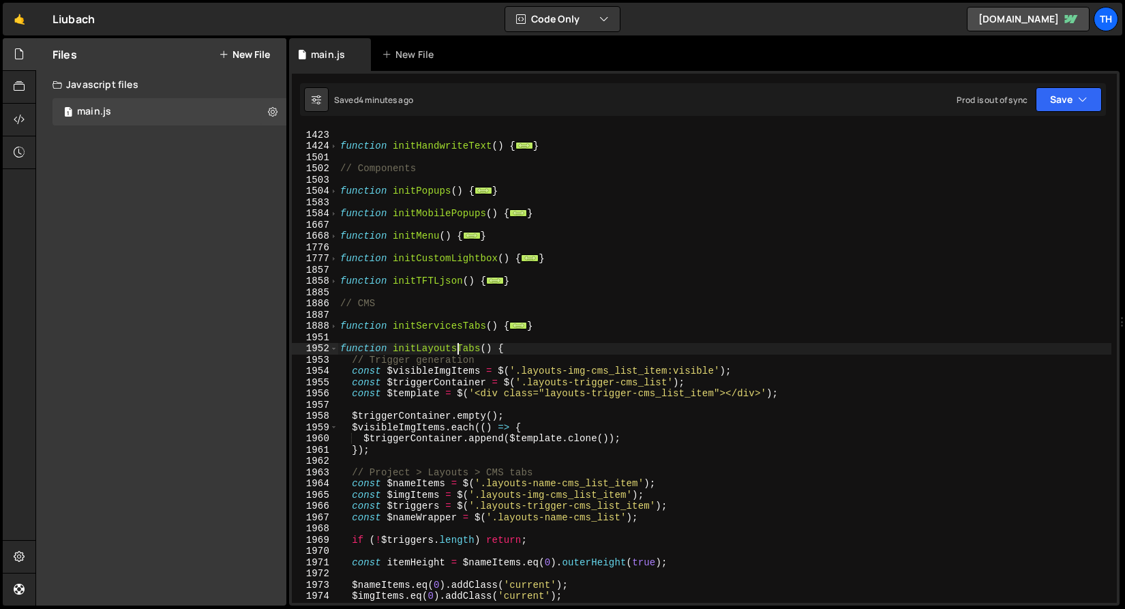
scroll to position [954, 0]
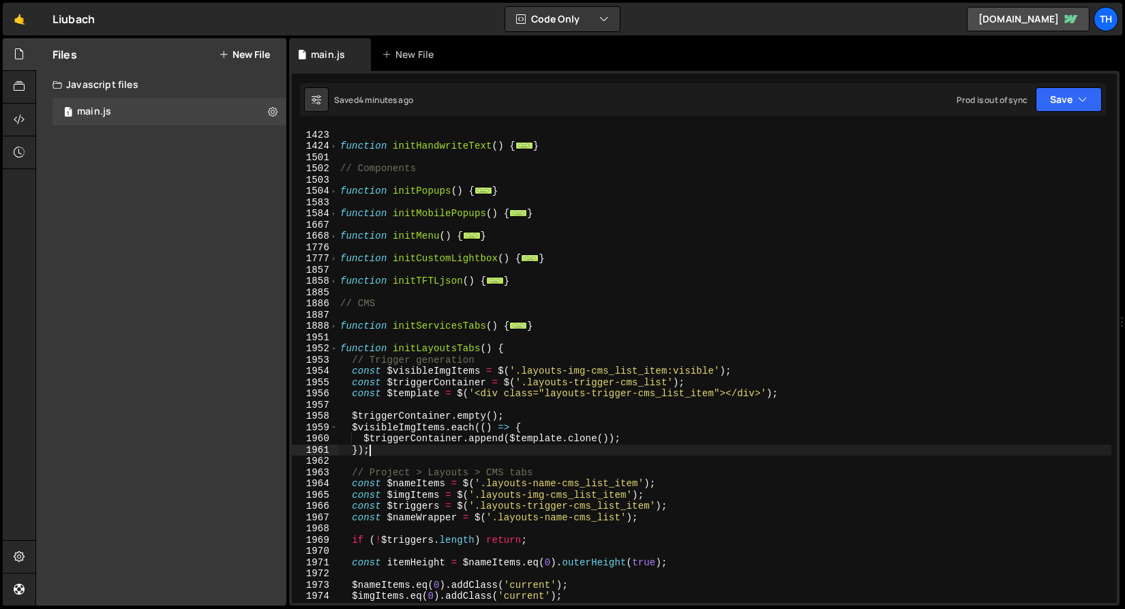
click at [392, 448] on div "function initAllParallax ( ) { ... } function initHandwriteText ( ) { ... } // …" at bounding box center [724, 366] width 774 height 497
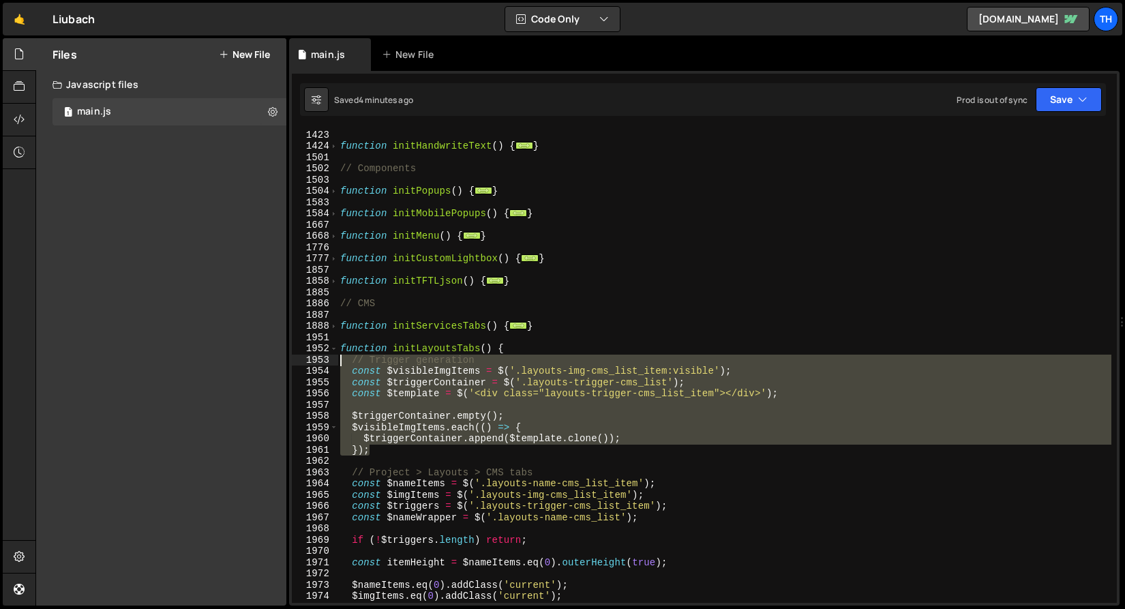
drag, startPoint x: 394, startPoint y: 451, endPoint x: 255, endPoint y: 365, distance: 163.4
click at [255, 365] on div "Files New File Javascript files 1 main.js 0 CSS files Copy share link Edit File…" at bounding box center [579, 322] width 1089 height 568
type textarea "// Trigger generation const $visibleImgItems = $('.layouts-img-cms_list_item:vi…"
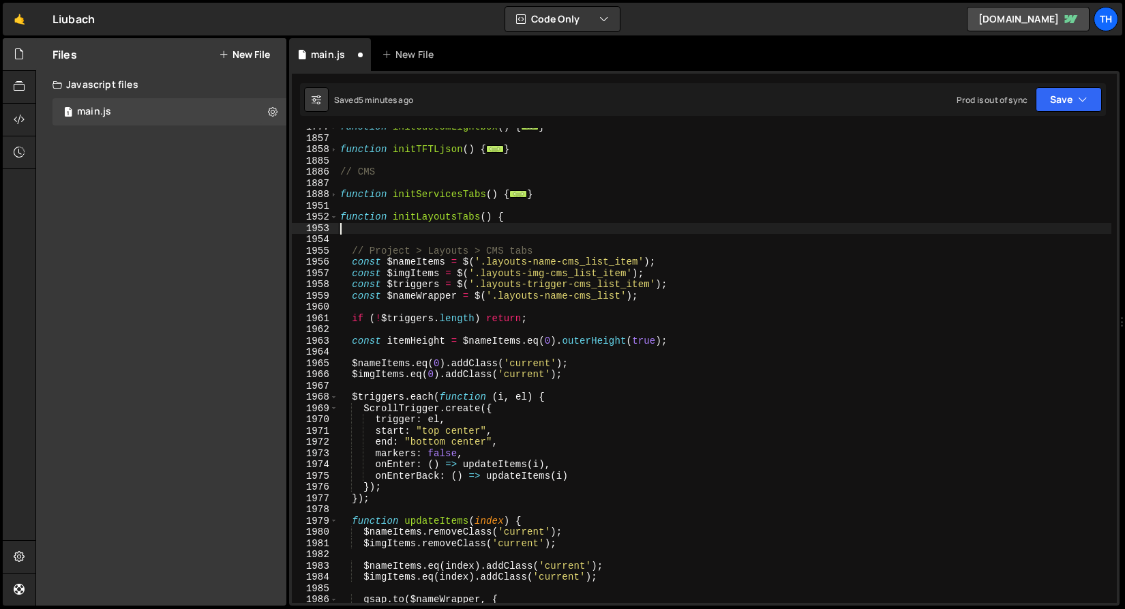
scroll to position [1130, 0]
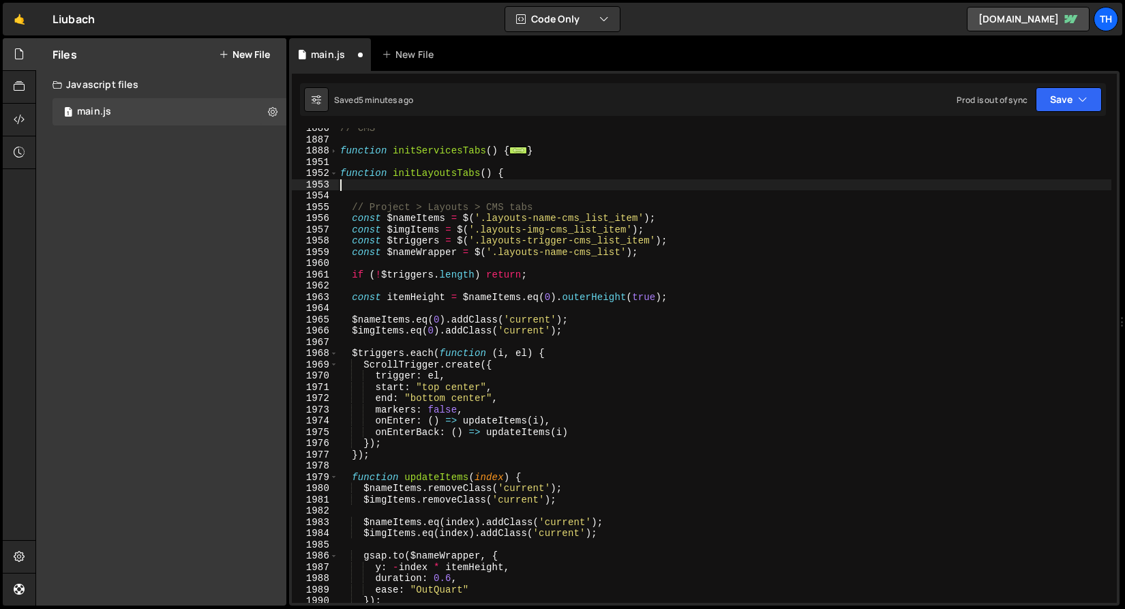
type textarea "function initLayoutsTabs() {"
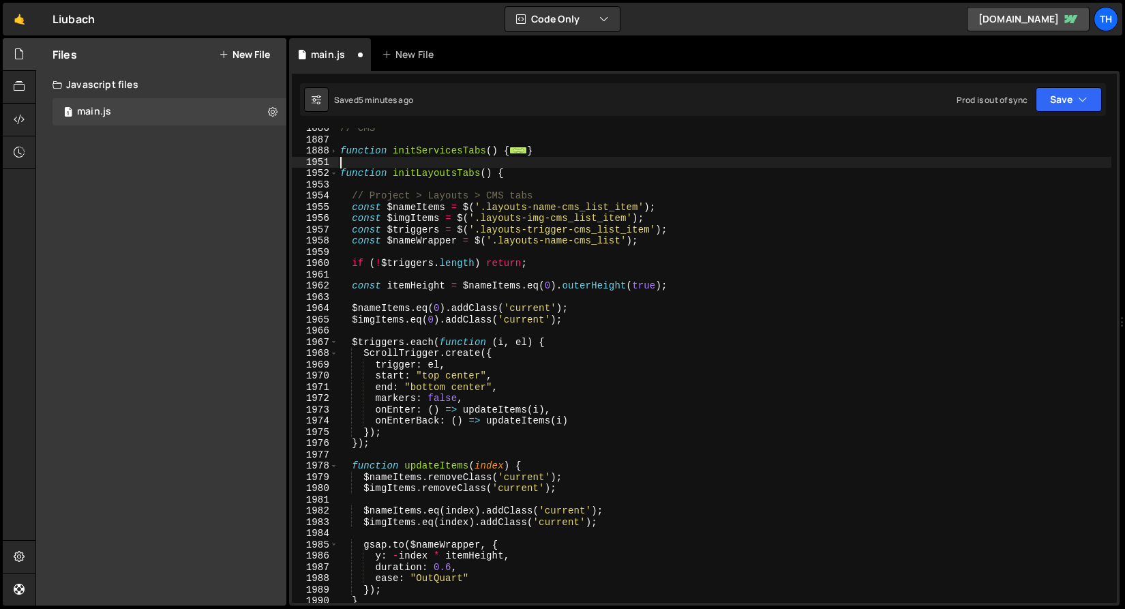
type textarea "function initServicesTabs() {"
type textarea "function initLayoutsTabs() {"
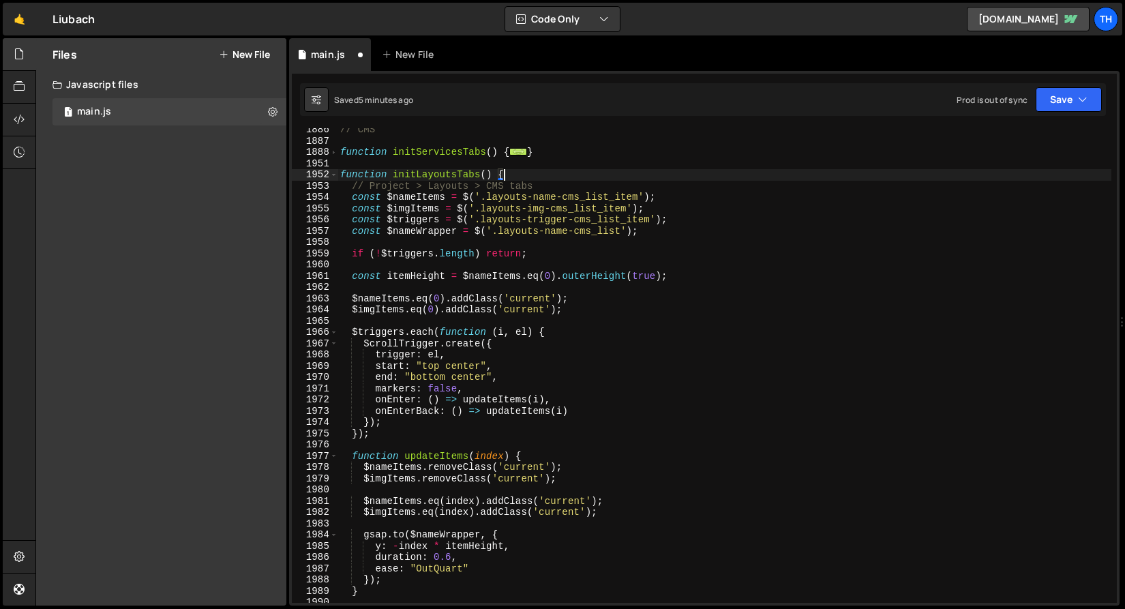
scroll to position [1002, 0]
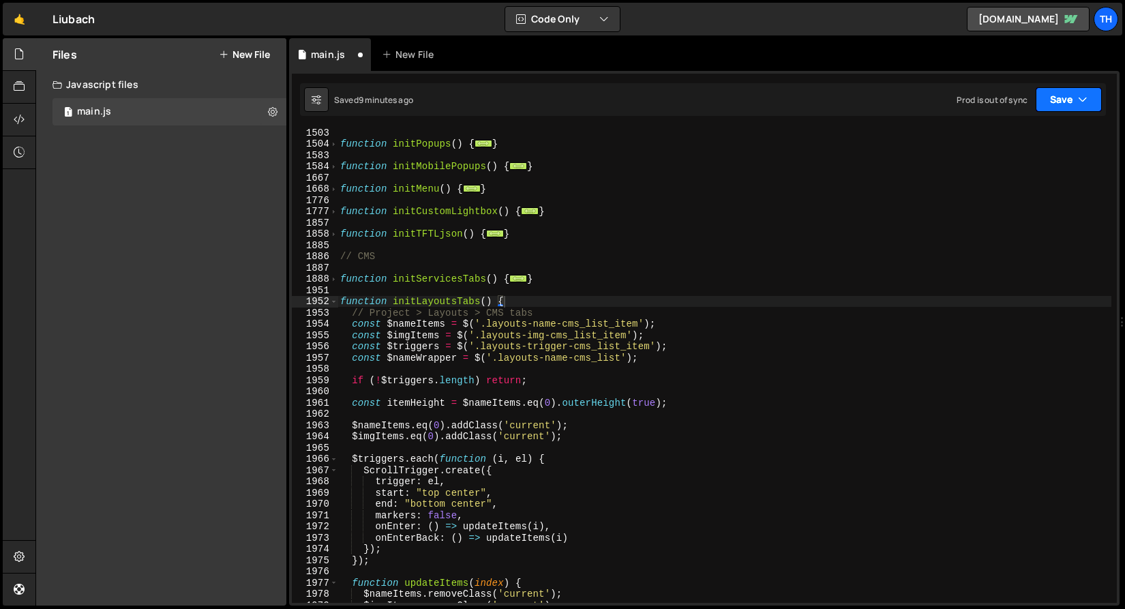
click at [1064, 102] on button "Save" at bounding box center [1068, 99] width 66 height 25
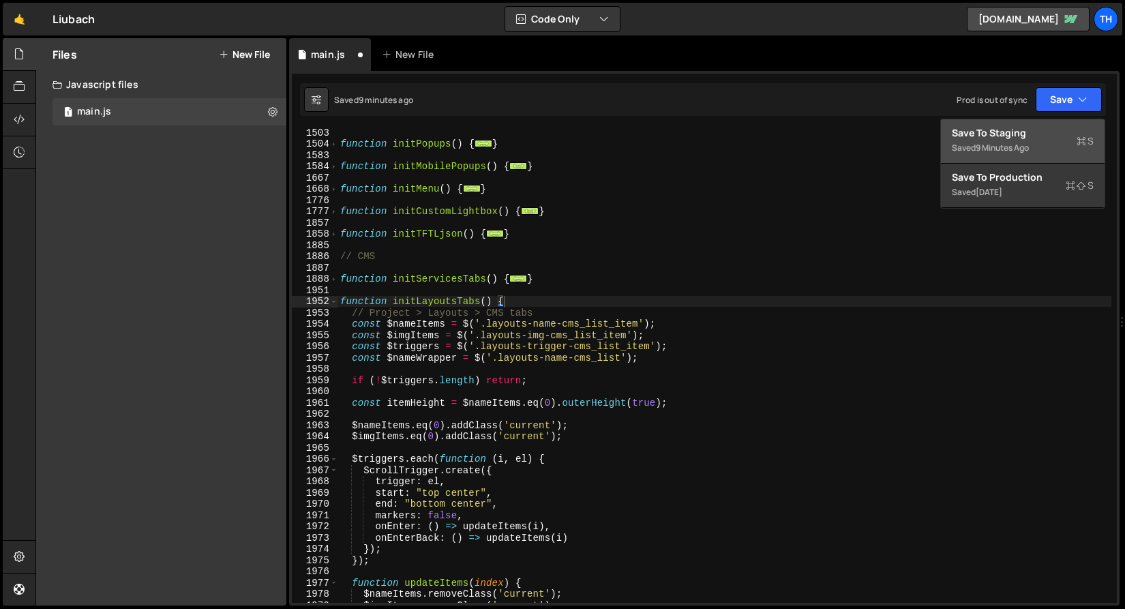
click at [1037, 127] on div "Save to Staging S" at bounding box center [1023, 133] width 142 height 14
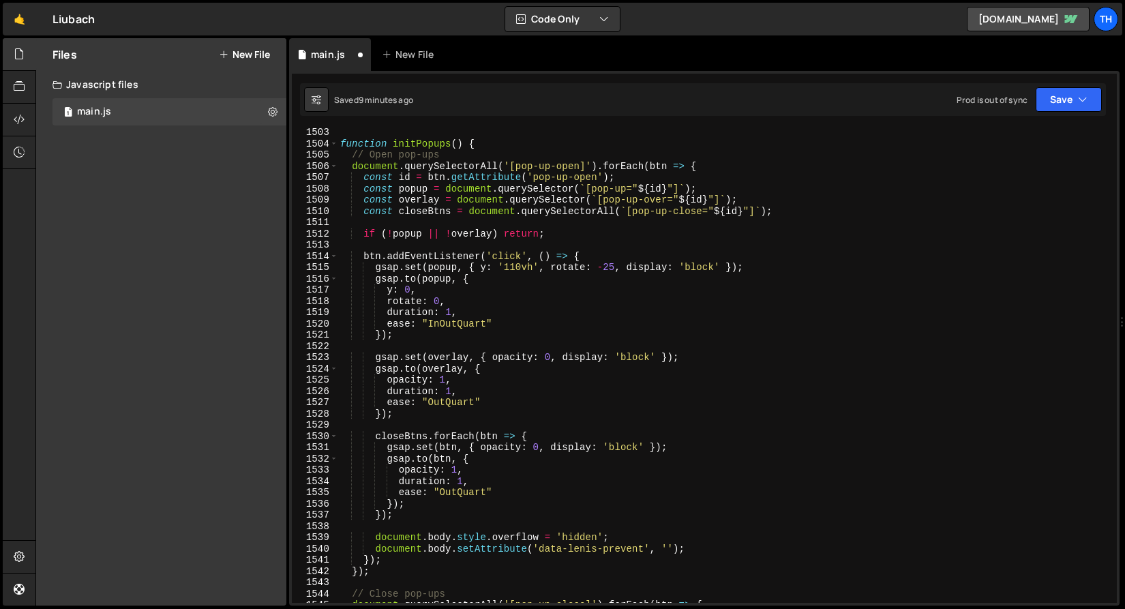
scroll to position [16099, 0]
click at [335, 140] on span at bounding box center [333, 144] width 7 height 12
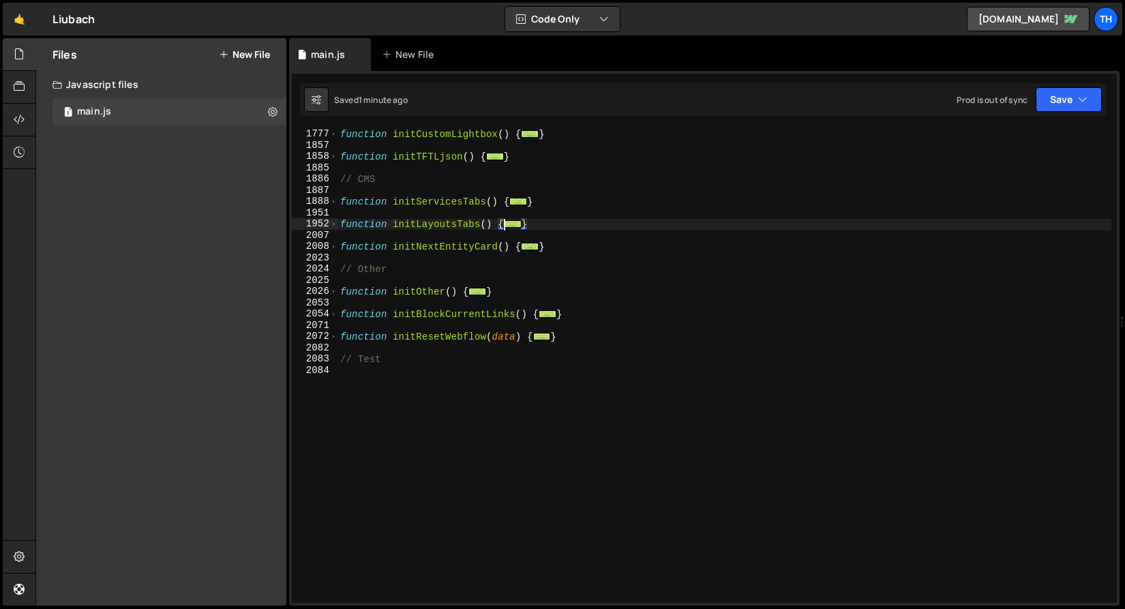
scroll to position [1079, 0]
click at [334, 226] on span at bounding box center [333, 224] width 7 height 12
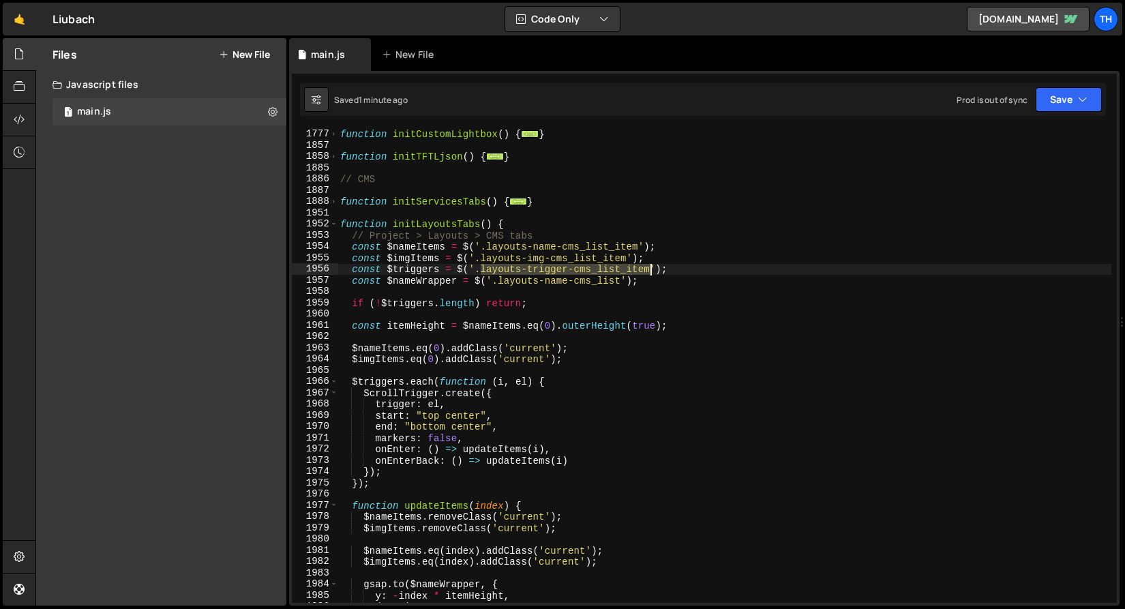
drag, startPoint x: 482, startPoint y: 269, endPoint x: 649, endPoint y: 267, distance: 167.0
click at [649, 267] on div "function initCustomLightbox ( ) { ... } function initTFTLjson ( ) { ... } // CM…" at bounding box center [724, 365] width 774 height 497
paste textarea "img"
click at [352, 258] on div "function initCustomLightbox ( ) { ... } function initTFTLjson ( ) { ... } // CM…" at bounding box center [724, 365] width 774 height 497
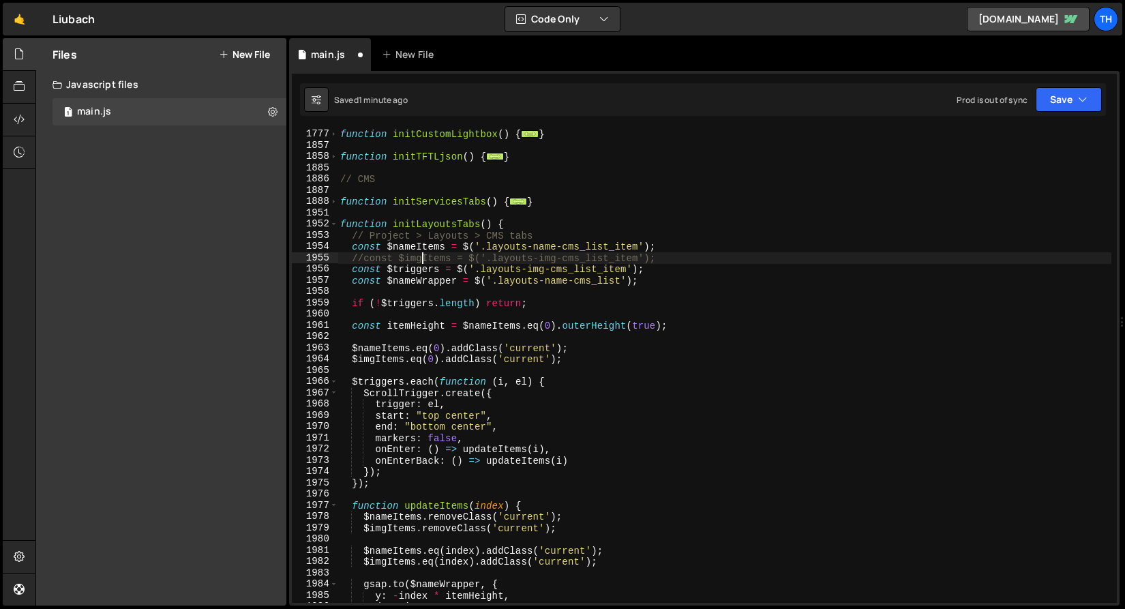
click at [421, 258] on div "function initCustomLightbox ( ) { ... } function initTFTLjson ( ) { ... } // CM…" at bounding box center [724, 365] width 774 height 497
click at [419, 271] on div "function initCustomLightbox ( ) { ... } function initTFTLjson ( ) { ... } // CM…" at bounding box center [724, 365] width 774 height 497
click at [376, 362] on div "function initCustomLightbox ( ) { ... } function initTFTLjson ( ) { ... } // CM…" at bounding box center [724, 365] width 774 height 497
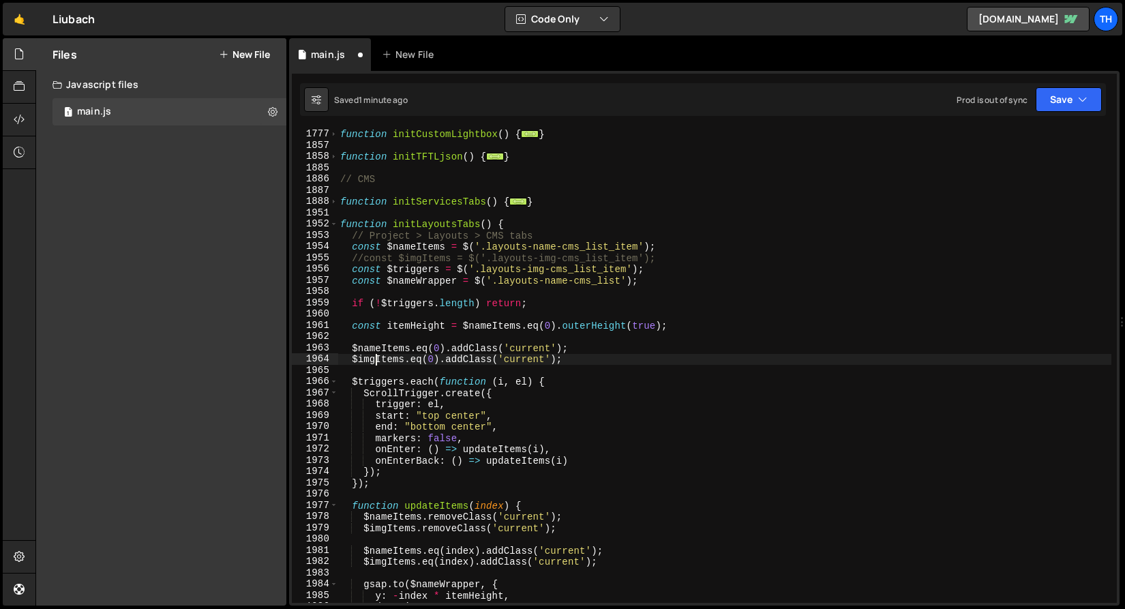
click at [376, 362] on div "function initCustomLightbox ( ) { ... } function initTFTLjson ( ) { ... } // CM…" at bounding box center [724, 365] width 774 height 497
paste textarea "trigger"
click at [424, 261] on div "function initCustomLightbox ( ) { ... } function initTFTLjson ( ) { ... } // CM…" at bounding box center [724, 365] width 774 height 497
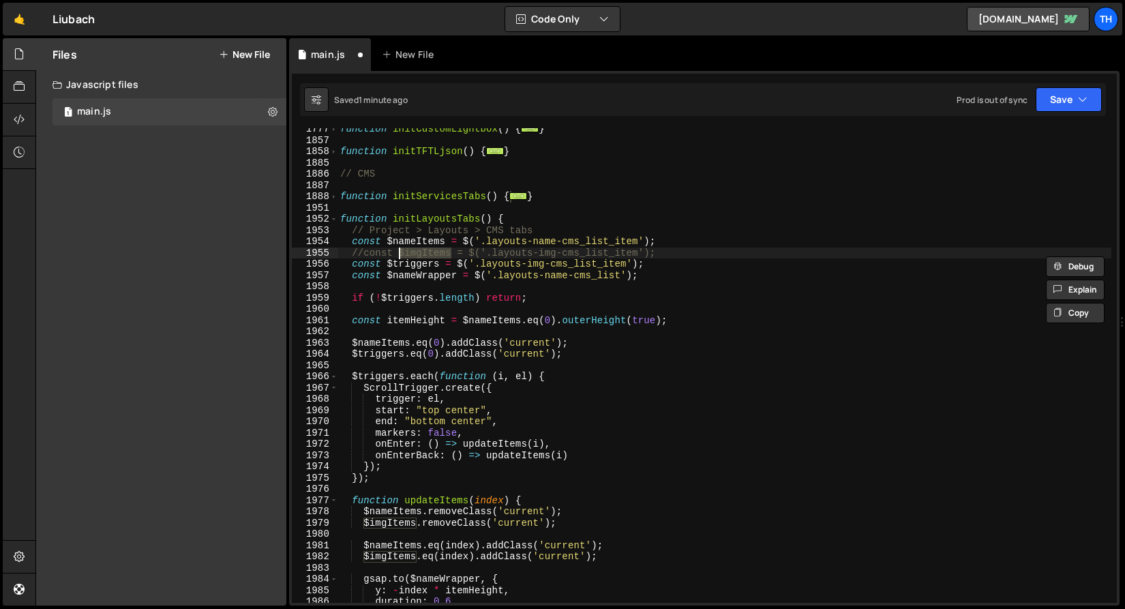
scroll to position [1104, 0]
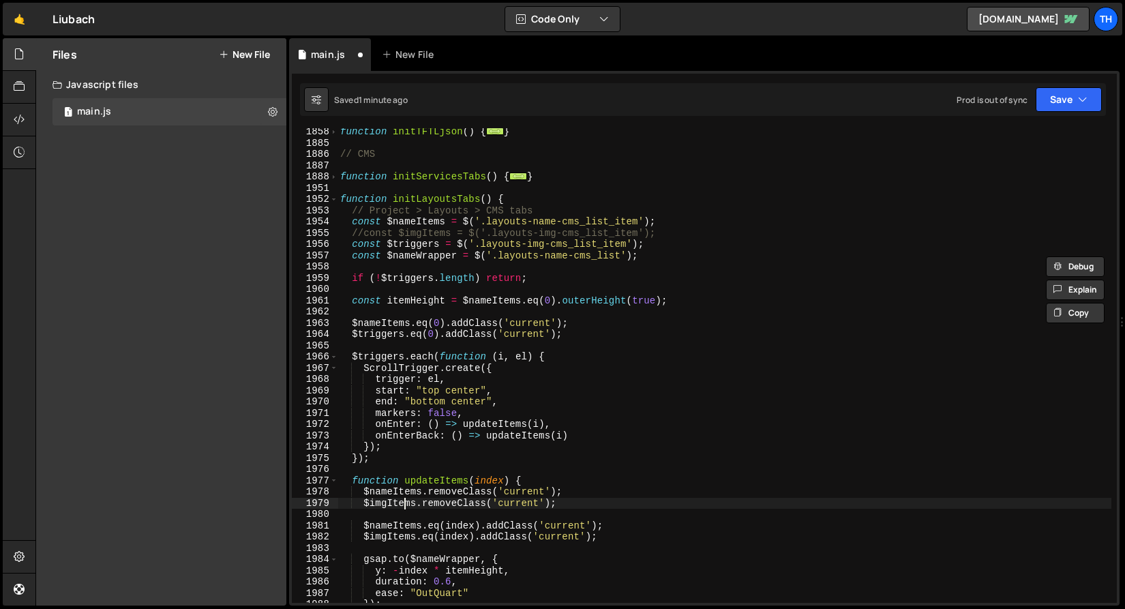
click at [406, 504] on div "function initTFTLjson ( ) { ... } // CMS function initServicesTabs ( ) { ... } …" at bounding box center [724, 374] width 774 height 497
paste textarea "trigger"
click at [393, 536] on div "function initTFTLjson ( ) { ... } // CMS function initServicesTabs ( ) { ... } …" at bounding box center [724, 374] width 774 height 497
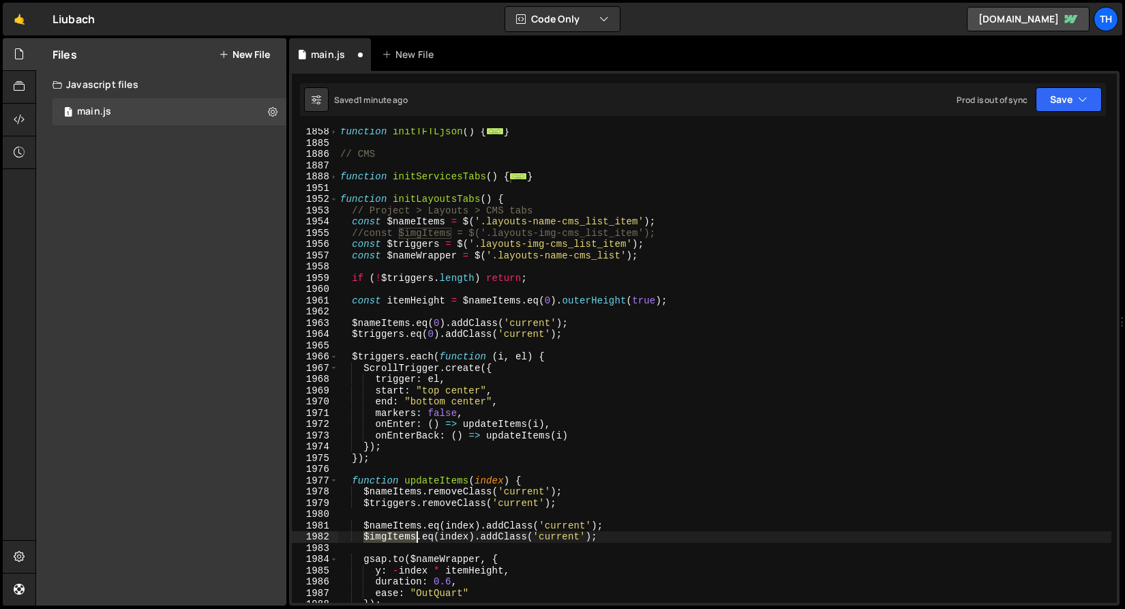
paste textarea "trigger"
click at [414, 237] on div "function initTFTLjson ( ) { ... } // CMS function initServicesTabs ( ) { ... } …" at bounding box center [724, 374] width 774 height 497
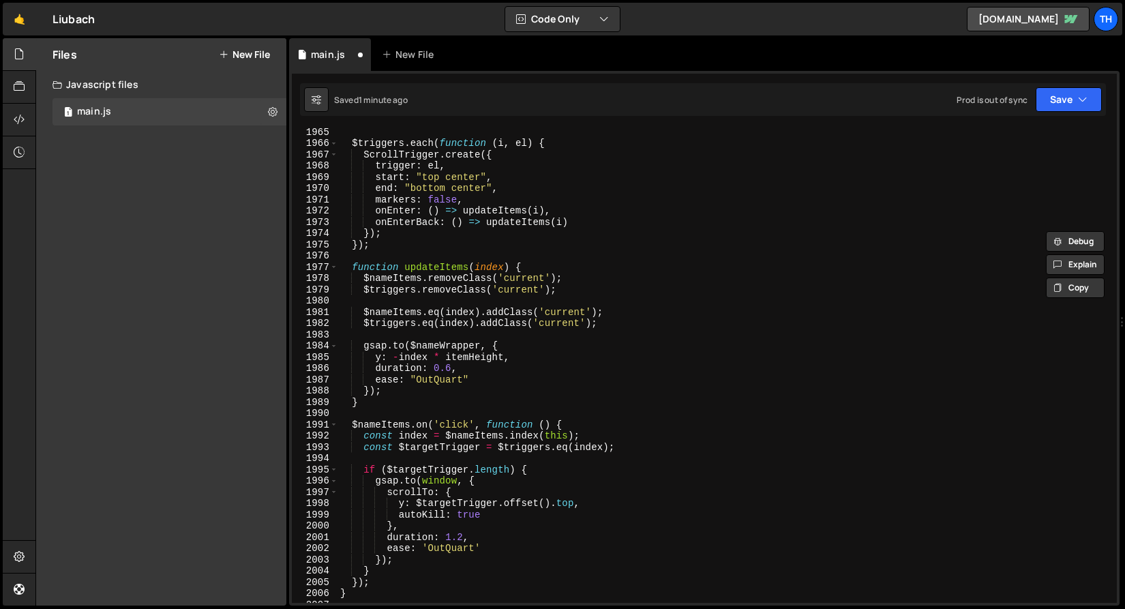
scroll to position [1360, 0]
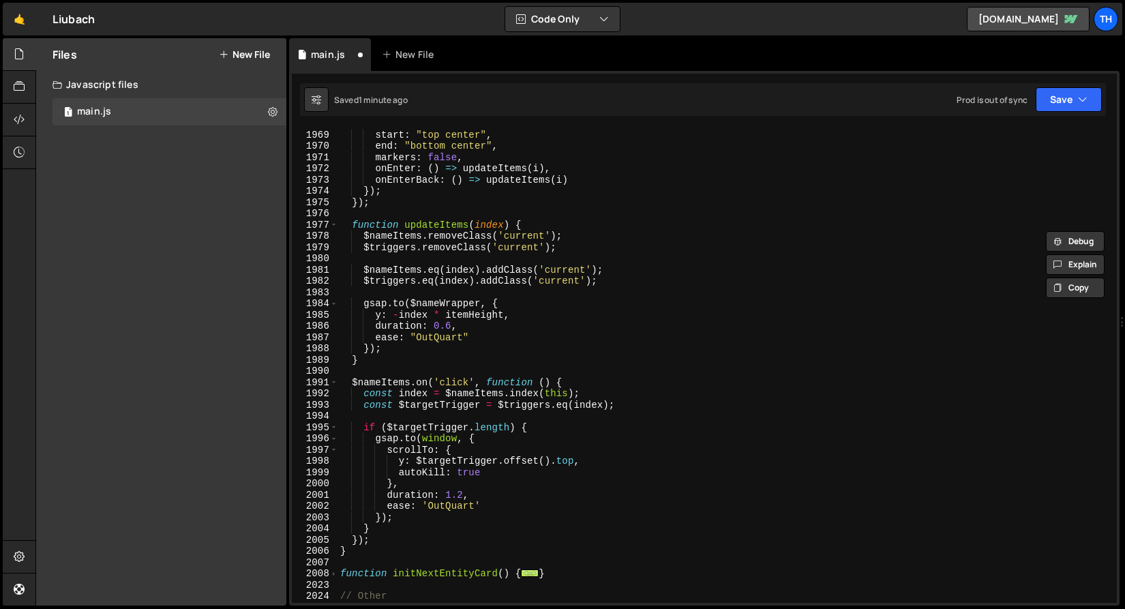
click at [1052, 123] on div "1 Type cmd + s to save your Javascript file. הההההההההההההההההההההההההההההההההה…" at bounding box center [704, 338] width 830 height 534
click at [1052, 108] on button "Save" at bounding box center [1068, 99] width 66 height 25
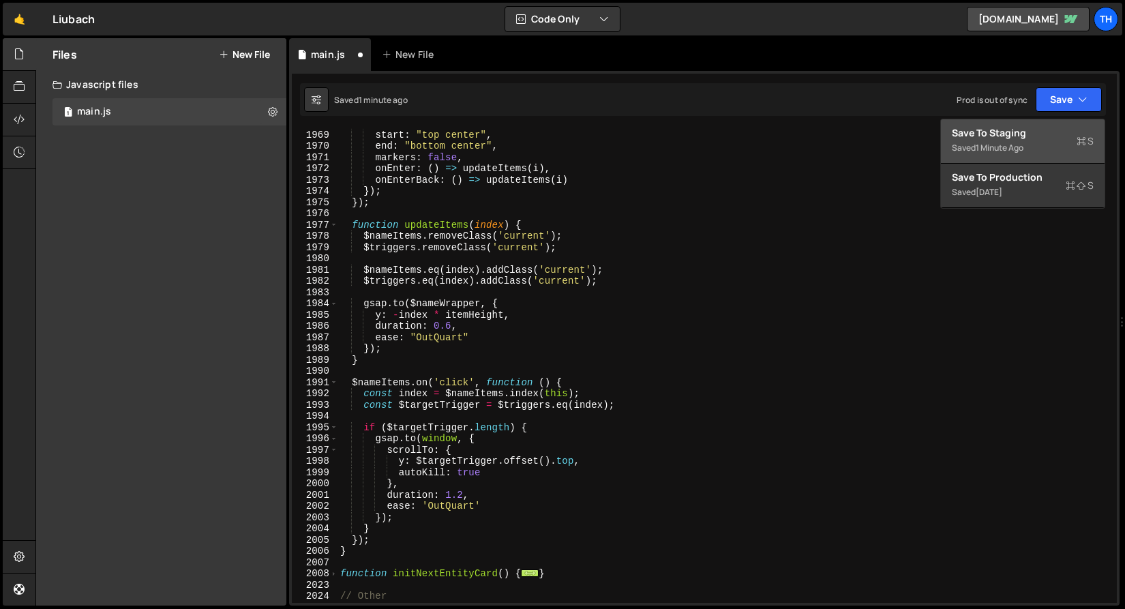
click at [1029, 138] on div "Save to Staging S" at bounding box center [1023, 133] width 142 height 14
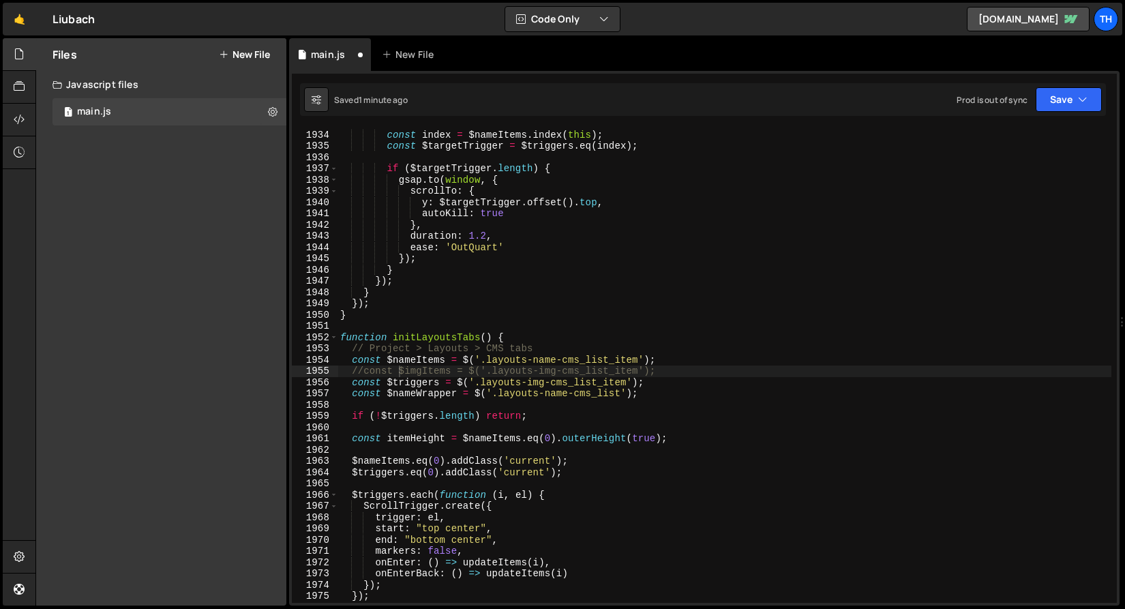
scroll to position [20717, 0]
click at [344, 357] on div "$nameItems . on ( 'click' , function ( ) { const index = $nameItems . index ( t…" at bounding box center [724, 366] width 774 height 497
click at [356, 474] on div "$nameItems . on ( 'click' , function ( ) { const index = $nameItems . index ( t…" at bounding box center [724, 366] width 774 height 497
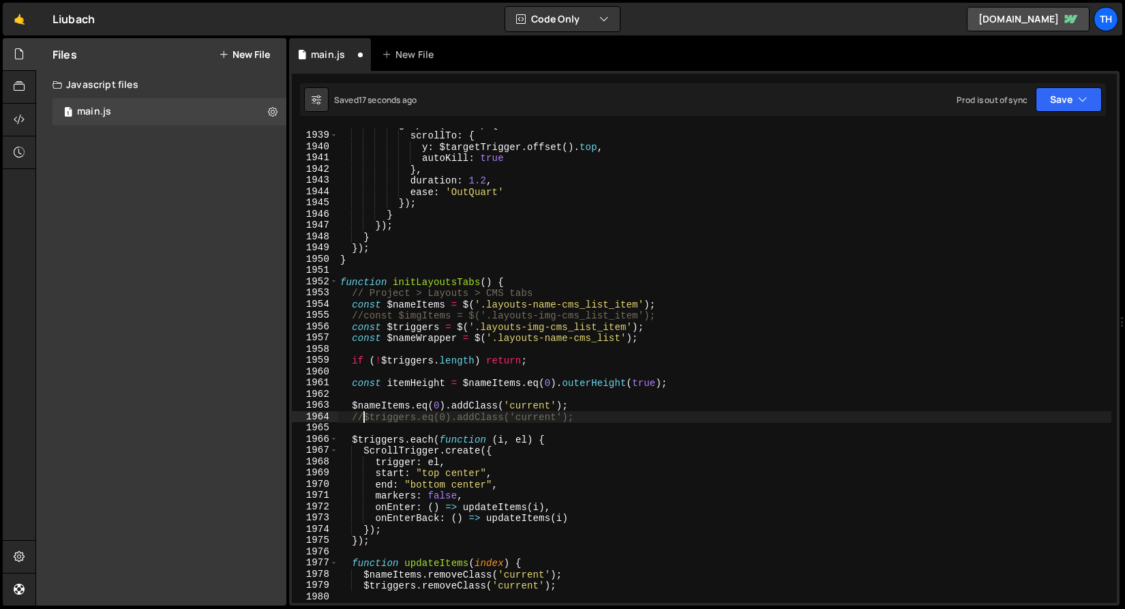
scroll to position [20890, 0]
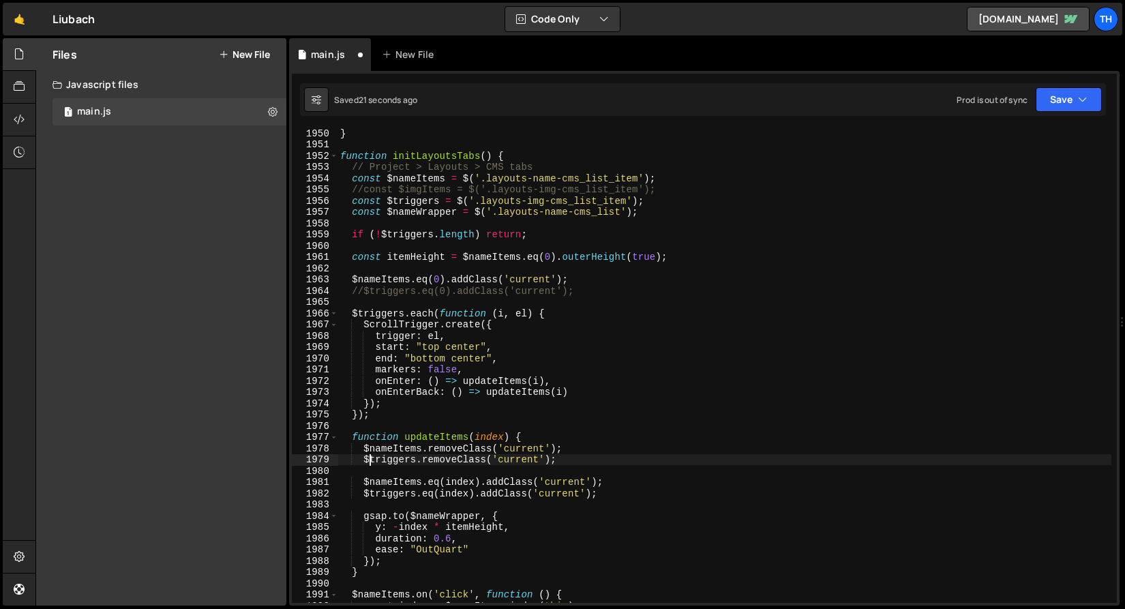
click at [371, 457] on div "} function initLayoutsTabs ( ) { // Project > Layouts > CMS tabs const $nameIte…" at bounding box center [724, 375] width 774 height 497
click at [366, 461] on div "} function initLayoutsTabs ( ) { // Project > Layouts > CMS tabs const $nameIte…" at bounding box center [724, 375] width 774 height 497
click at [362, 489] on div "} function initLayoutsTabs ( ) { // Project > Layouts > CMS tabs const $nameIte…" at bounding box center [724, 375] width 774 height 497
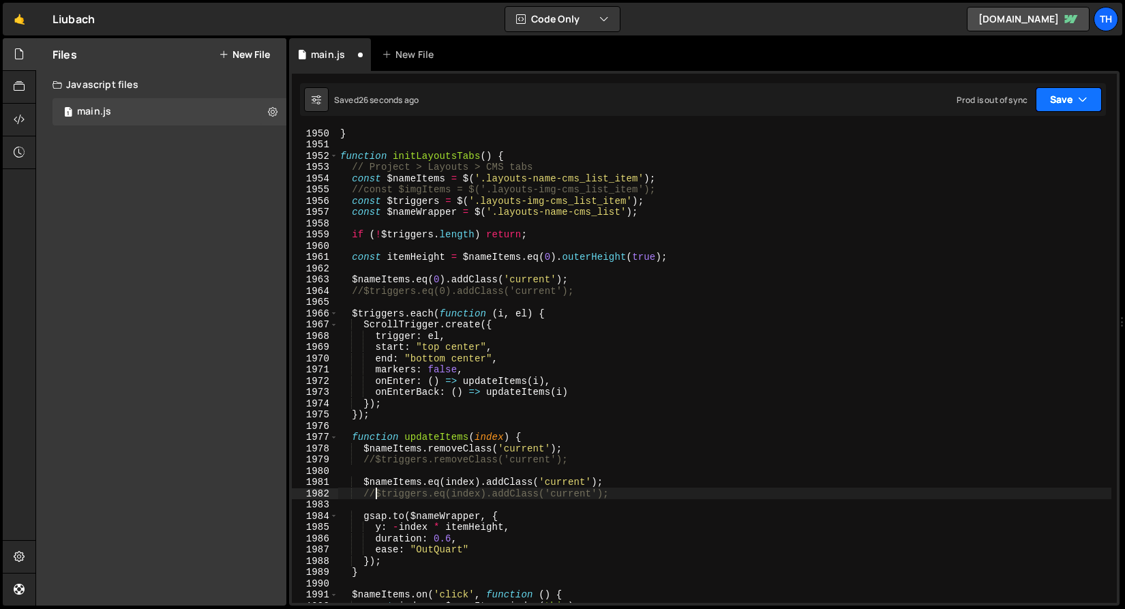
type textarea "//$triggers.eq(index).addClass('current');"
click at [1042, 100] on button "Save" at bounding box center [1068, 99] width 66 height 25
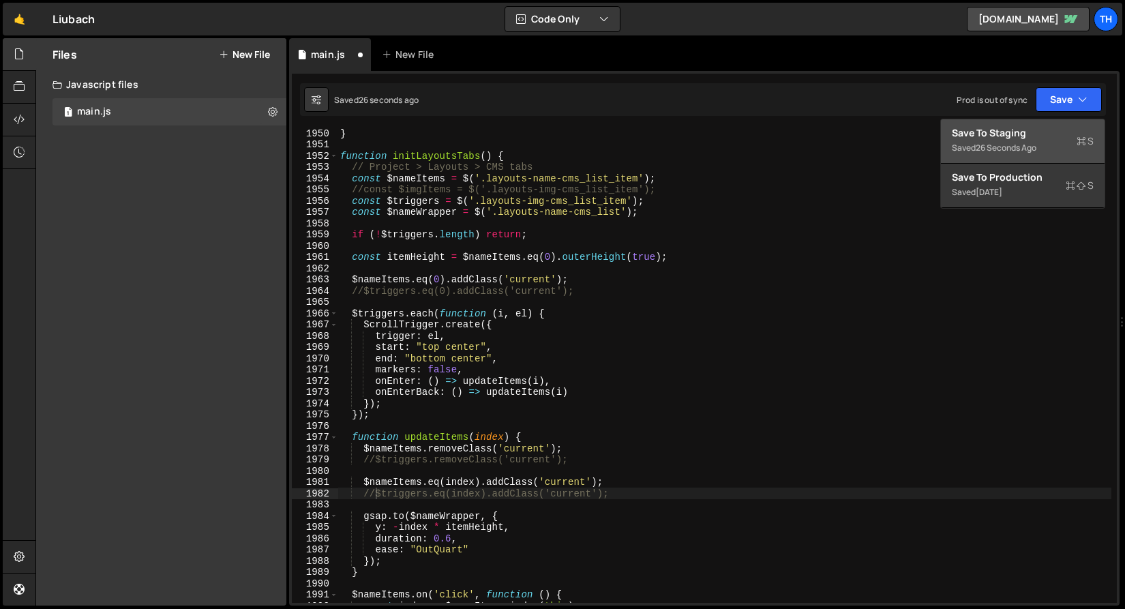
click at [1033, 119] on button "Save to Staging S Saved 26 seconds ago" at bounding box center [1023, 141] width 164 height 44
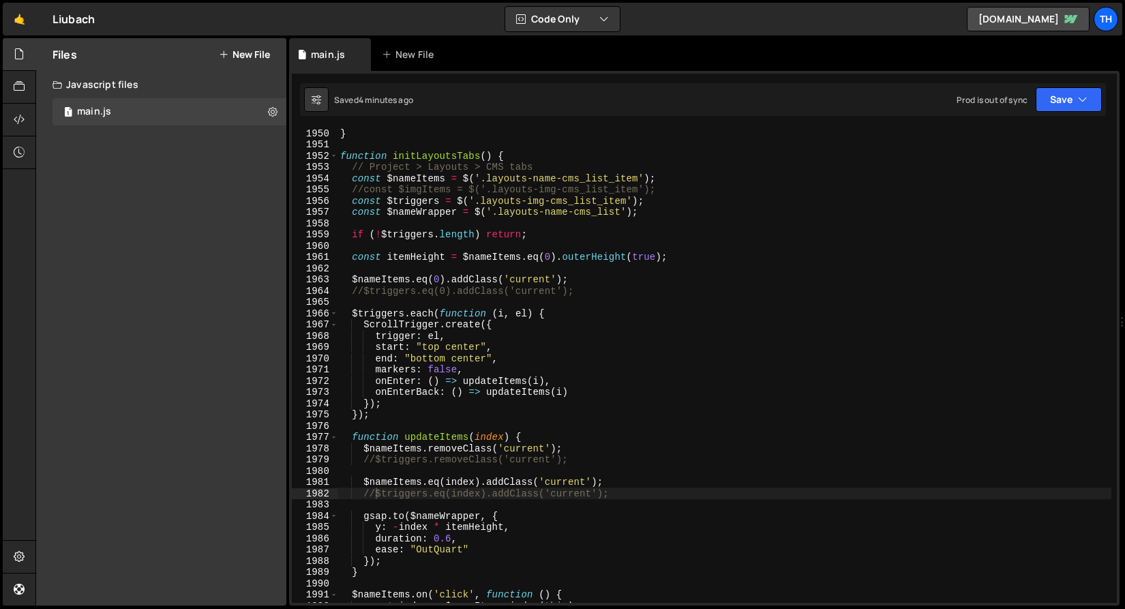
click at [548, 475] on div "} function initLayoutsTabs ( ) { // Project > Layouts > CMS tabs const $nameIte…" at bounding box center [724, 375] width 774 height 497
drag, startPoint x: 628, startPoint y: 495, endPoint x: 307, endPoint y: 488, distance: 321.8
click at [307, 488] on div "1950 1951 1952 1953 1954 1955 1956 1957 1958 1959 1960 1961 1962 1963 1964 1965…" at bounding box center [704, 365] width 825 height 474
type textarea "//$triggers.eq(index).addClass('current');"
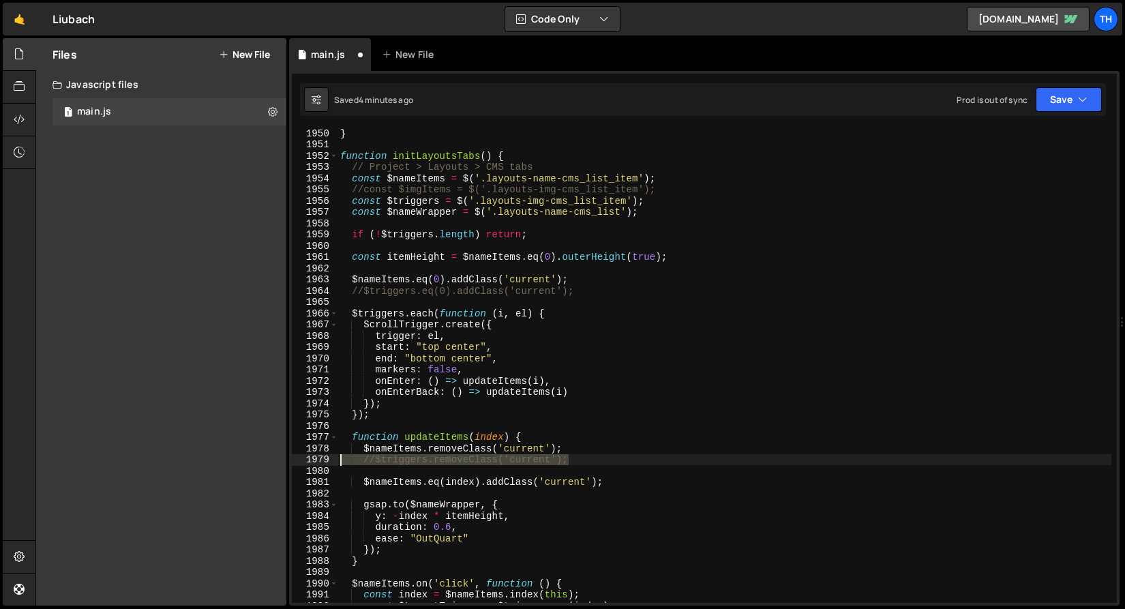
drag, startPoint x: 574, startPoint y: 461, endPoint x: 322, endPoint y: 461, distance: 252.2
click at [322, 461] on div "$nameItems.eq(index).addClass('current'); 1950 1951 1952 1953 1954 1955 1956 19…" at bounding box center [704, 365] width 825 height 474
type textarea "//$triggers.removeClass('current');"
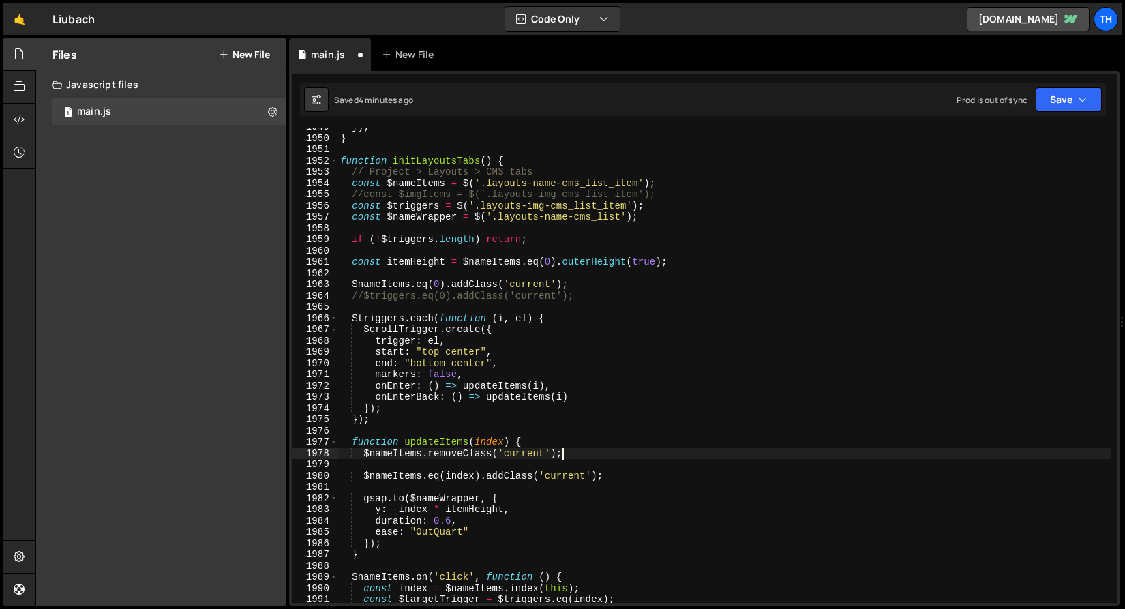
scroll to position [20900, 0]
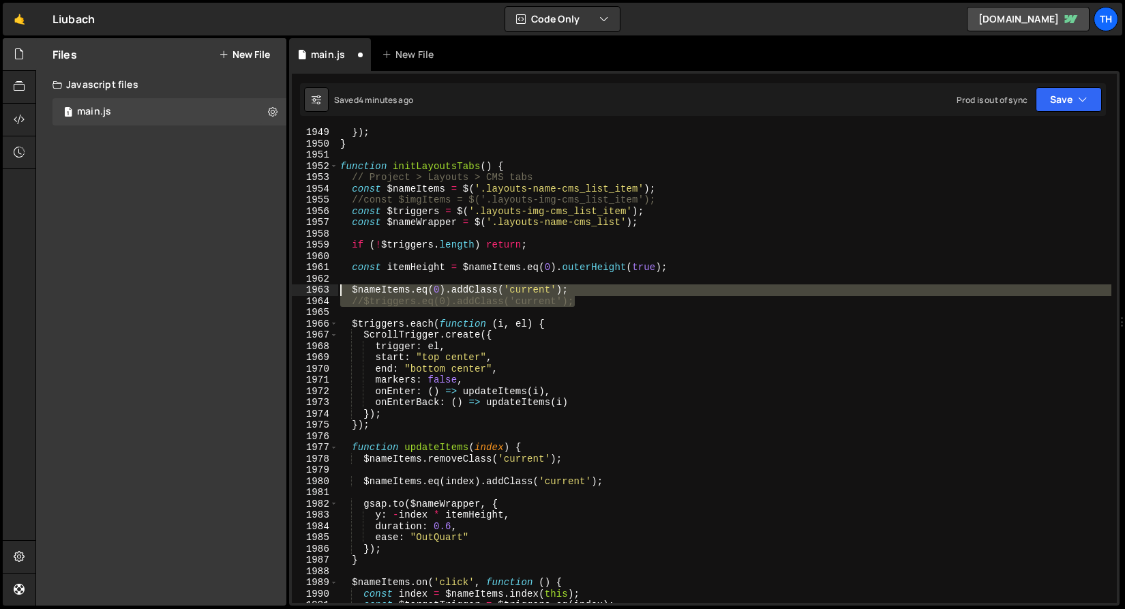
drag, startPoint x: 583, startPoint y: 303, endPoint x: 276, endPoint y: 294, distance: 307.6
click at [276, 294] on div "Files New File Javascript files 1 main.js 0 CSS files Copy share link Edit File…" at bounding box center [579, 322] width 1089 height 568
click at [425, 306] on div "}) ; } function initLayoutsTabs ( ) { // Project > Layouts > CMS tabs const $na…" at bounding box center [724, 365] width 774 height 474
type textarea "//$triggers.eq(0).addClass('current');"
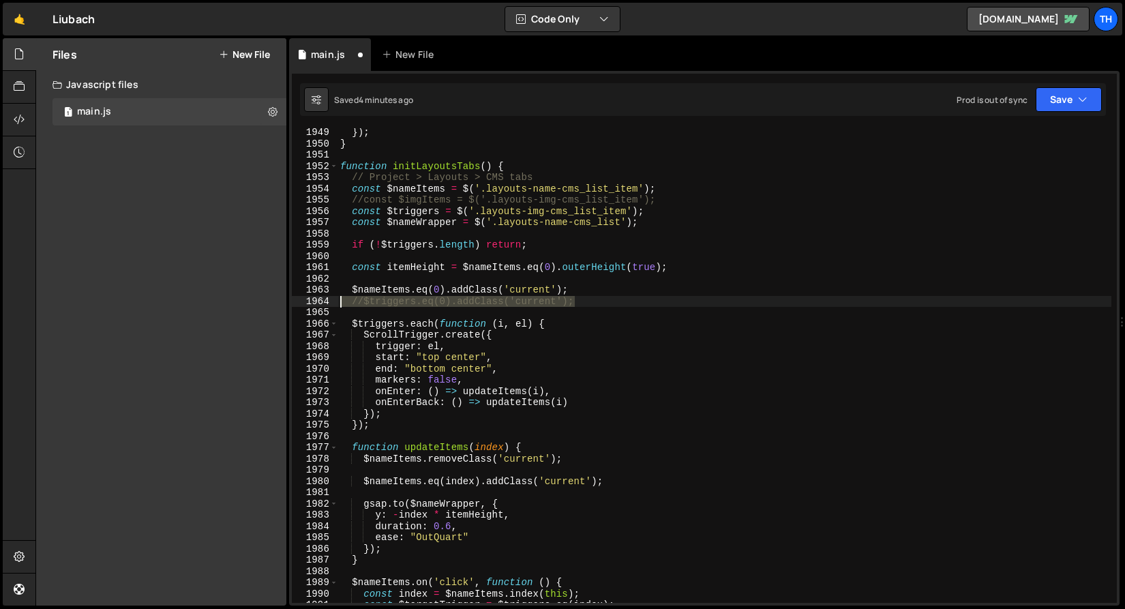
drag, startPoint x: 451, startPoint y: 303, endPoint x: 288, endPoint y: 302, distance: 163.6
click at [288, 302] on div "Files New File Javascript files 1 main.js 0 CSS files Copy share link Edit File…" at bounding box center [579, 322] width 1089 height 568
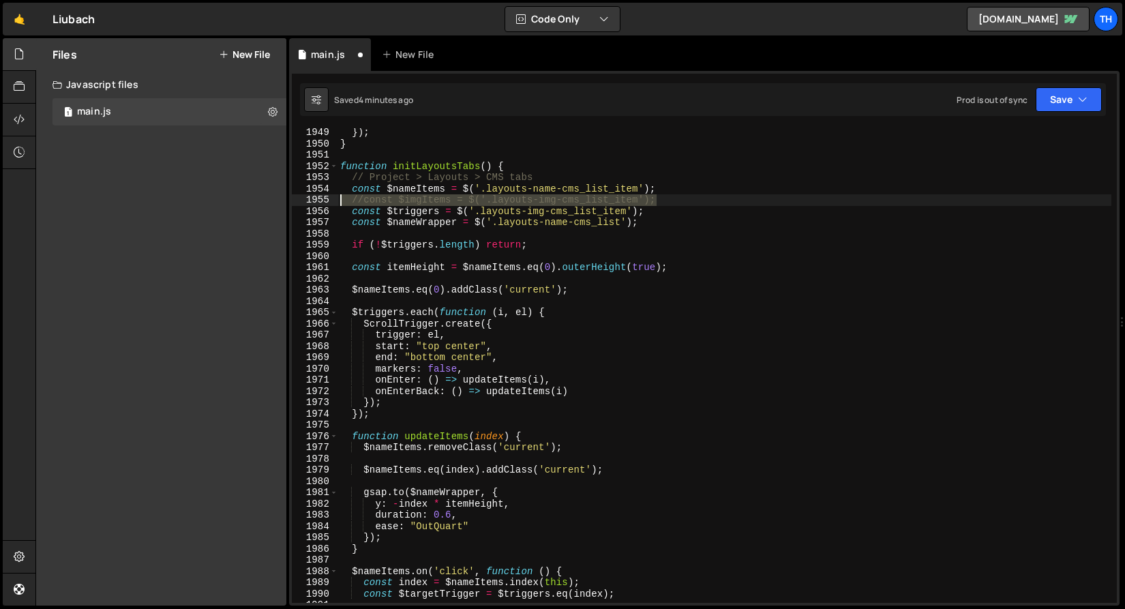
drag, startPoint x: 671, startPoint y: 198, endPoint x: 290, endPoint y: 193, distance: 380.4
click at [290, 193] on div "1 Type cmd + s to save your Javascript file. הההההההההההההההההההההההההההההההההה…" at bounding box center [704, 338] width 830 height 534
type textarea "const $nameItems = $('.layouts-name-cms_list_item'); //const $imgItems = $('.la…"
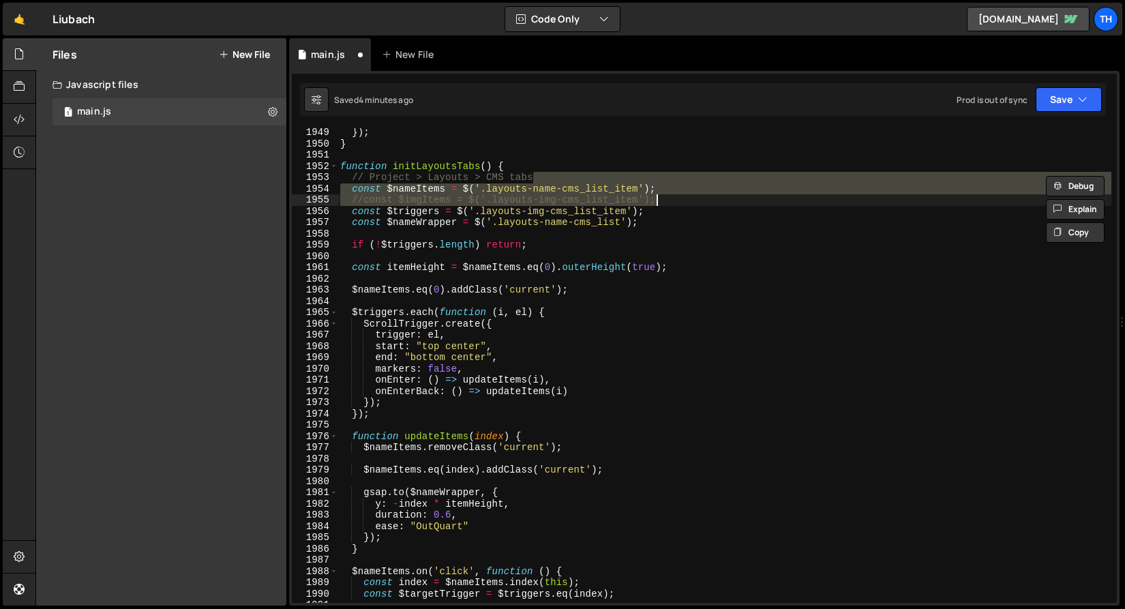
click at [650, 215] on div "}) ; } function initLayoutsTabs ( ) { // Project > Layouts > CMS tabs const $na…" at bounding box center [724, 375] width 774 height 497
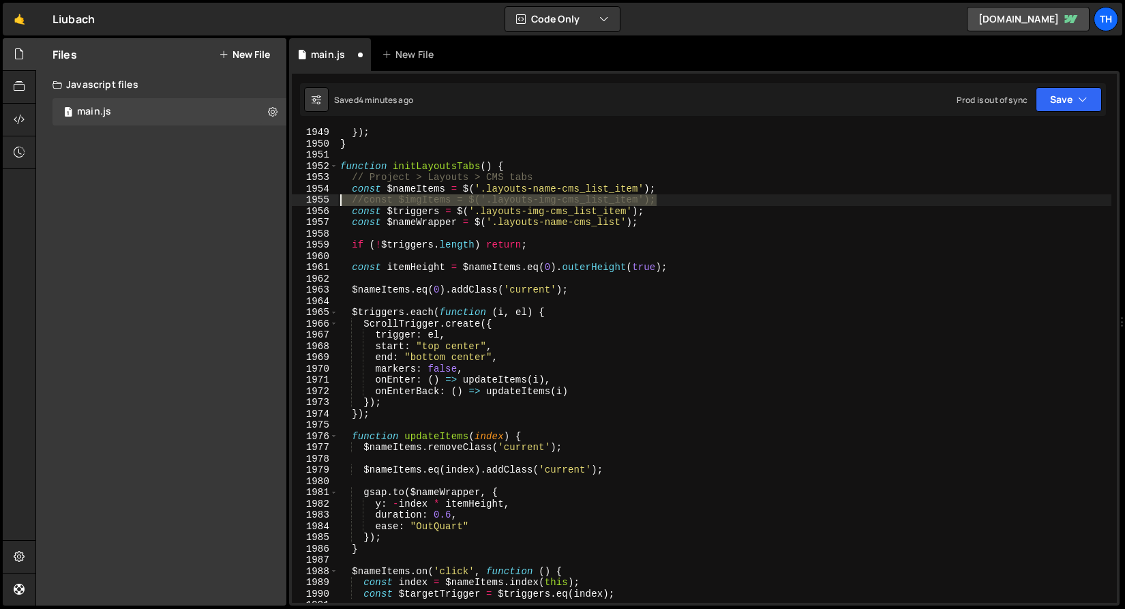
drag, startPoint x: 708, startPoint y: 199, endPoint x: 257, endPoint y: 196, distance: 450.6
click at [257, 196] on div "Files New File Javascript files 1 main.js 0 CSS files Copy share link Edit File…" at bounding box center [579, 322] width 1089 height 568
type textarea "//const $imgItems = $('.layouts-img-cms_list_item');"
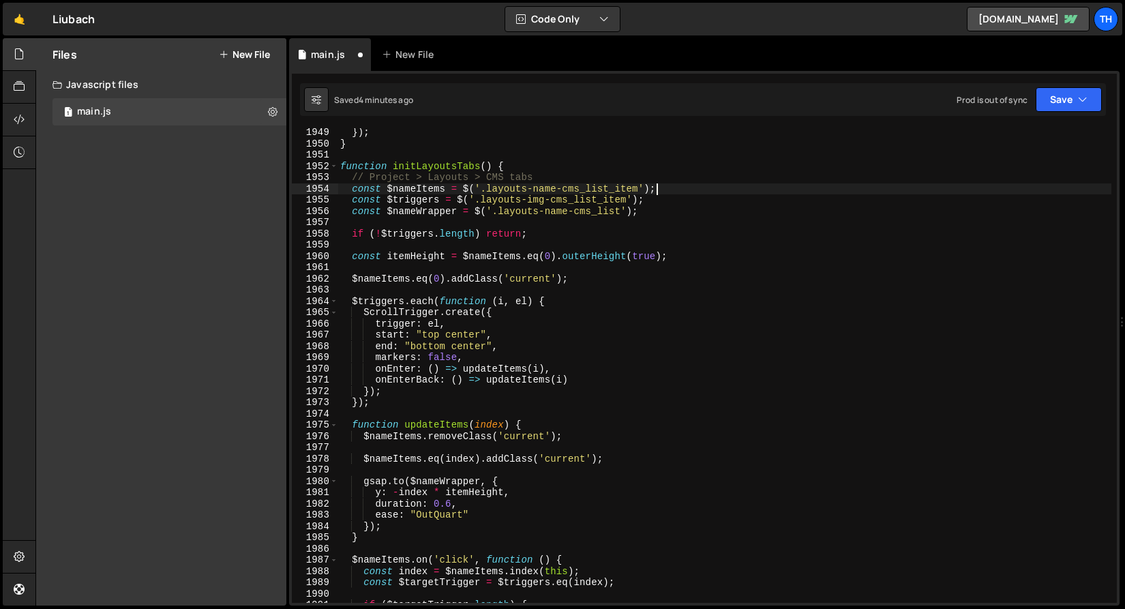
click at [464, 209] on div "}) ; } function initLayoutsTabs ( ) { // Project > Layouts > CMS tabs const $na…" at bounding box center [724, 375] width 774 height 497
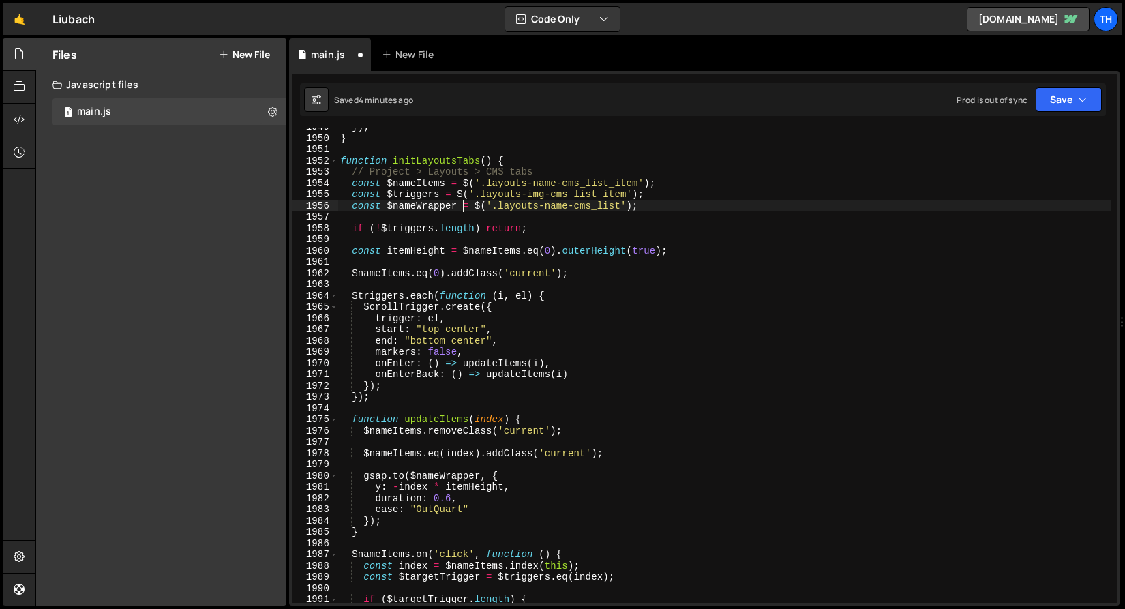
scroll to position [20935, 0]
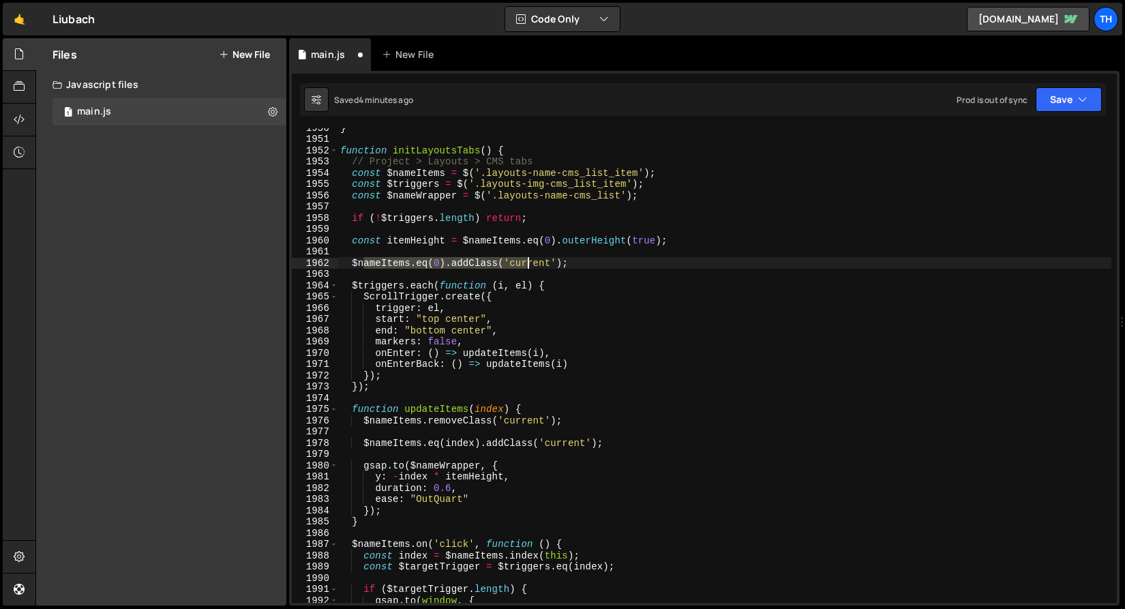
drag, startPoint x: 366, startPoint y: 267, endPoint x: 533, endPoint y: 261, distance: 167.1
click at [533, 261] on div "} function initLayoutsTabs ( ) { // Project > Layouts > CMS tabs const $nameIte…" at bounding box center [724, 370] width 774 height 497
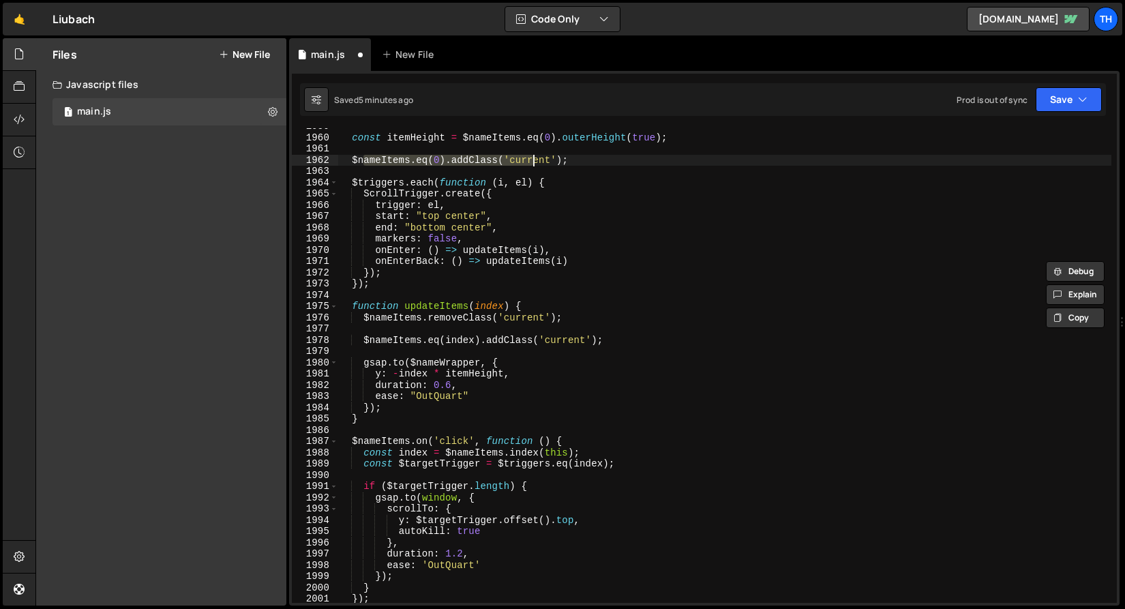
scroll to position [21028, 0]
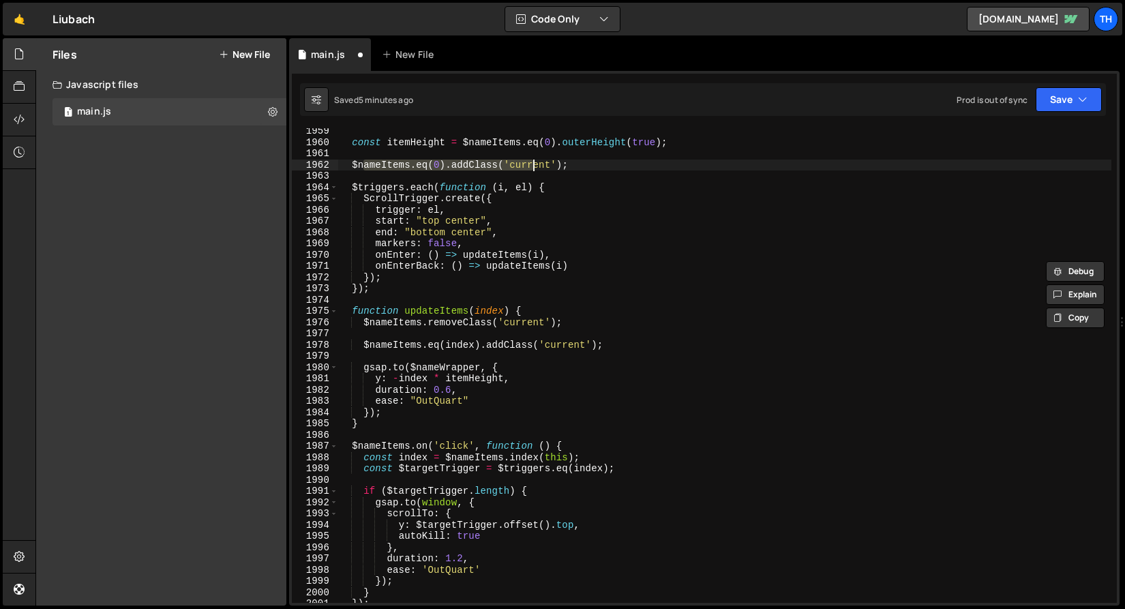
click at [446, 313] on div "const itemHeight = $nameItems . eq ( 0 ) . outerHeight ( true ) ; $nameItems . …" at bounding box center [724, 373] width 774 height 497
click at [446, 312] on div "const itemHeight = $nameItems . eq ( 0 ) . outerHeight ( true ) ; $nameItems . …" at bounding box center [724, 373] width 774 height 497
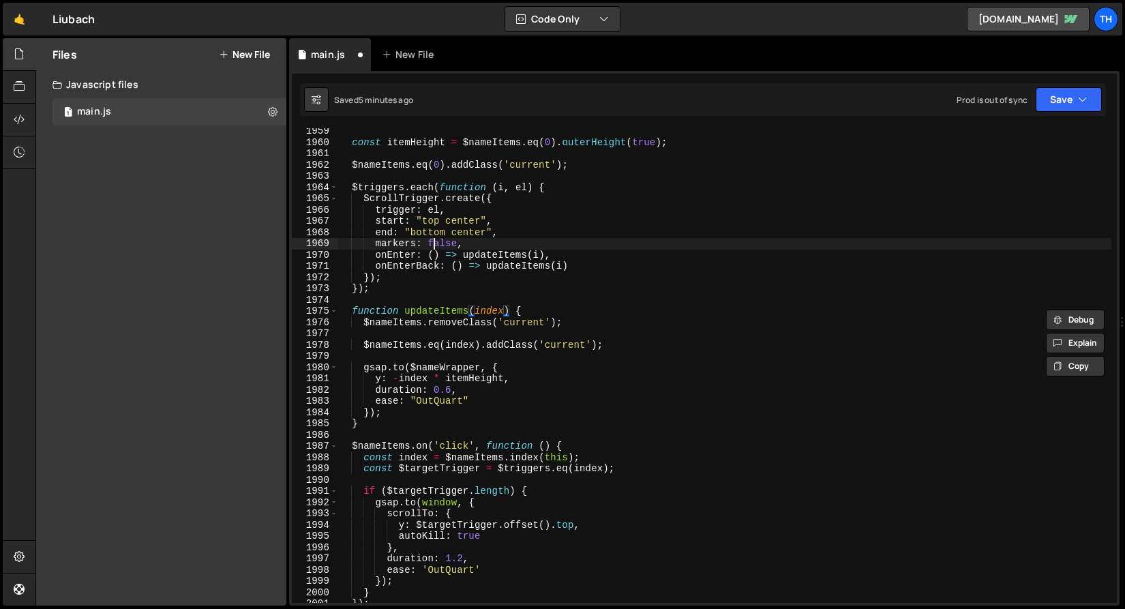
click at [436, 239] on div "const itemHeight = $nameItems . eq ( 0 ) . outerHeight ( true ) ; $nameItems . …" at bounding box center [724, 373] width 774 height 497
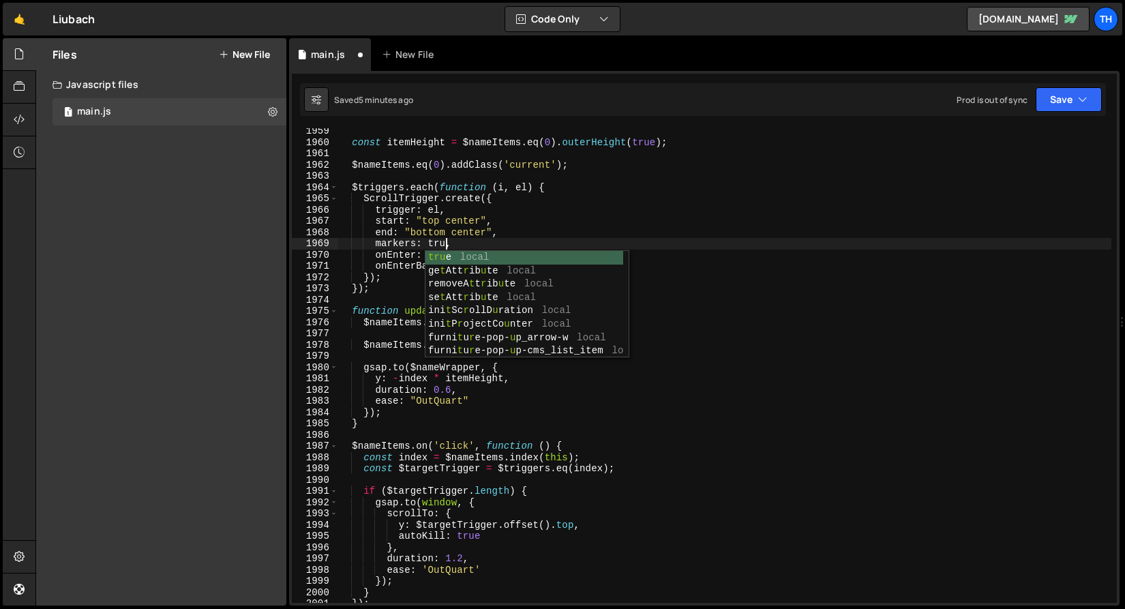
scroll to position [0, 7]
click at [558, 252] on div "true local ge t Att r ib u t e local removeA t t r ib u t e local se t Att r ib…" at bounding box center [526, 318] width 203 height 134
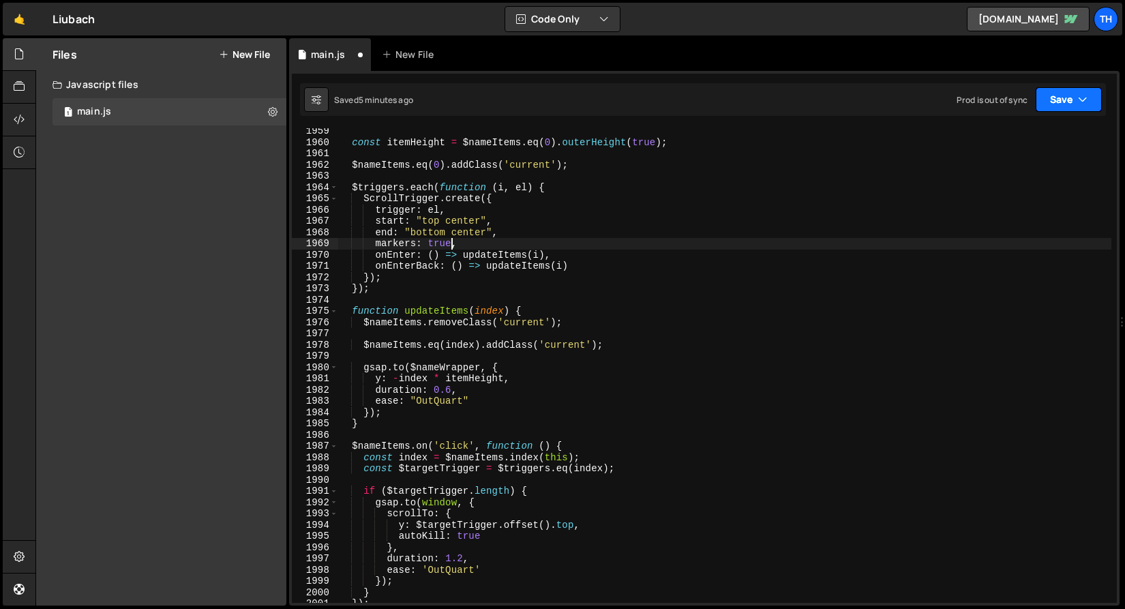
type textarea "markers: true,"
click at [1061, 87] on button "Save" at bounding box center [1068, 99] width 66 height 25
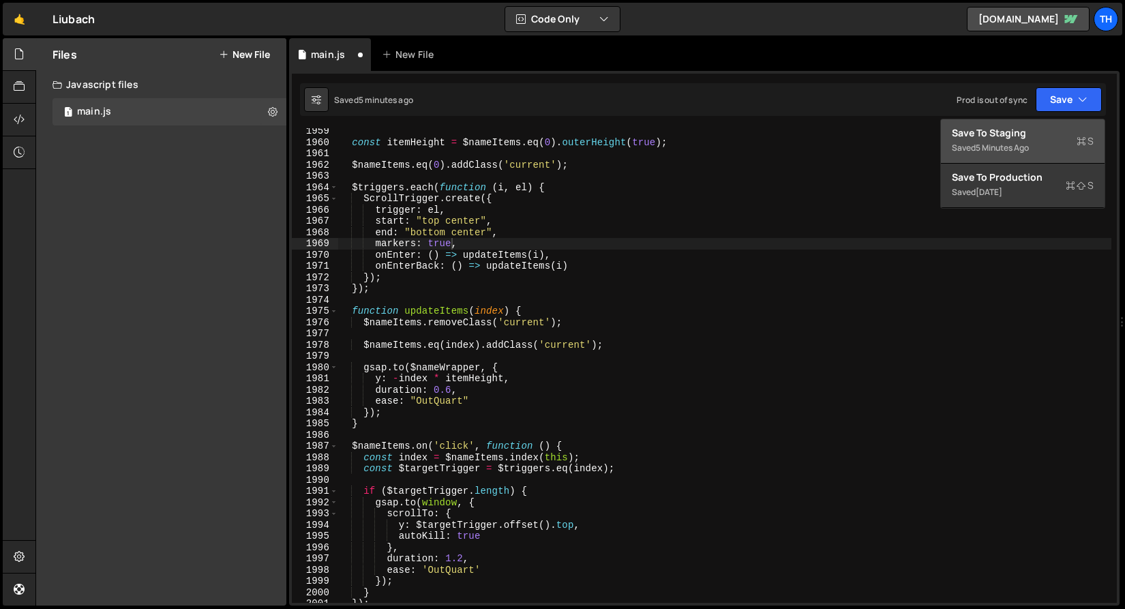
click at [1017, 150] on div "5 minutes ago" at bounding box center [1001, 148] width 53 height 12
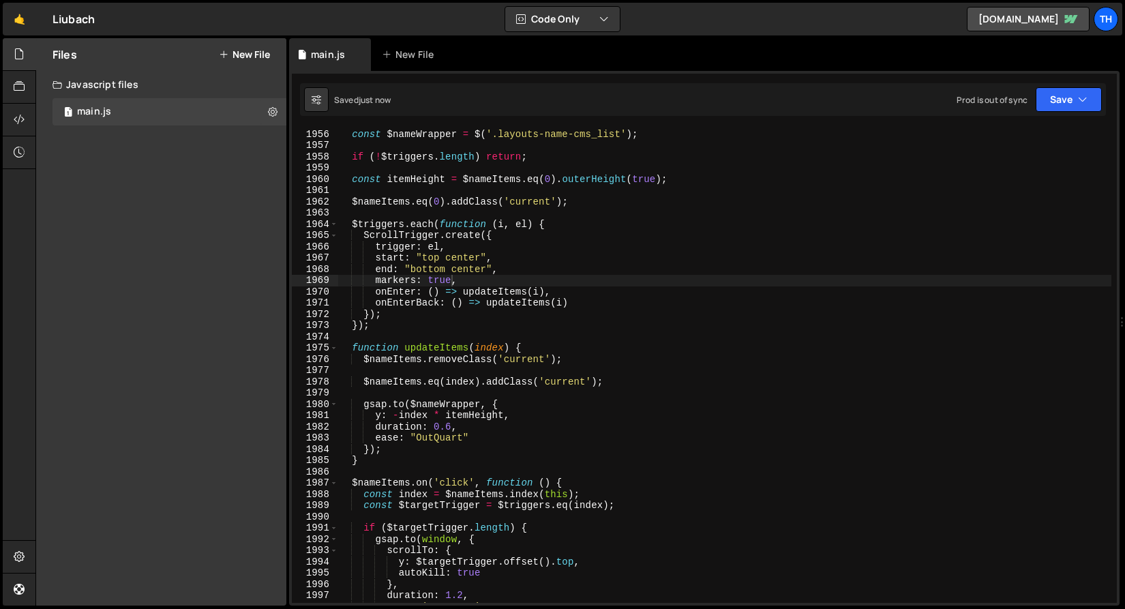
scroll to position [20993, 0]
click at [386, 193] on div "const $triggers = $ ( '.layouts-img-cms_list_item' ) ; const $nameWrapper = $ (…" at bounding box center [724, 365] width 774 height 497
click at [384, 195] on div "const $triggers = $ ( '.layouts-img-cms_list_item' ) ; const $nameWrapper = $ (…" at bounding box center [724, 365] width 774 height 497
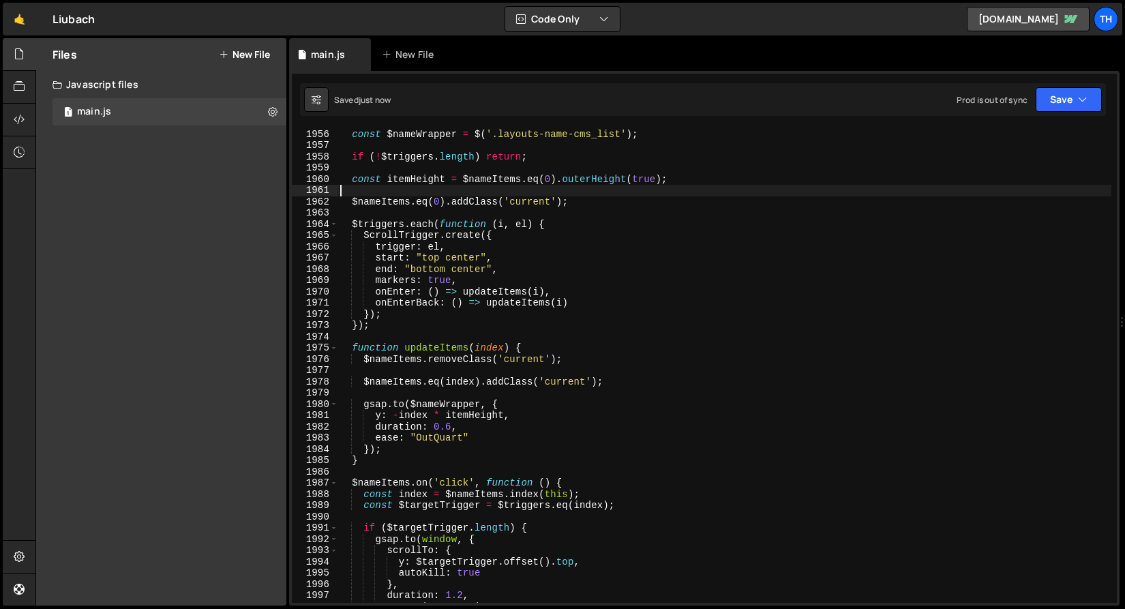
click at [380, 202] on div "const $triggers = $ ( '.layouts-img-cms_list_item' ) ; const $nameWrapper = $ (…" at bounding box center [724, 365] width 774 height 497
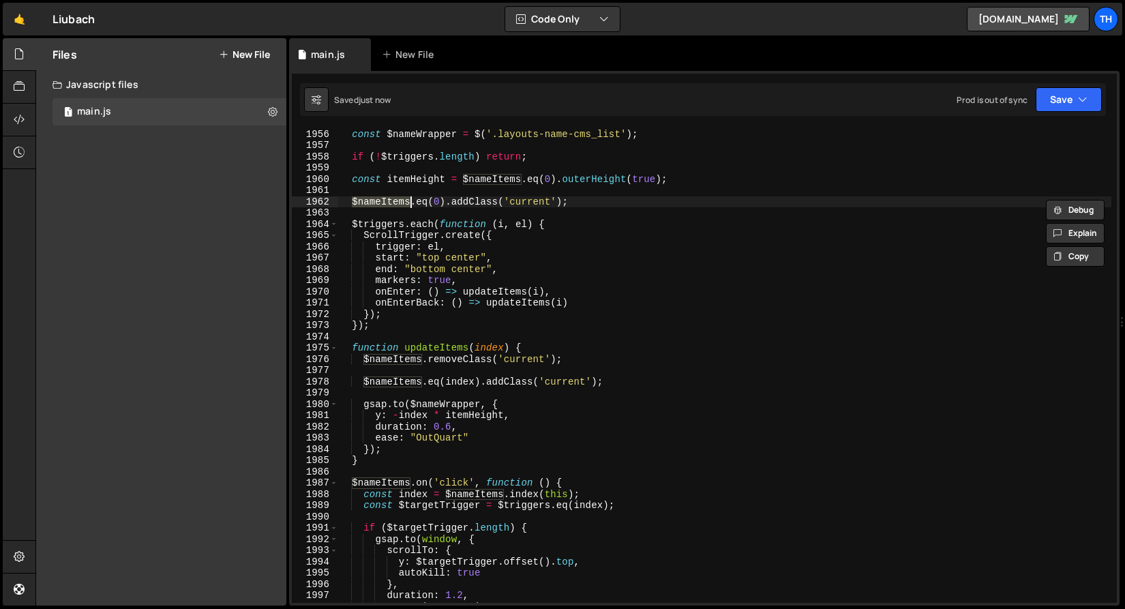
scroll to position [20860, 0]
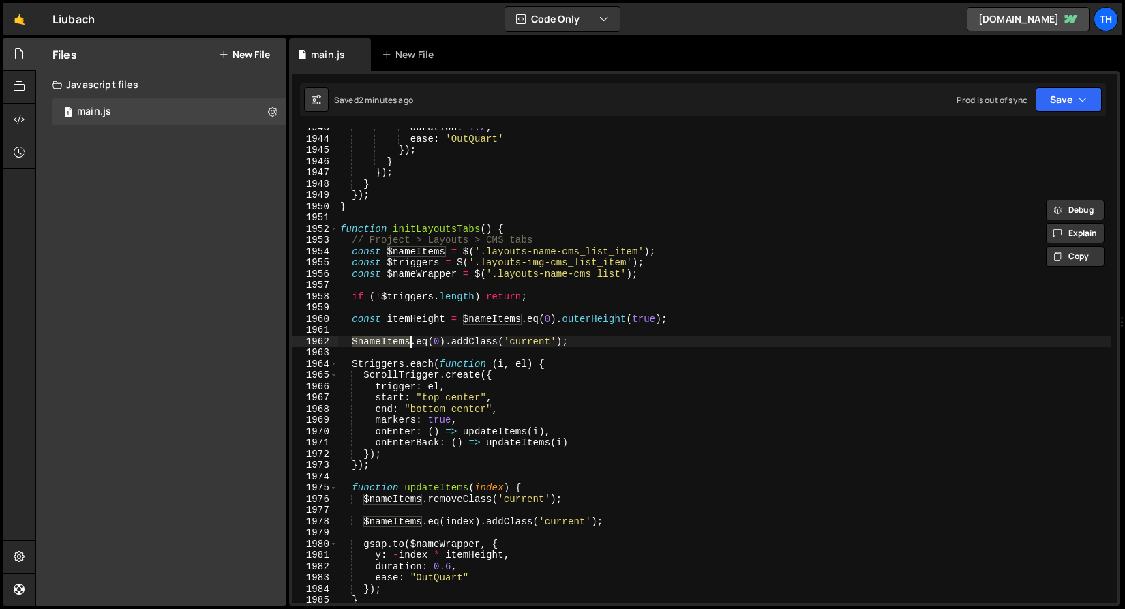
click at [398, 270] on div "duration : 1.2 , ease : 'OutQuart' }) ; } }) ; } }) ; } function initLayoutsTab…" at bounding box center [724, 370] width 774 height 497
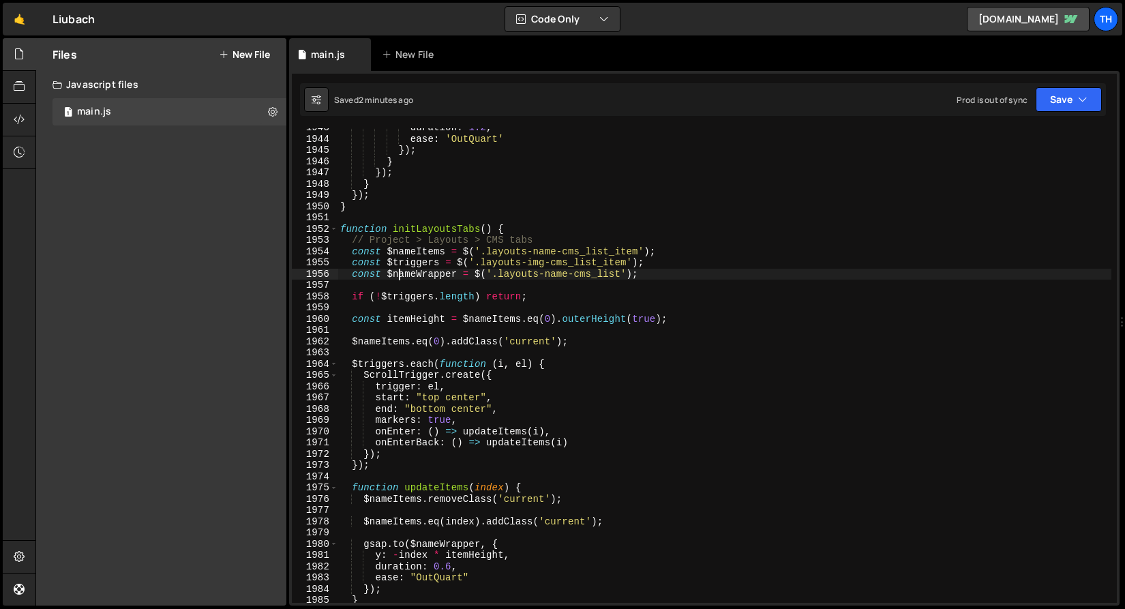
click at [419, 274] on div "duration : 1.2 , ease : 'OutQuart' }) ; } }) ; } }) ; } function initLayoutsTab…" at bounding box center [724, 370] width 774 height 497
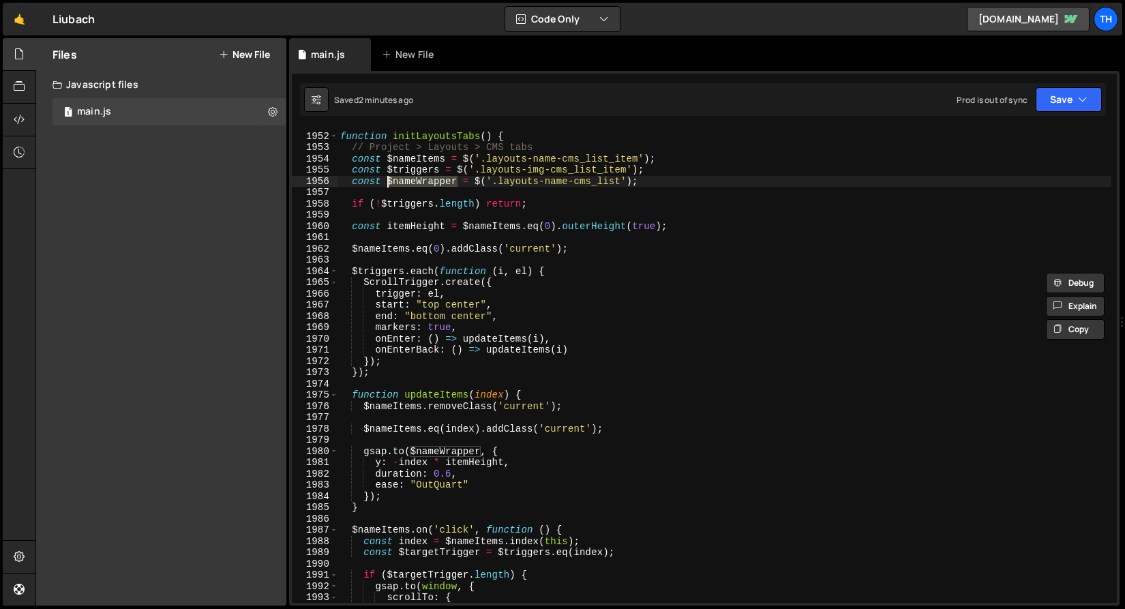
scroll to position [20815, 0]
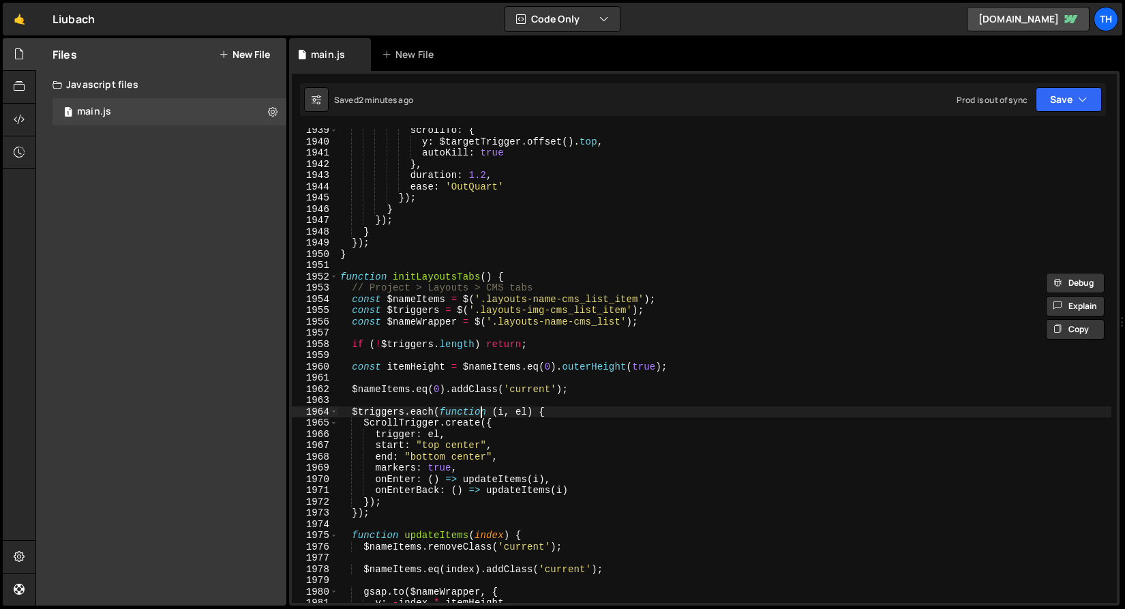
click at [479, 412] on div "scrollTo : { y : $targetTrigger . offset ( ) . top , autoKill : true } , durati…" at bounding box center [724, 373] width 774 height 497
click at [416, 370] on div "scrollTo : { y : $targetTrigger . offset ( ) . top , autoKill : true } , durati…" at bounding box center [724, 373] width 774 height 497
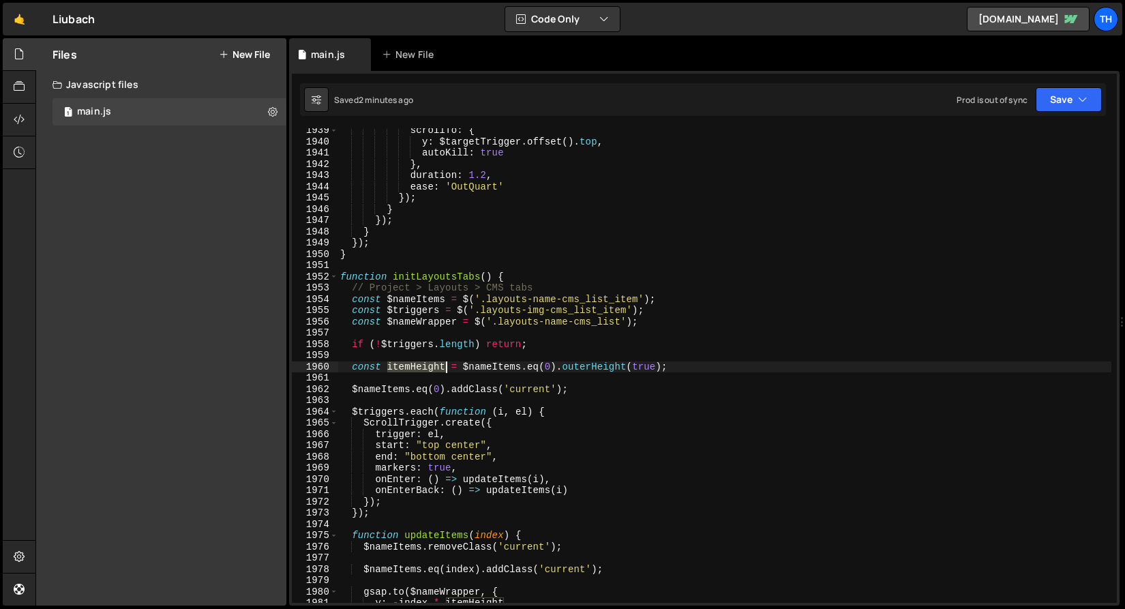
click at [416, 370] on div "scrollTo : { y : $targetTrigger . offset ( ) . top , autoKill : true } , durati…" at bounding box center [724, 373] width 774 height 497
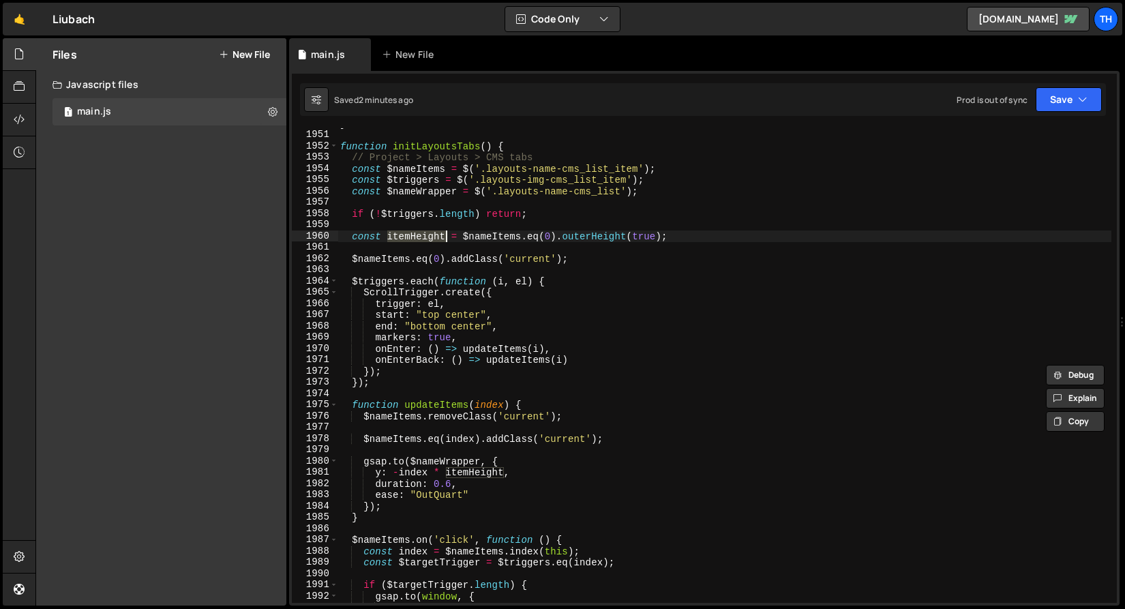
scroll to position [20934, 0]
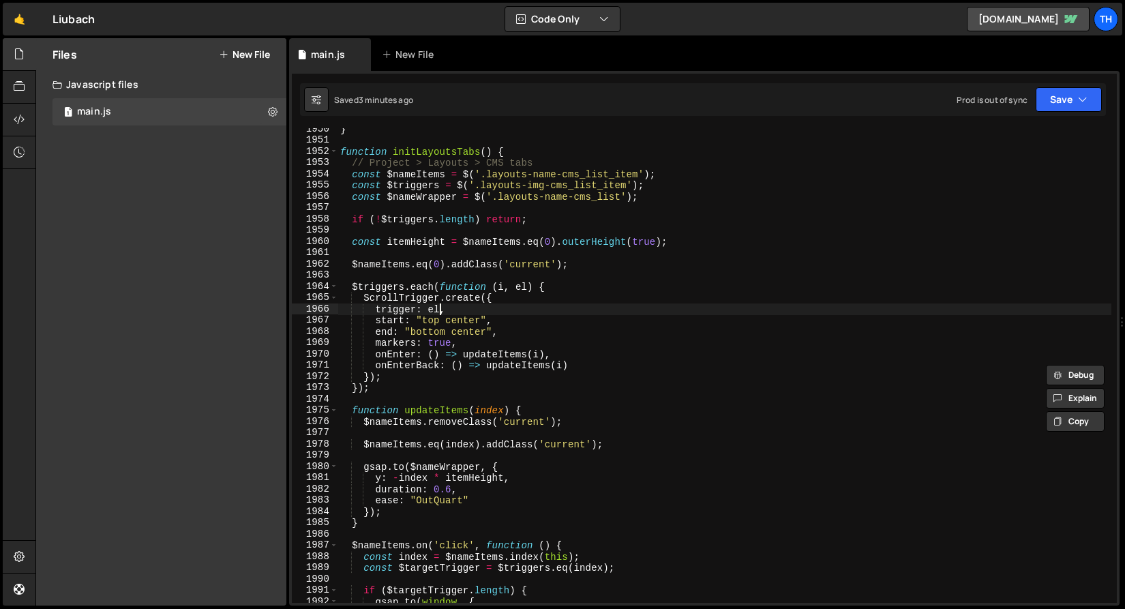
click at [439, 314] on div "} function initLayoutsTabs ( ) { // Project > Layouts > CMS tabs const $nameIte…" at bounding box center [724, 371] width 774 height 497
click at [435, 409] on div "} function initLayoutsTabs ( ) { // Project > Layouts > CMS tabs const $nameIte…" at bounding box center [724, 371] width 774 height 497
type textarea "function updateItems(index) {"
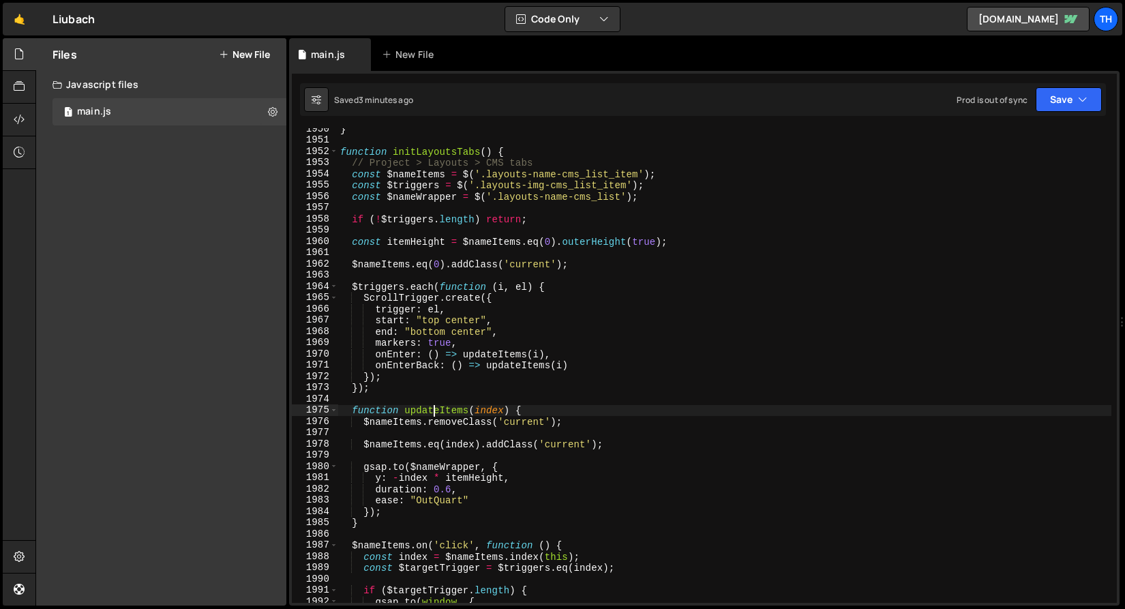
click at [437, 406] on div "} function initLayoutsTabs ( ) { // Project > Layouts > CMS tabs const $nameIte…" at bounding box center [724, 371] width 774 height 497
click at [412, 404] on div "} function initLayoutsTabs ( ) { // Project > Layouts > CMS tabs const $nameIte…" at bounding box center [724, 371] width 774 height 497
click at [366, 419] on div "} function initLayoutsTabs ( ) { // Project > Layouts > CMS tabs const $nameIte…" at bounding box center [724, 371] width 774 height 497
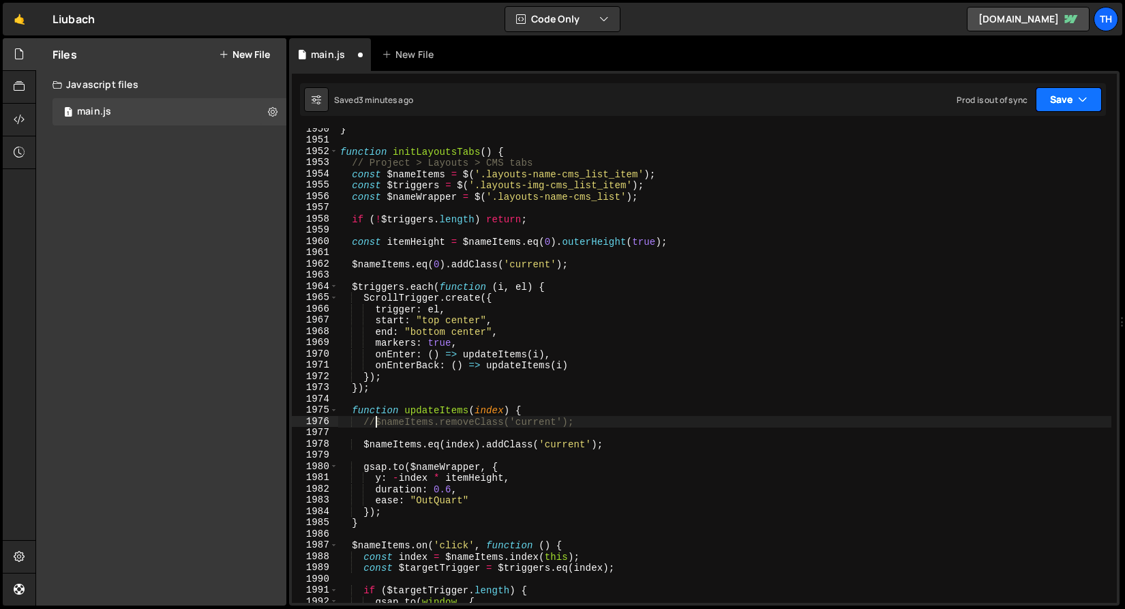
click at [1076, 98] on button "Save" at bounding box center [1068, 99] width 66 height 25
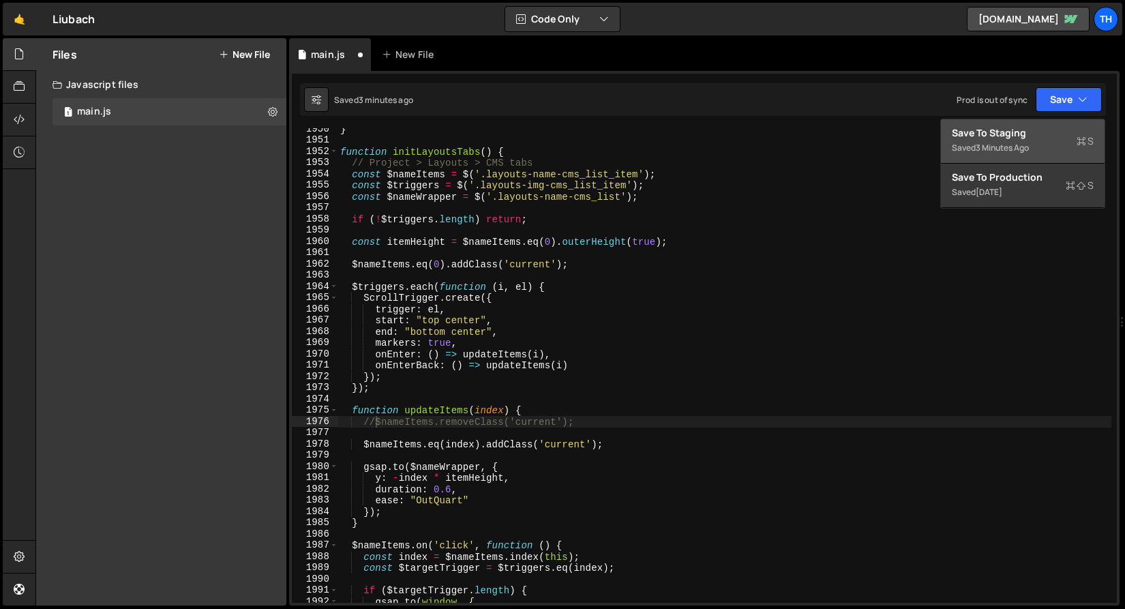
click at [1046, 134] on div "Save to Staging S" at bounding box center [1023, 133] width 142 height 14
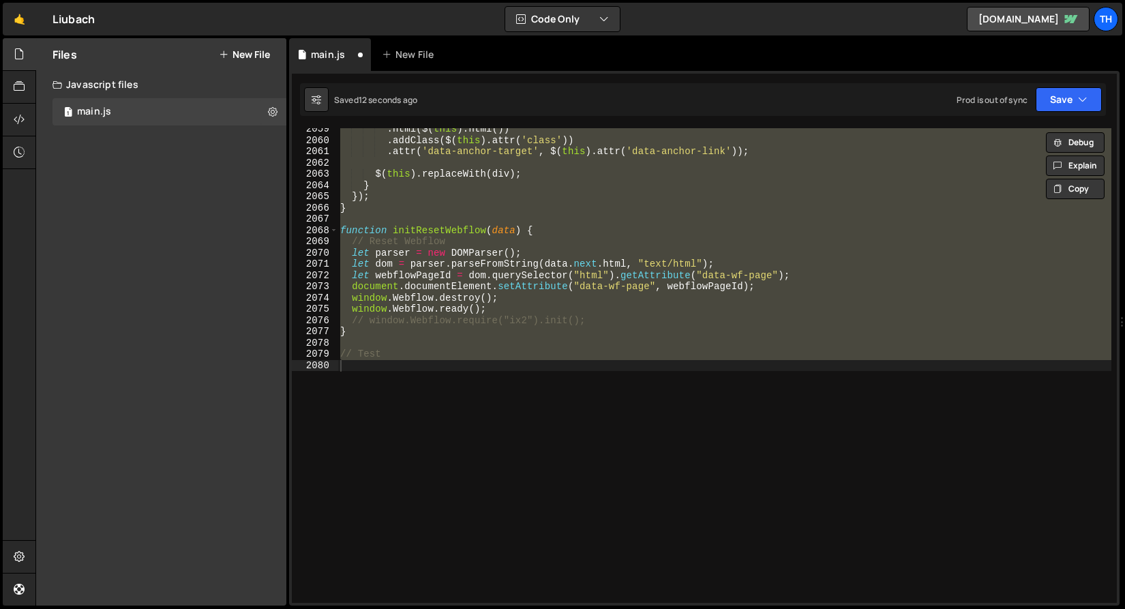
scroll to position [20982, 0]
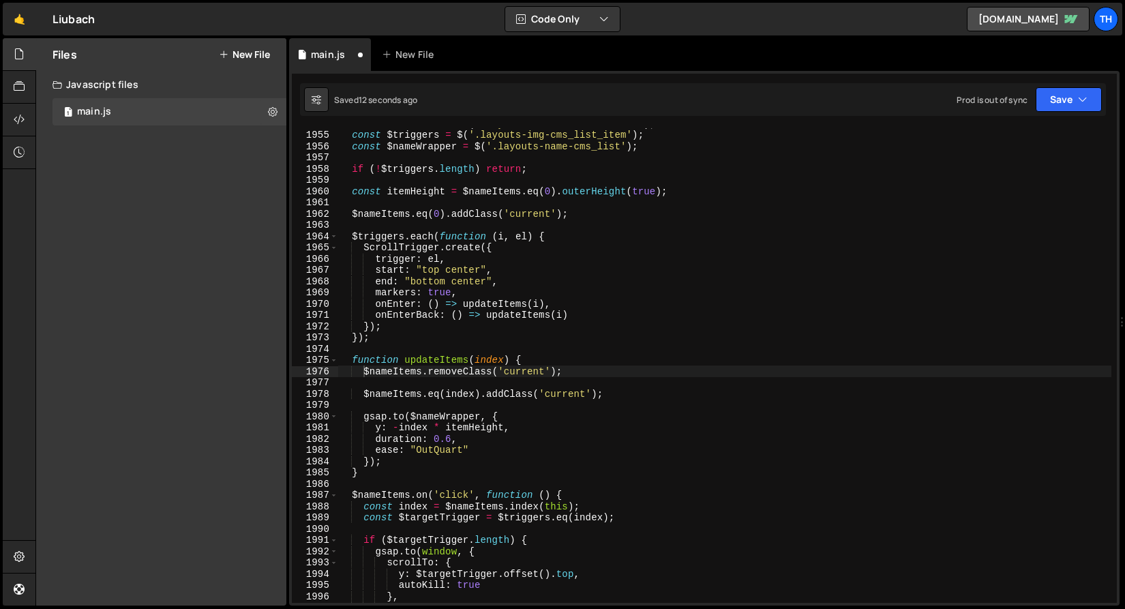
click at [428, 325] on div "const $nameItems = $ ( '.layouts-name-cms_list_item' ) ; const $triggers = $ ( …" at bounding box center [724, 366] width 774 height 497
drag, startPoint x: 576, startPoint y: 373, endPoint x: 359, endPoint y: 370, distance: 216.8
click at [359, 370] on div "const $nameItems = $ ( '.layouts-name-cms_list_item' ) ; const $triggers = $ ( …" at bounding box center [724, 366] width 774 height 497
type textarea "$nameItems.removeClass('current');"
click at [406, 405] on div "const $nameItems = $ ( '.layouts-name-cms_list_item' ) ; const $triggers = $ ( …" at bounding box center [724, 366] width 774 height 497
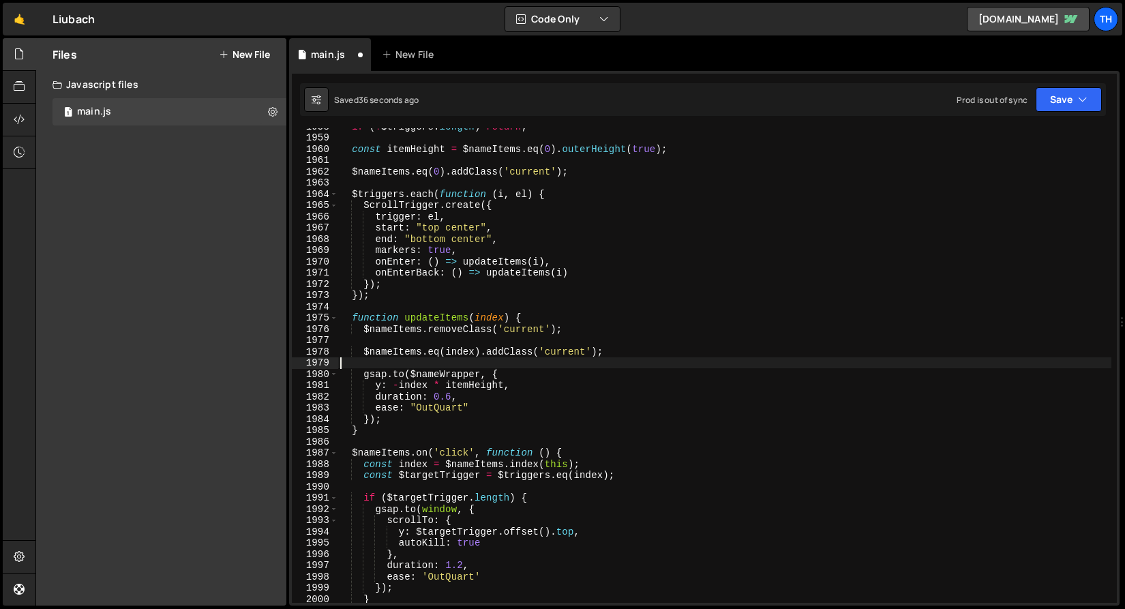
scroll to position [21049, 0]
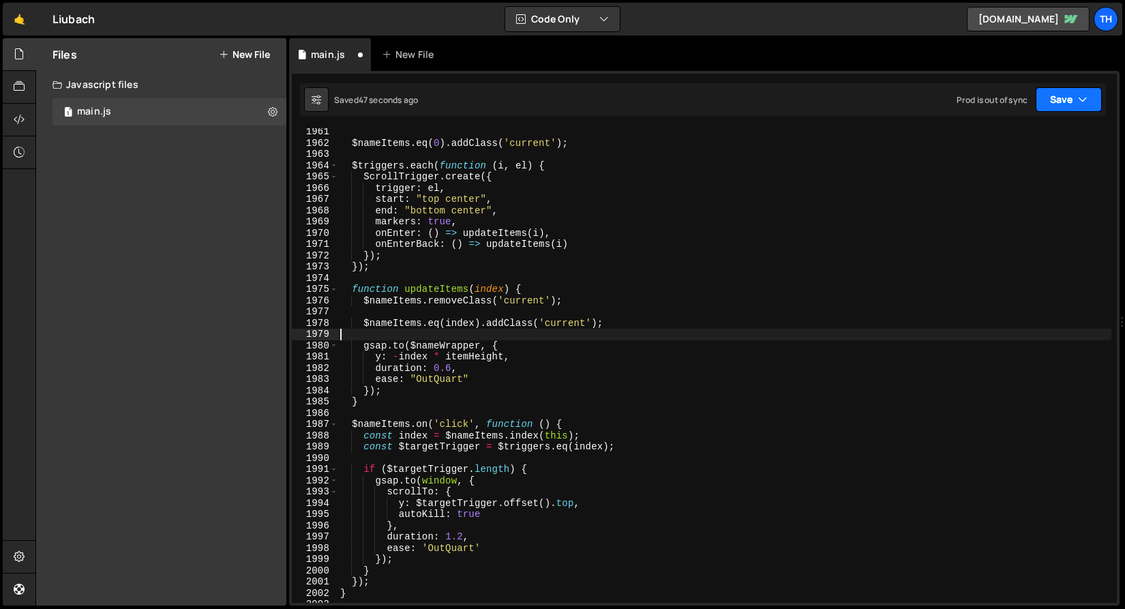
drag, startPoint x: 1089, startPoint y: 96, endPoint x: 1074, endPoint y: 115, distance: 23.7
click at [1089, 96] on button "Save" at bounding box center [1068, 99] width 66 height 25
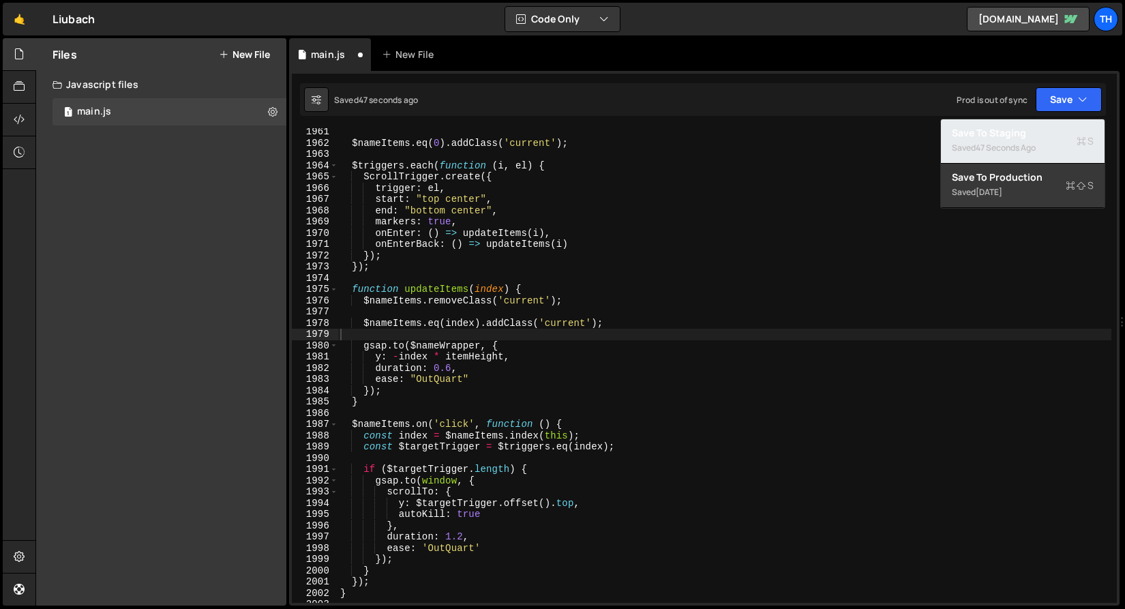
click at [1061, 126] on div "Save to Staging S" at bounding box center [1023, 133] width 142 height 14
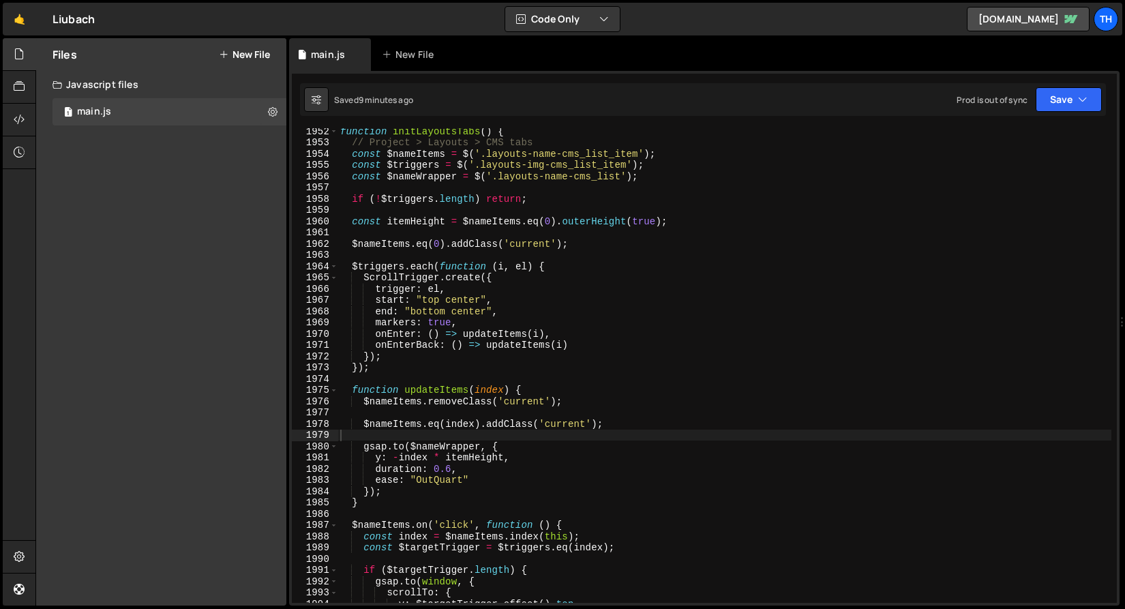
scroll to position [20913, 0]
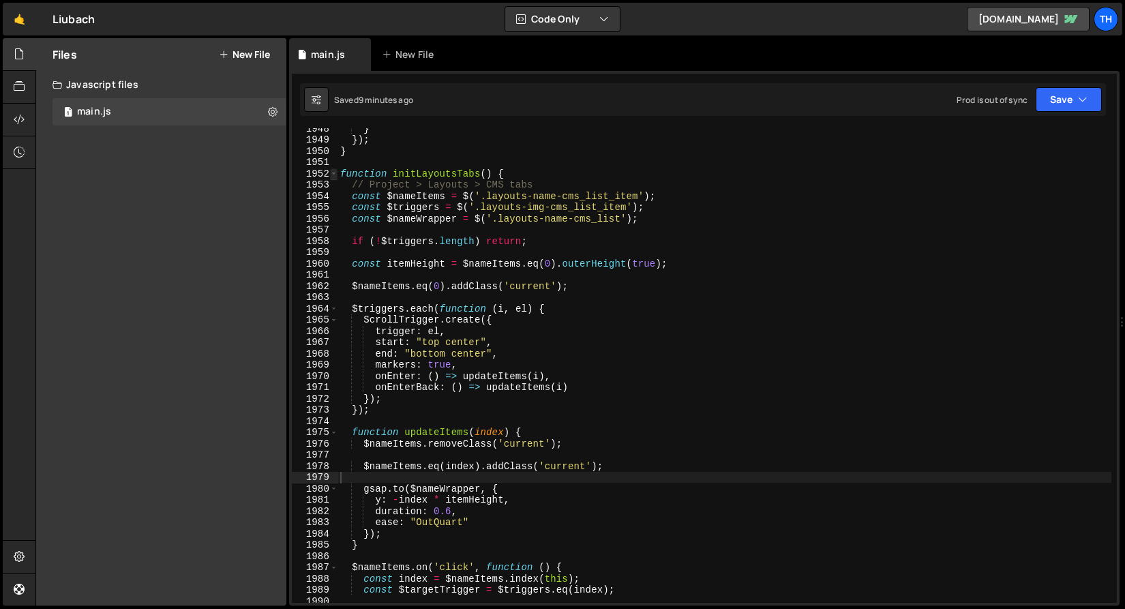
click at [335, 175] on span at bounding box center [333, 174] width 7 height 12
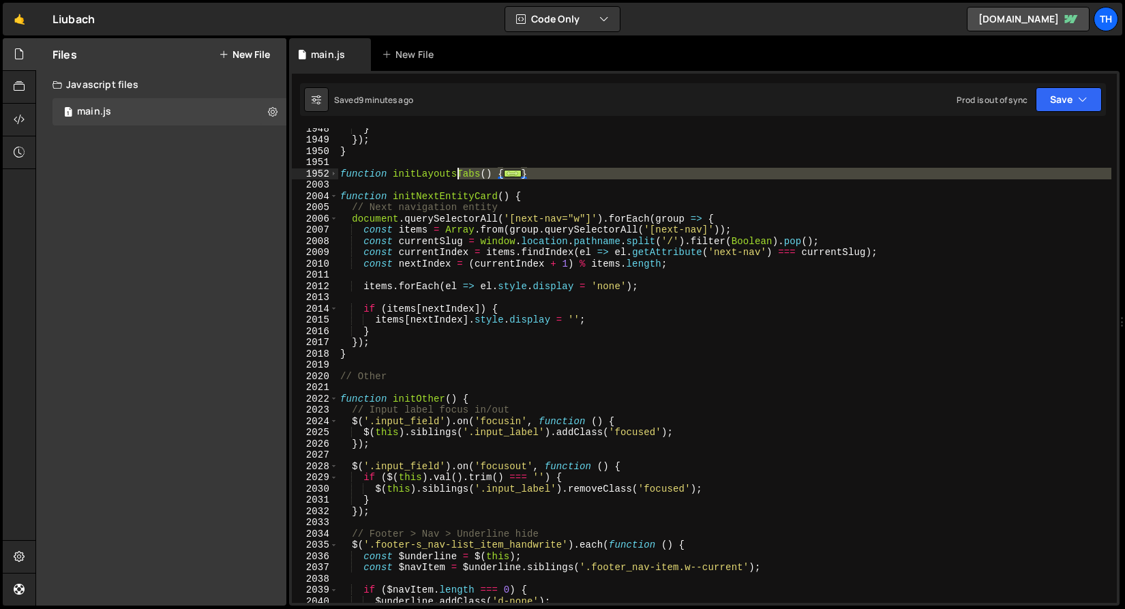
drag, startPoint x: 569, startPoint y: 180, endPoint x: 337, endPoint y: 171, distance: 231.9
click at [337, 171] on div "1948 1949 1950 1951 1952 2003 2004 2005 2006 2007 2008 2009 2010 2011 2012 2013…" at bounding box center [704, 365] width 825 height 474
click at [595, 168] on div "} }) ; } function initLayoutsTabs ( ) { ... } function initNextEntityCard ( ) {…" at bounding box center [724, 365] width 774 height 474
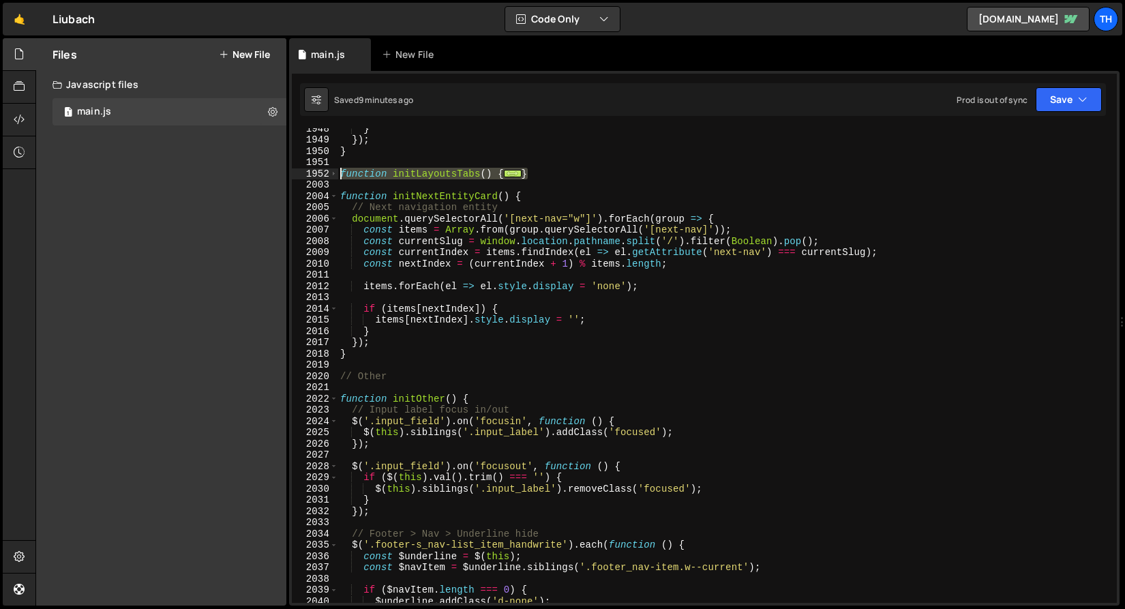
drag, startPoint x: 549, startPoint y: 175, endPoint x: 313, endPoint y: 171, distance: 235.9
click at [313, 171] on div "} 1948 1949 1950 1951 1952 2003 2004 2005 2006 2007 2008 2009 2010 2011 2012 20…" at bounding box center [704, 365] width 825 height 474
paste textarea "}"
type textarea "}"
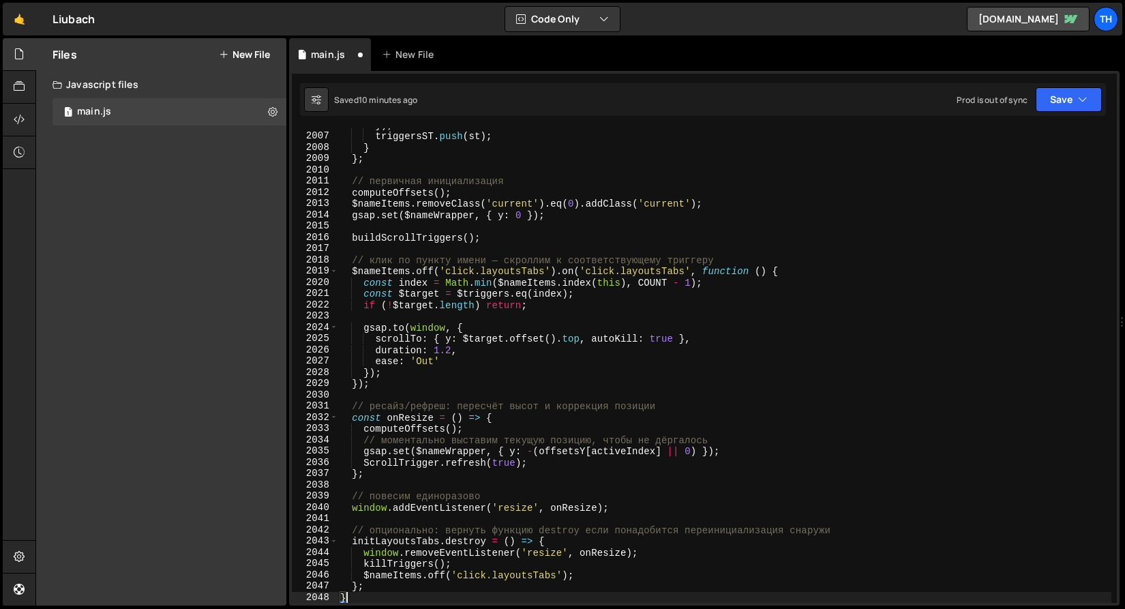
scroll to position [21073, 0]
click at [1097, 89] on button "Save" at bounding box center [1068, 99] width 66 height 25
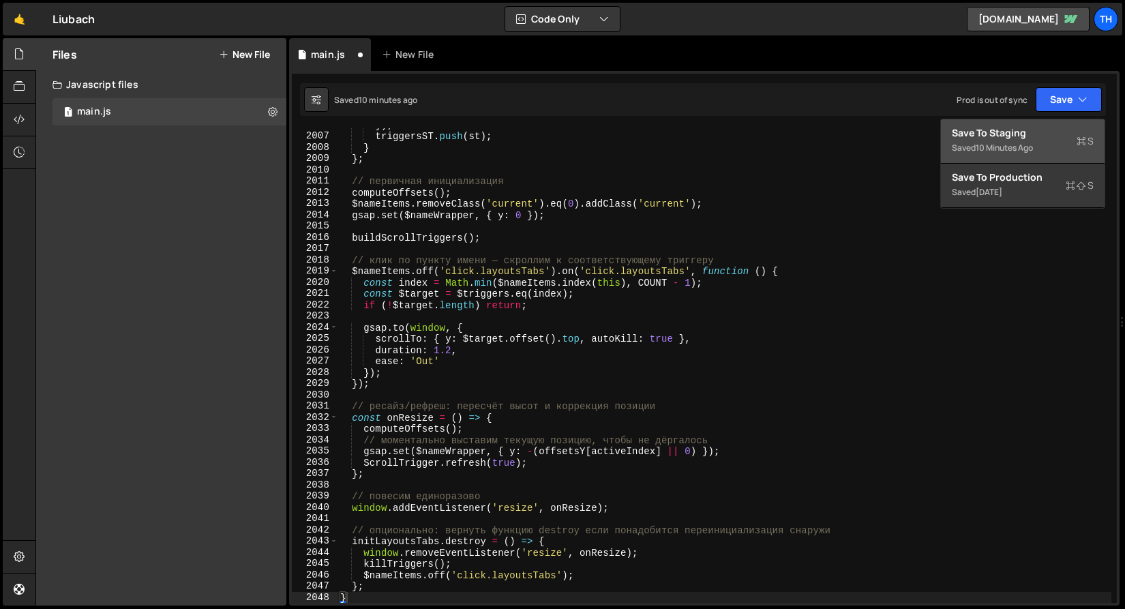
click at [1048, 130] on div "Save to Staging S" at bounding box center [1023, 133] width 142 height 14
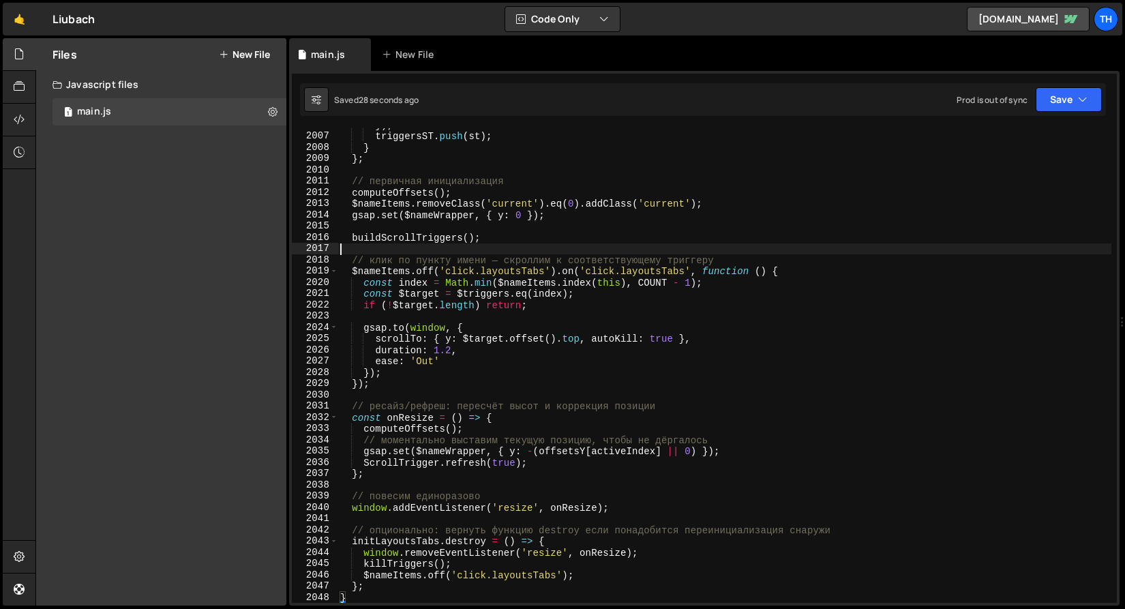
click at [439, 249] on div "}) ; triggersST . push ( st ) ; } } ; // первичная инициализация computeOffsets…" at bounding box center [724, 367] width 774 height 497
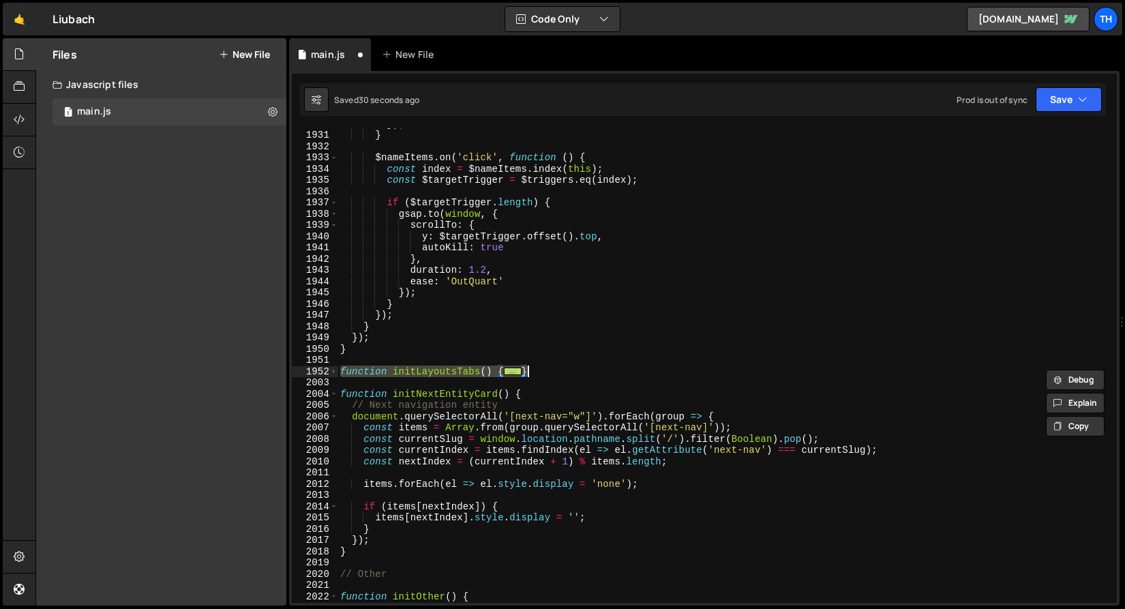
scroll to position [21235, 0]
click at [337, 371] on span at bounding box center [333, 372] width 7 height 12
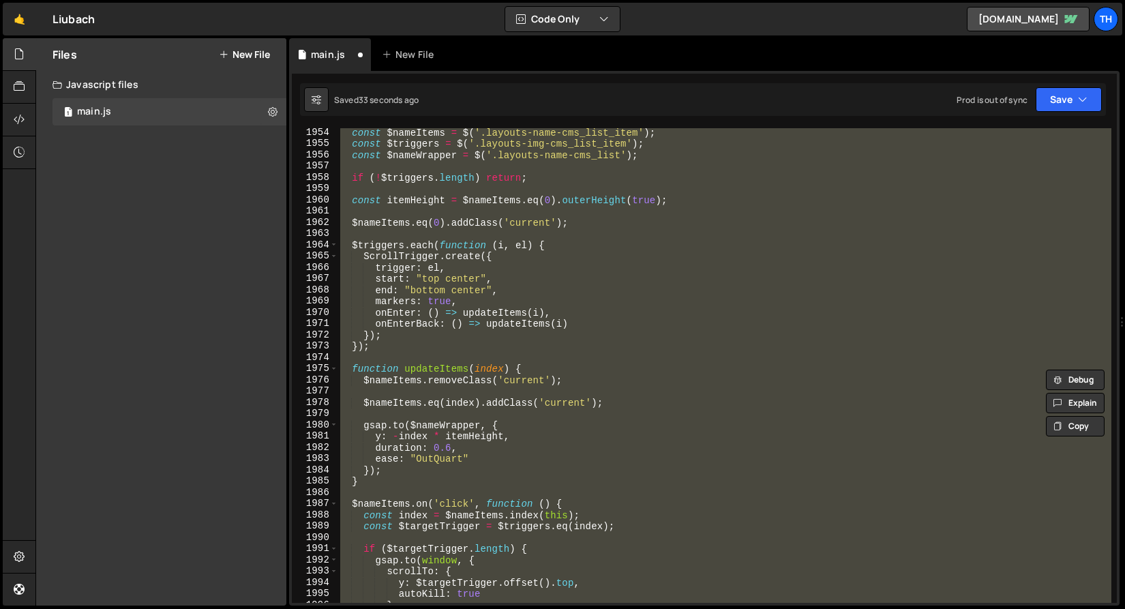
scroll to position [20974, 0]
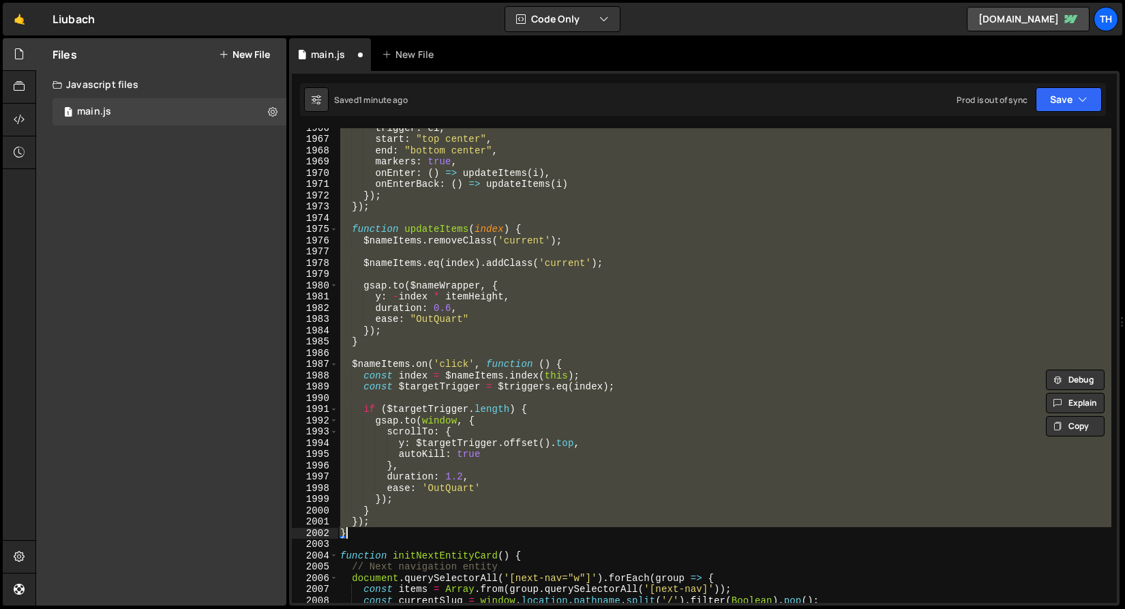
paste textarea
type textarea "}"
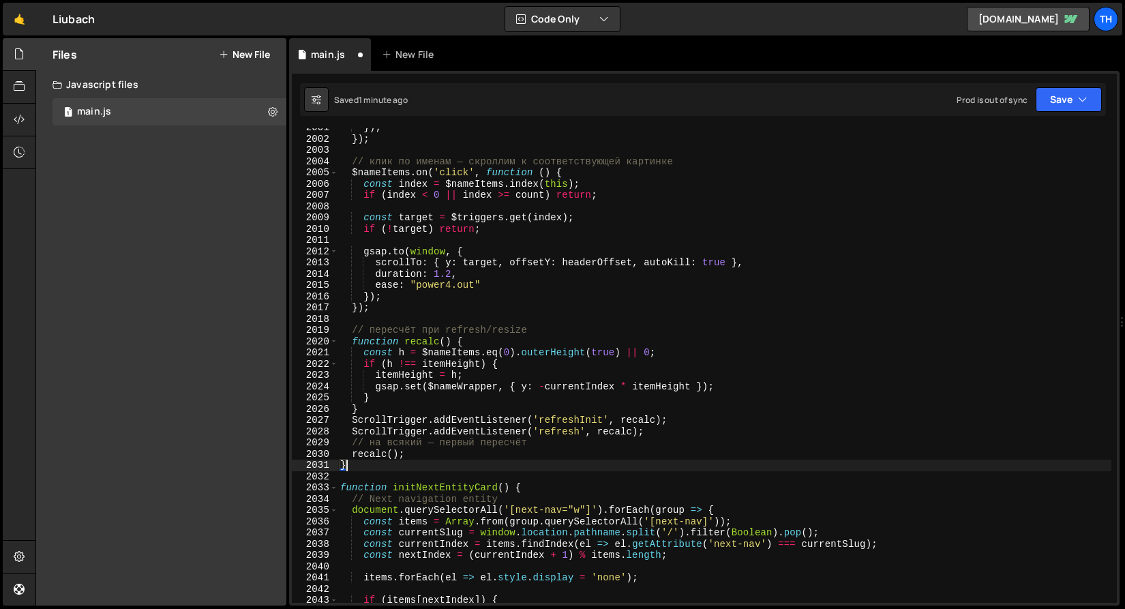
scroll to position [21187, 0]
click at [1056, 99] on button "Save" at bounding box center [1068, 99] width 66 height 25
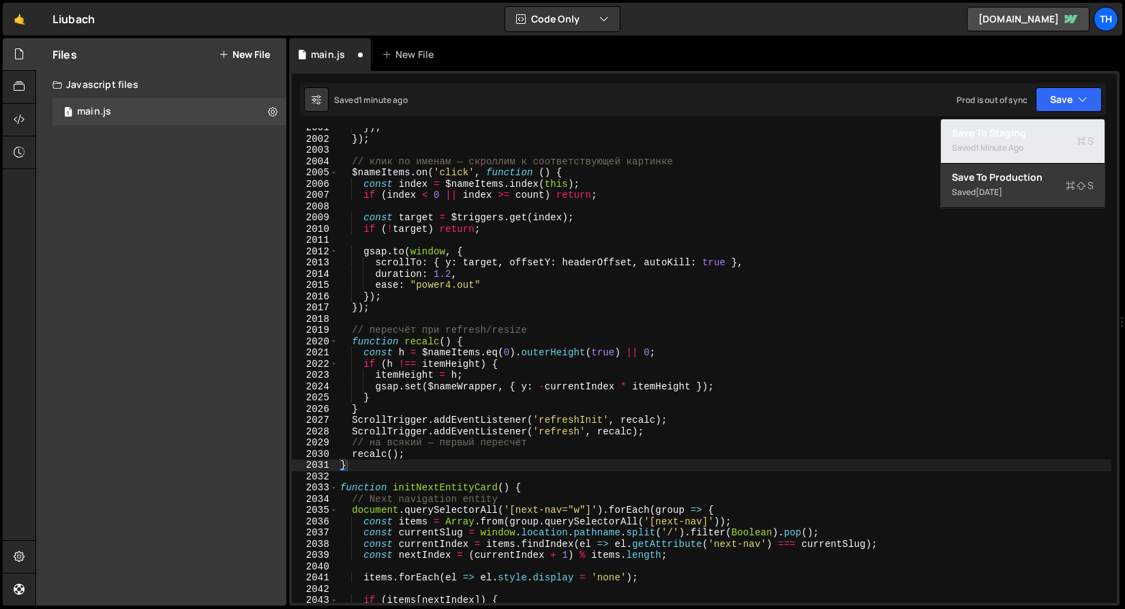
click at [1019, 151] on div "1 minute ago" at bounding box center [999, 148] width 48 height 12
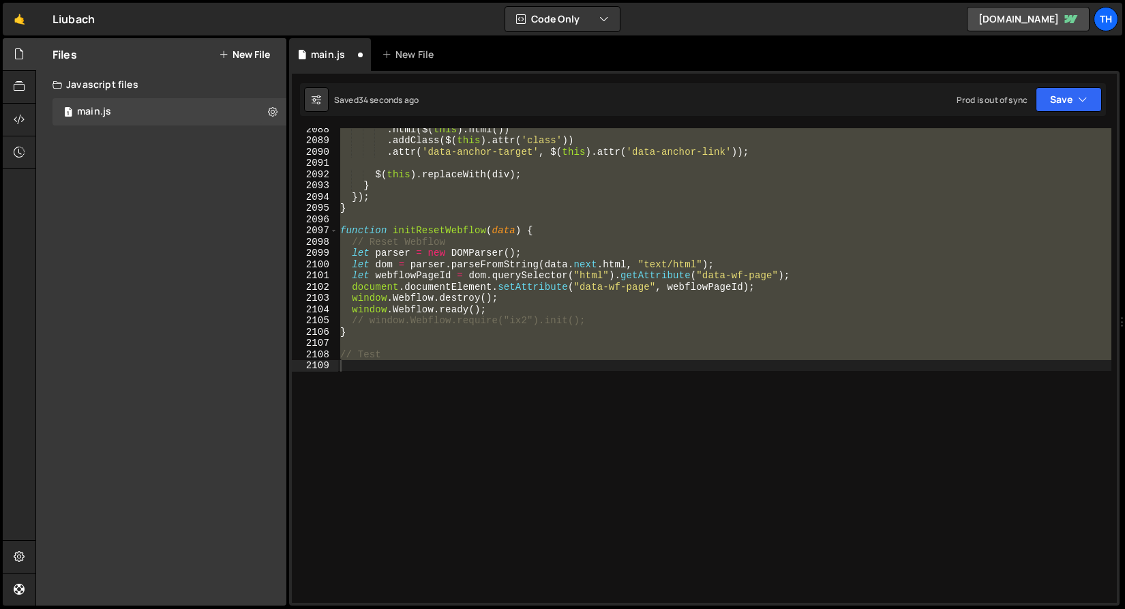
scroll to position [21261, 0]
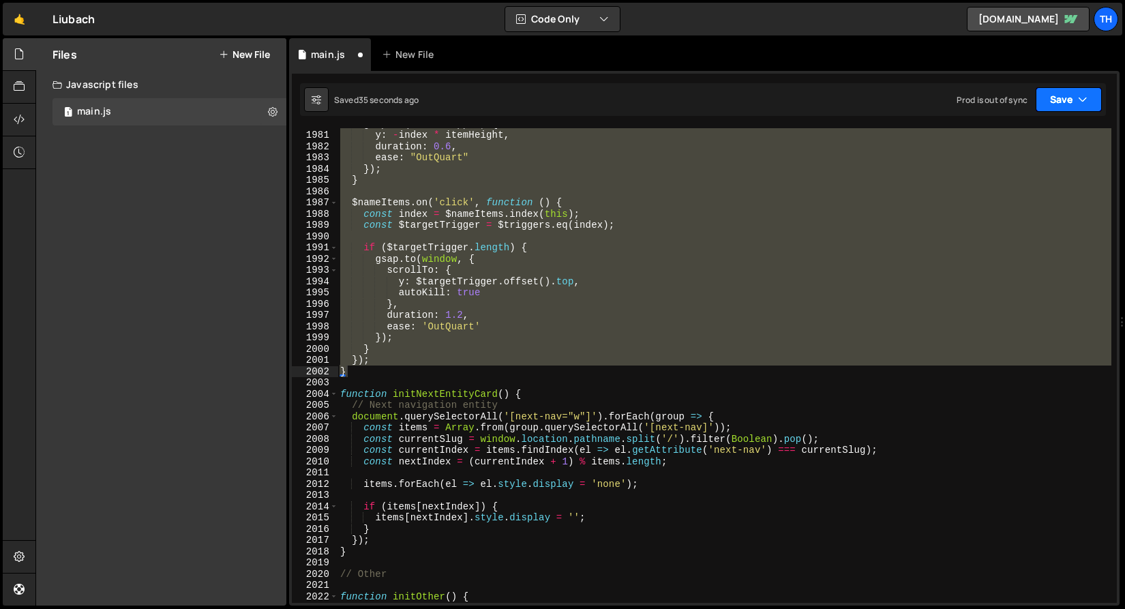
click at [1069, 100] on button "Save" at bounding box center [1068, 99] width 66 height 25
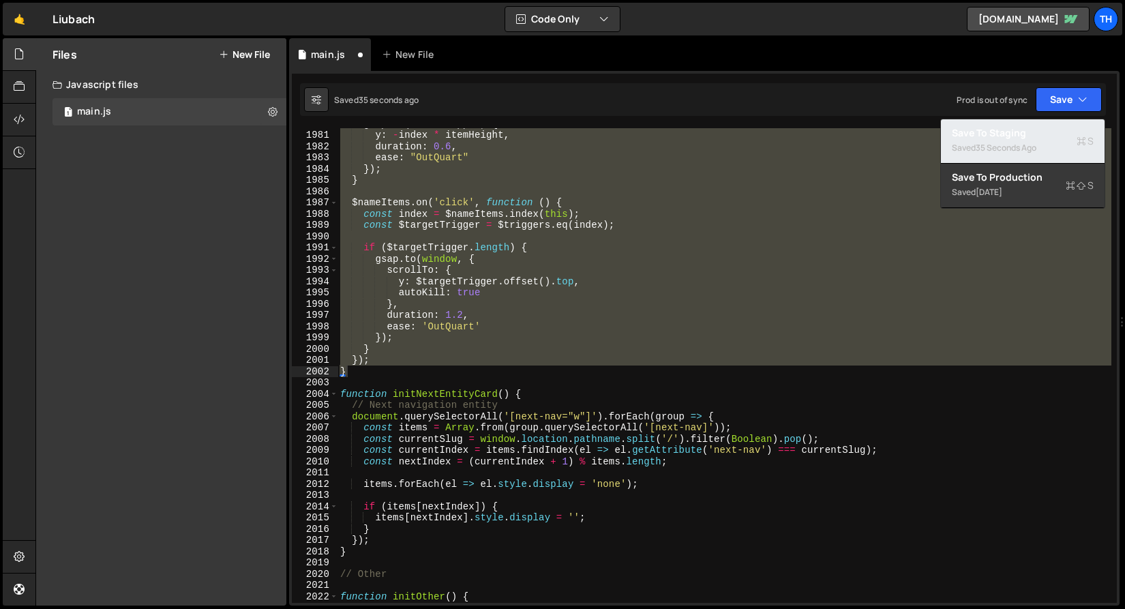
click at [1020, 145] on div "35 seconds ago" at bounding box center [1005, 148] width 61 height 12
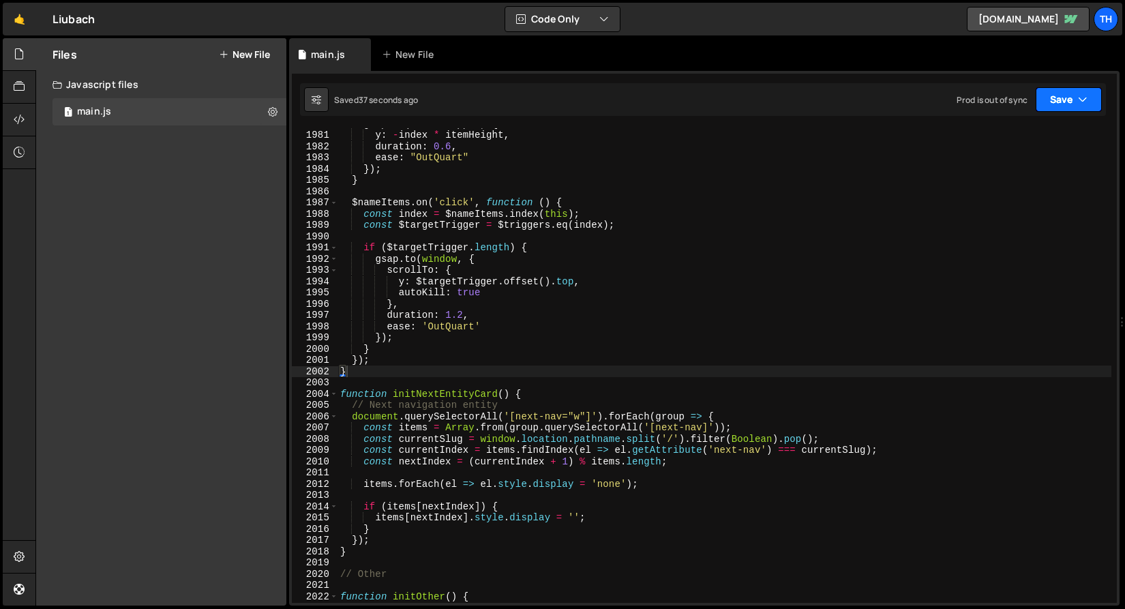
click at [1052, 103] on button "Save" at bounding box center [1068, 99] width 66 height 25
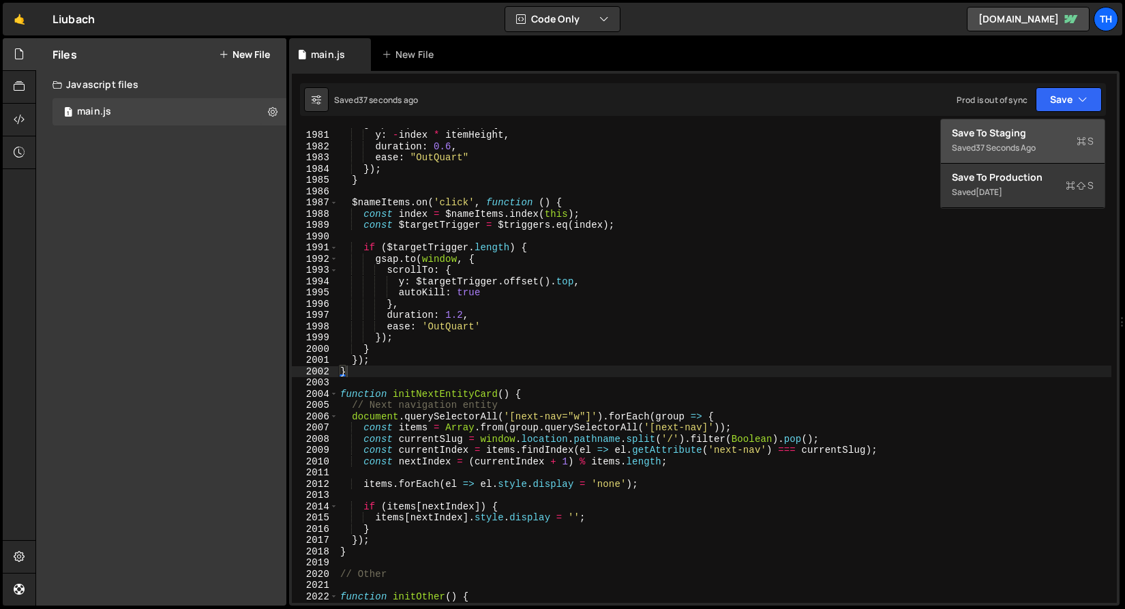
click at [1036, 134] on div "Save to Staging S" at bounding box center [1023, 133] width 142 height 14
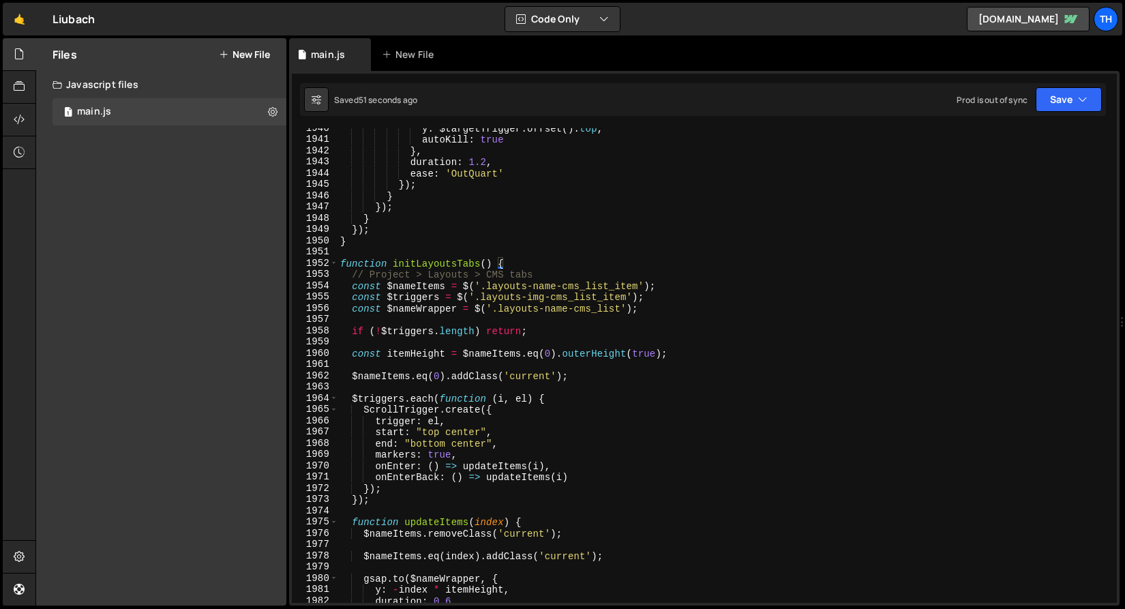
scroll to position [20827, 0]
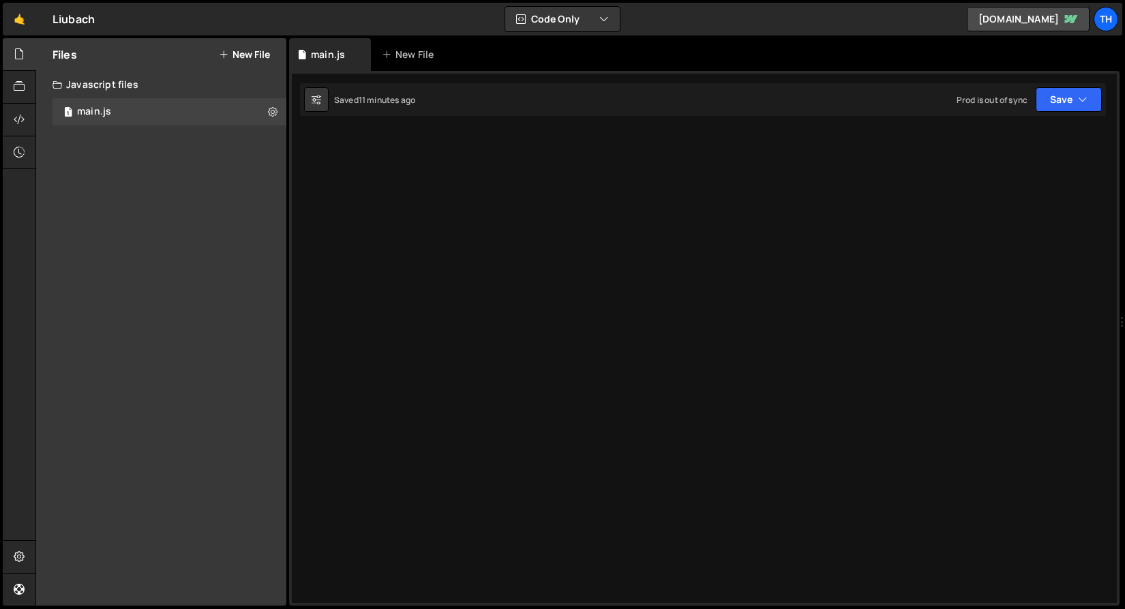
scroll to position [3603, 0]
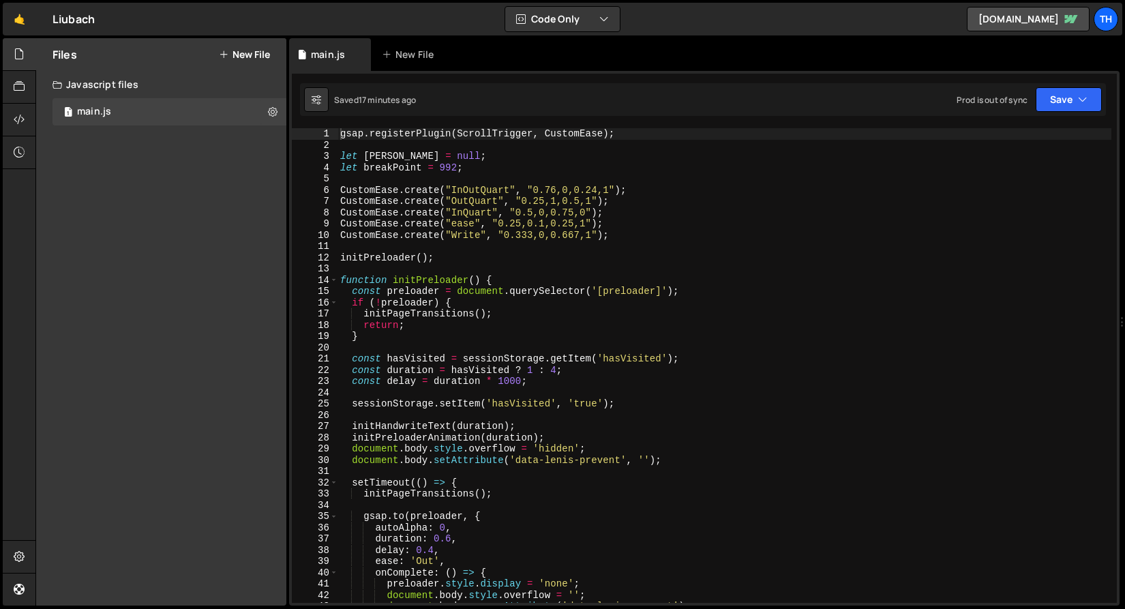
type textarea "CustomEase.create("InOutQuart", "0.76,0,0.24,1");"
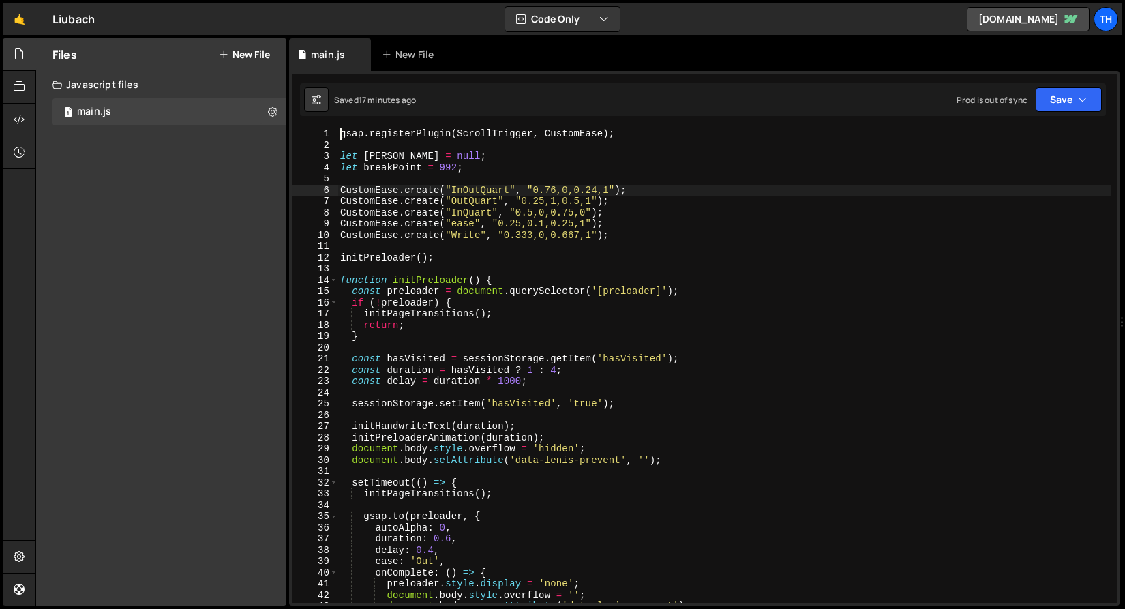
click at [399, 190] on div "gsap . registerPlugin ( ScrollTrigger , CustomEase ) ; let lenis = null ; let b…" at bounding box center [724, 376] width 774 height 497
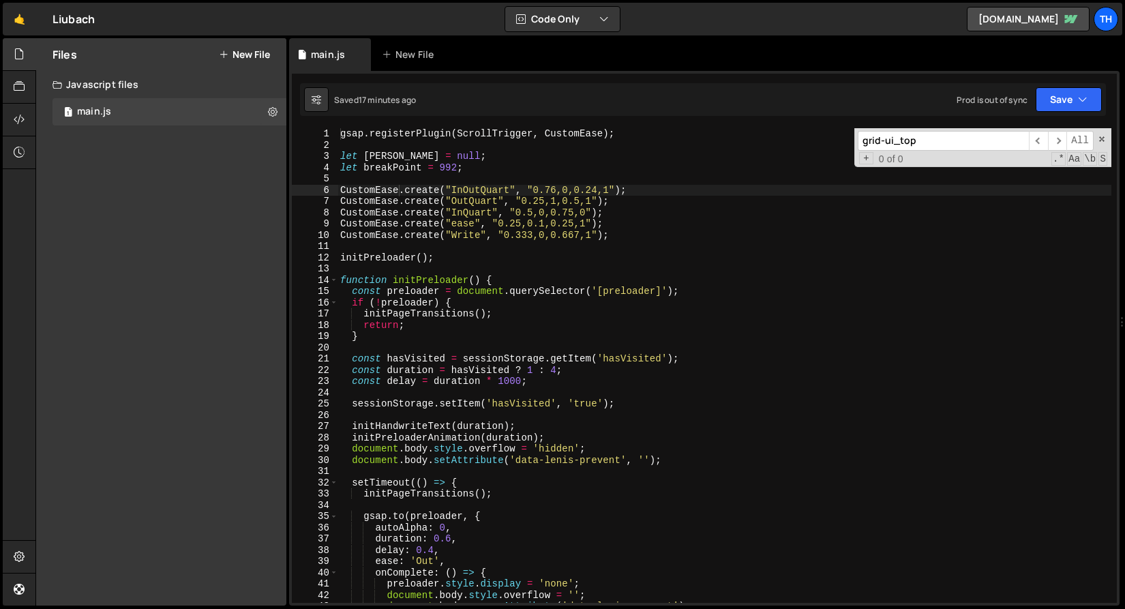
scroll to position [11683, 0]
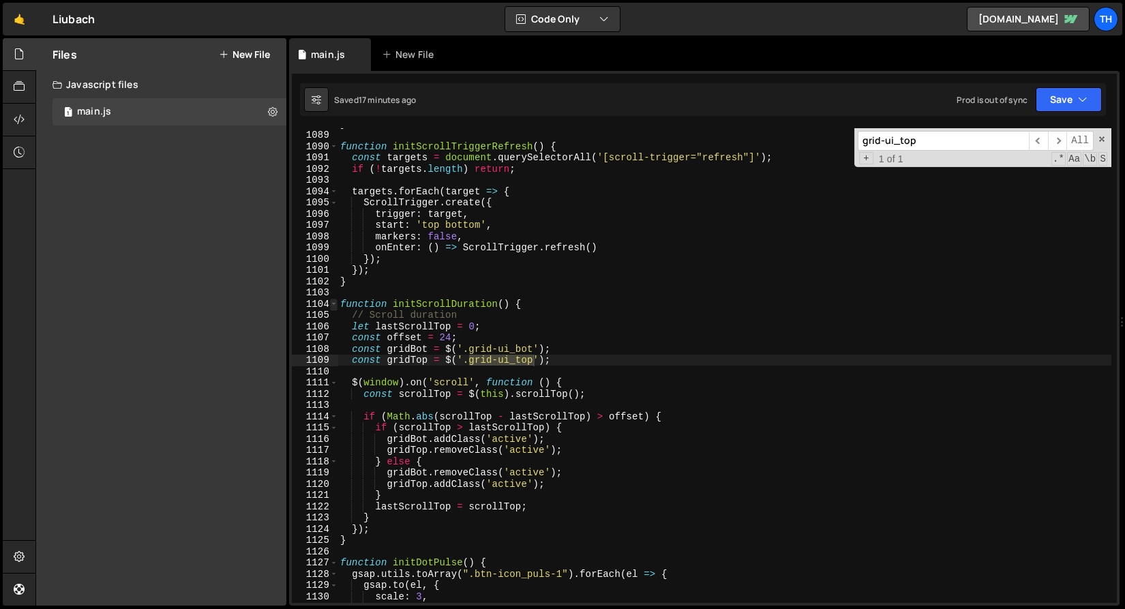
type input "grid-ui_top"
click at [331, 307] on span at bounding box center [333, 305] width 7 height 12
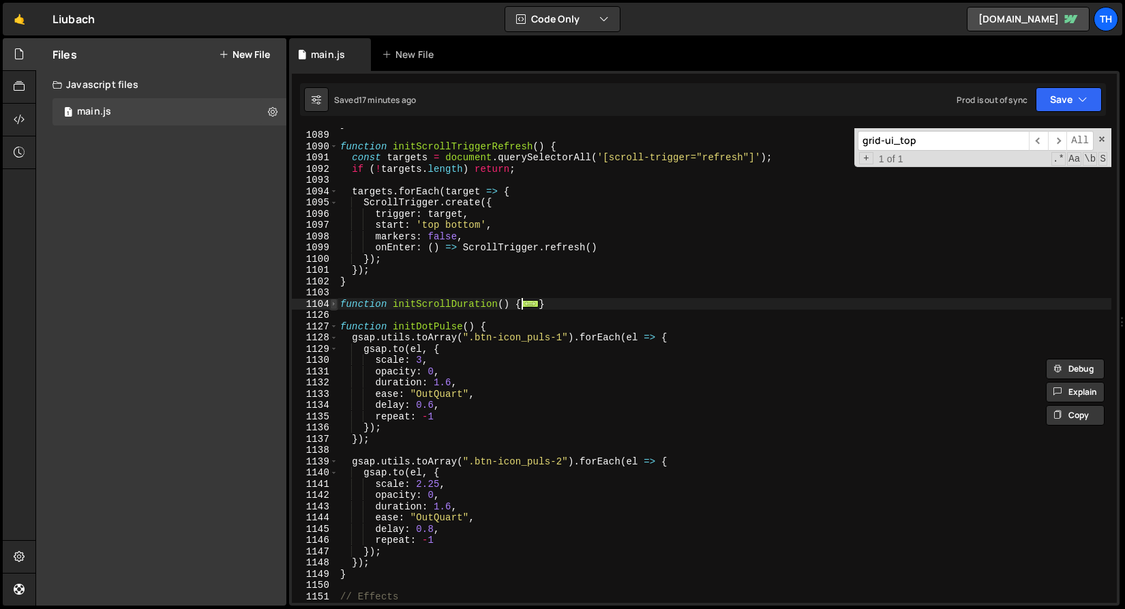
click at [331, 307] on span at bounding box center [333, 305] width 7 height 12
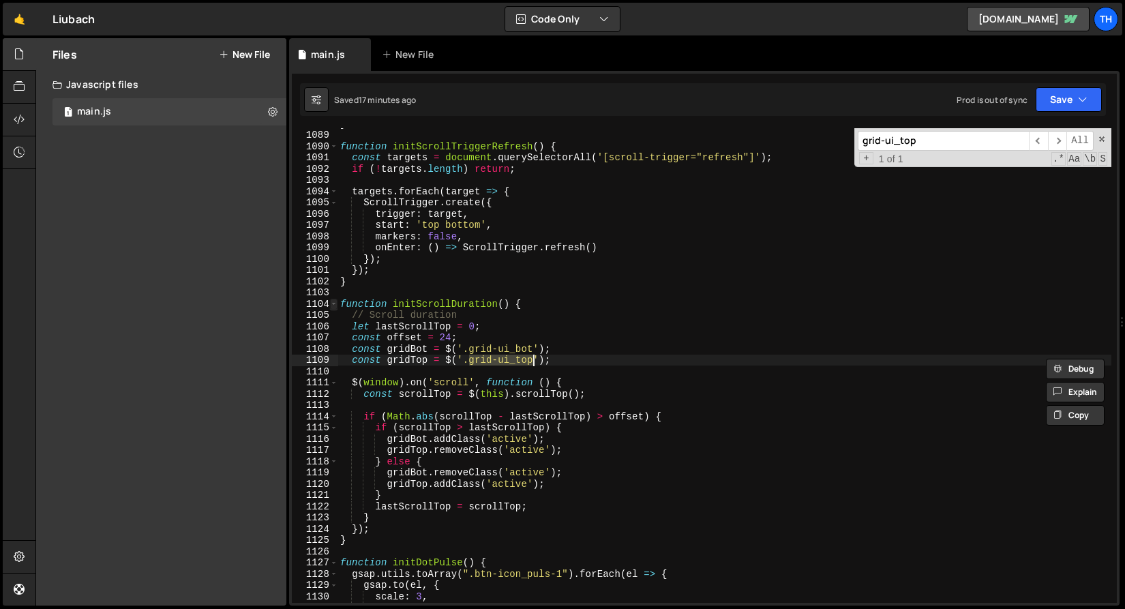
click at [331, 307] on span at bounding box center [333, 305] width 7 height 12
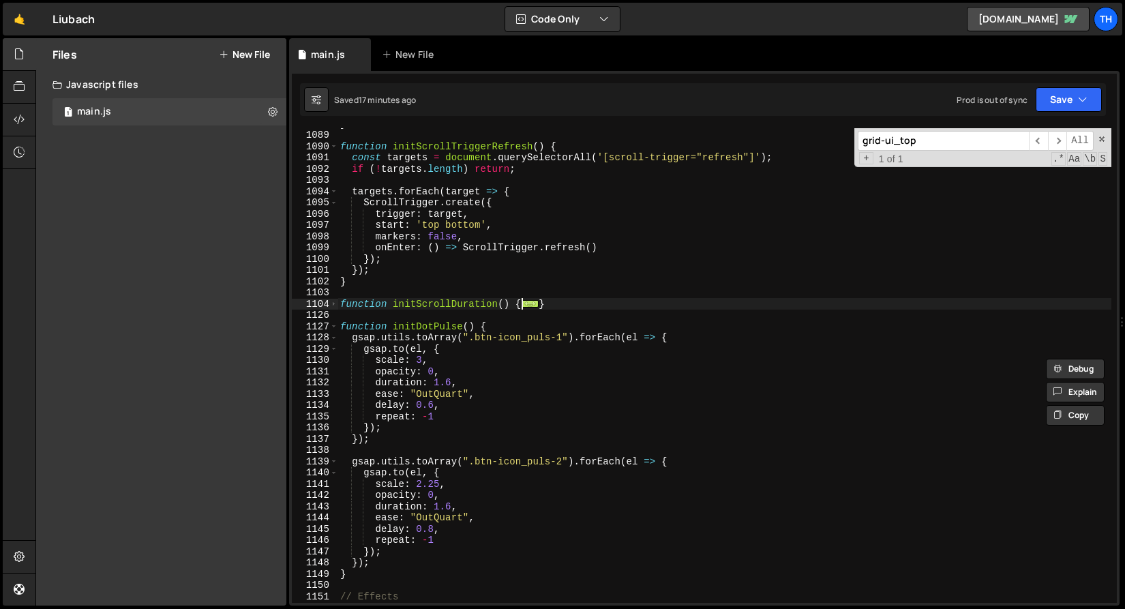
click at [493, 303] on div "} function initScrollTriggerRefresh ( ) { const targets = document . querySelec…" at bounding box center [724, 366] width 774 height 497
type textarea "function initScrollDuration() {"
click at [493, 303] on div "} function initScrollTriggerRefresh ( ) { const targets = document . querySelec…" at bounding box center [724, 366] width 774 height 497
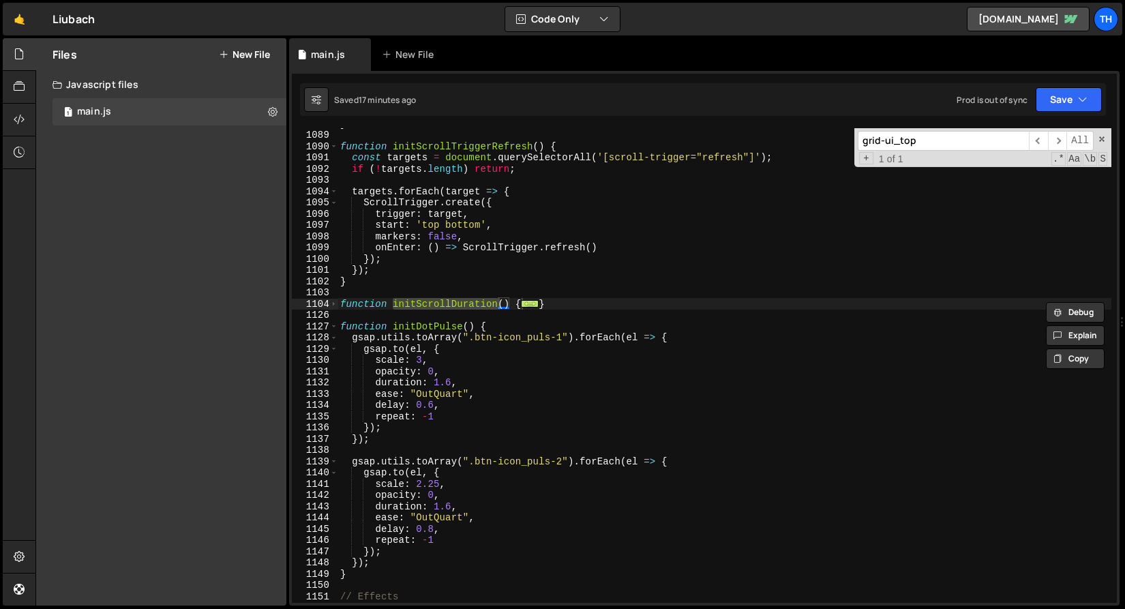
click at [893, 138] on input "grid-ui_top" at bounding box center [943, 141] width 171 height 20
paste input "initScrollDuration"
type input "initScrollDuration"
click at [1033, 139] on span "​" at bounding box center [1038, 141] width 19 height 20
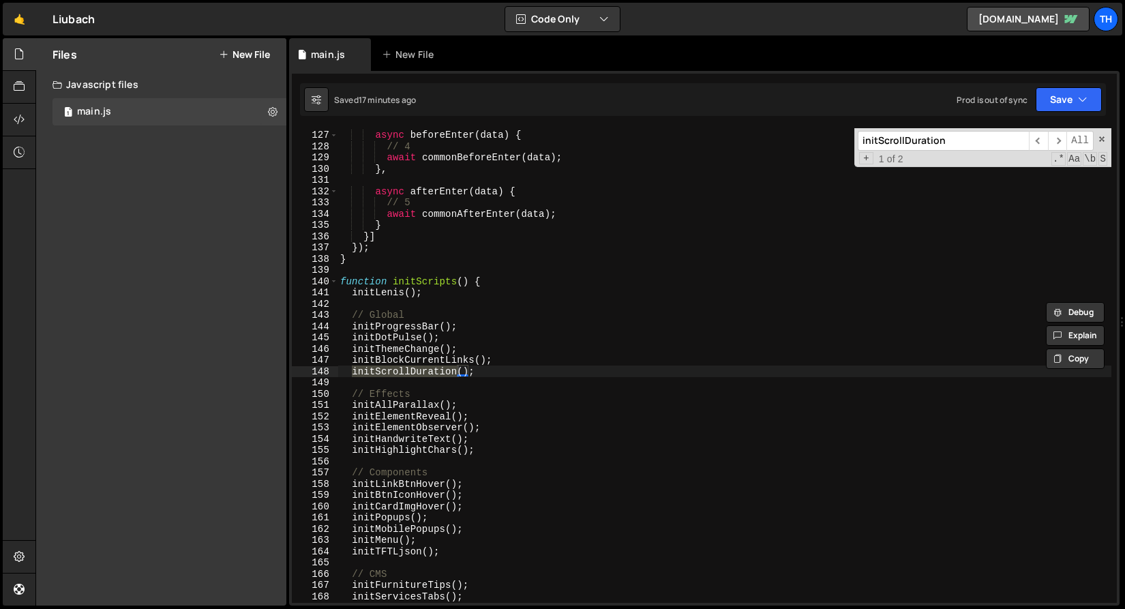
click at [354, 372] on div "async beforeEnter ( data ) { // 4 await commonBeforeEnter ( data ) ; } , async …" at bounding box center [724, 365] width 774 height 474
click at [1043, 100] on button "Save" at bounding box center [1068, 99] width 66 height 25
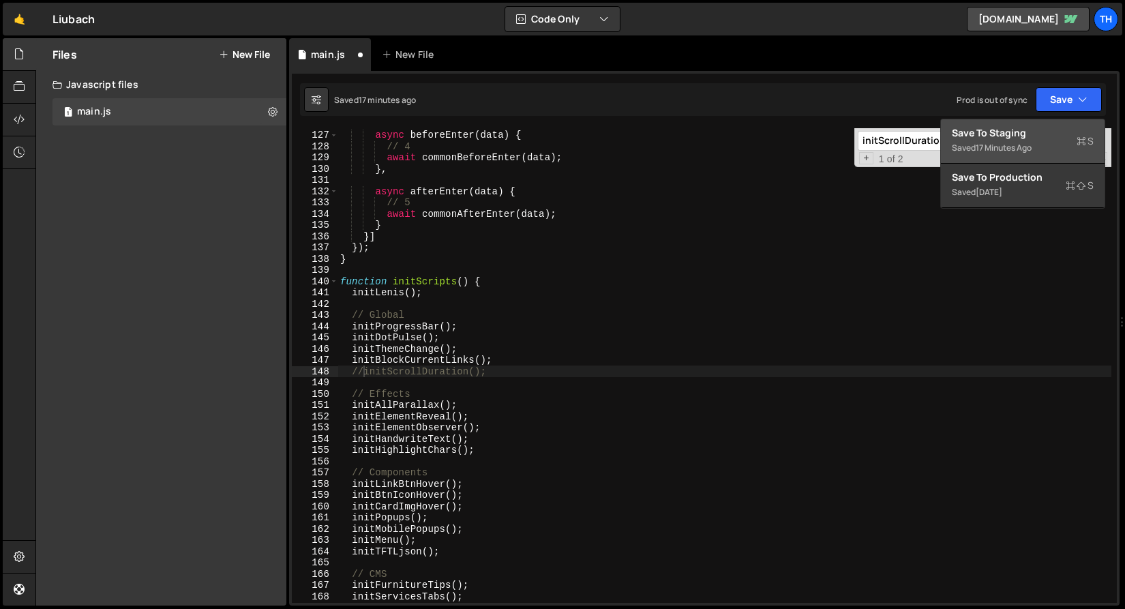
click at [1027, 140] on div "Saved 17 minutes ago" at bounding box center [1023, 148] width 142 height 16
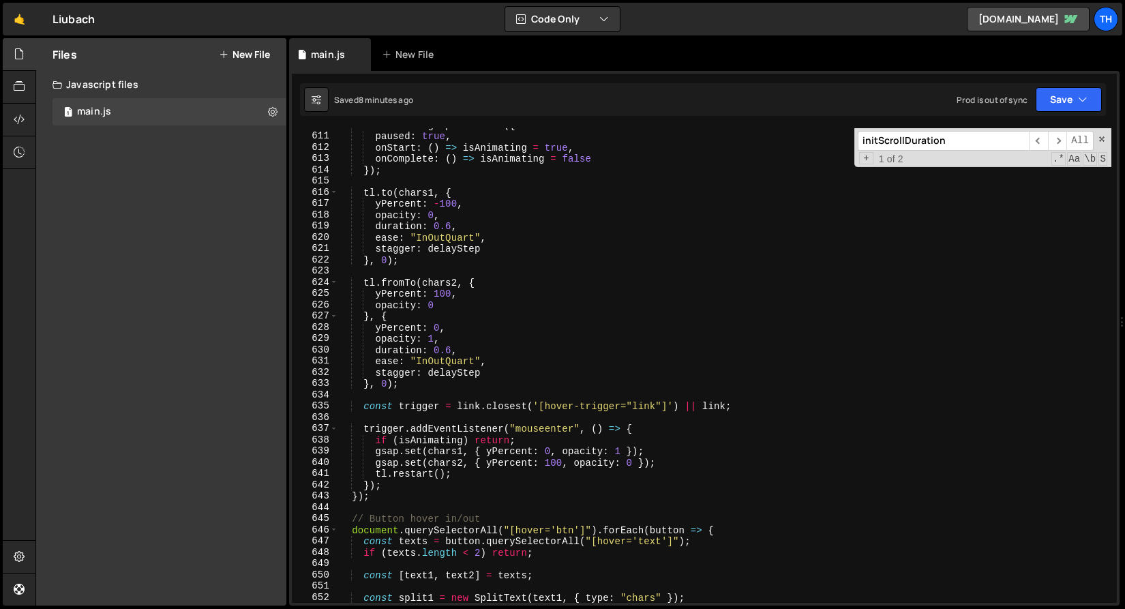
scroll to position [6234, 0]
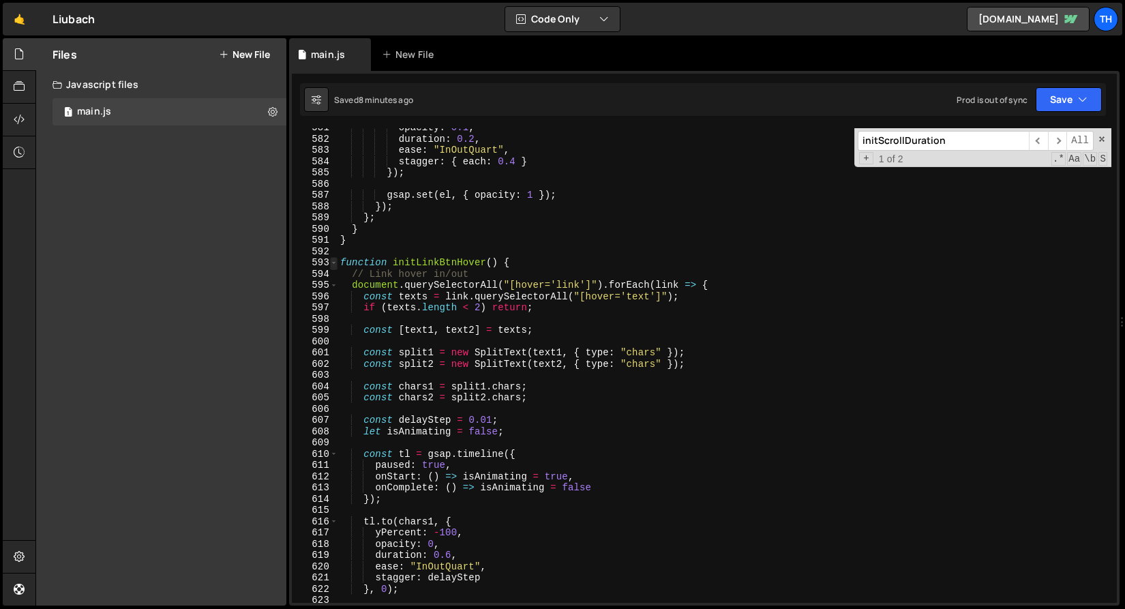
click at [332, 263] on span at bounding box center [333, 263] width 7 height 12
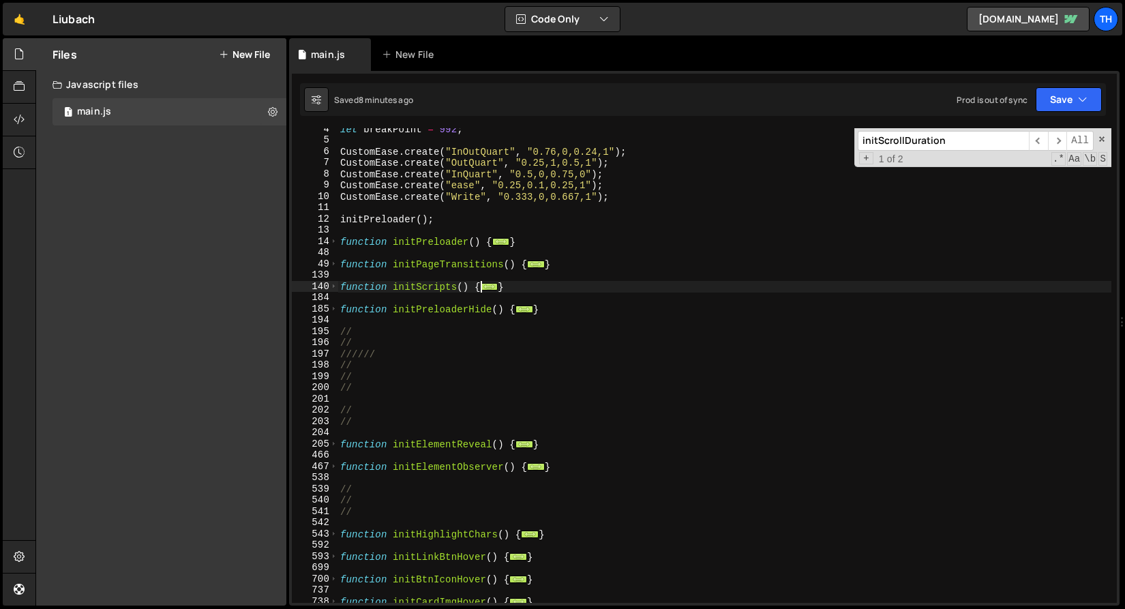
scroll to position [38, 0]
click at [336, 446] on span at bounding box center [333, 444] width 7 height 12
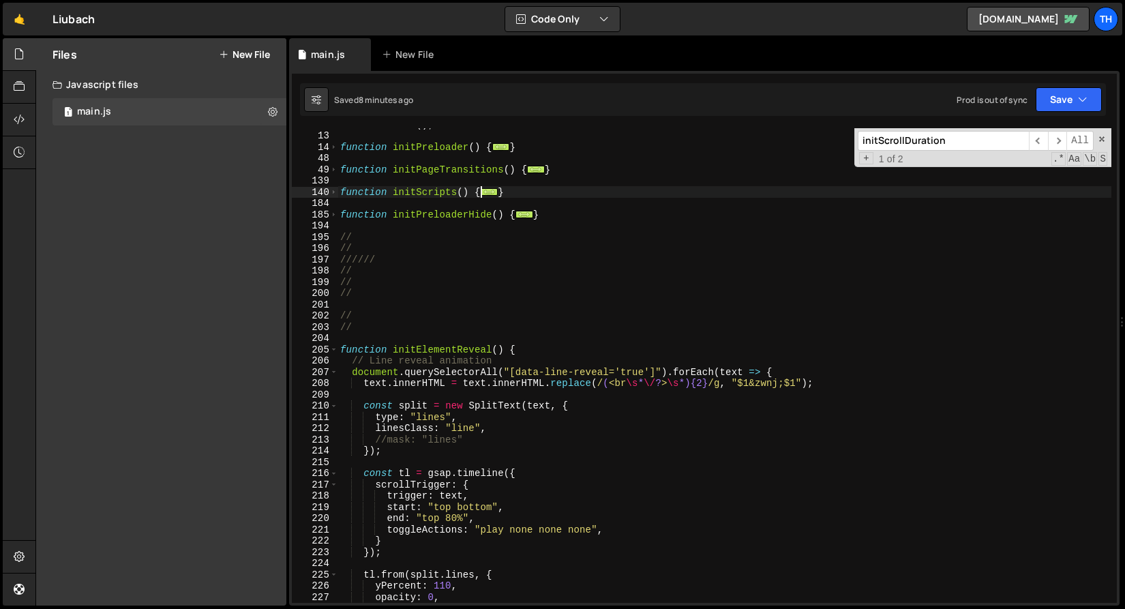
scroll to position [217, 0]
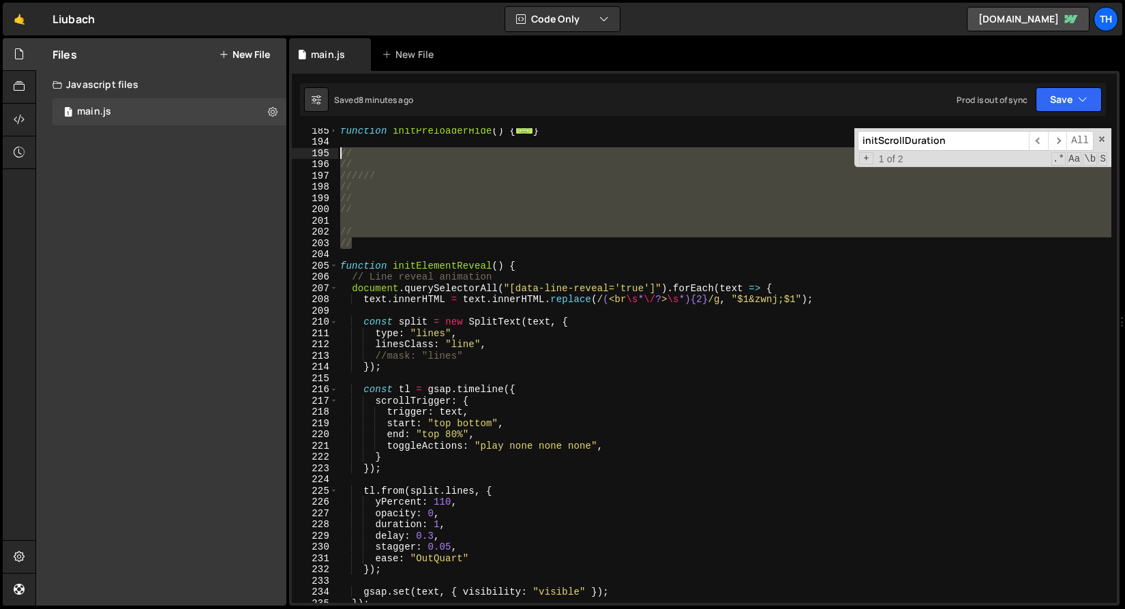
drag, startPoint x: 366, startPoint y: 244, endPoint x: 263, endPoint y: 164, distance: 130.2
click at [260, 156] on div "Files New File Javascript files 1 main.js 0 CSS files Copy share link Edit File…" at bounding box center [579, 322] width 1089 height 568
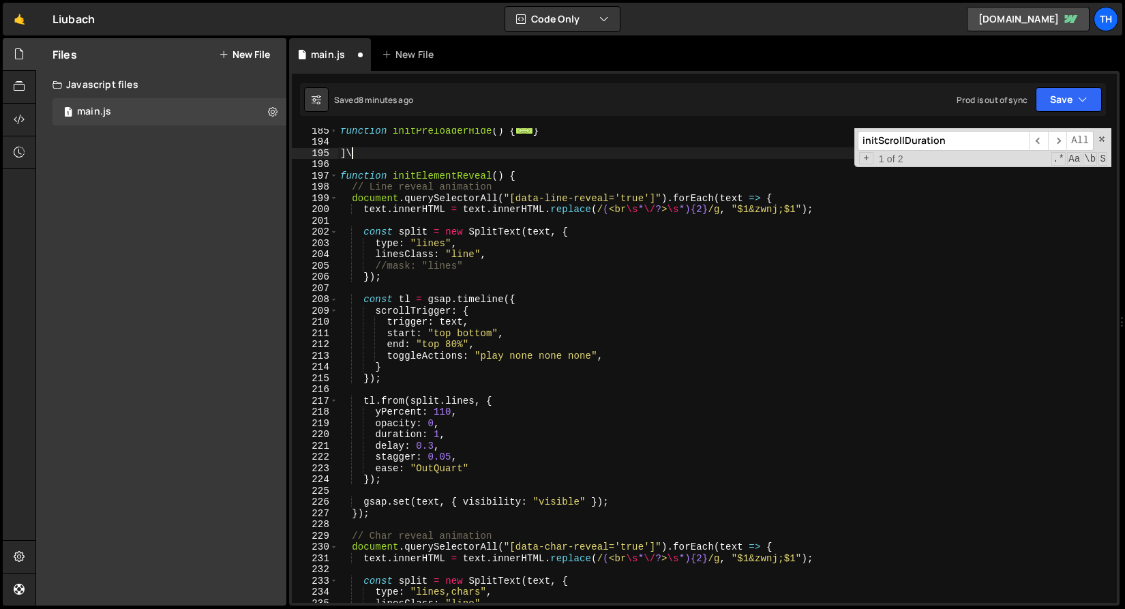
type textarea "]"
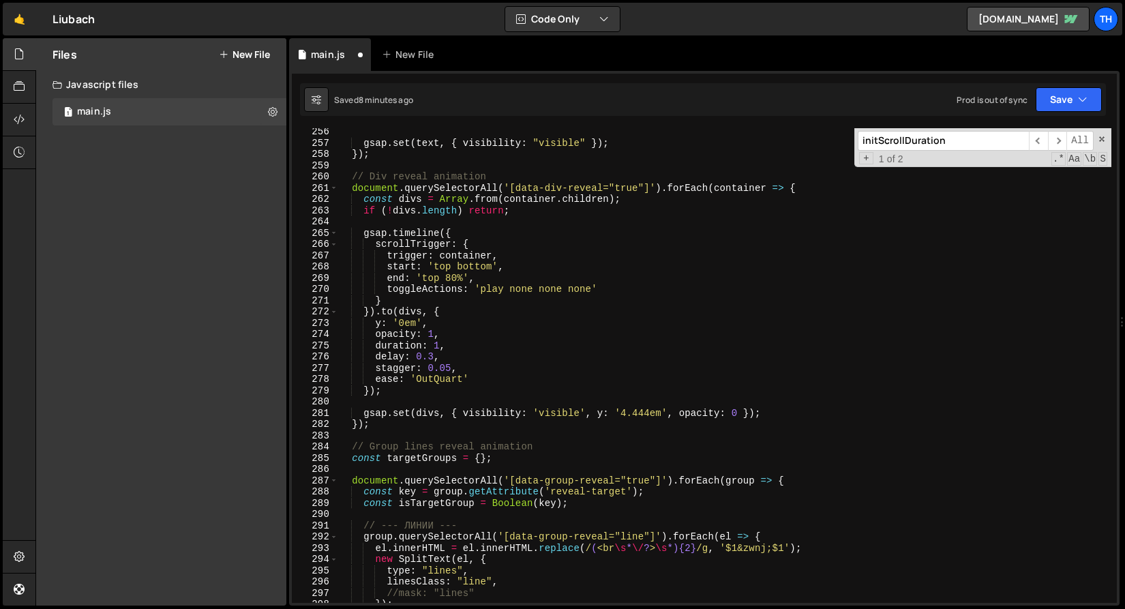
scroll to position [952, 0]
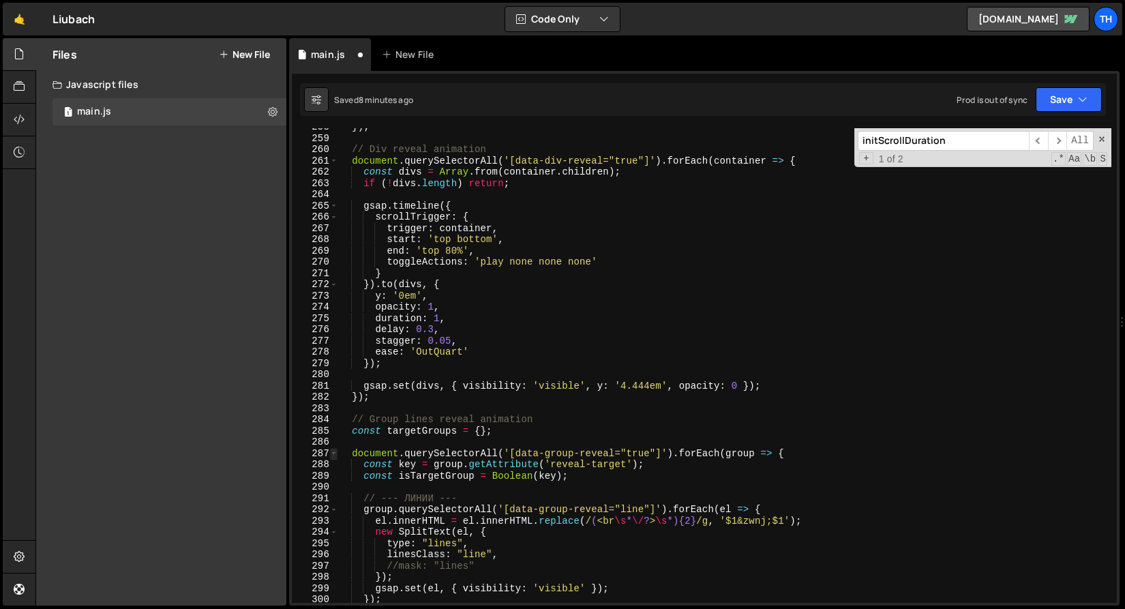
click at [333, 455] on span at bounding box center [333, 454] width 7 height 12
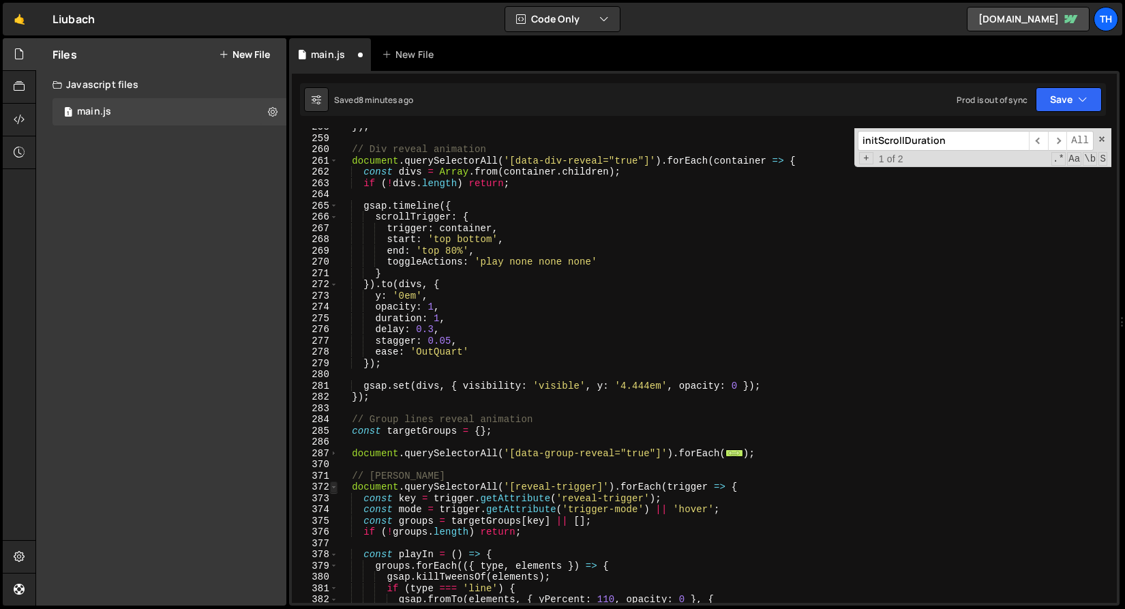
click at [331, 484] on span at bounding box center [333, 487] width 7 height 12
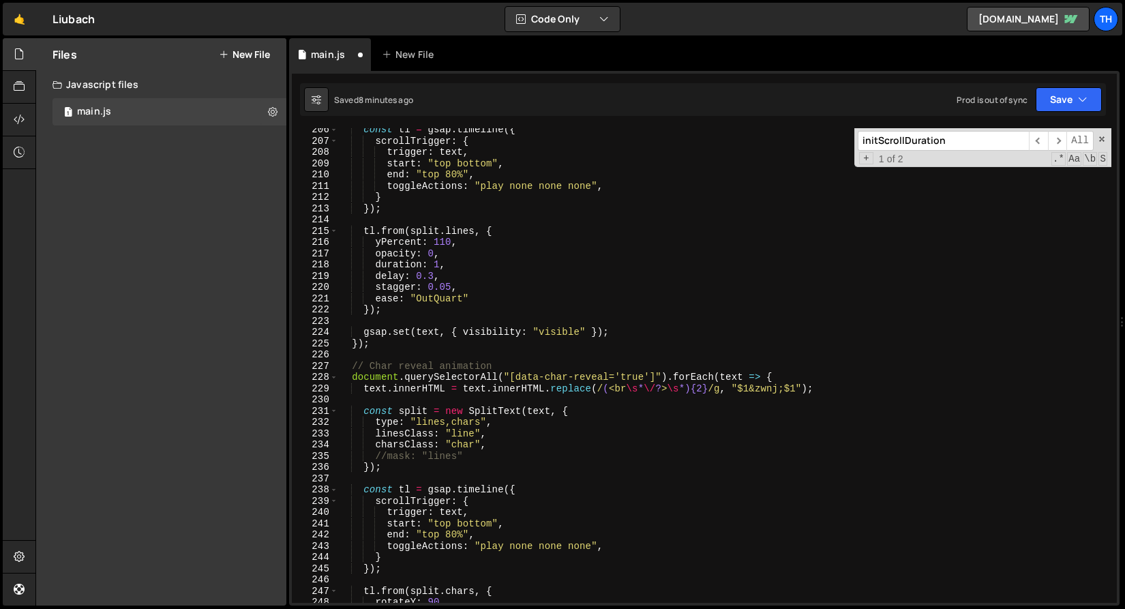
scroll to position [268, 0]
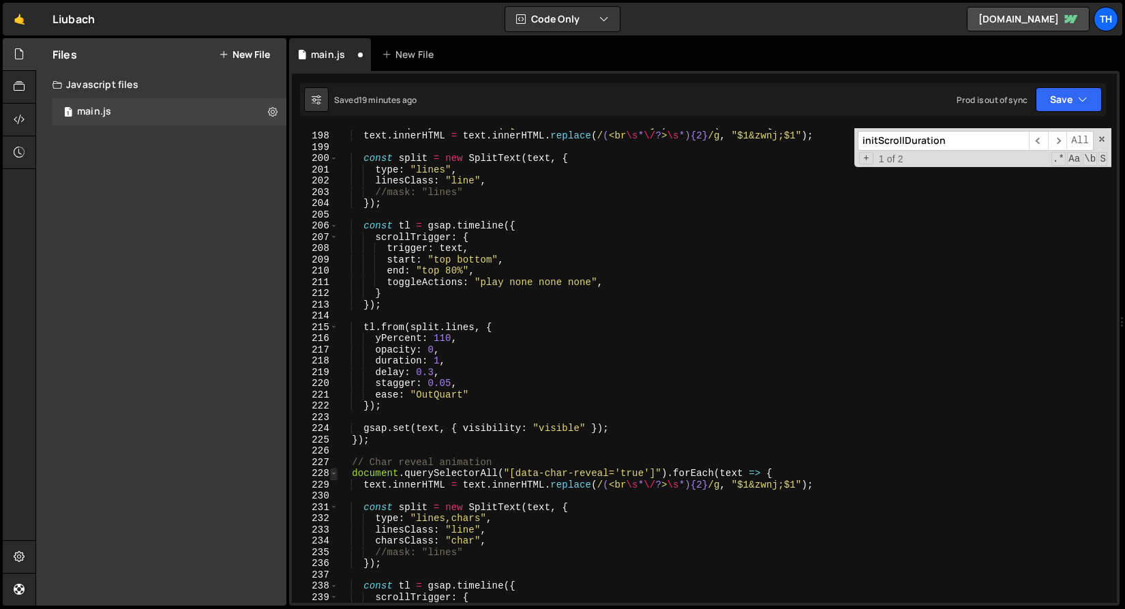
click at [334, 472] on span at bounding box center [333, 474] width 7 height 12
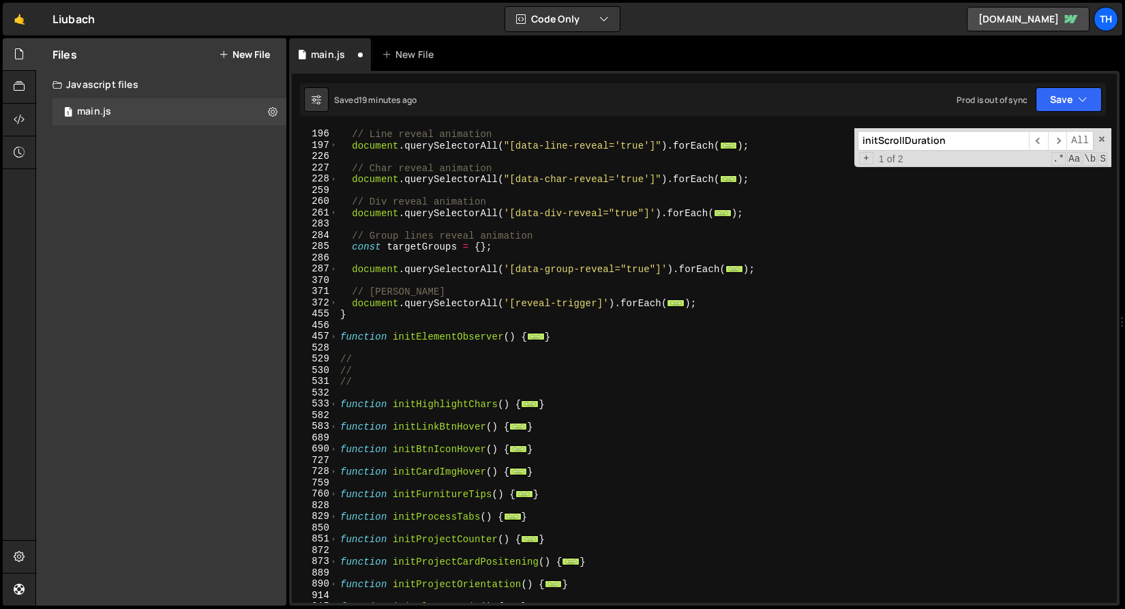
scroll to position [25, 0]
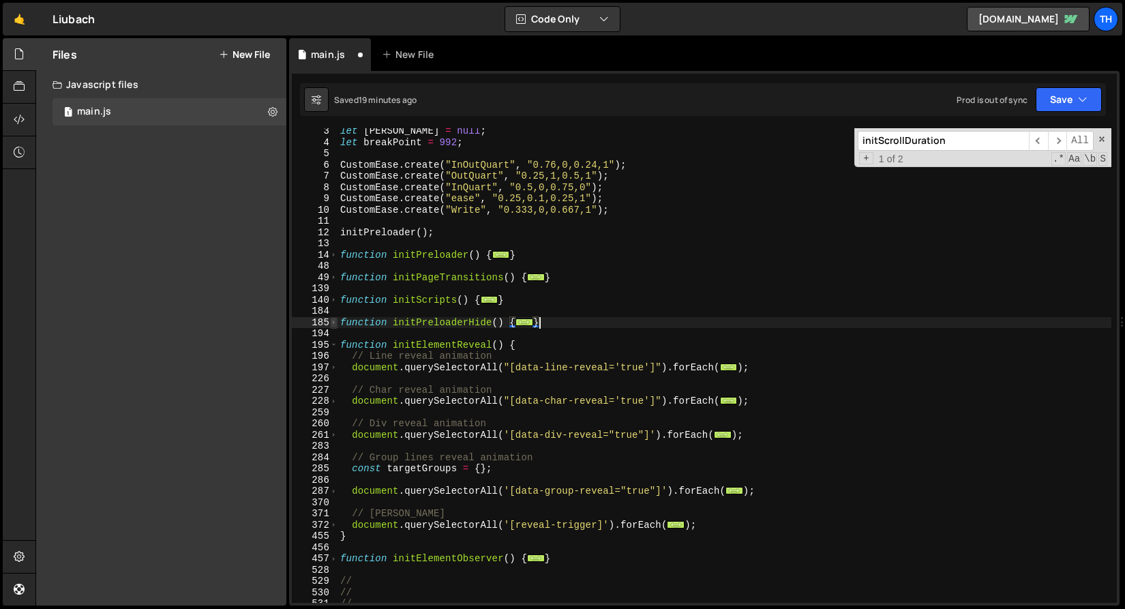
click at [333, 322] on span at bounding box center [333, 323] width 7 height 12
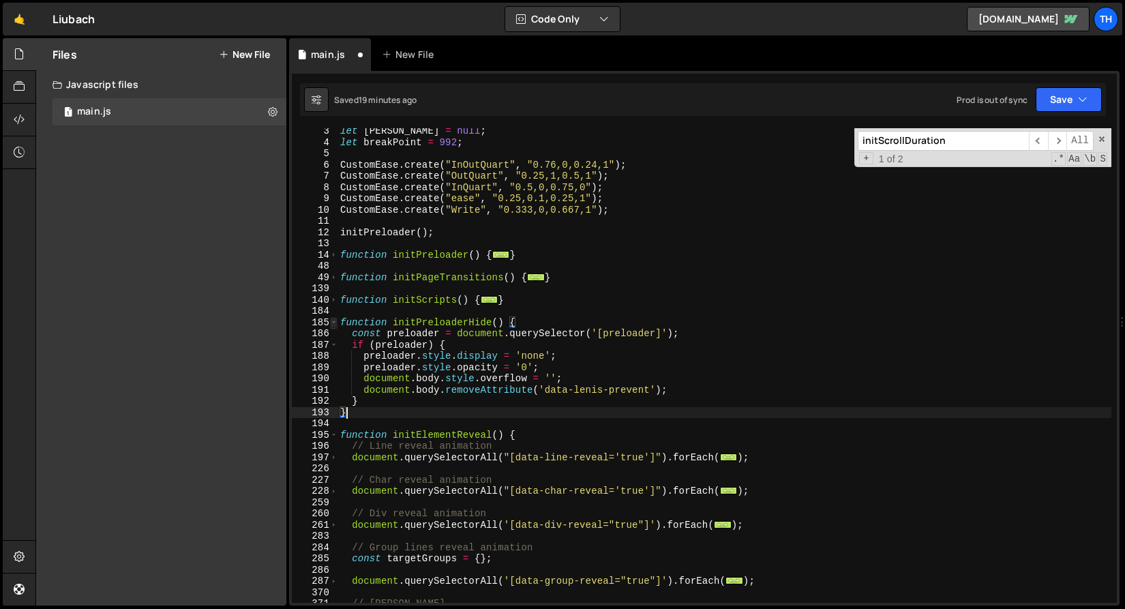
click at [333, 321] on span at bounding box center [333, 323] width 7 height 12
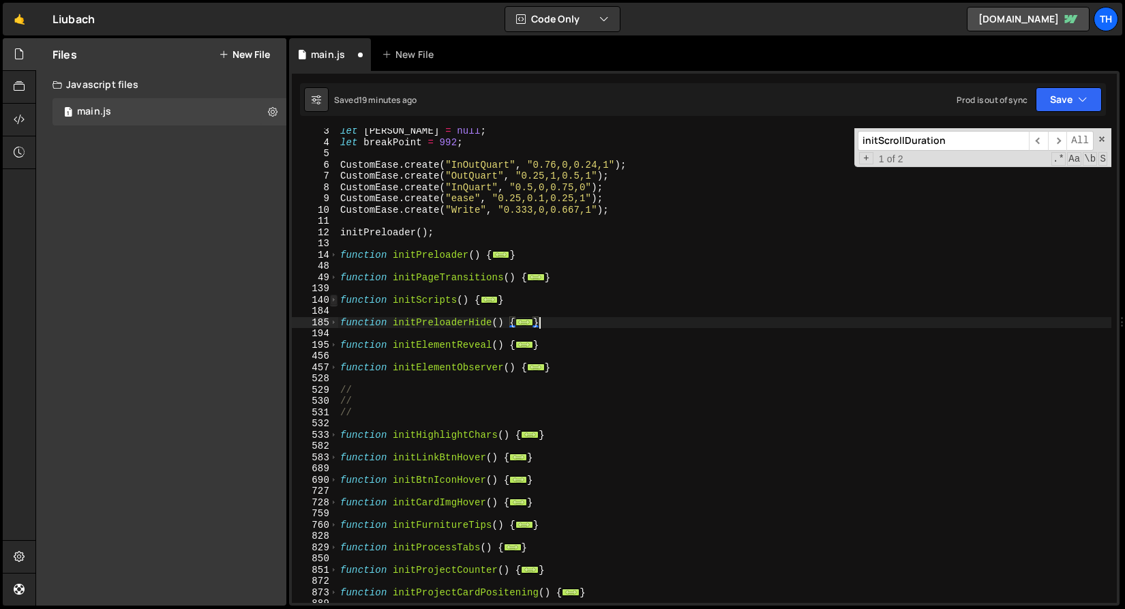
click at [334, 297] on span at bounding box center [333, 300] width 7 height 12
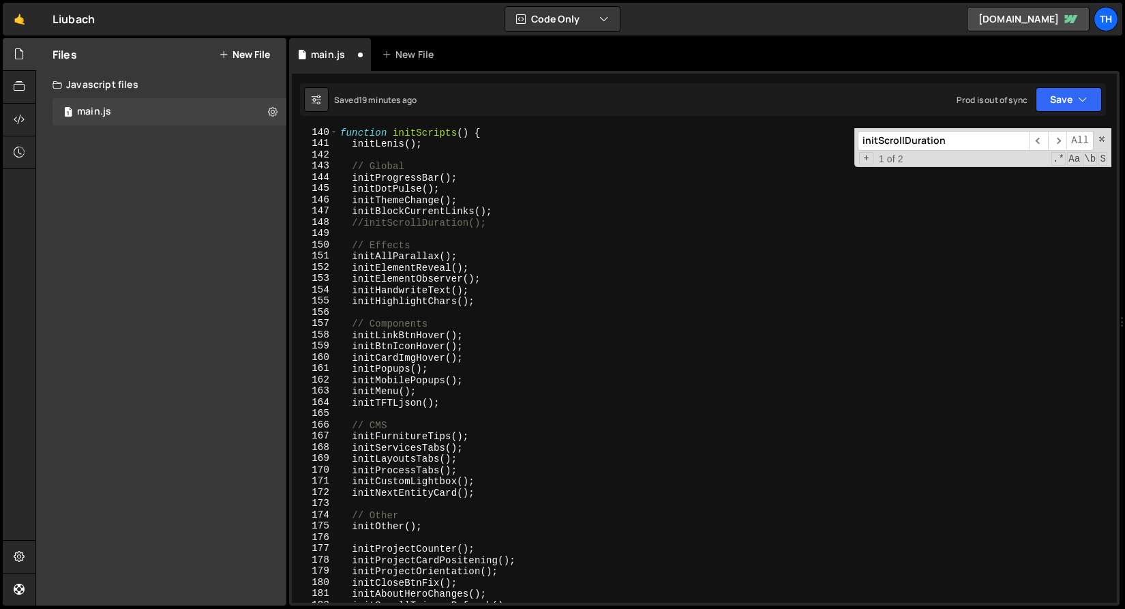
scroll to position [234, 0]
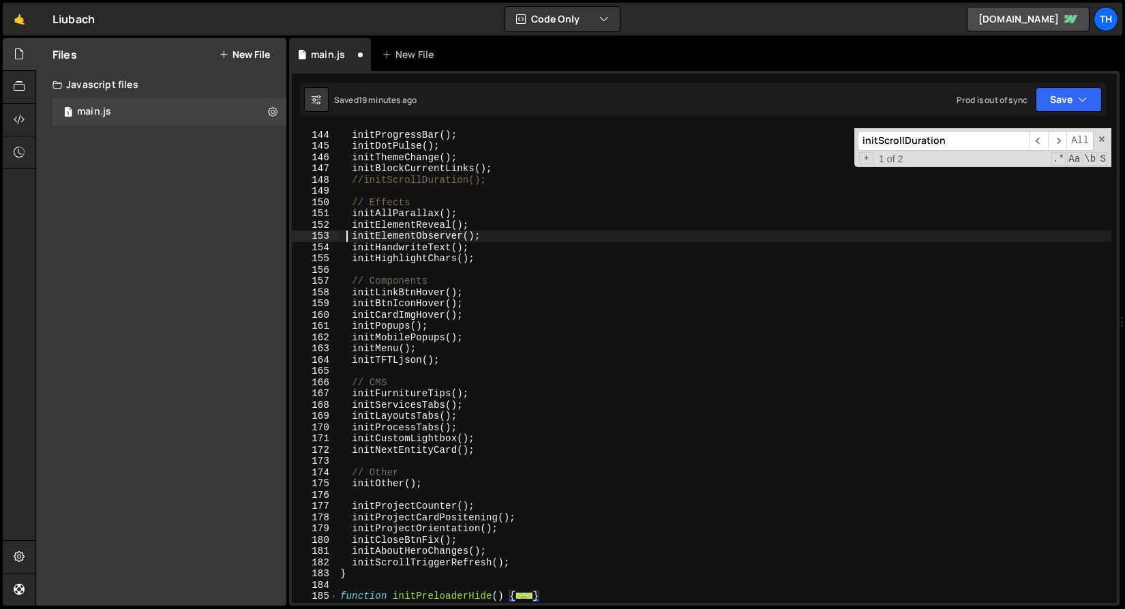
click at [349, 232] on div "// Global initProgressBar ( ) ; initDotPulse ( ) ; initThemeChange ( ) ; initBl…" at bounding box center [724, 366] width 774 height 497
click at [1067, 95] on button "Save" at bounding box center [1068, 99] width 66 height 25
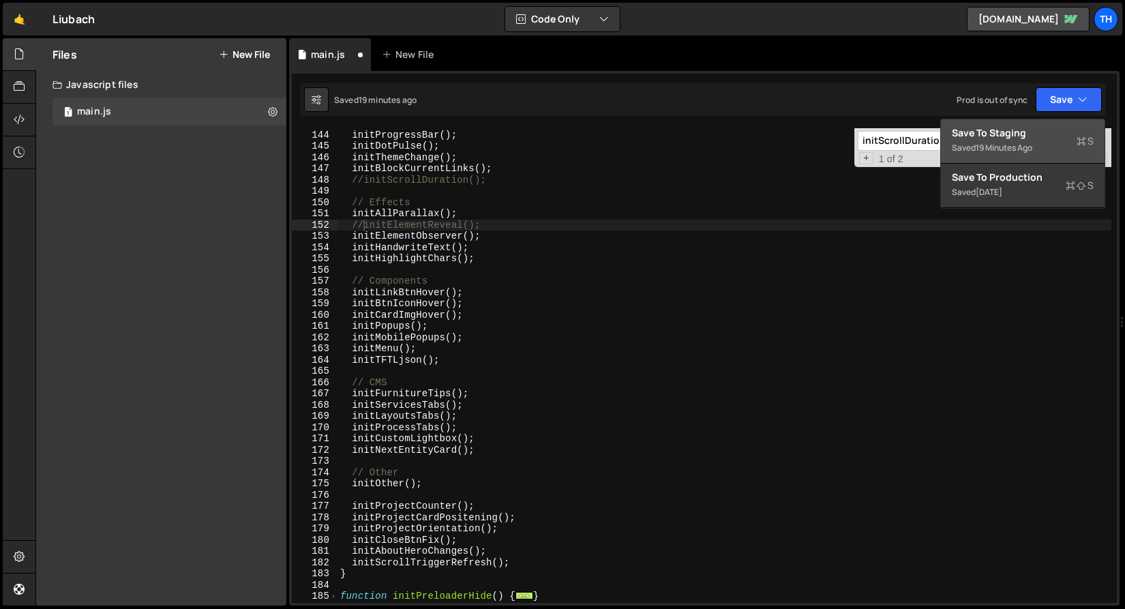
click at [982, 151] on div "19 minutes ago" at bounding box center [1003, 148] width 57 height 12
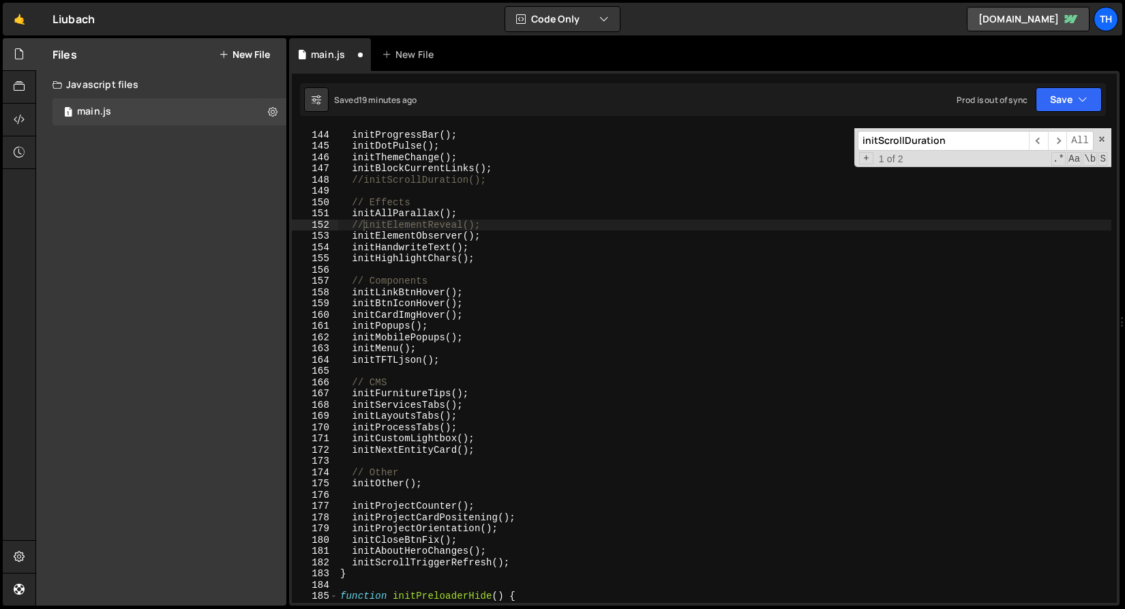
scroll to position [1542, 0]
click at [364, 226] on div "// Global initProgressBar ( ) ; initDotPulse ( ) ; initThemeChange ( ) ; initBl…" at bounding box center [724, 366] width 774 height 497
type textarea "initElementReveal();"
click at [1044, 104] on button "Save" at bounding box center [1068, 99] width 66 height 25
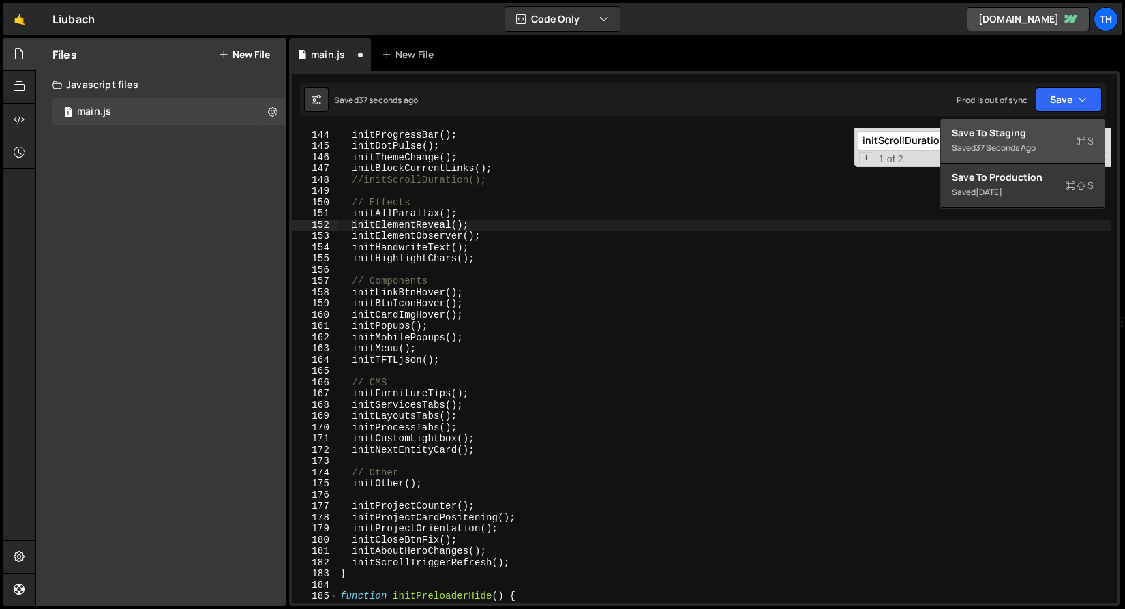
click at [1017, 146] on div "37 seconds ago" at bounding box center [1005, 148] width 60 height 12
